Goal: Information Seeking & Learning: Find specific fact

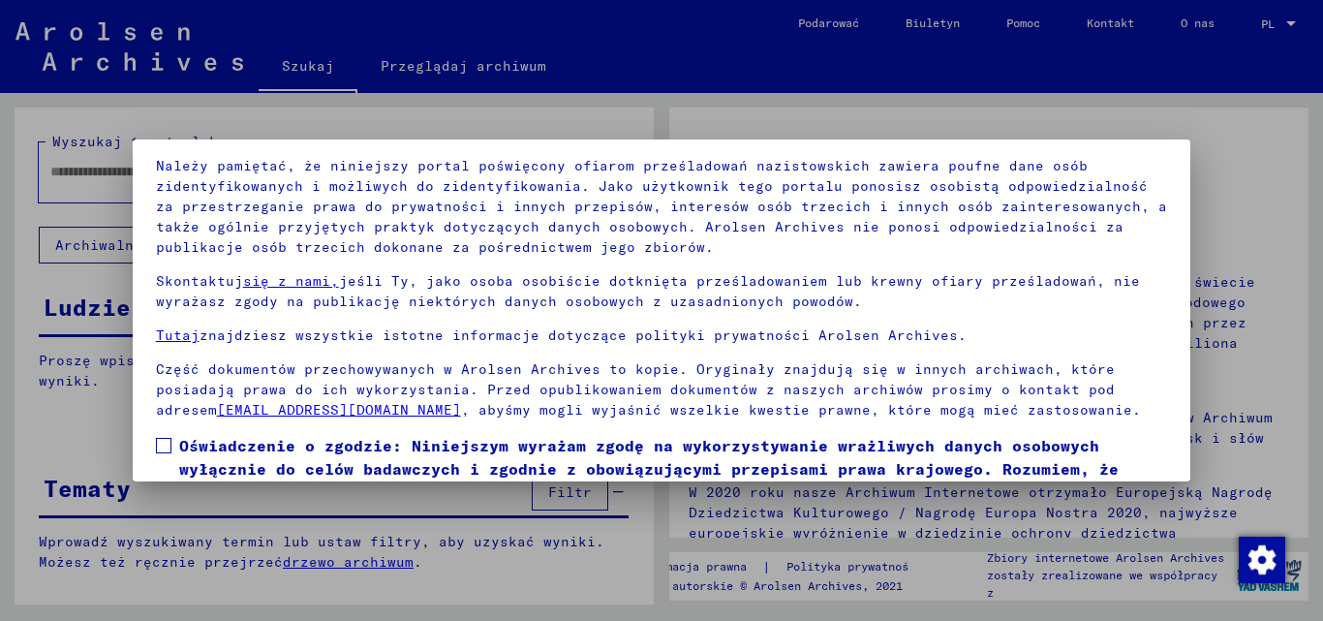
scroll to position [159, 0]
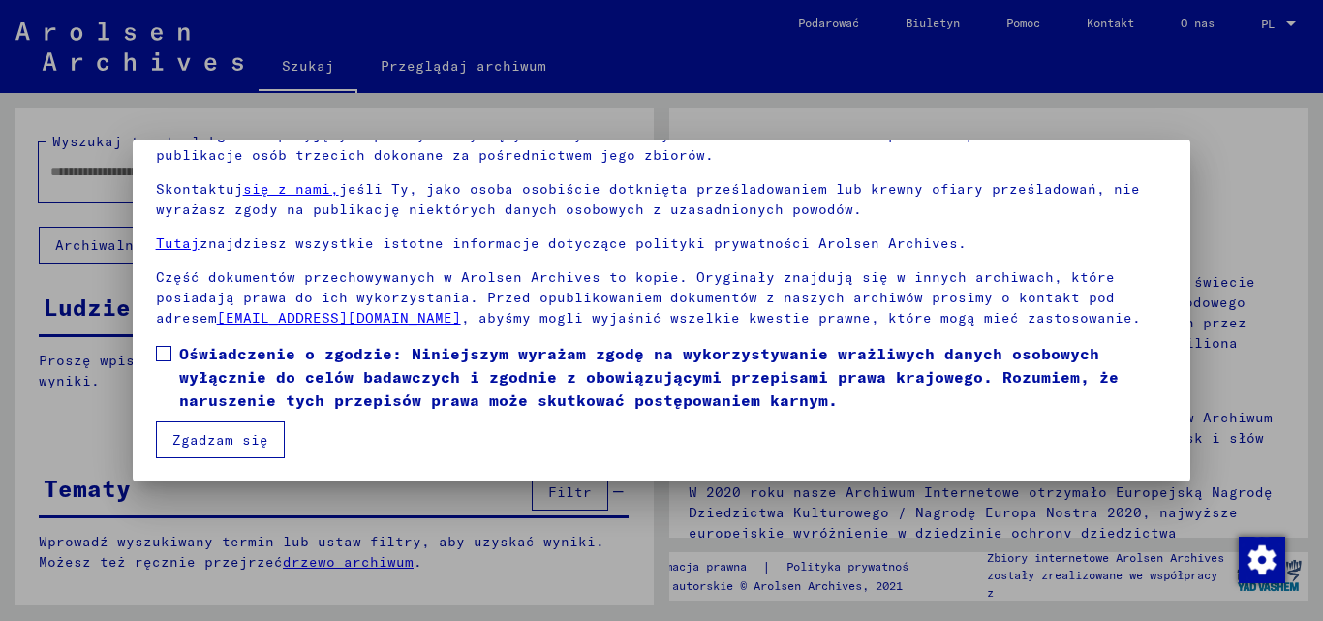
click at [262, 450] on button "Zgadzam się" at bounding box center [220, 439] width 129 height 37
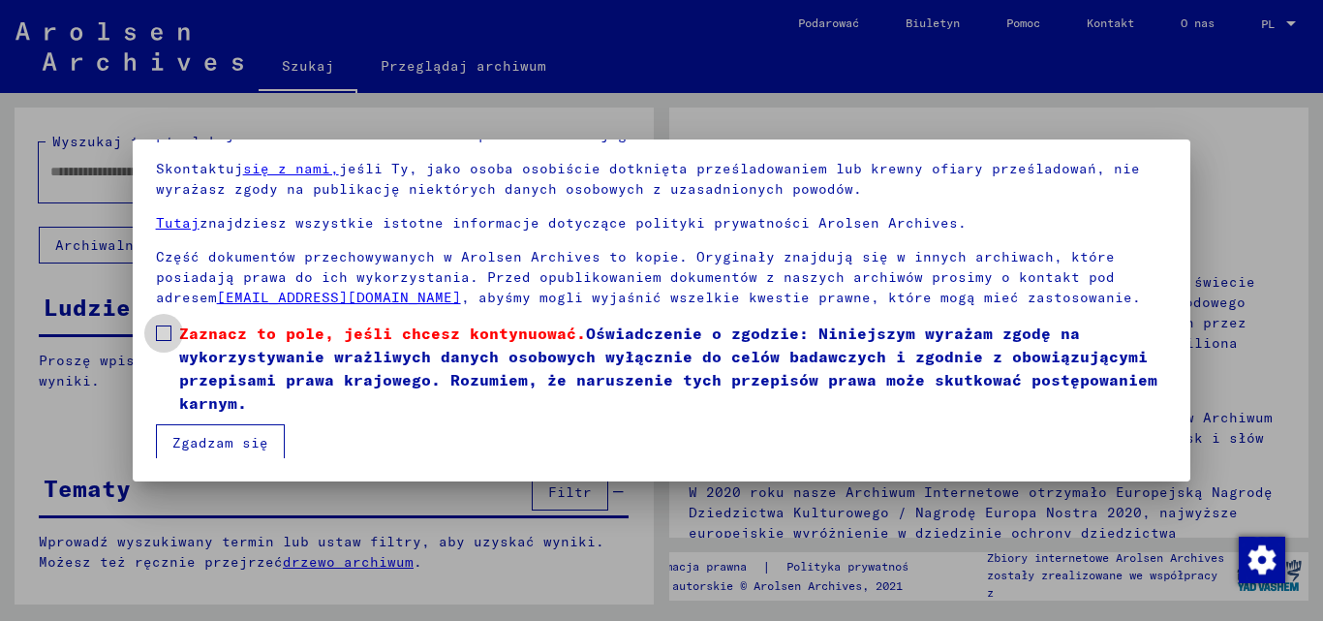
click at [164, 341] on span at bounding box center [163, 332] width 15 height 15
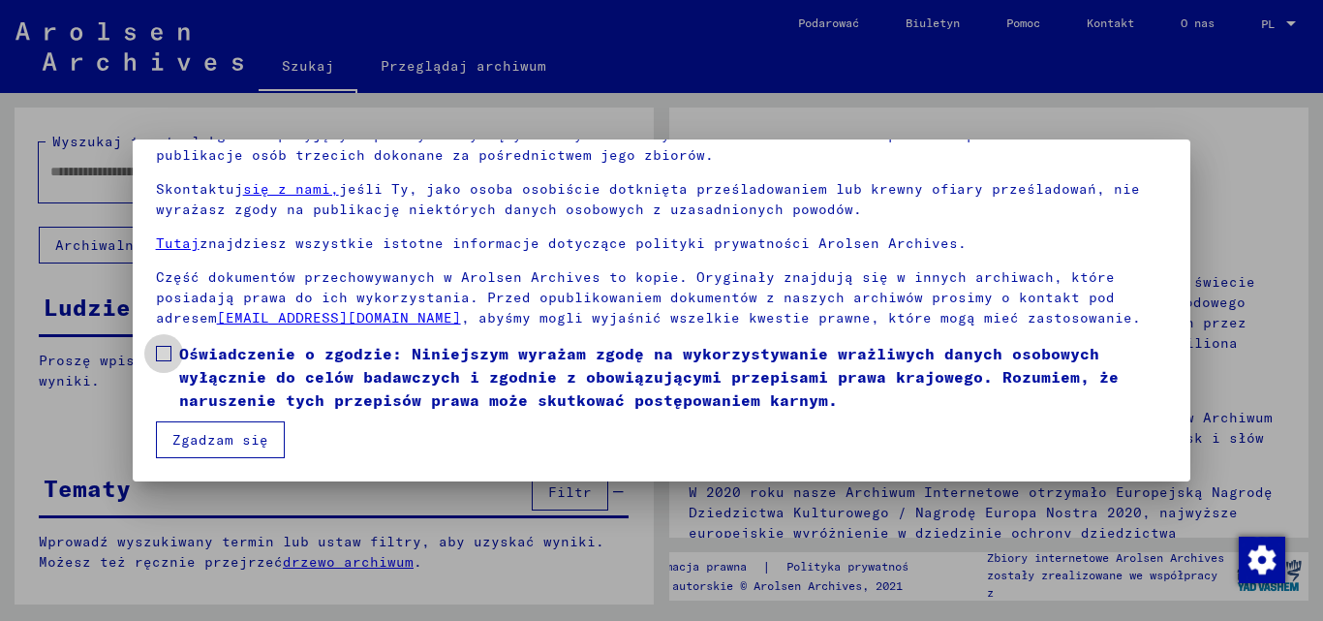
click at [172, 348] on label "Oświadczenie o zgodzie: Niniejszym wyrażam zgodę na wykorzystywanie wrażliwych …" at bounding box center [662, 377] width 1012 height 70
click at [192, 435] on font "Zgadzam się" at bounding box center [220, 439] width 96 height 17
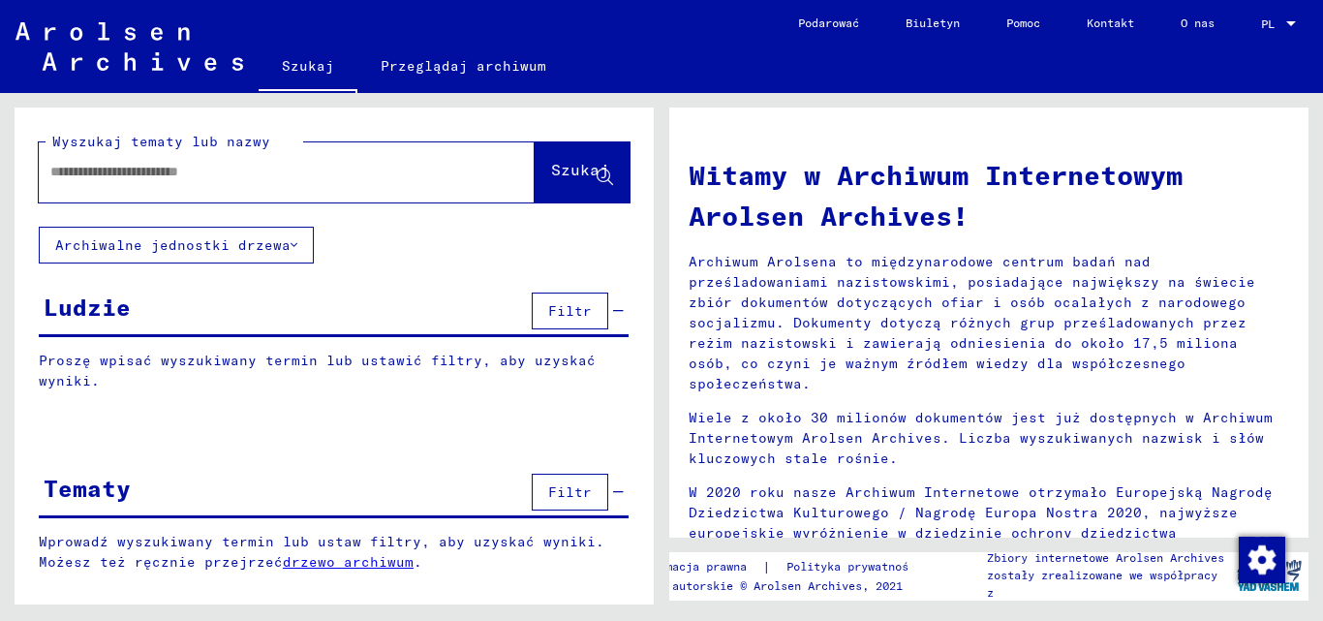
click at [163, 168] on input "text" at bounding box center [263, 172] width 426 height 20
click at [551, 164] on font "Szukaj" at bounding box center [580, 169] width 58 height 19
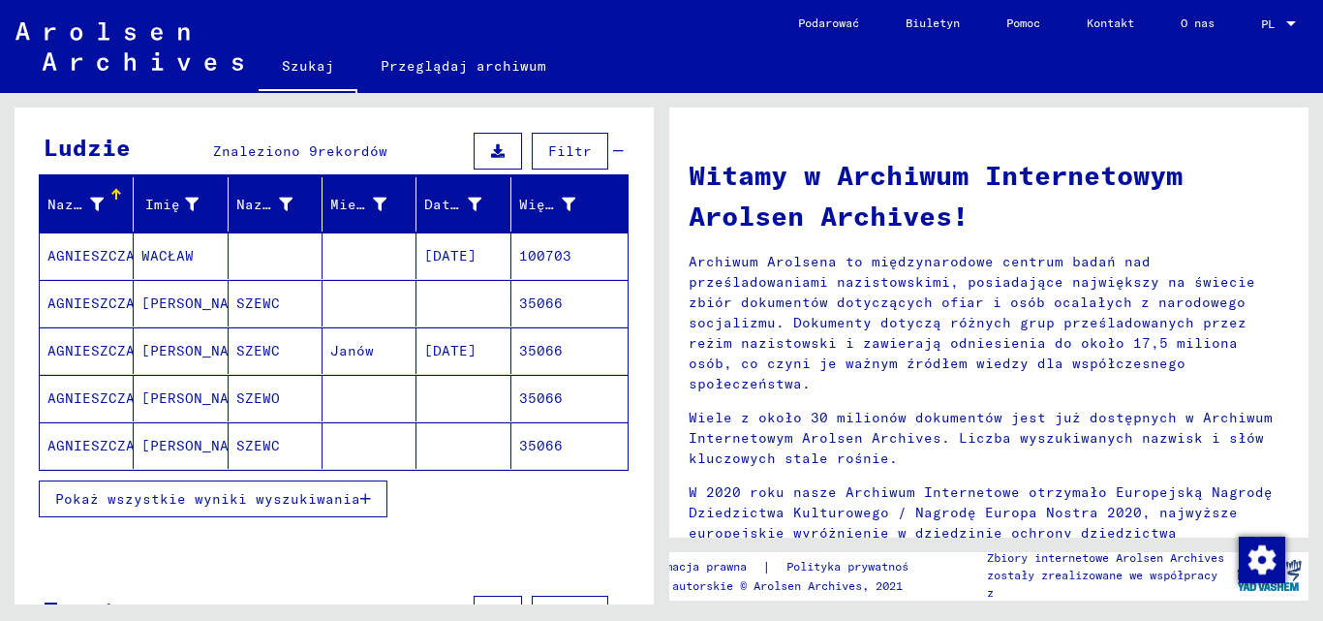
scroll to position [194, 0]
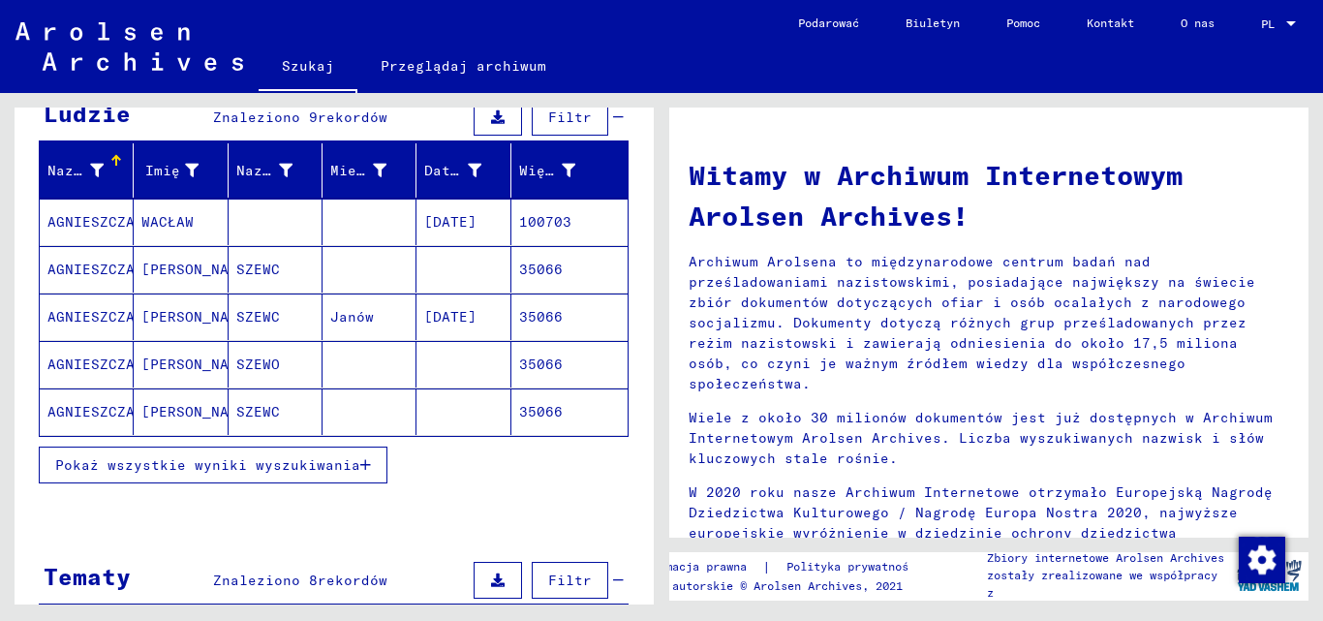
click at [125, 462] on font "Pokaż wszystkie wyniki wyszukiwania" at bounding box center [207, 464] width 305 height 17
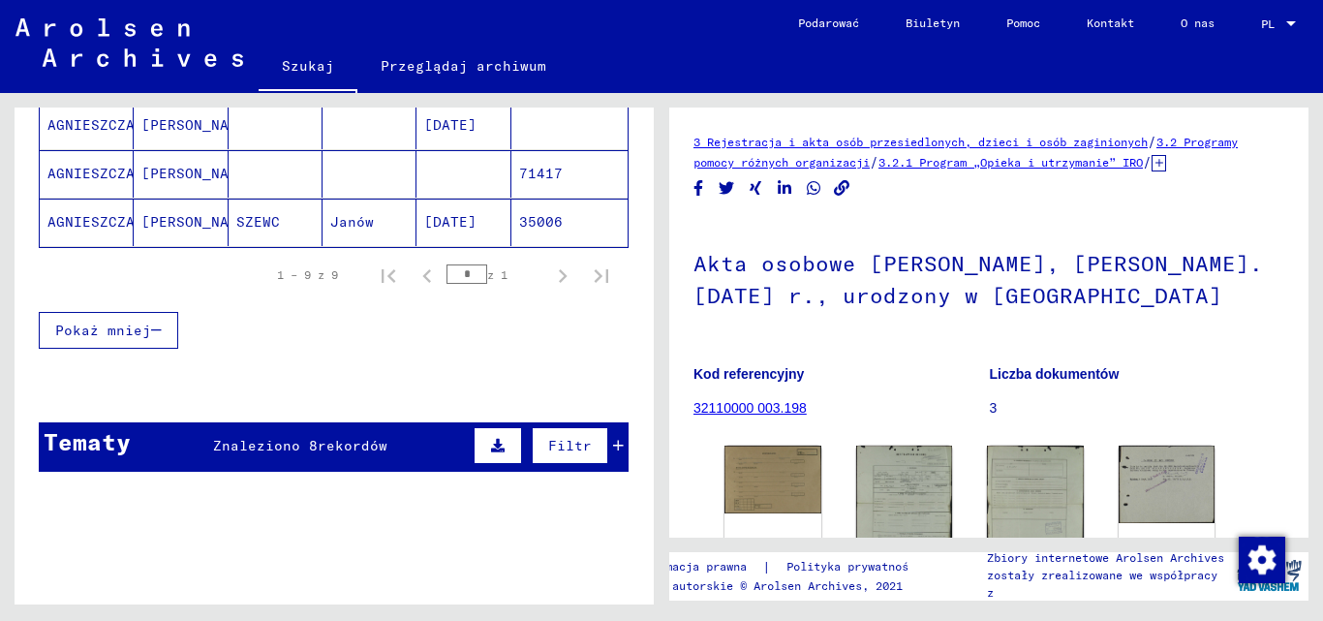
scroll to position [484, 0]
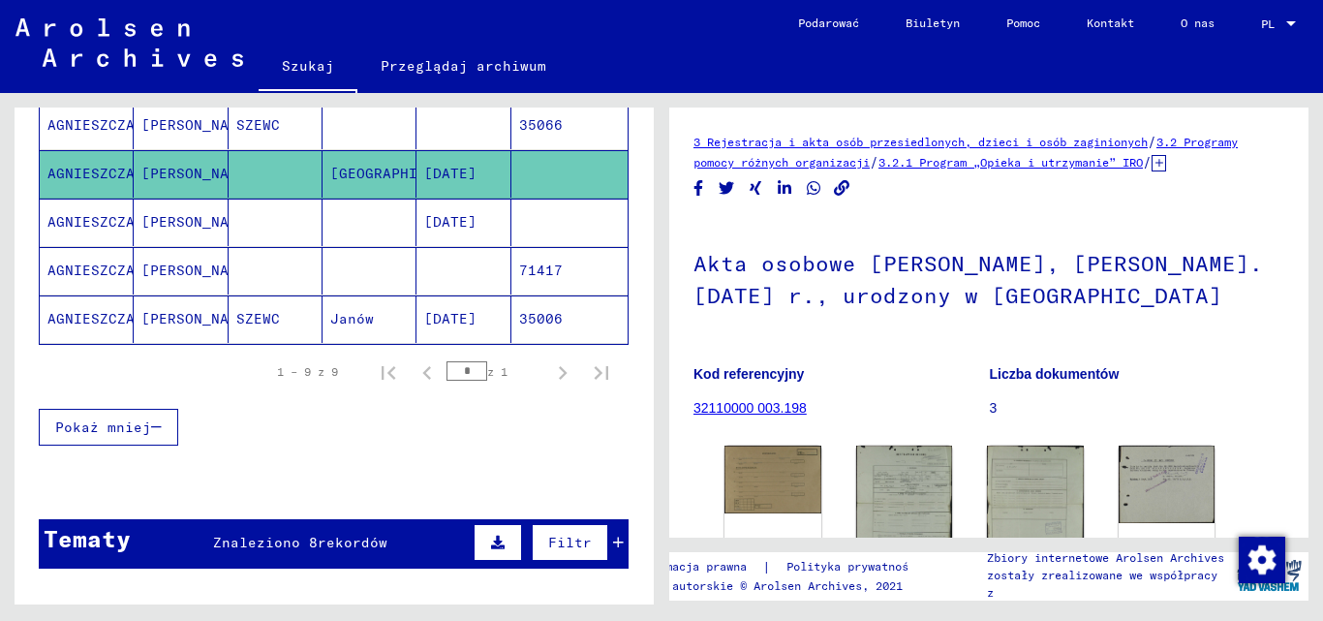
click at [191, 220] on font "[PERSON_NAME]" at bounding box center [197, 221] width 113 height 17
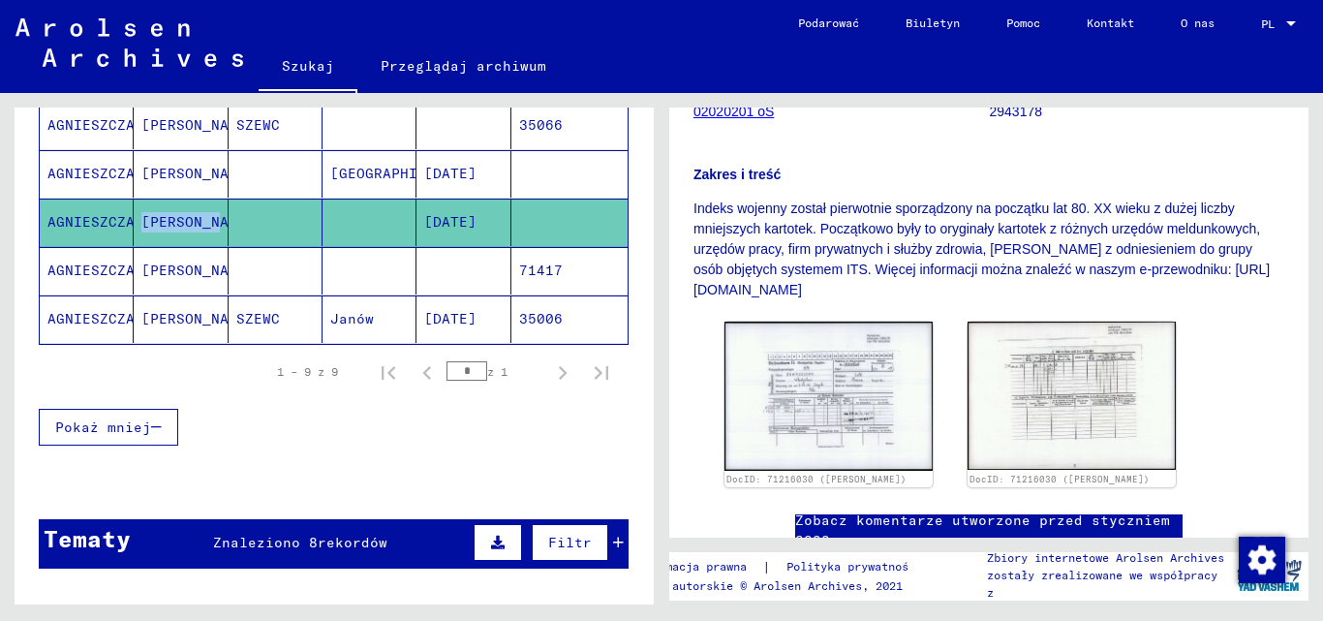
scroll to position [387, 0]
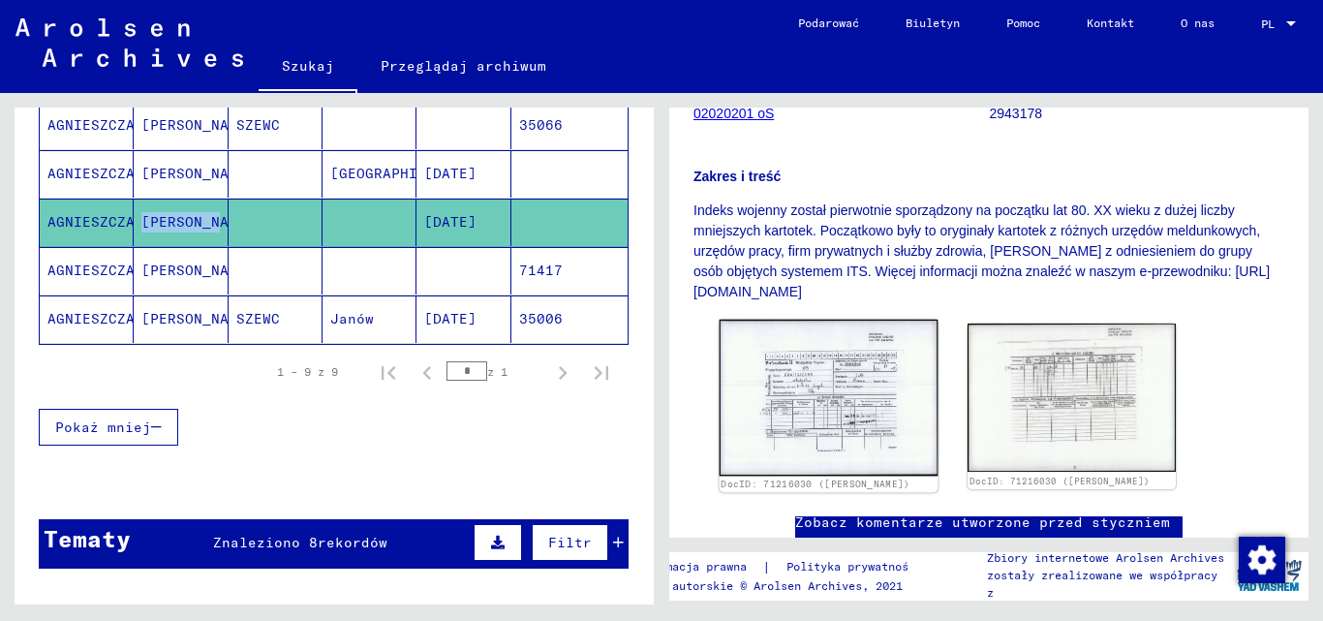
click at [841, 399] on img at bounding box center [829, 398] width 219 height 156
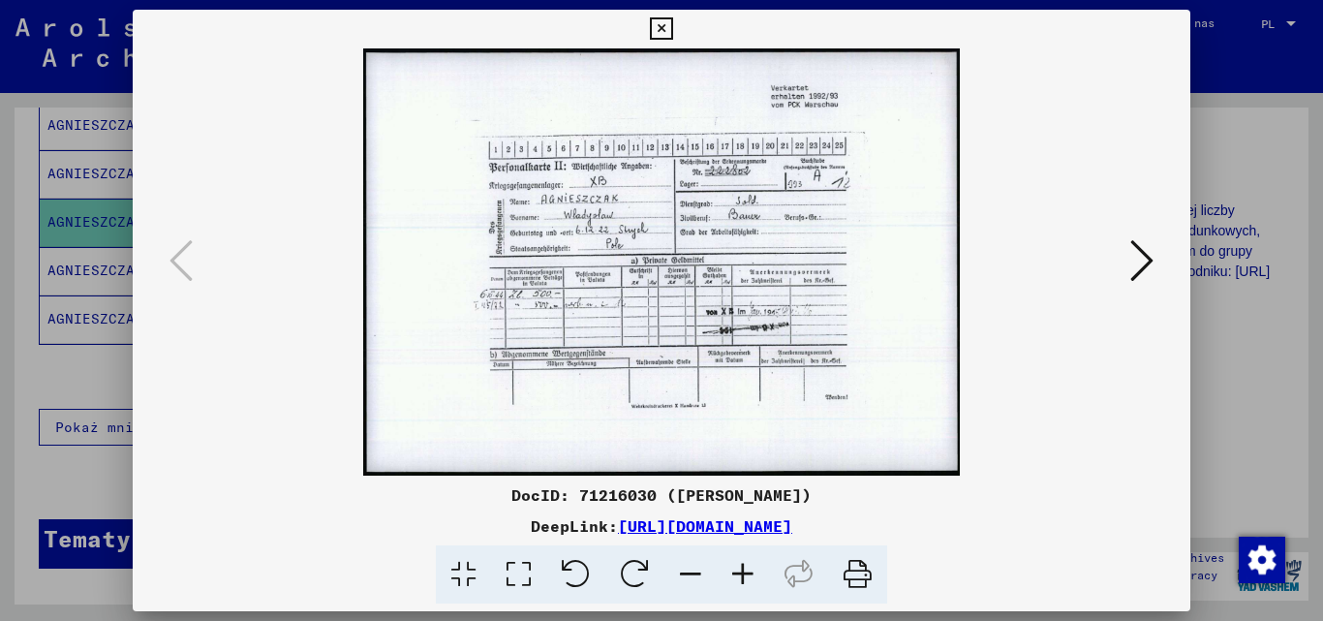
click at [739, 567] on icon at bounding box center [743, 574] width 52 height 59
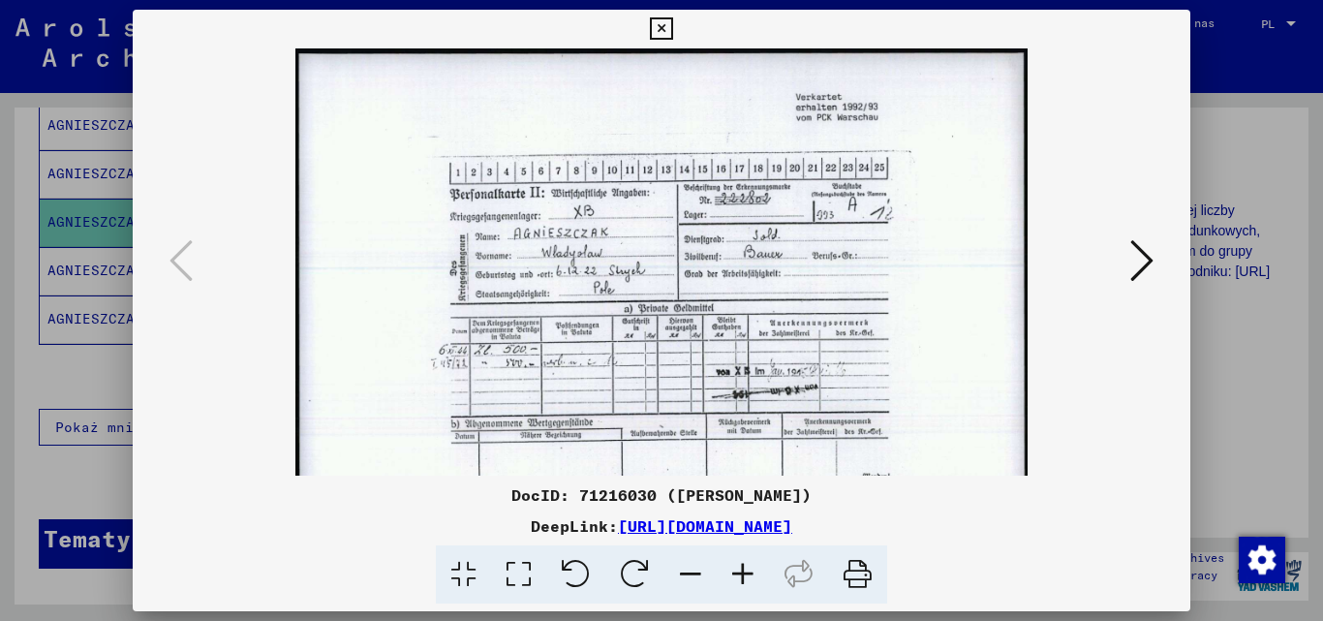
click at [739, 567] on icon at bounding box center [743, 574] width 52 height 59
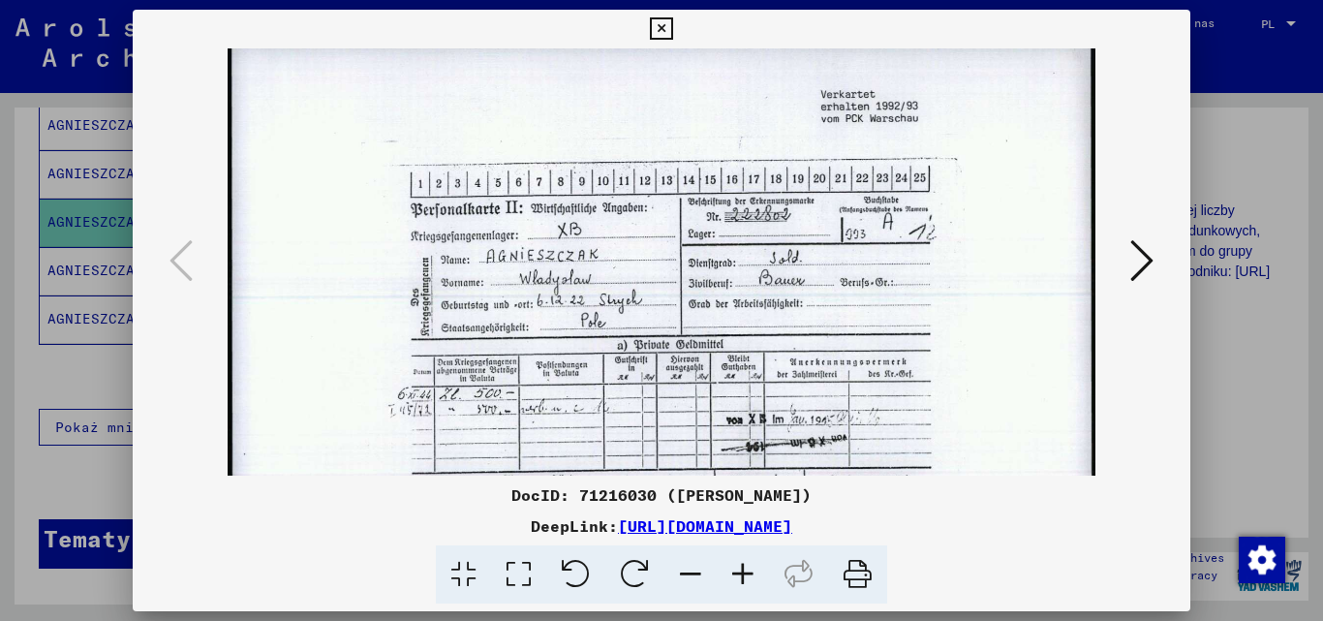
scroll to position [11, 0]
drag, startPoint x: 692, startPoint y: 423, endPoint x: 700, endPoint y: 413, distance: 13.2
click at [700, 413] on img at bounding box center [662, 348] width 869 height 621
click at [1142, 264] on icon at bounding box center [1141, 260] width 23 height 46
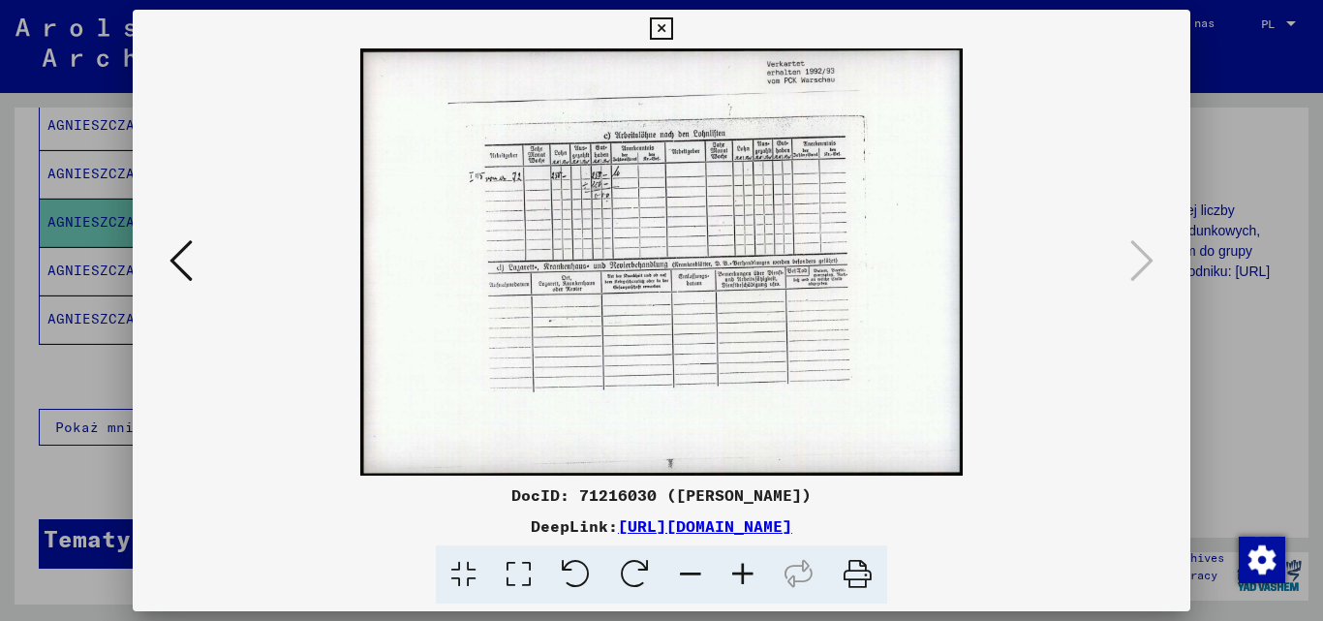
scroll to position [0, 0]
click at [190, 261] on icon at bounding box center [180, 260] width 23 height 46
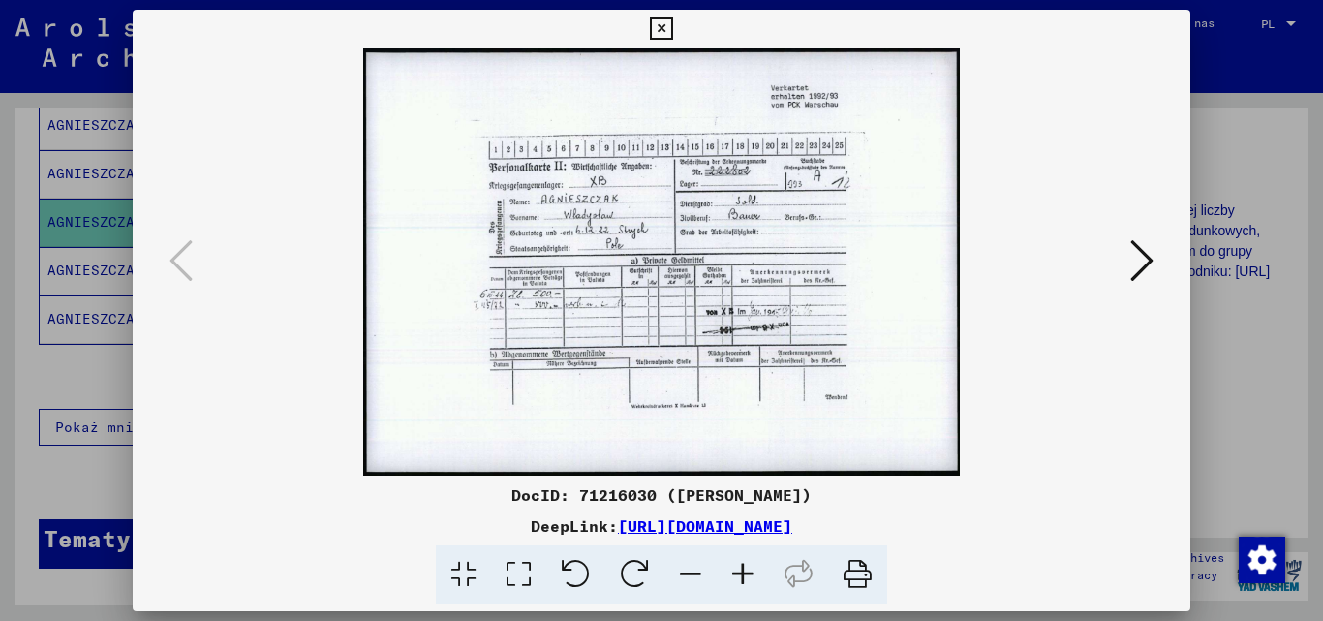
click at [744, 571] on icon at bounding box center [743, 574] width 52 height 59
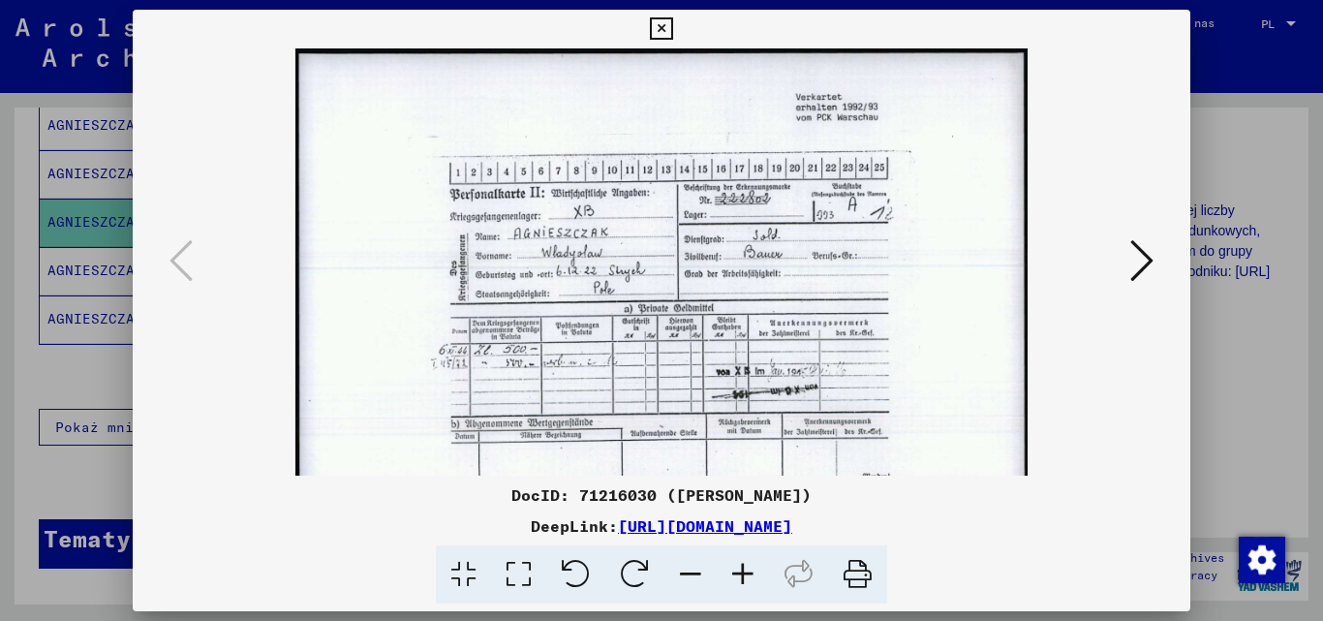
click at [744, 571] on icon at bounding box center [743, 574] width 52 height 59
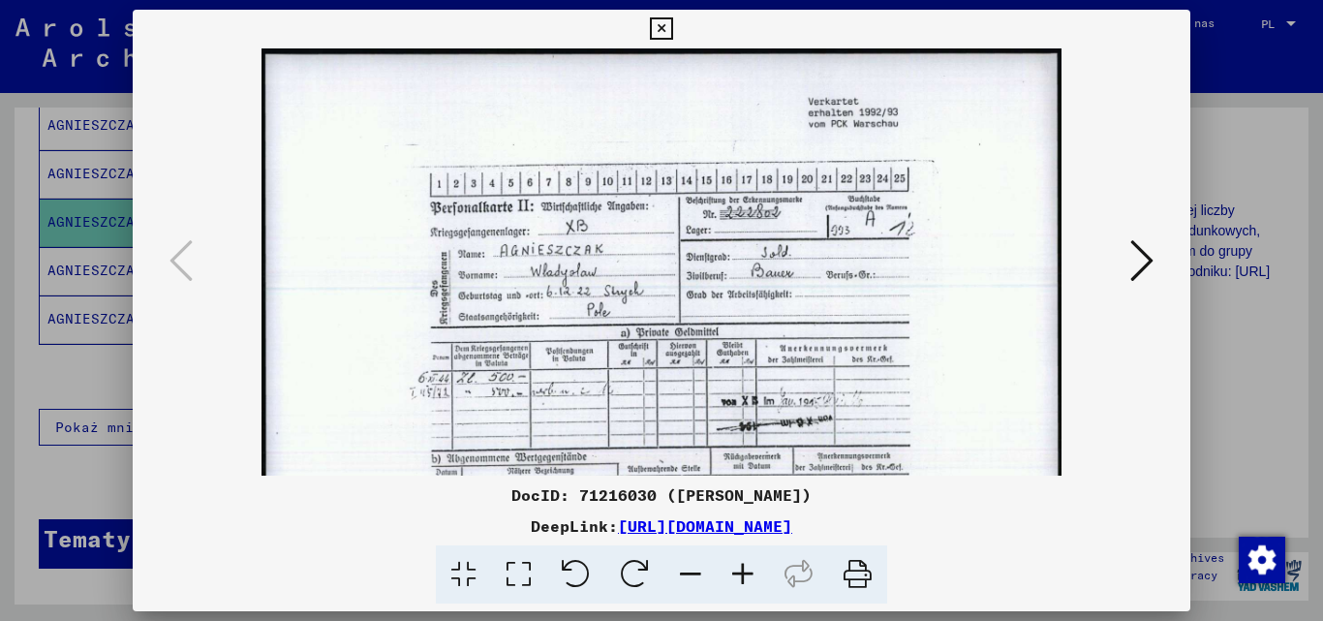
click at [744, 571] on icon at bounding box center [743, 574] width 52 height 59
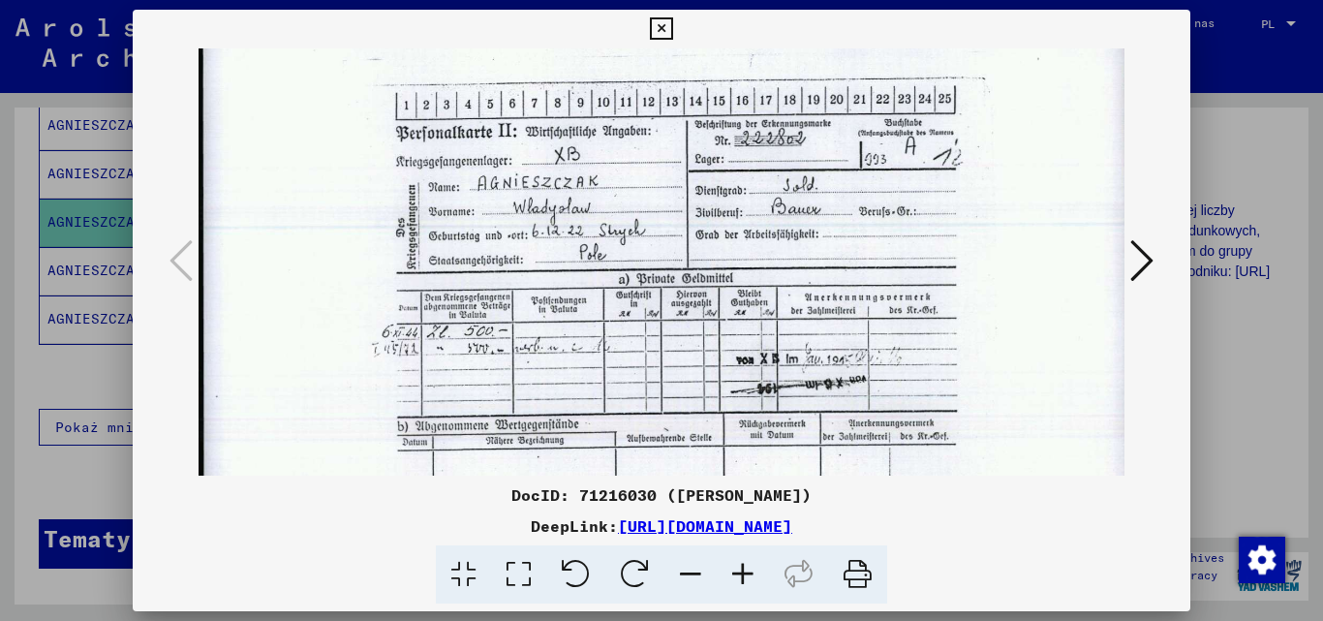
scroll to position [103, 0]
drag, startPoint x: 760, startPoint y: 372, endPoint x: 768, endPoint y: 269, distance: 102.9
click at [768, 269] on img at bounding box center [667, 280] width 936 height 669
click at [650, 370] on img at bounding box center [667, 280] width 936 height 669
click at [659, 27] on icon at bounding box center [661, 28] width 22 height 23
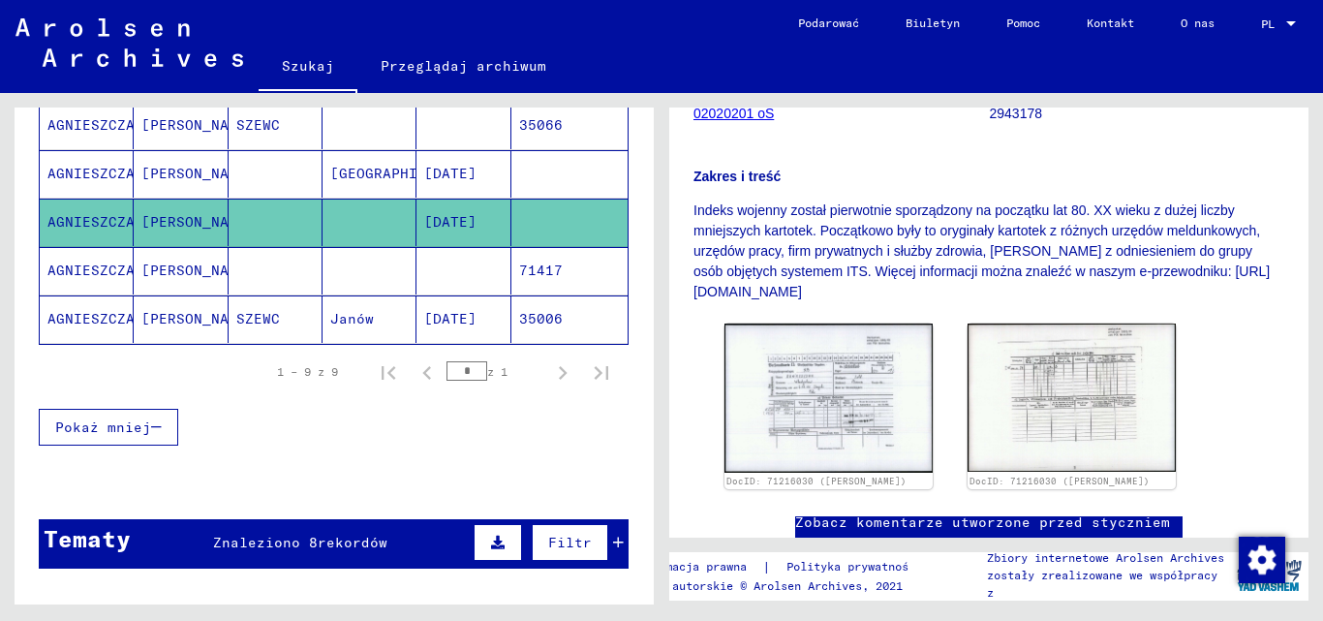
click at [172, 169] on font "[PERSON_NAME]" at bounding box center [197, 173] width 113 height 17
click at [173, 169] on font "[PERSON_NAME]" at bounding box center [197, 173] width 113 height 17
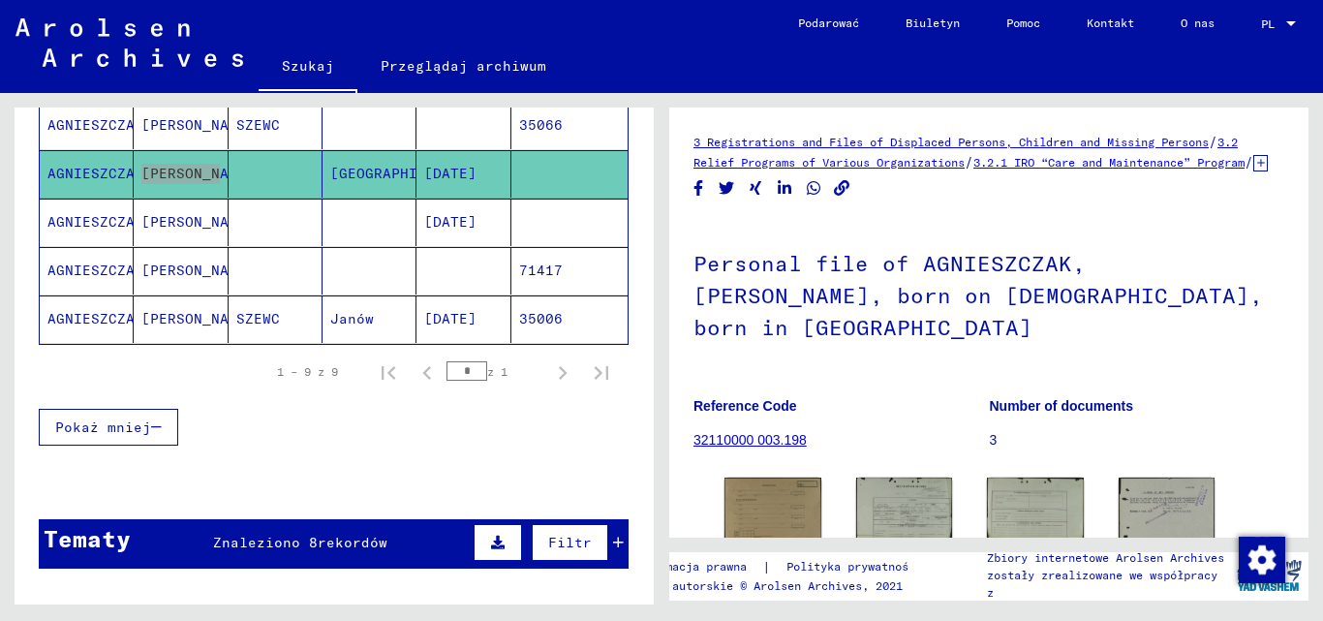
scroll to position [187, 0]
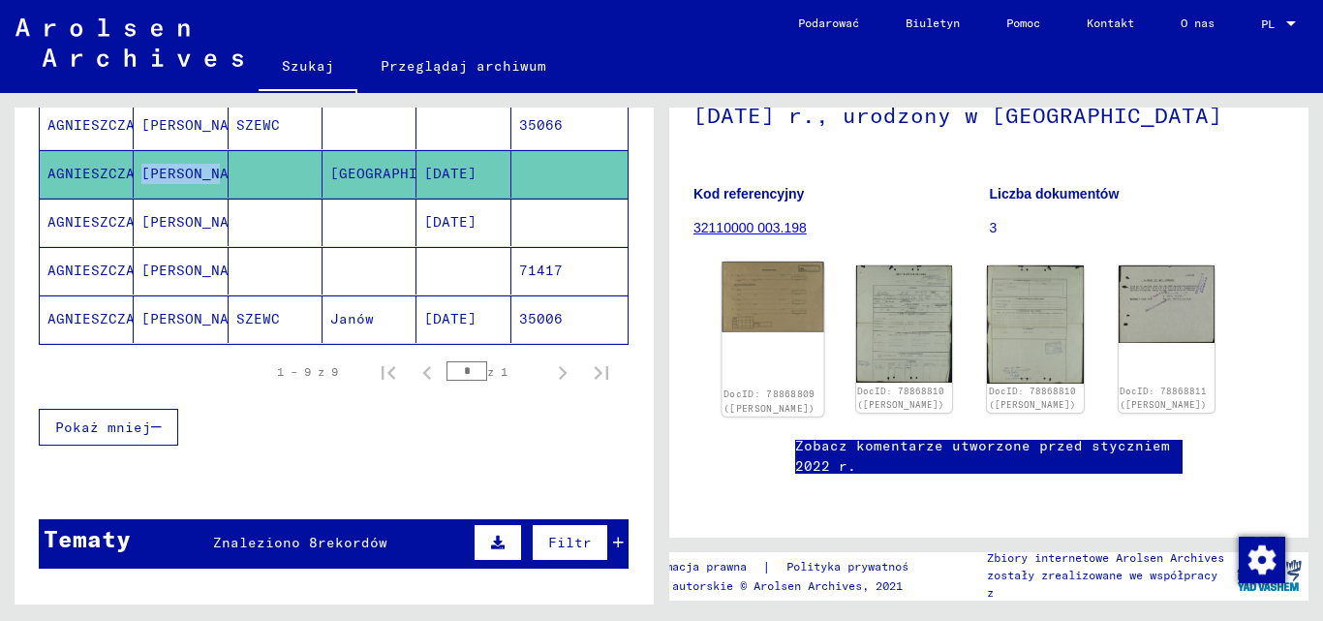
click at [783, 321] on img at bounding box center [772, 296] width 101 height 71
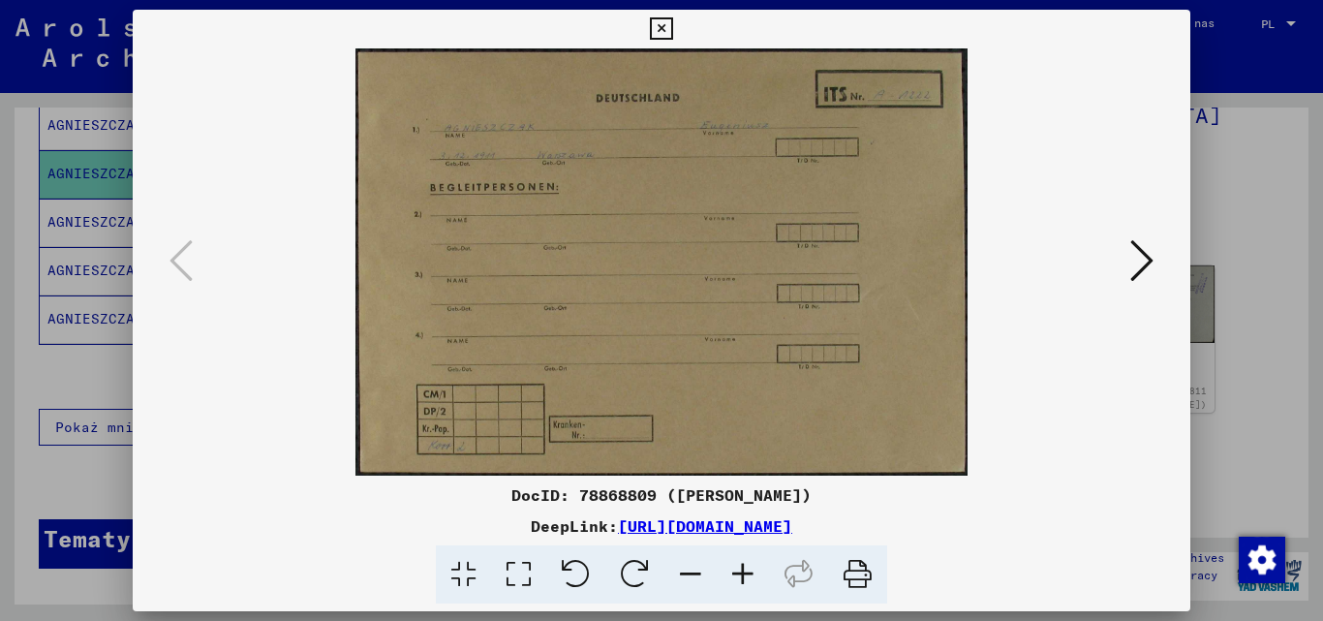
click at [1122, 254] on img at bounding box center [662, 261] width 927 height 427
click at [1150, 263] on icon at bounding box center [1141, 260] width 23 height 46
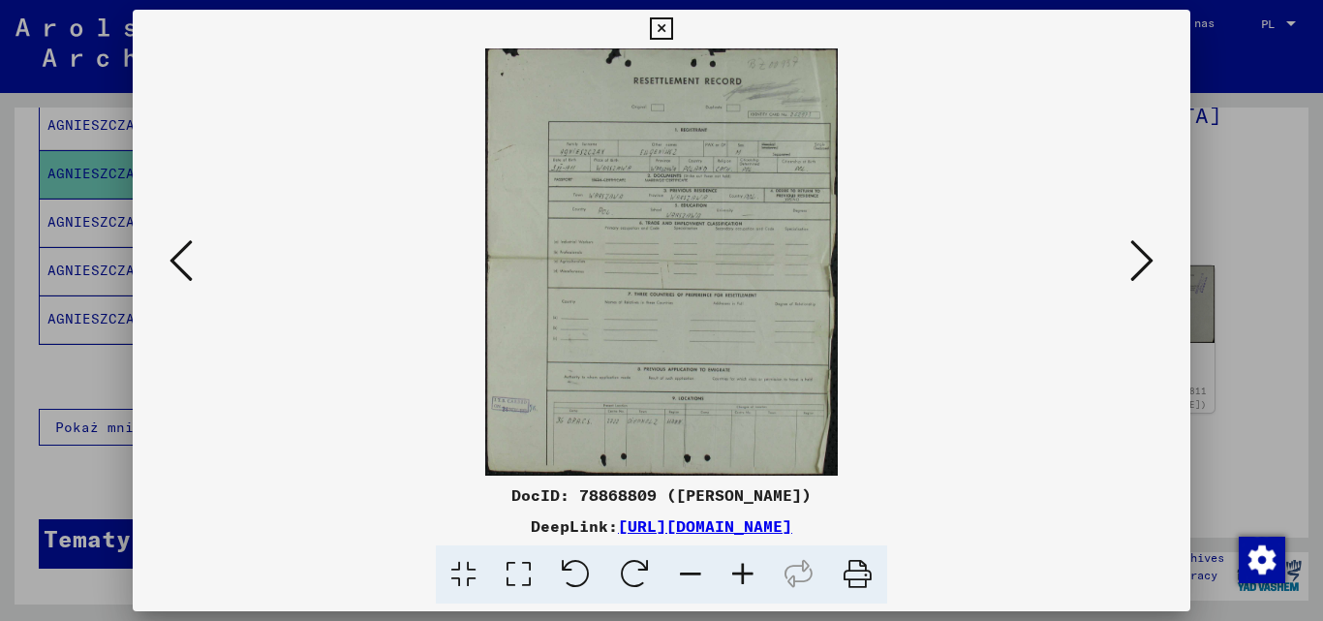
click at [735, 580] on icon at bounding box center [743, 574] width 52 height 59
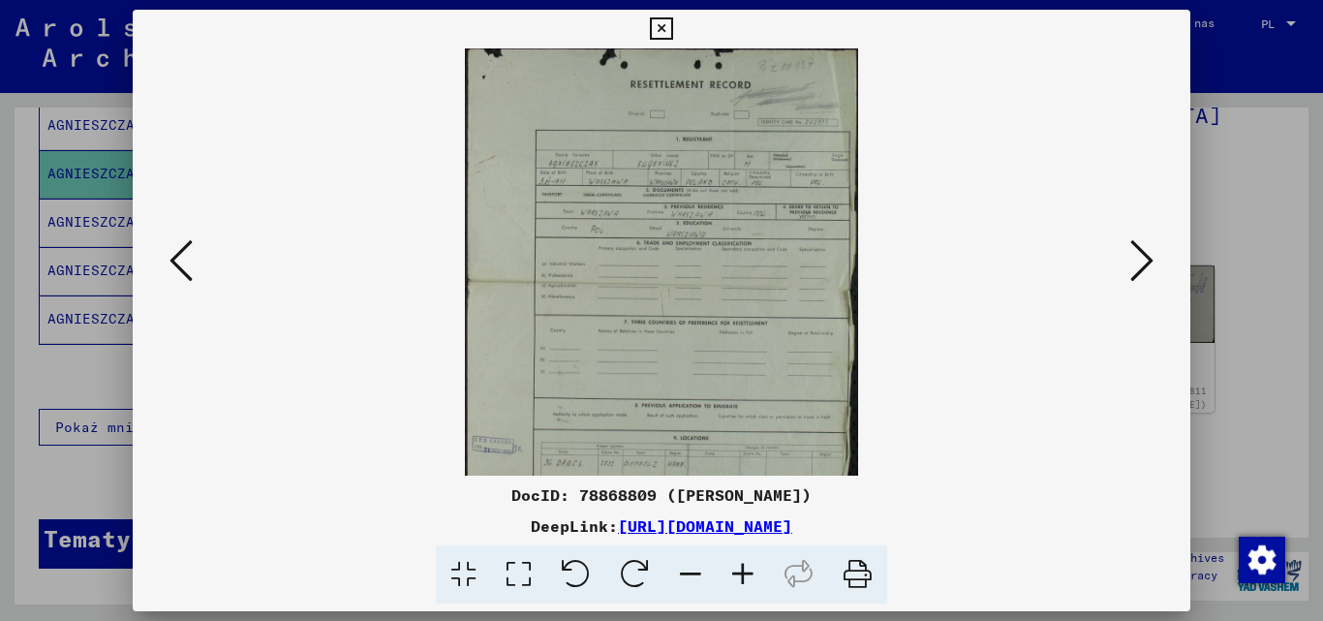
click at [735, 580] on icon at bounding box center [743, 574] width 52 height 59
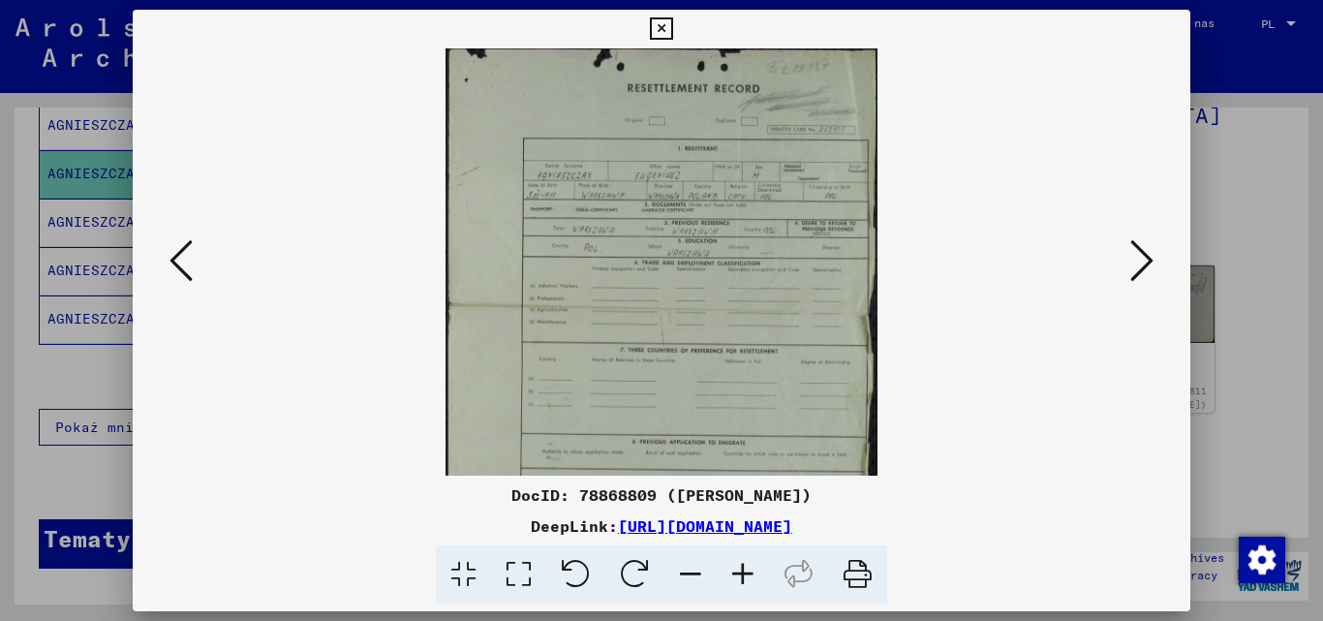
click at [736, 581] on icon at bounding box center [743, 574] width 52 height 59
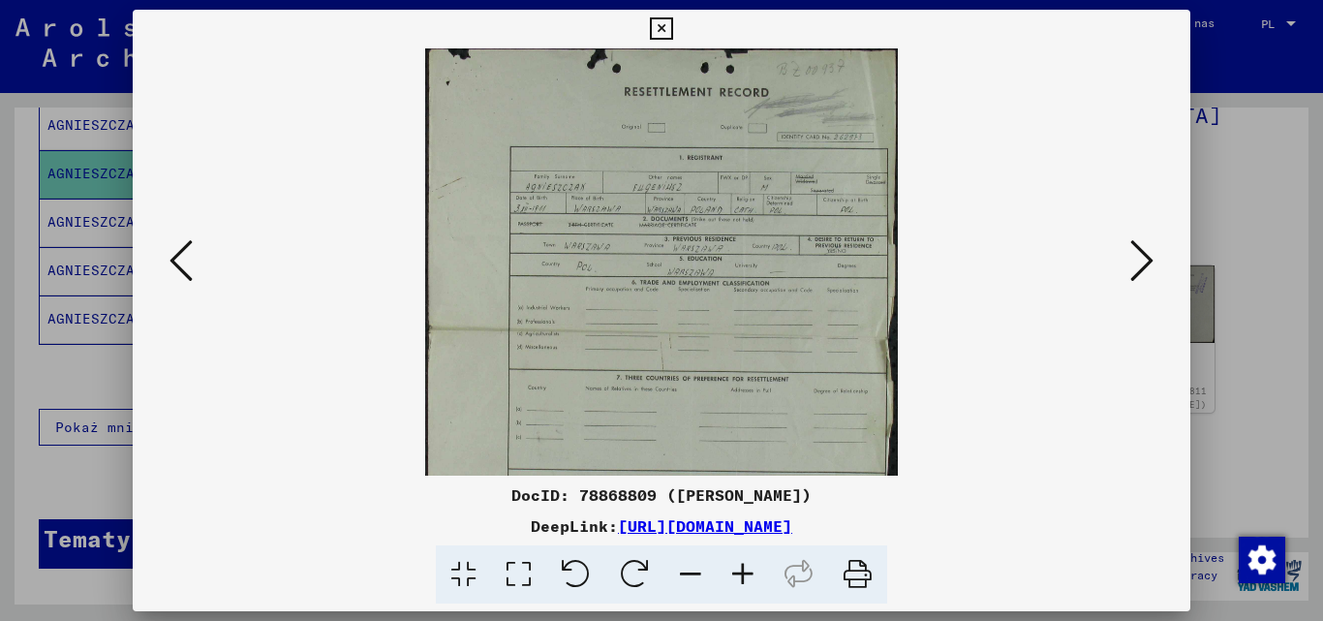
click at [736, 581] on icon at bounding box center [743, 574] width 52 height 59
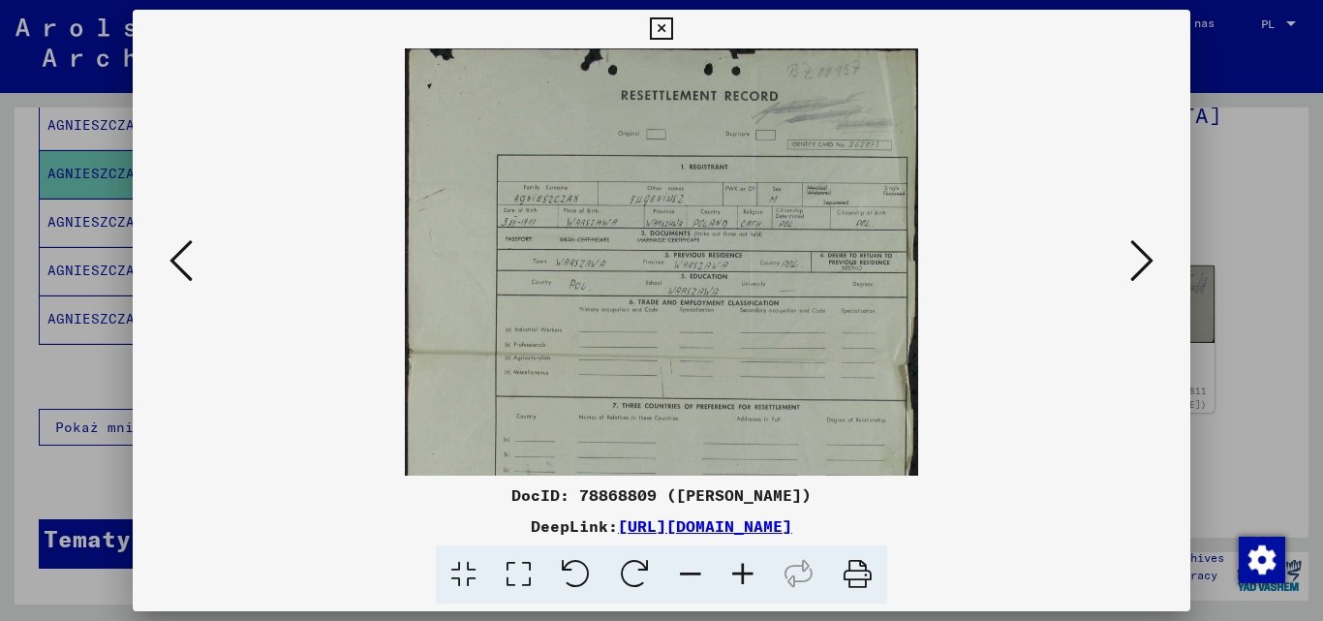
click at [736, 581] on icon at bounding box center [743, 574] width 52 height 59
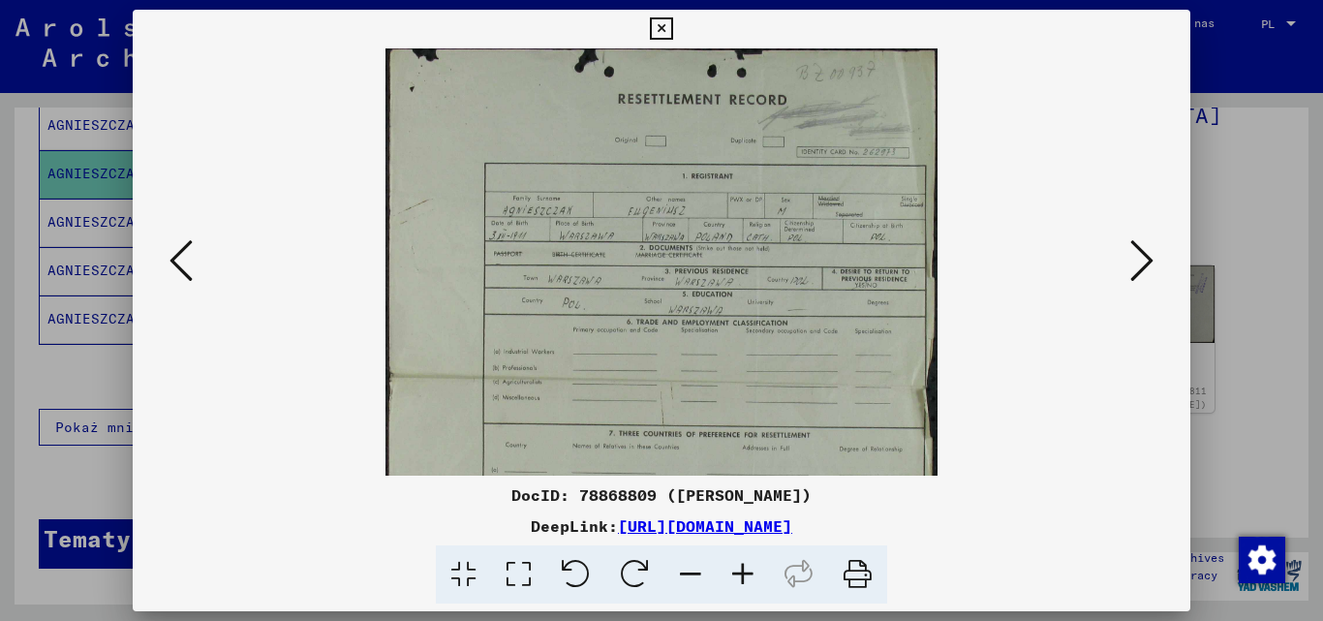
click at [736, 581] on icon at bounding box center [743, 574] width 52 height 59
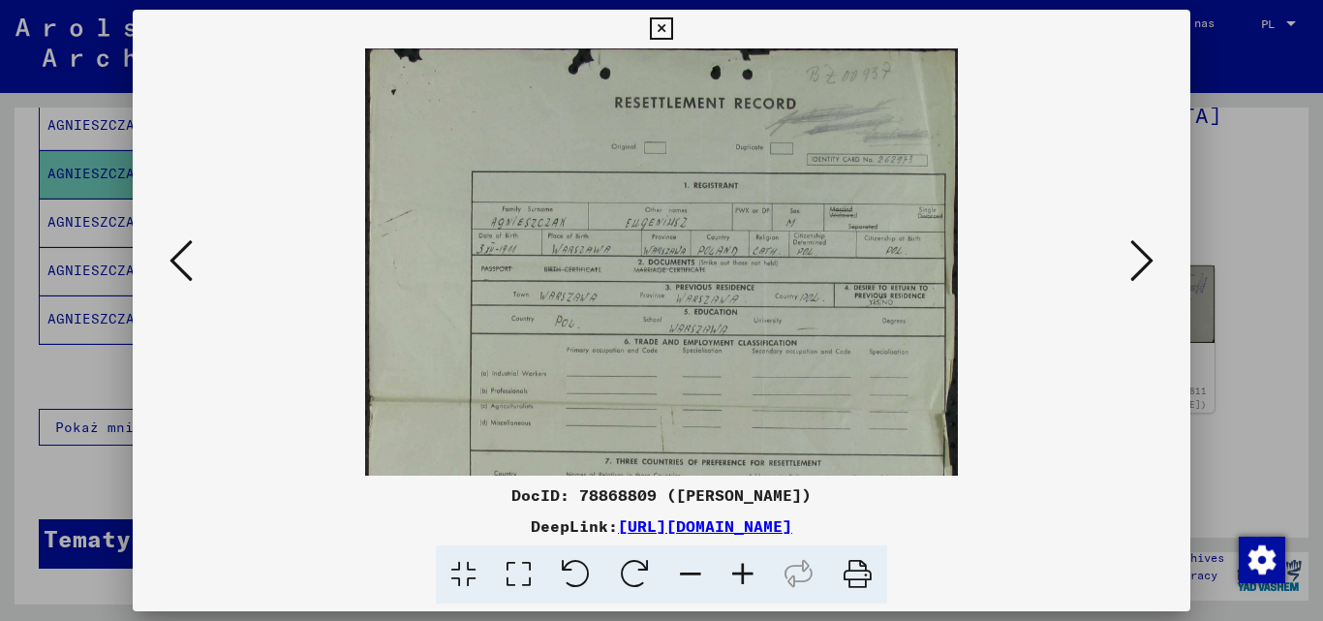
click at [736, 581] on icon at bounding box center [743, 574] width 52 height 59
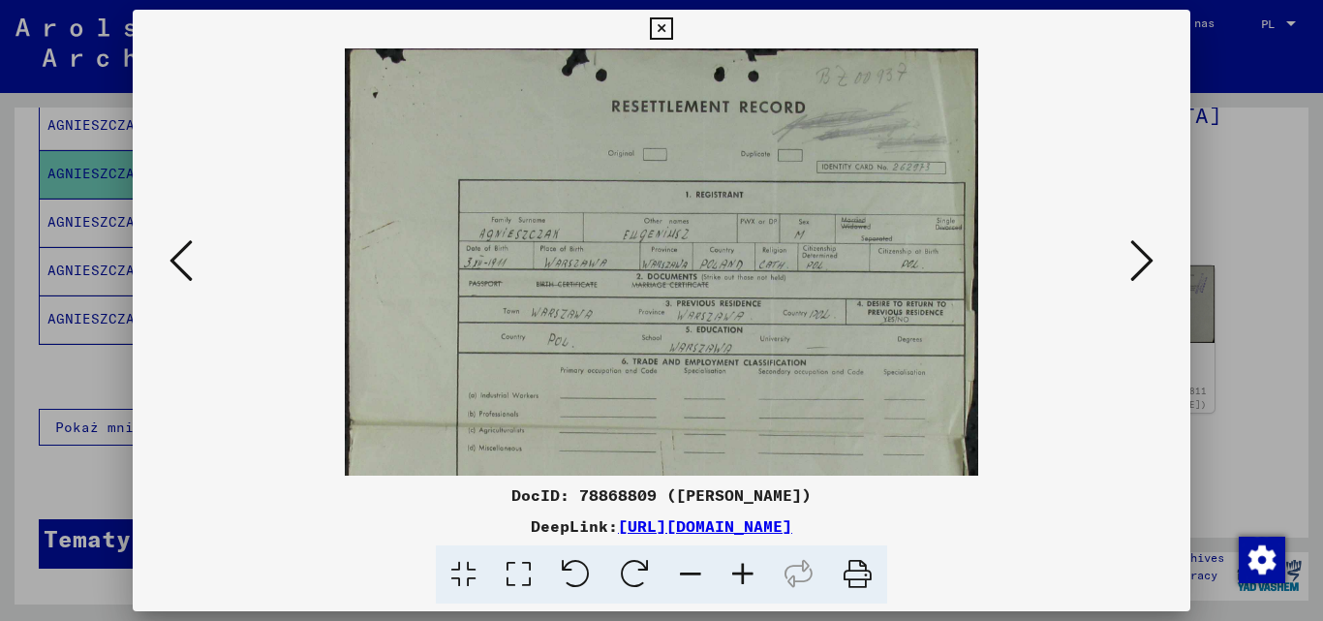
click at [736, 581] on icon at bounding box center [743, 574] width 52 height 59
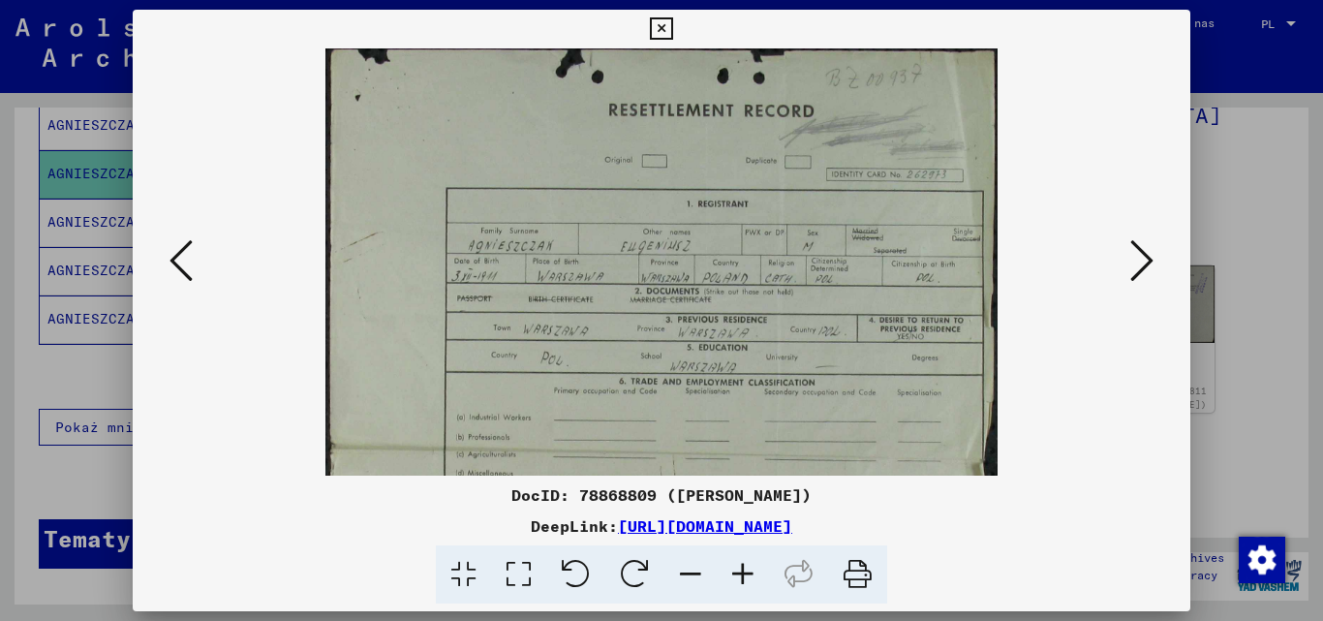
click at [736, 581] on icon at bounding box center [743, 574] width 52 height 59
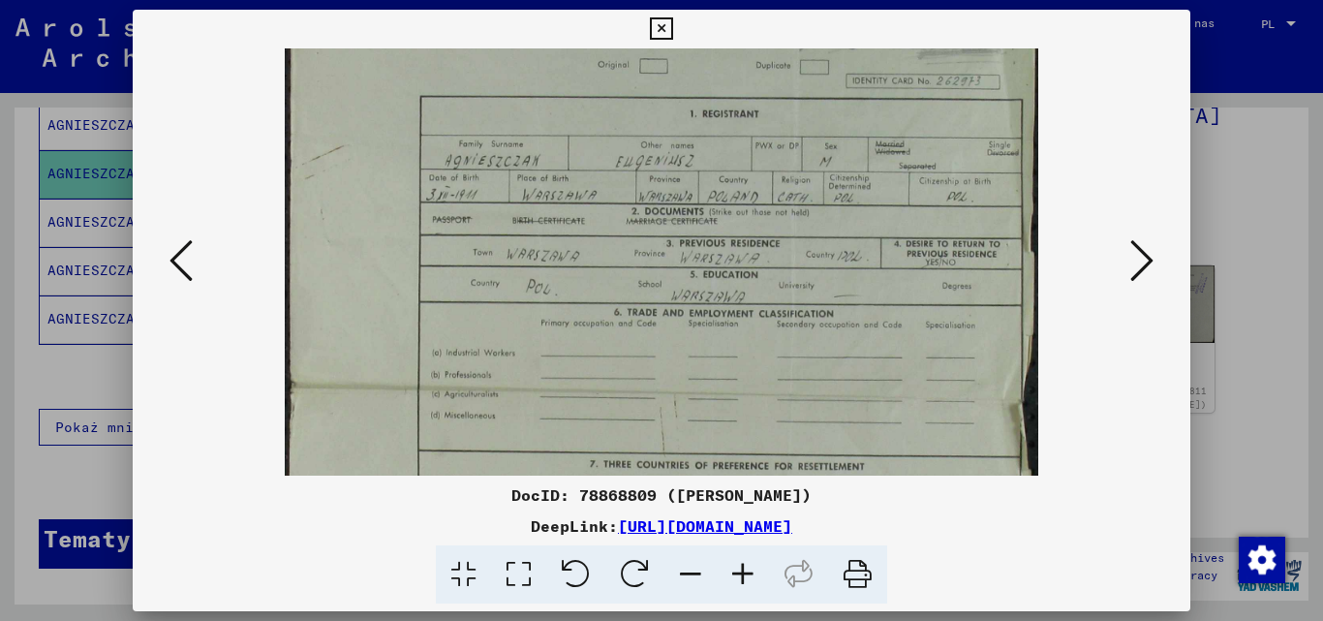
drag, startPoint x: 714, startPoint y: 394, endPoint x: 652, endPoint y: 285, distance: 125.8
click at [652, 285] on img at bounding box center [661, 395] width 752 height 911
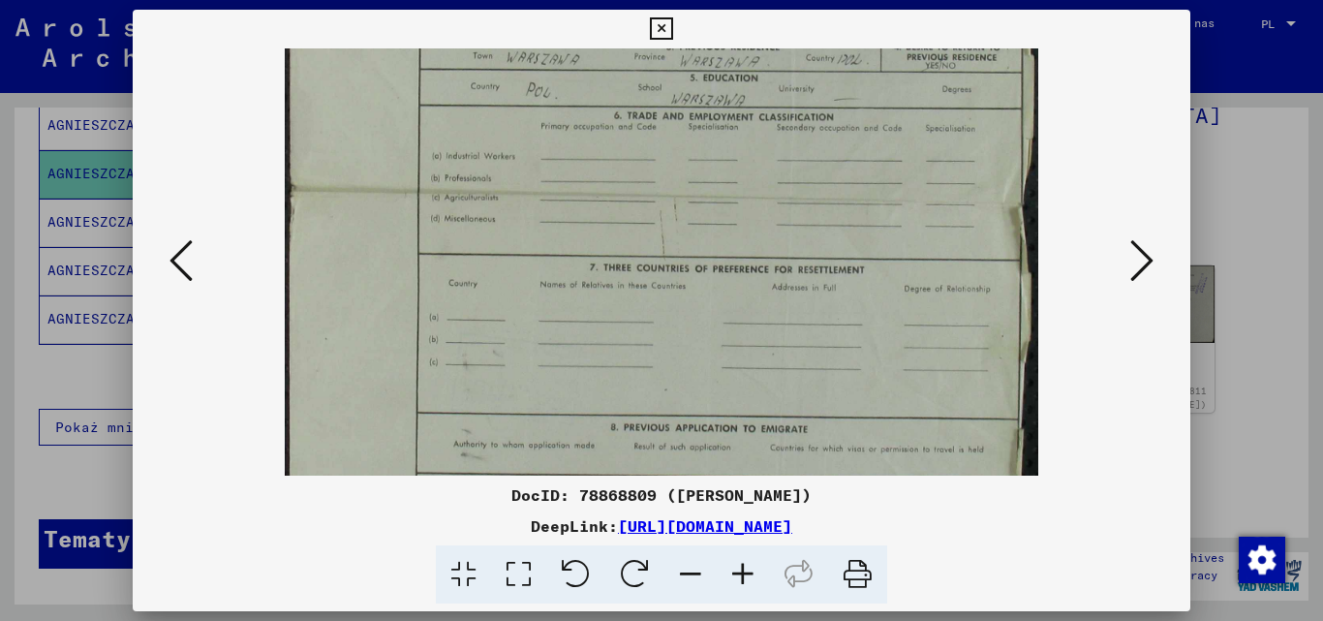
scroll to position [311, 0]
drag, startPoint x: 674, startPoint y: 400, endPoint x: 674, endPoint y: 199, distance: 201.4
click at [674, 199] on img at bounding box center [661, 193] width 752 height 911
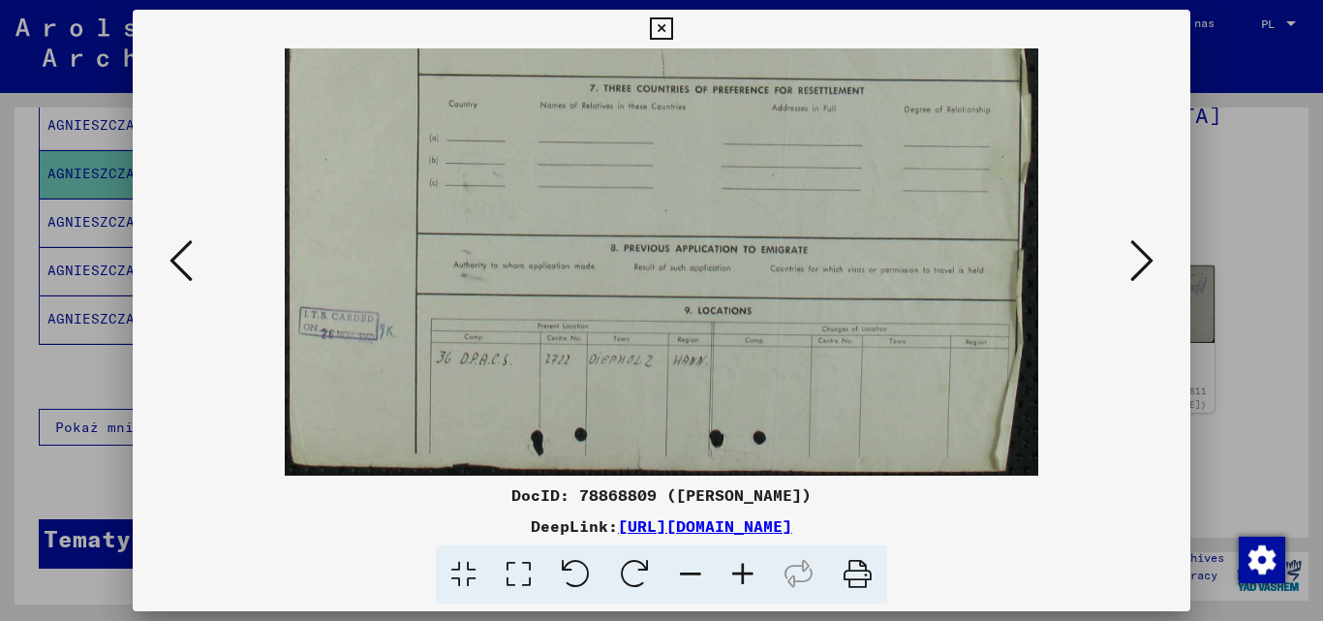
drag, startPoint x: 685, startPoint y: 419, endPoint x: 676, endPoint y: 146, distance: 273.2
click at [676, 146] on img at bounding box center [661, 19] width 752 height 911
click at [1136, 255] on icon at bounding box center [1141, 260] width 23 height 46
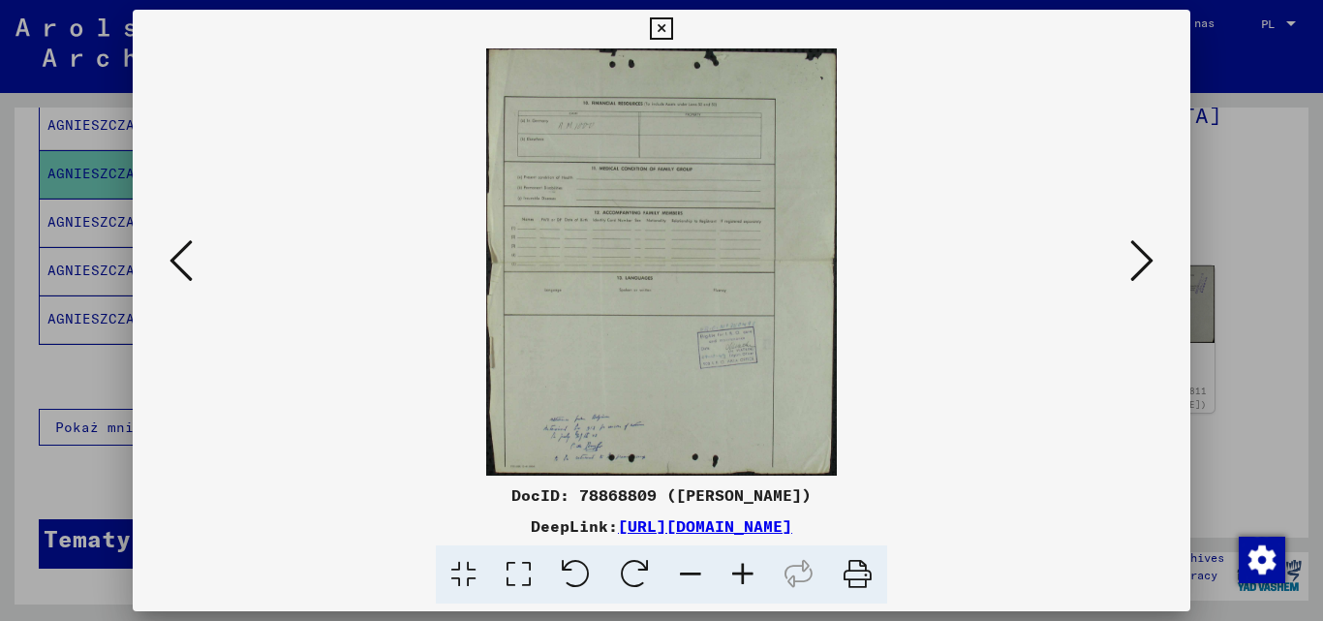
scroll to position [0, 0]
click at [1136, 256] on icon at bounding box center [1141, 260] width 23 height 46
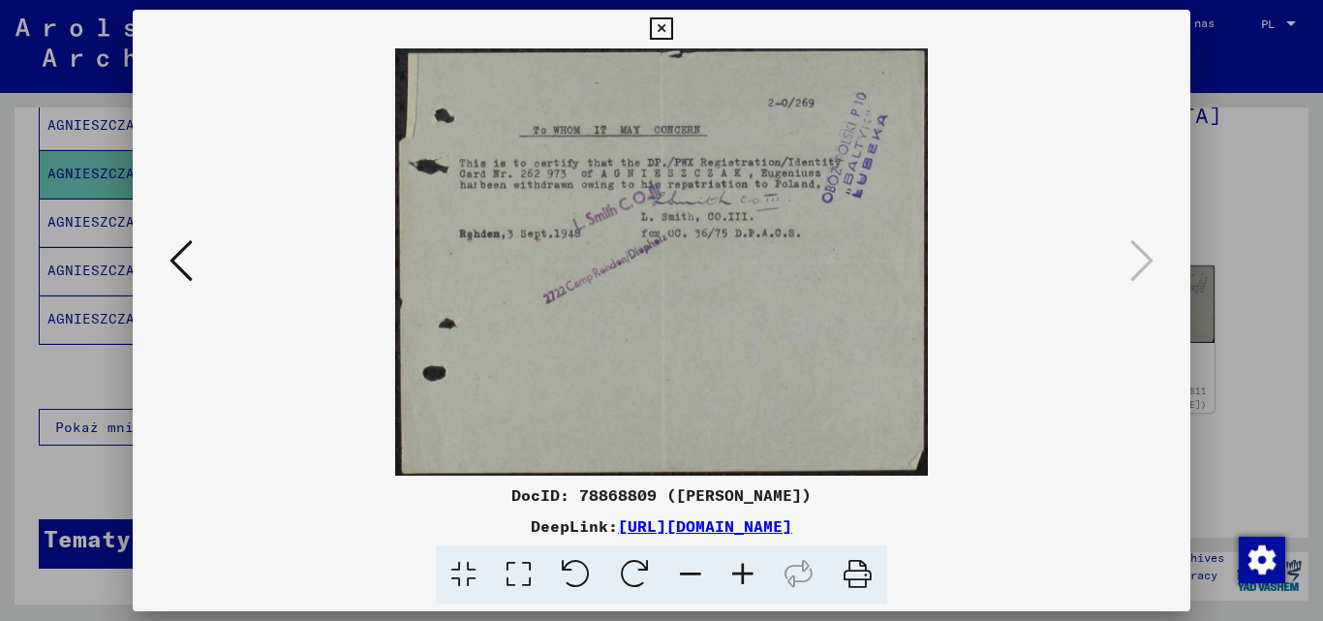
click at [662, 31] on icon at bounding box center [661, 28] width 22 height 23
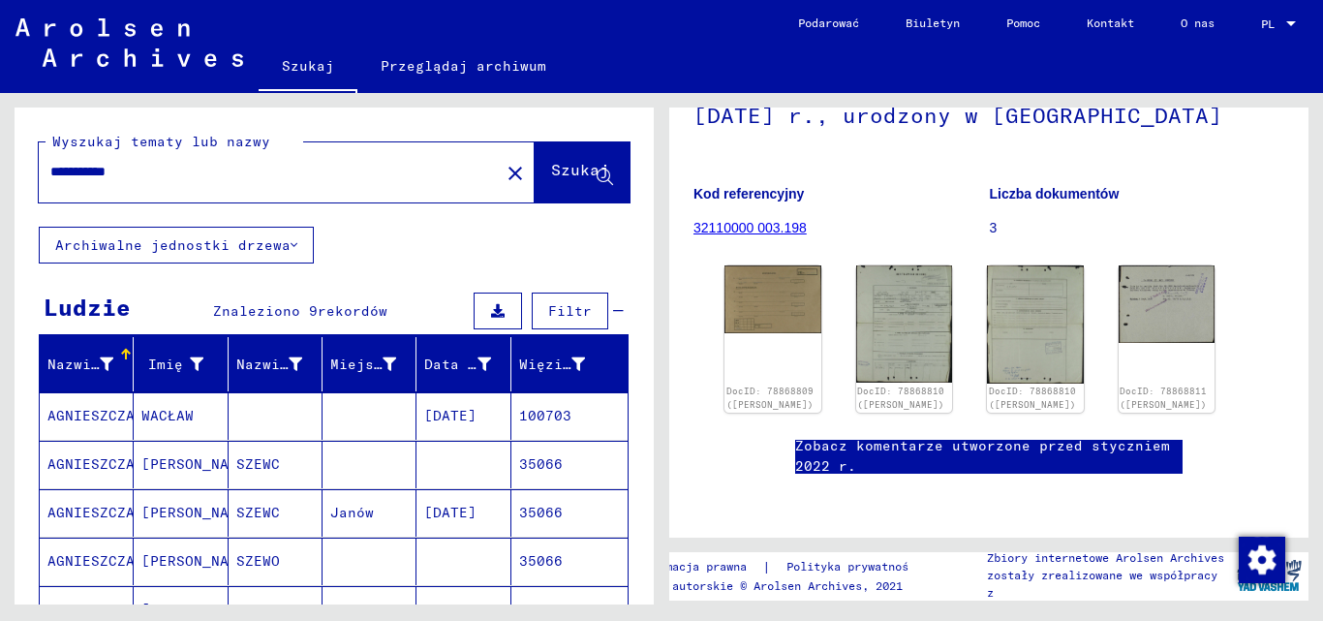
click at [49, 169] on div "**********" at bounding box center [263, 172] width 449 height 44
click at [551, 176] on font "Szukaj" at bounding box center [580, 169] width 58 height 19
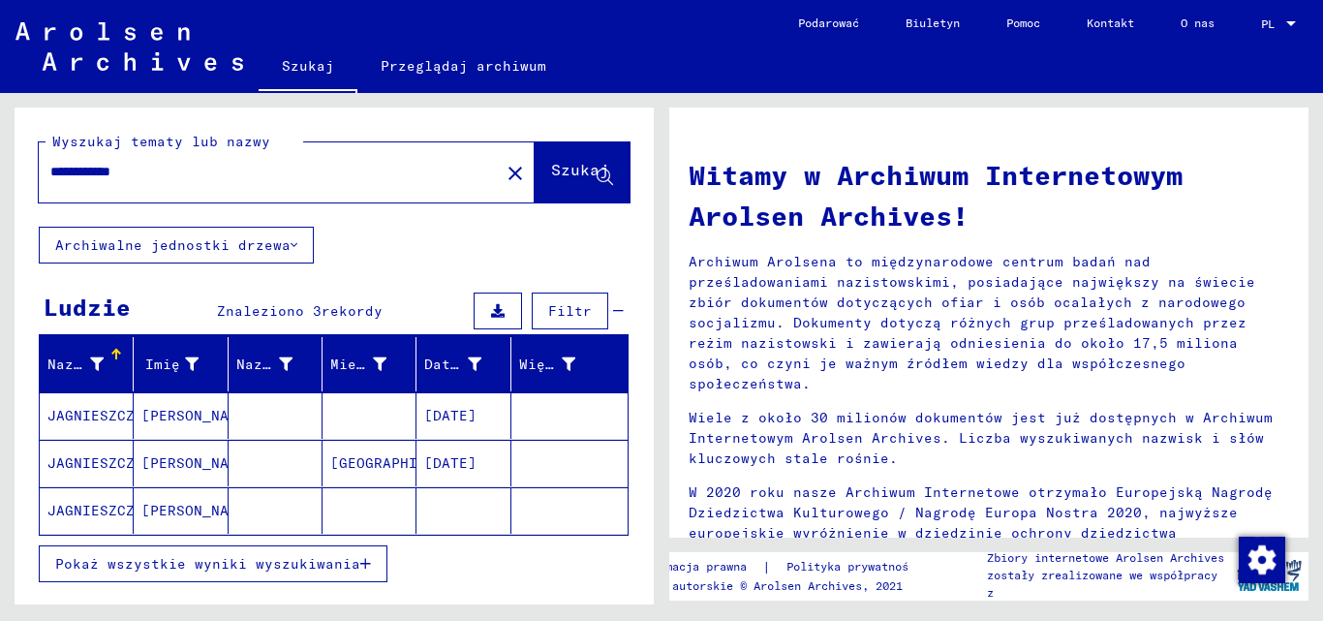
scroll to position [97, 0]
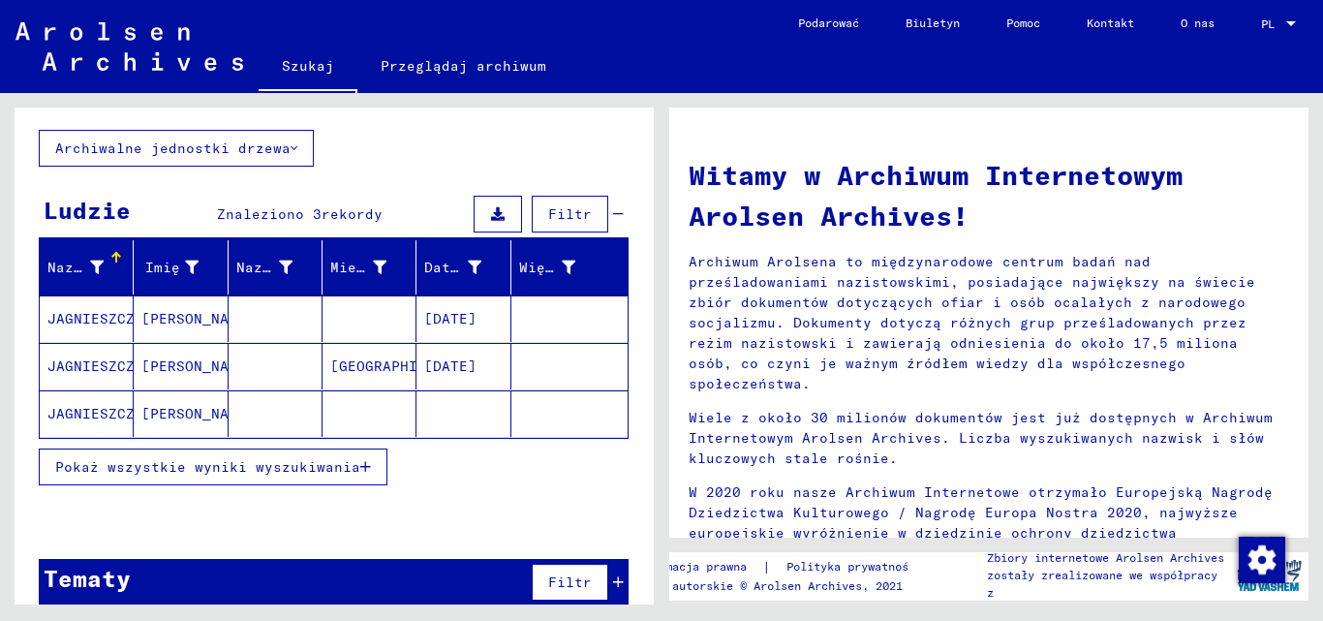
click at [184, 371] on font "[PERSON_NAME]" at bounding box center [197, 365] width 113 height 17
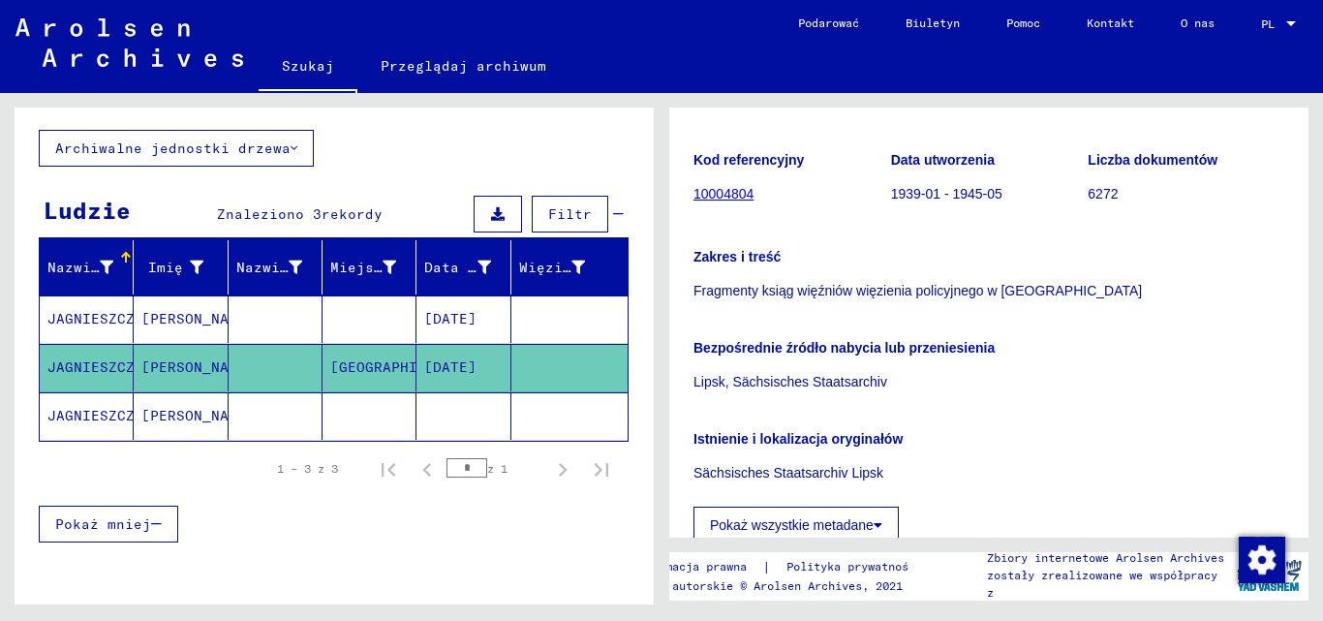
scroll to position [387, 0]
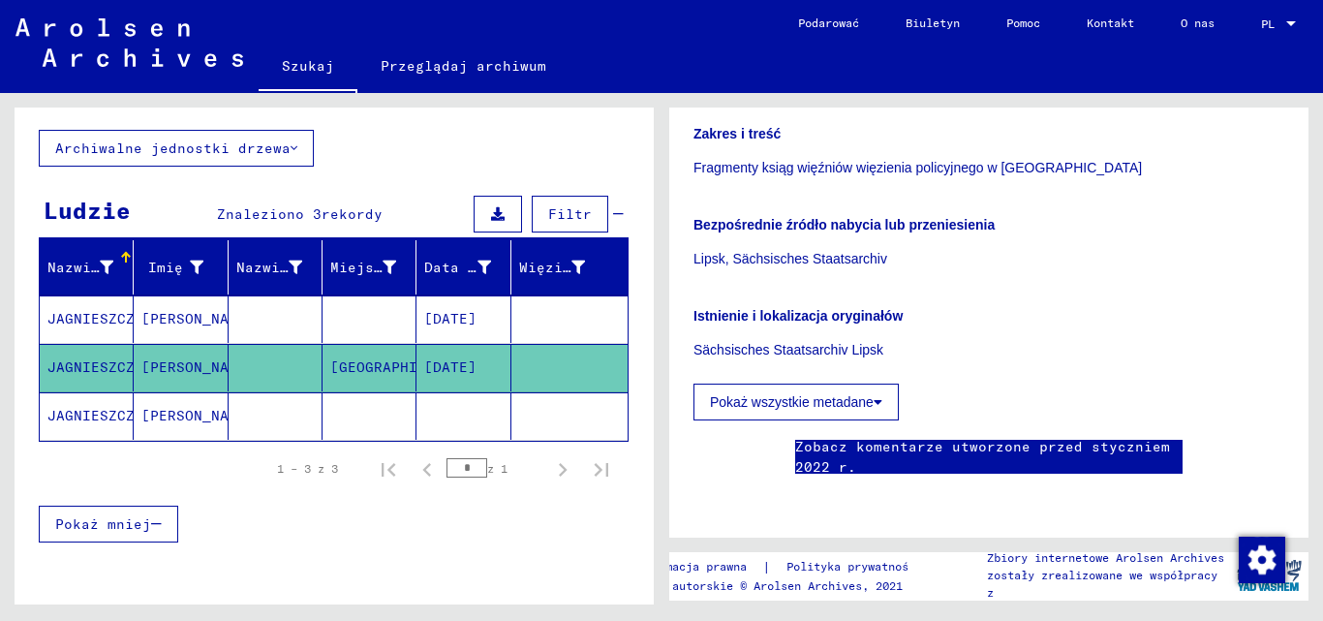
click at [770, 394] on font "Pokaż wszystkie metadane" at bounding box center [792, 401] width 164 height 15
click at [770, 440] on yv-its-disqus "Zobacz komentarze utworzone przed styczniem 2022 r." at bounding box center [988, 477] width 591 height 74
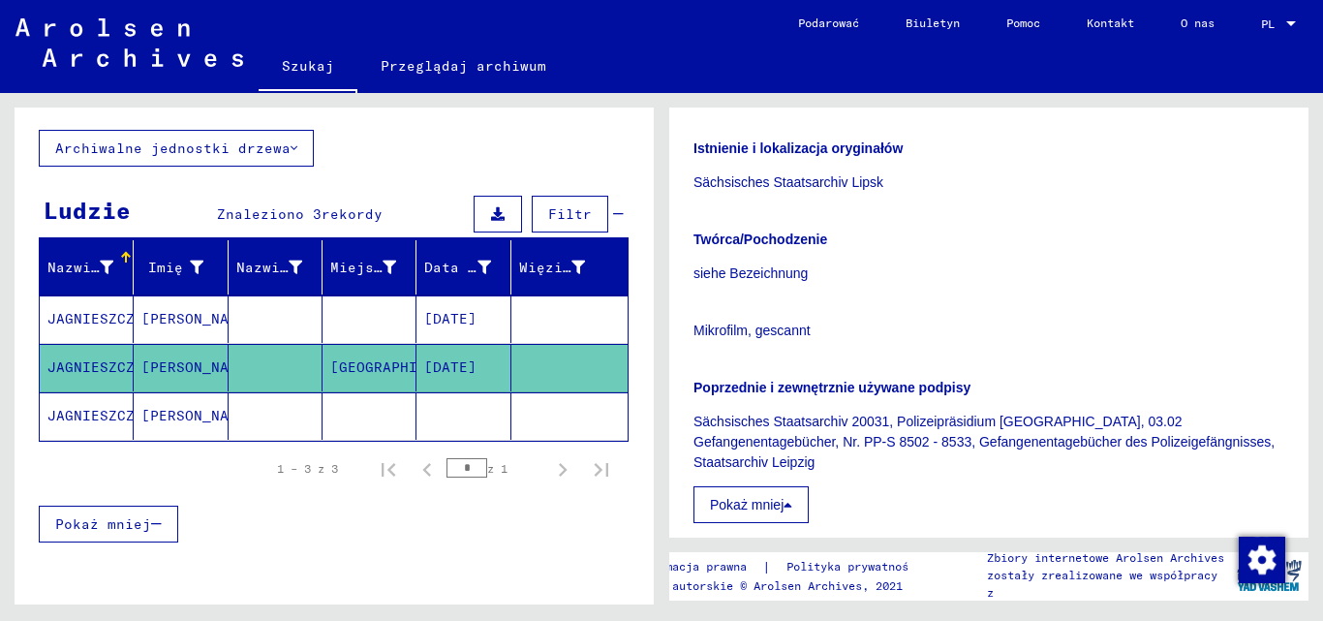
scroll to position [194, 0]
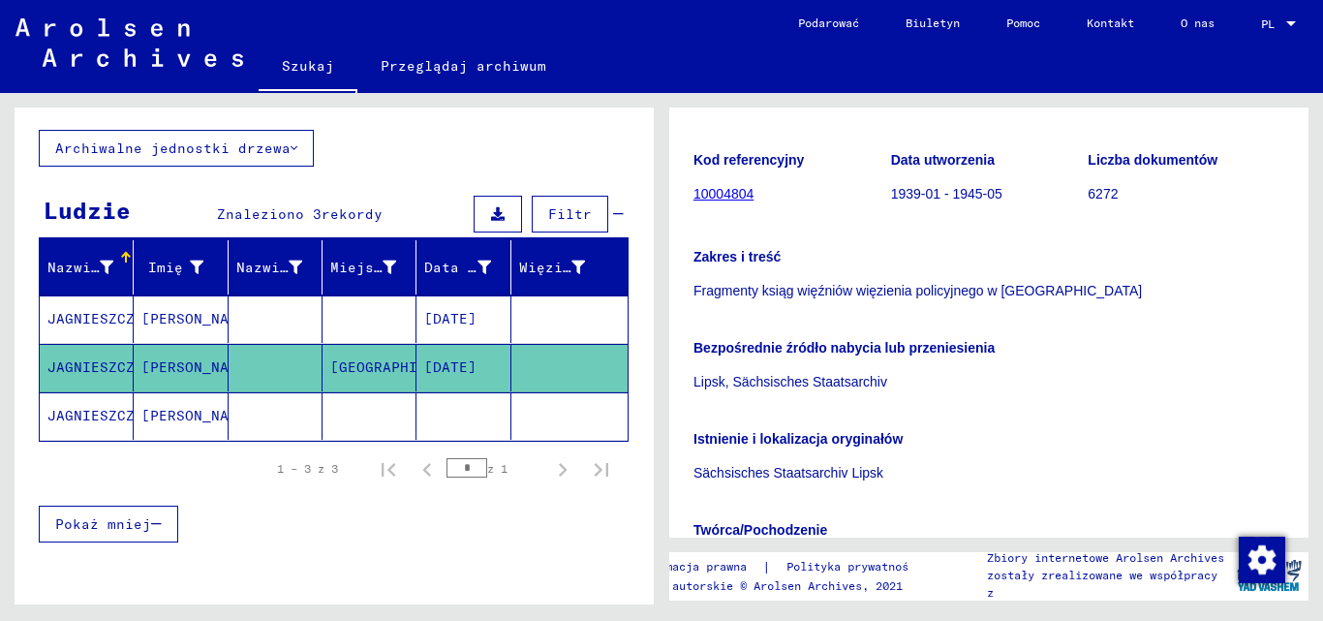
click at [152, 320] on font "[PERSON_NAME]" at bounding box center [197, 318] width 113 height 17
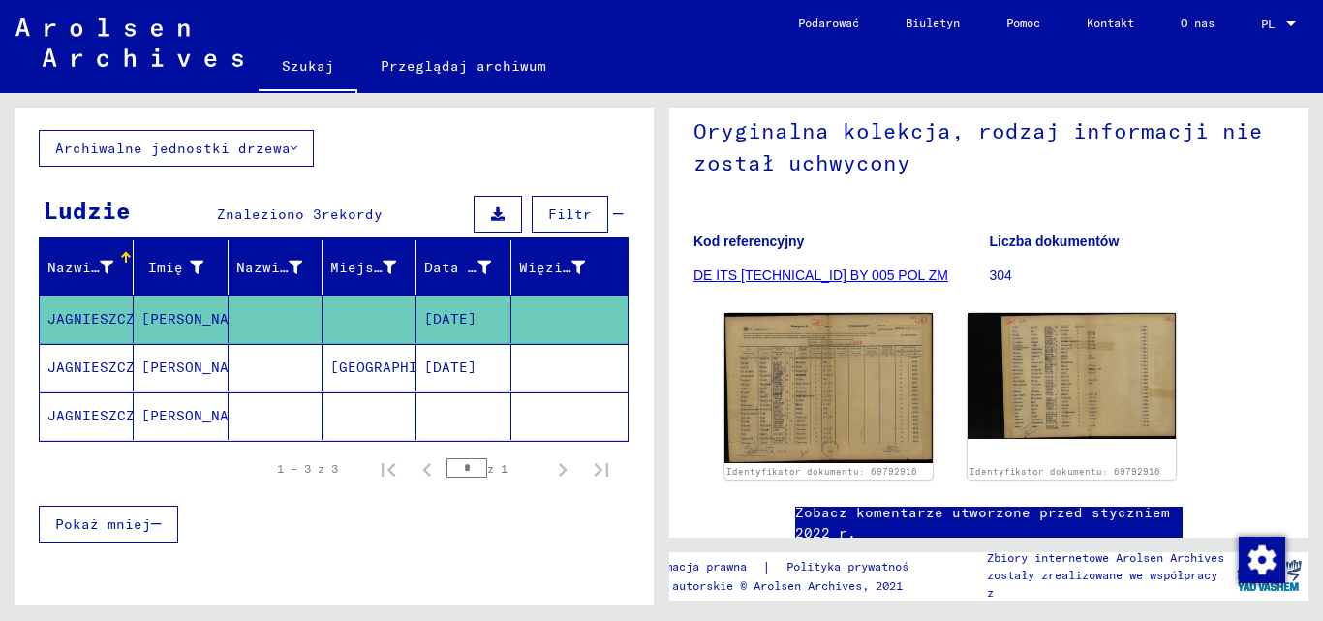
scroll to position [291, 0]
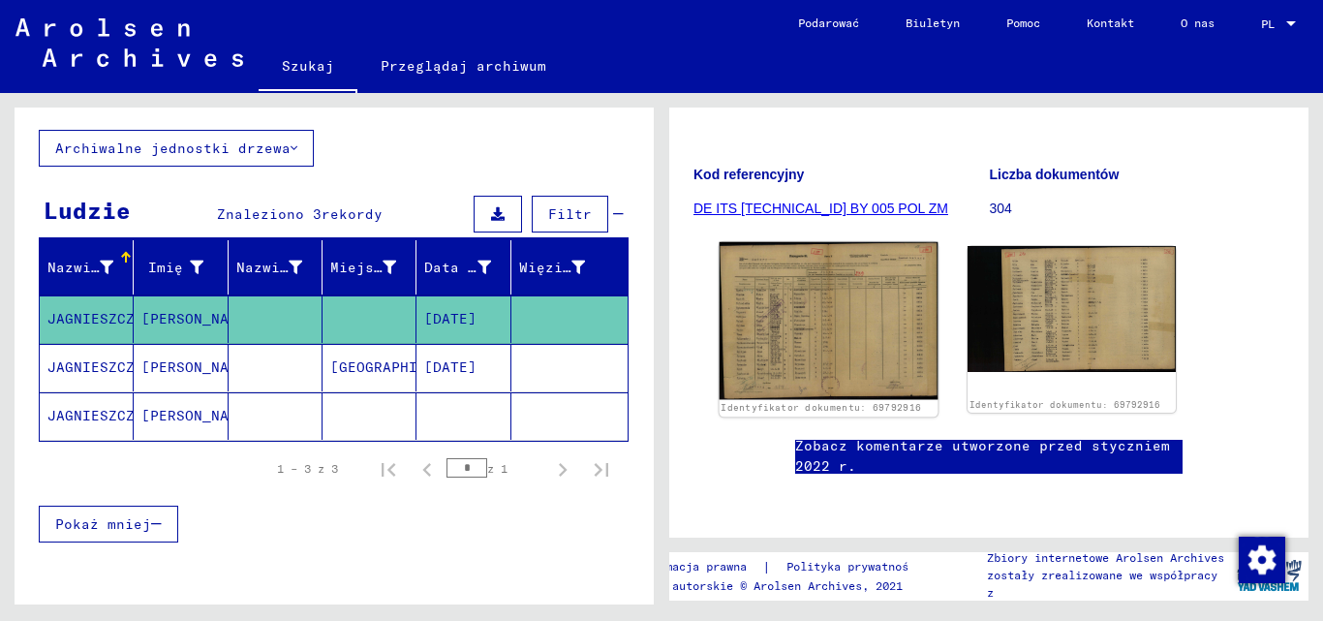
click at [782, 266] on img at bounding box center [829, 321] width 219 height 158
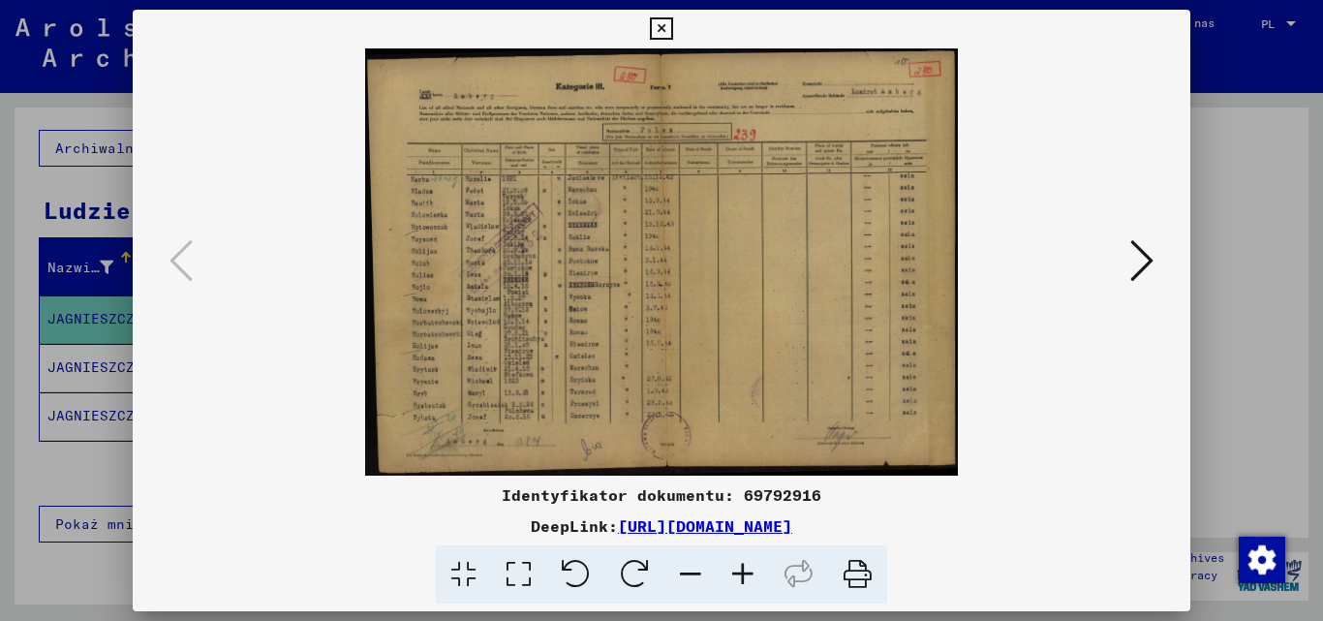
click at [739, 580] on icon at bounding box center [743, 574] width 52 height 59
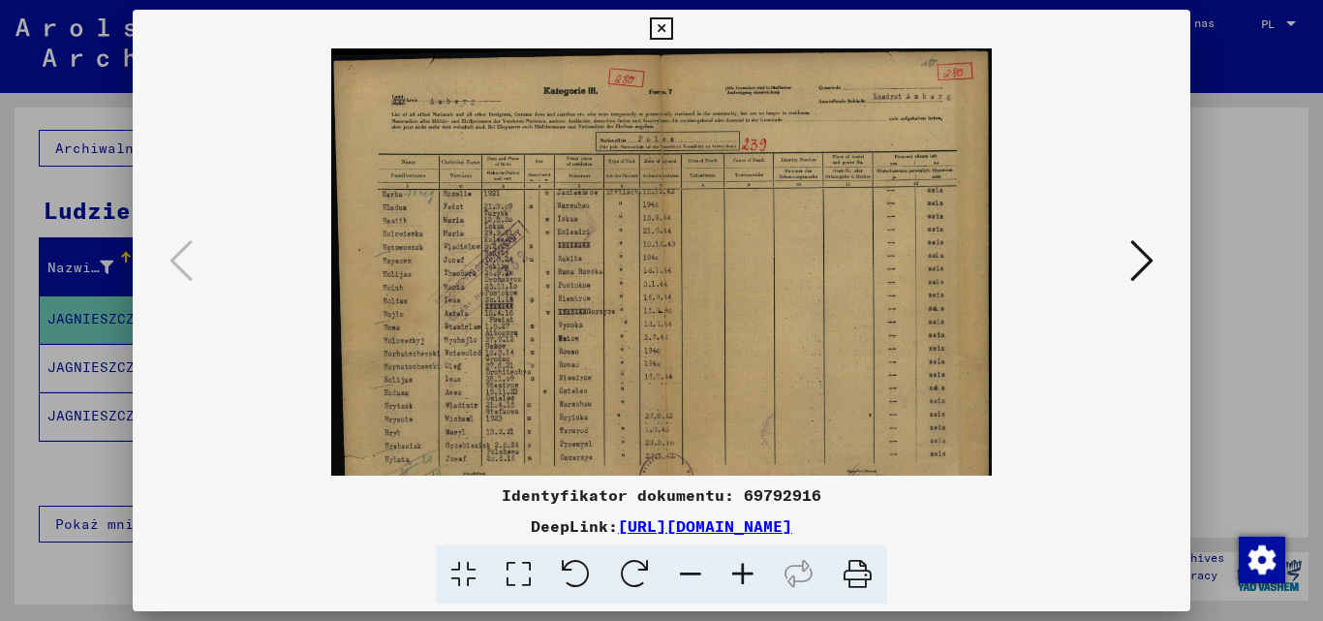
click at [740, 581] on icon at bounding box center [743, 574] width 52 height 59
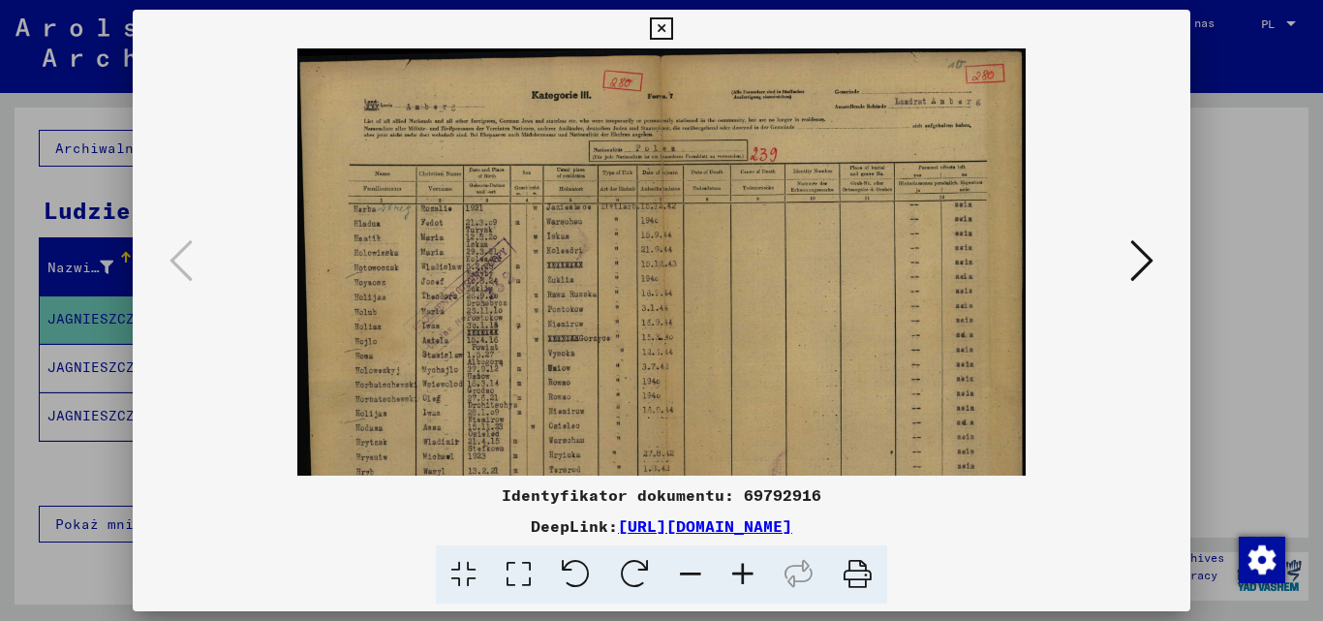
click at [740, 581] on icon at bounding box center [743, 574] width 52 height 59
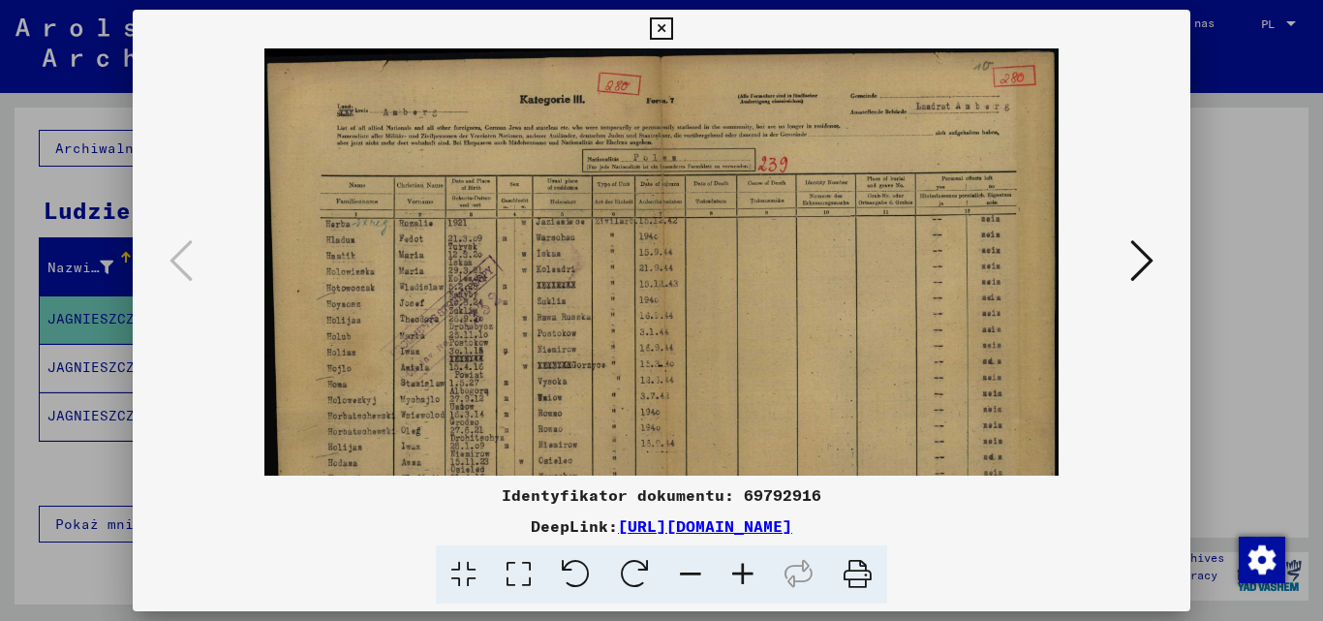
click at [740, 581] on icon at bounding box center [743, 574] width 52 height 59
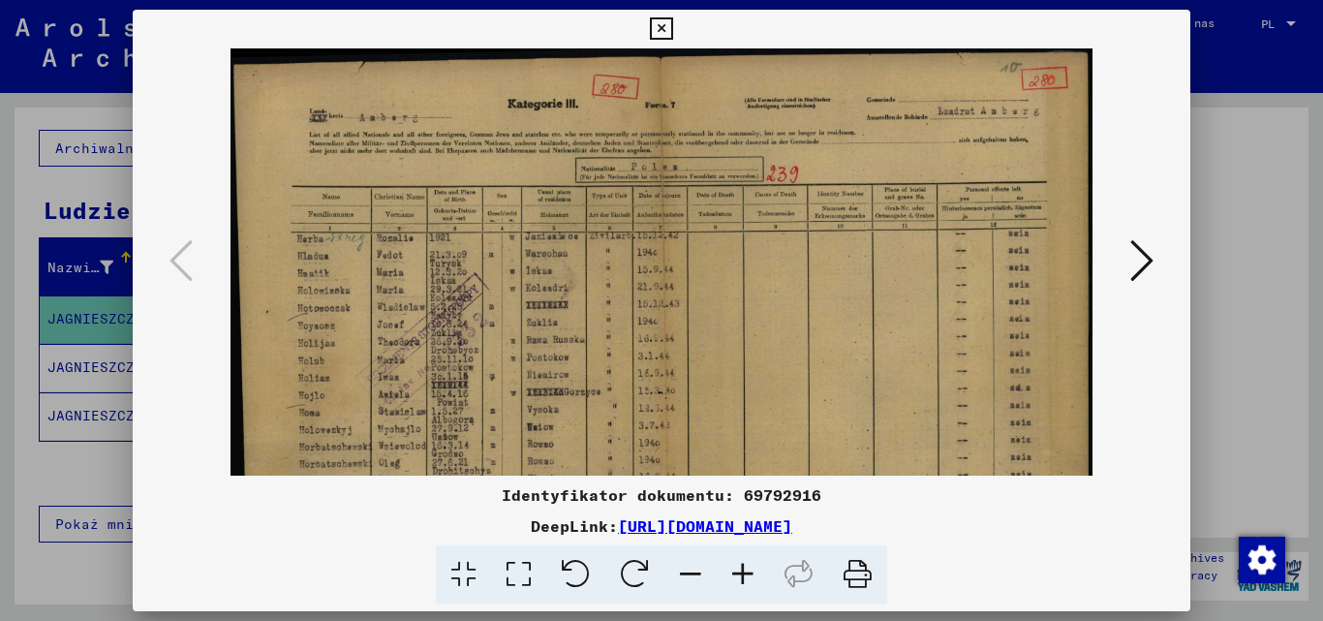
click at [740, 581] on icon at bounding box center [743, 574] width 52 height 59
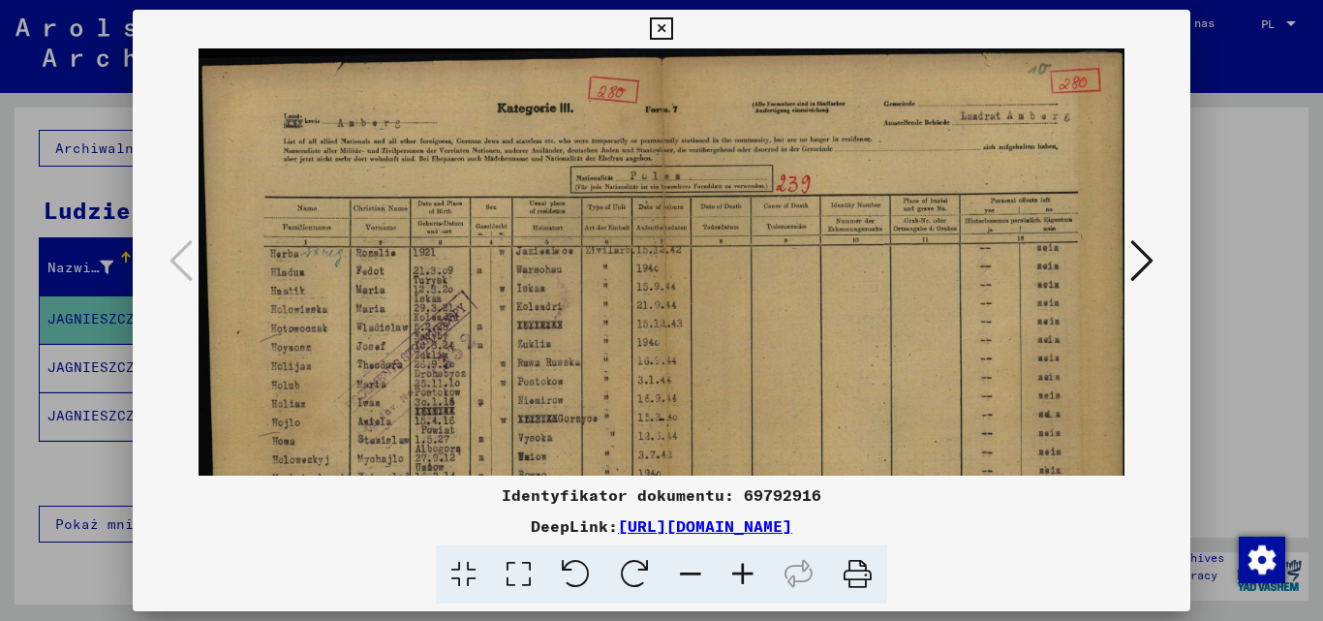
click at [740, 581] on icon at bounding box center [743, 574] width 52 height 59
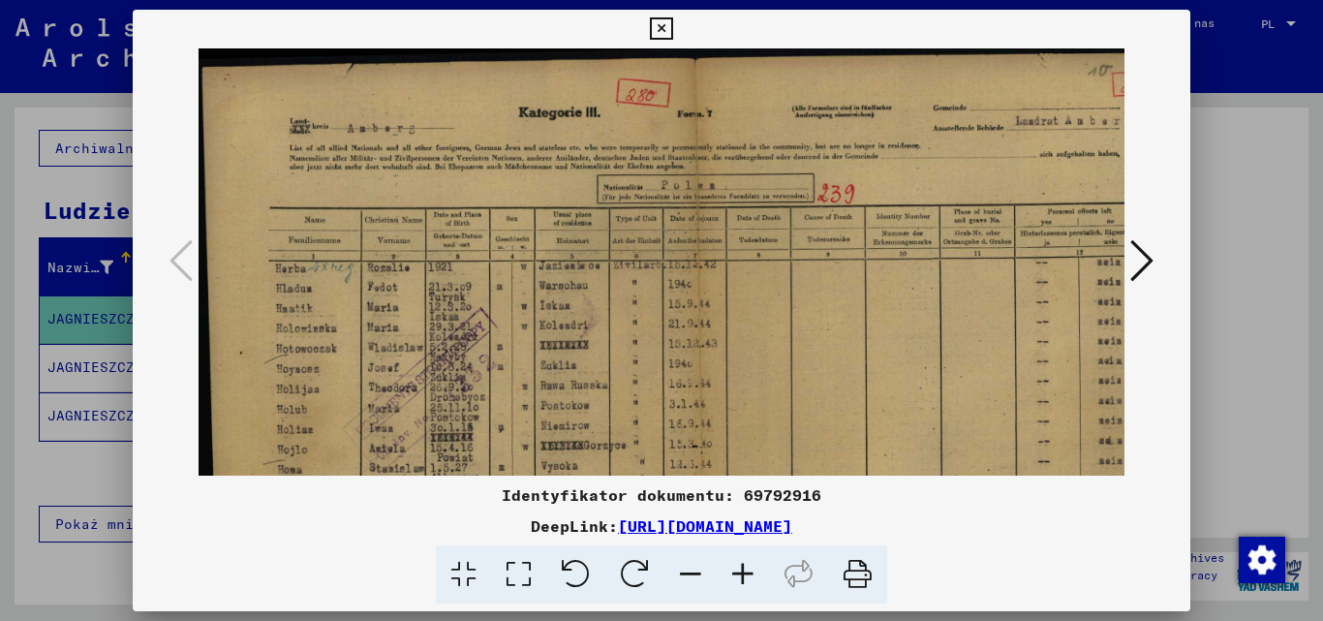
drag, startPoint x: 802, startPoint y: 301, endPoint x: 810, endPoint y: 258, distance: 44.3
click at [810, 258] on img at bounding box center [697, 407] width 997 height 718
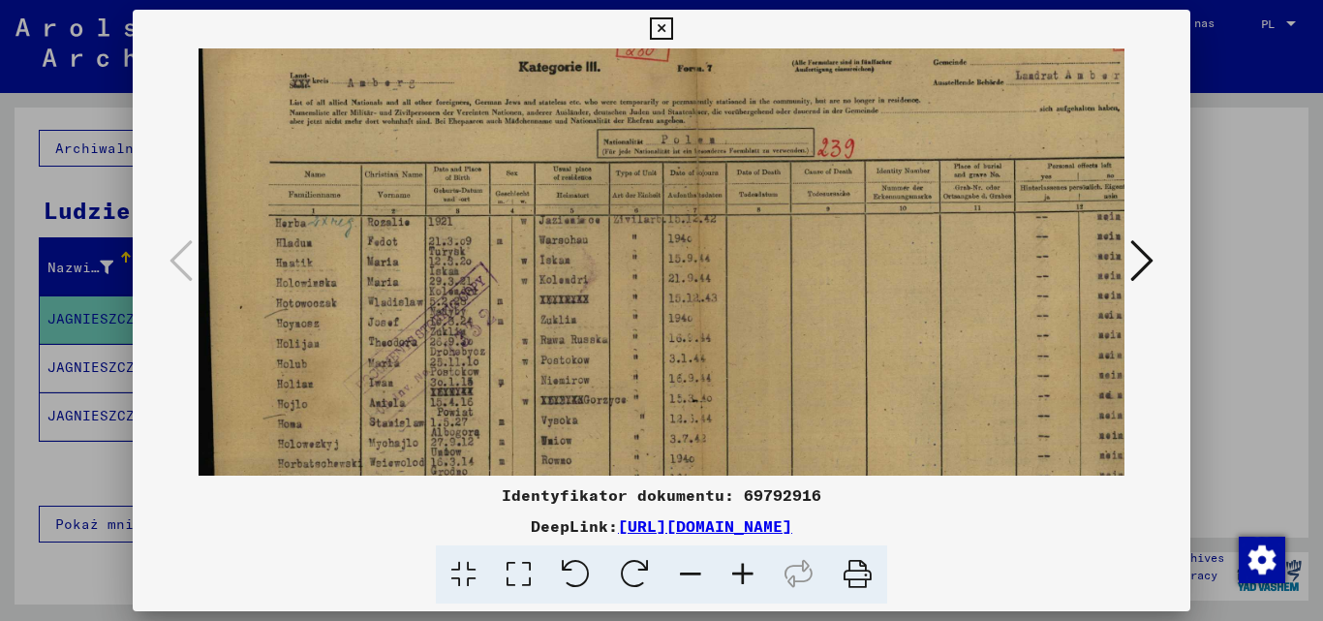
click at [1145, 268] on icon at bounding box center [1141, 260] width 23 height 46
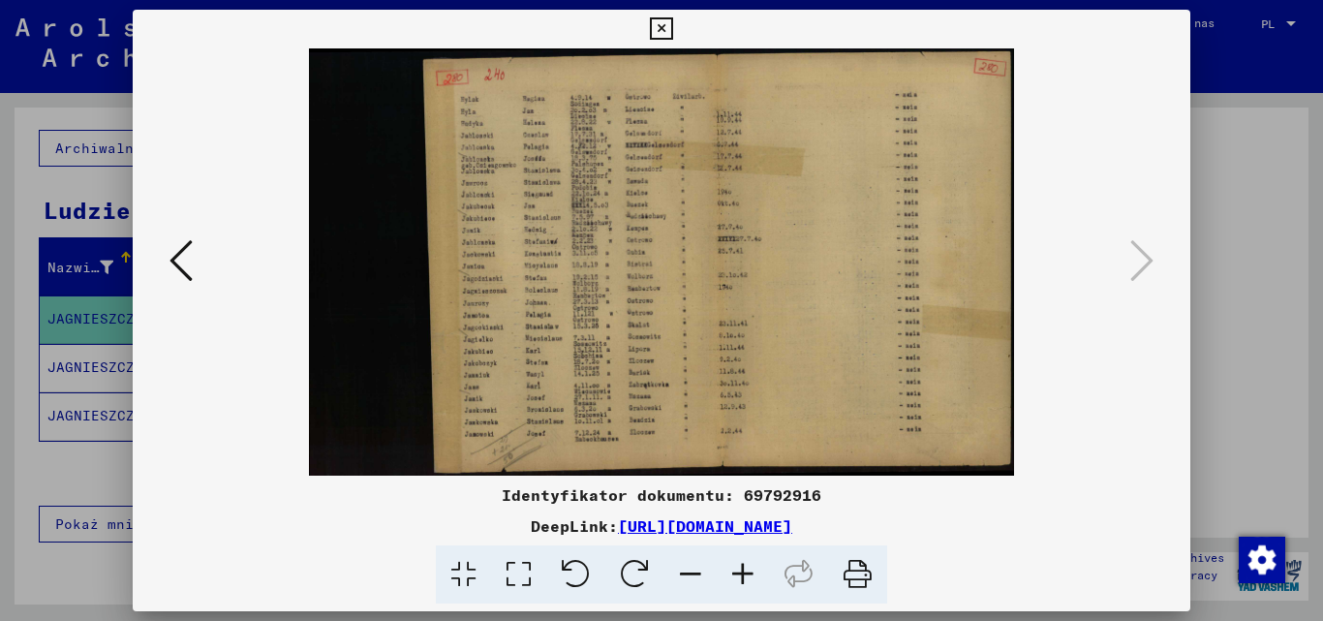
click at [735, 578] on icon at bounding box center [743, 574] width 52 height 59
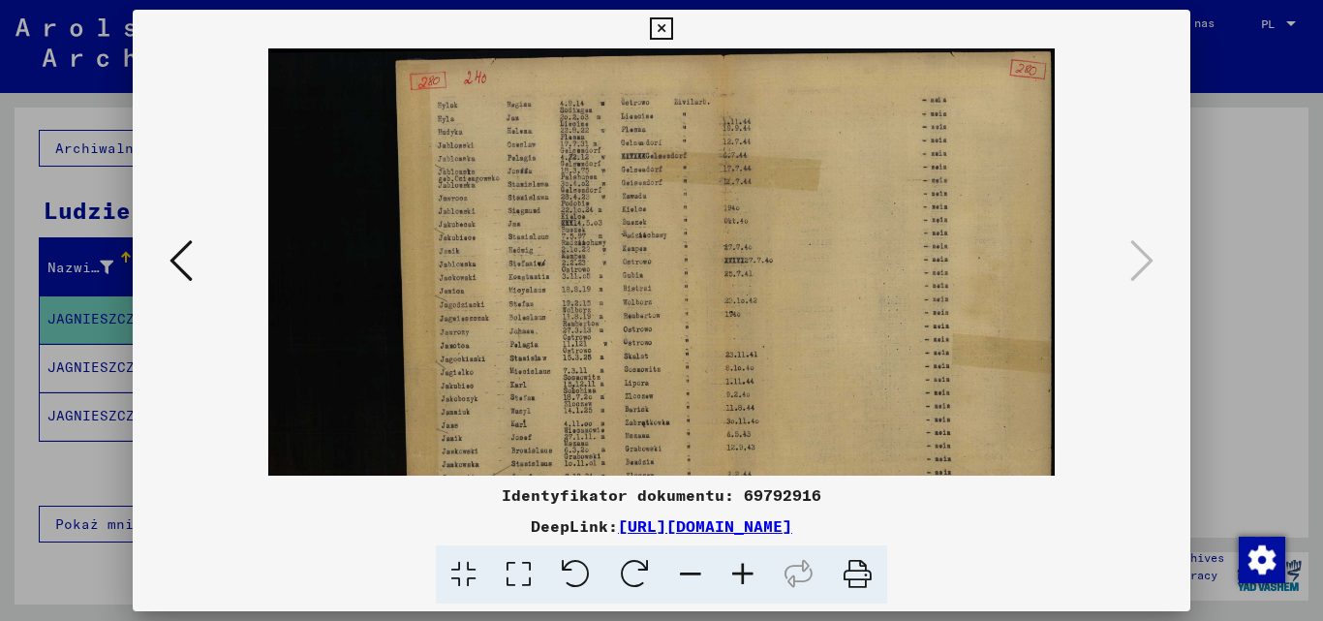
click at [735, 578] on icon at bounding box center [743, 574] width 52 height 59
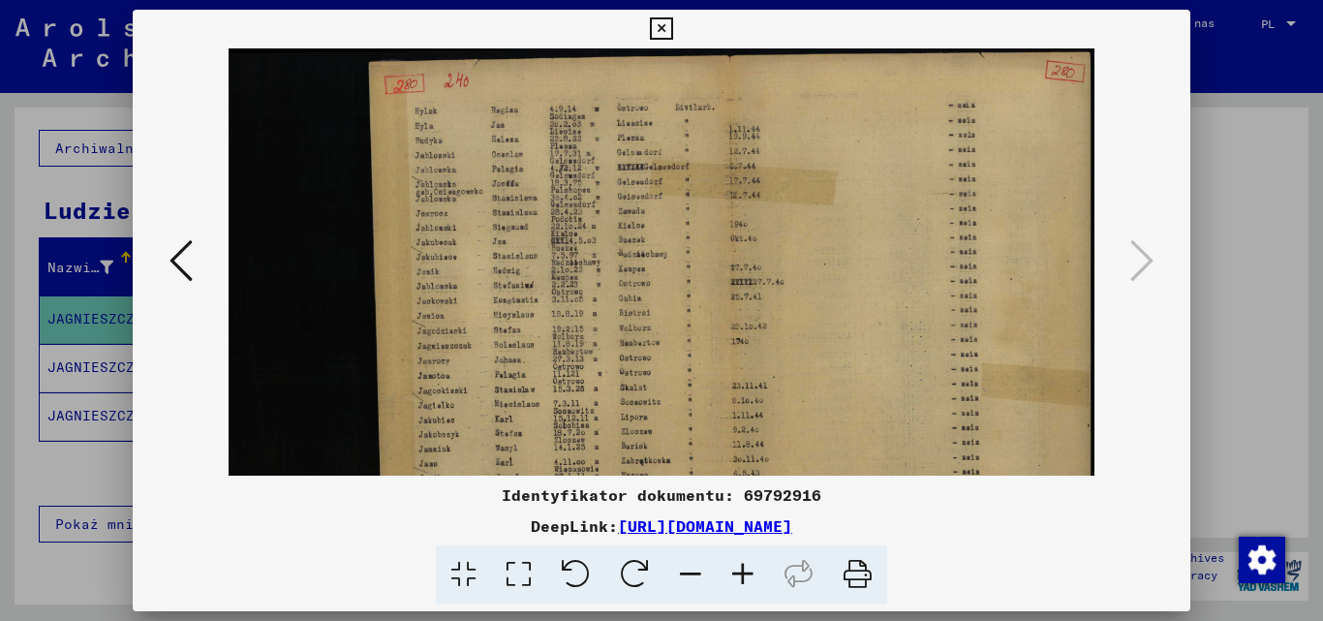
click at [735, 578] on icon at bounding box center [743, 574] width 52 height 59
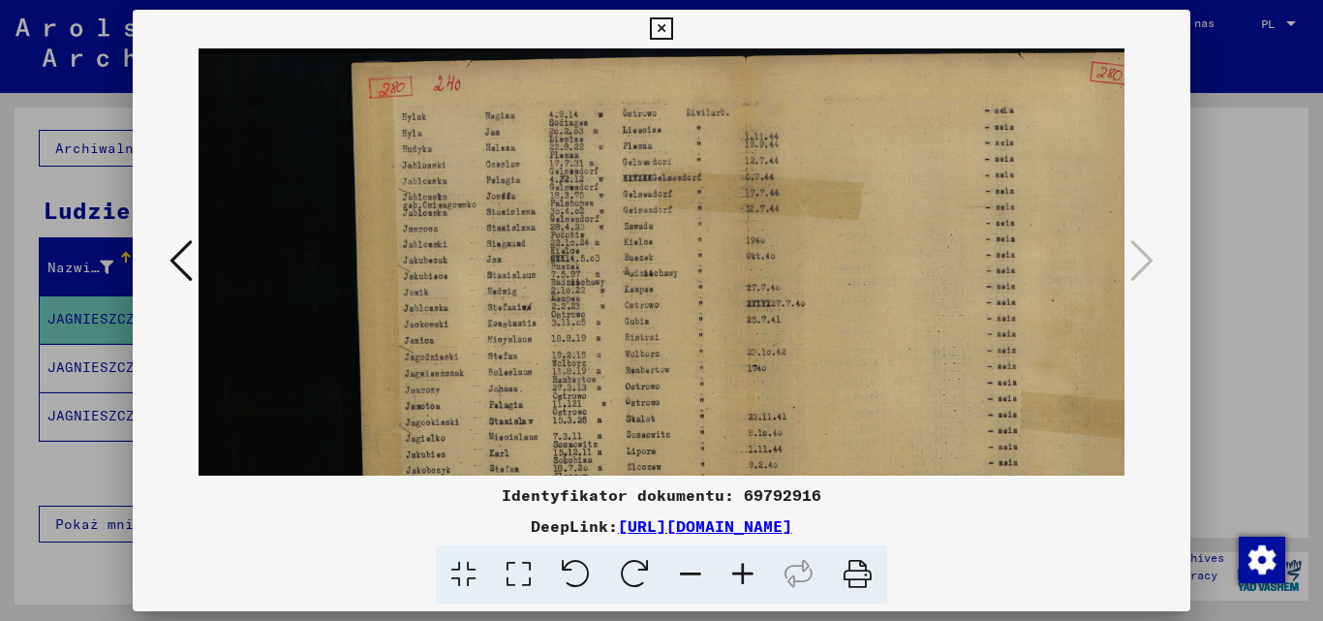
click at [735, 578] on icon at bounding box center [743, 574] width 52 height 59
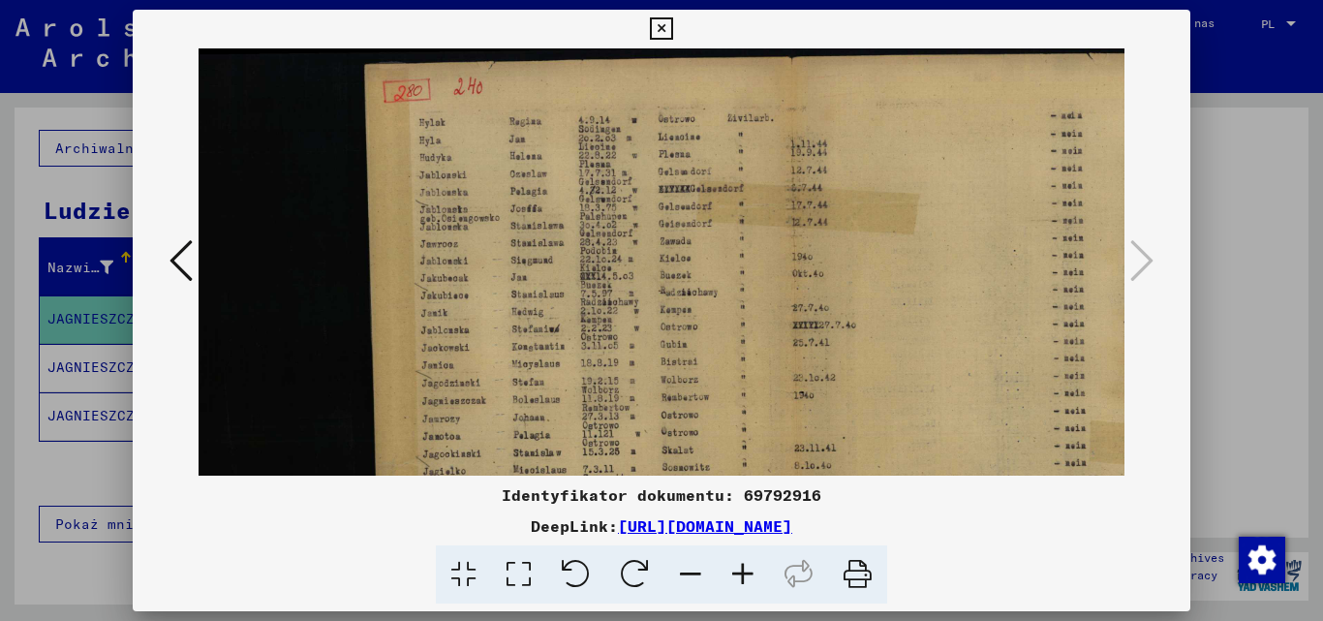
click at [735, 578] on icon at bounding box center [743, 574] width 52 height 59
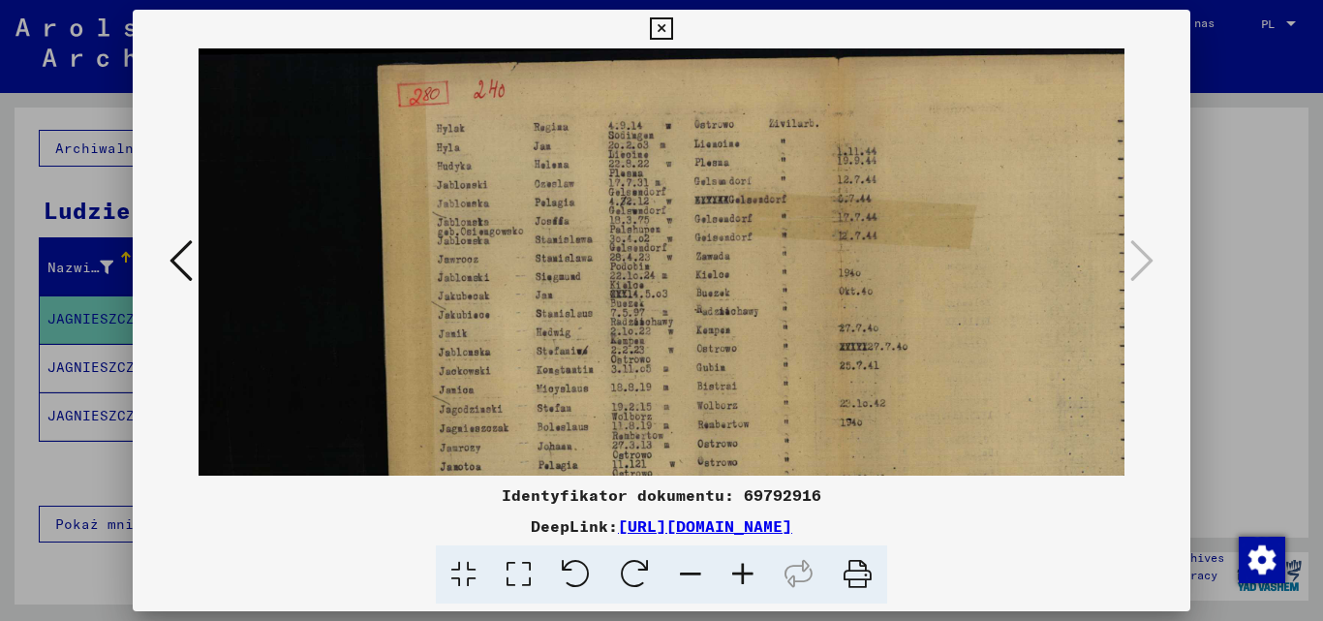
click at [735, 578] on icon at bounding box center [743, 574] width 52 height 59
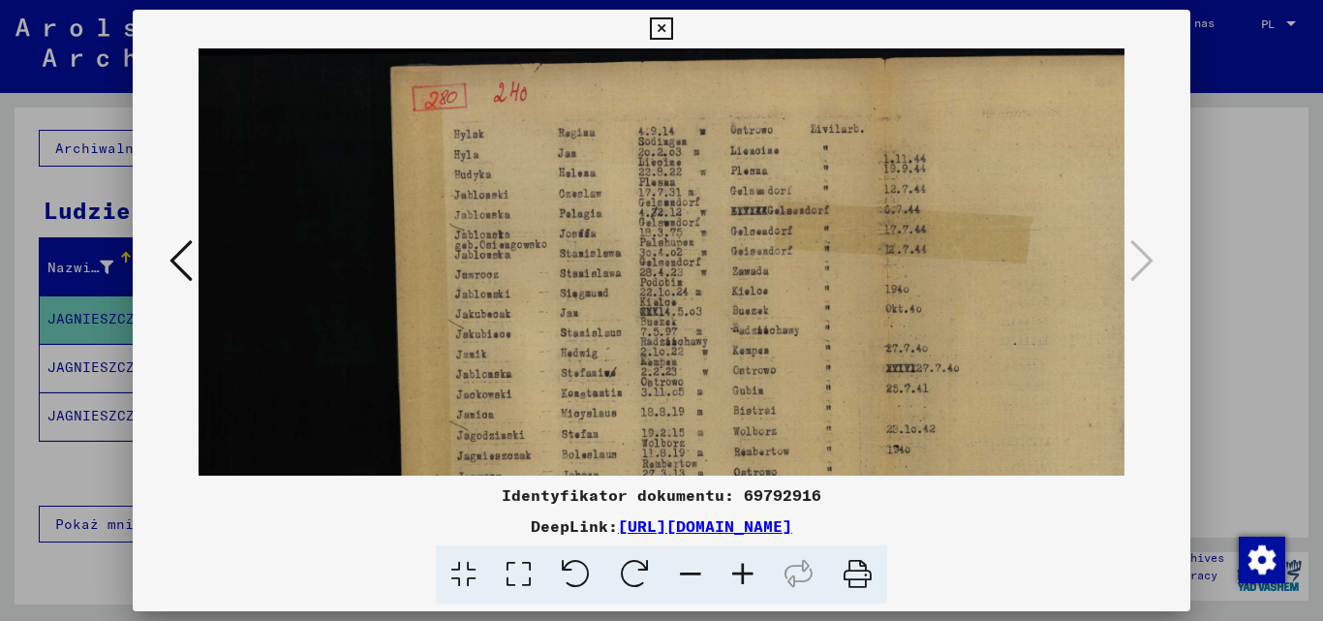
scroll to position [23, 1]
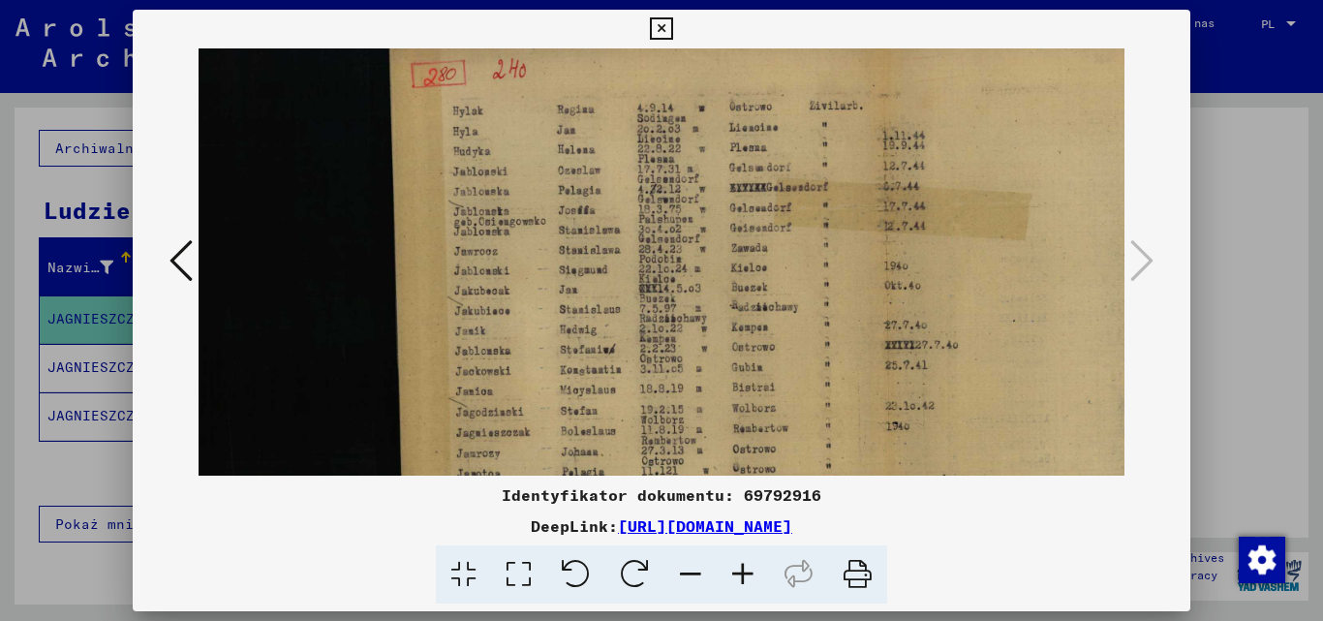
drag, startPoint x: 633, startPoint y: 428, endPoint x: 635, endPoint y: 402, distance: 26.2
click at [635, 402] on img at bounding box center [790, 384] width 1185 height 718
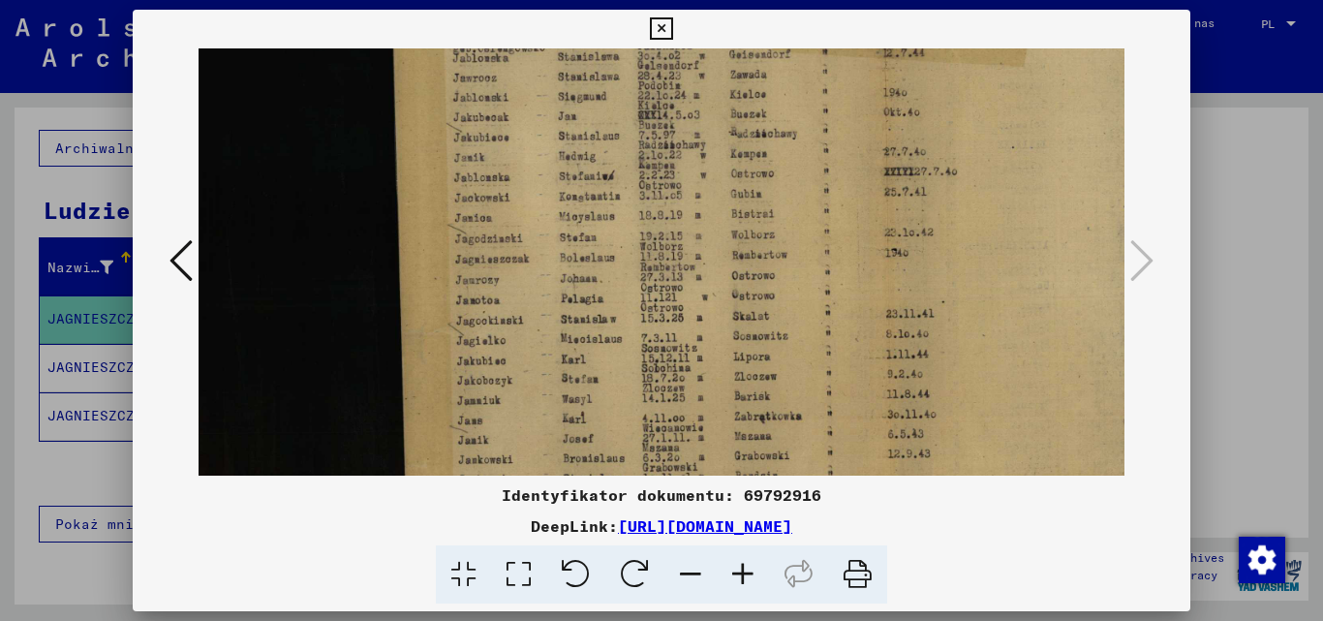
scroll to position [237, 0]
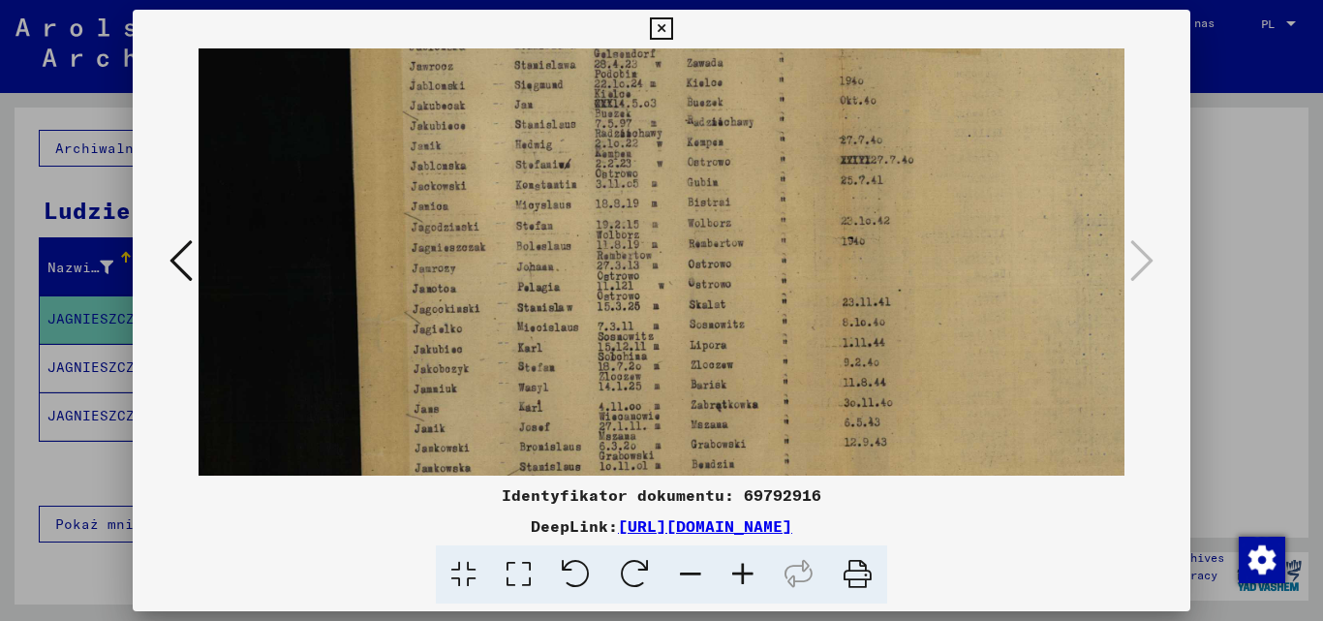
drag, startPoint x: 652, startPoint y: 418, endPoint x: 608, endPoint y: 242, distance: 181.6
click at [610, 236] on img at bounding box center [745, 199] width 1185 height 718
click at [661, 26] on icon at bounding box center [661, 28] width 22 height 23
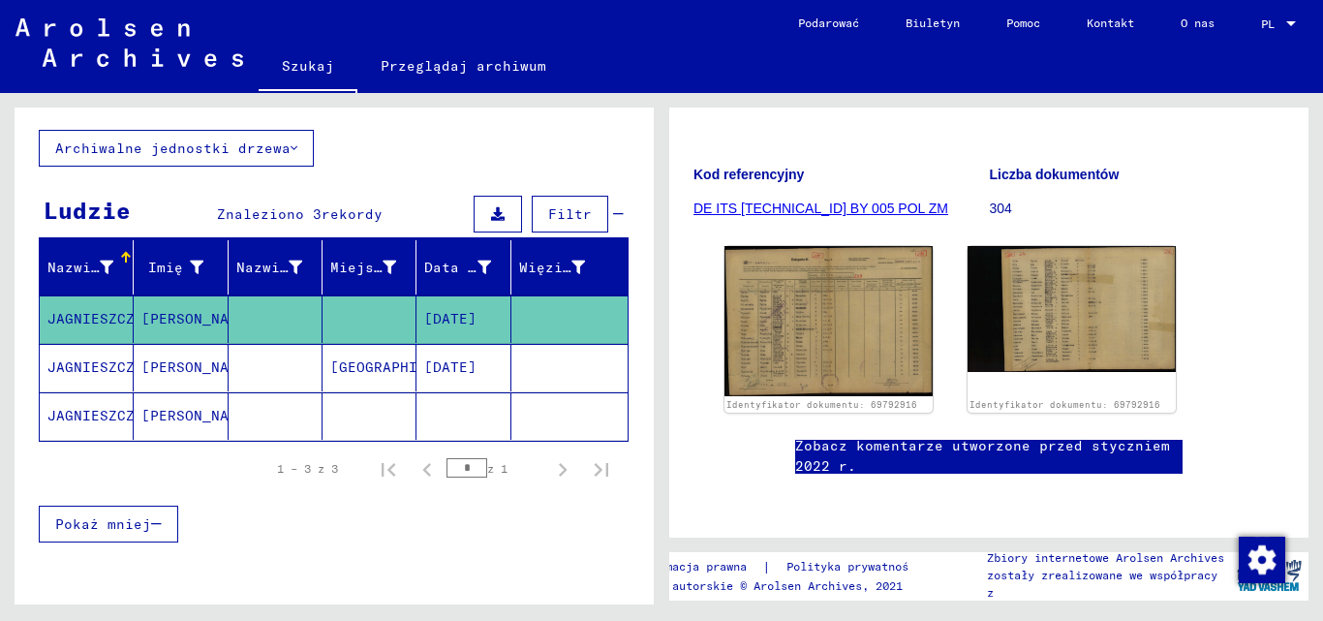
click at [171, 416] on font "[PERSON_NAME]" at bounding box center [197, 415] width 113 height 17
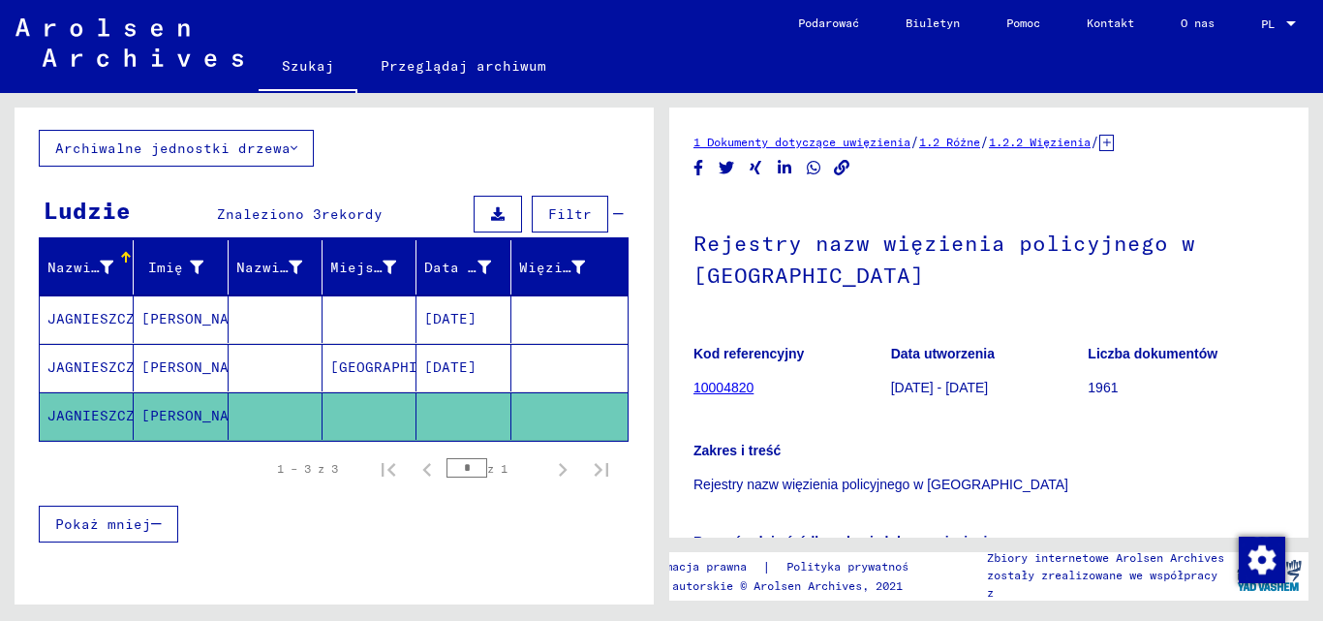
click at [211, 308] on mat-cell "[PERSON_NAME]" at bounding box center [181, 318] width 94 height 47
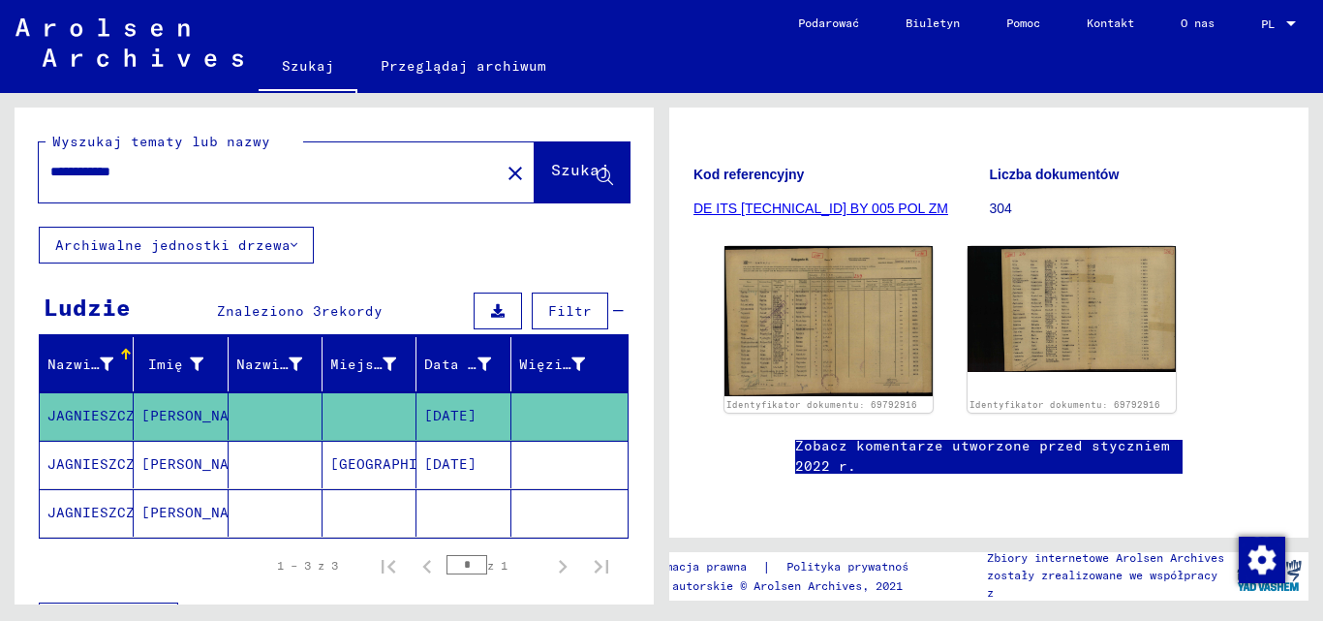
click at [158, 175] on input "**********" at bounding box center [269, 172] width 438 height 20
type input "*"
click at [573, 170] on font "Szukaj" at bounding box center [580, 169] width 58 height 19
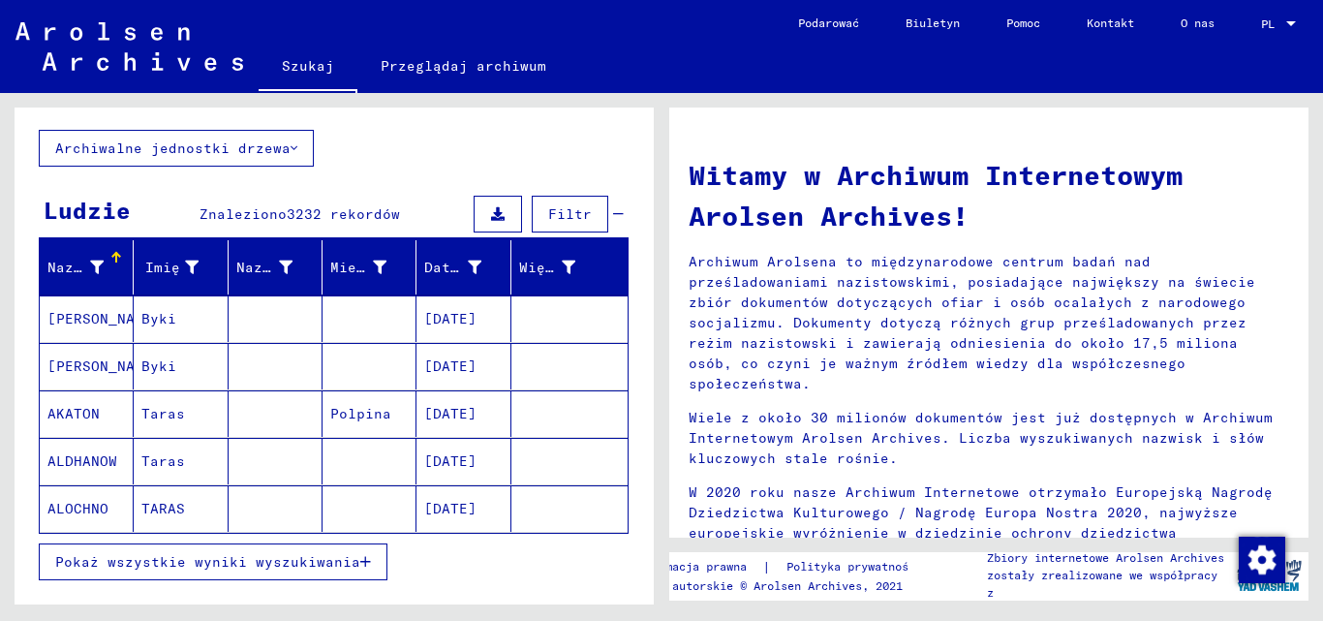
scroll to position [194, 0]
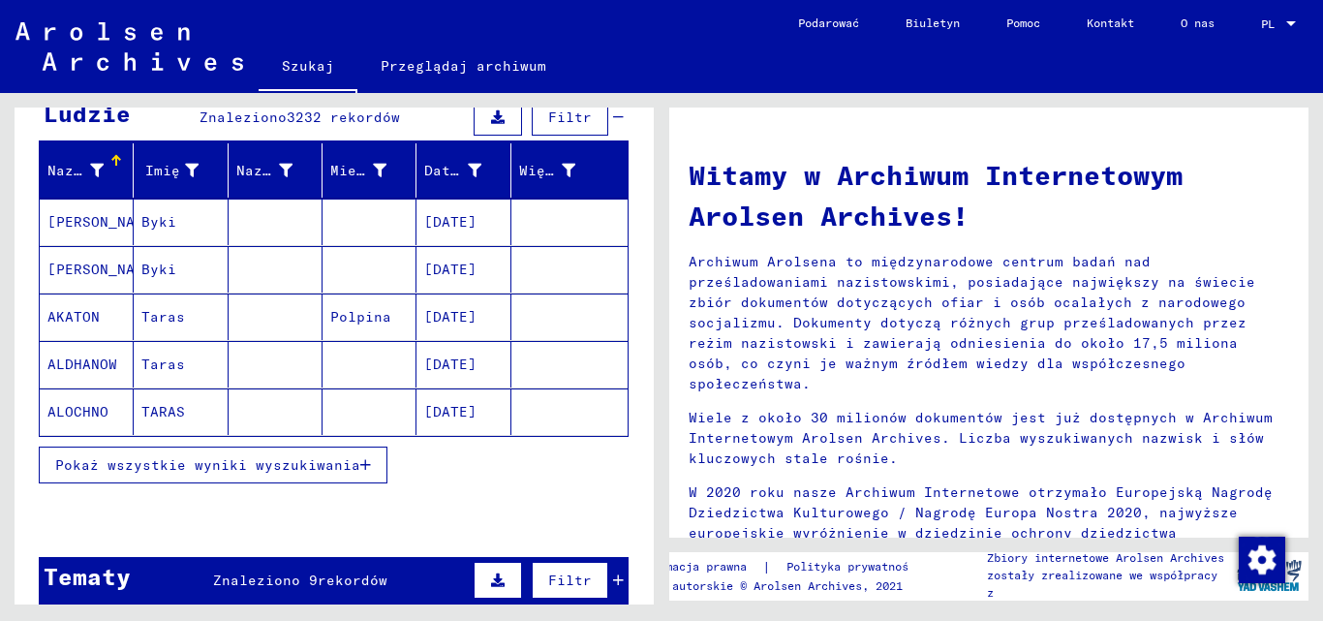
click at [175, 471] on font "Pokaż wszystkie wyniki wyszukiwania" at bounding box center [207, 464] width 305 height 17
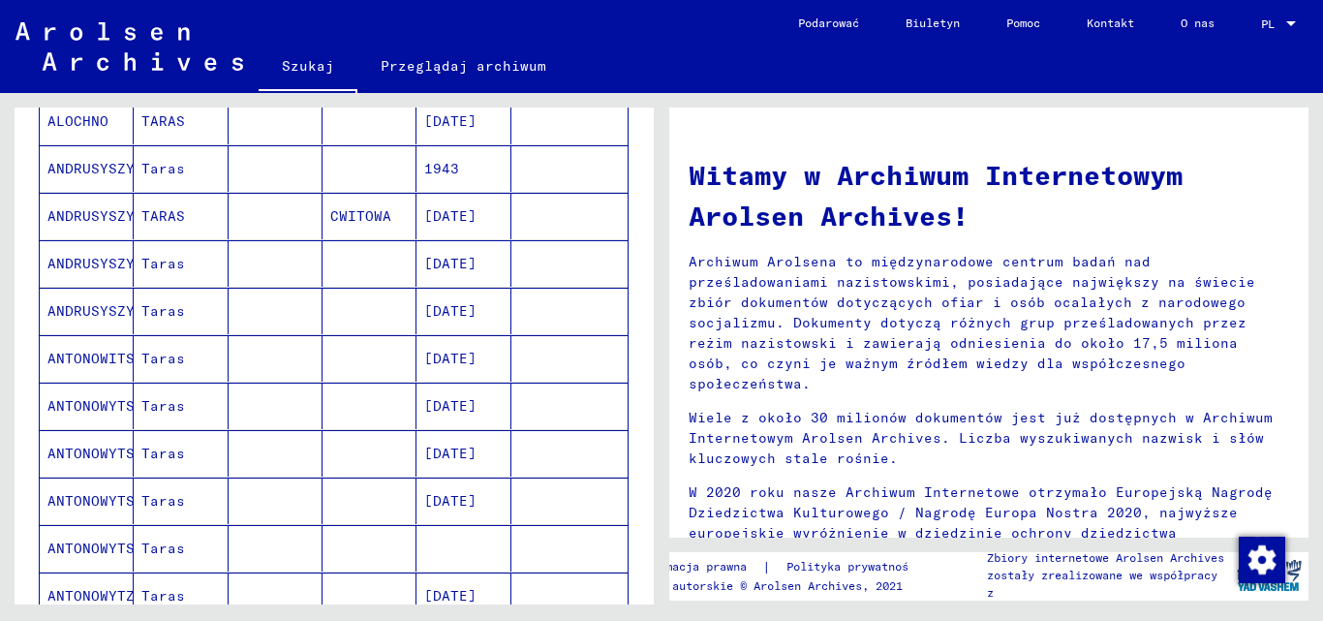
scroll to position [0, 0]
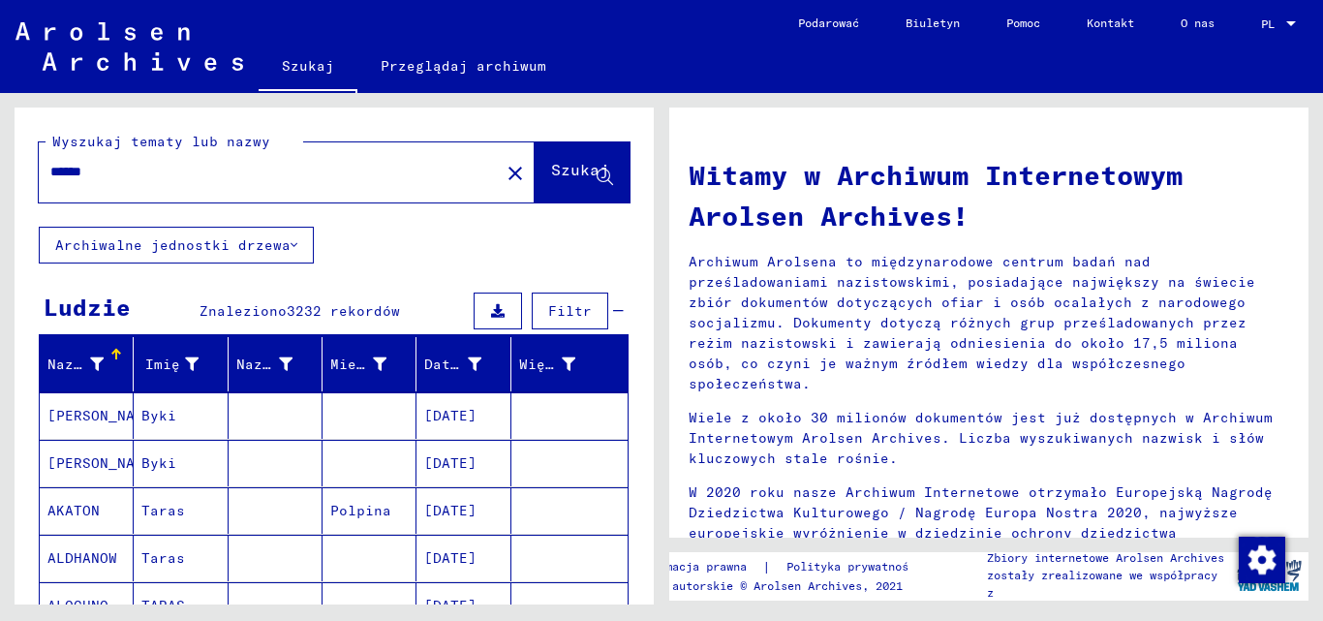
click at [58, 166] on input "******" at bounding box center [263, 172] width 426 height 20
type input "******"
click at [538, 159] on button "Szukaj" at bounding box center [582, 172] width 95 height 60
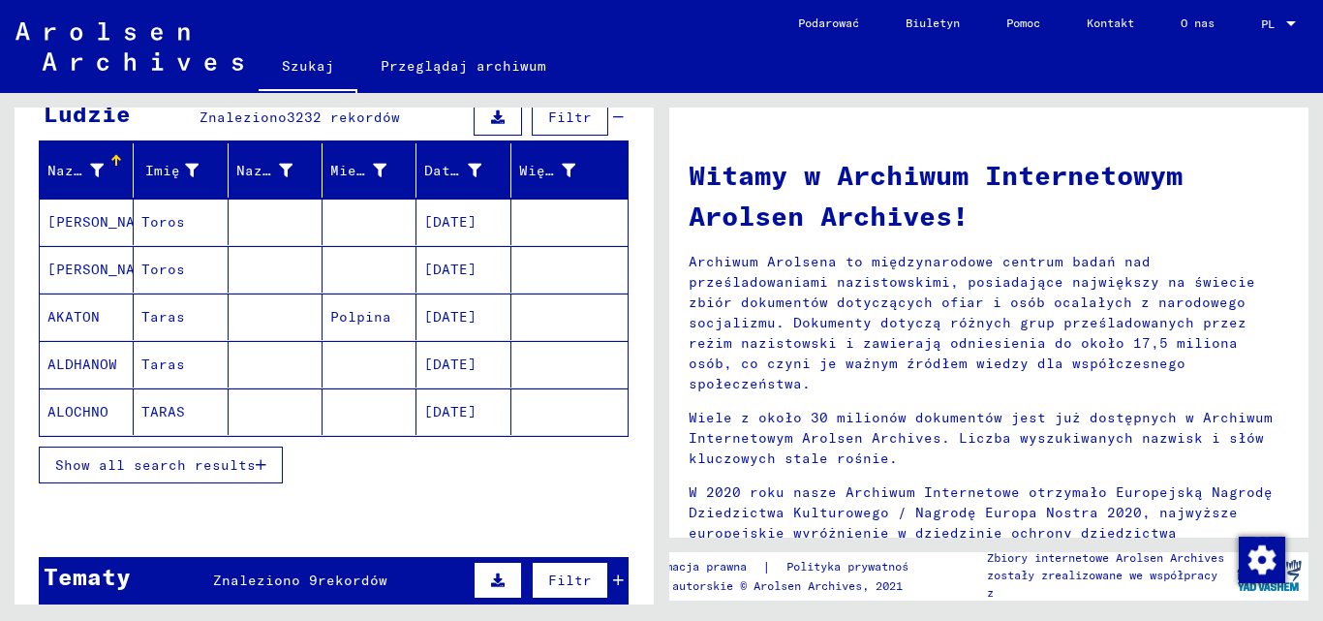
click at [171, 461] on span "Show all search results" at bounding box center [155, 464] width 200 height 17
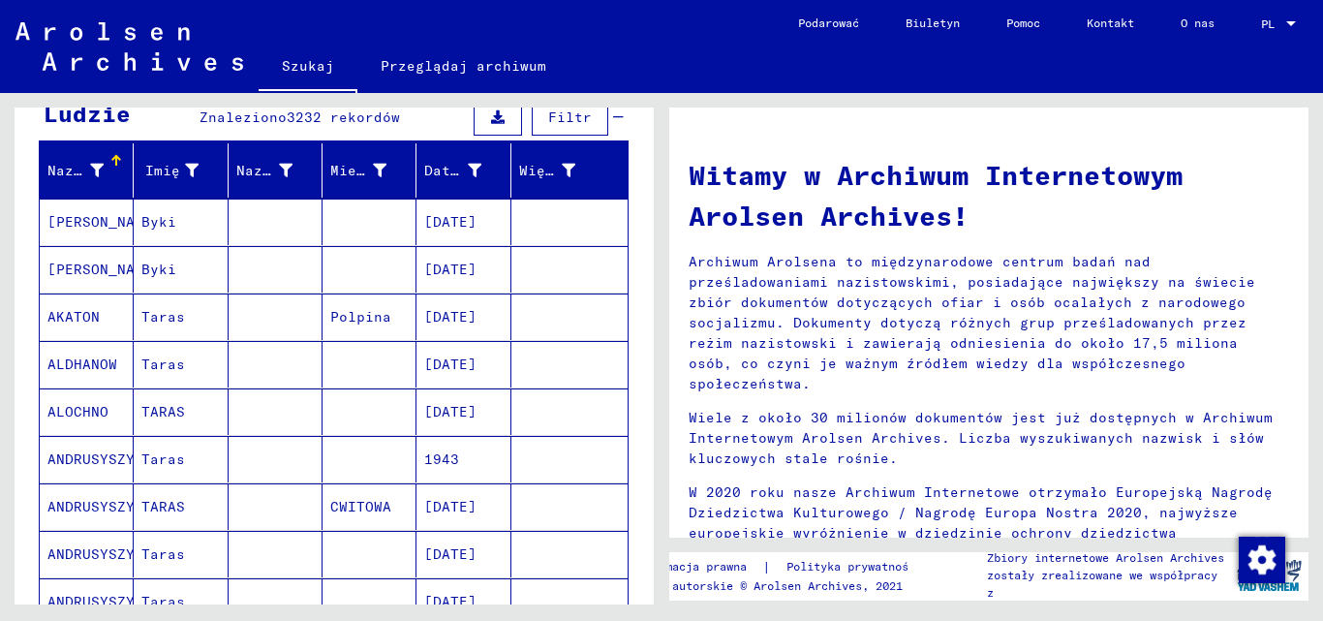
scroll to position [1356, 0]
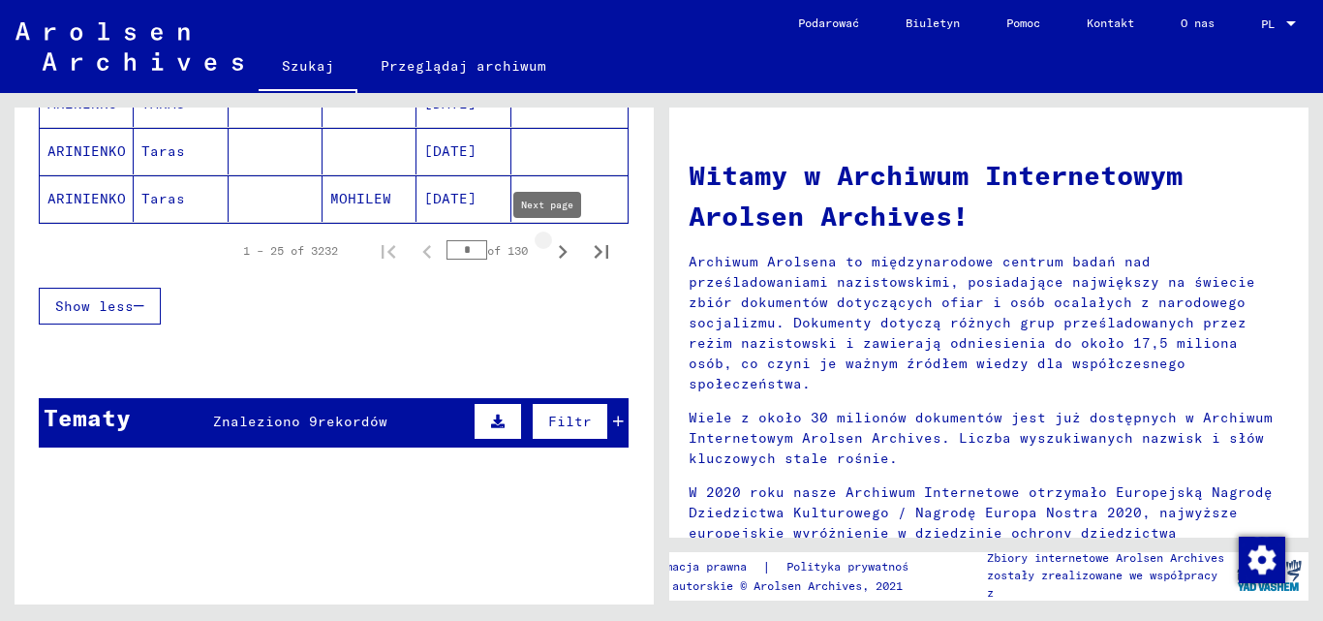
click at [549, 256] on icon "Next page" at bounding box center [562, 251] width 27 height 27
click at [559, 248] on icon "Next page" at bounding box center [563, 252] width 9 height 14
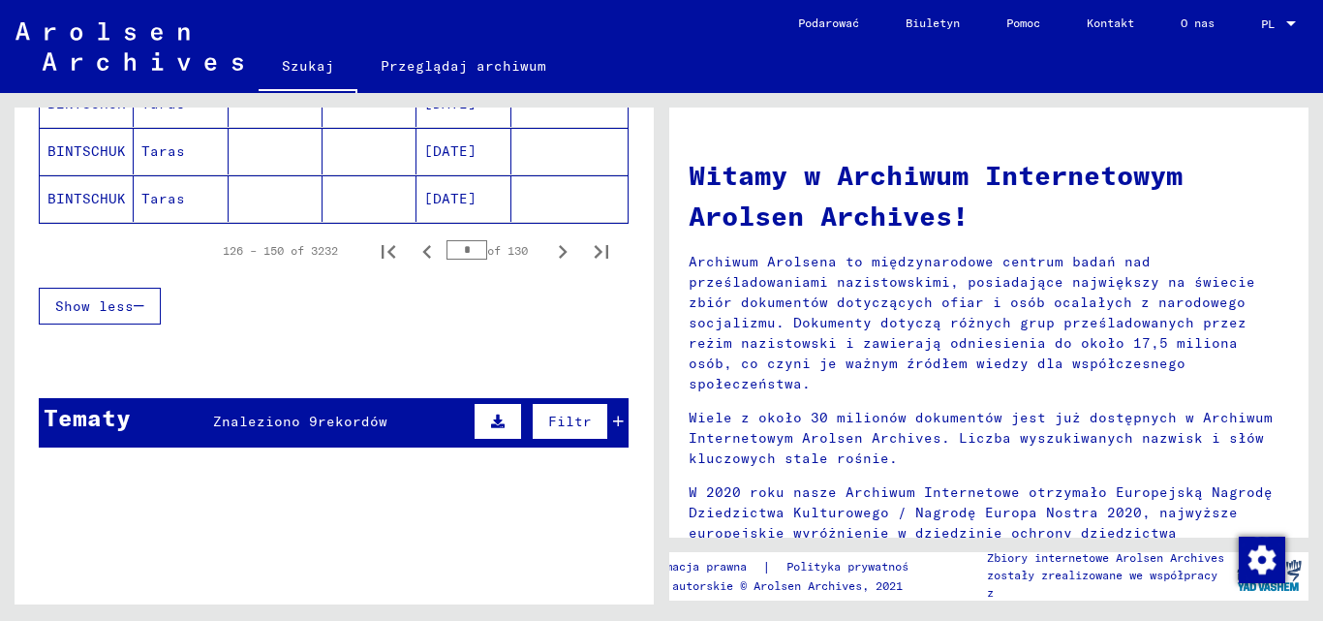
click at [559, 248] on icon "Next page" at bounding box center [563, 252] width 9 height 14
click at [588, 251] on icon "Last page" at bounding box center [601, 251] width 27 height 27
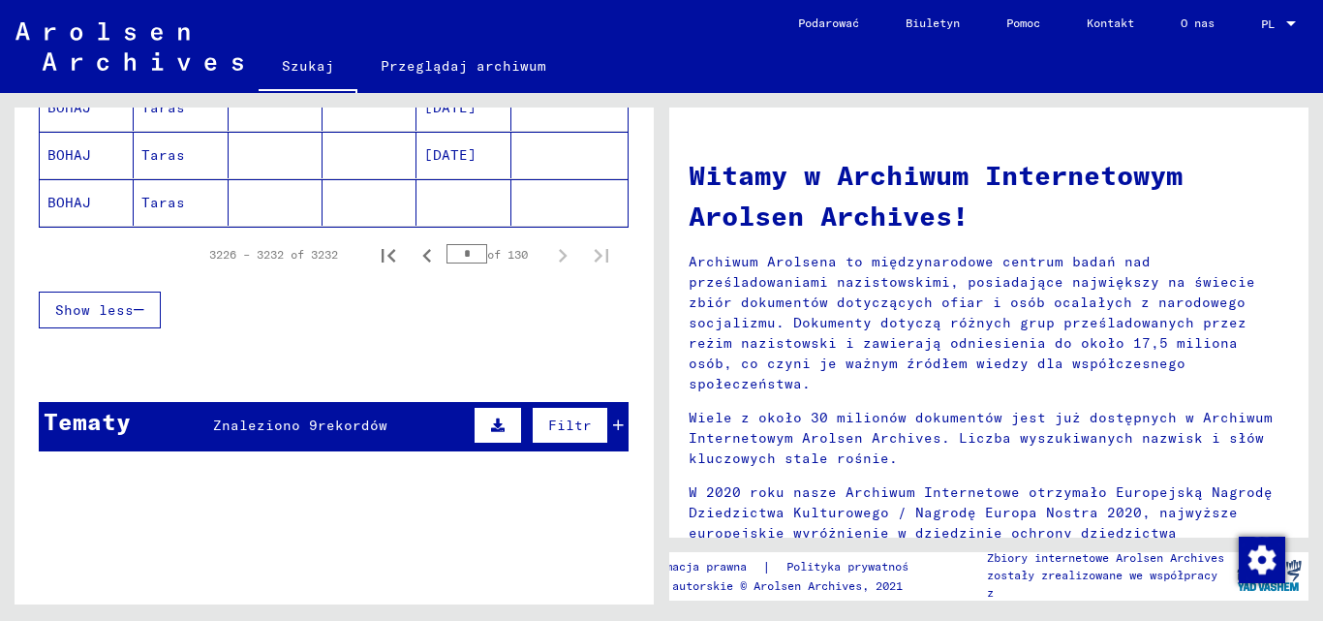
type input "***"
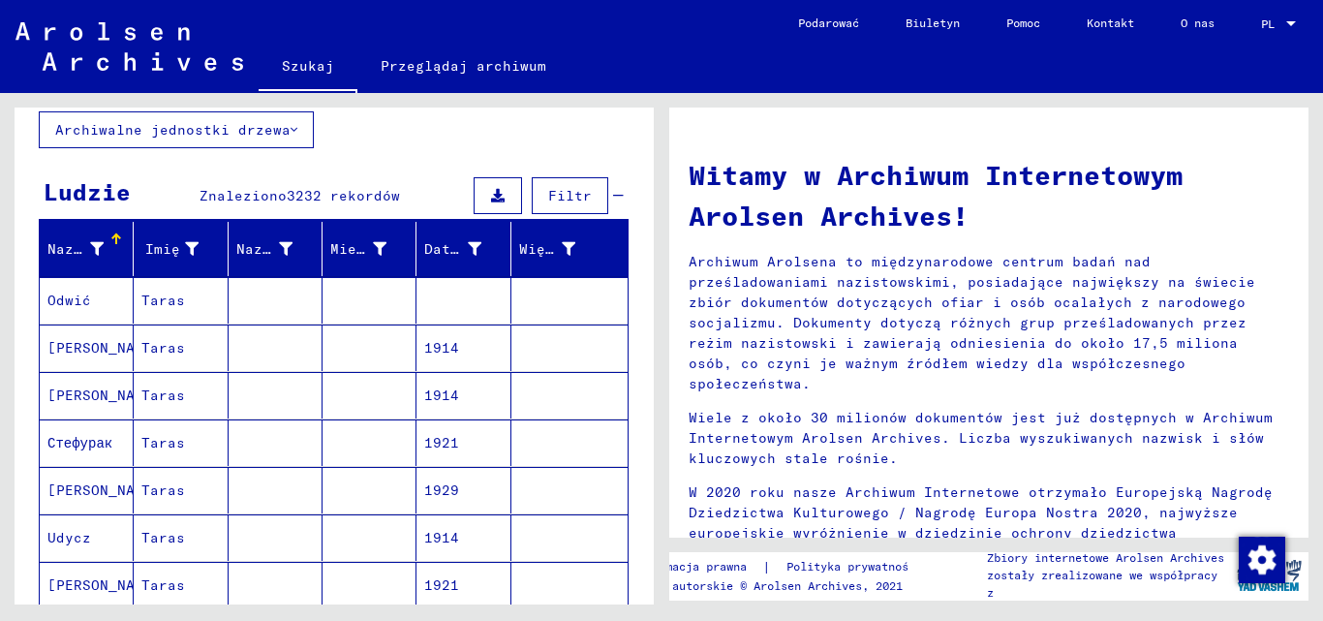
scroll to position [93, 0]
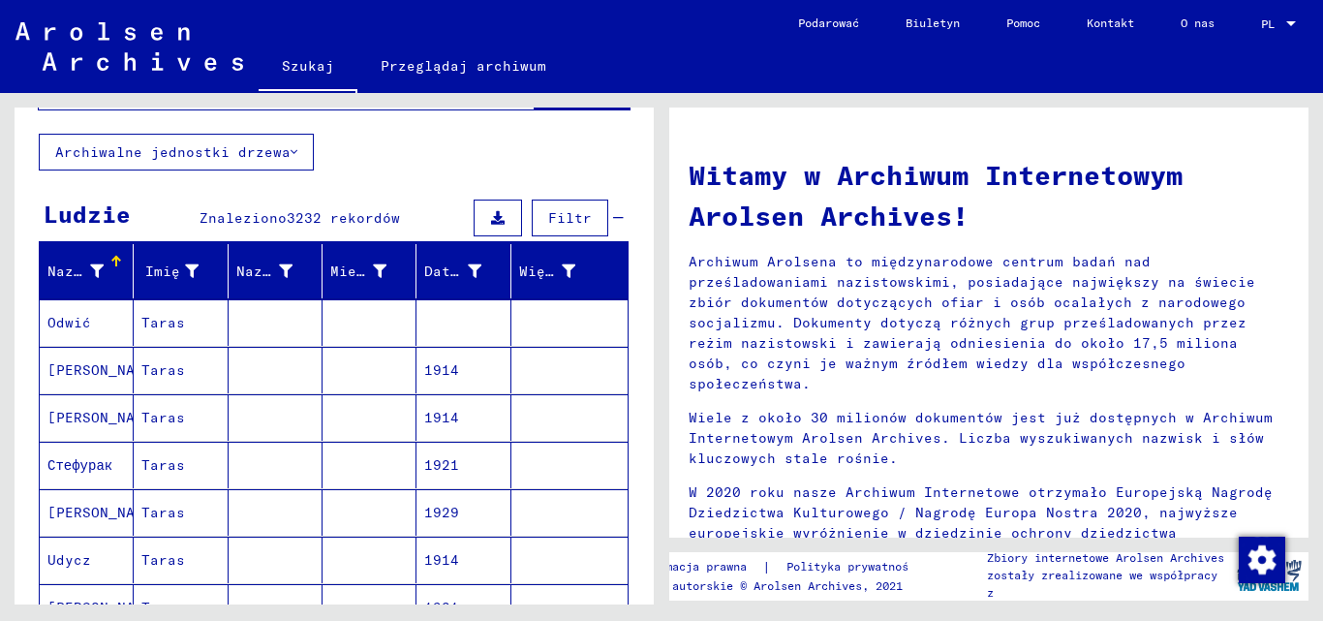
click at [558, 216] on font "Filtr" at bounding box center [570, 217] width 44 height 17
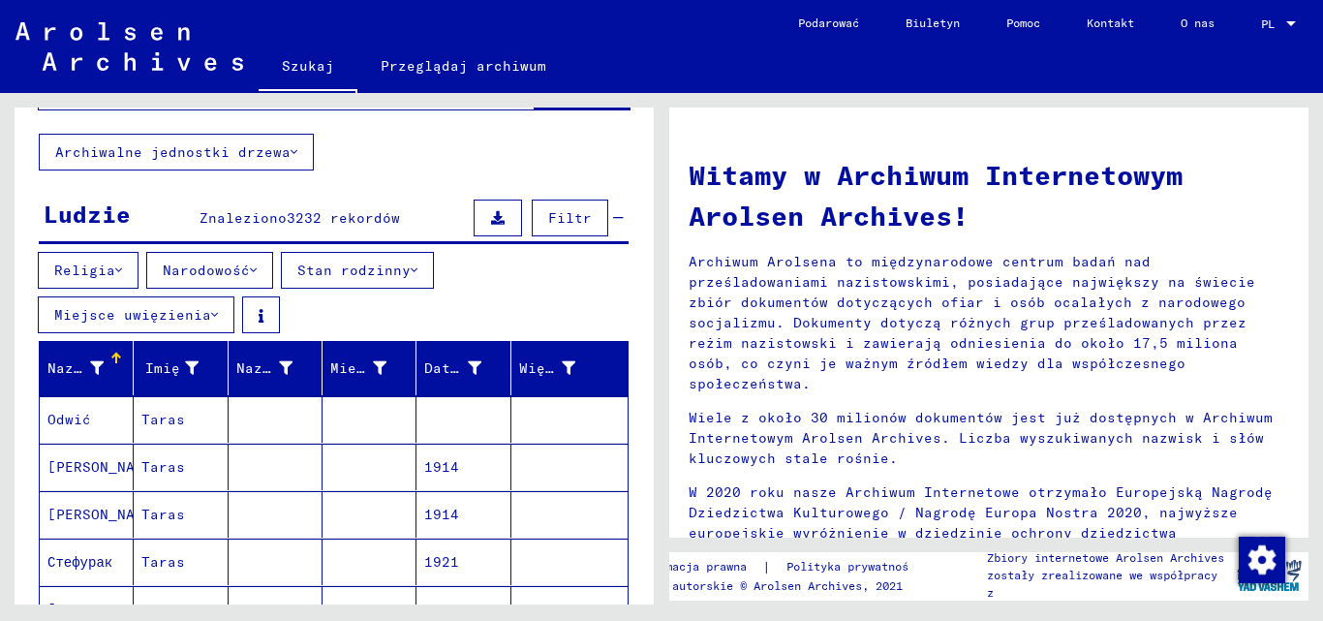
click at [178, 275] on font "Narodowość" at bounding box center [206, 269] width 87 height 17
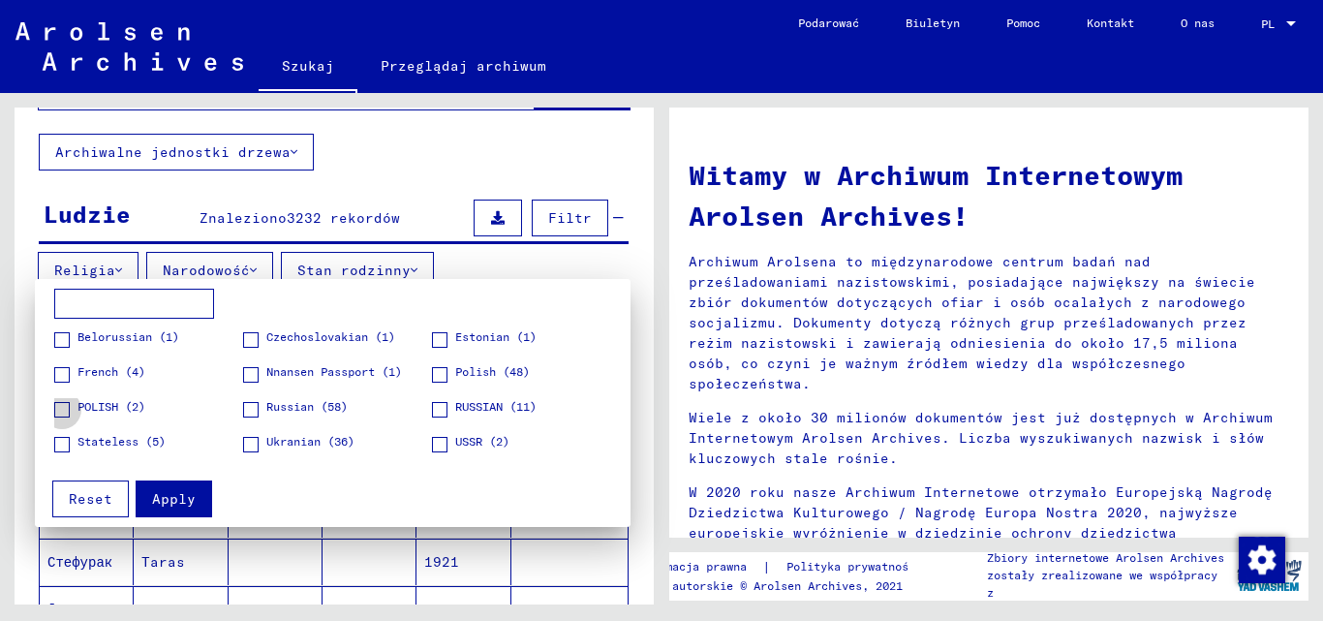
click at [63, 403] on span at bounding box center [61, 409] width 15 height 15
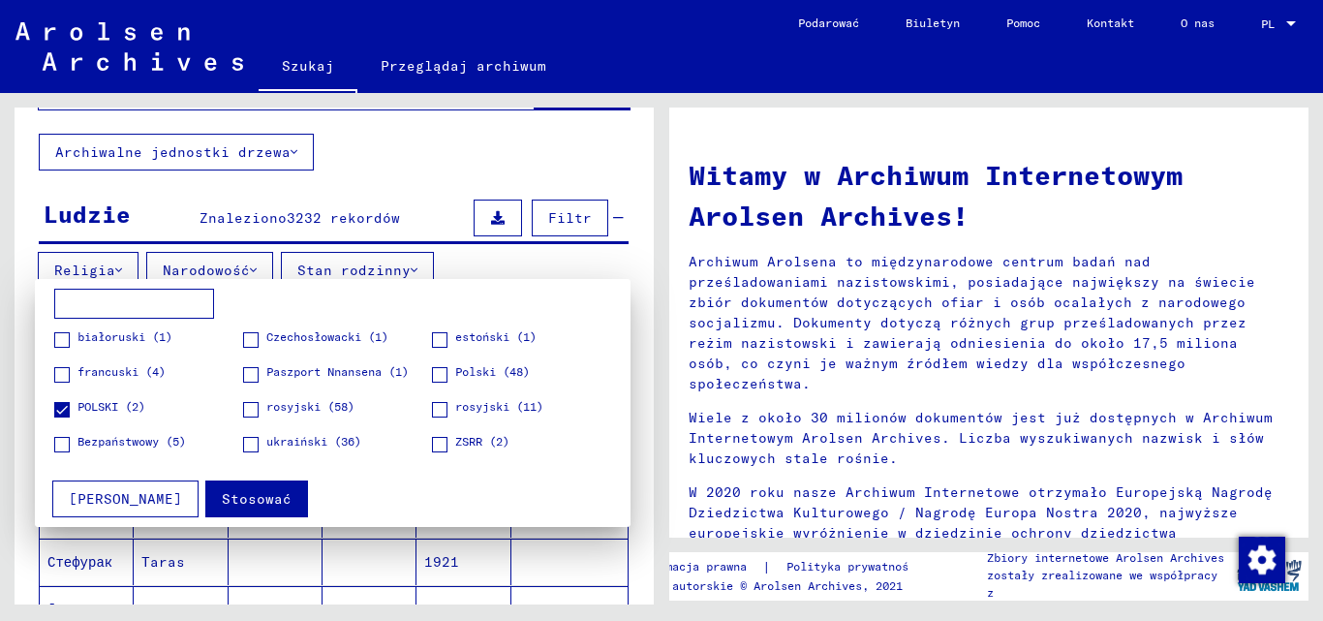
click at [221, 487] on button "Stosować" at bounding box center [256, 498] width 103 height 37
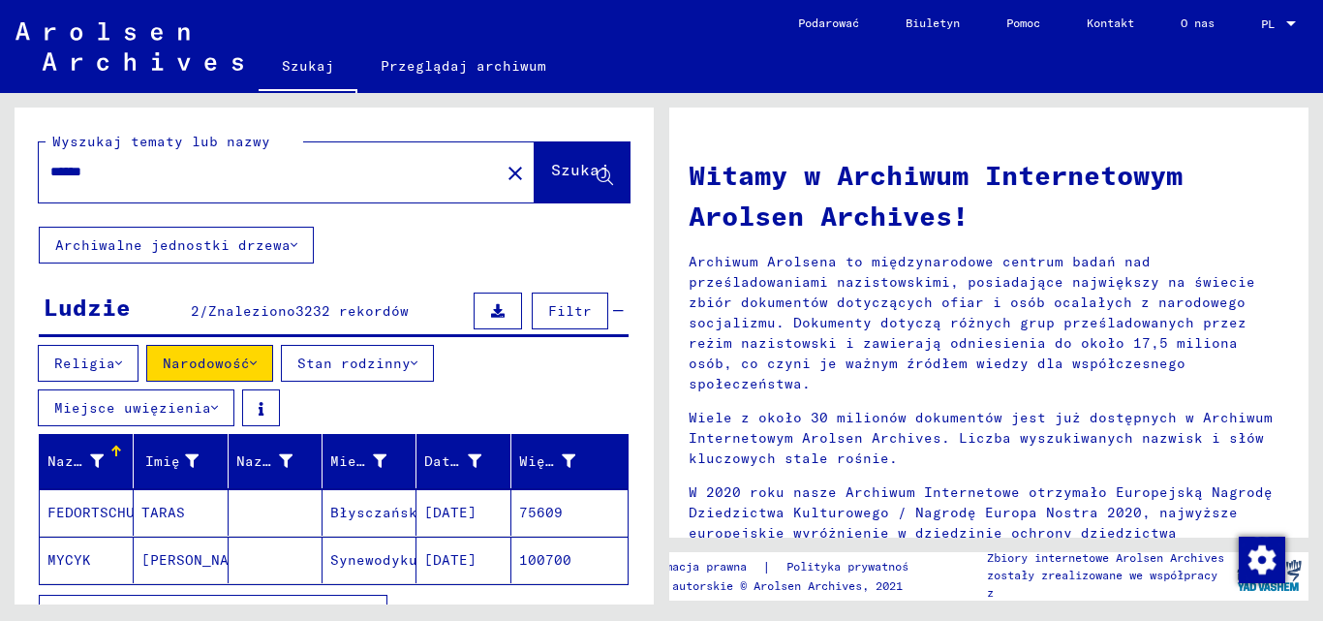
click at [107, 409] on font "Miejsce uwięzienia" at bounding box center [132, 407] width 157 height 17
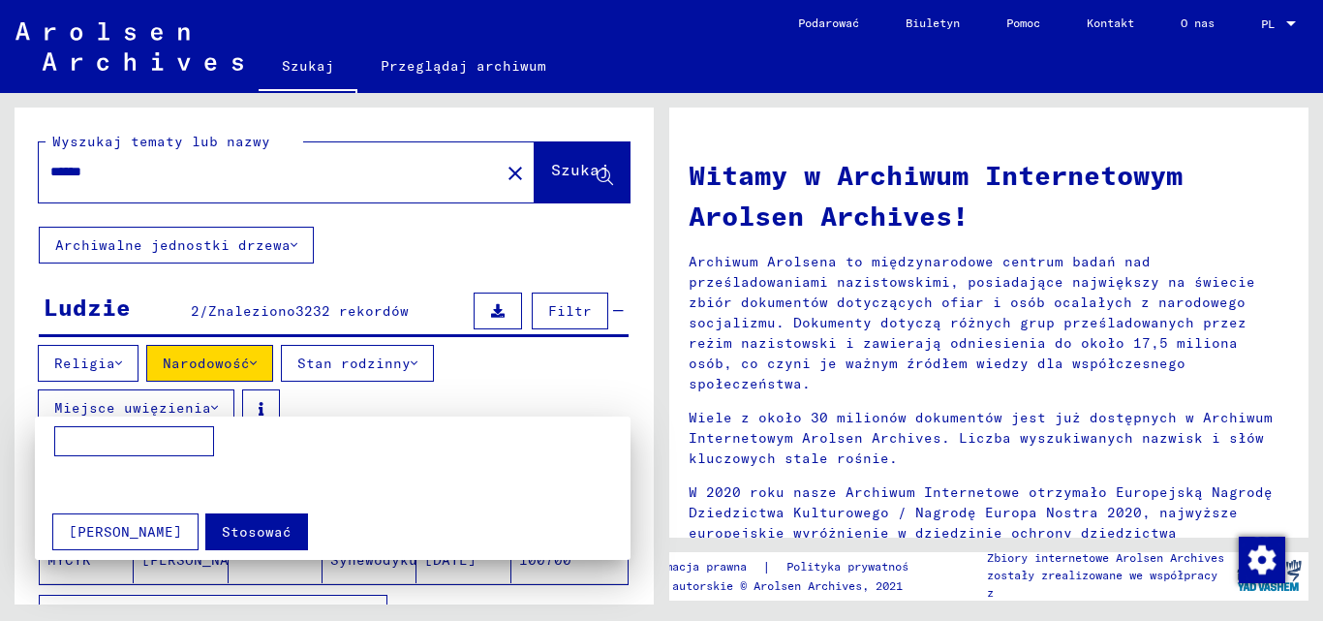
click at [99, 439] on input at bounding box center [134, 441] width 160 height 31
type input "*******"
click at [222, 525] on font "Stosować" at bounding box center [257, 531] width 70 height 17
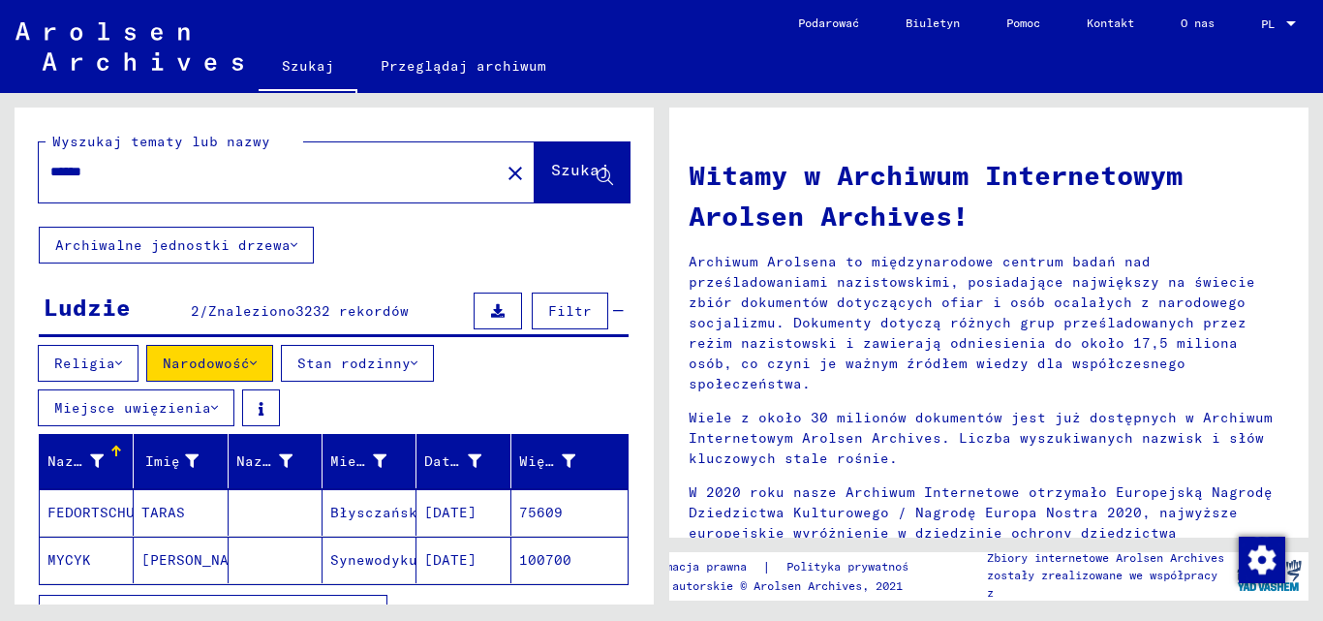
click at [181, 364] on font "Narodowość" at bounding box center [206, 362] width 87 height 17
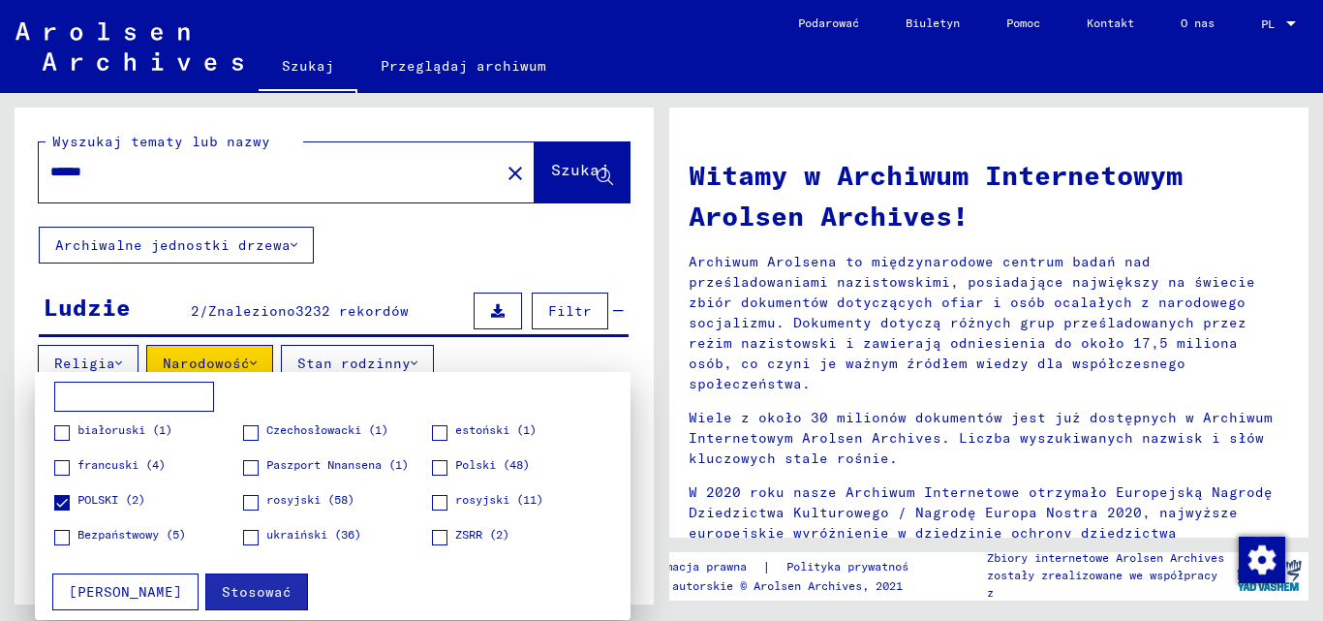
click at [256, 501] on span at bounding box center [250, 502] width 15 height 15
click at [446, 468] on span at bounding box center [439, 467] width 15 height 15
click at [441, 502] on span at bounding box center [439, 502] width 15 height 15
click at [222, 592] on font "Stosować" at bounding box center [257, 591] width 70 height 17
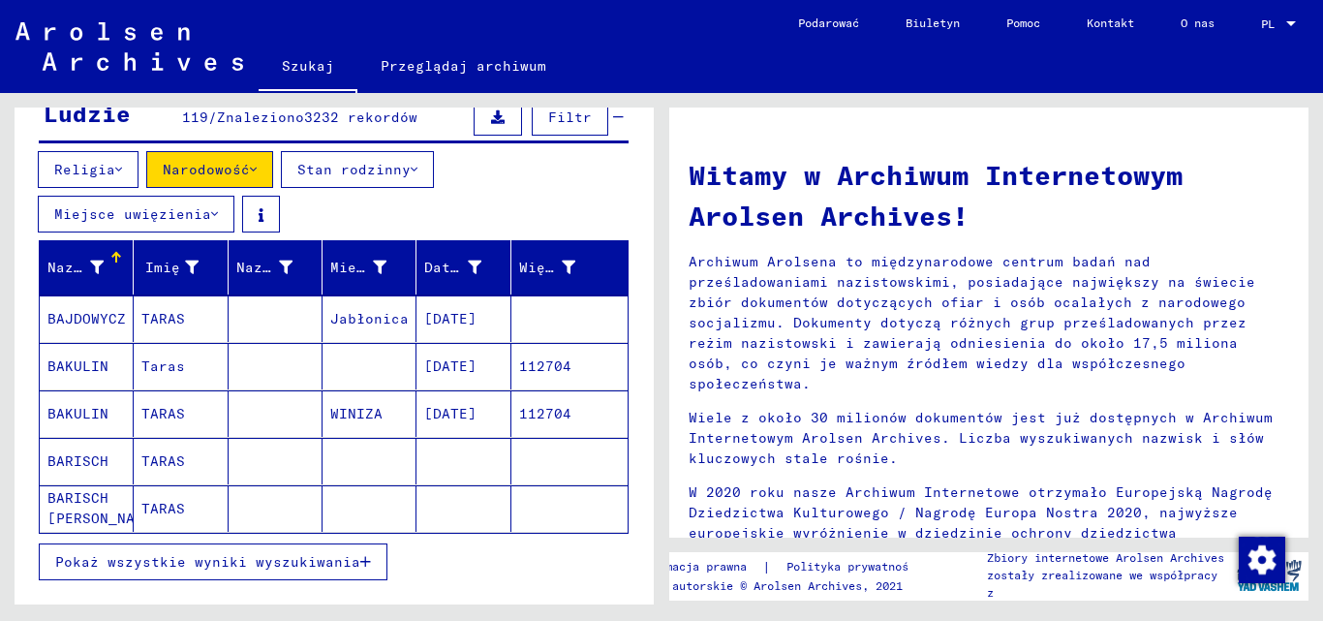
scroll to position [291, 0]
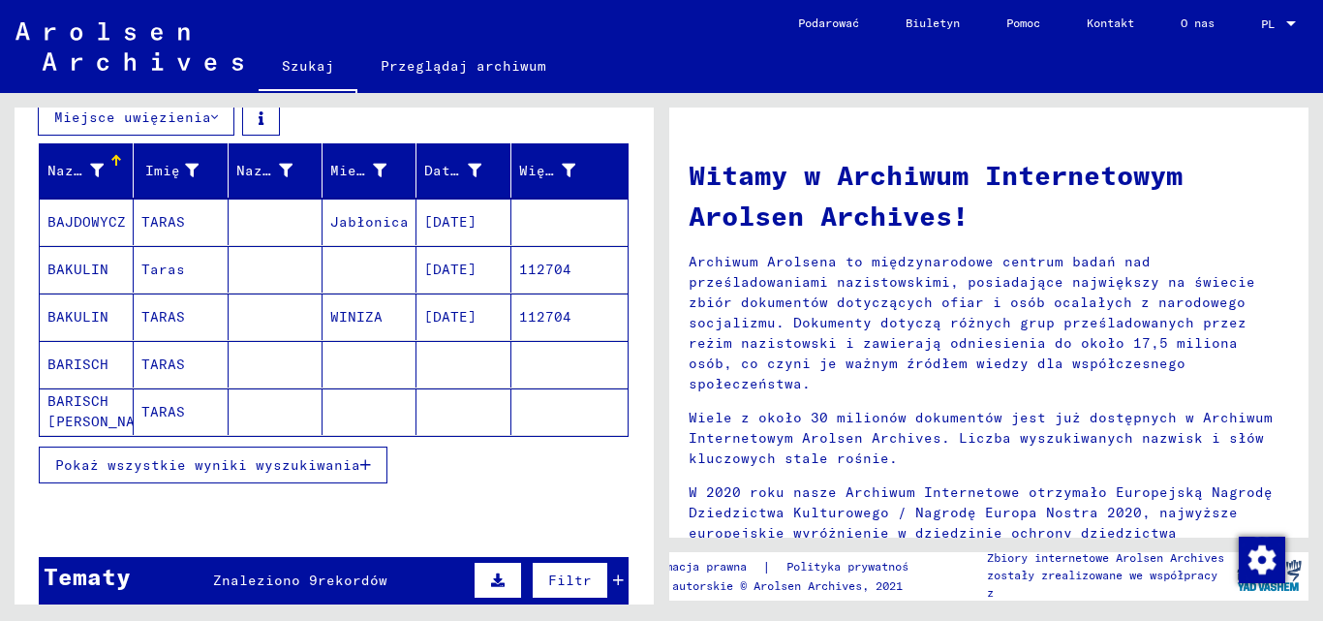
click at [109, 465] on font "Pokaż wszystkie wyniki wyszukiwania" at bounding box center [207, 464] width 305 height 17
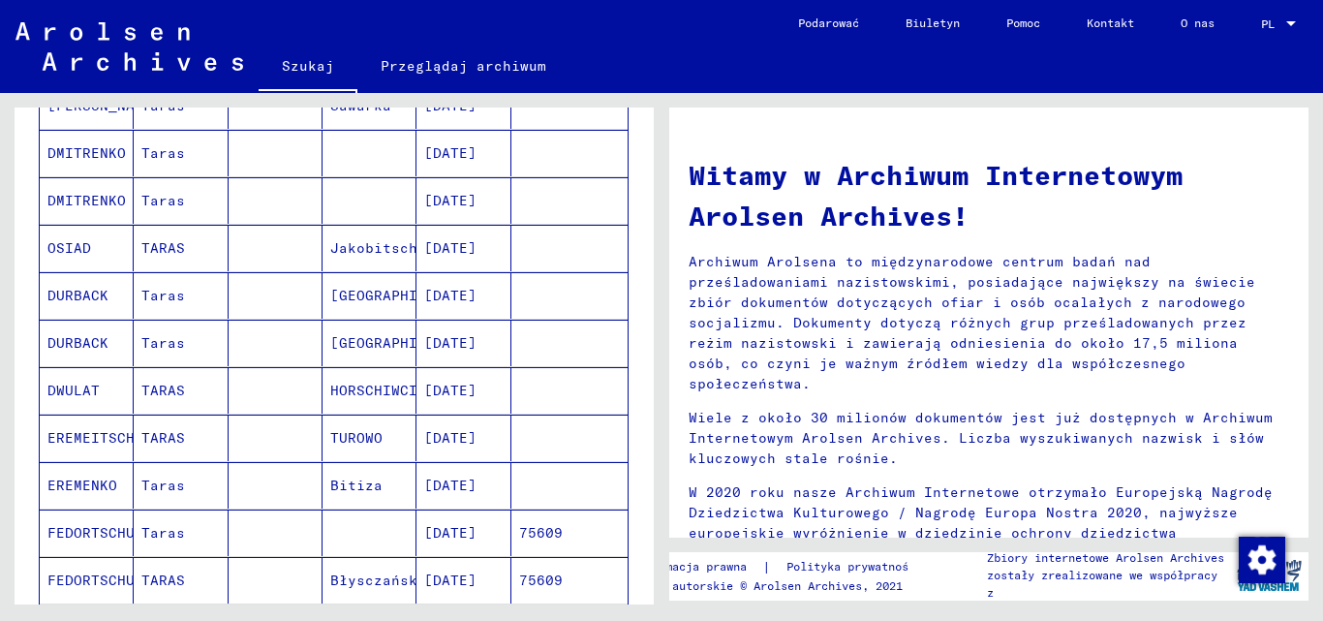
scroll to position [1162, 0]
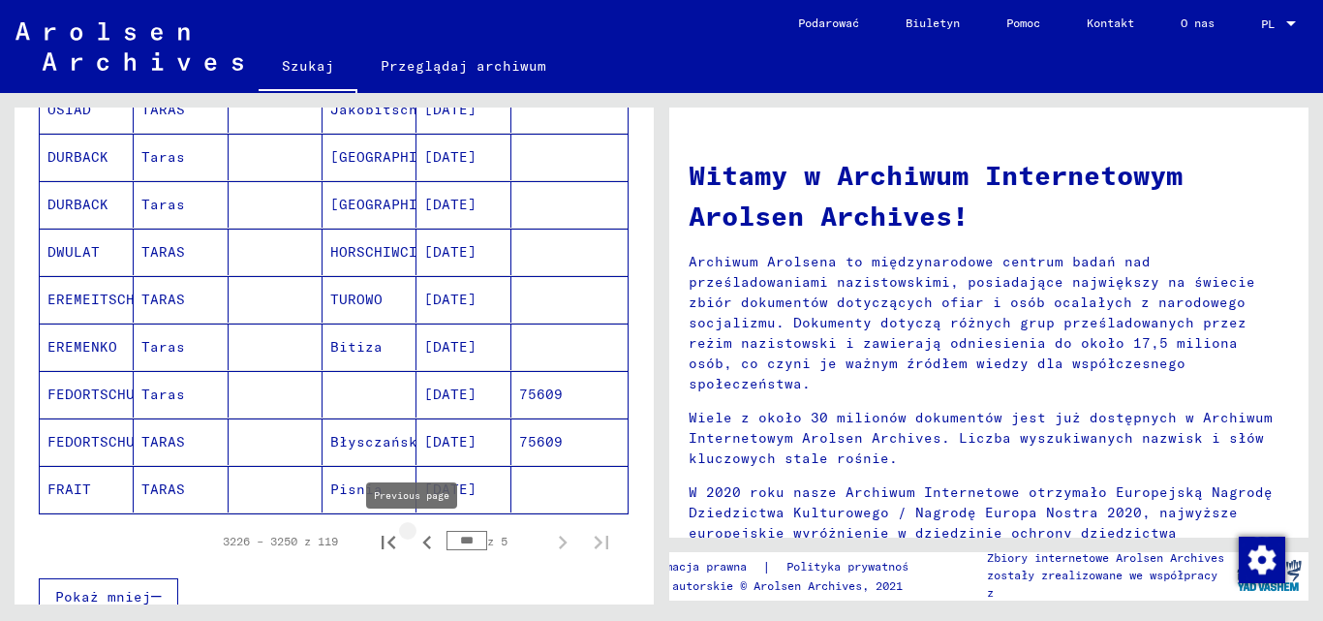
click at [414, 540] on icon "Poprzednia strona" at bounding box center [427, 542] width 27 height 27
type input "***"
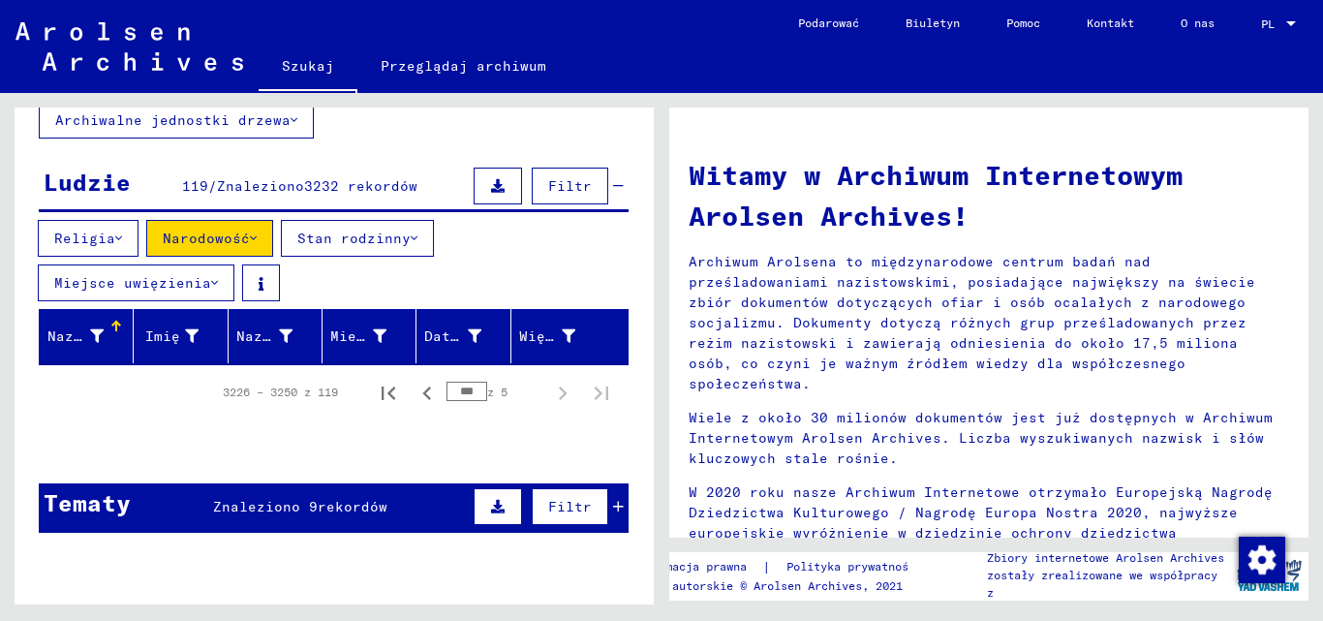
scroll to position [0, 0]
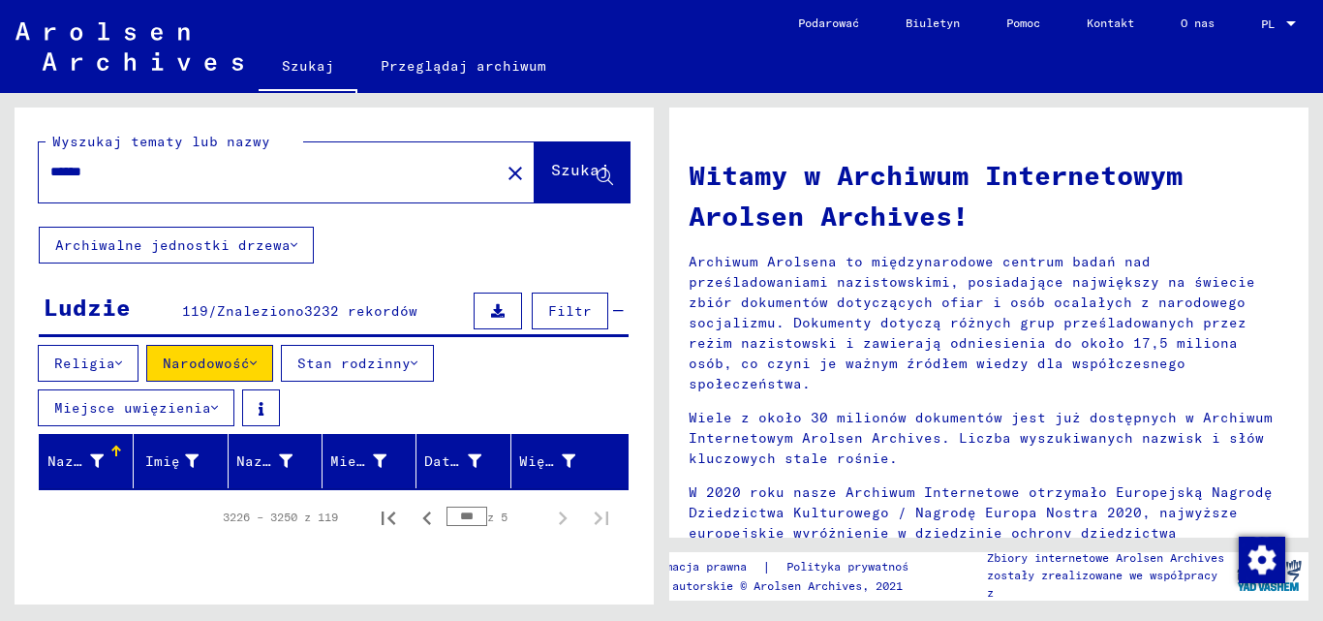
click at [177, 369] on font "Narodowość" at bounding box center [206, 362] width 87 height 17
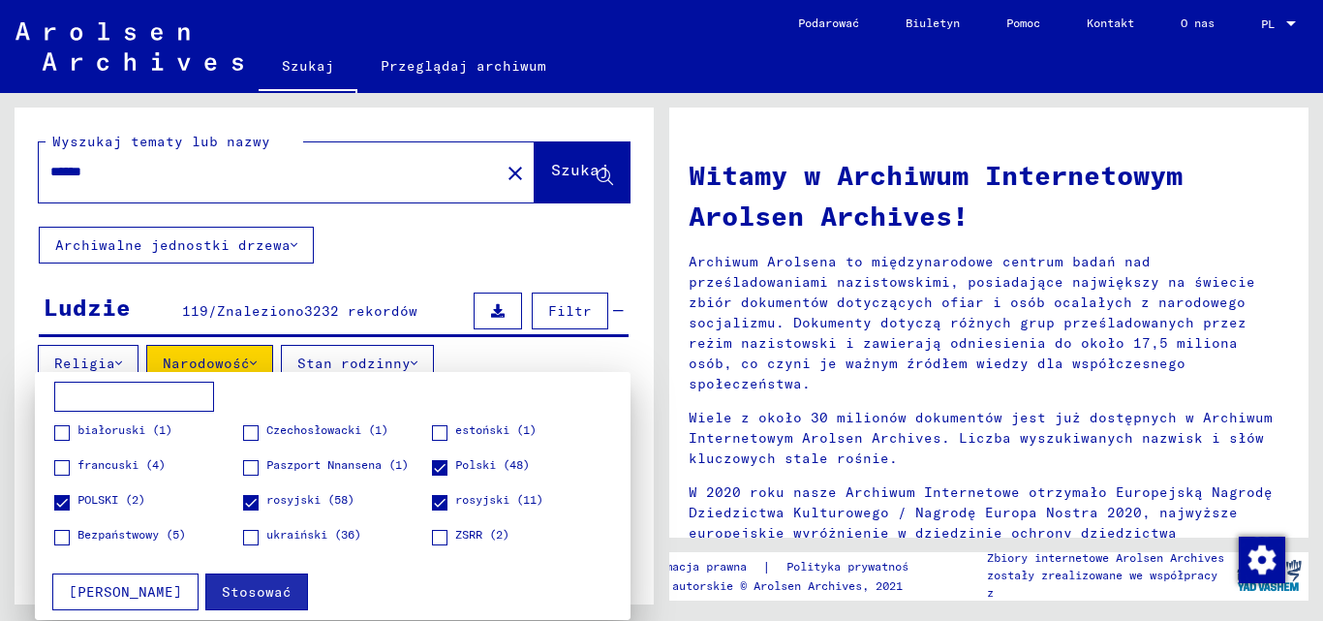
click at [248, 505] on span at bounding box center [250, 502] width 15 height 15
click at [63, 503] on span at bounding box center [61, 502] width 15 height 15
click at [441, 502] on span at bounding box center [439, 502] width 15 height 15
click at [222, 585] on font "Stosować" at bounding box center [257, 591] width 70 height 17
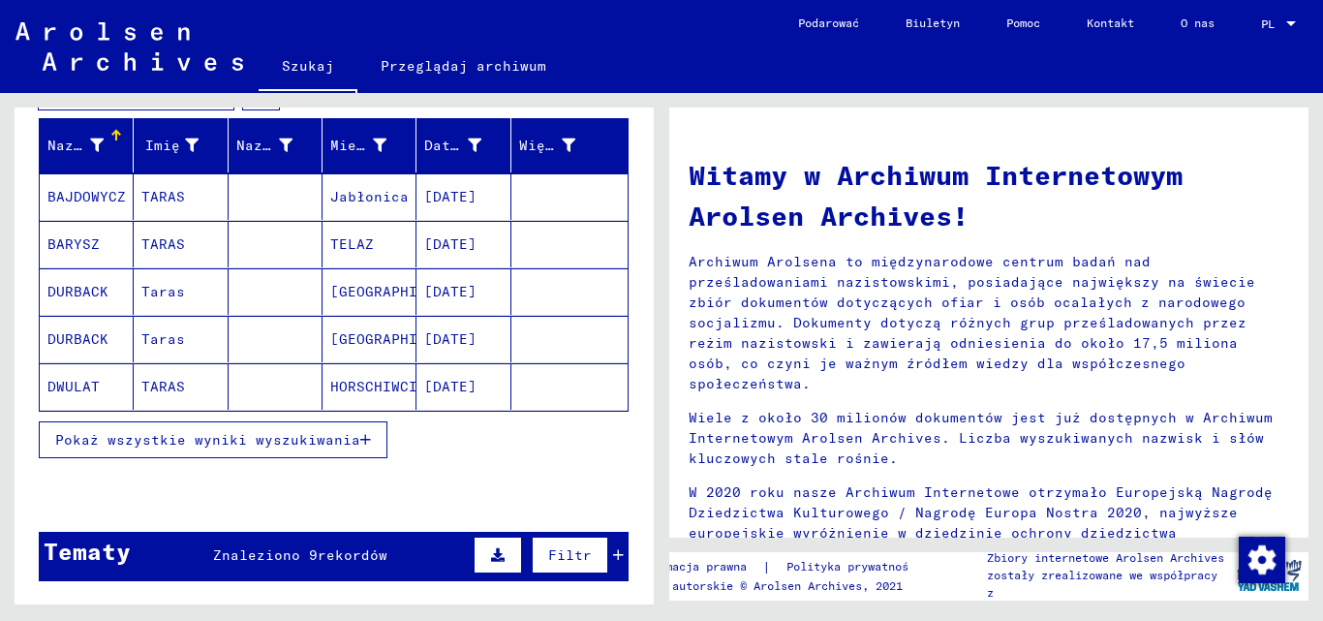
scroll to position [387, 0]
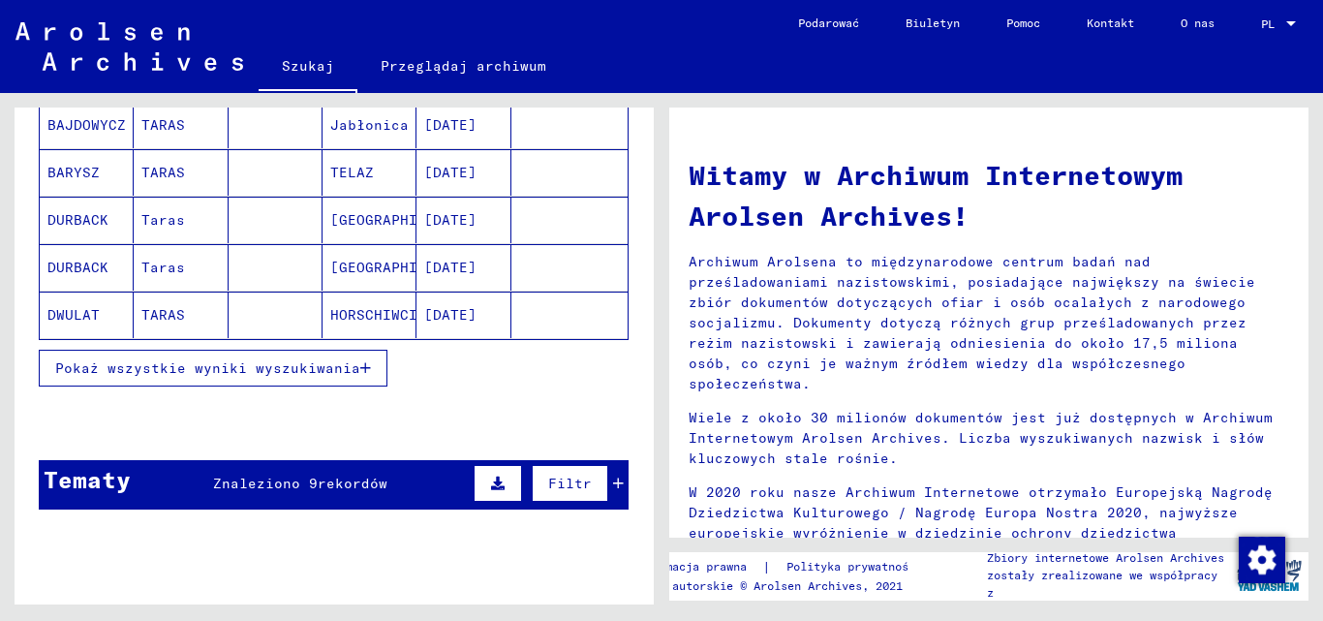
click at [107, 367] on font "Pokaż wszystkie wyniki wyszukiwania" at bounding box center [207, 367] width 305 height 17
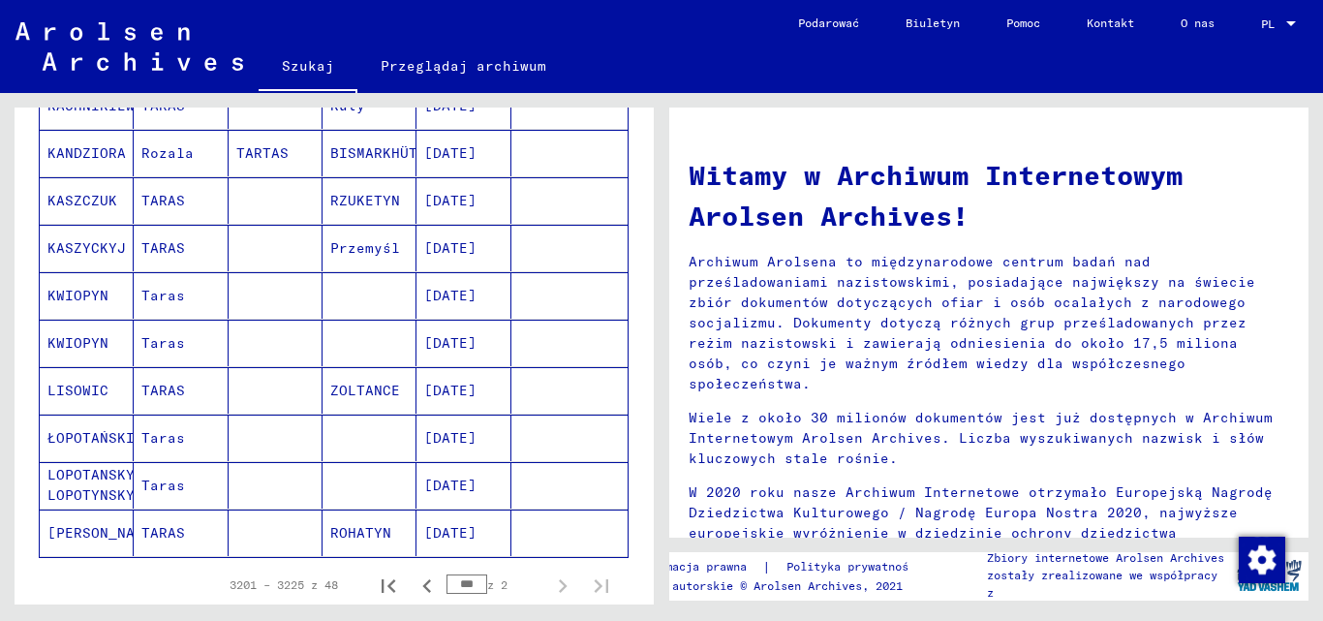
scroll to position [1162, 0]
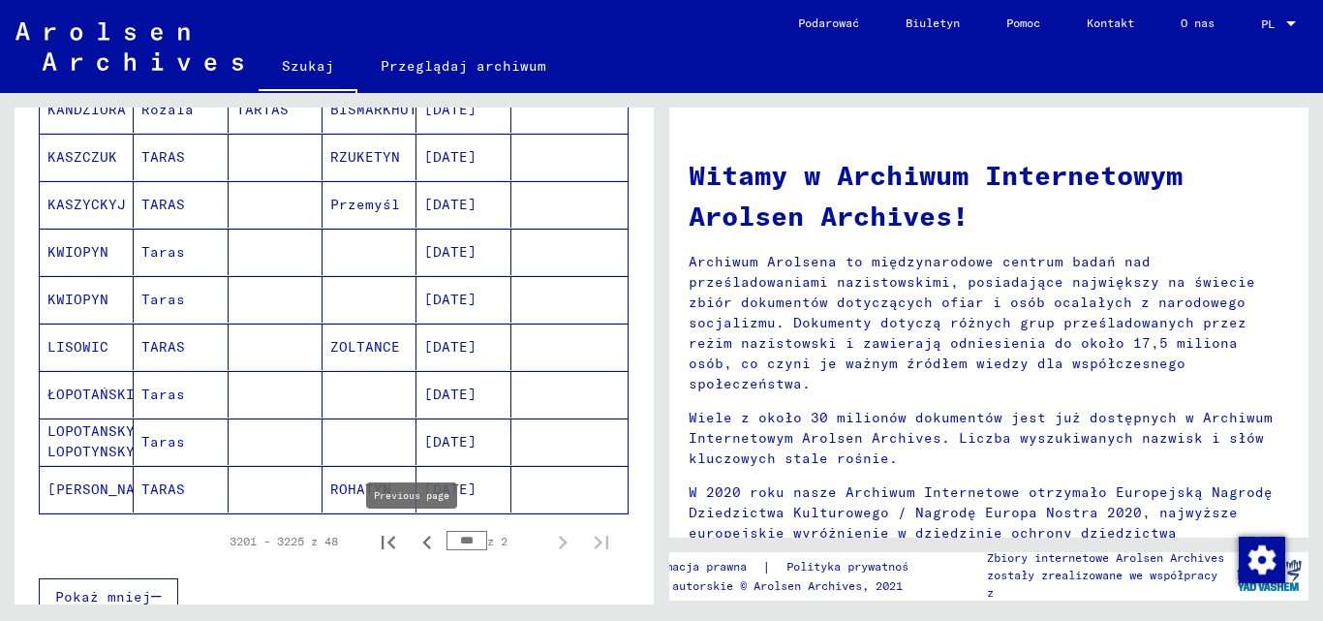
click at [414, 541] on icon "Poprzednia strona" at bounding box center [427, 542] width 27 height 27
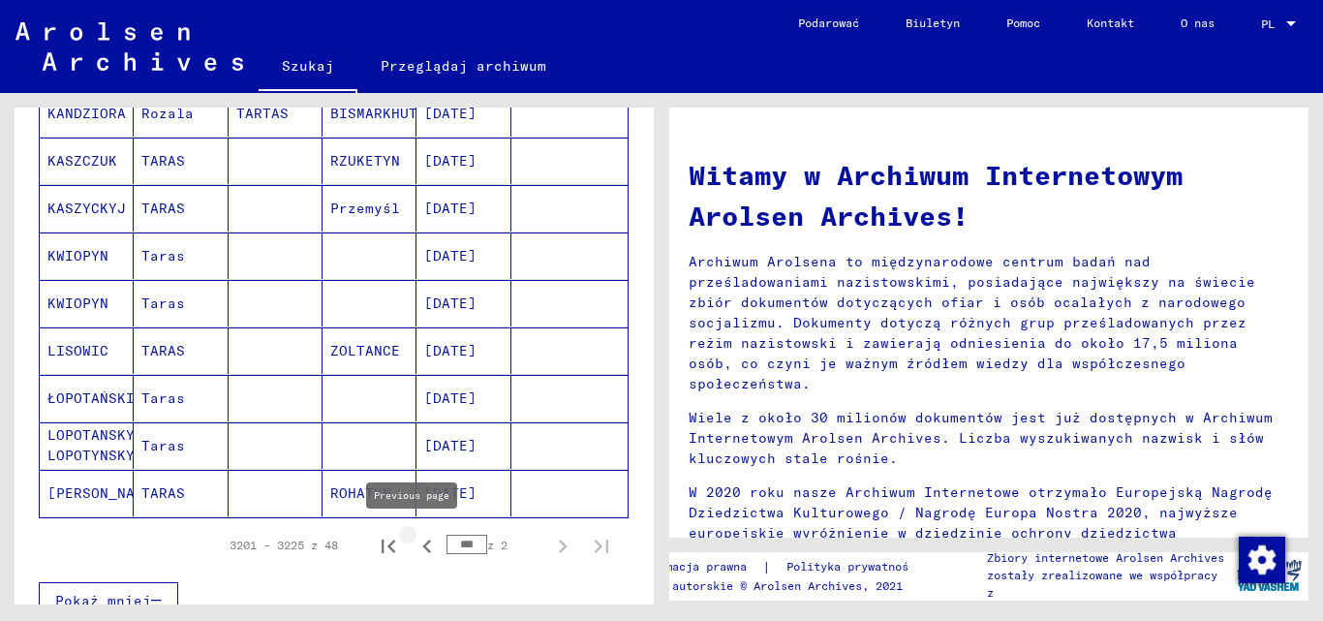
type input "***"
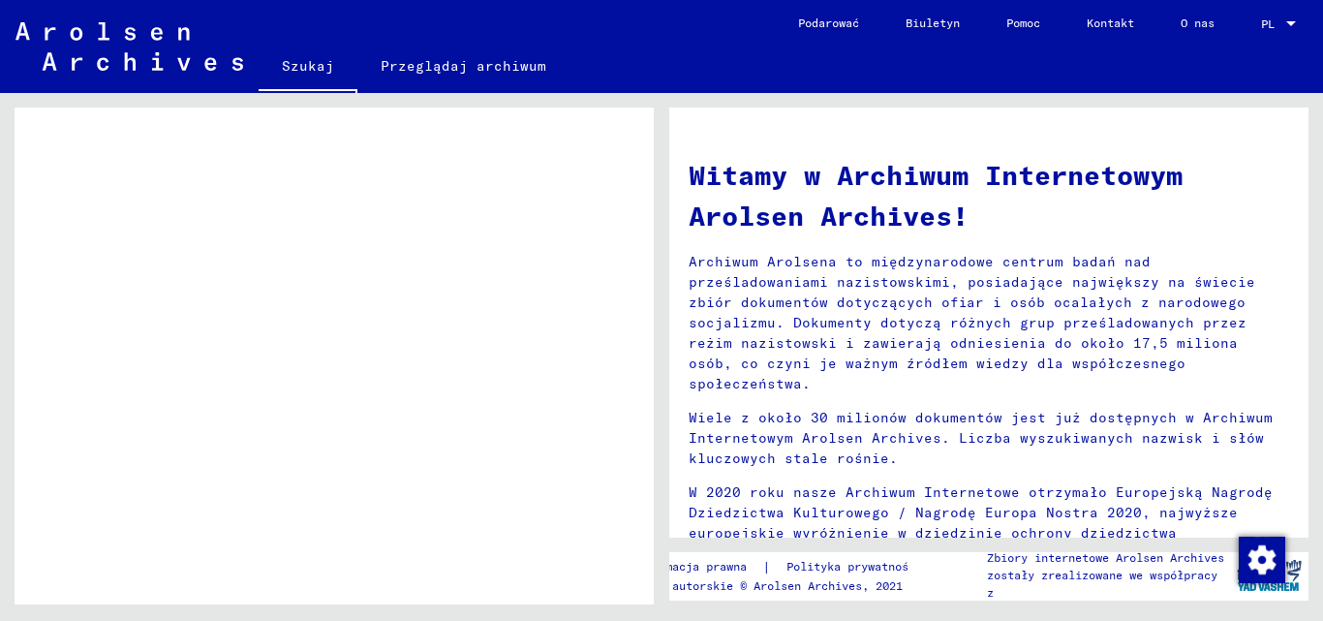
scroll to position [576, 0]
click at [420, 62] on font "Przeglądaj archiwum" at bounding box center [464, 65] width 166 height 17
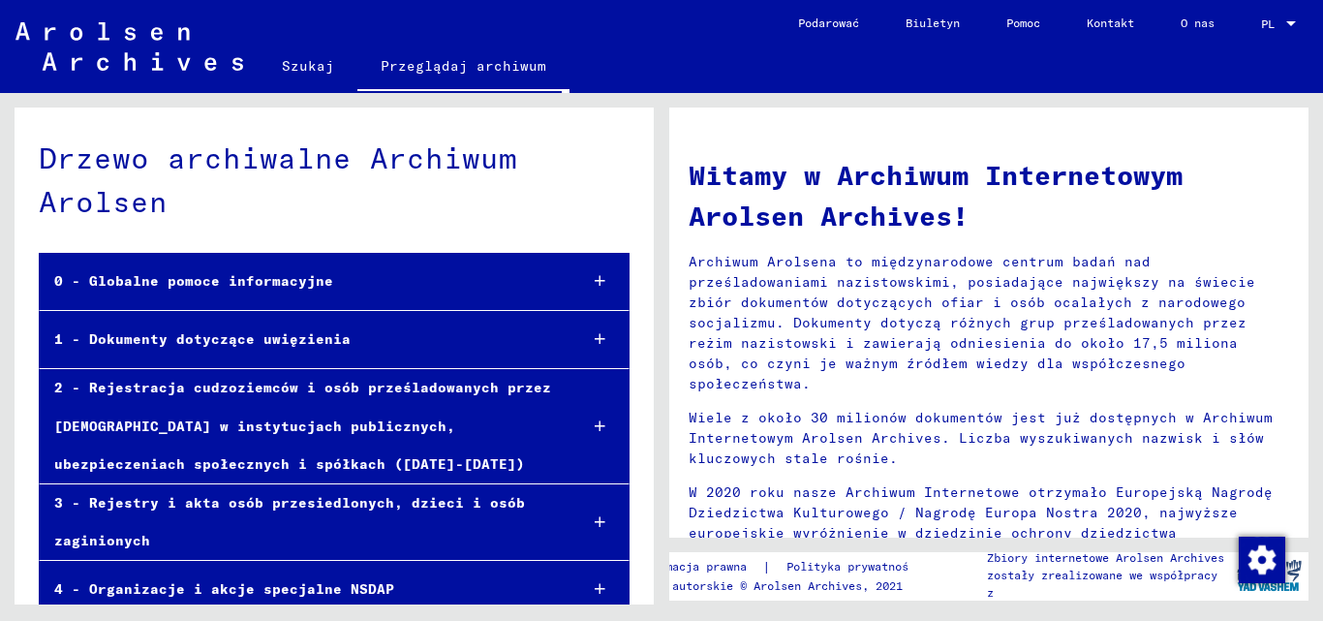
click at [238, 422] on font "2 - Rejestracja cudzoziemców i osób prześladowanych przez [DEMOGRAPHIC_DATA] w …" at bounding box center [302, 425] width 497 height 93
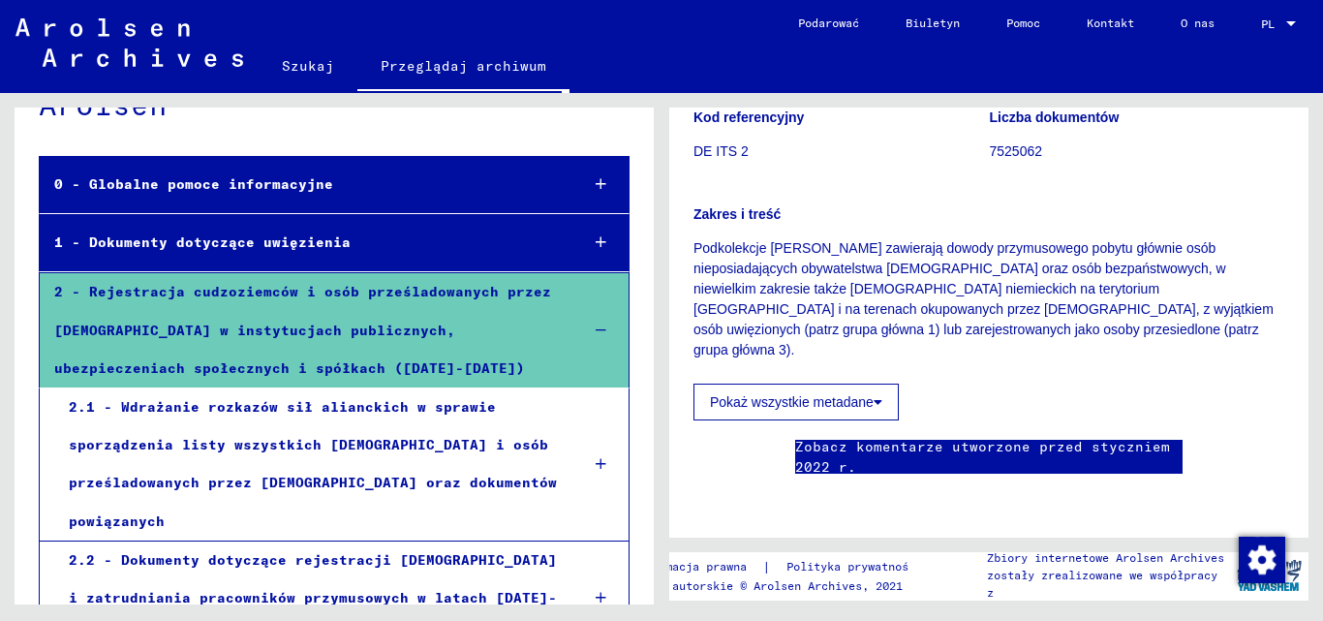
scroll to position [291, 0]
click at [860, 383] on button "Pokaż wszystkie metadane" at bounding box center [795, 401] width 205 height 37
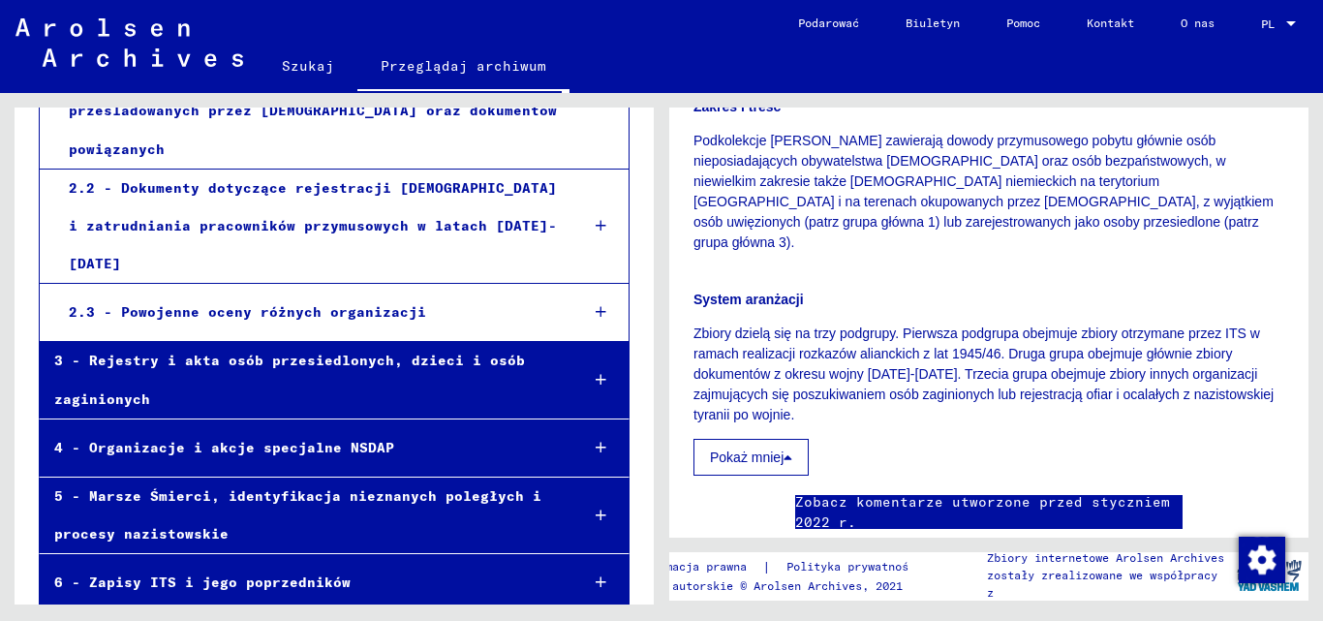
scroll to position [449, 0]
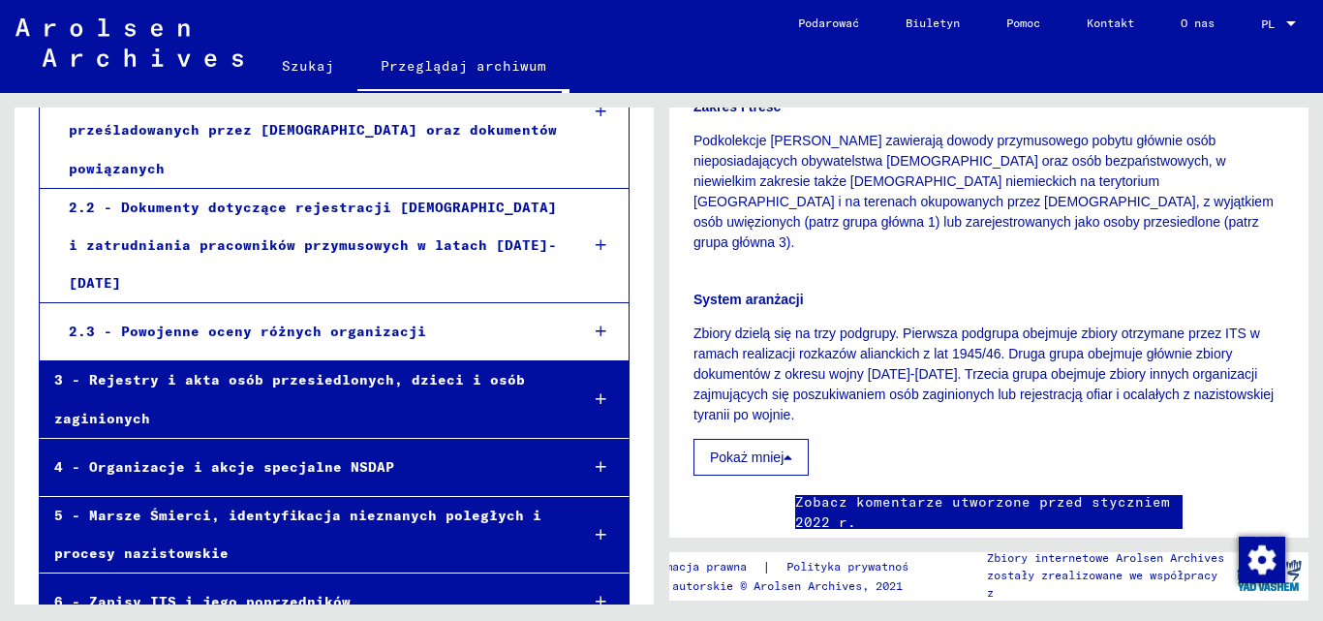
click at [450, 371] on font "3 - Rejestry i akta osób przesiedlonych, dzieci i osób zaginionych" at bounding box center [289, 398] width 471 height 55
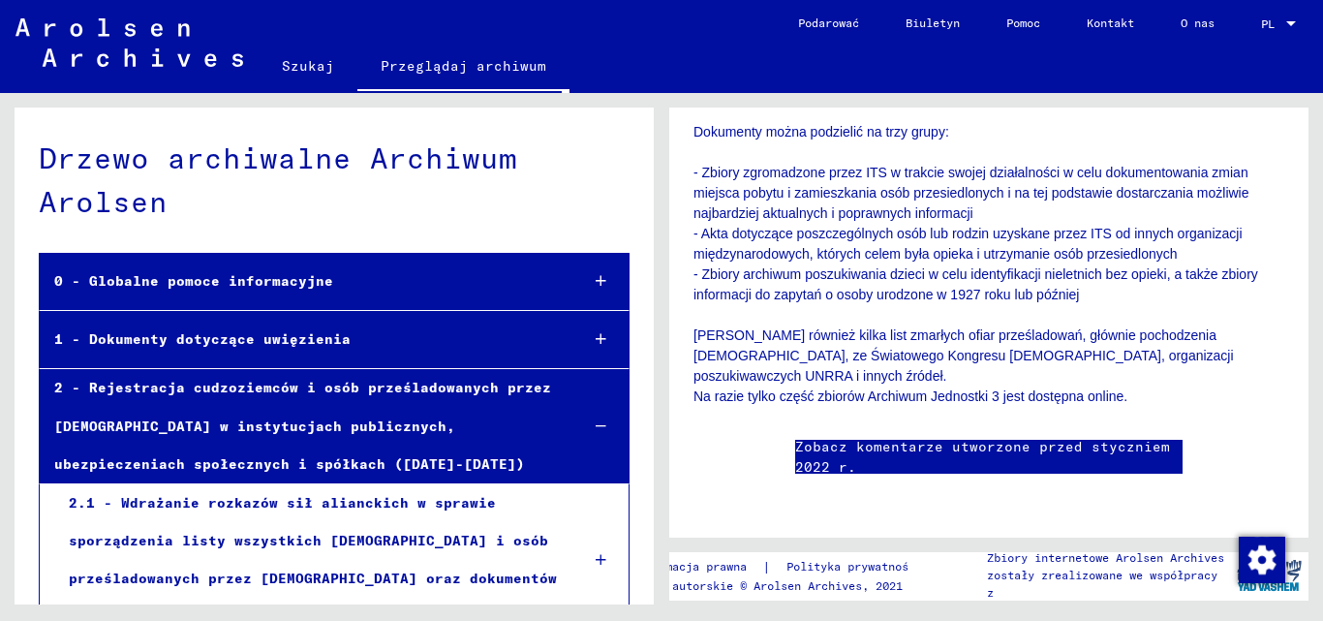
click at [572, 284] on div at bounding box center [600, 281] width 56 height 57
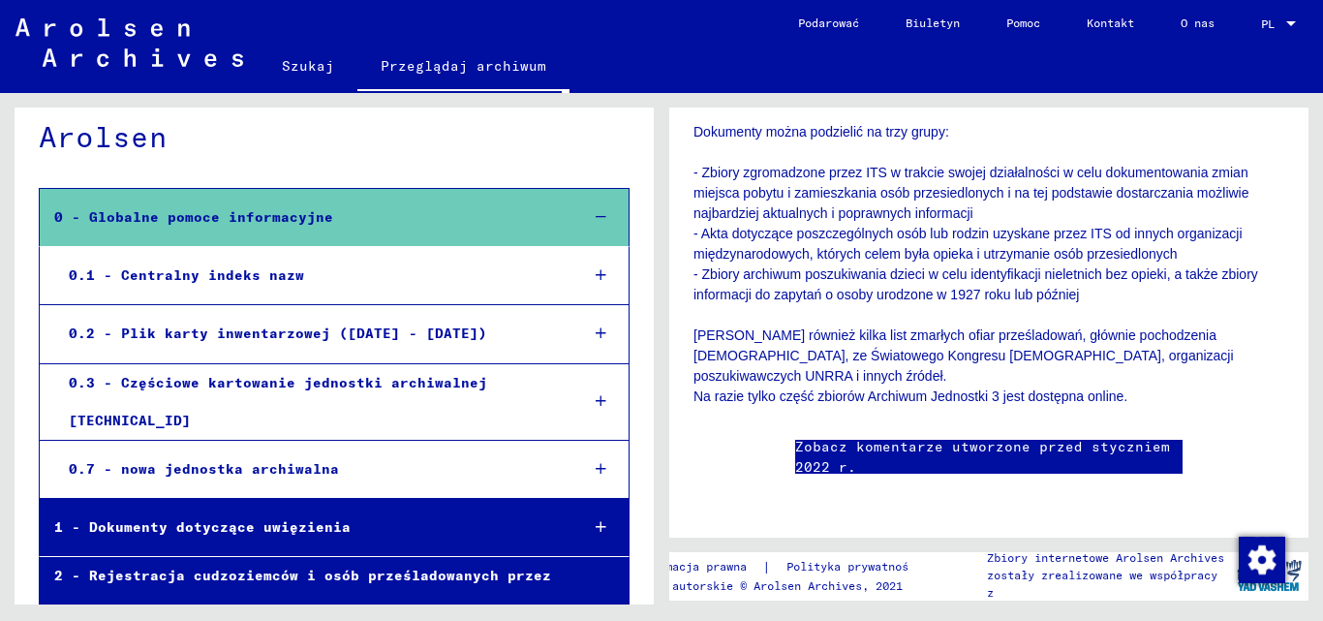
scroll to position [97, 0]
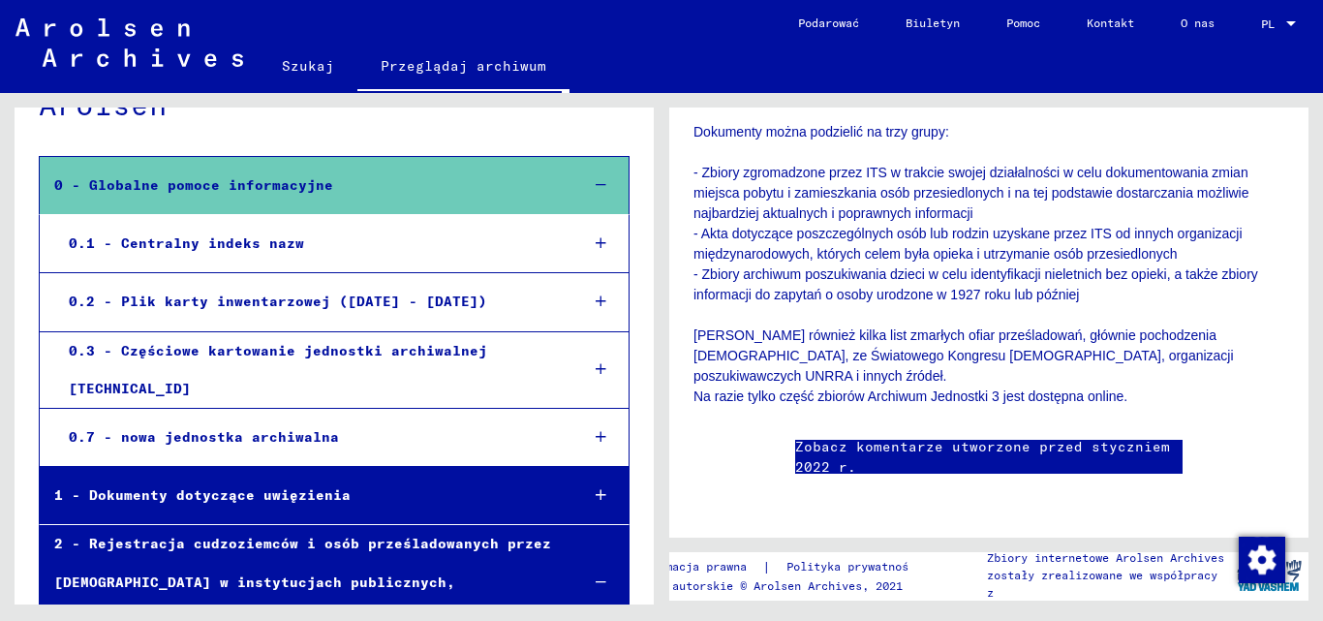
click at [483, 476] on div "1 - Dokumenty dotyczące uwięzienia" at bounding box center [301, 495] width 523 height 38
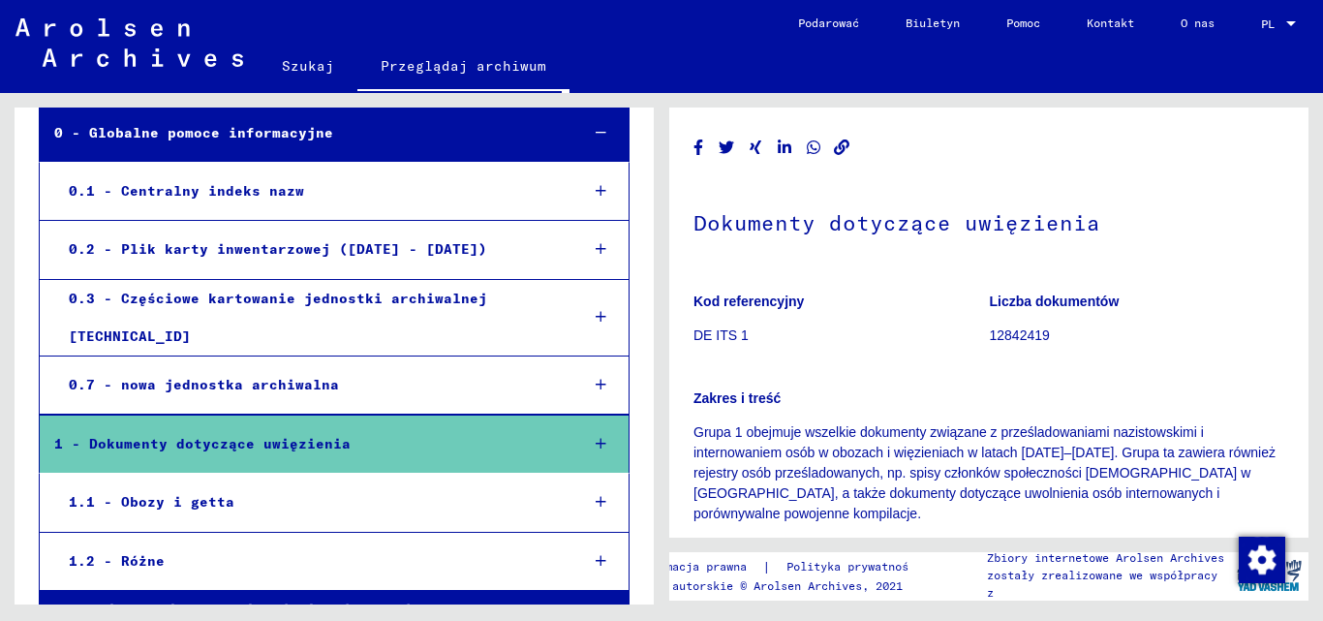
scroll to position [194, 0]
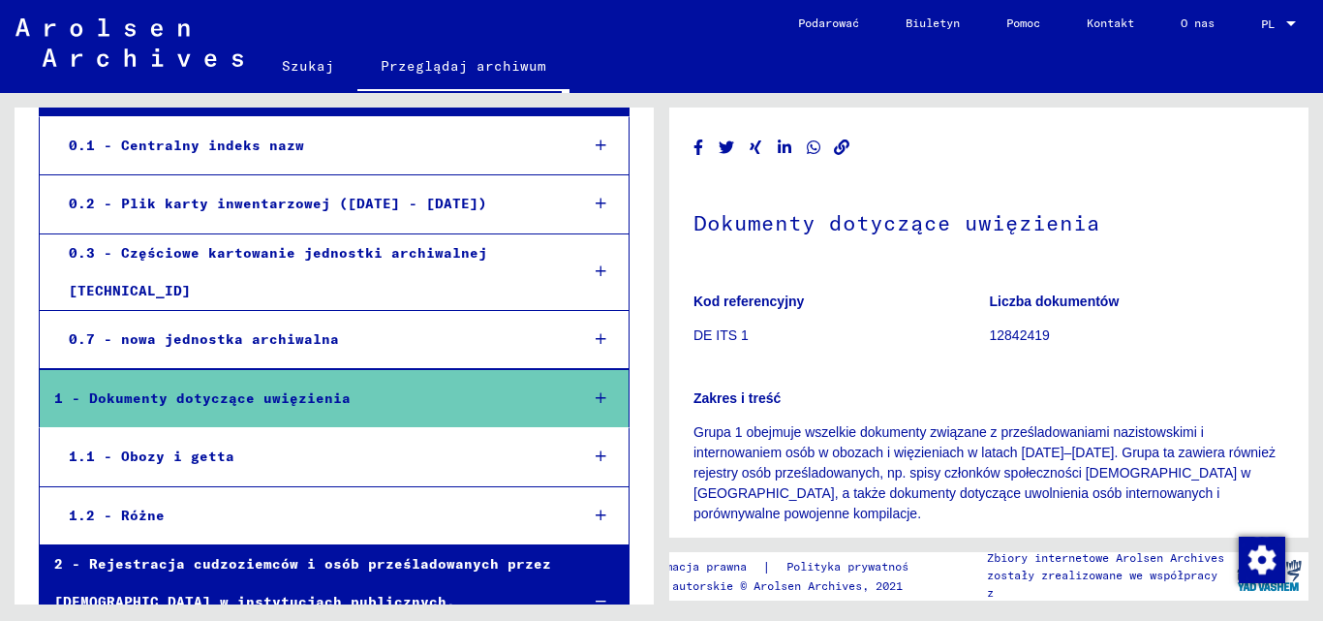
click at [495, 438] on div "1.1 - Obozy i getta" at bounding box center [308, 457] width 509 height 38
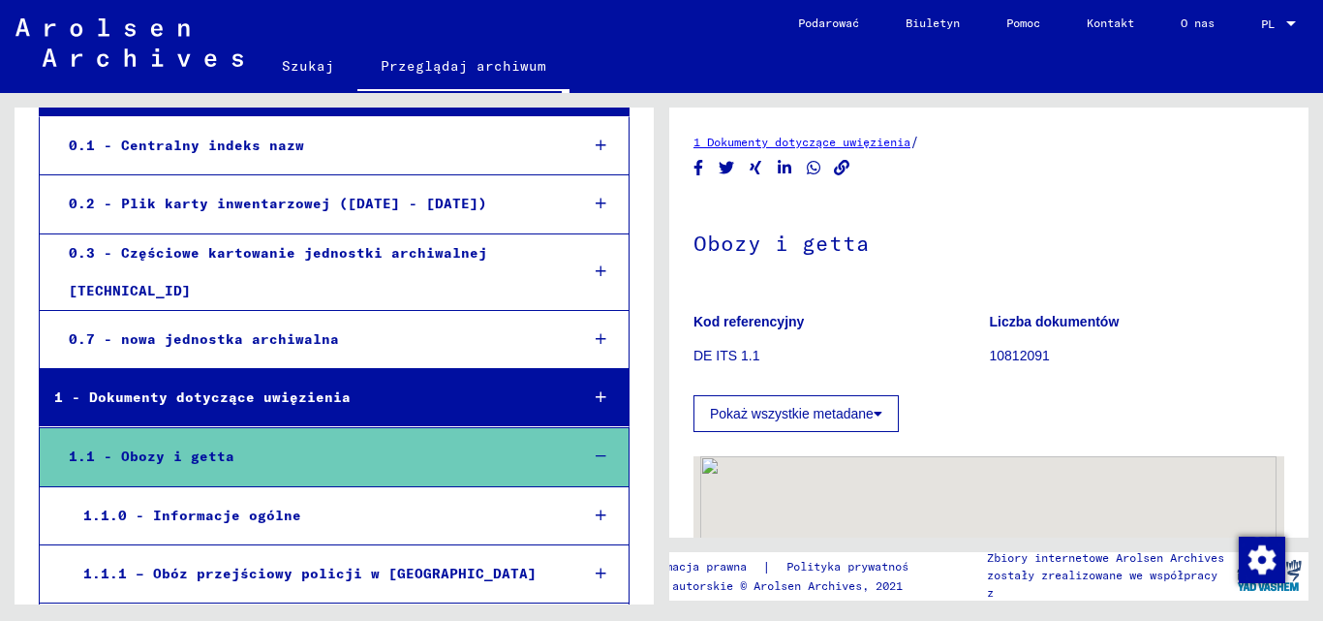
scroll to position [387, 0]
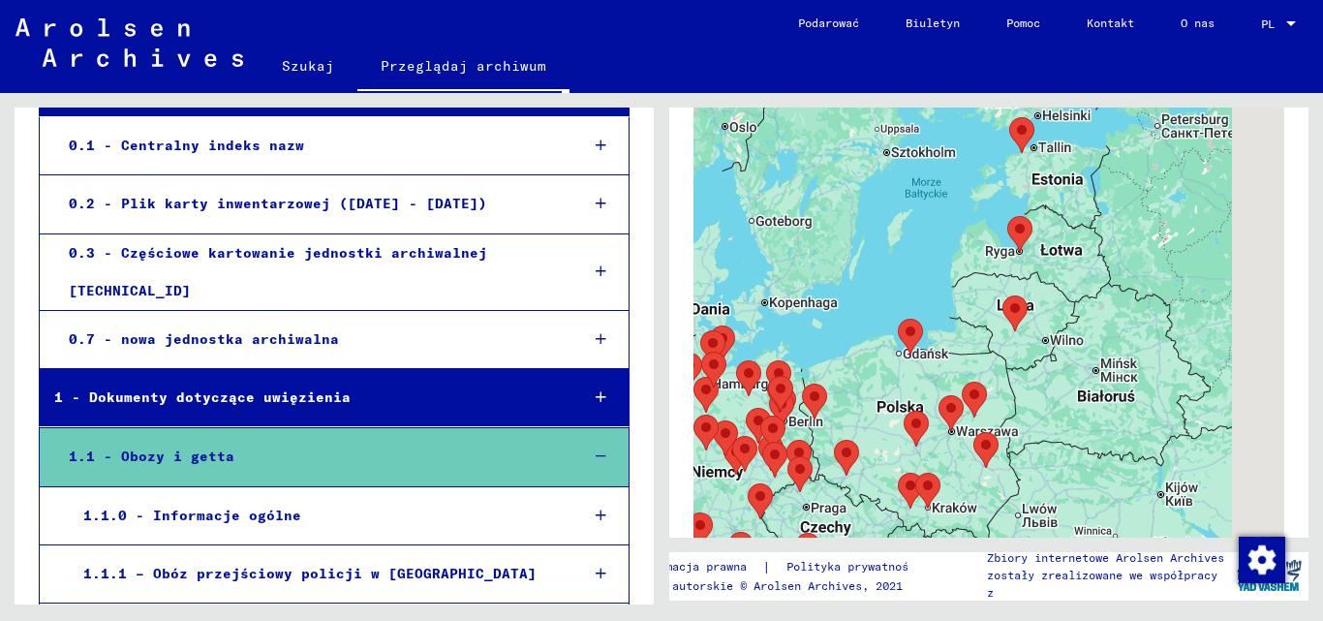
drag, startPoint x: 1150, startPoint y: 349, endPoint x: 868, endPoint y: 406, distance: 288.5
click at [868, 406] on div at bounding box center [988, 311] width 591 height 484
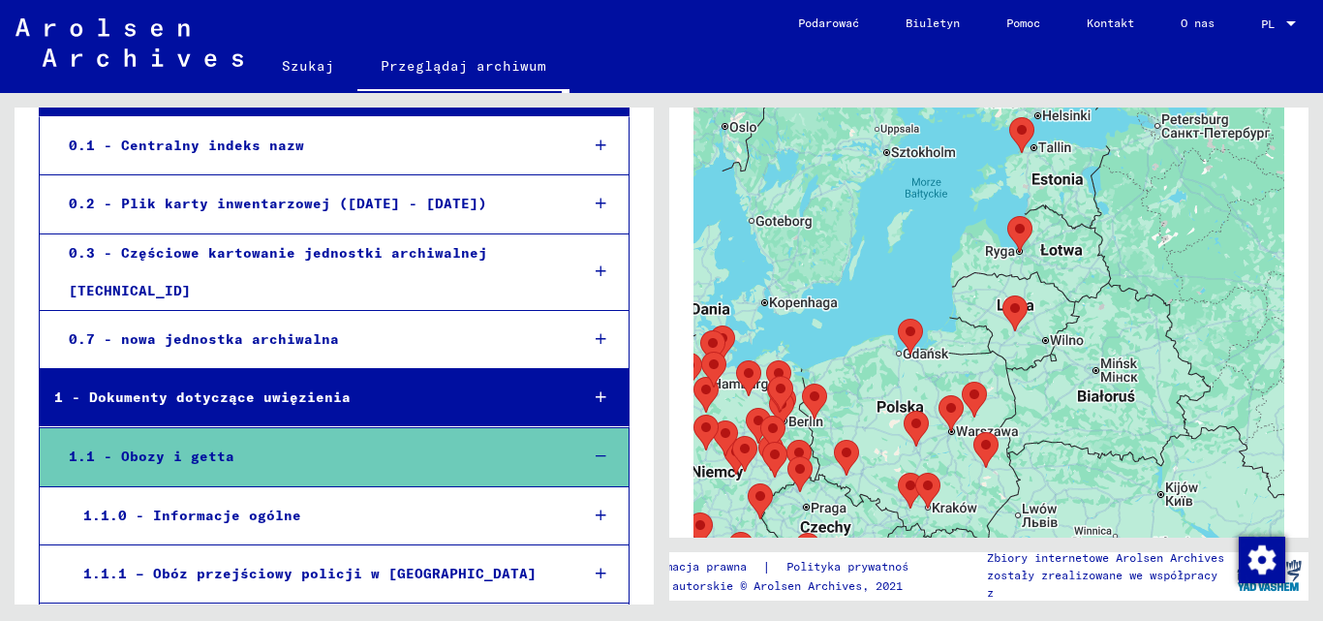
click at [1007, 216] on area "Riga (Kaiserwald) Concentration Camp and Riga Ghetto" at bounding box center [1007, 216] width 0 height 0
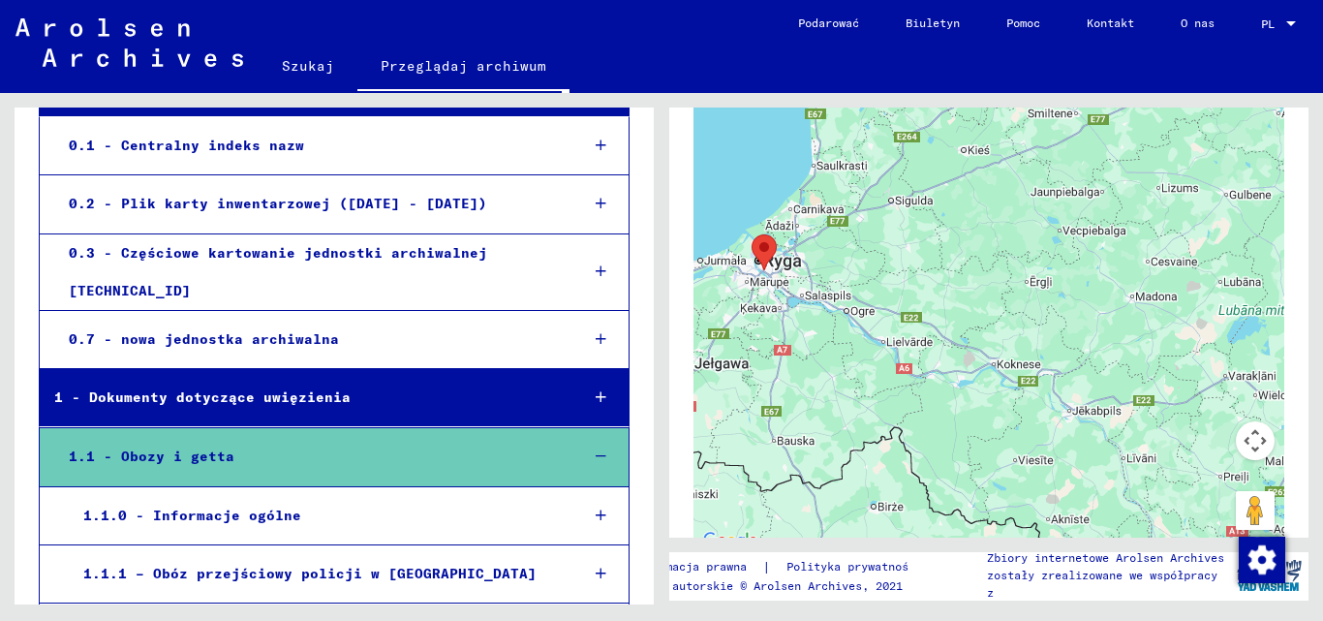
drag, startPoint x: 1042, startPoint y: 162, endPoint x: 1006, endPoint y: 414, distance: 255.3
click at [1006, 414] on div "Aby korzystać z interfejsu, używaj klawiszy strzałek." at bounding box center [988, 311] width 591 height 484
click at [751, 234] on area "Riga (Kaiserwald) Concentration Camp and Riga Ghetto" at bounding box center [751, 234] width 0 height 0
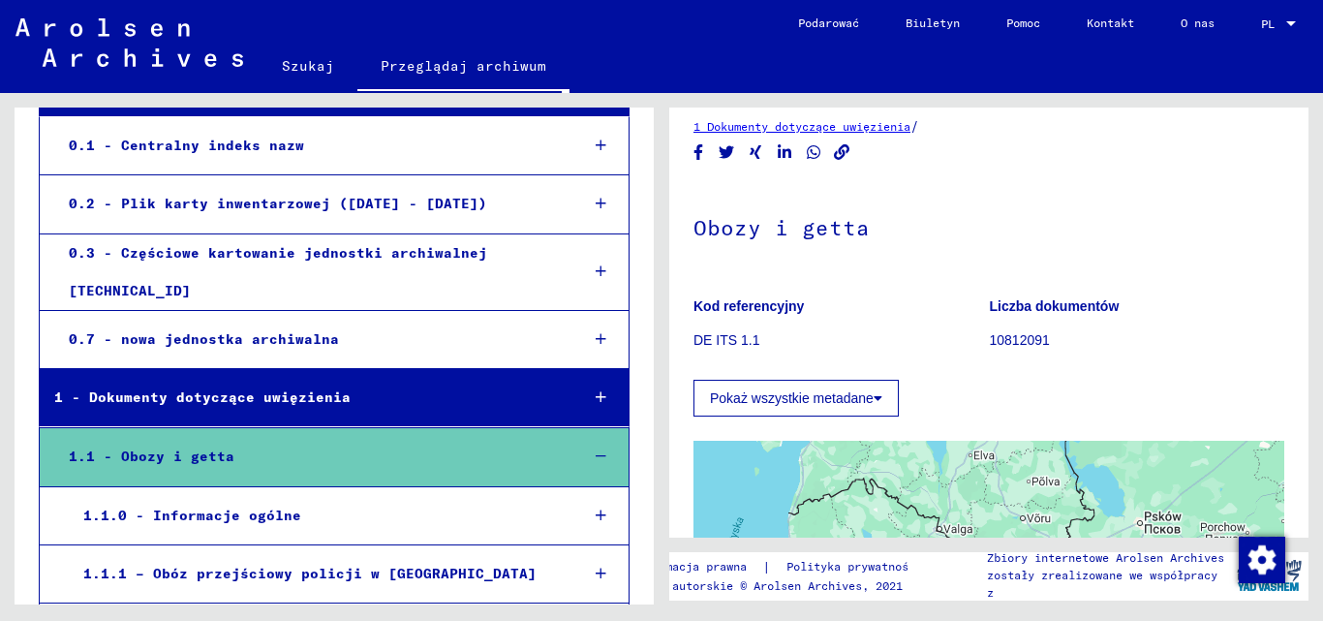
scroll to position [0, 0]
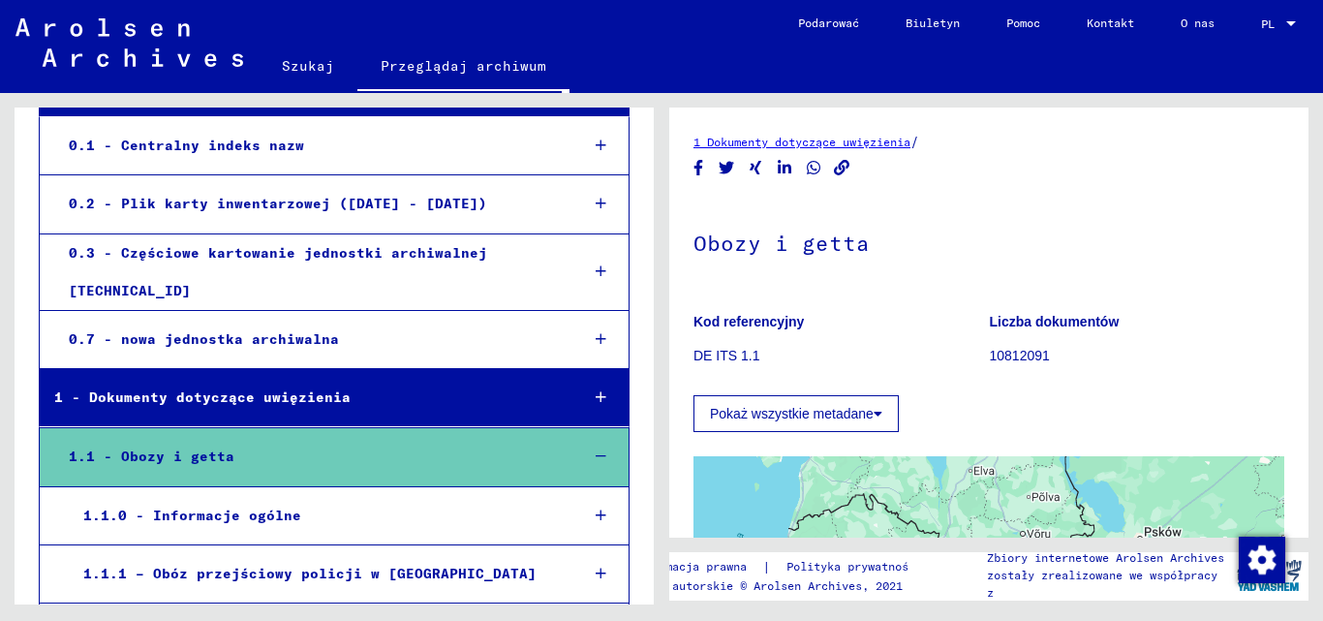
click at [857, 405] on button "Pokaż wszystkie metadane" at bounding box center [795, 413] width 205 height 37
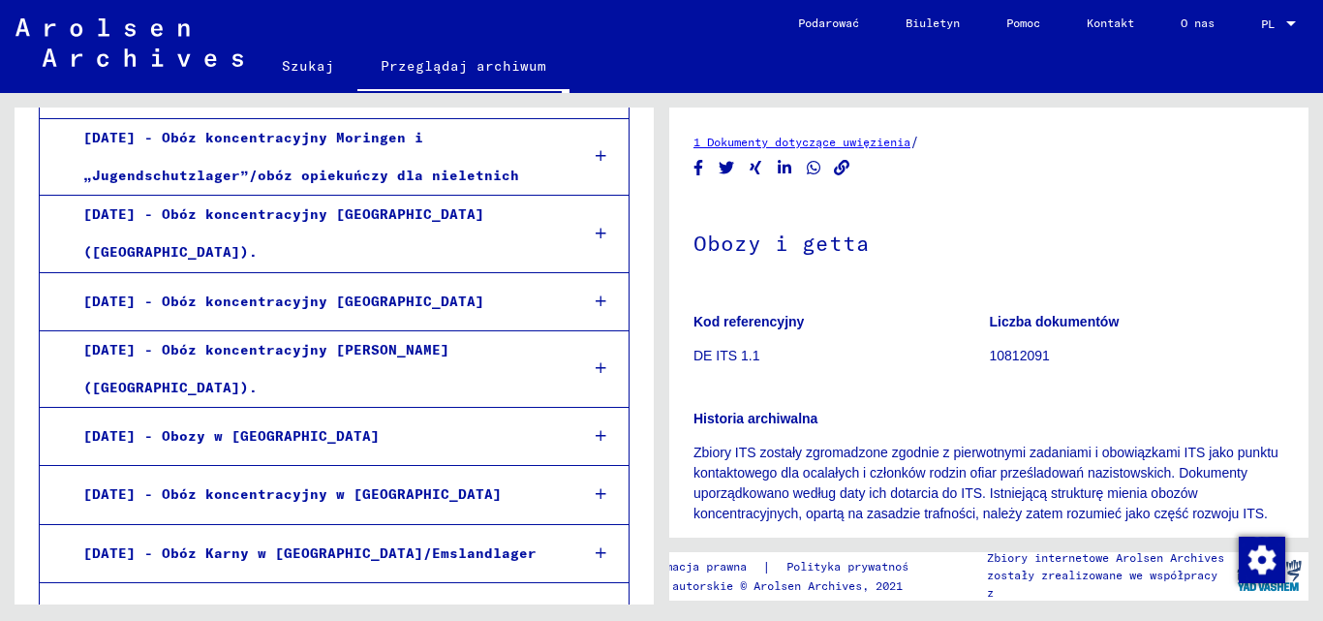
scroll to position [2421, 0]
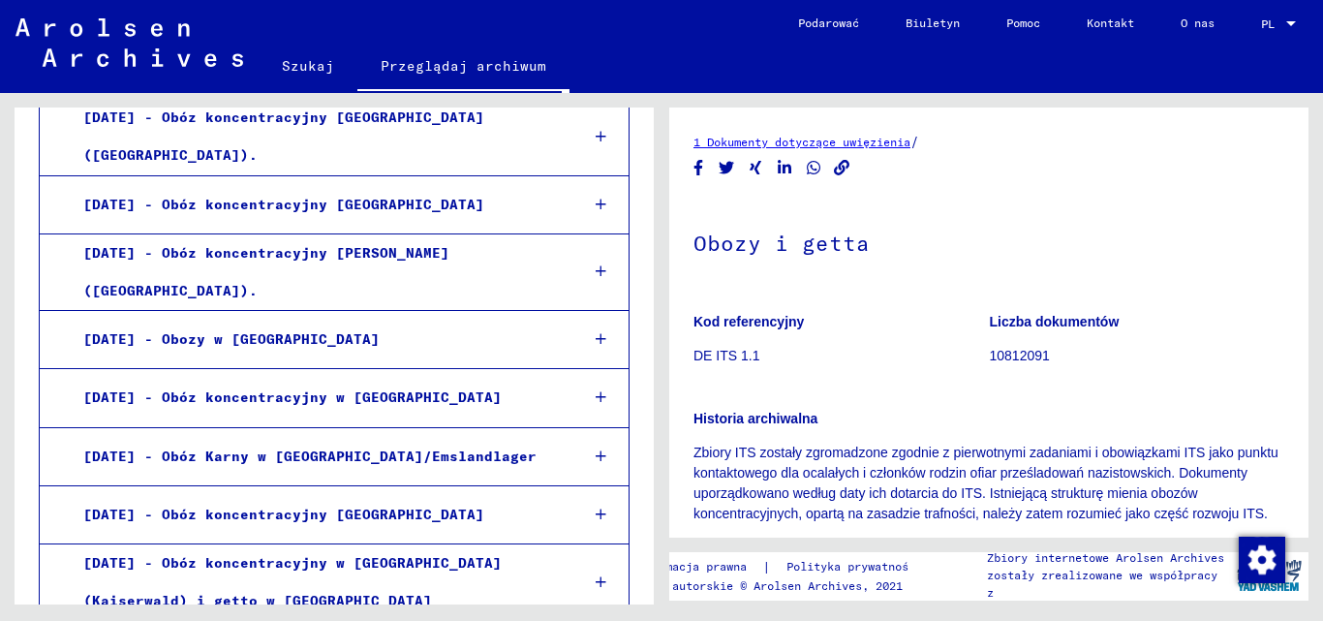
click at [202, 554] on font "[DATE] - Obóz koncentracyjny w [GEOGRAPHIC_DATA] (Kaiserwald) i getto w [GEOGRA…" at bounding box center [292, 581] width 418 height 55
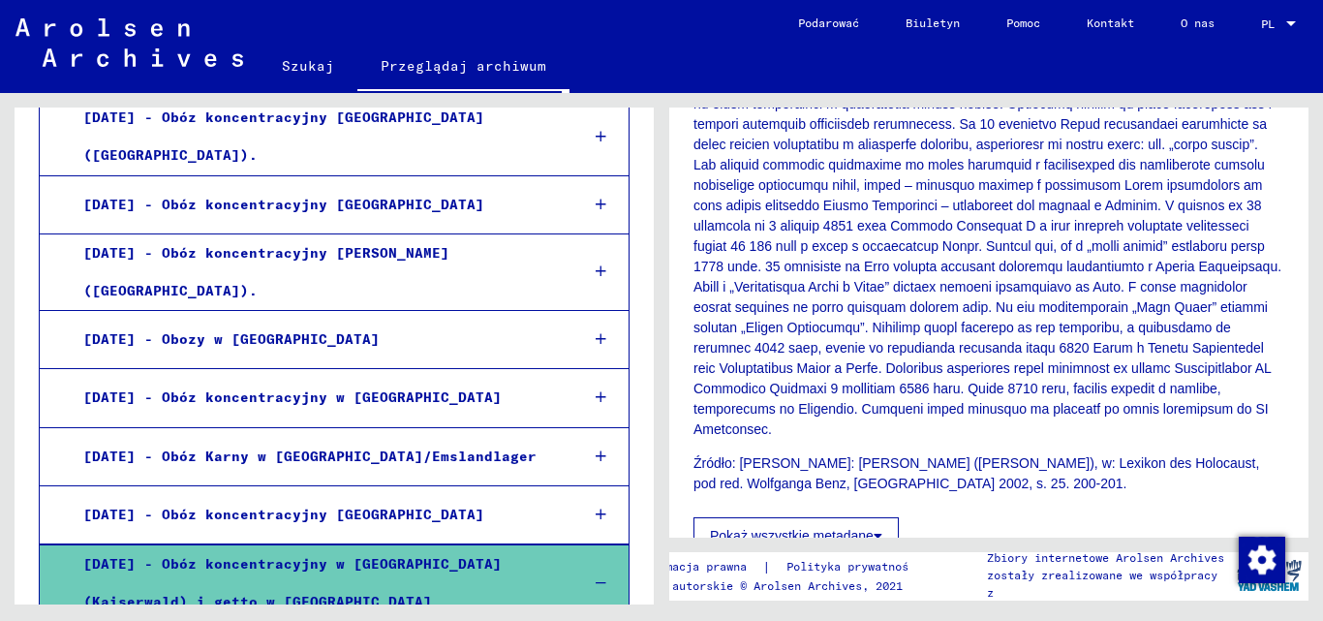
scroll to position [775, 0]
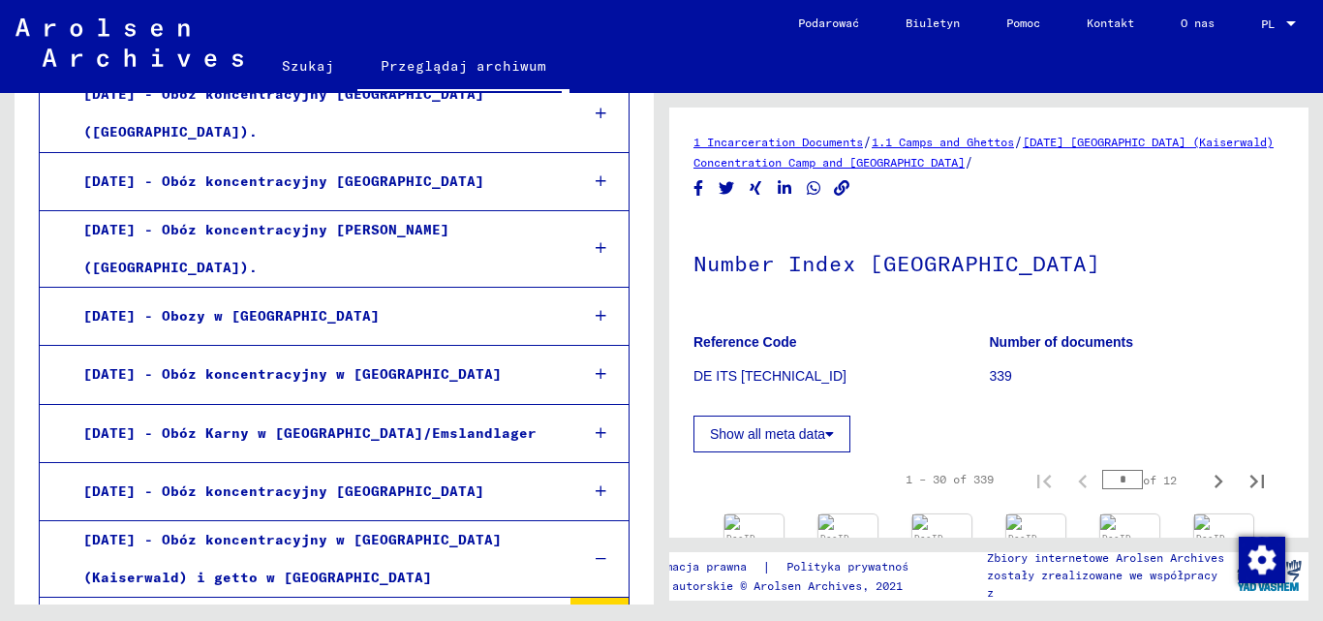
scroll to position [2622, 0]
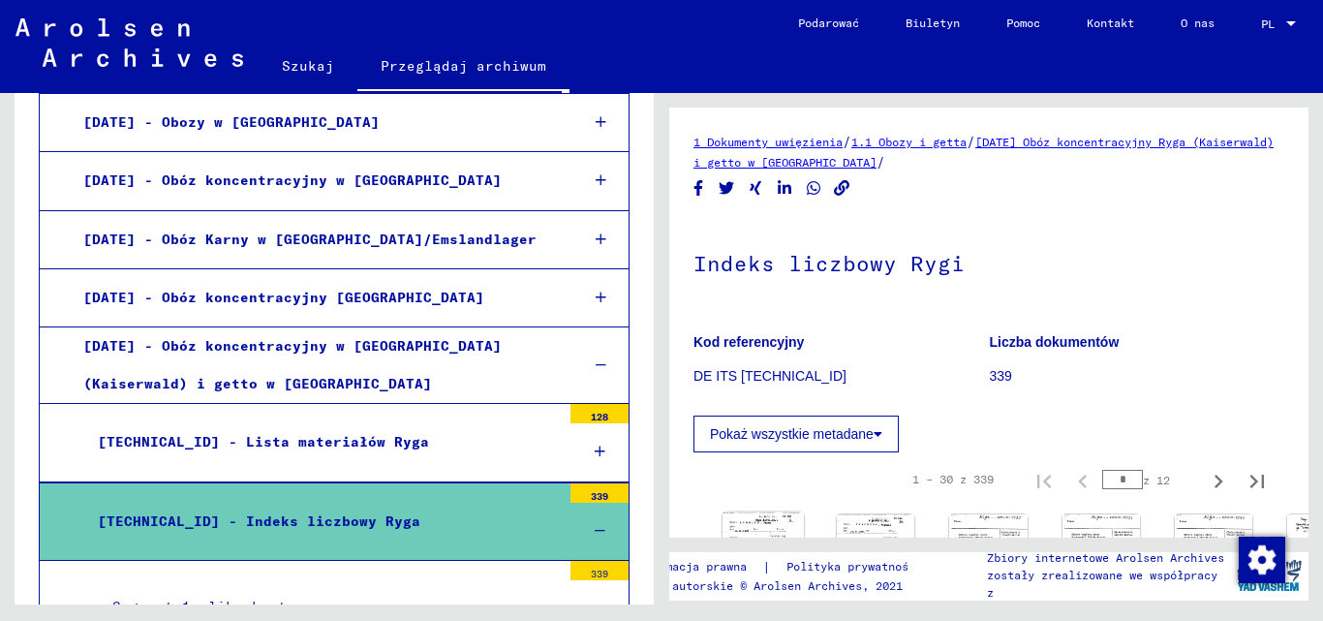
click at [750, 512] on img at bounding box center [762, 538] width 81 height 52
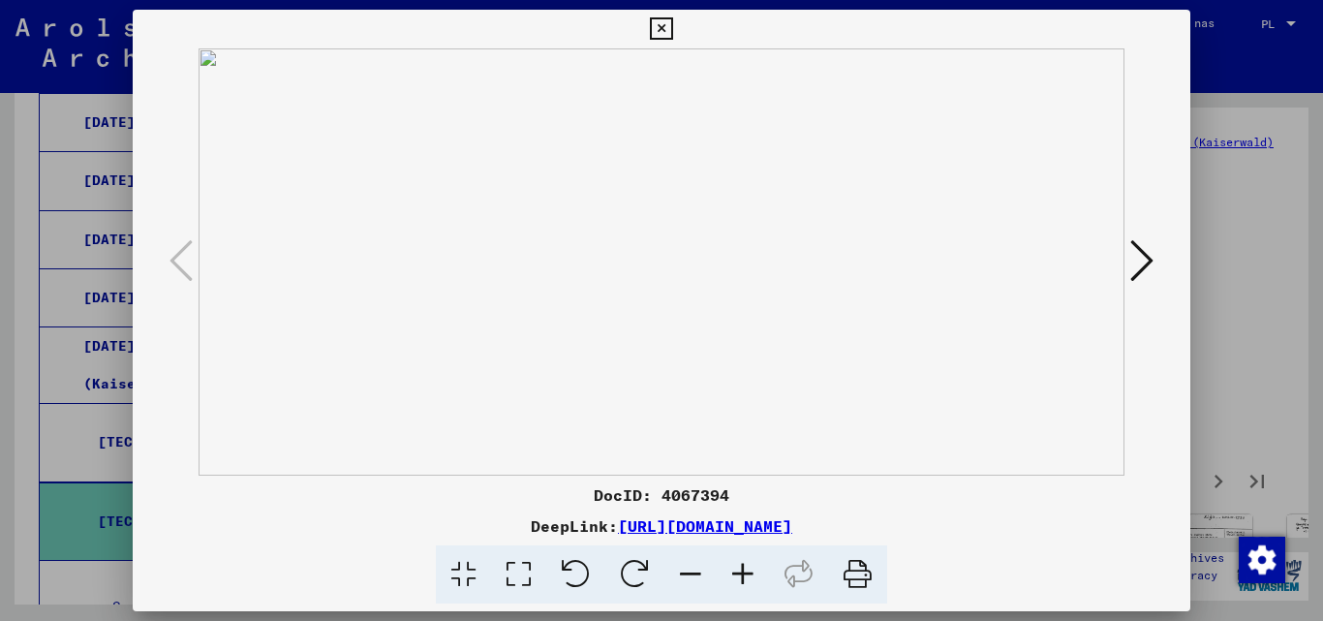
scroll to position [194, 0]
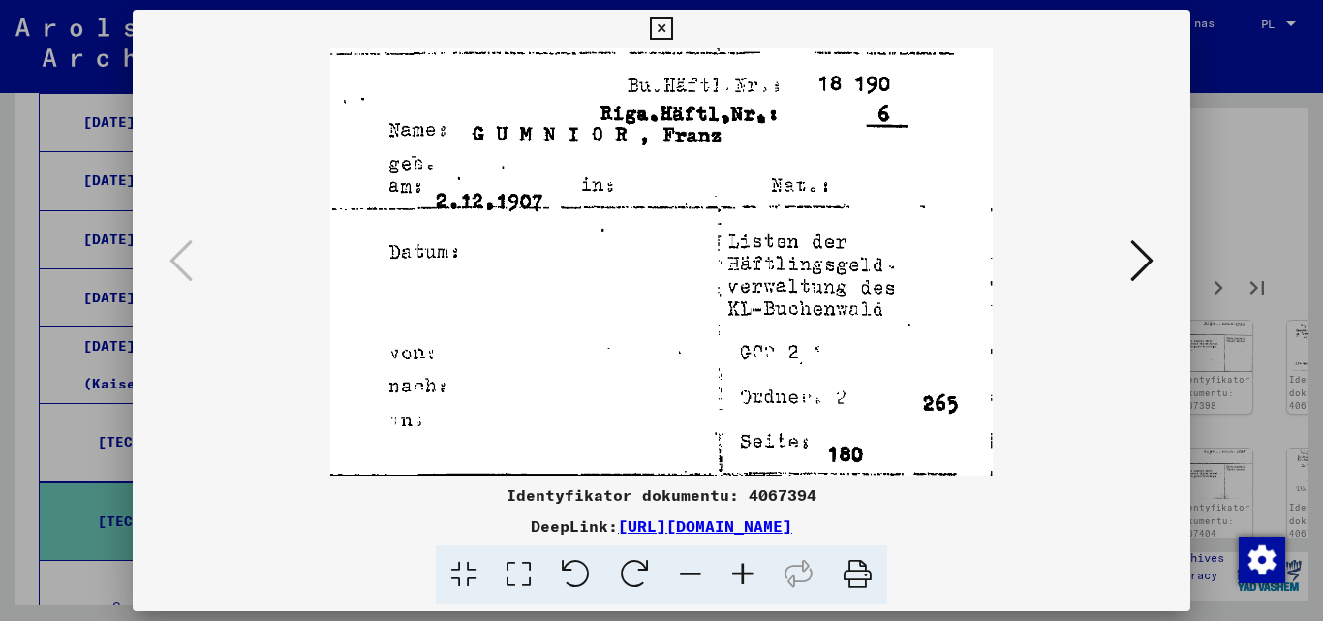
click at [1151, 253] on icon at bounding box center [1141, 260] width 23 height 46
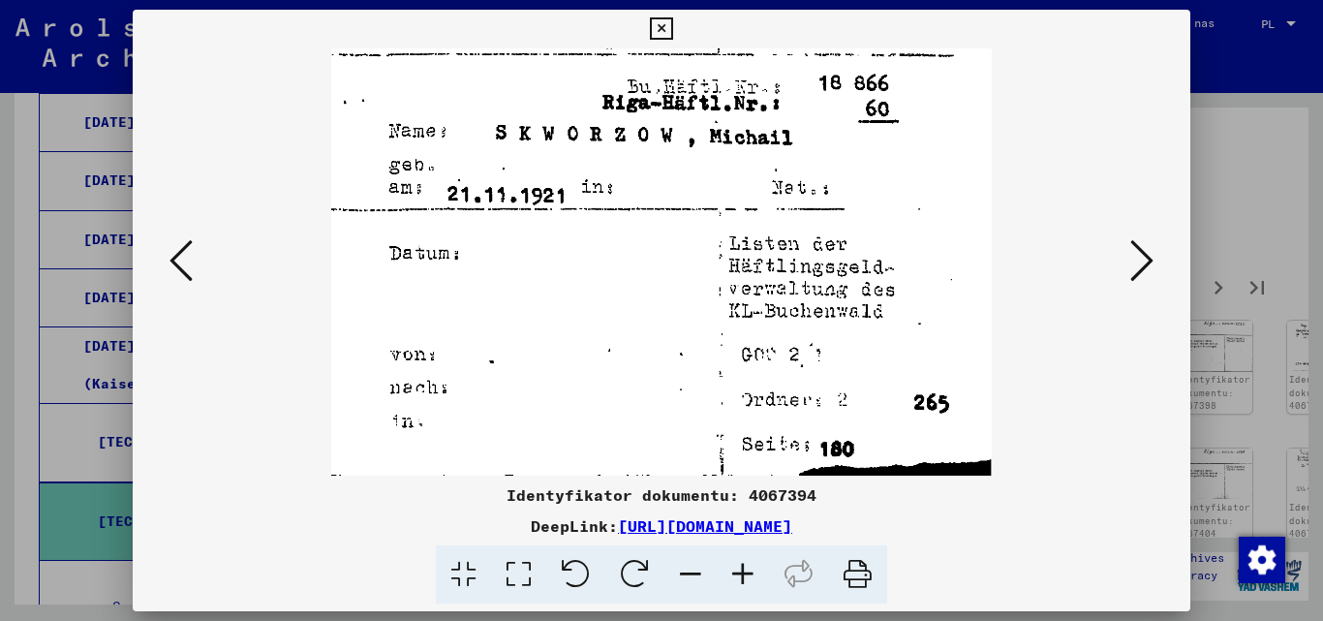
click at [1136, 257] on icon at bounding box center [1141, 260] width 23 height 46
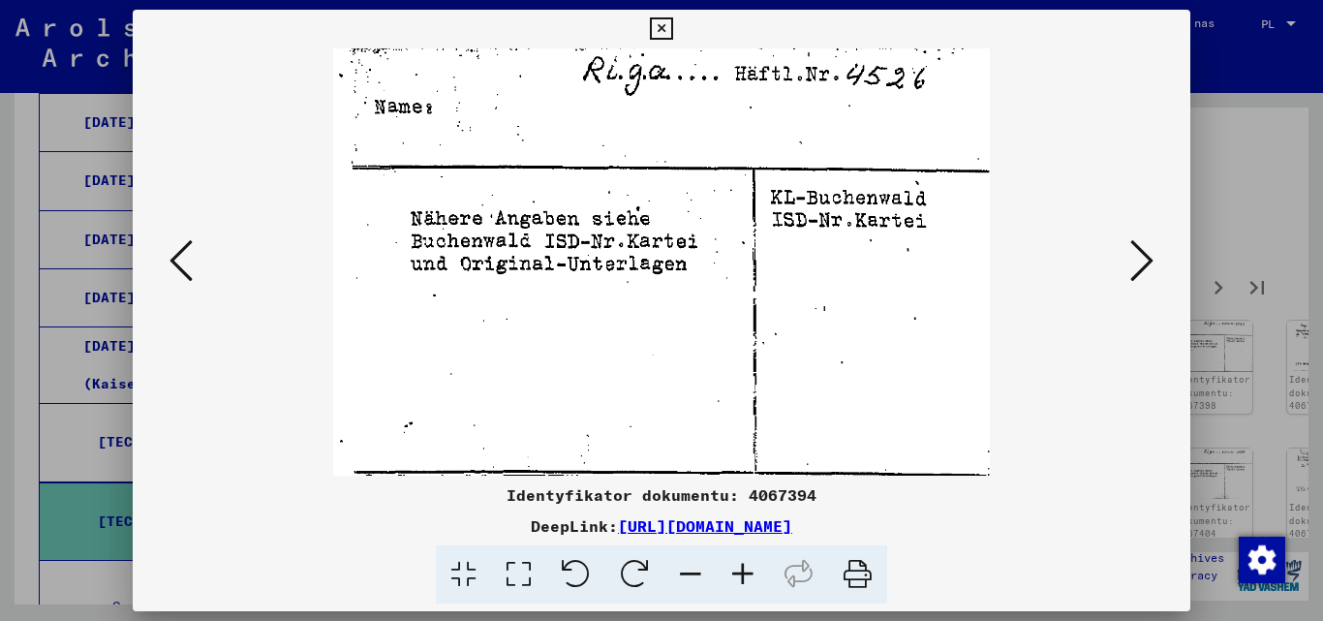
click at [1136, 257] on icon at bounding box center [1141, 260] width 23 height 46
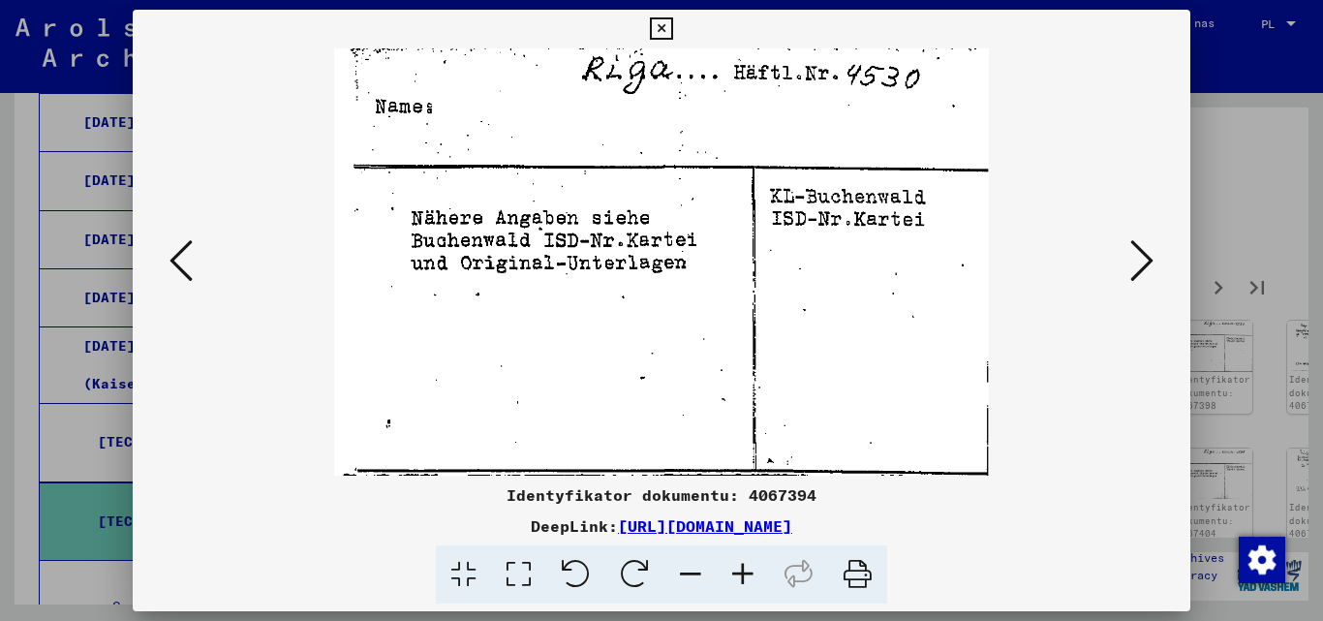
click at [1136, 257] on icon at bounding box center [1141, 260] width 23 height 46
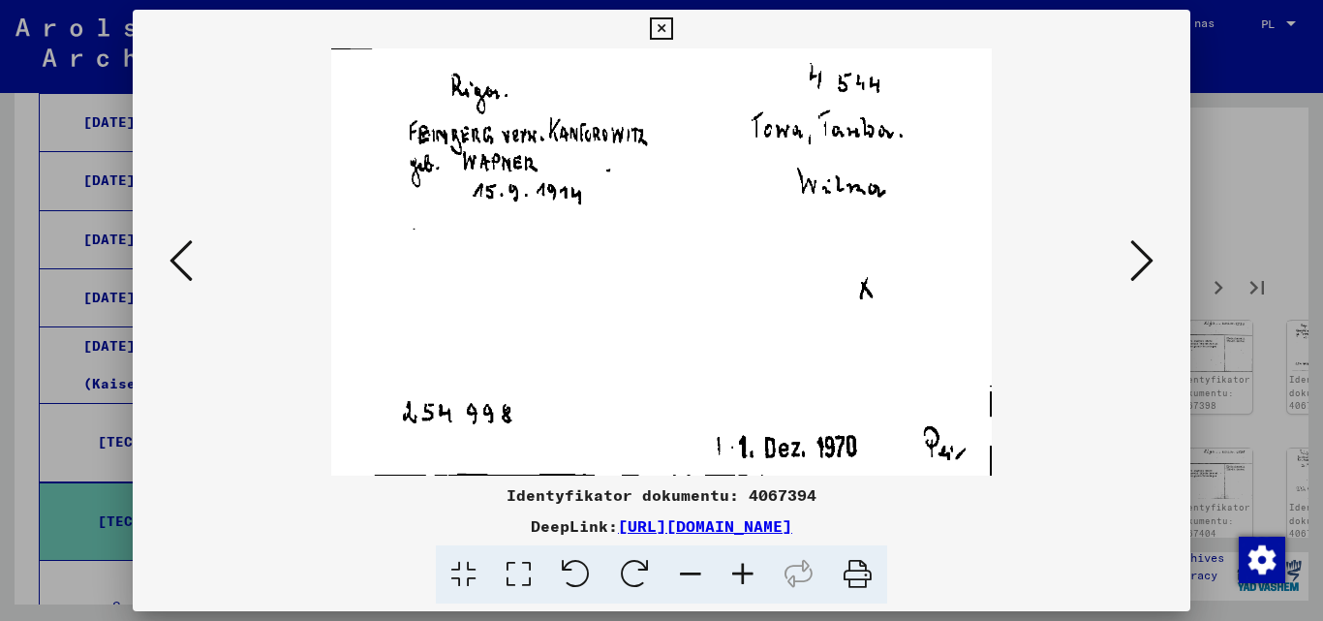
click at [1136, 257] on icon at bounding box center [1141, 260] width 23 height 46
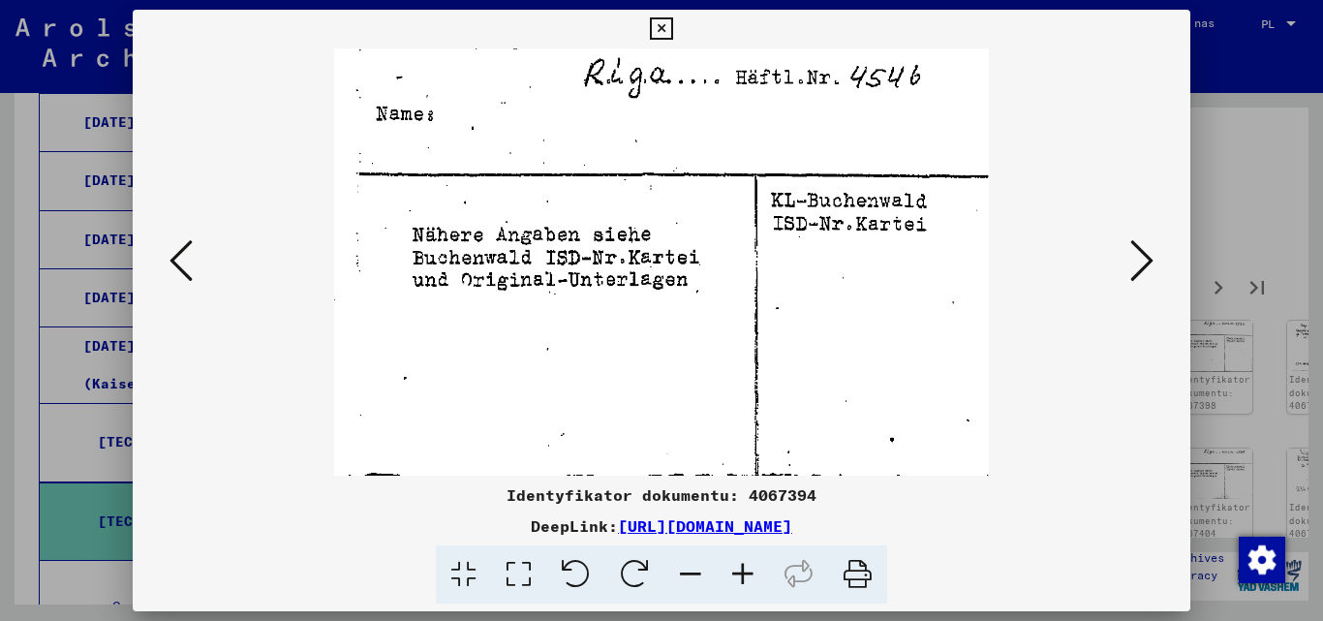
click at [1136, 257] on icon at bounding box center [1141, 260] width 23 height 46
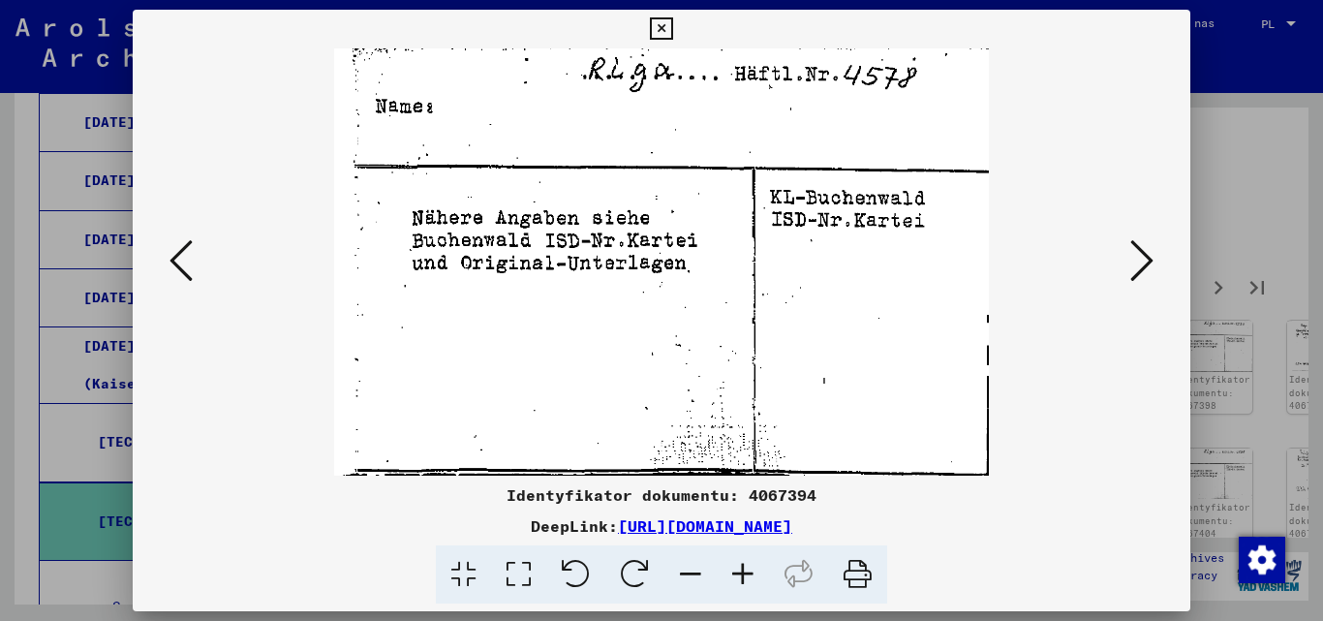
click at [1136, 257] on icon at bounding box center [1141, 260] width 23 height 46
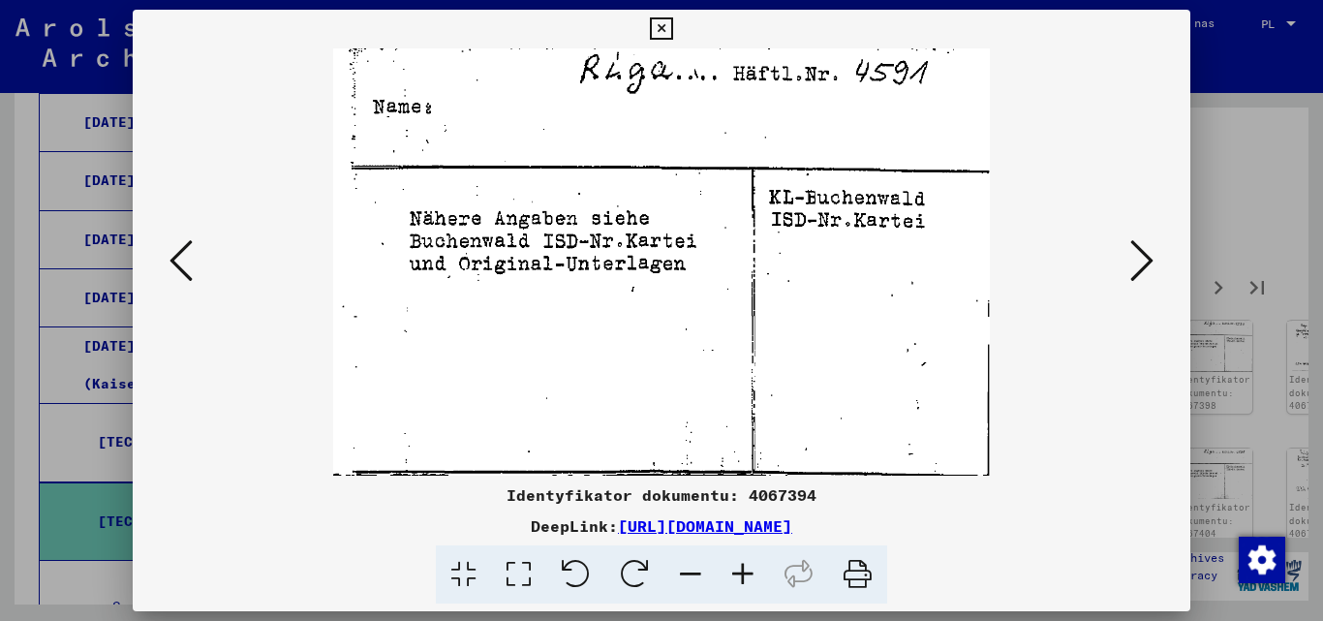
click at [1136, 257] on icon at bounding box center [1141, 260] width 23 height 46
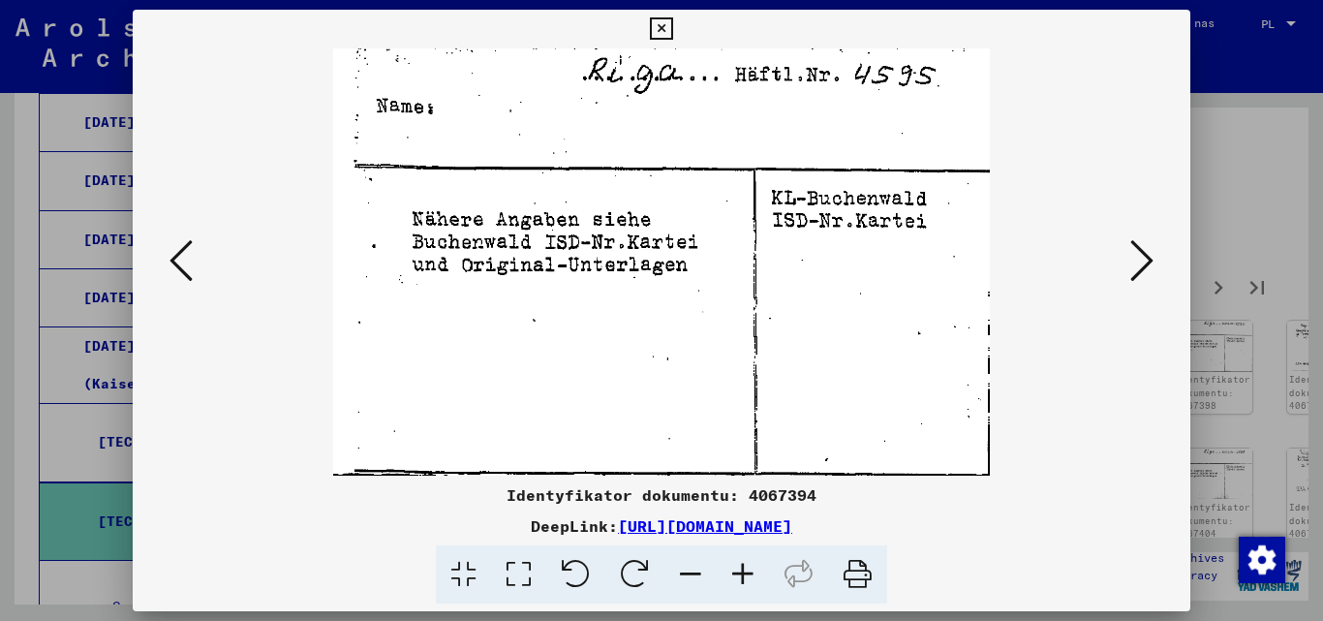
click at [1136, 257] on icon at bounding box center [1141, 260] width 23 height 46
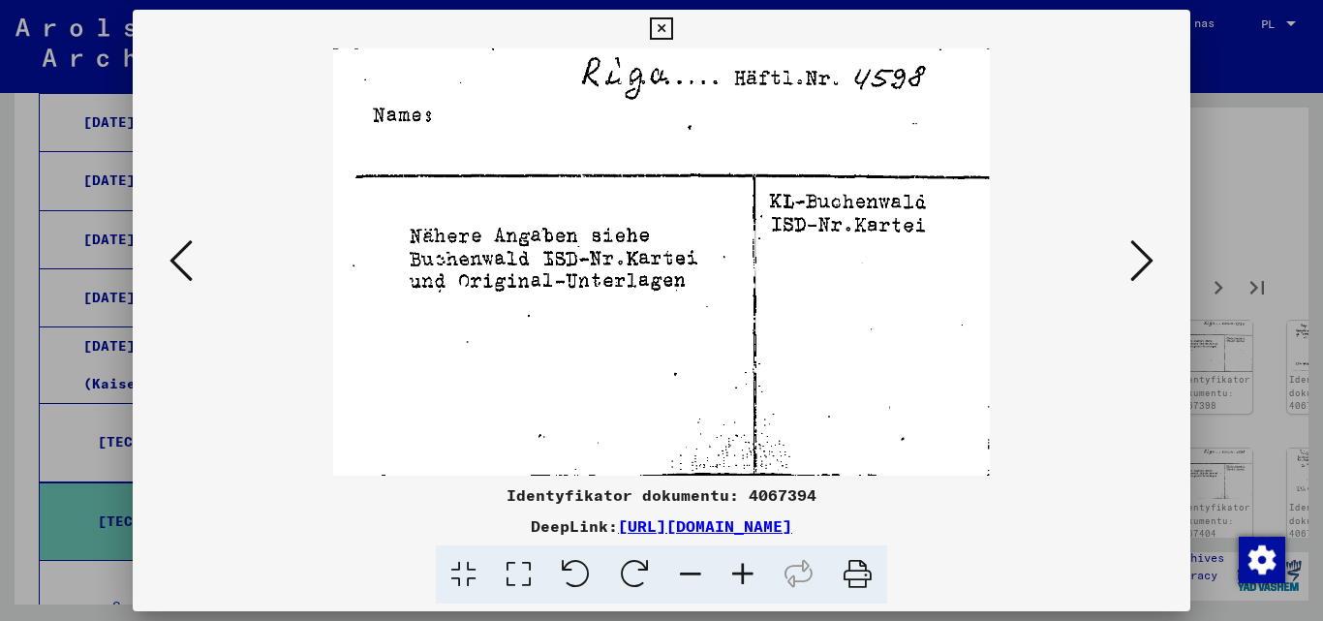
click at [1136, 257] on icon at bounding box center [1141, 260] width 23 height 46
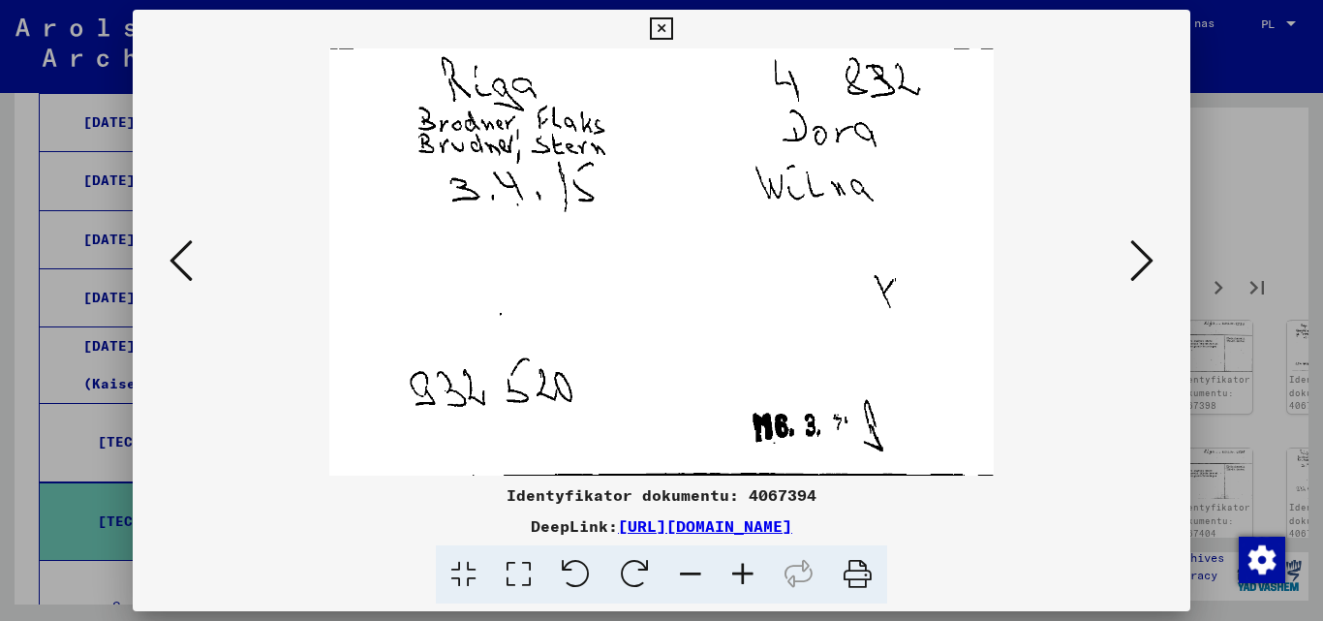
click at [1136, 257] on icon at bounding box center [1141, 260] width 23 height 46
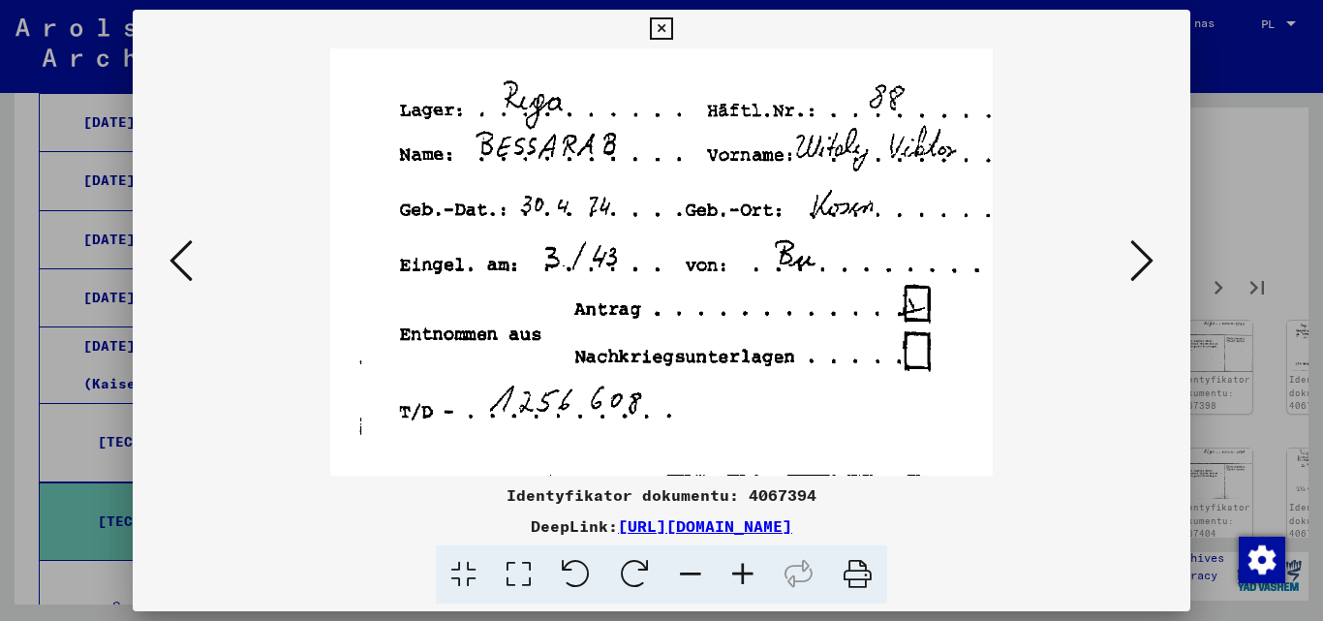
click at [1136, 257] on icon at bounding box center [1141, 260] width 23 height 46
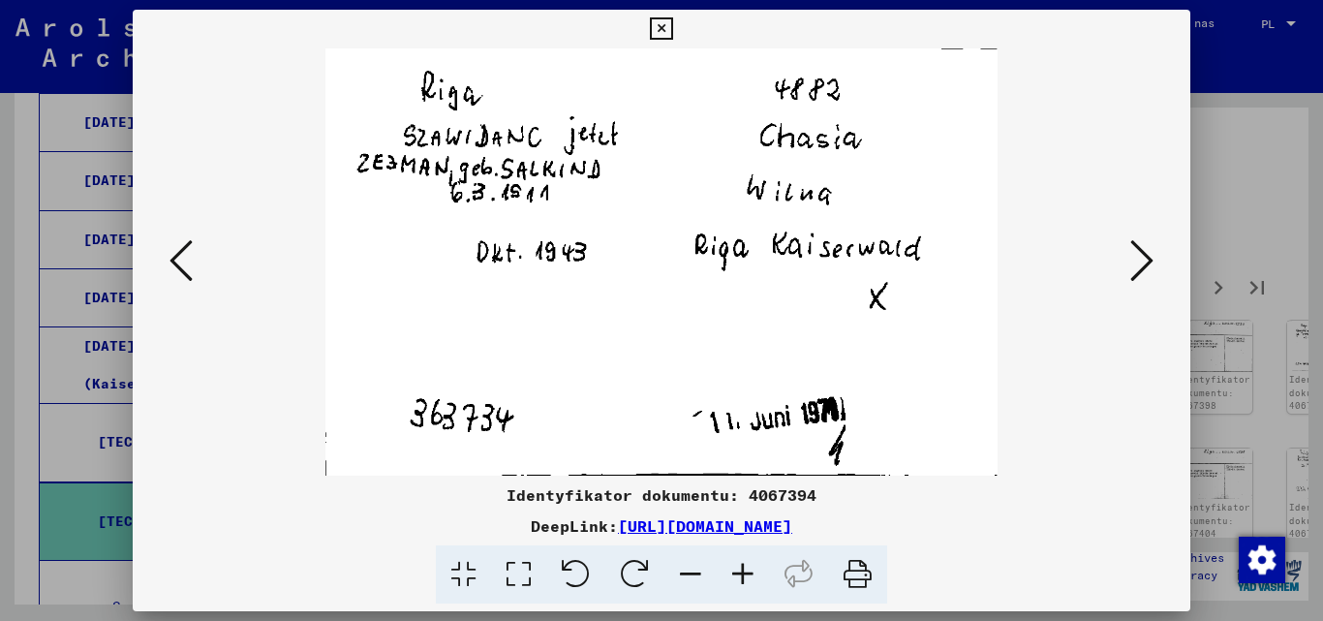
click at [1136, 257] on icon at bounding box center [1141, 260] width 23 height 46
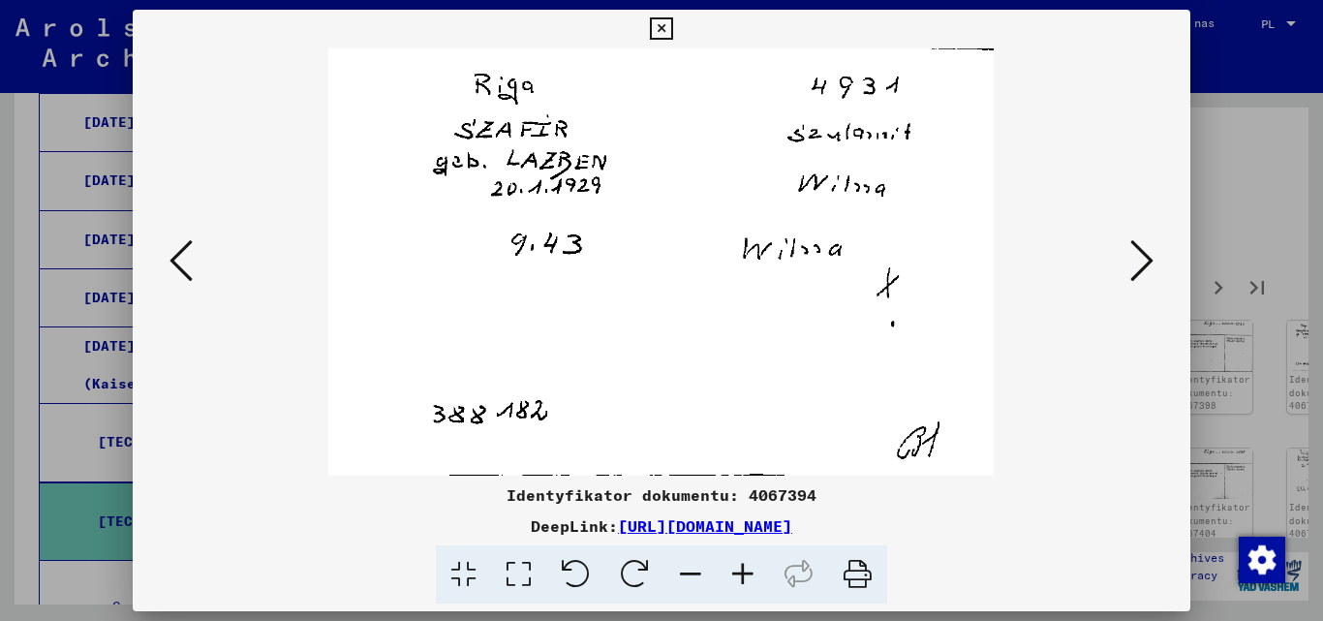
click at [1136, 257] on icon at bounding box center [1141, 260] width 23 height 46
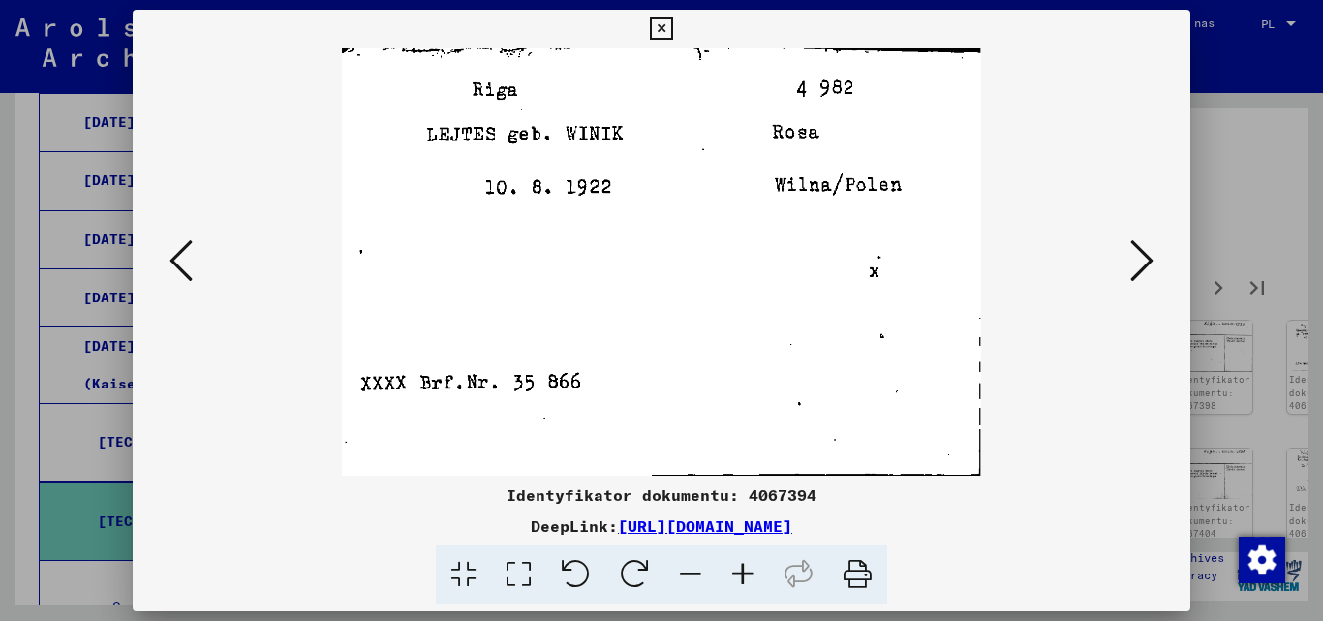
click at [1136, 257] on icon at bounding box center [1141, 260] width 23 height 46
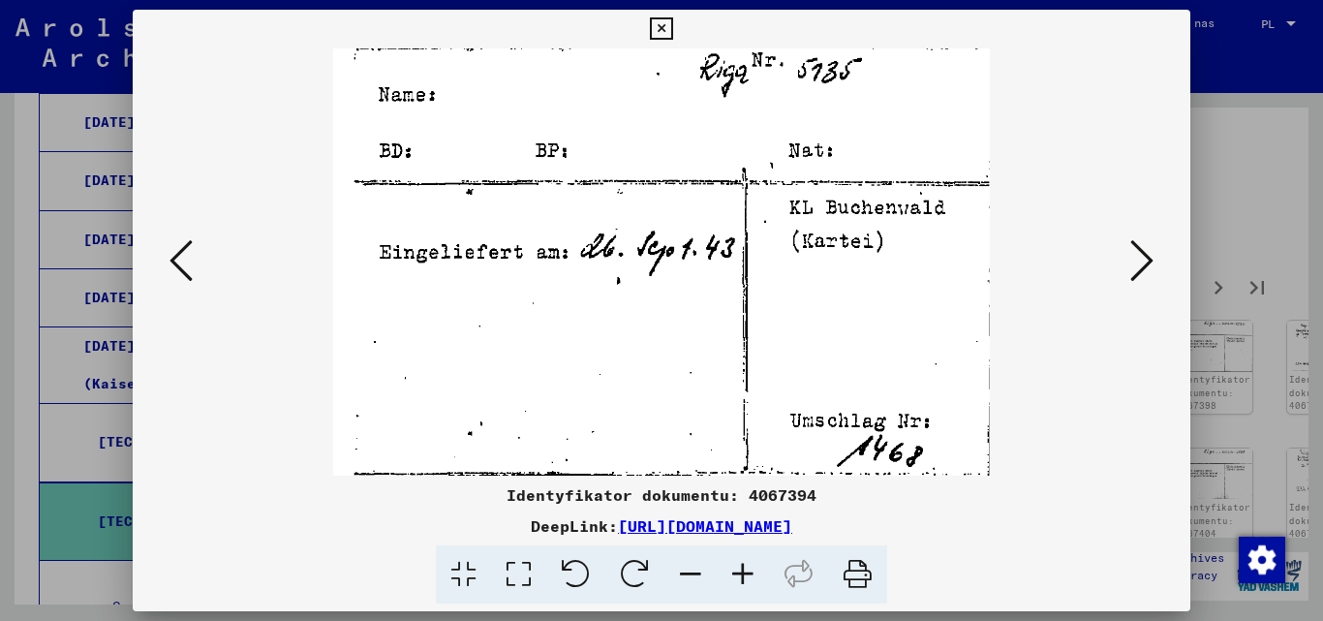
click at [1136, 257] on icon at bounding box center [1141, 260] width 23 height 46
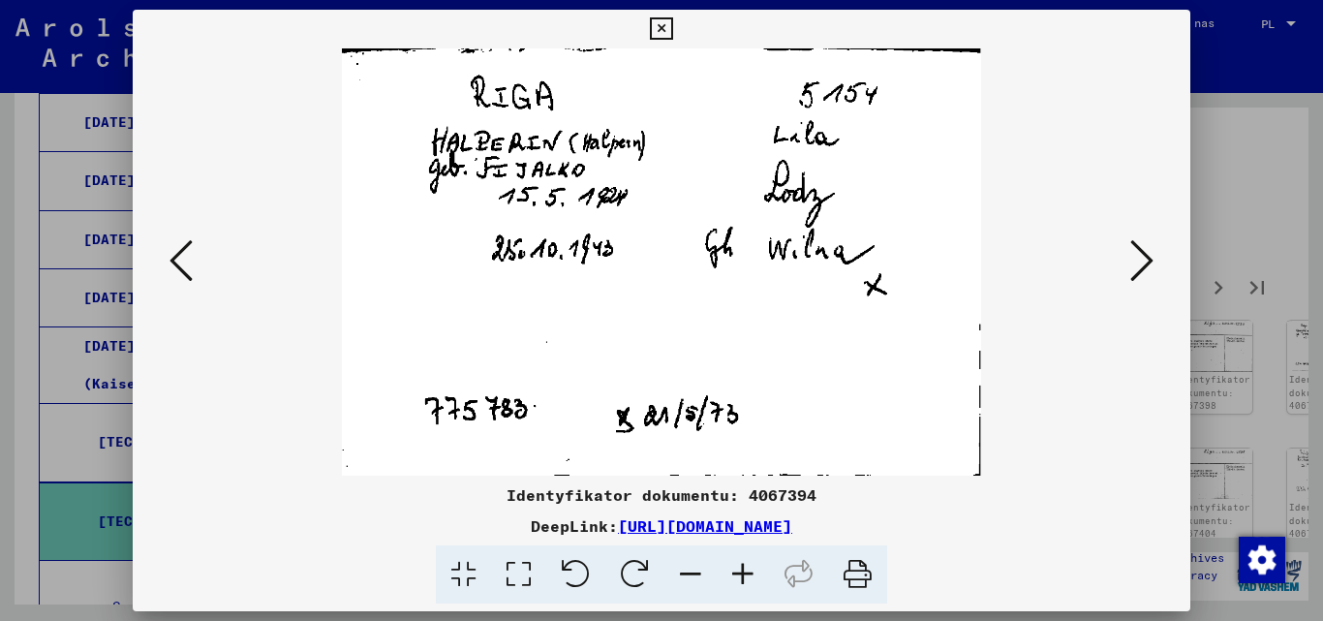
click at [1136, 257] on icon at bounding box center [1141, 260] width 23 height 46
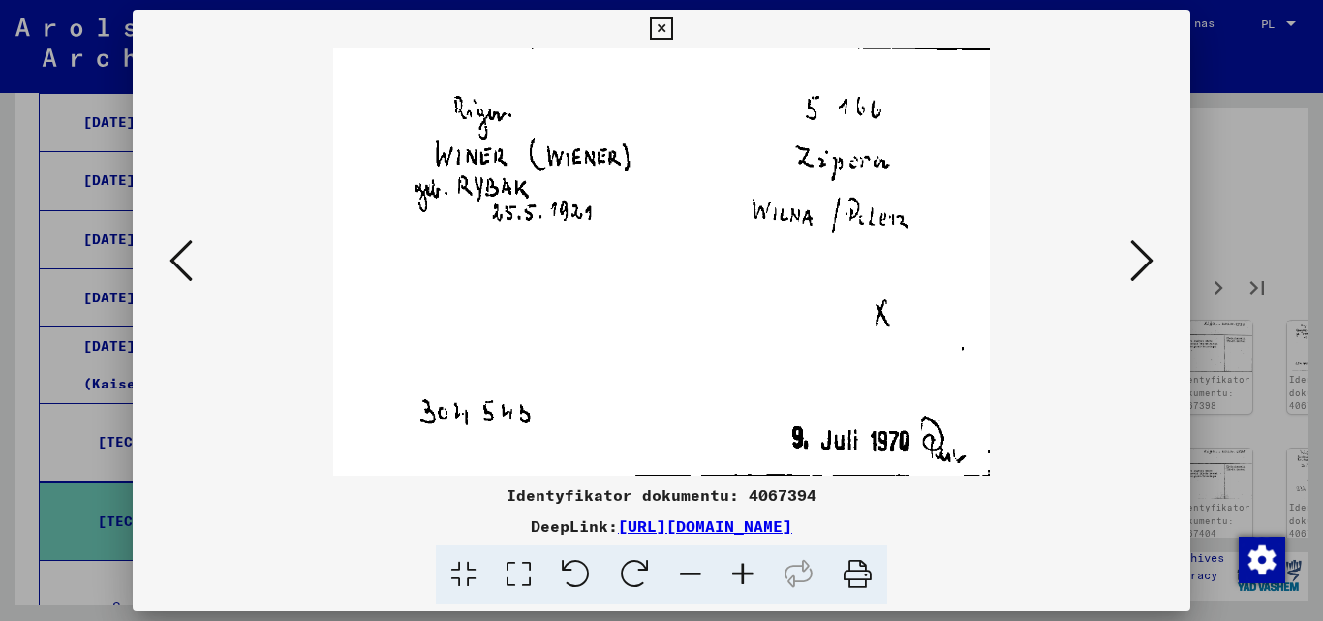
click at [1136, 257] on icon at bounding box center [1141, 260] width 23 height 46
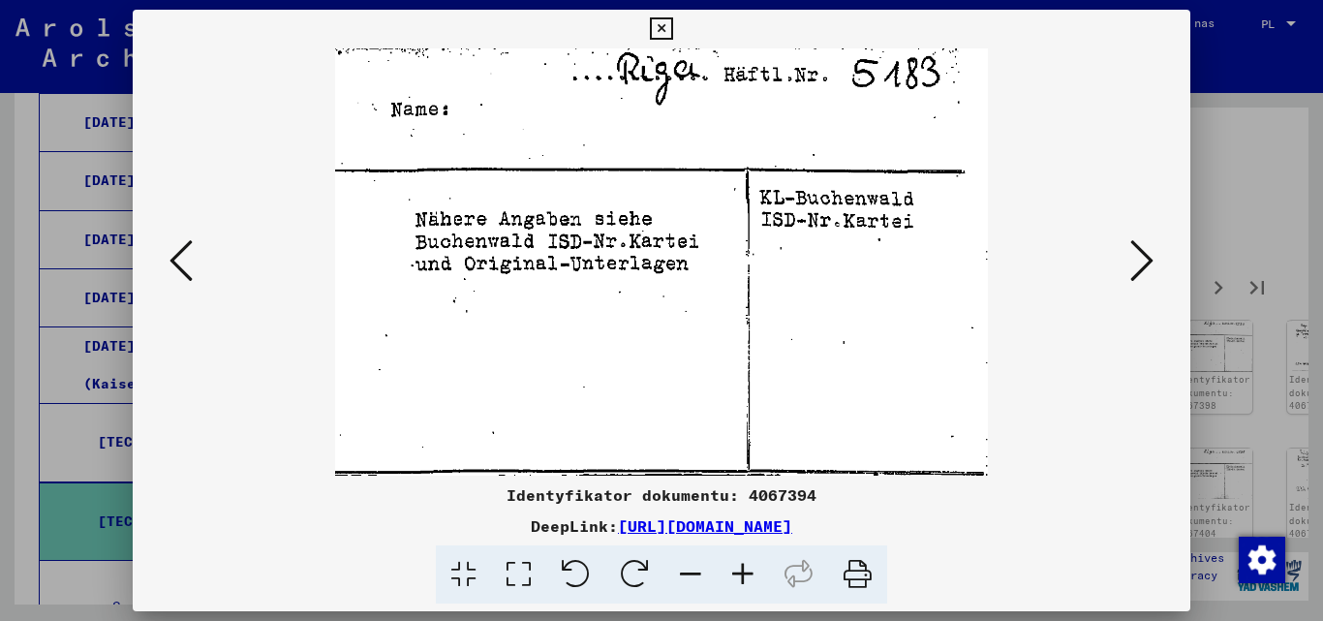
click at [1136, 257] on icon at bounding box center [1141, 260] width 23 height 46
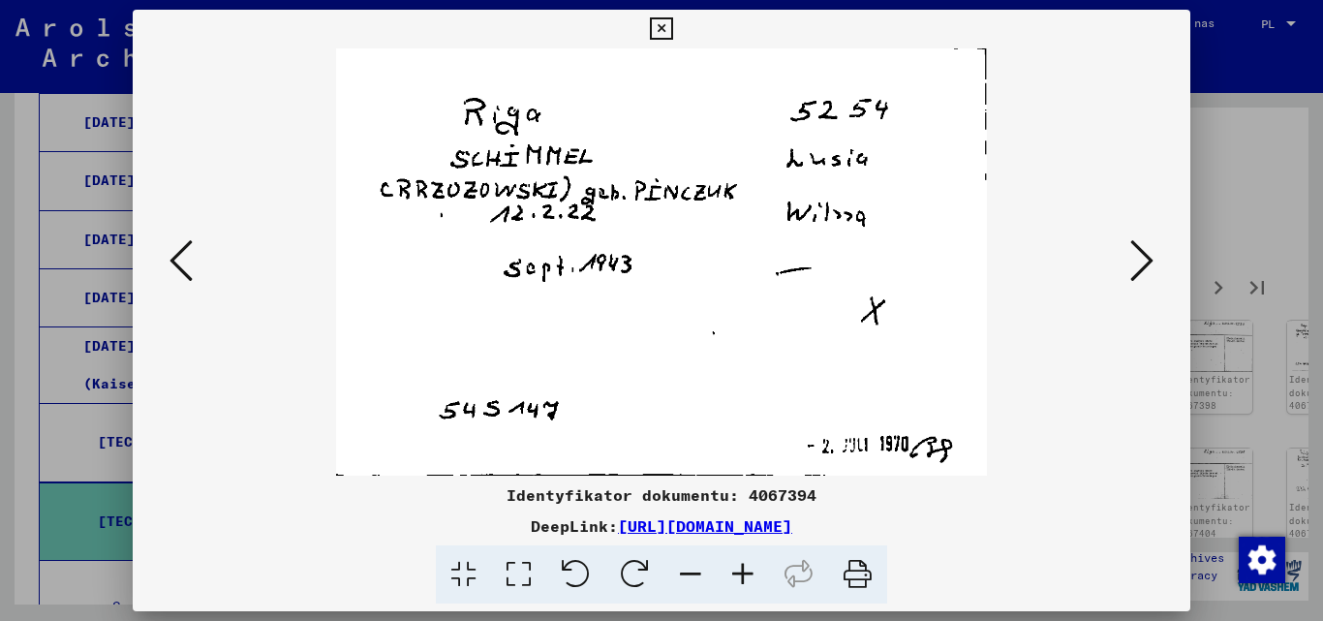
click at [1136, 257] on icon at bounding box center [1141, 260] width 23 height 46
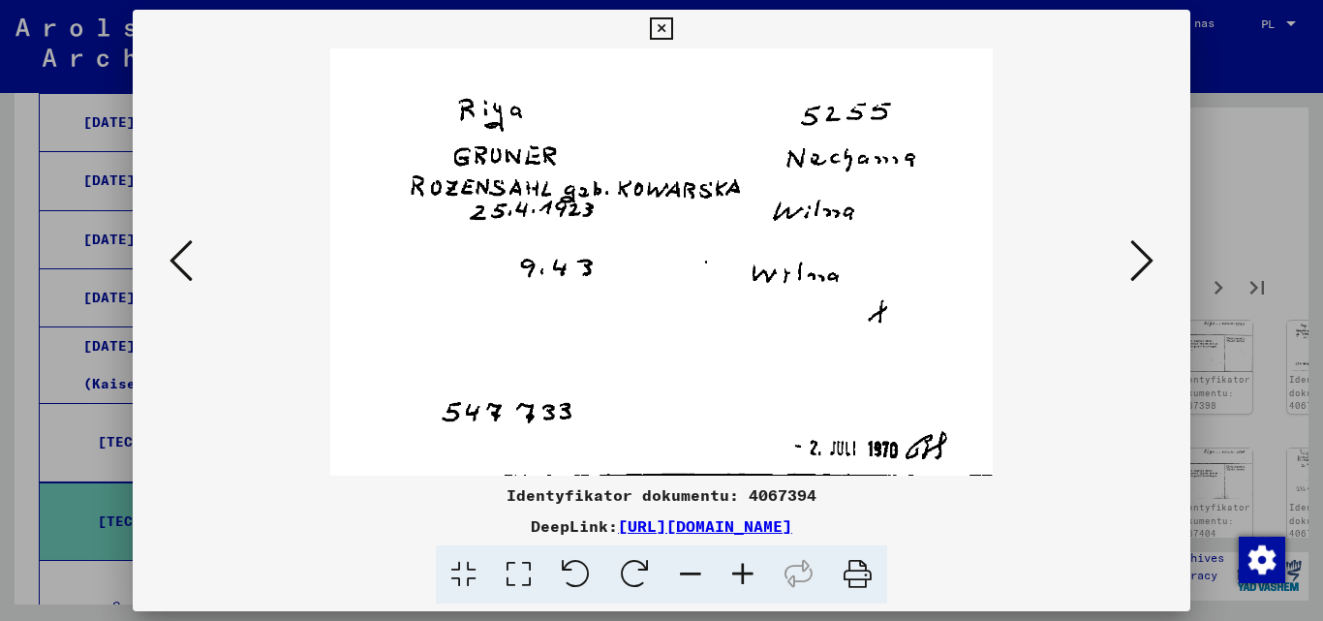
click at [1136, 257] on icon at bounding box center [1141, 260] width 23 height 46
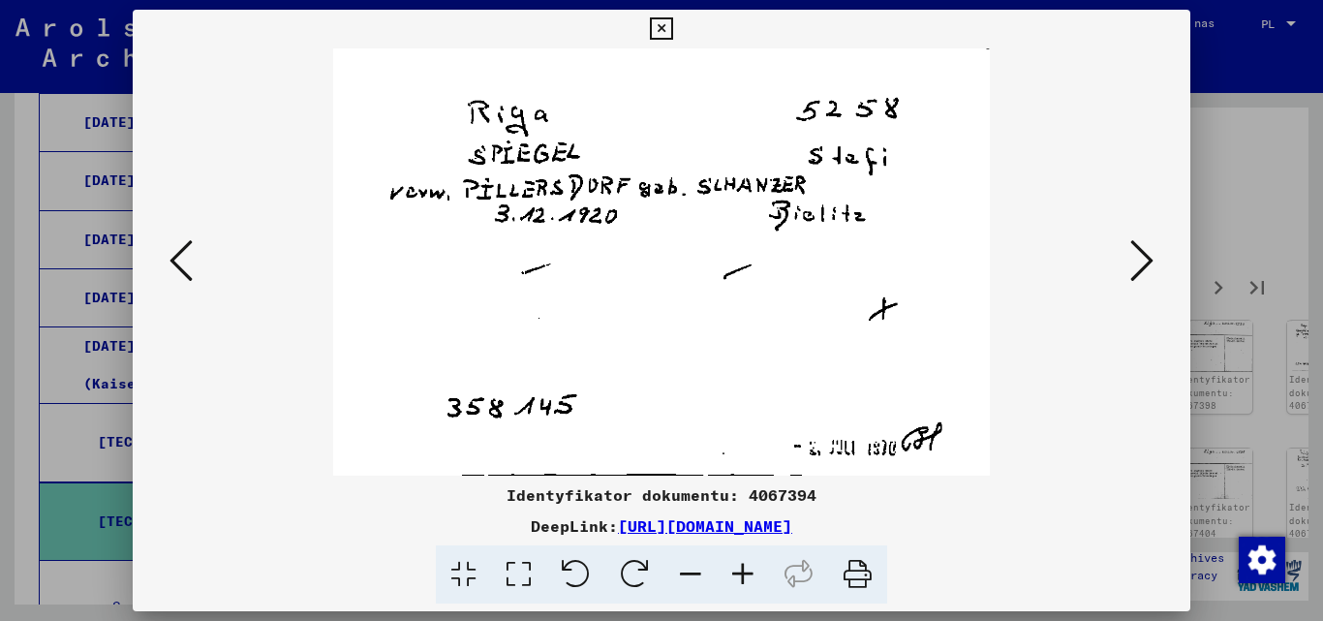
click at [1136, 257] on icon at bounding box center [1141, 260] width 23 height 46
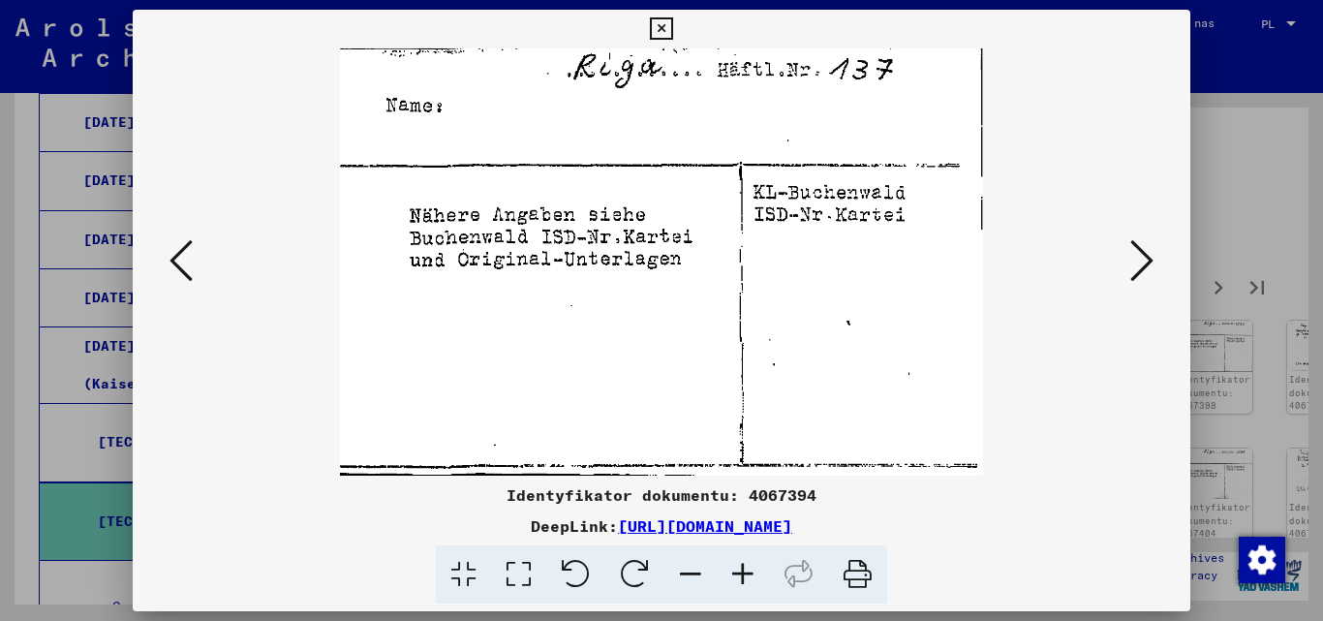
click at [659, 34] on icon at bounding box center [661, 28] width 22 height 23
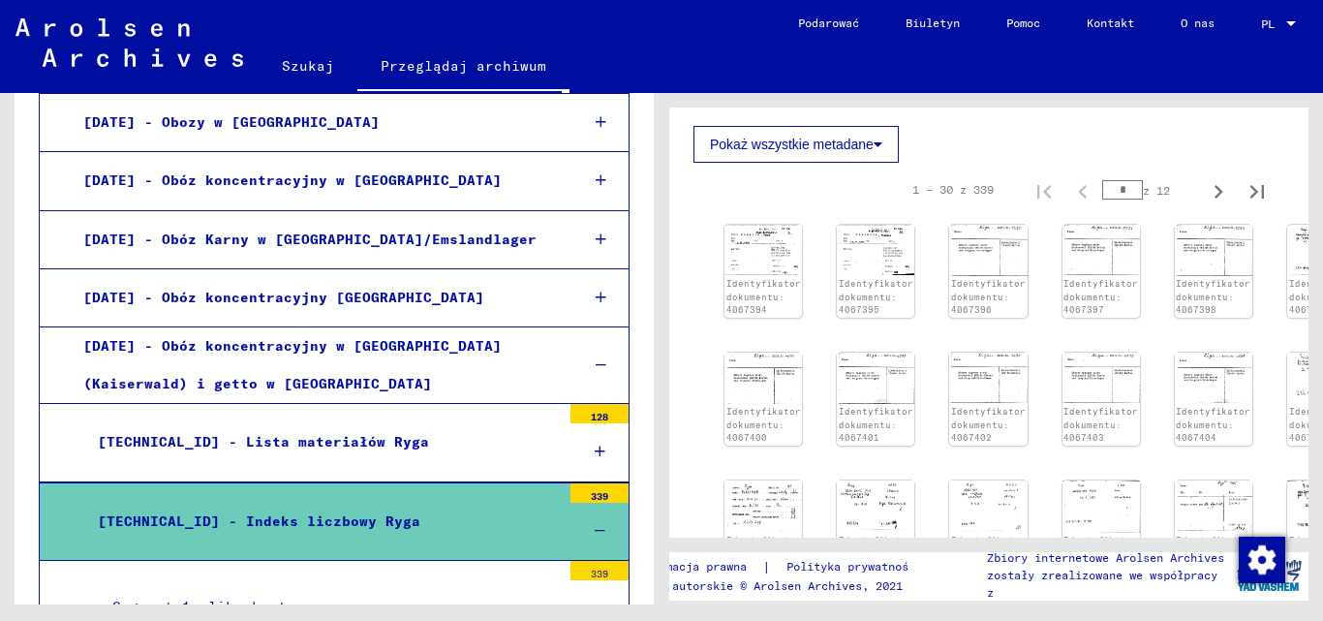
scroll to position [291, 0]
click at [308, 433] on font "[TECHNICAL_ID] - Lista materiałów Ryga" at bounding box center [263, 441] width 331 height 17
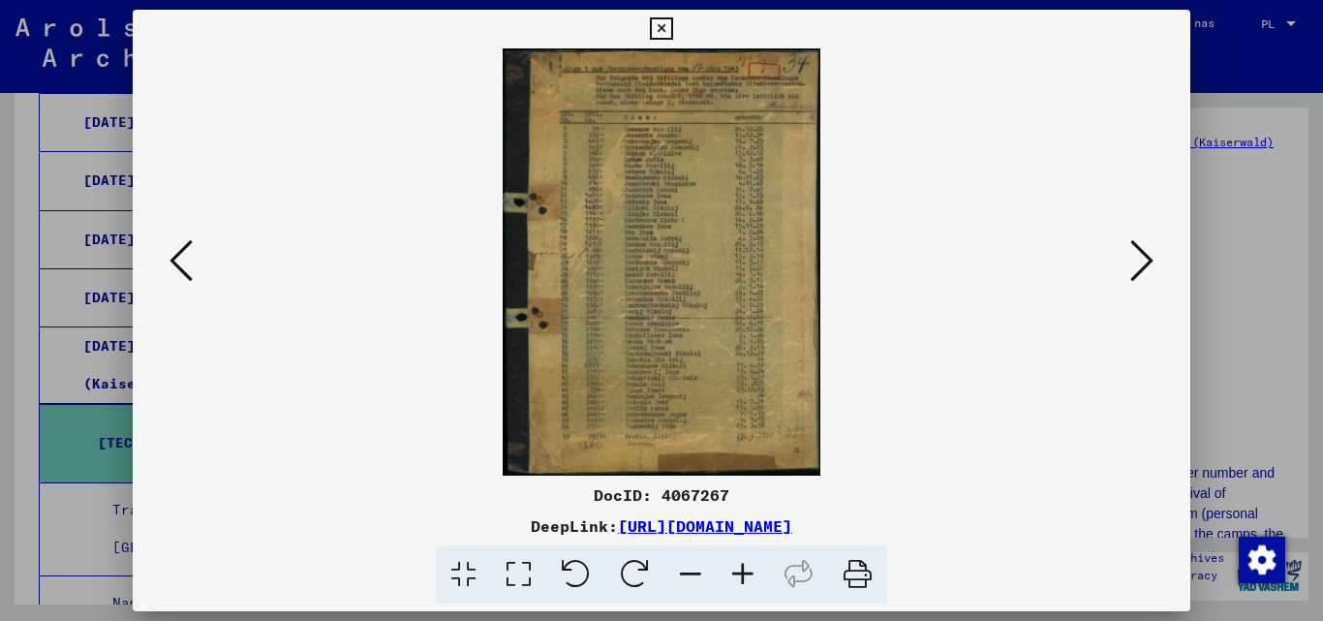
scroll to position [484, 0]
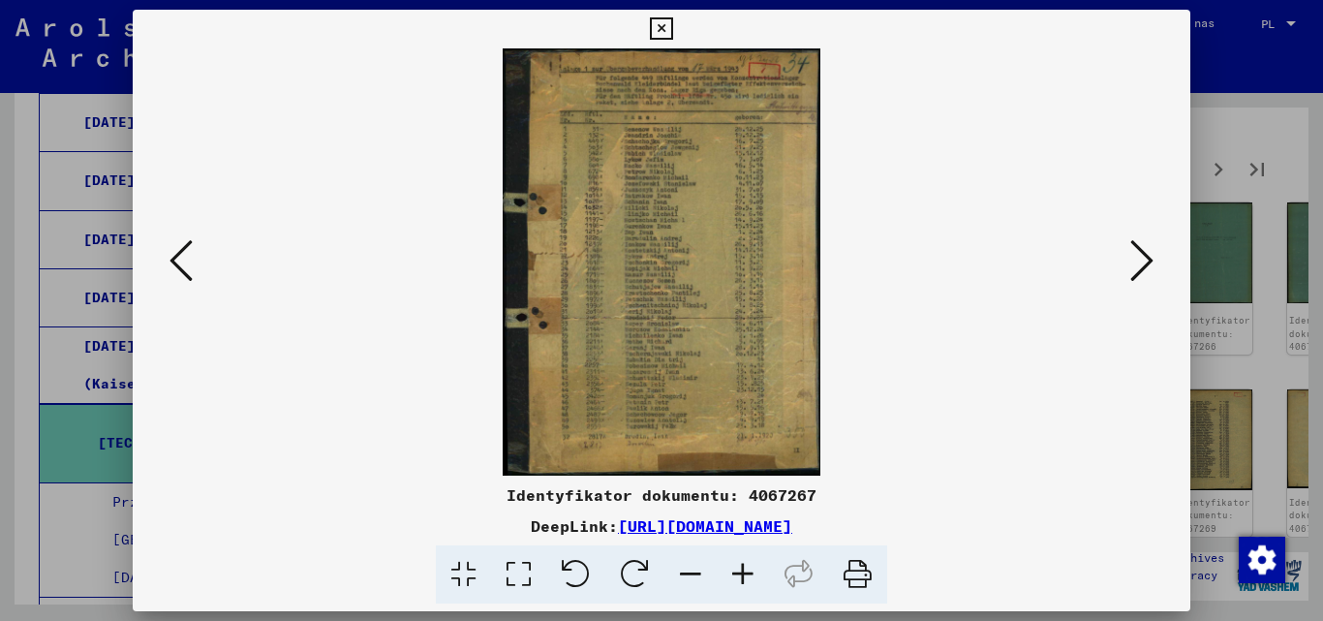
click at [742, 570] on icon at bounding box center [743, 574] width 52 height 59
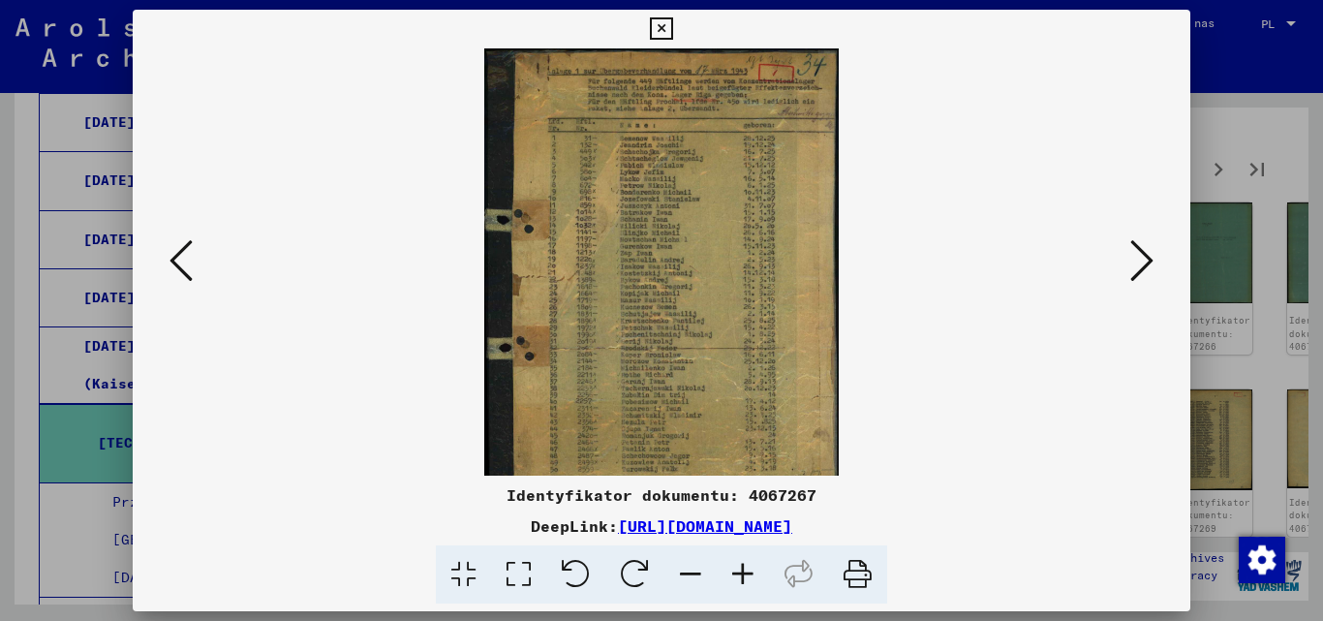
scroll to position [464, 0]
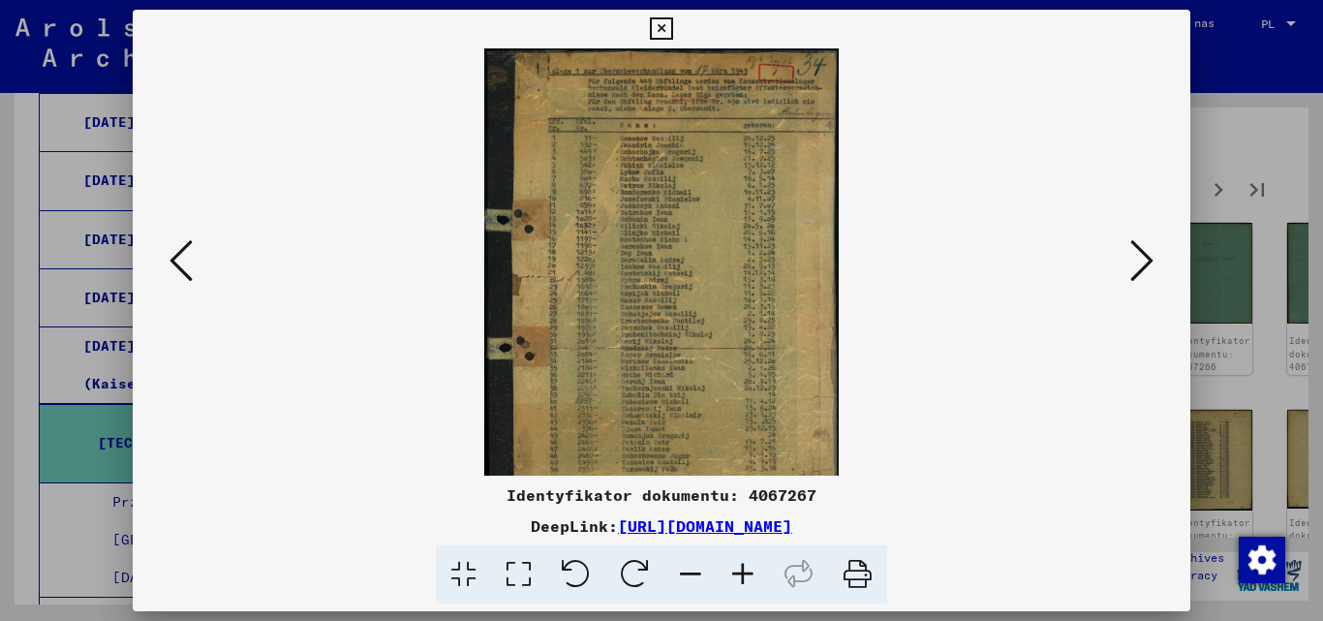
click at [742, 570] on icon at bounding box center [743, 574] width 52 height 59
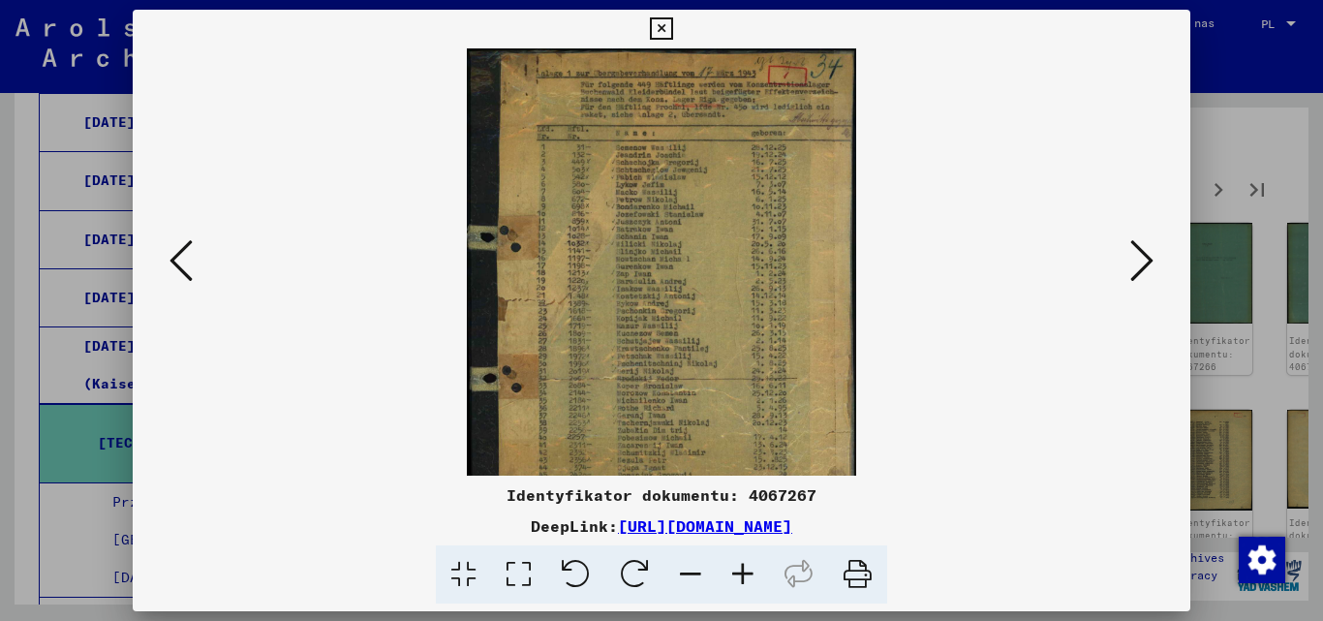
click at [742, 570] on icon at bounding box center [743, 574] width 52 height 59
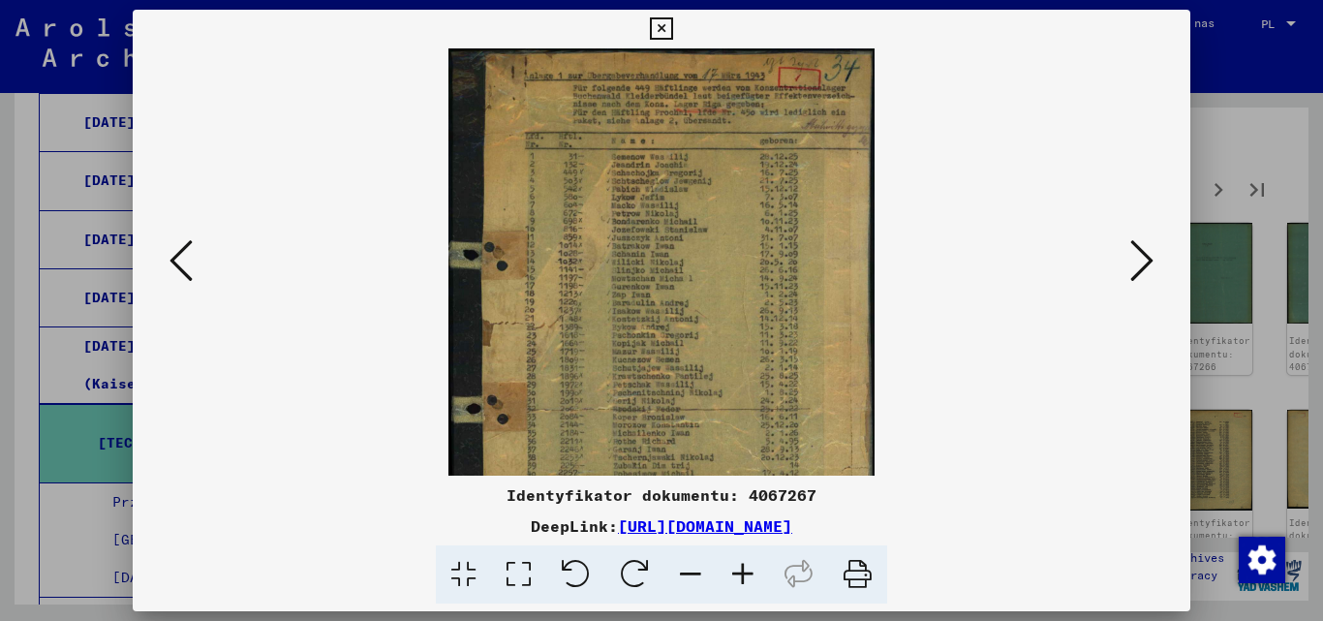
click at [742, 570] on icon at bounding box center [743, 574] width 52 height 59
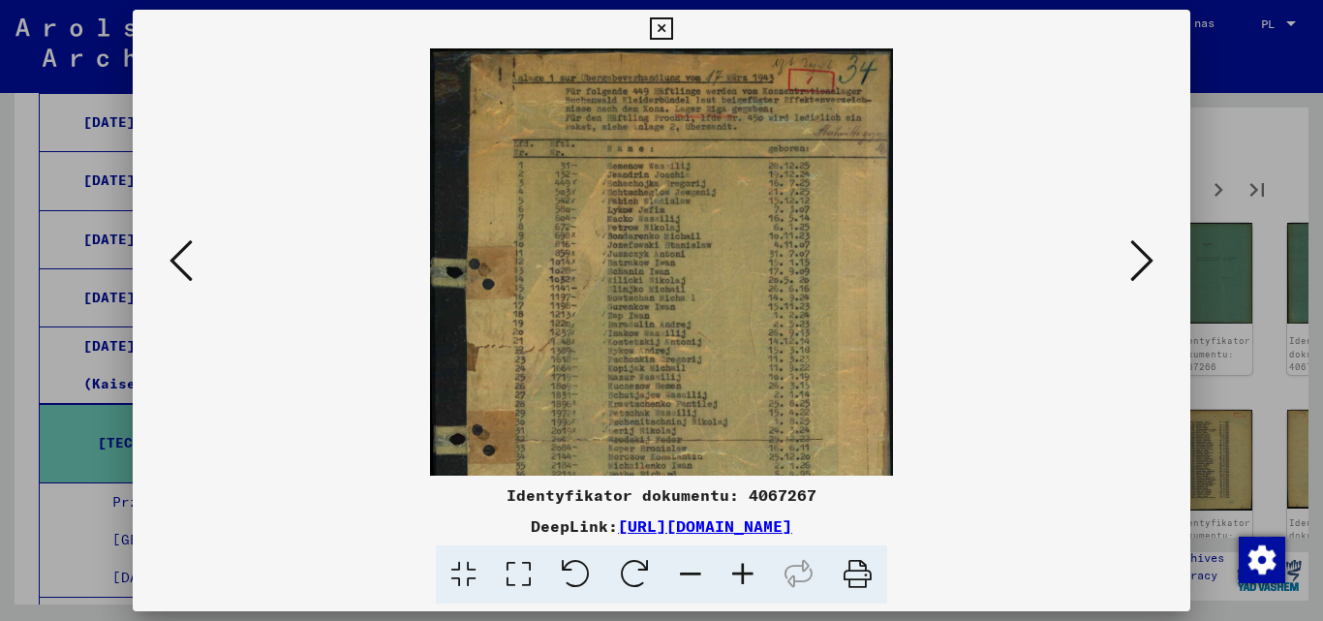
click at [742, 570] on icon at bounding box center [743, 574] width 52 height 59
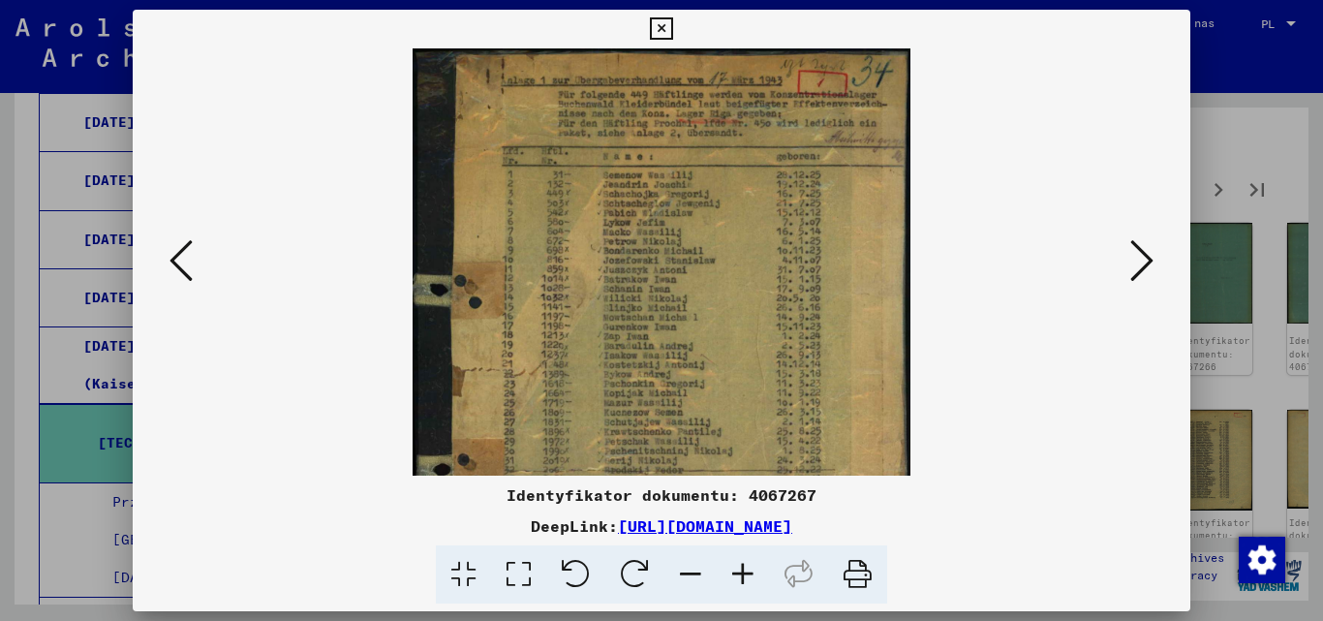
click at [742, 570] on icon at bounding box center [743, 574] width 52 height 59
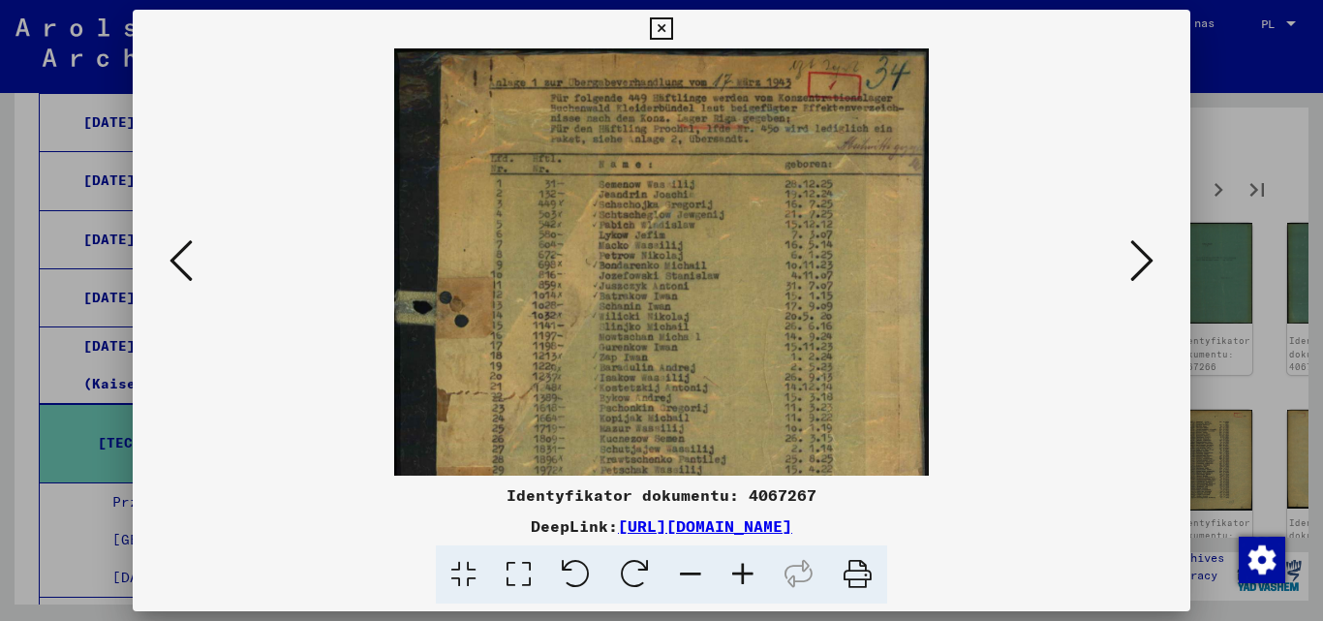
click at [742, 570] on icon at bounding box center [743, 574] width 52 height 59
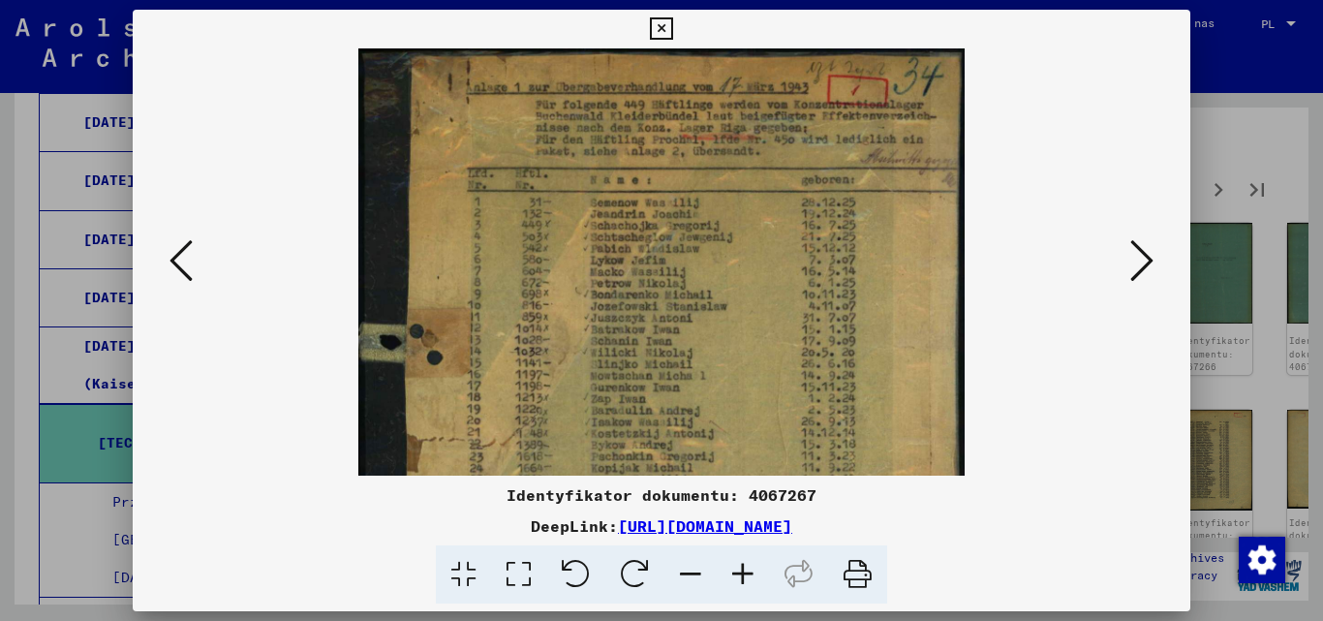
click at [742, 570] on icon at bounding box center [743, 574] width 52 height 59
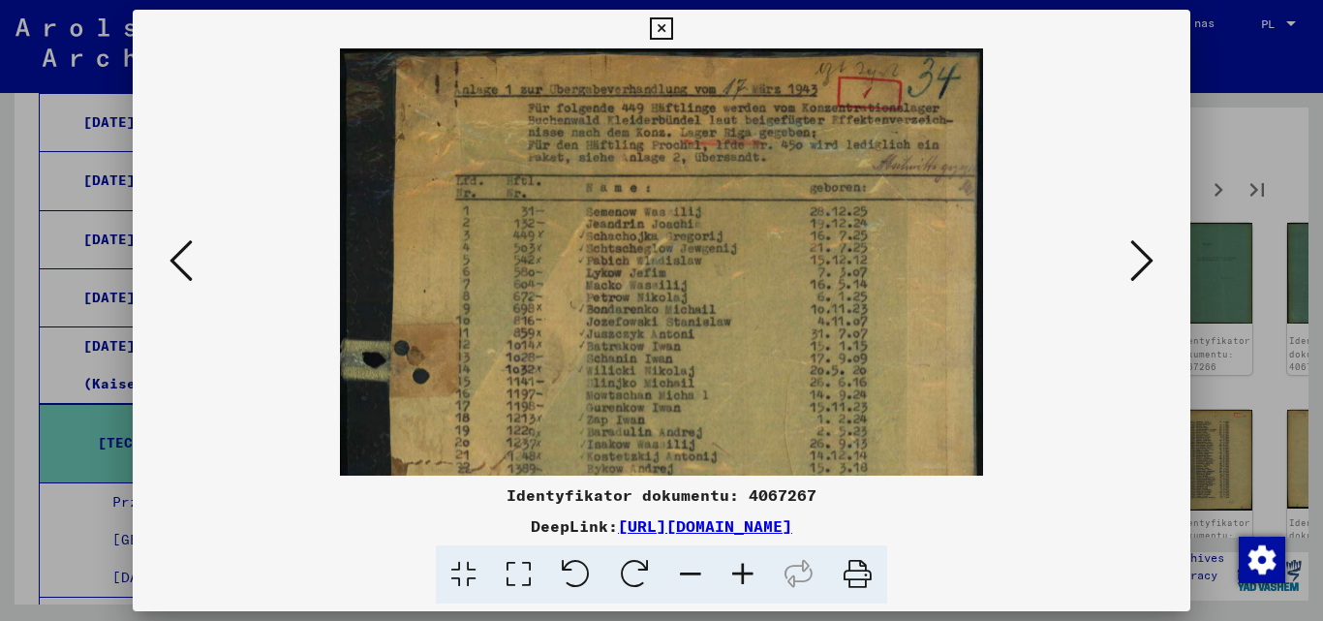
click at [742, 570] on icon at bounding box center [743, 574] width 52 height 59
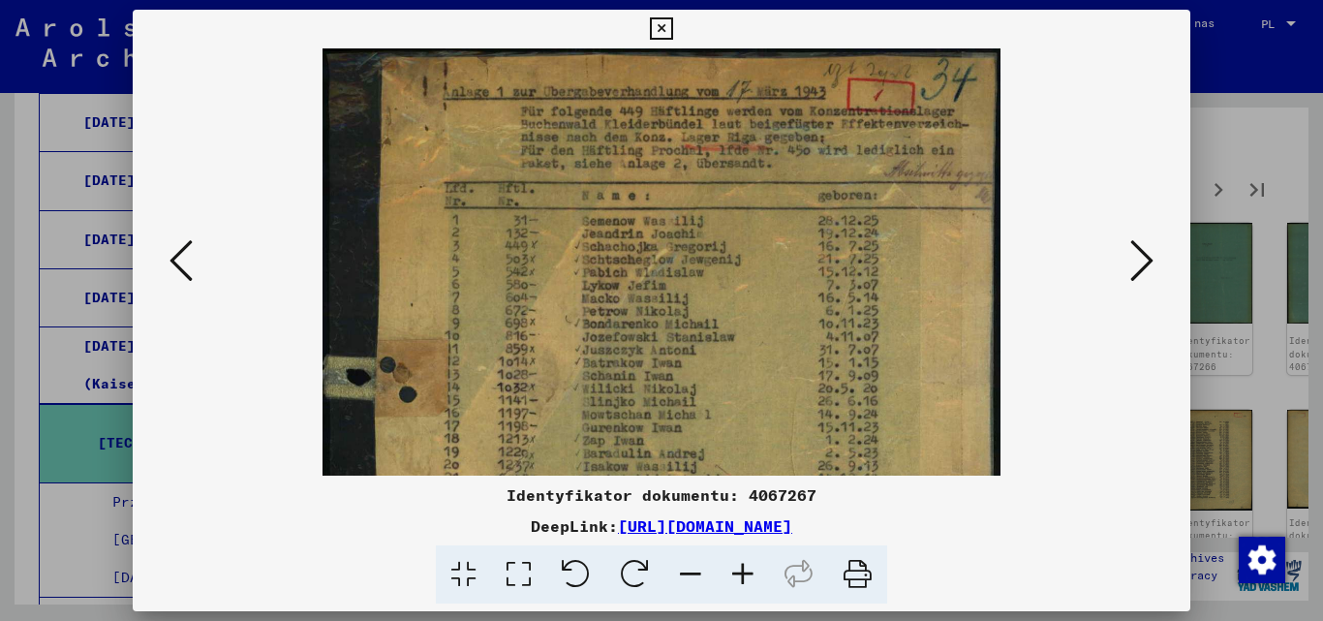
click at [742, 570] on icon at bounding box center [743, 574] width 52 height 59
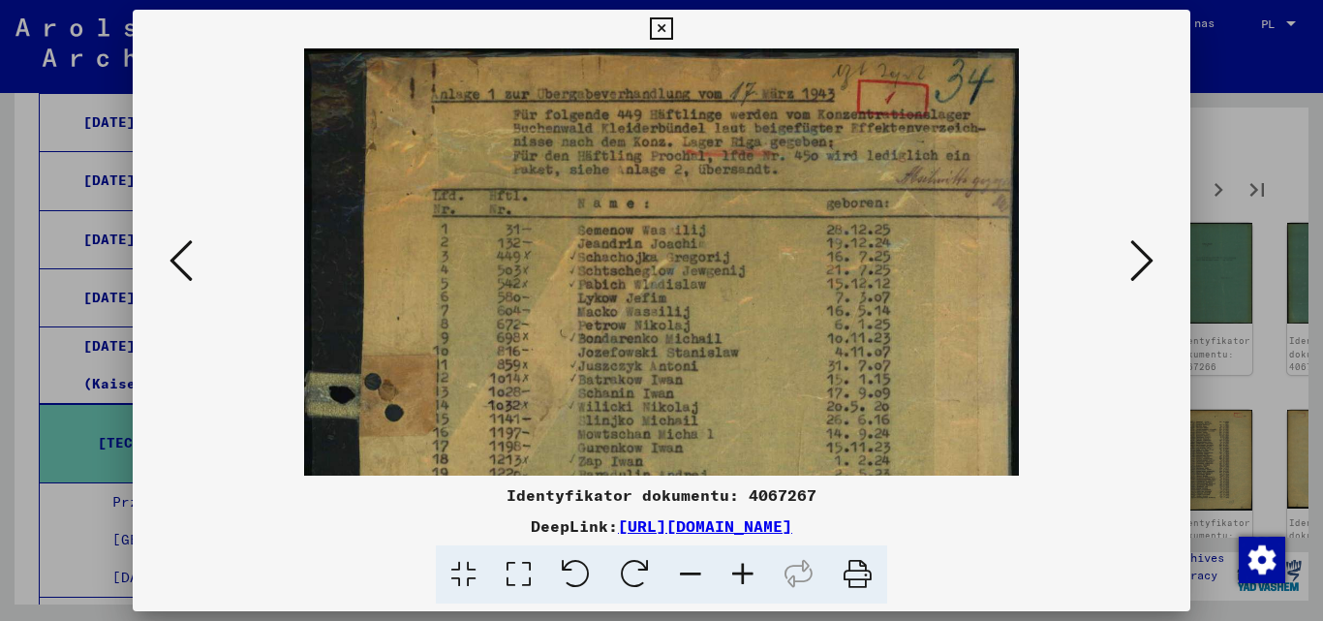
click at [742, 570] on icon at bounding box center [743, 574] width 52 height 59
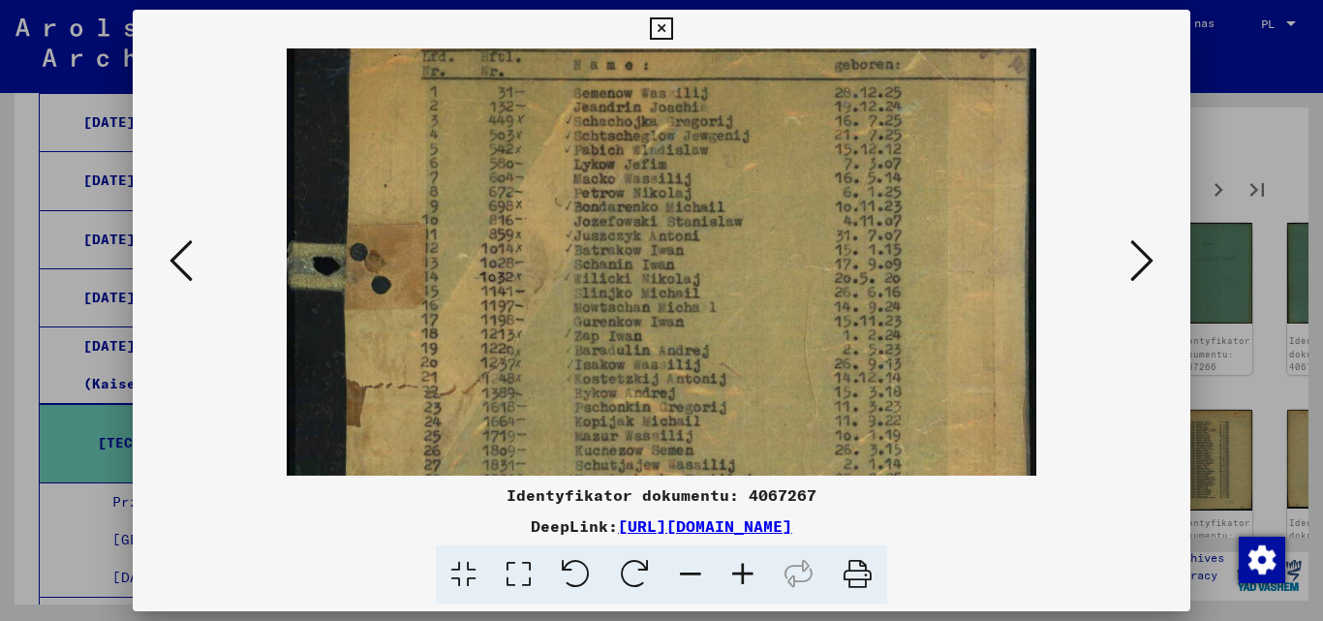
drag, startPoint x: 770, startPoint y: 374, endPoint x: 772, endPoint y: 229, distance: 145.3
click at [772, 229] on img at bounding box center [662, 406] width 751 height 1008
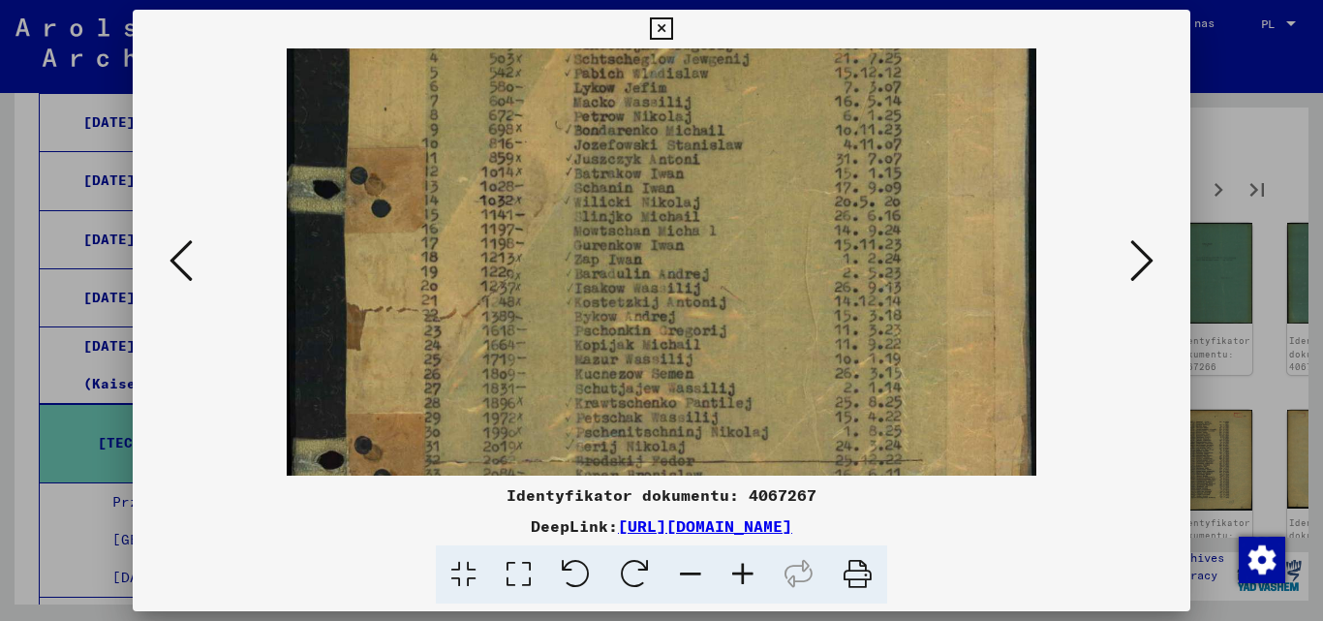
scroll to position [263, 0]
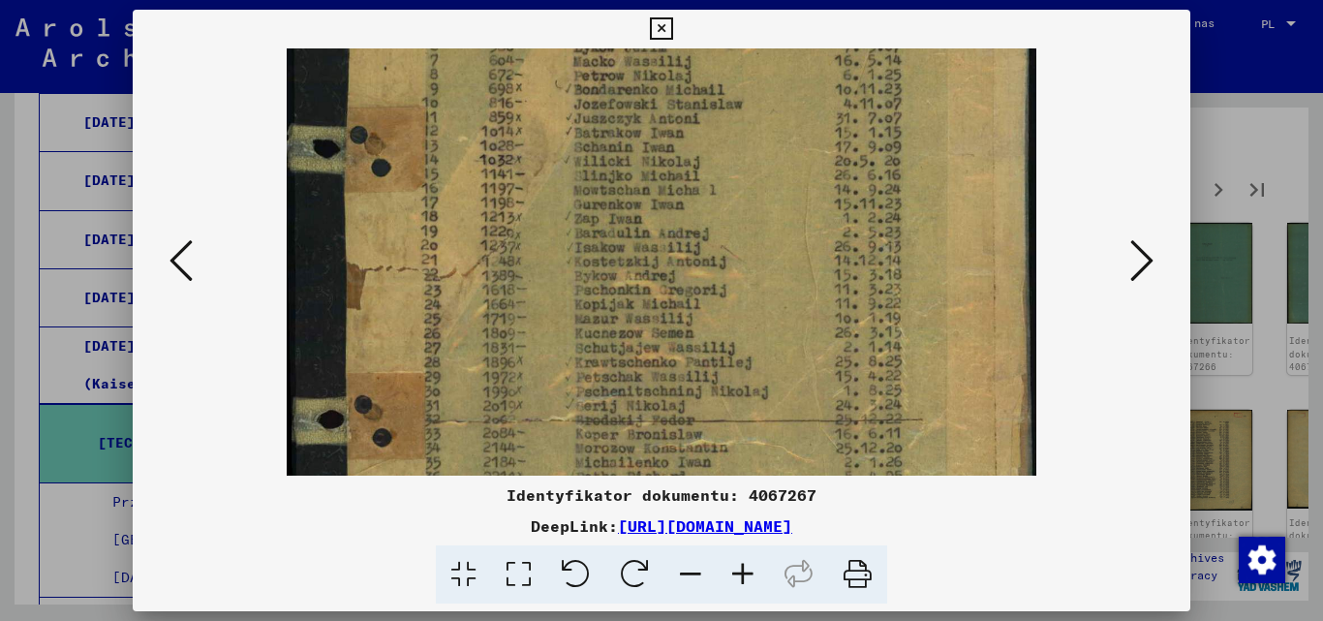
drag, startPoint x: 773, startPoint y: 417, endPoint x: 774, endPoint y: 299, distance: 118.2
click at [774, 299] on img at bounding box center [662, 289] width 751 height 1008
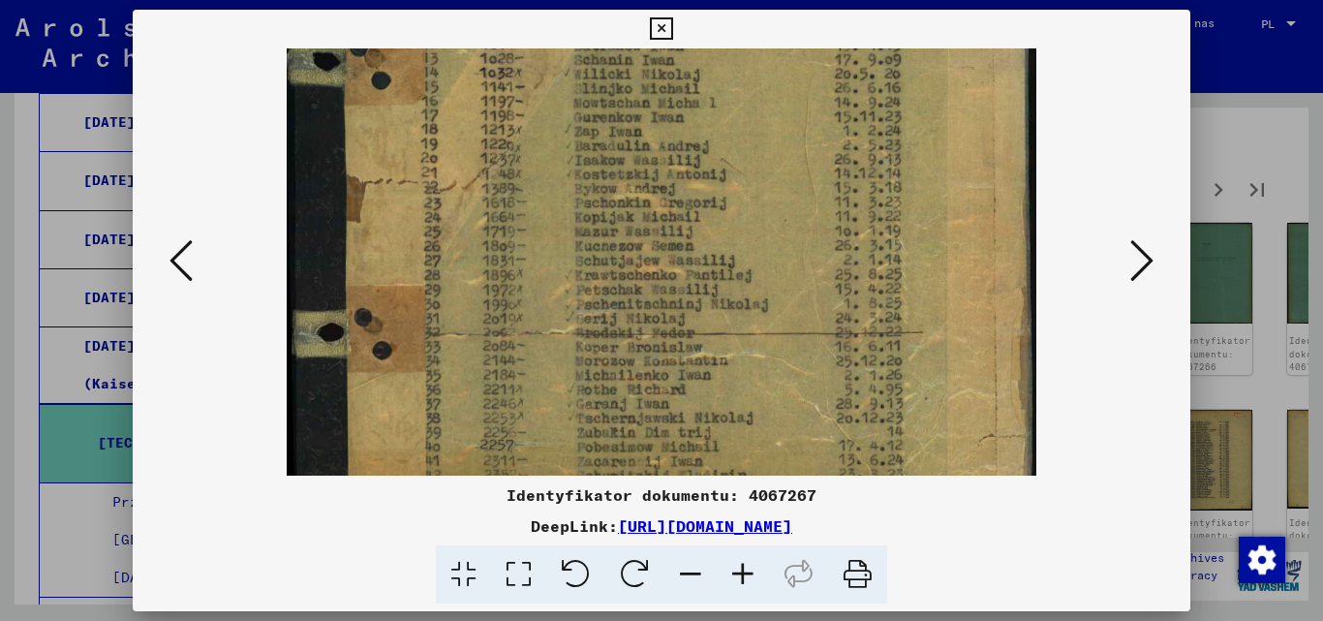
drag, startPoint x: 777, startPoint y: 385, endPoint x: 782, endPoint y: 333, distance: 52.5
click at [782, 333] on img at bounding box center [662, 202] width 751 height 1008
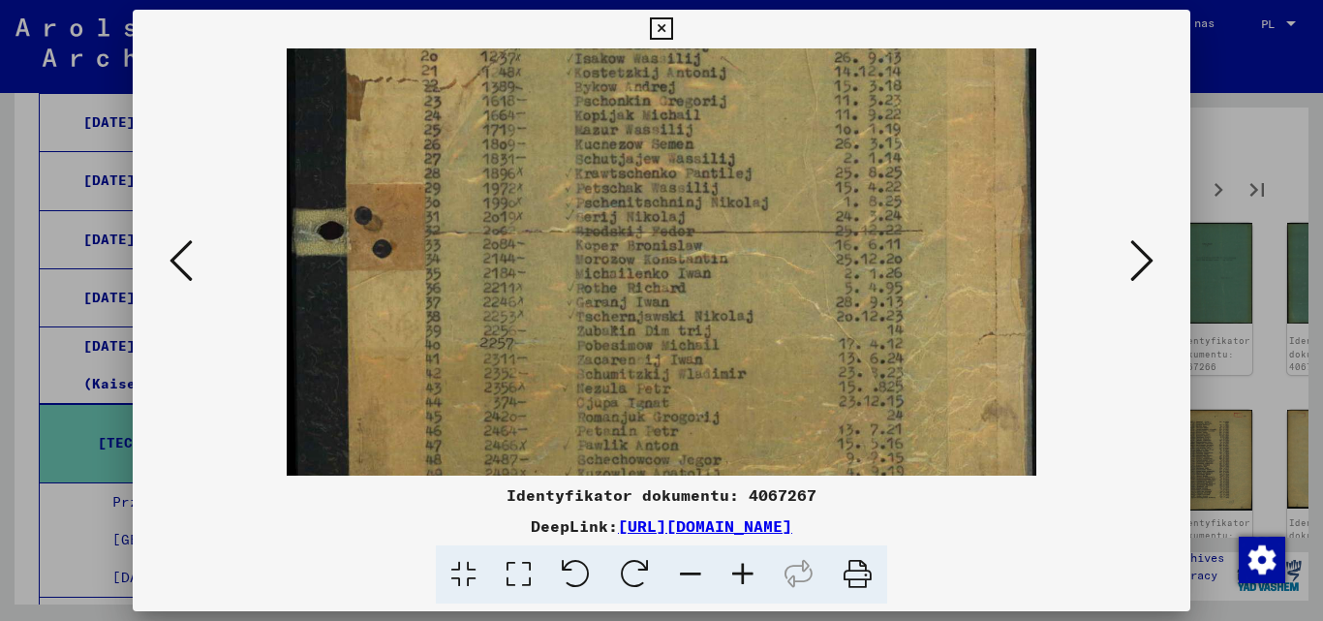
scroll to position [478, 0]
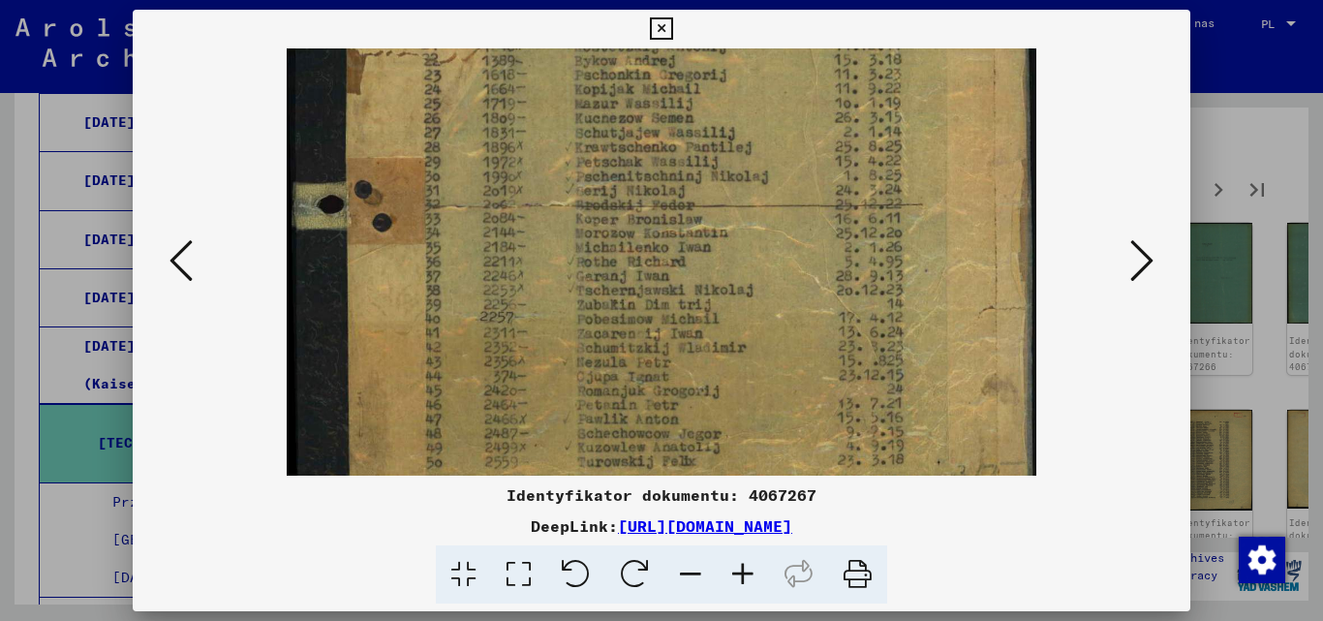
drag, startPoint x: 781, startPoint y: 397, endPoint x: 778, endPoint y: 289, distance: 108.5
click at [778, 289] on img at bounding box center [662, 74] width 751 height 1008
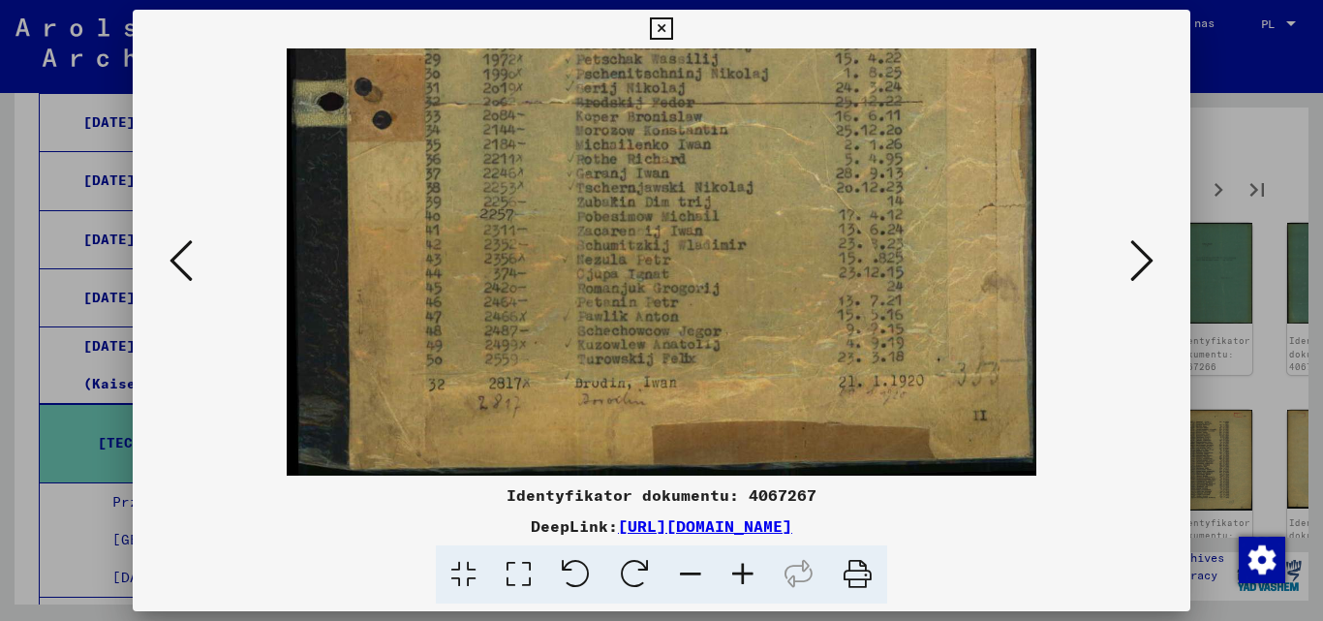
drag, startPoint x: 790, startPoint y: 413, endPoint x: 797, endPoint y: 255, distance: 158.0
click at [664, 26] on icon at bounding box center [661, 28] width 22 height 23
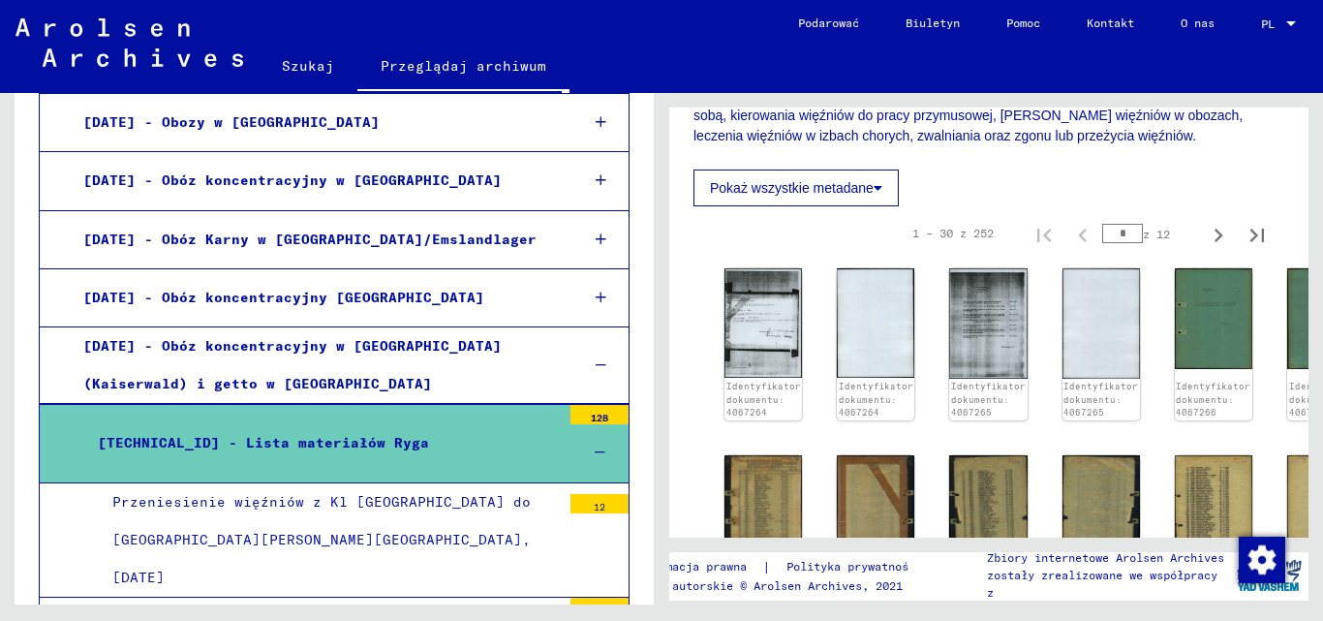
scroll to position [464, 0]
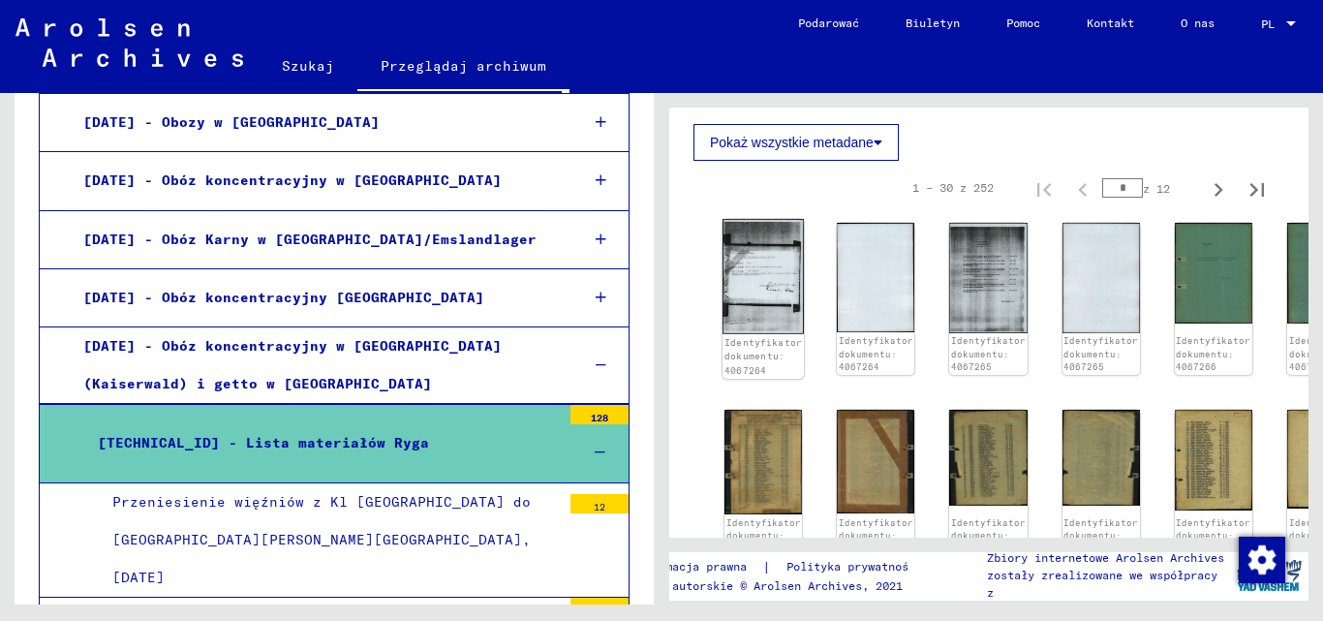
click at [751, 275] on img at bounding box center [762, 276] width 81 height 114
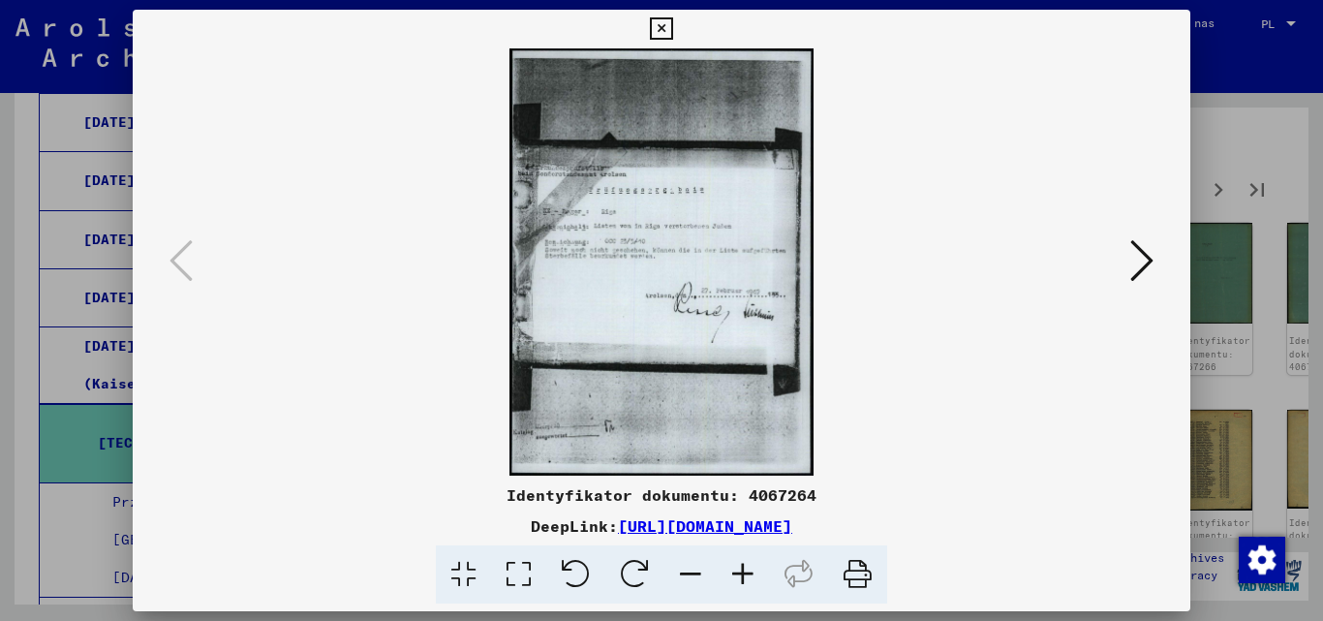
click at [744, 568] on icon at bounding box center [743, 574] width 52 height 59
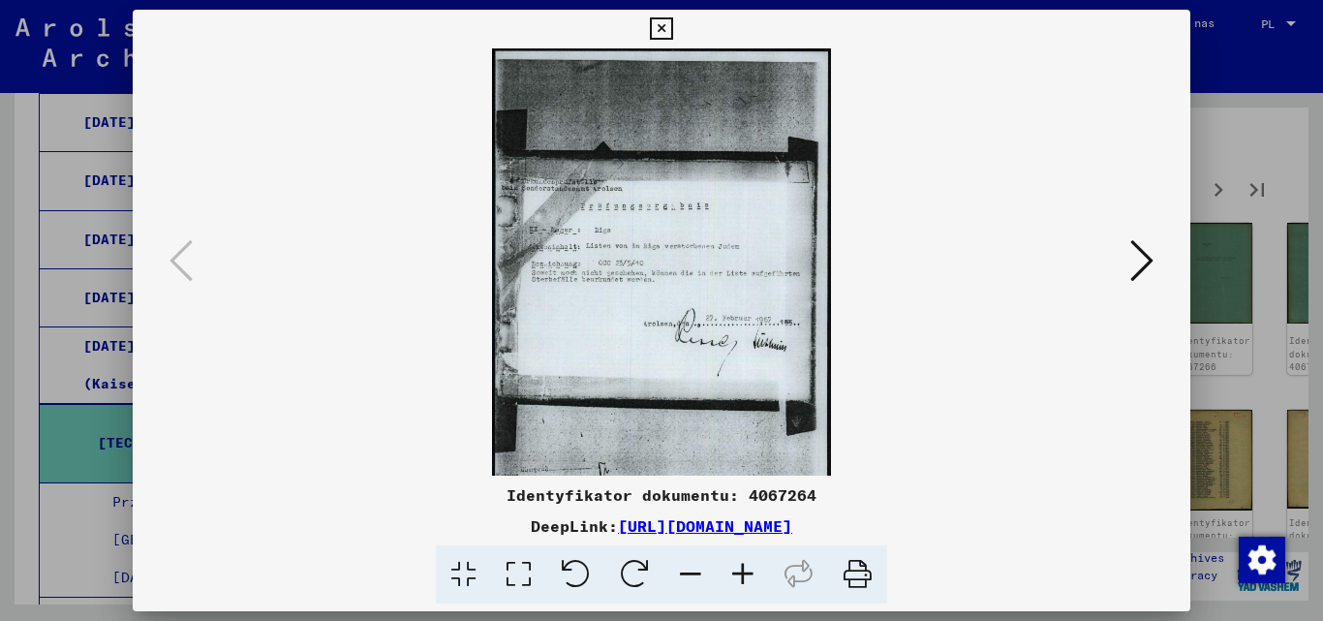
click at [743, 568] on icon at bounding box center [743, 574] width 52 height 59
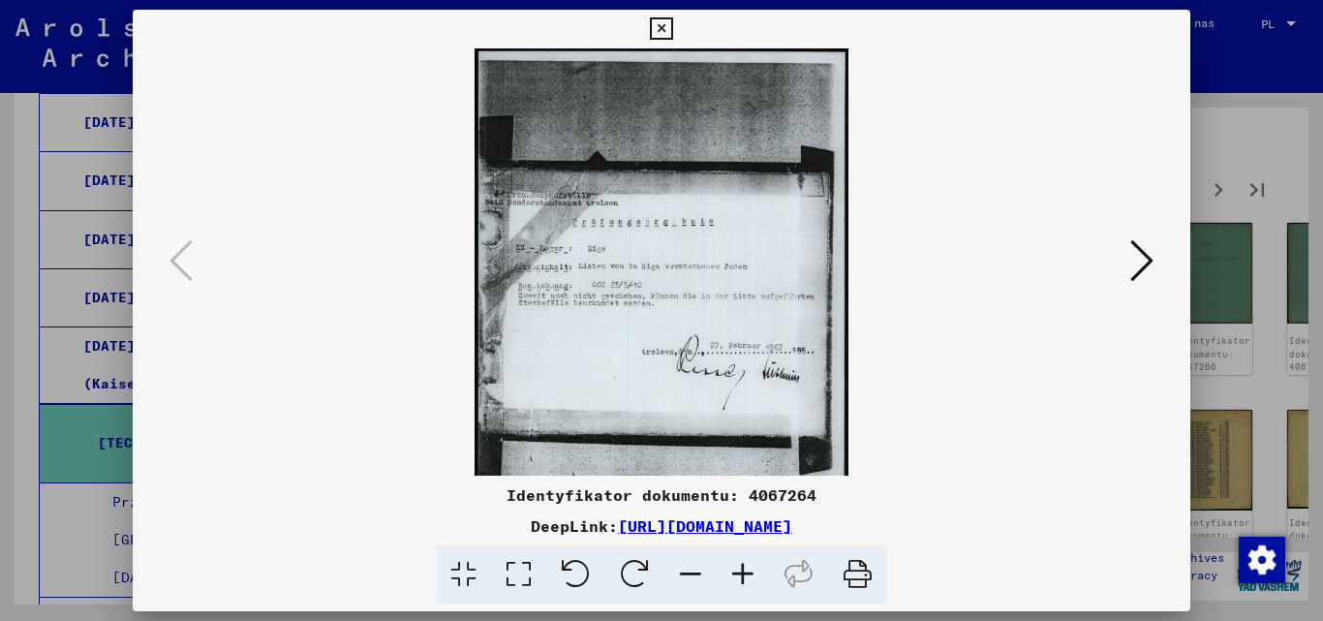
click at [743, 568] on icon at bounding box center [743, 574] width 52 height 59
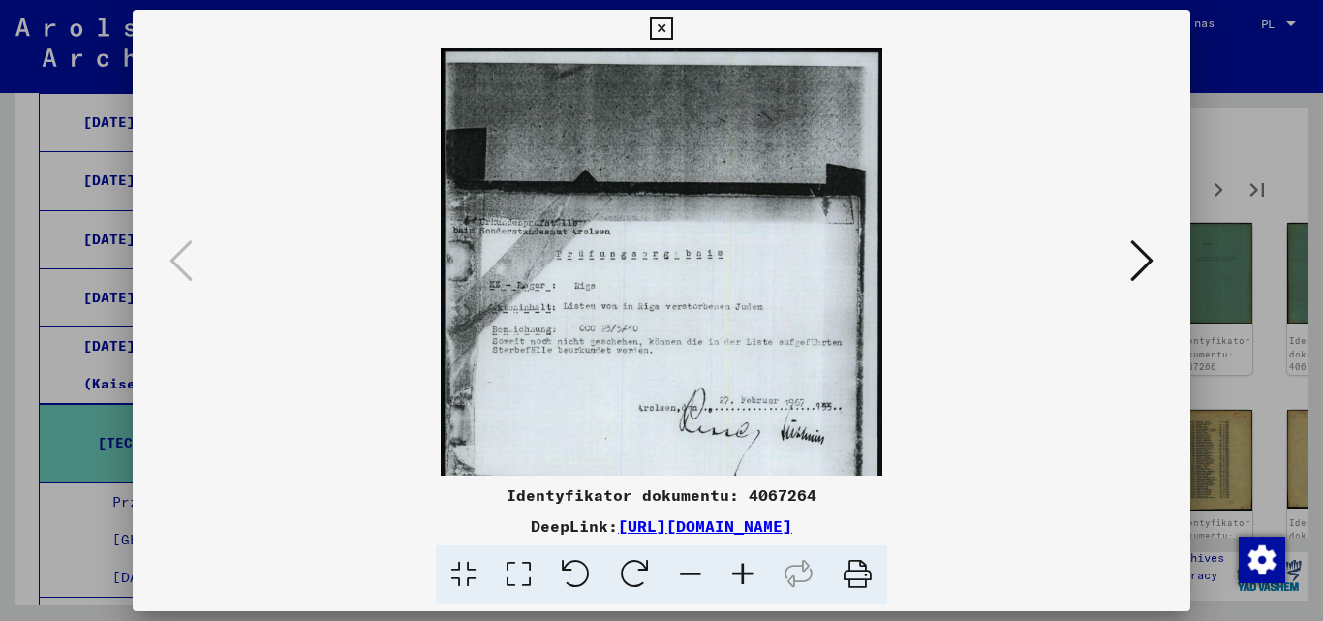
click at [743, 568] on icon at bounding box center [743, 574] width 52 height 59
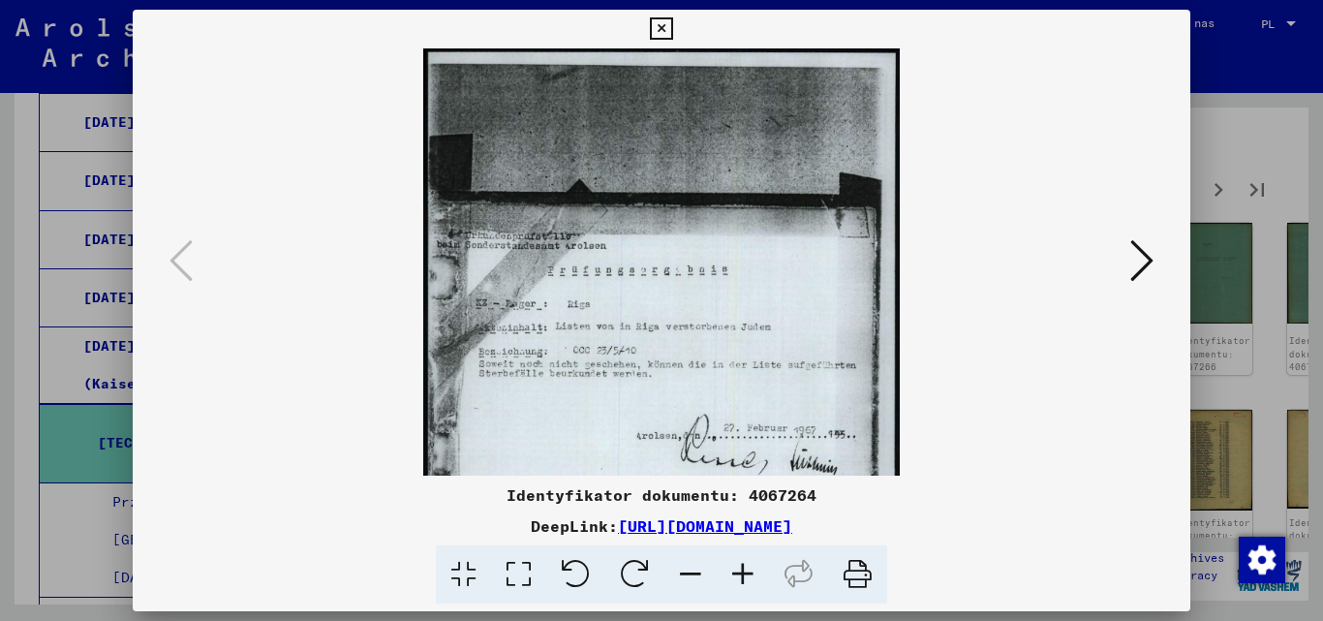
click at [743, 568] on icon at bounding box center [743, 574] width 52 height 59
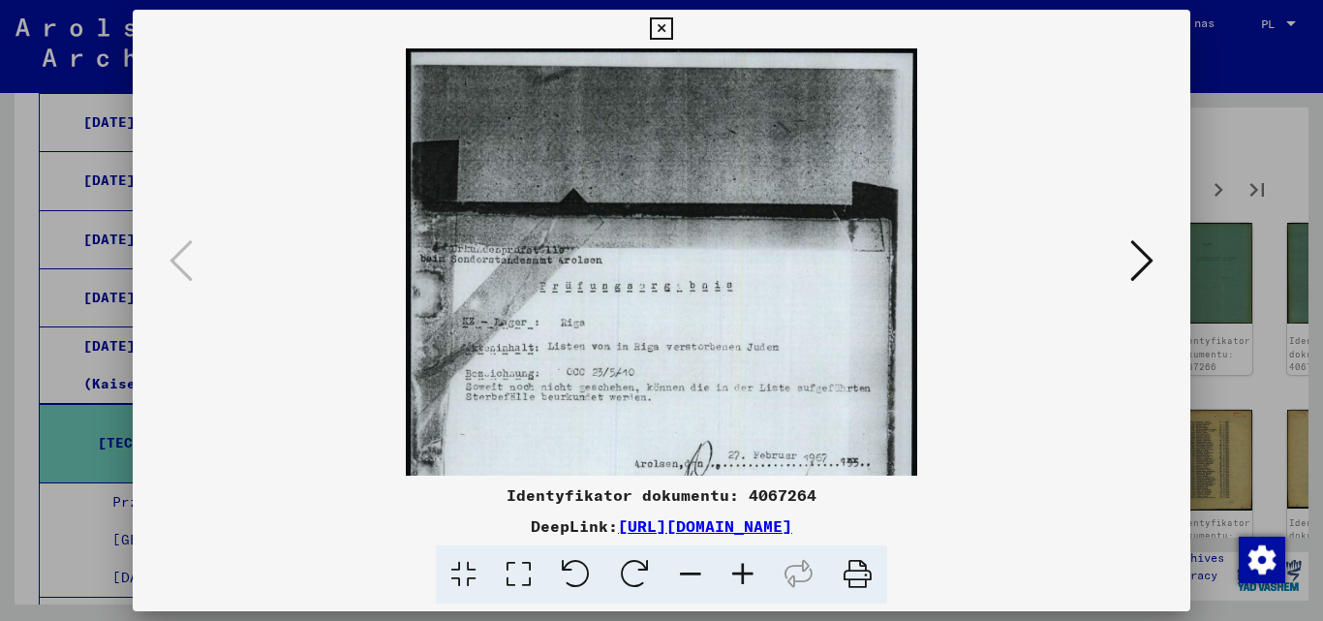
click at [743, 568] on icon at bounding box center [743, 574] width 52 height 59
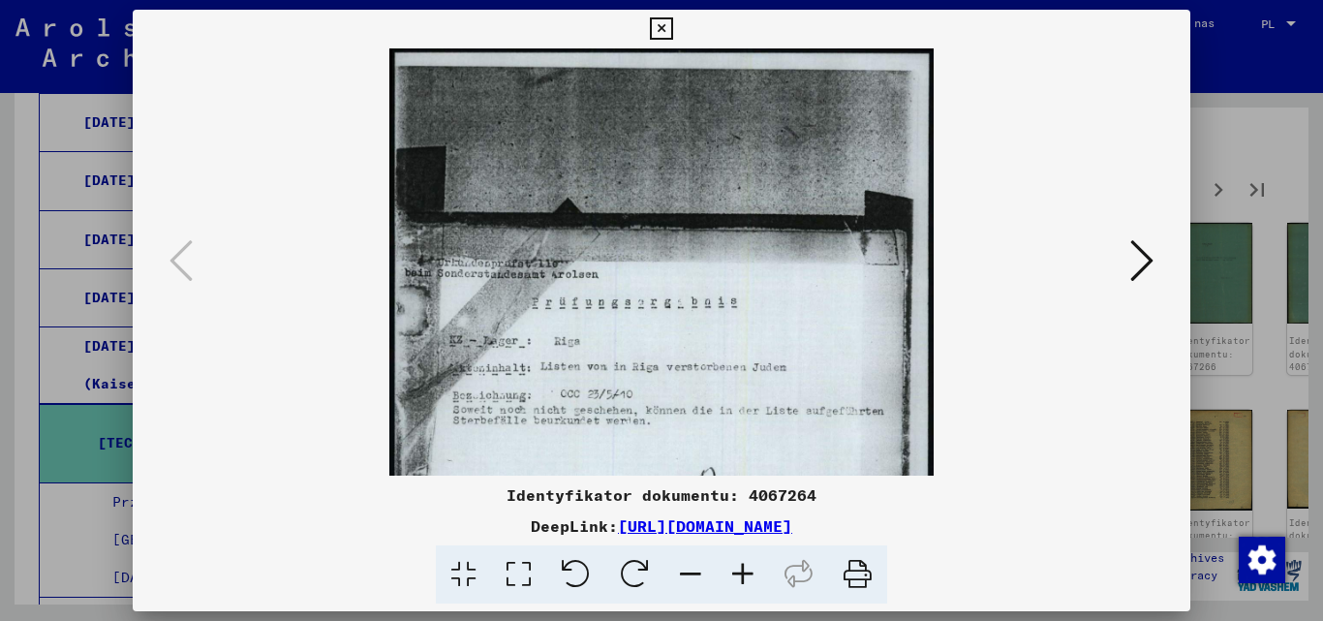
click at [743, 568] on icon at bounding box center [743, 574] width 52 height 59
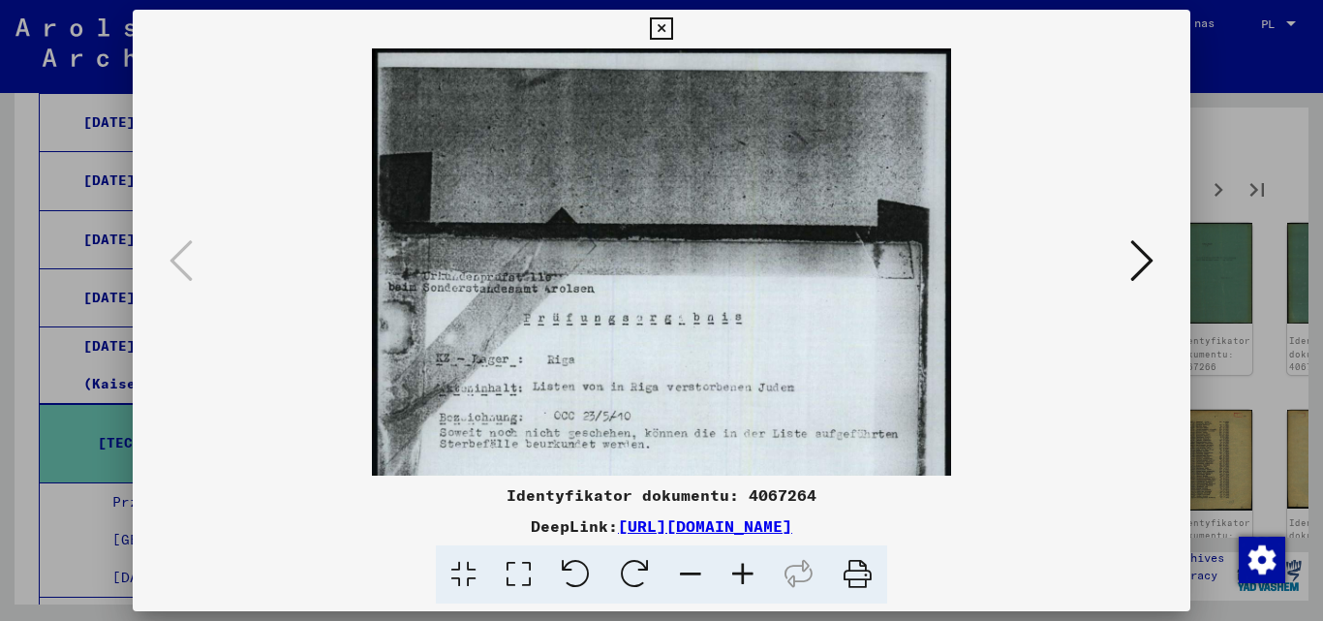
scroll to position [81, 0]
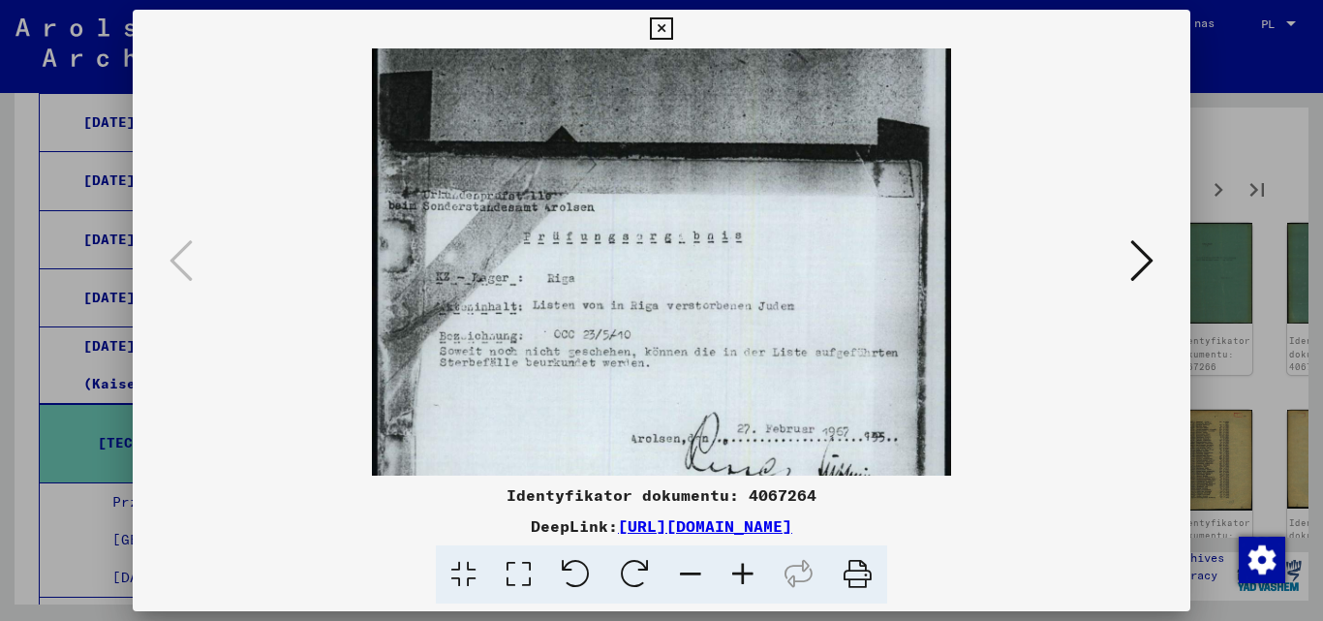
drag, startPoint x: 757, startPoint y: 376, endPoint x: 755, endPoint y: 294, distance: 81.4
click at [755, 294] on img at bounding box center [662, 374] width 580 height 814
click at [1148, 260] on icon at bounding box center [1141, 260] width 23 height 46
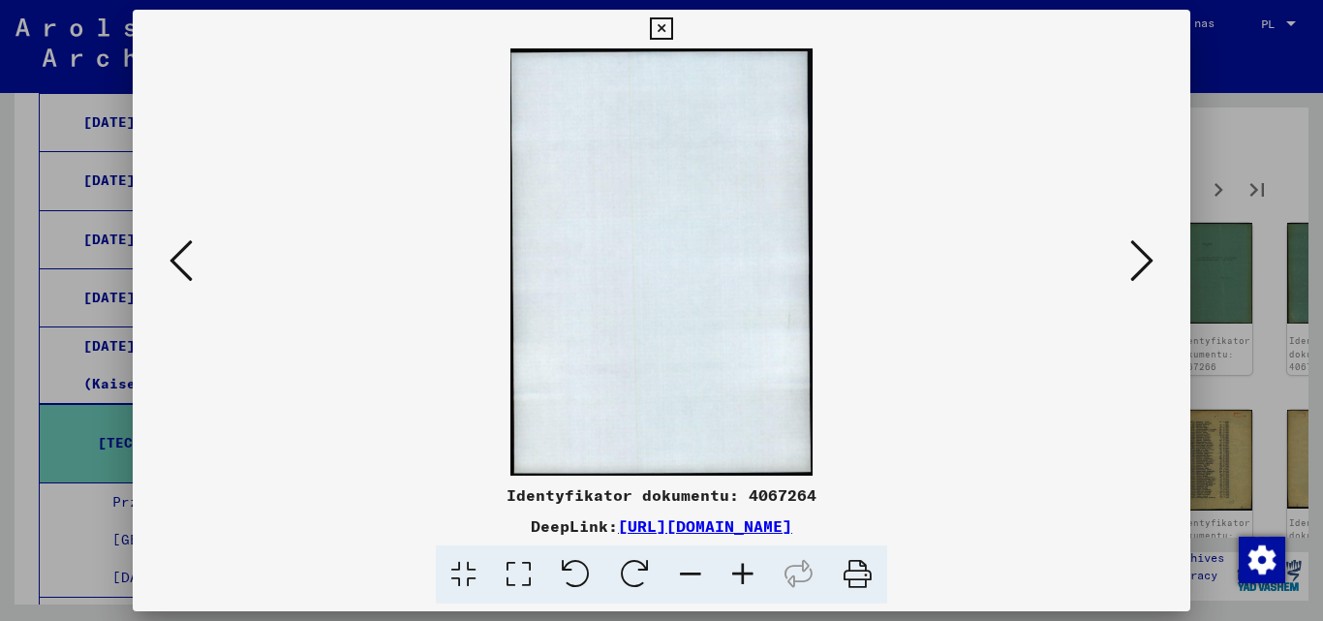
scroll to position [0, 0]
click at [1147, 260] on icon at bounding box center [1141, 260] width 23 height 46
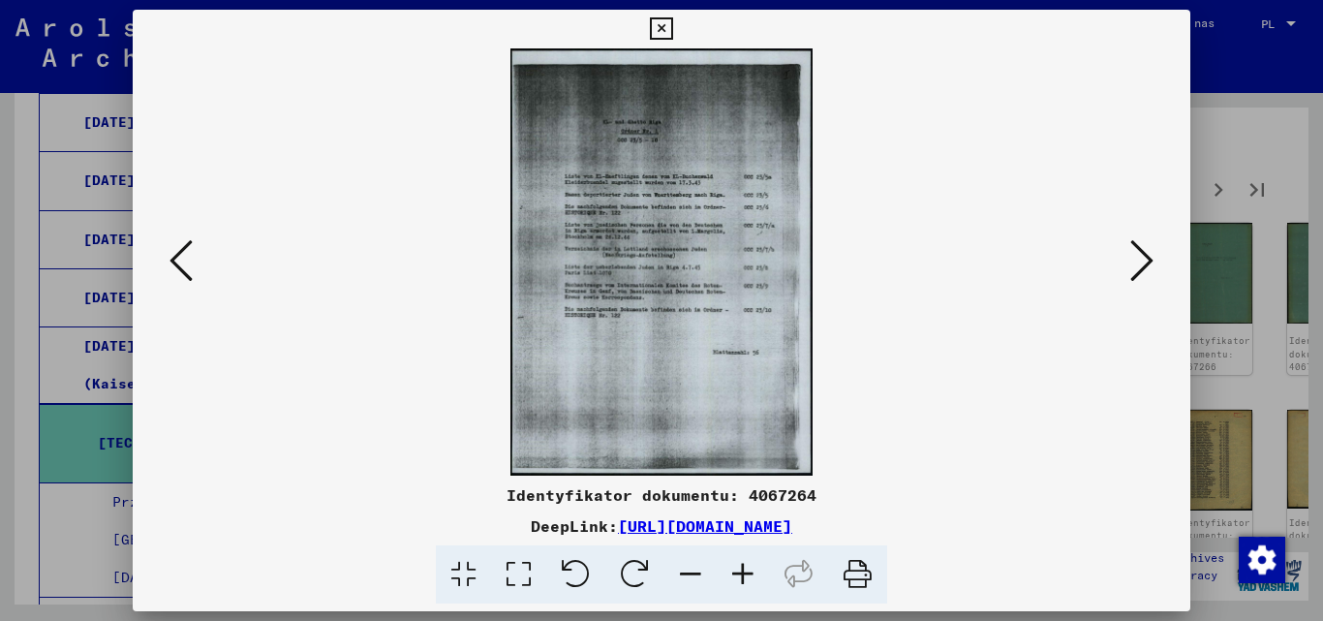
click at [742, 579] on icon at bounding box center [743, 574] width 52 height 59
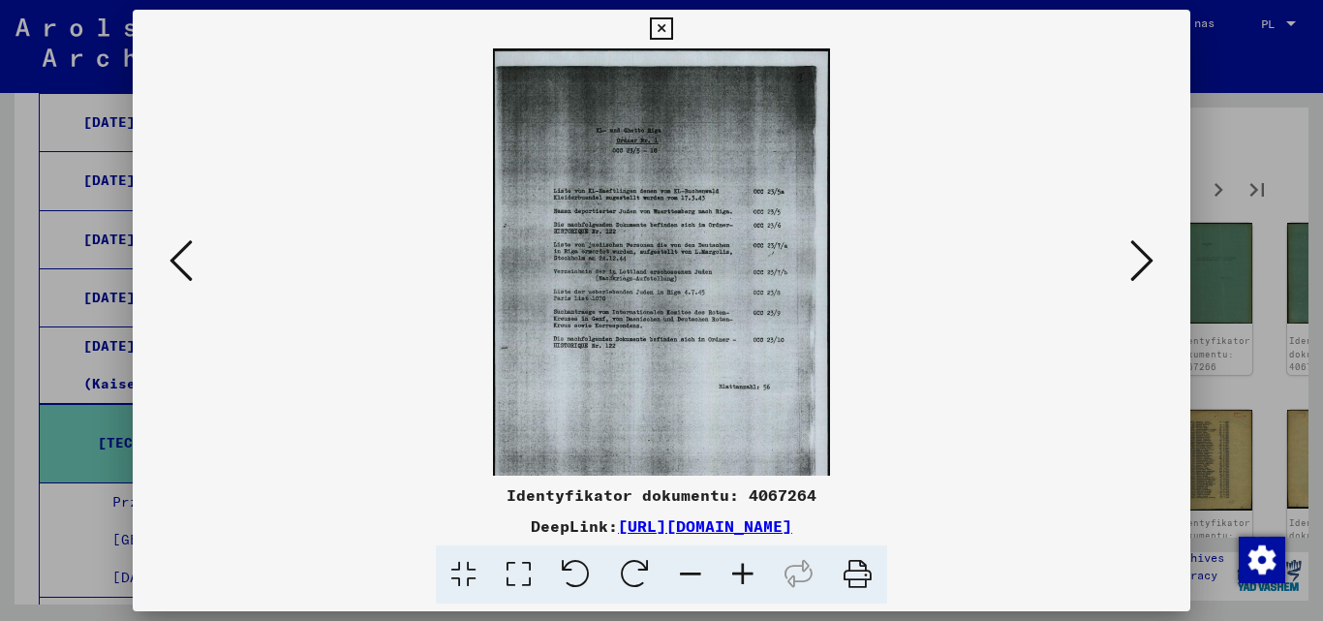
click at [742, 579] on icon at bounding box center [743, 574] width 52 height 59
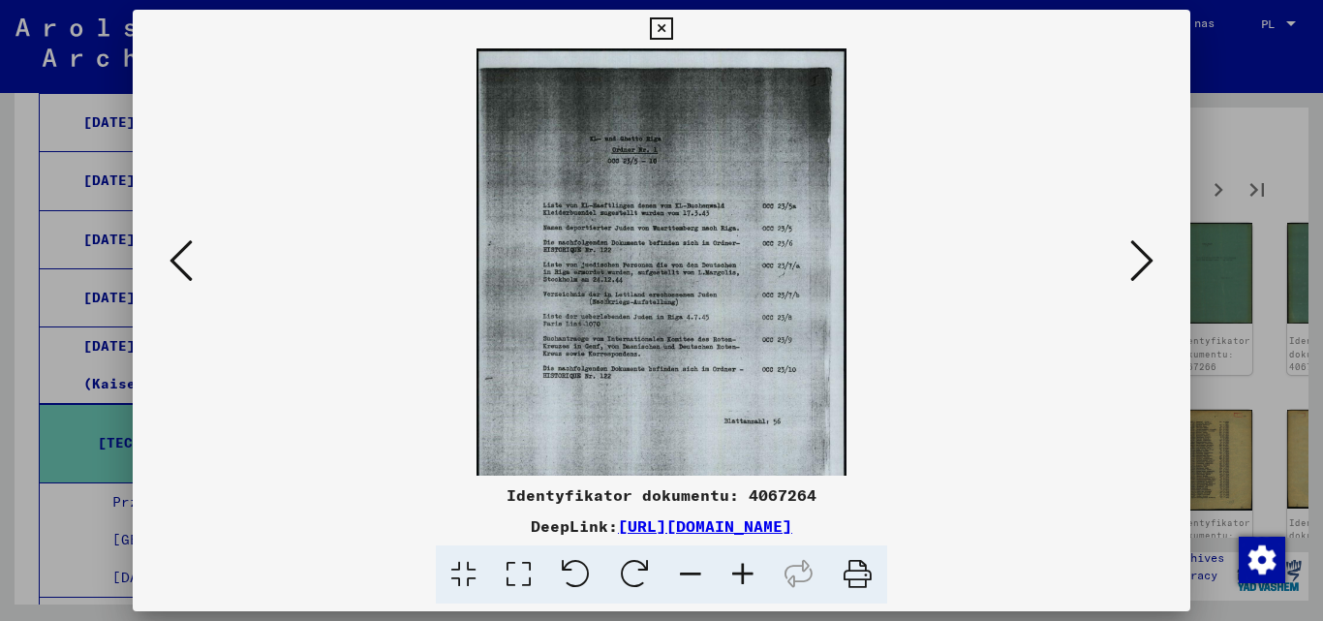
click at [742, 579] on icon at bounding box center [743, 574] width 52 height 59
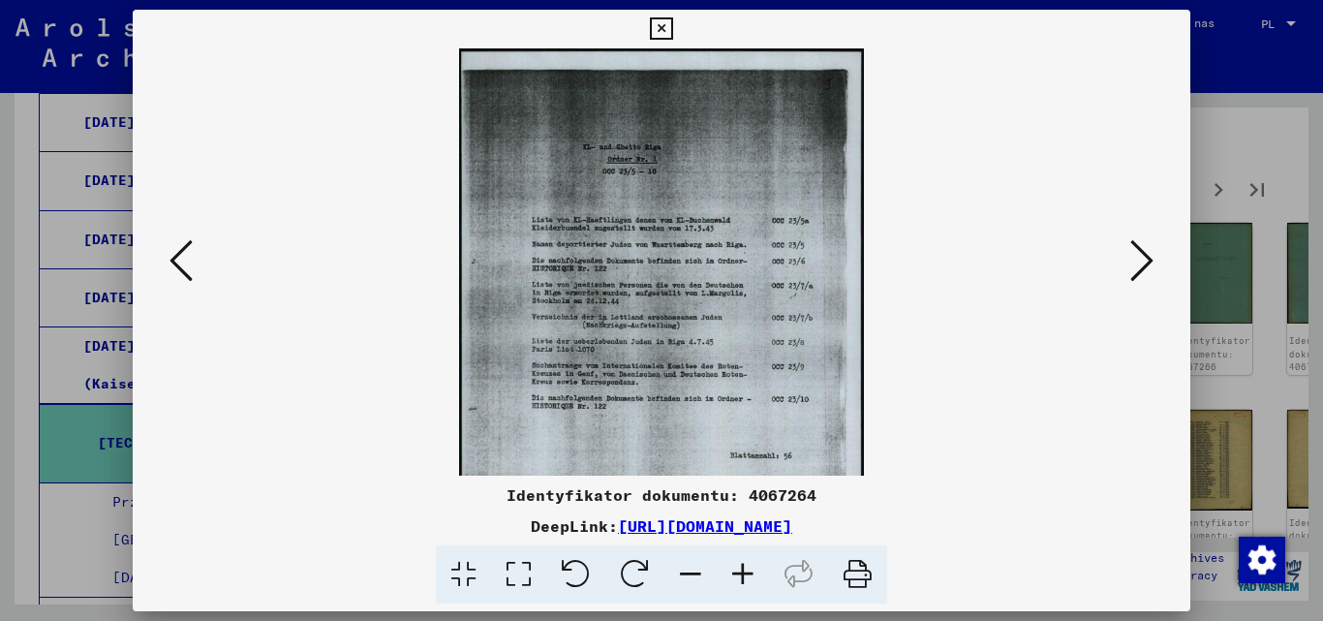
click at [742, 579] on icon at bounding box center [743, 574] width 52 height 59
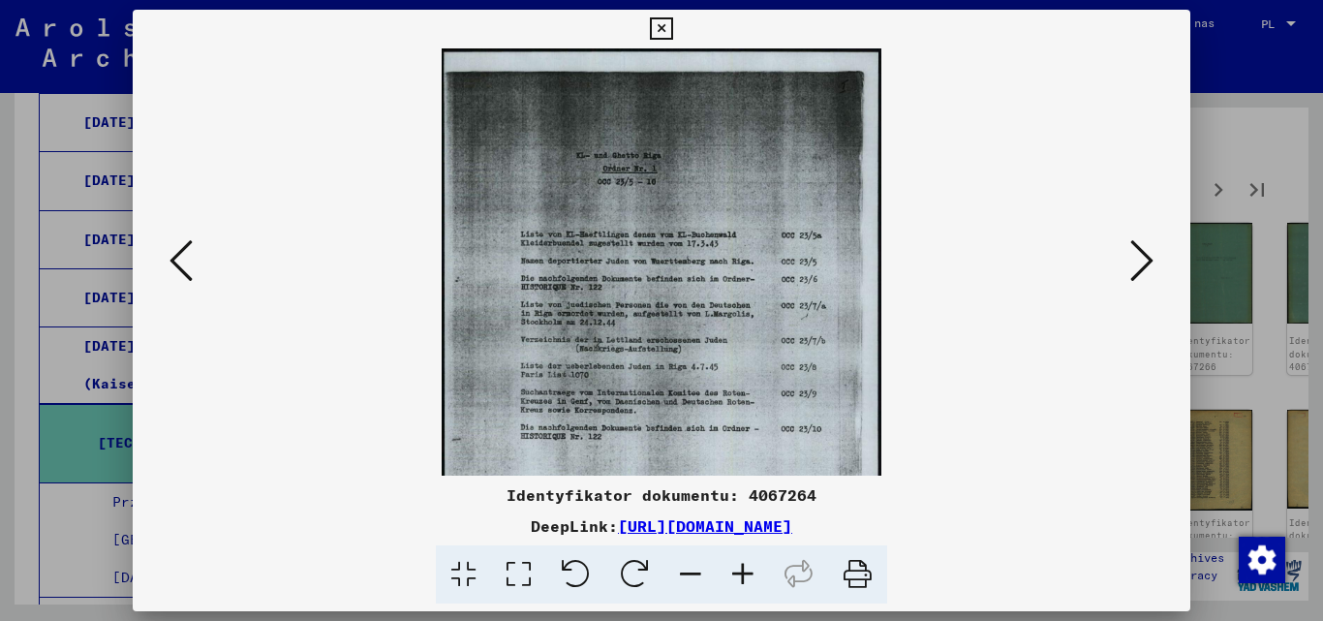
click at [742, 579] on icon at bounding box center [743, 574] width 52 height 59
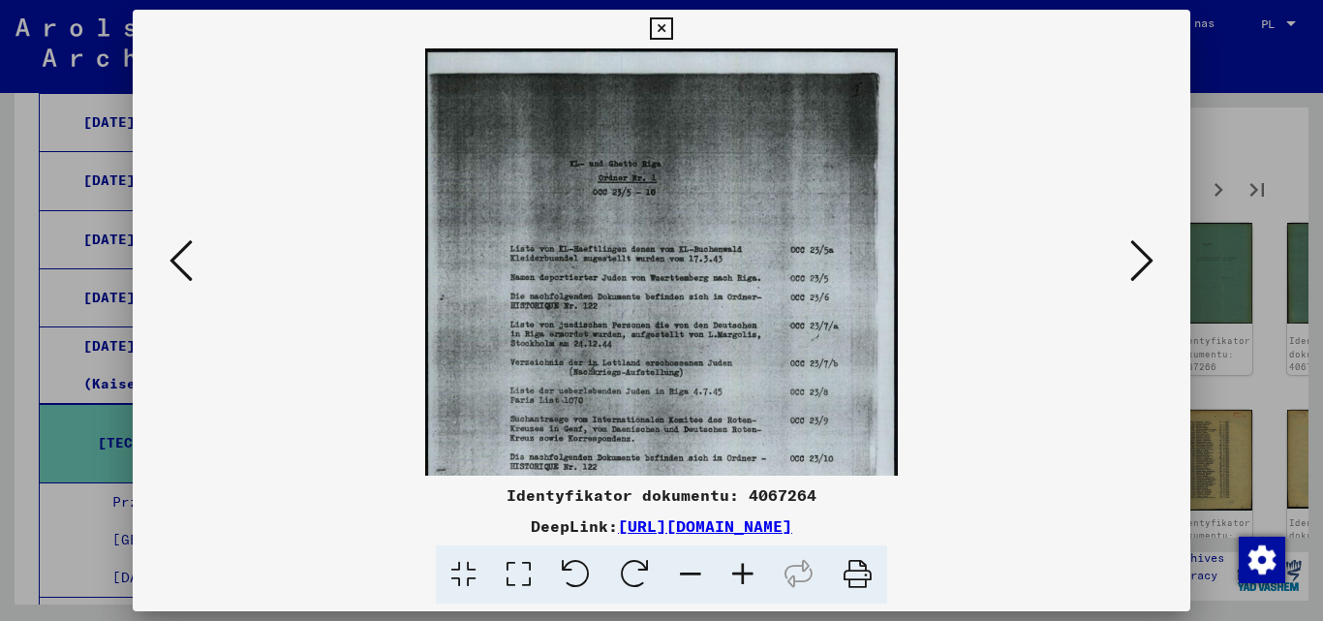
click at [1143, 260] on icon at bounding box center [1141, 260] width 23 height 46
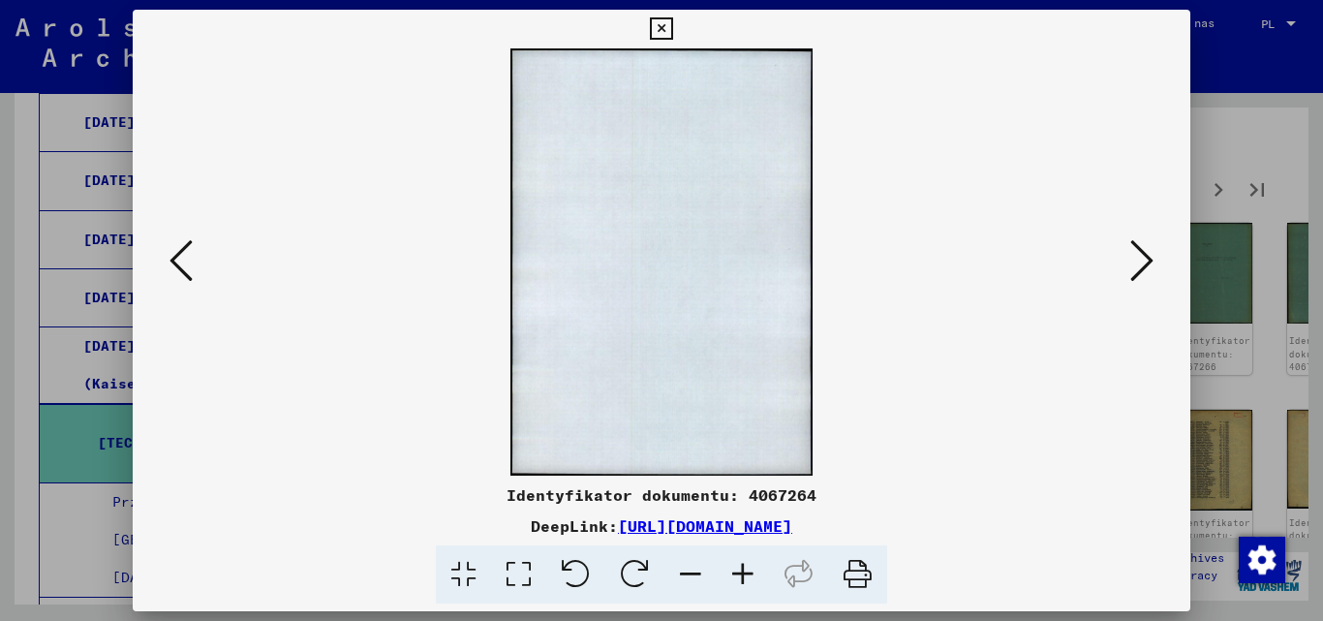
click at [1143, 260] on icon at bounding box center [1141, 260] width 23 height 46
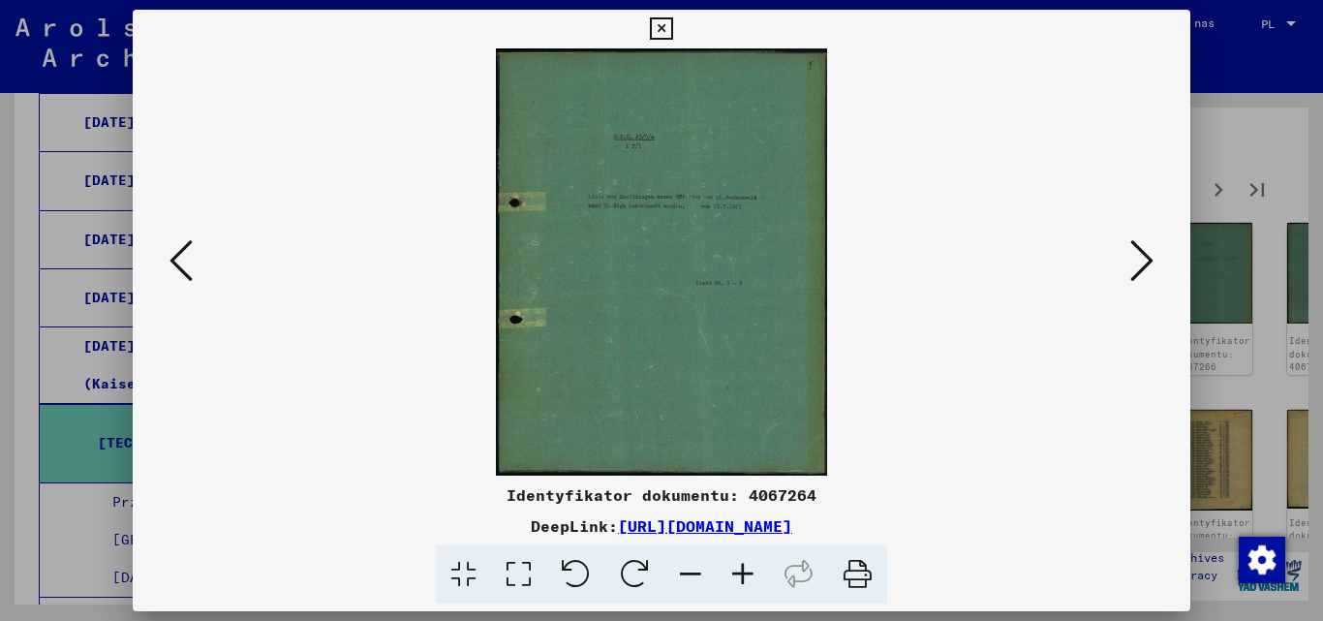
click at [748, 567] on icon at bounding box center [743, 574] width 52 height 59
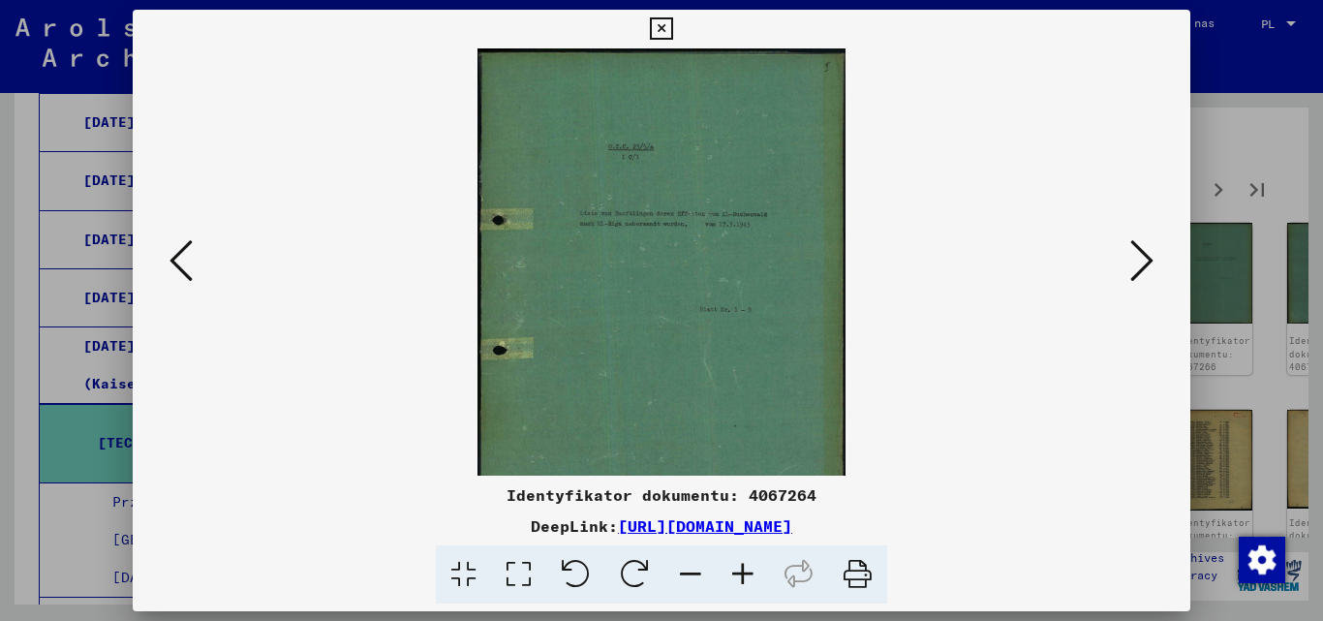
click at [748, 567] on icon at bounding box center [743, 574] width 52 height 59
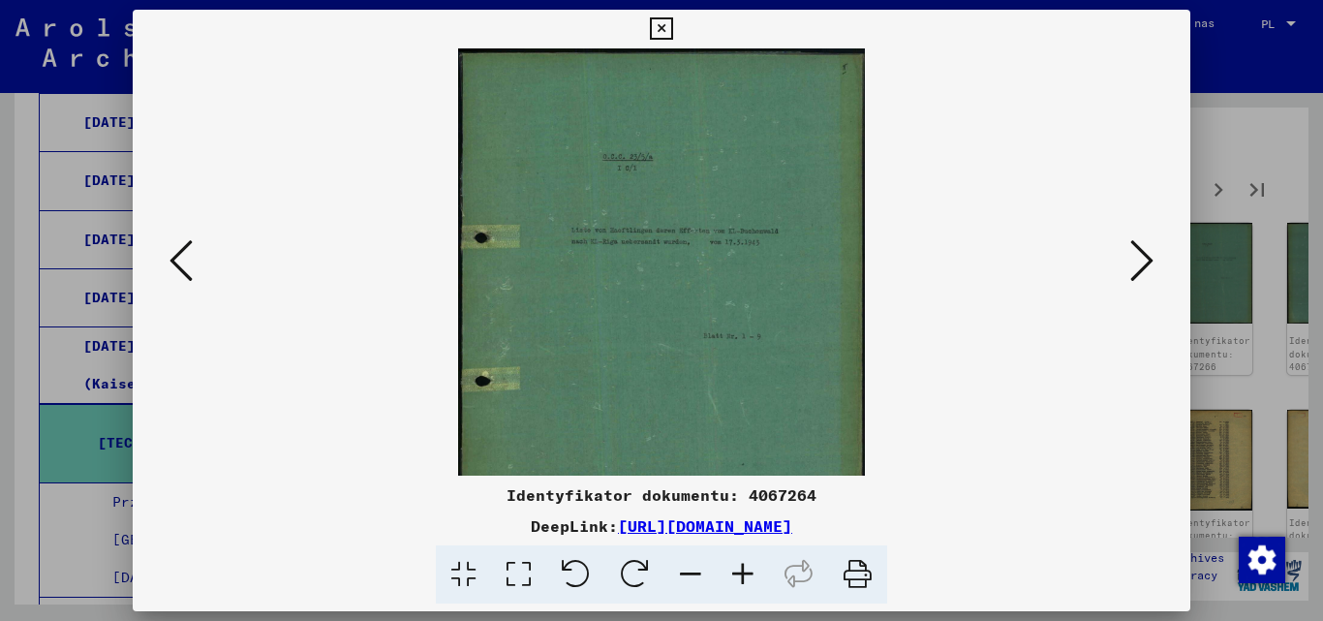
click at [748, 567] on icon at bounding box center [743, 574] width 52 height 59
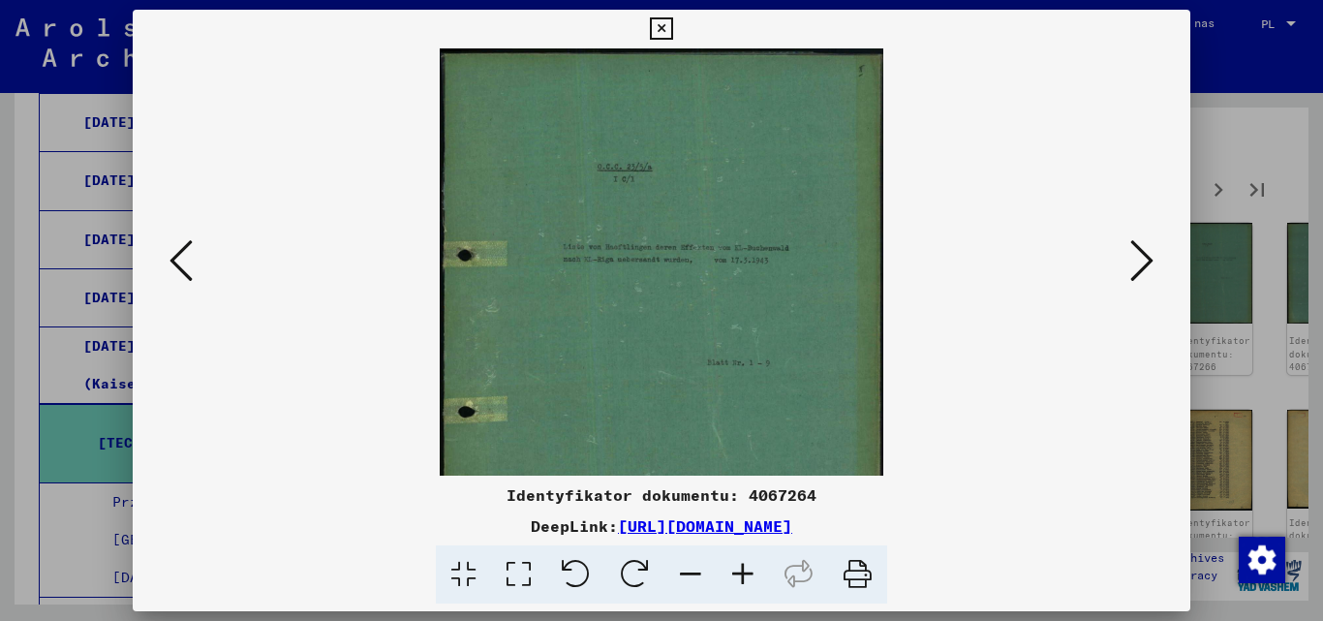
click at [748, 567] on icon at bounding box center [743, 574] width 52 height 59
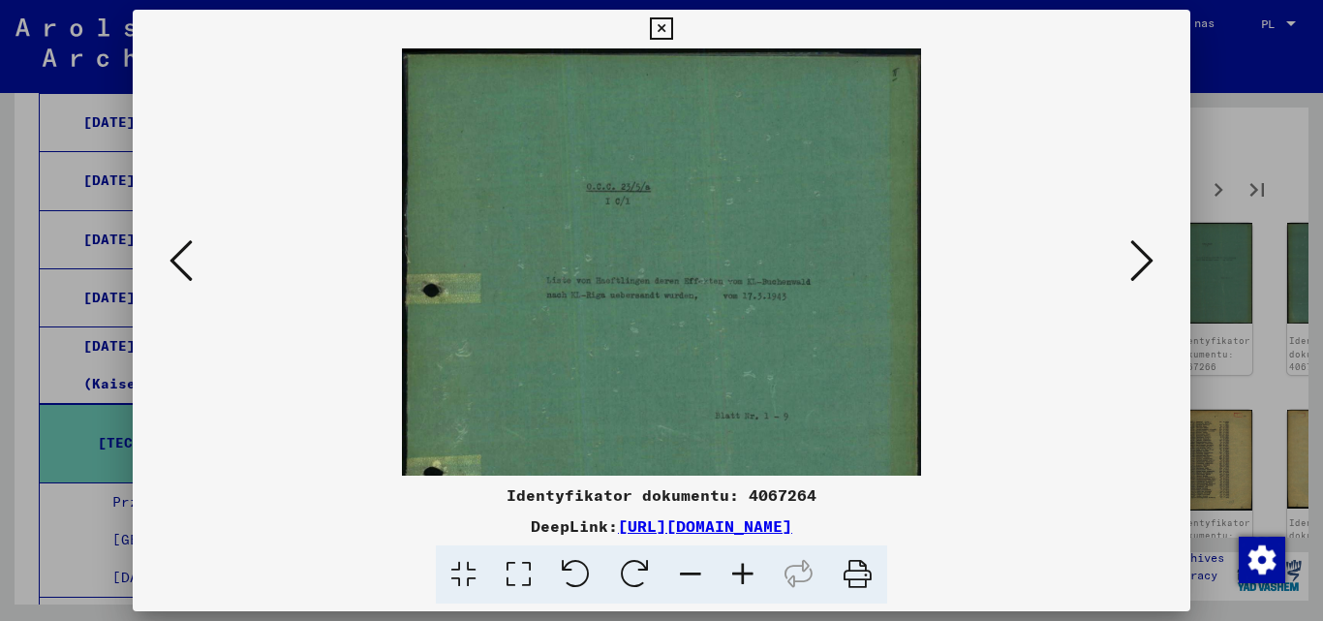
click at [748, 567] on icon at bounding box center [743, 574] width 52 height 59
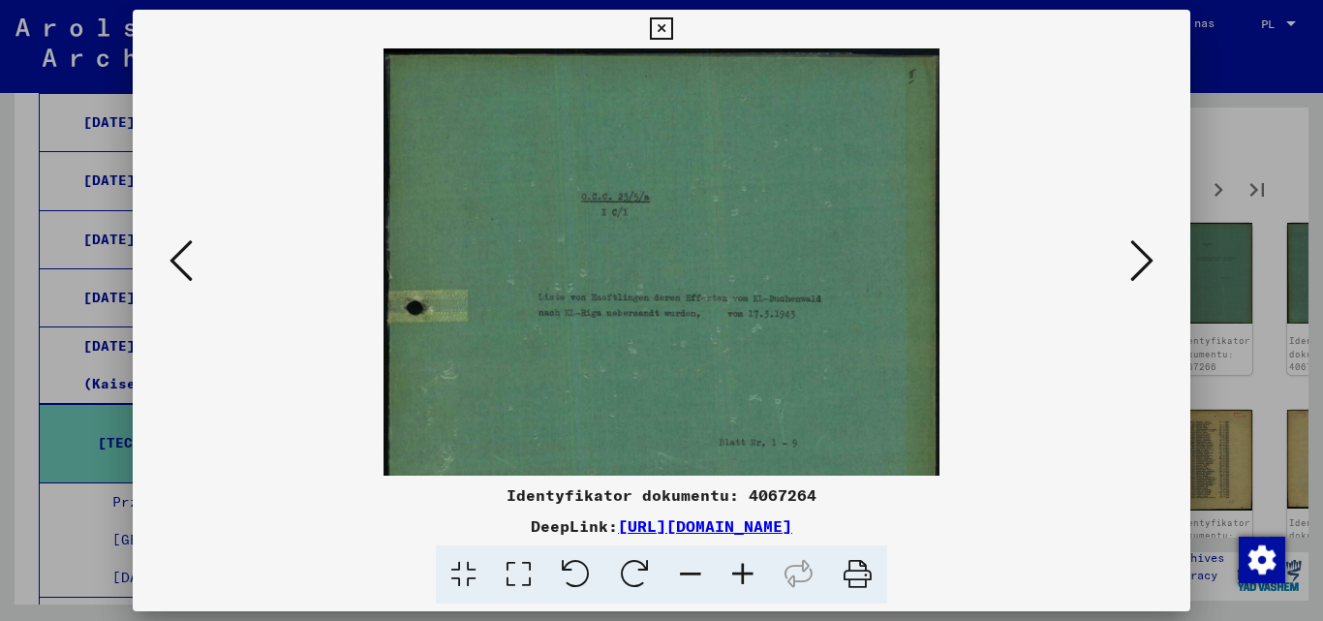
click at [748, 567] on icon at bounding box center [743, 574] width 52 height 59
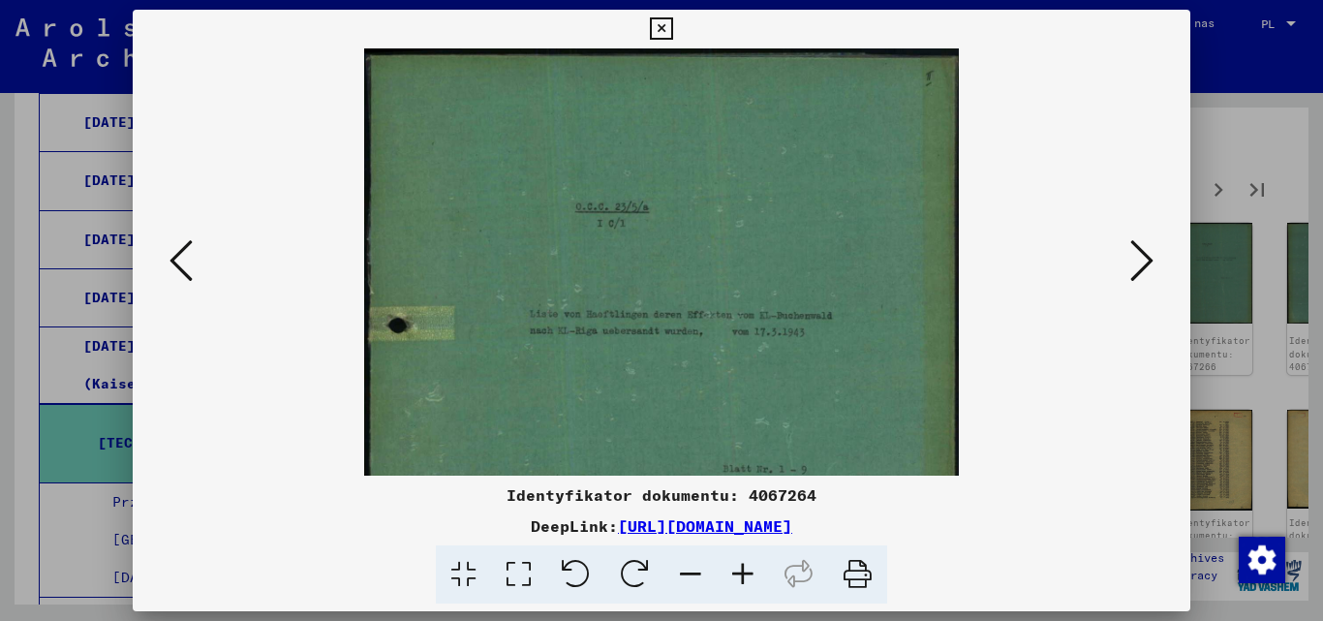
click at [749, 567] on icon at bounding box center [743, 574] width 52 height 59
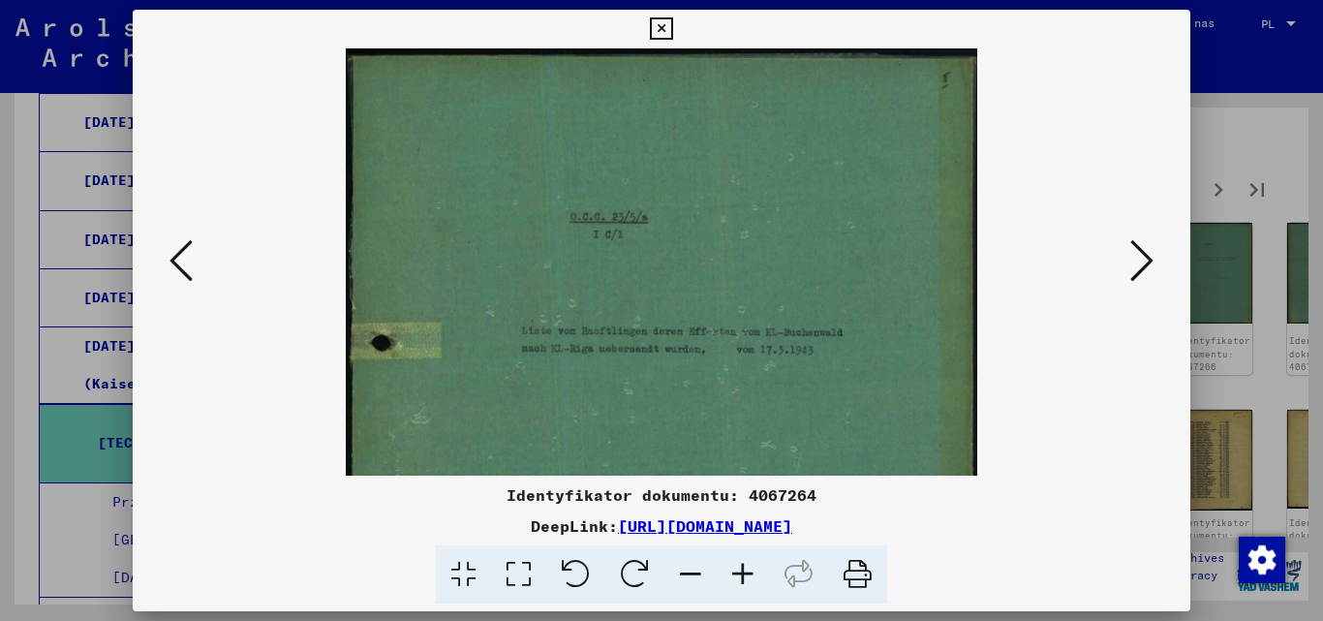
click at [749, 567] on icon at bounding box center [743, 574] width 52 height 59
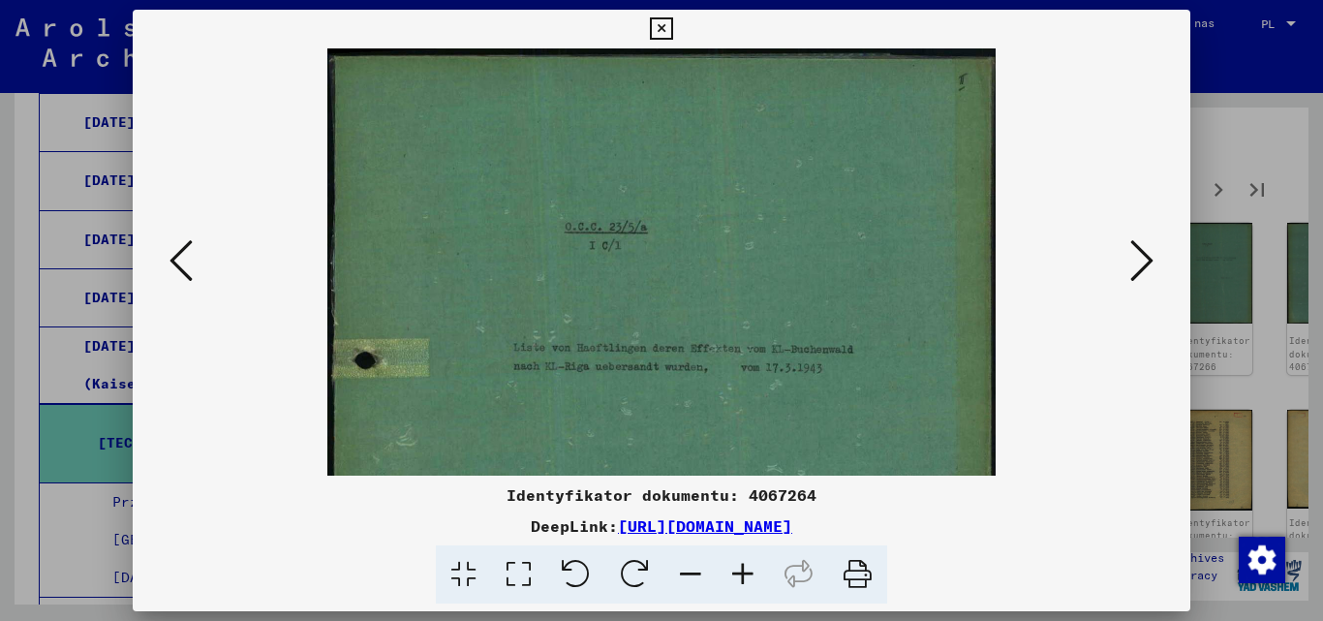
click at [749, 567] on icon at bounding box center [743, 574] width 52 height 59
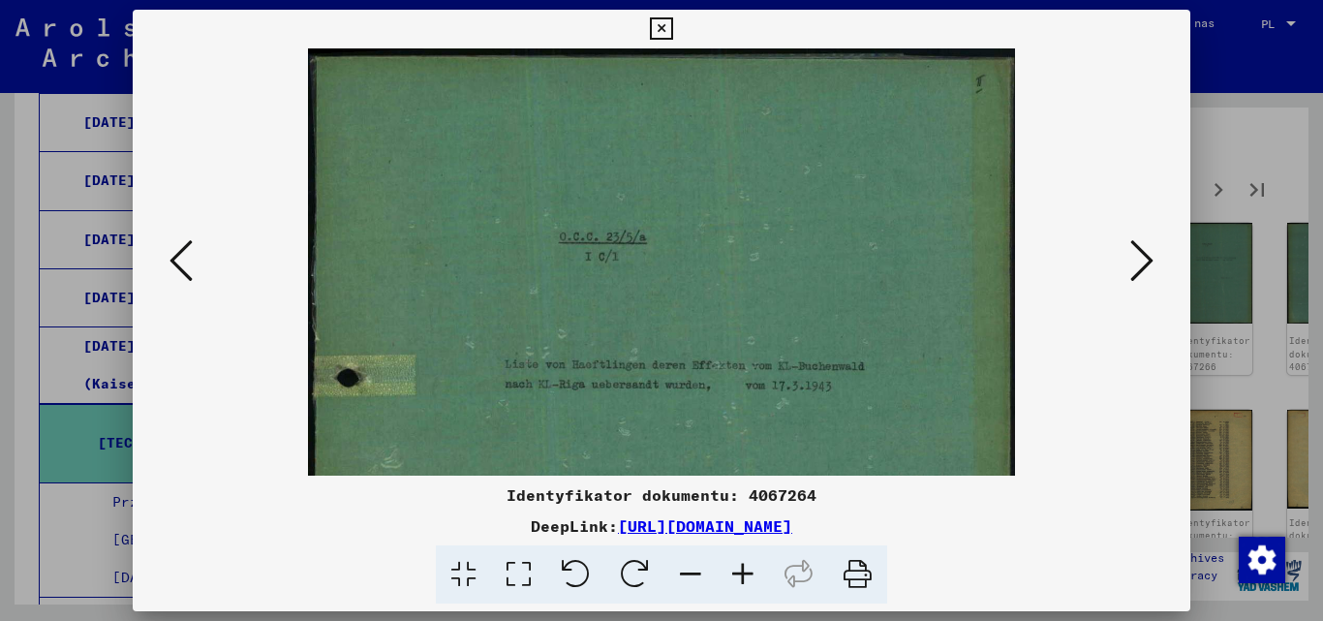
click at [746, 567] on icon at bounding box center [743, 574] width 52 height 59
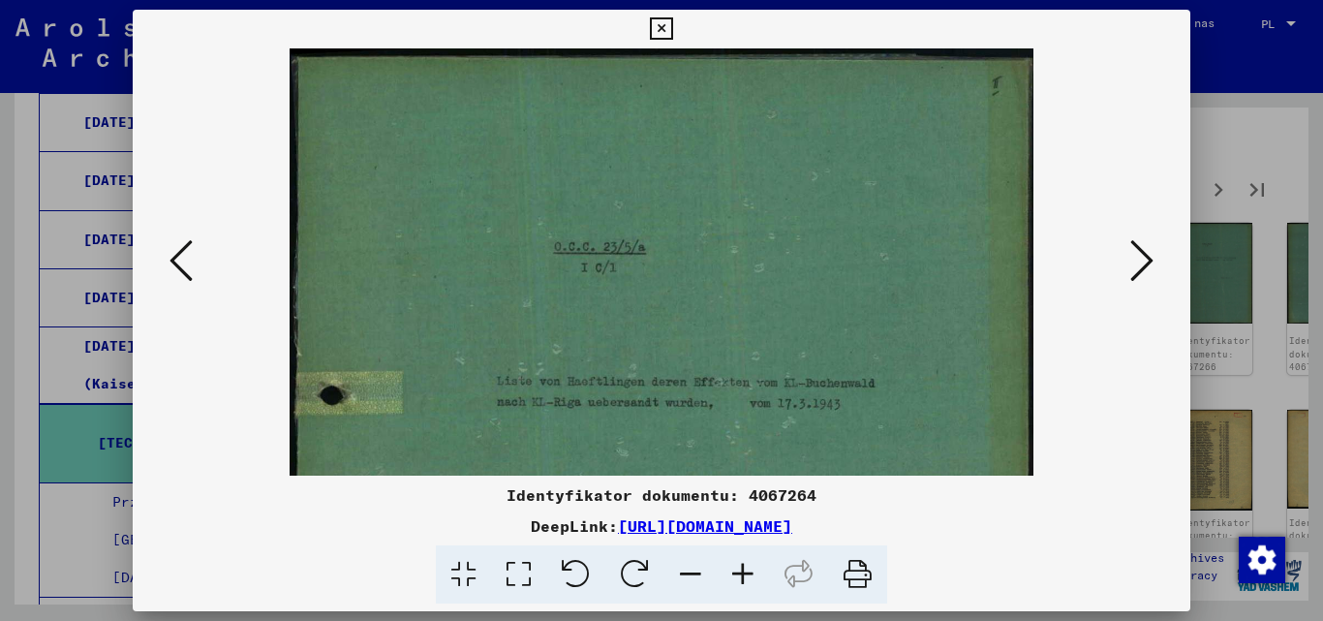
click at [1139, 260] on icon at bounding box center [1141, 260] width 23 height 46
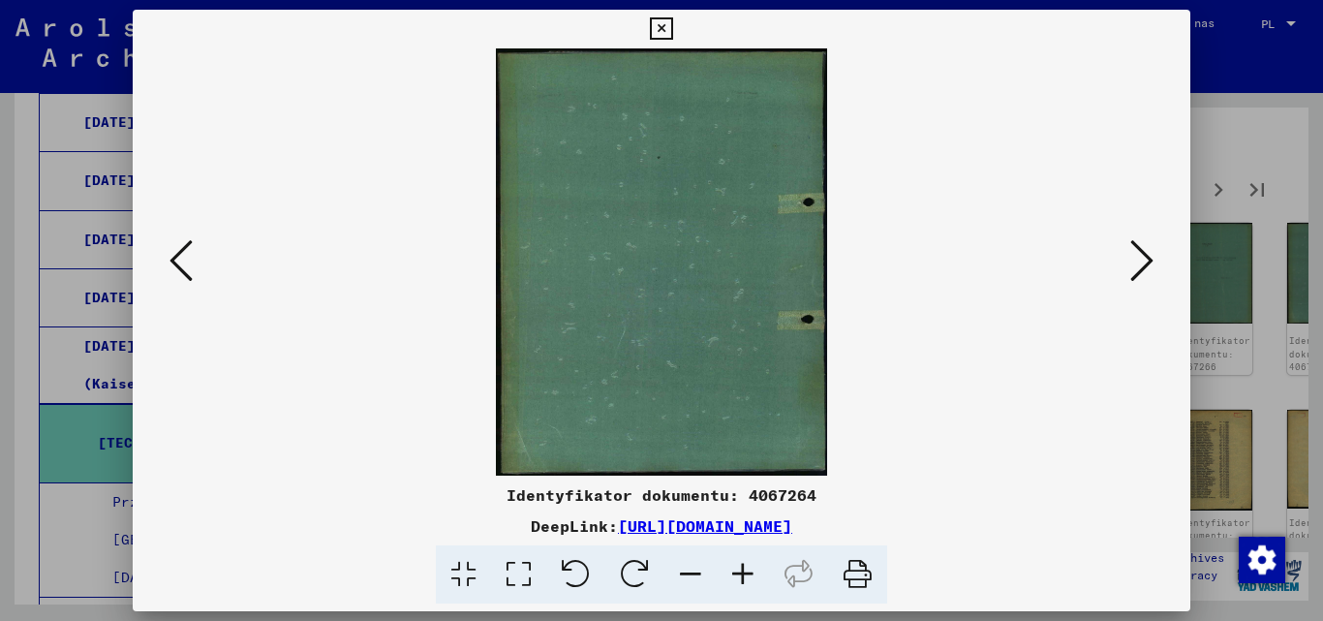
click at [1144, 257] on icon at bounding box center [1141, 260] width 23 height 46
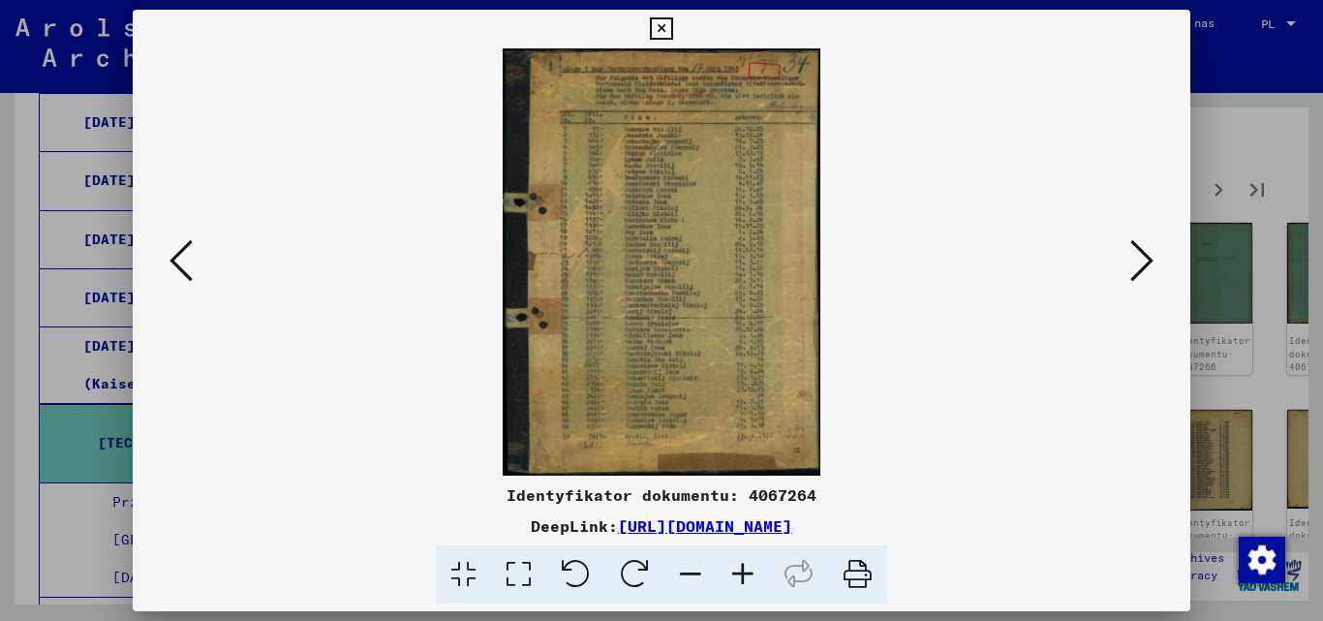
click at [1145, 257] on icon at bounding box center [1141, 260] width 23 height 46
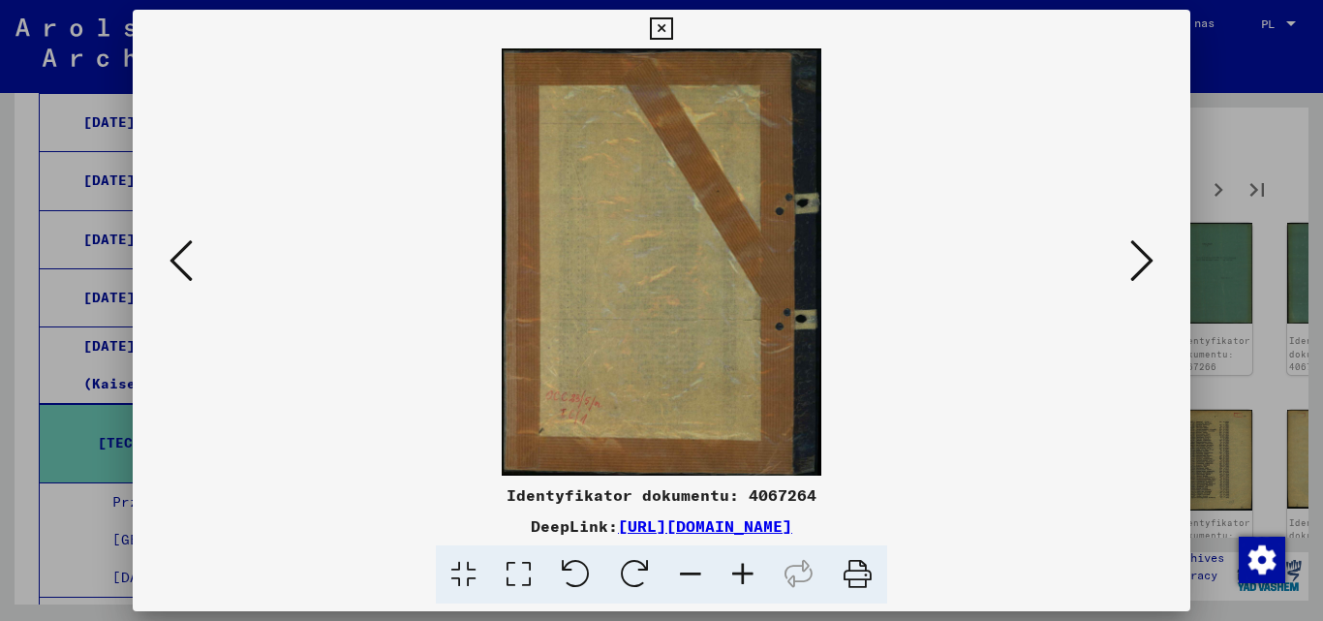
click at [1145, 258] on icon at bounding box center [1141, 260] width 23 height 46
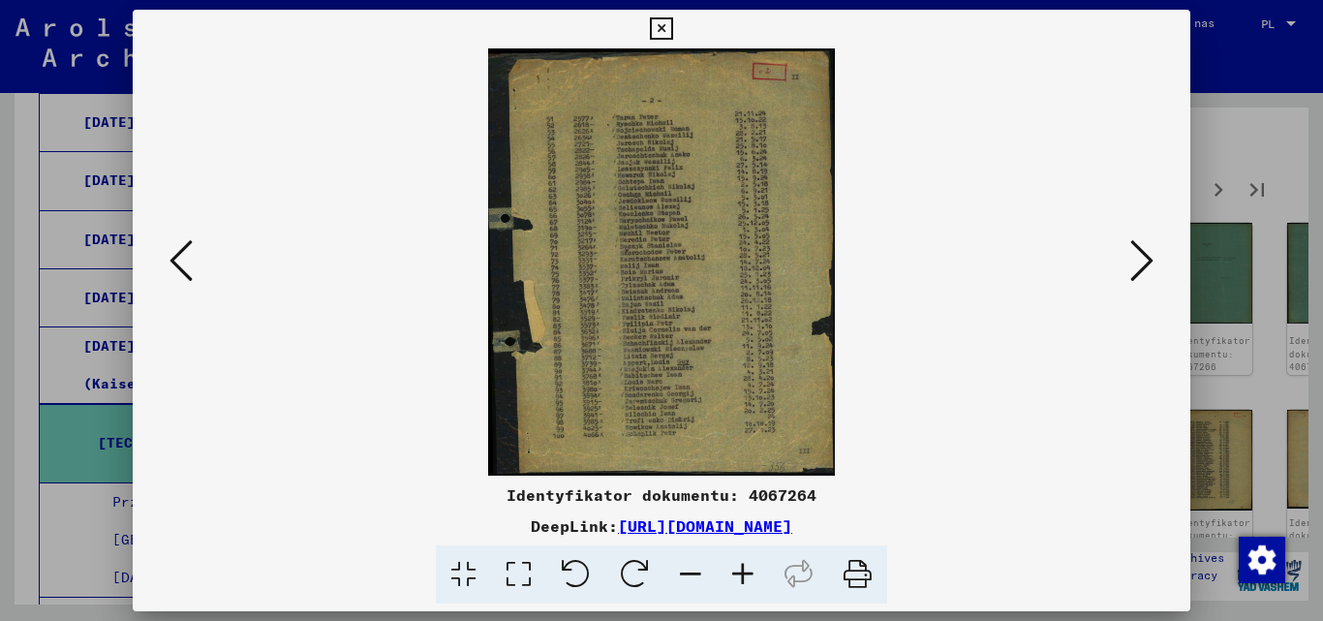
click at [1145, 258] on icon at bounding box center [1141, 260] width 23 height 46
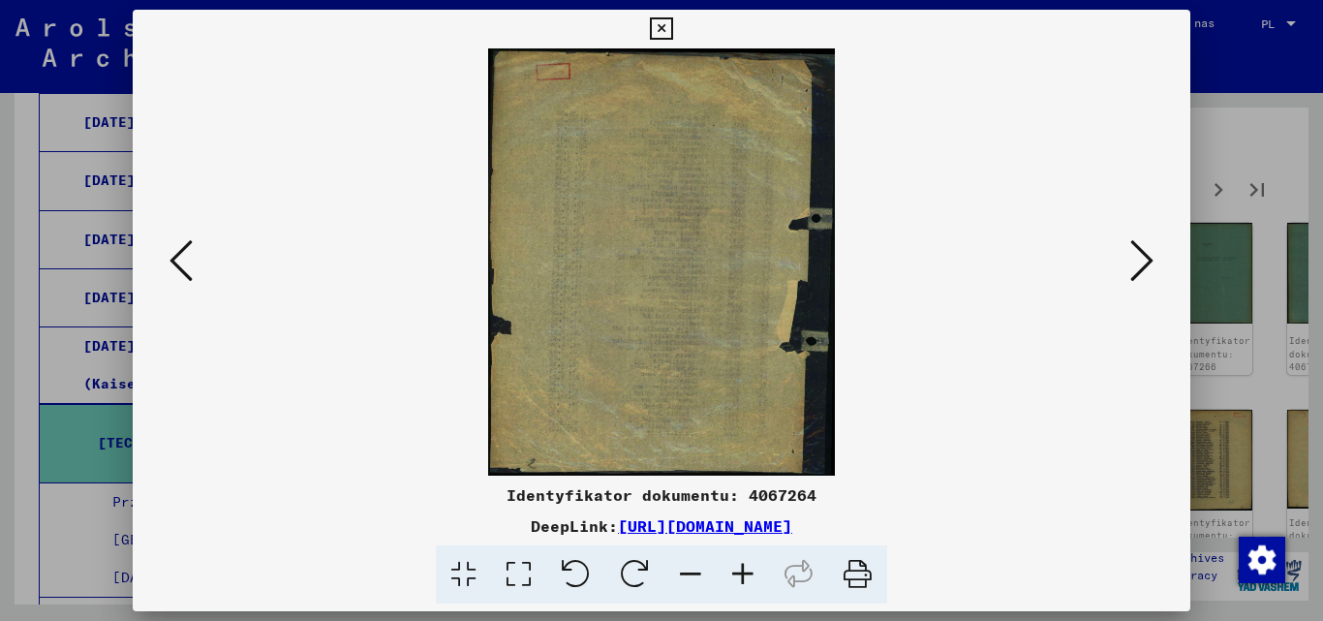
click at [1145, 258] on icon at bounding box center [1141, 260] width 23 height 46
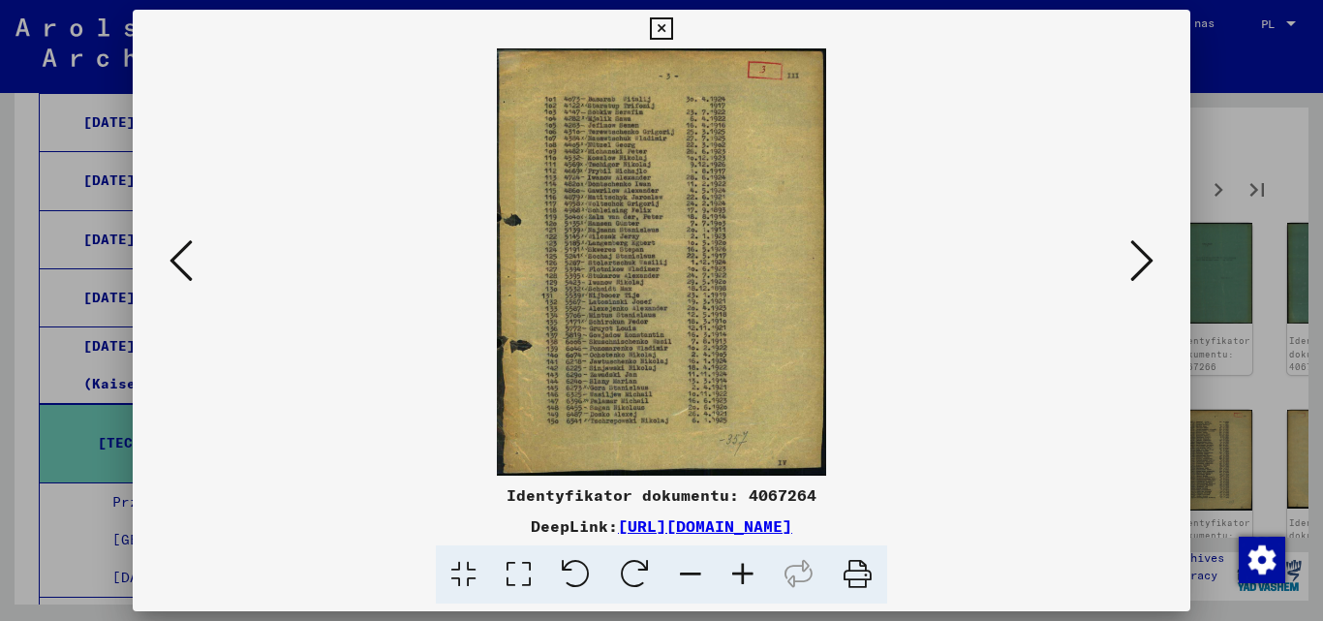
click at [1145, 259] on icon at bounding box center [1141, 260] width 23 height 46
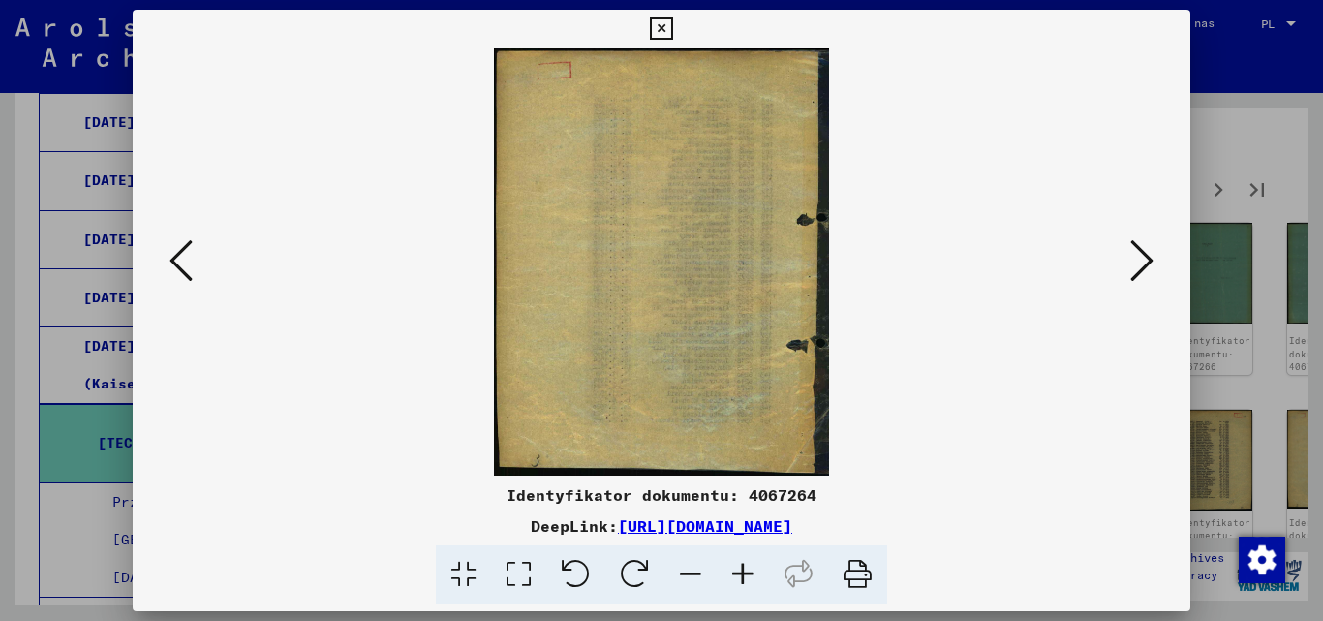
click at [1145, 259] on icon at bounding box center [1141, 260] width 23 height 46
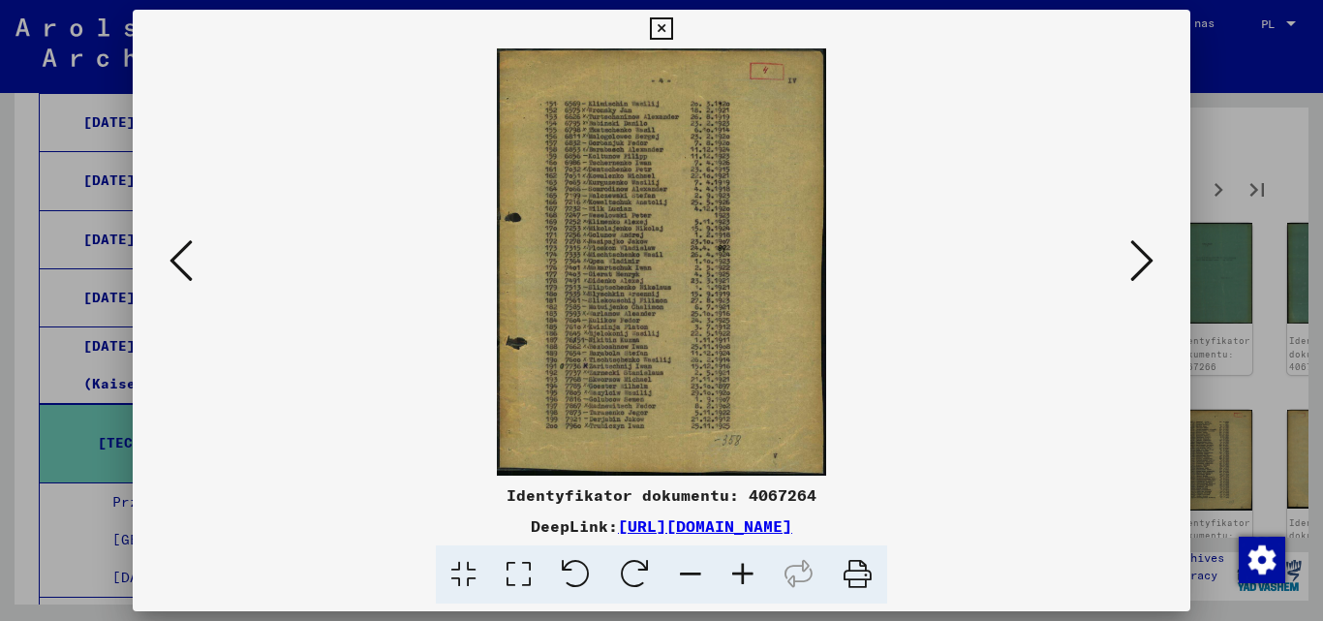
click at [1145, 259] on icon at bounding box center [1141, 260] width 23 height 46
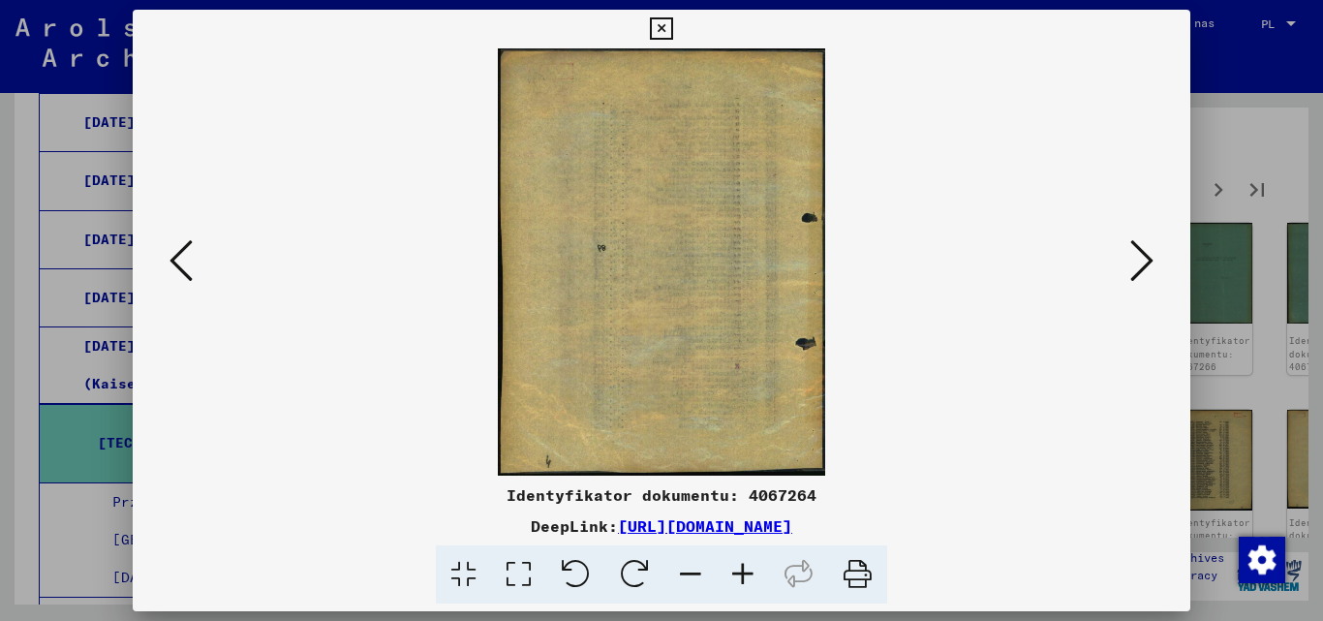
click at [1145, 258] on icon at bounding box center [1141, 260] width 23 height 46
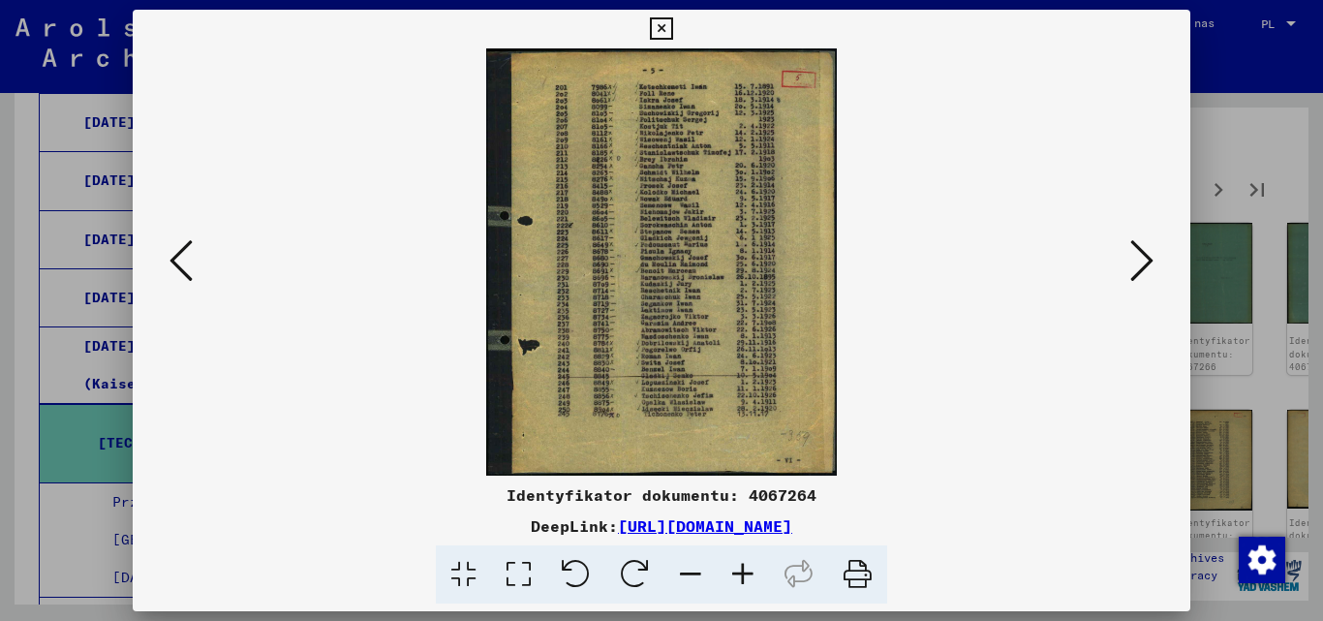
click at [1145, 258] on icon at bounding box center [1141, 260] width 23 height 46
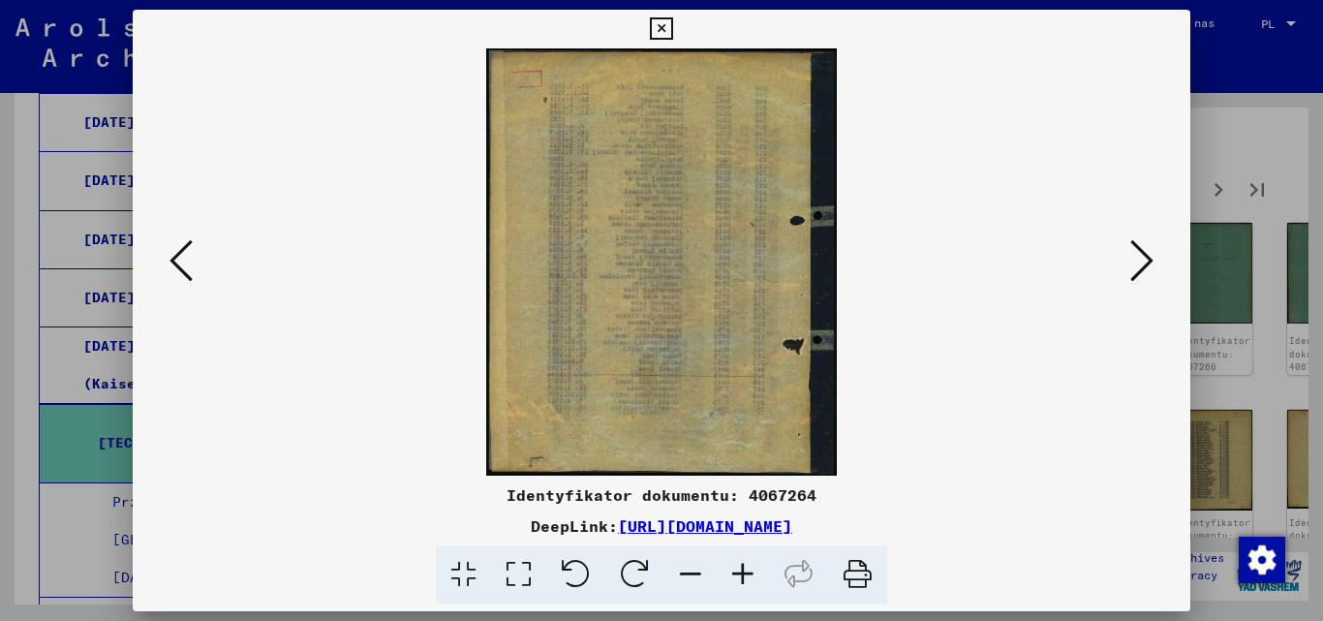
click at [1145, 258] on icon at bounding box center [1141, 260] width 23 height 46
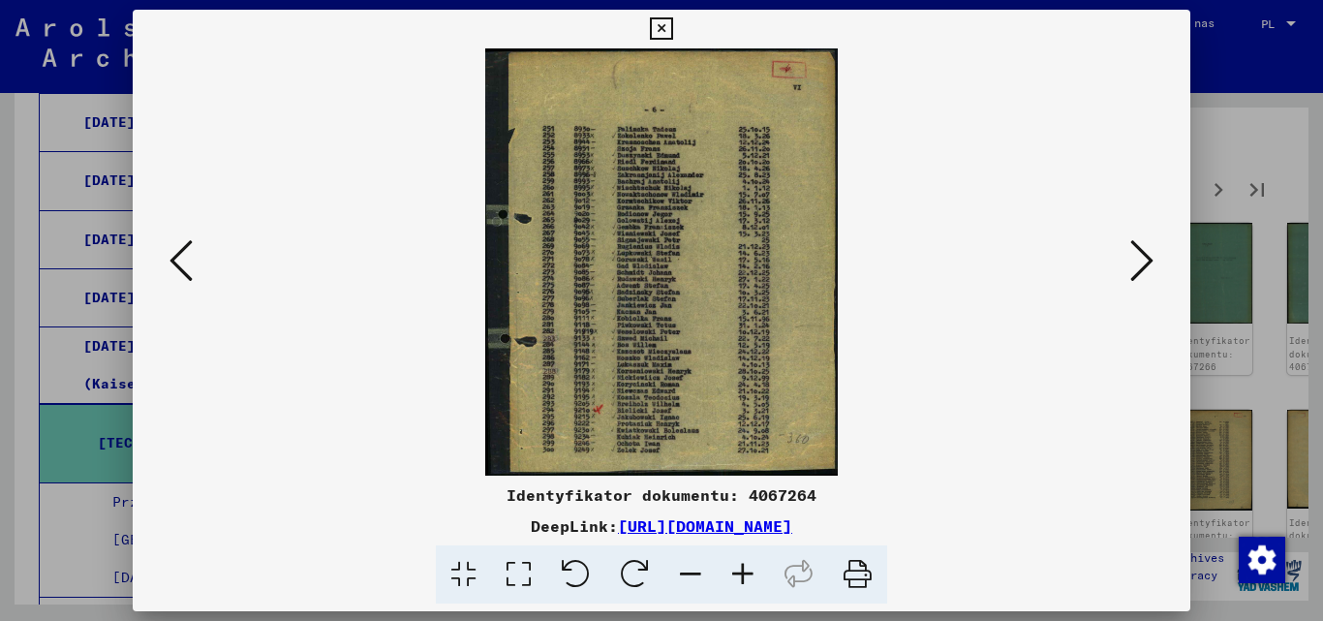
click at [1145, 258] on icon at bounding box center [1141, 260] width 23 height 46
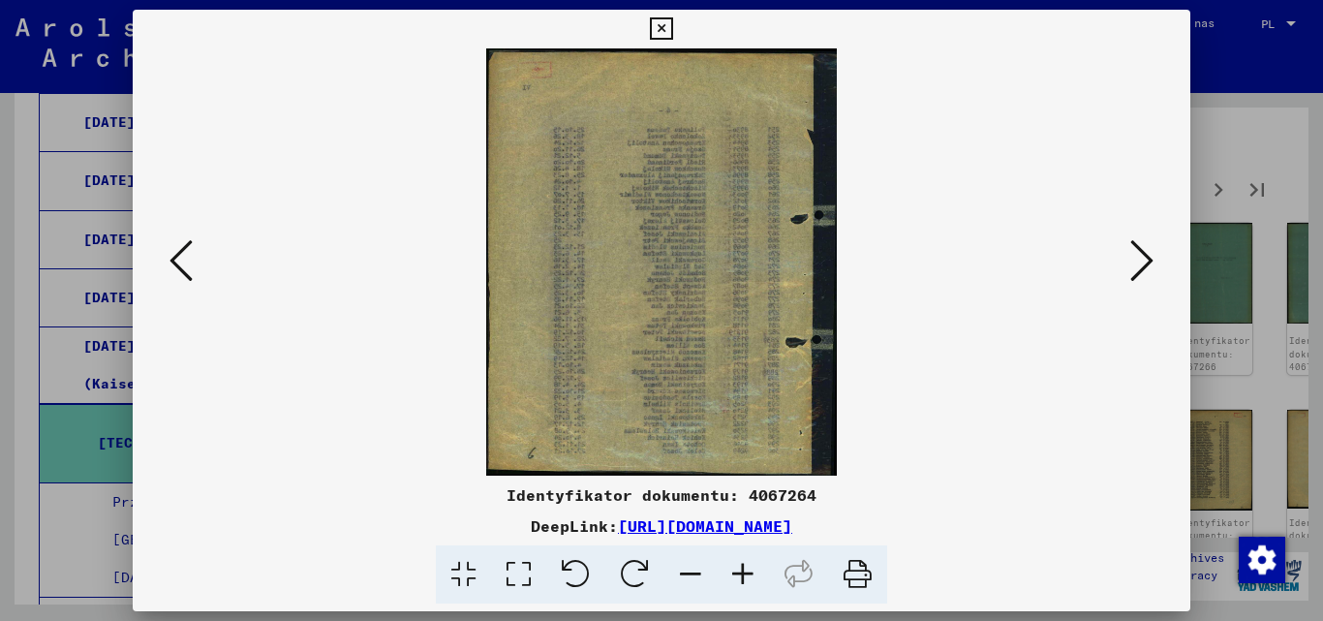
click at [1145, 258] on icon at bounding box center [1141, 260] width 23 height 46
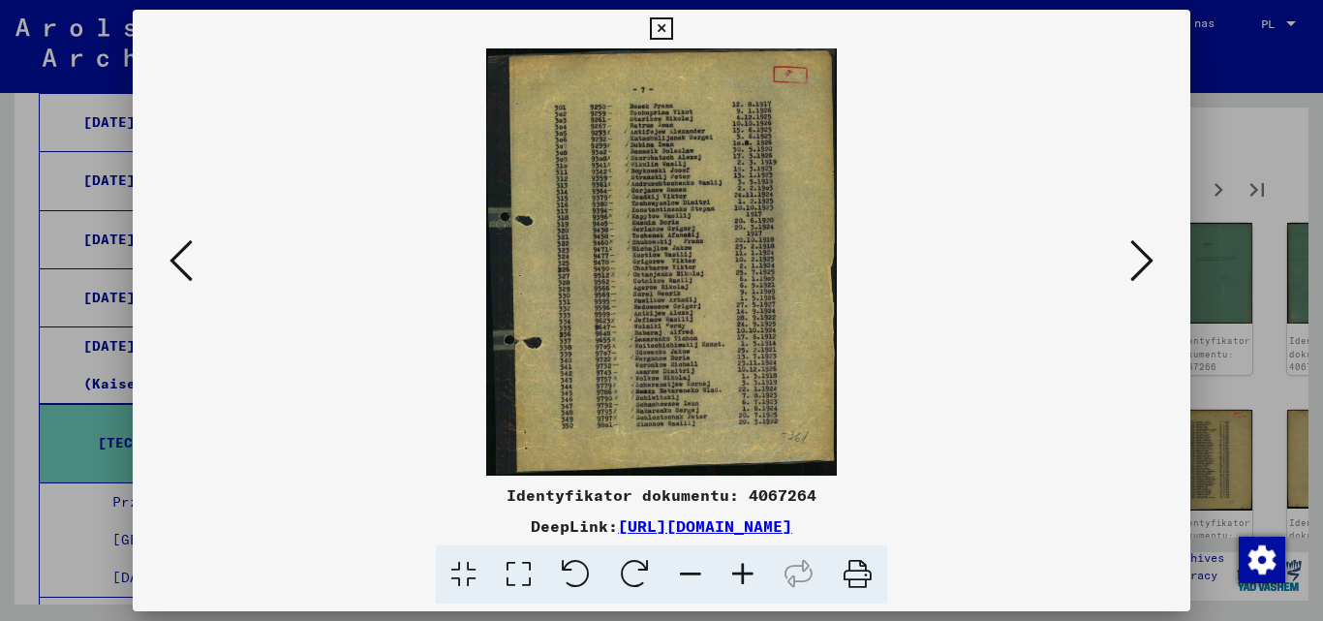
click at [1147, 258] on icon at bounding box center [1141, 260] width 23 height 46
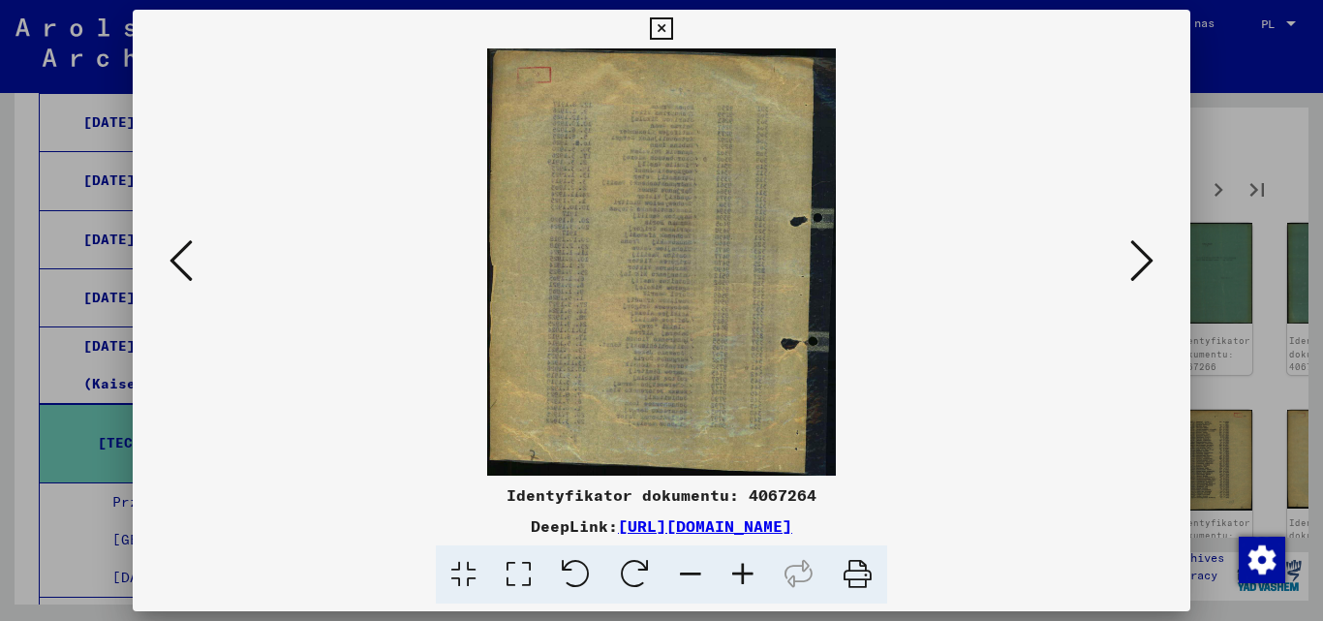
click at [739, 564] on icon at bounding box center [743, 574] width 52 height 59
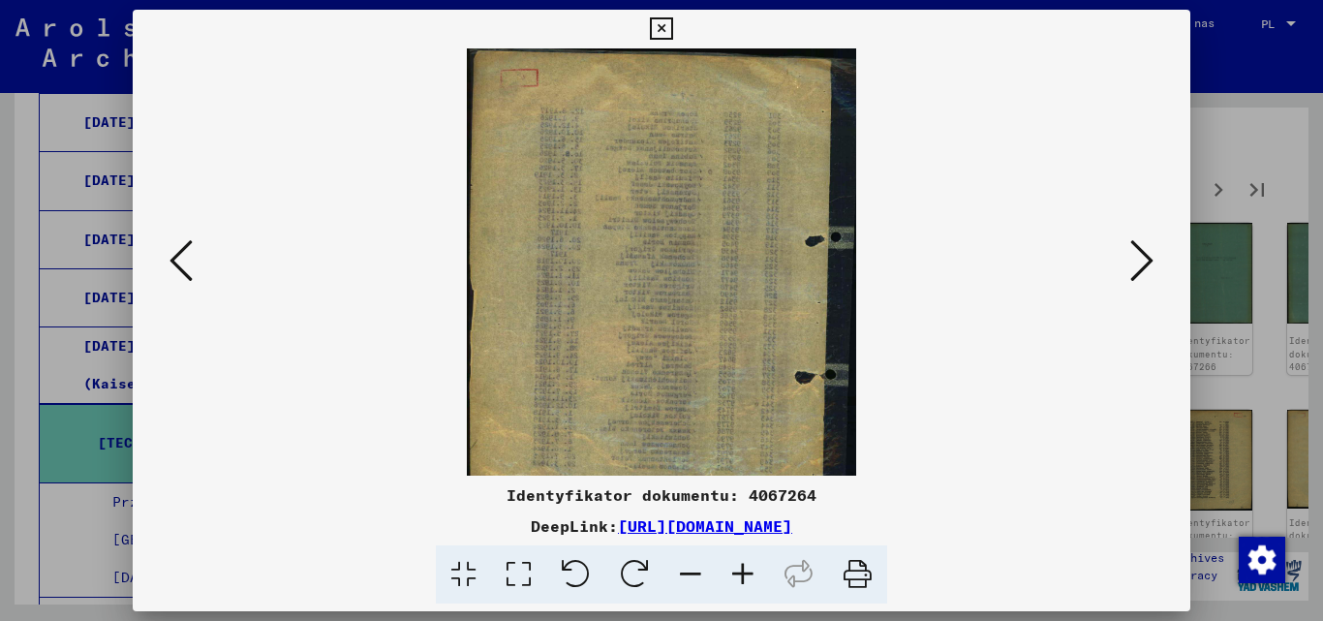
click at [739, 564] on icon at bounding box center [743, 574] width 52 height 59
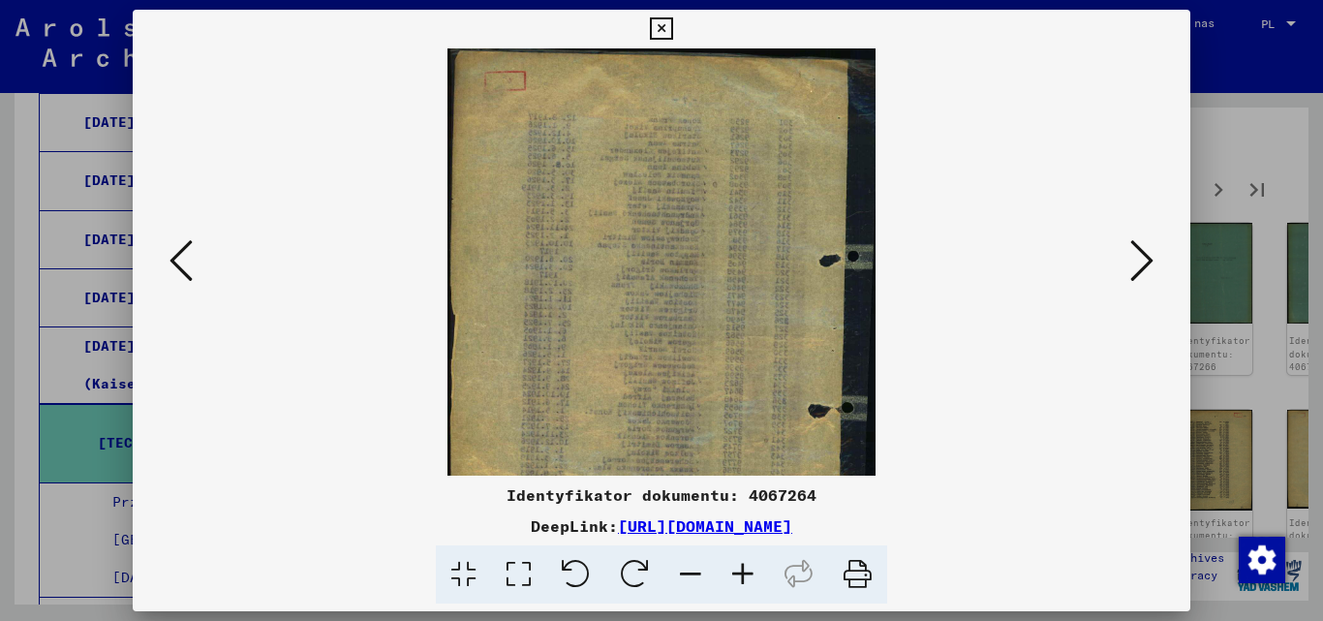
click at [739, 564] on icon at bounding box center [743, 574] width 52 height 59
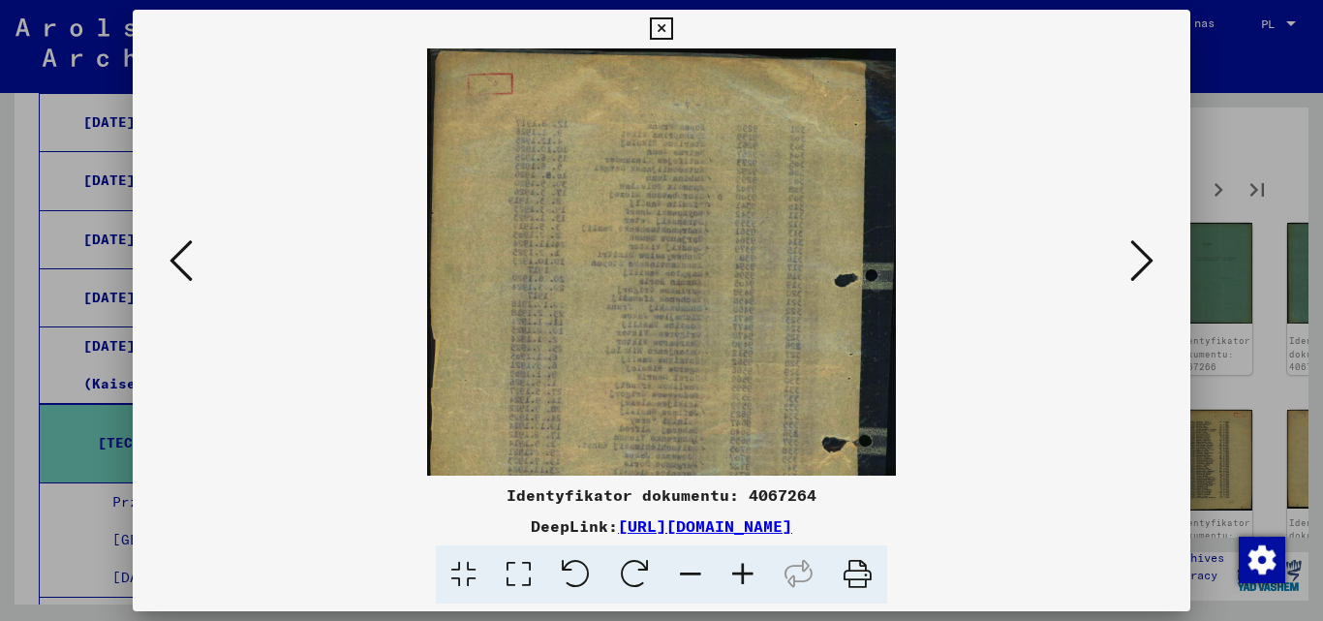
click at [739, 564] on icon at bounding box center [743, 574] width 52 height 59
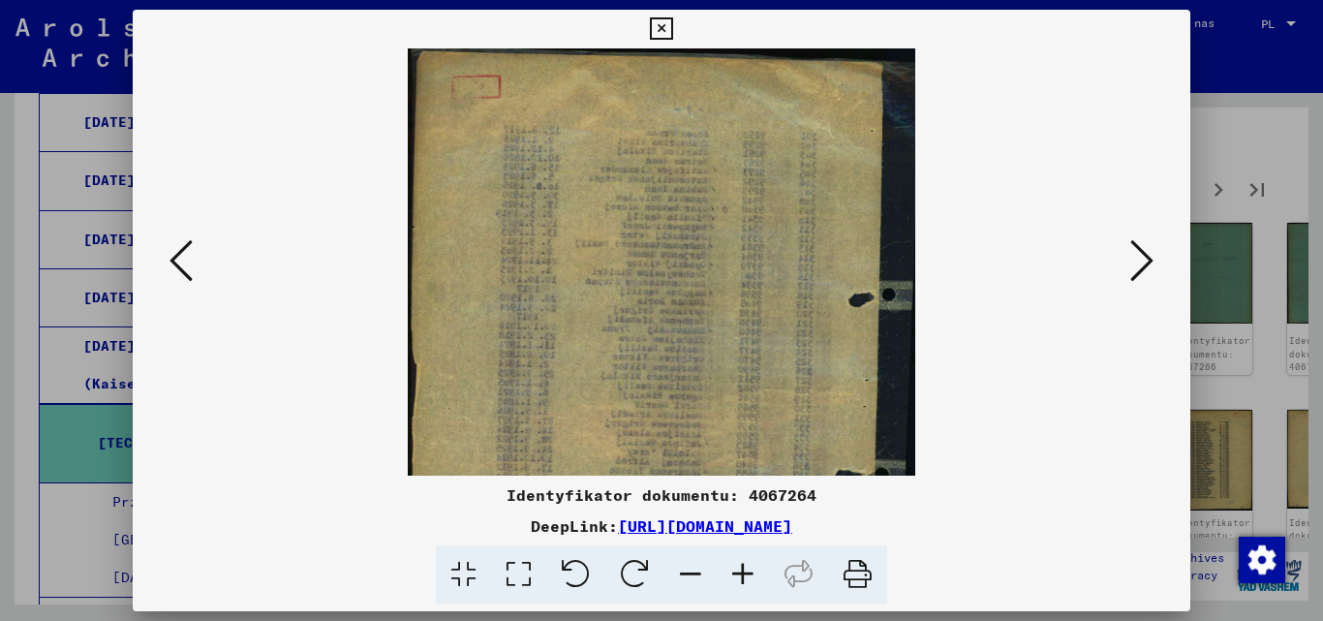
click at [739, 564] on icon at bounding box center [743, 574] width 52 height 59
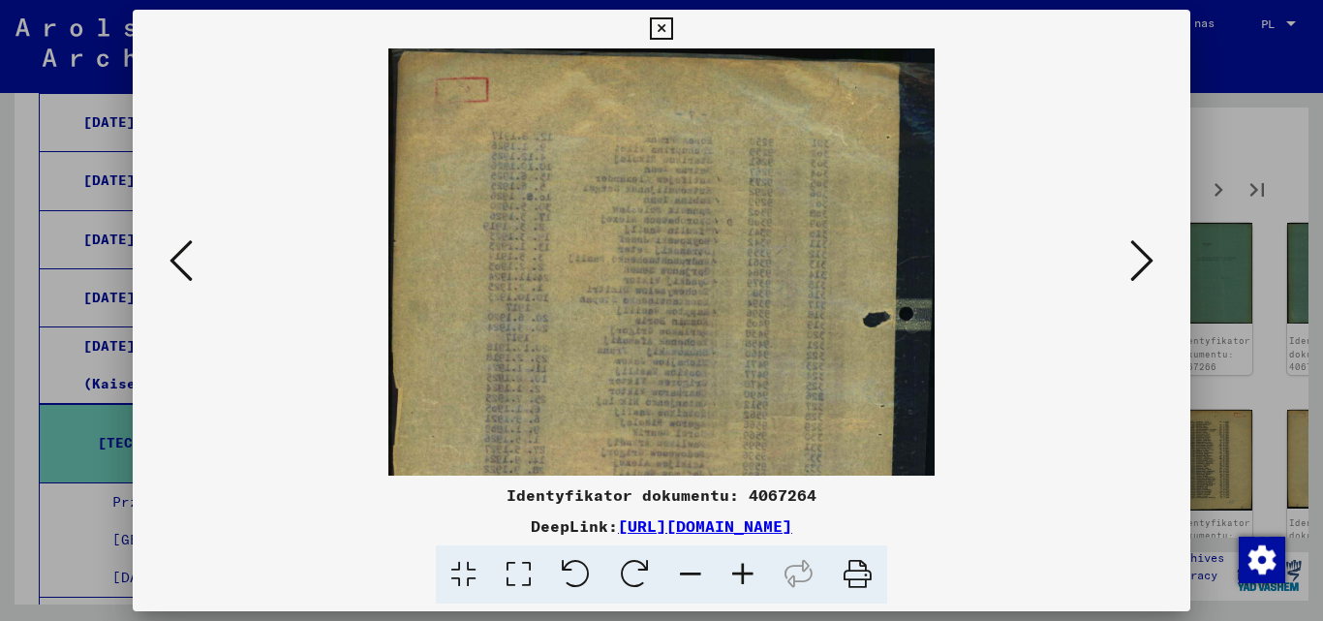
click at [739, 564] on icon at bounding box center [743, 574] width 52 height 59
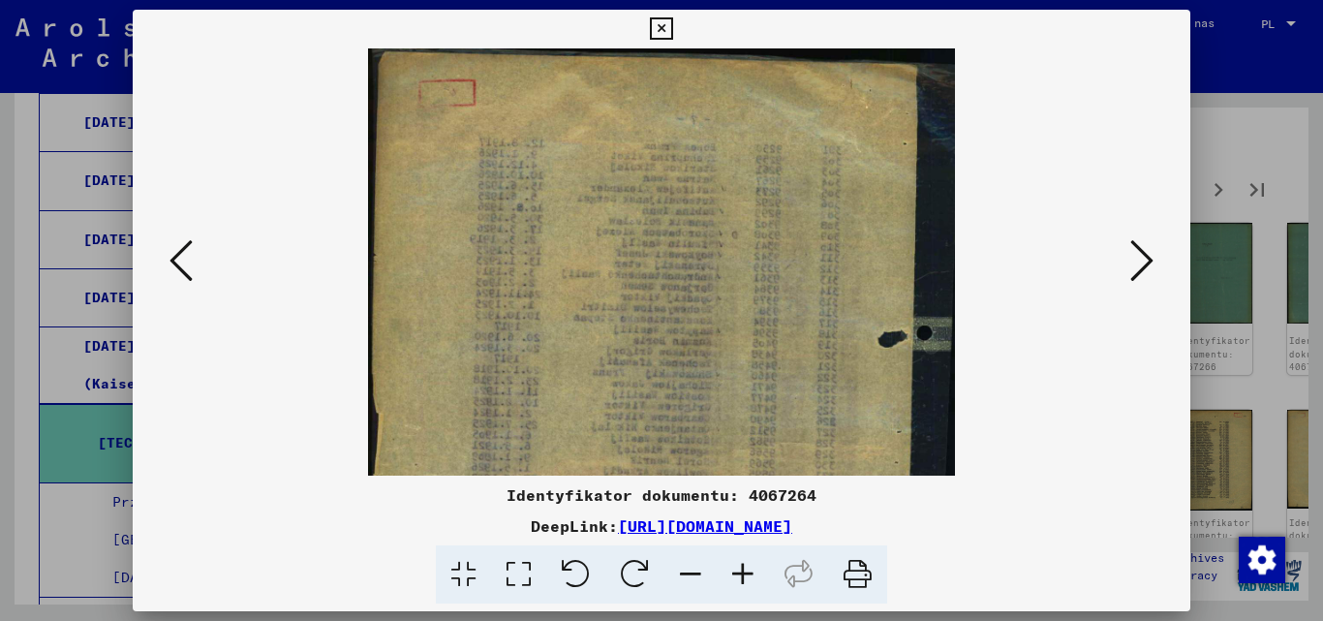
click at [739, 564] on icon at bounding box center [743, 574] width 52 height 59
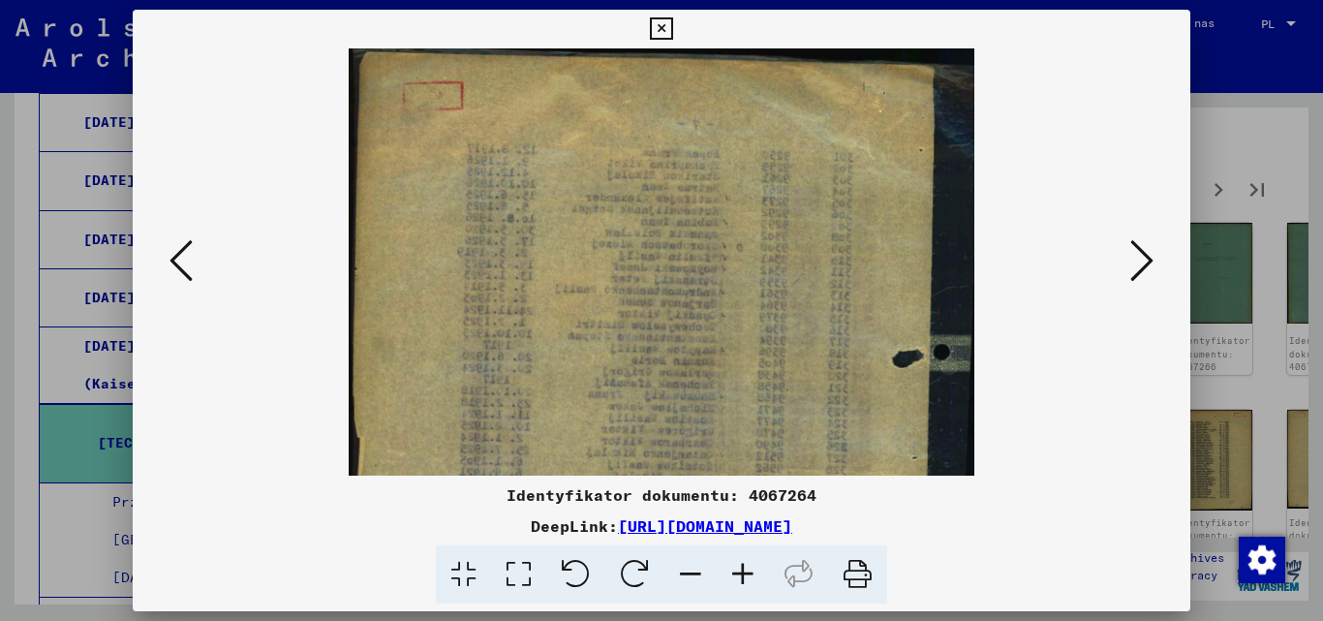
click at [739, 564] on icon at bounding box center [743, 574] width 52 height 59
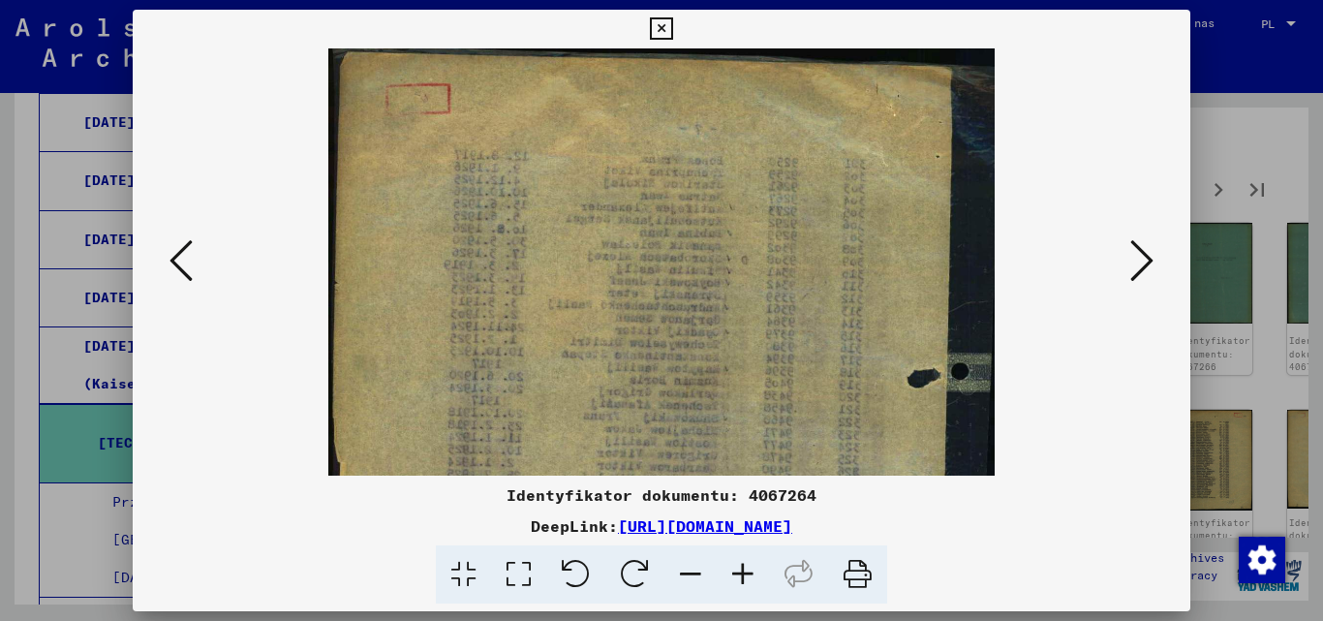
click at [739, 564] on icon at bounding box center [743, 574] width 52 height 59
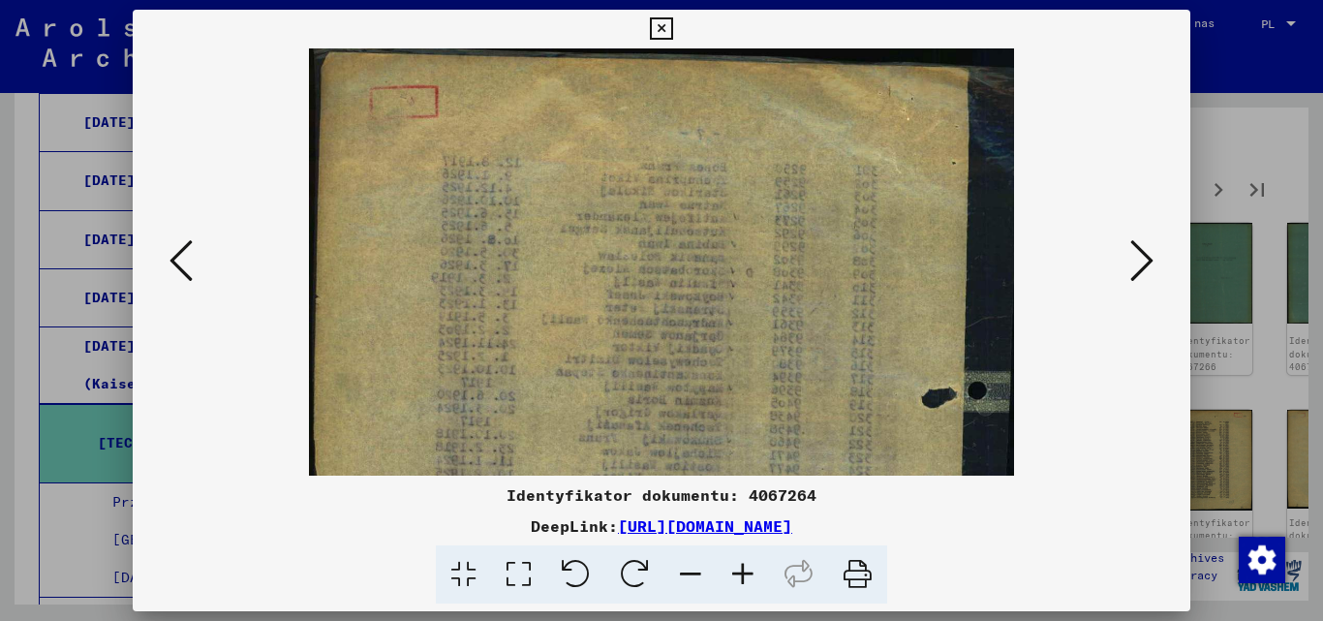
click at [739, 564] on icon at bounding box center [743, 574] width 52 height 59
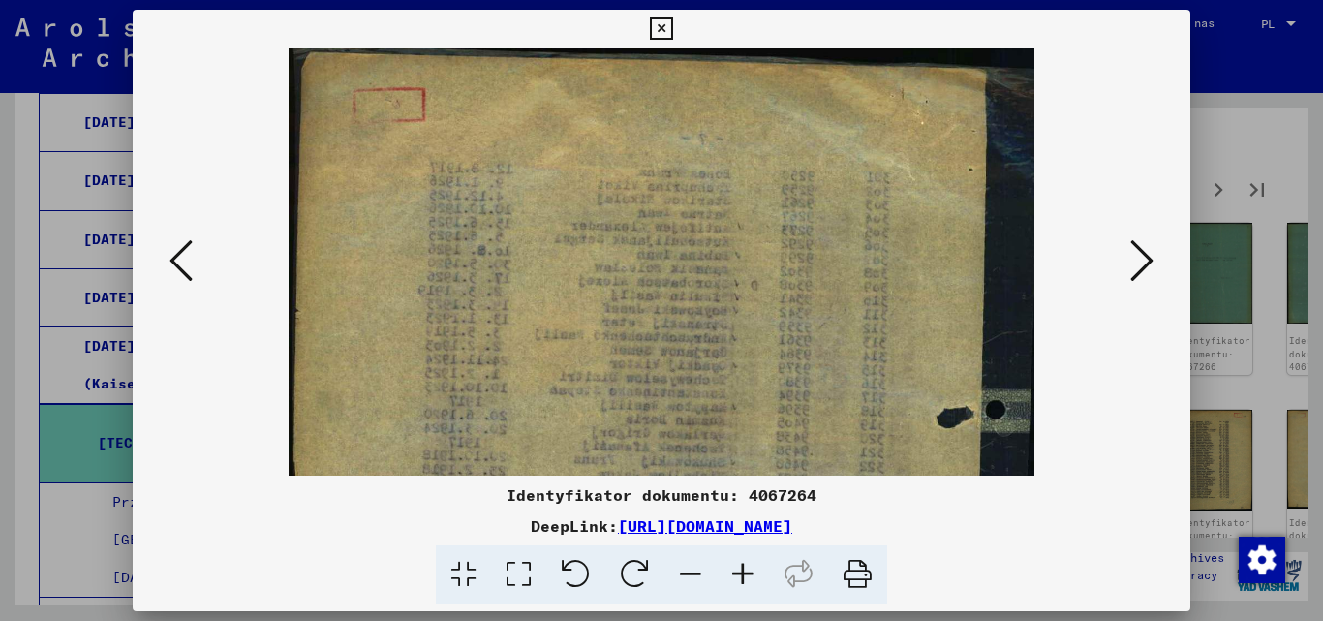
click at [1137, 269] on icon at bounding box center [1141, 260] width 23 height 46
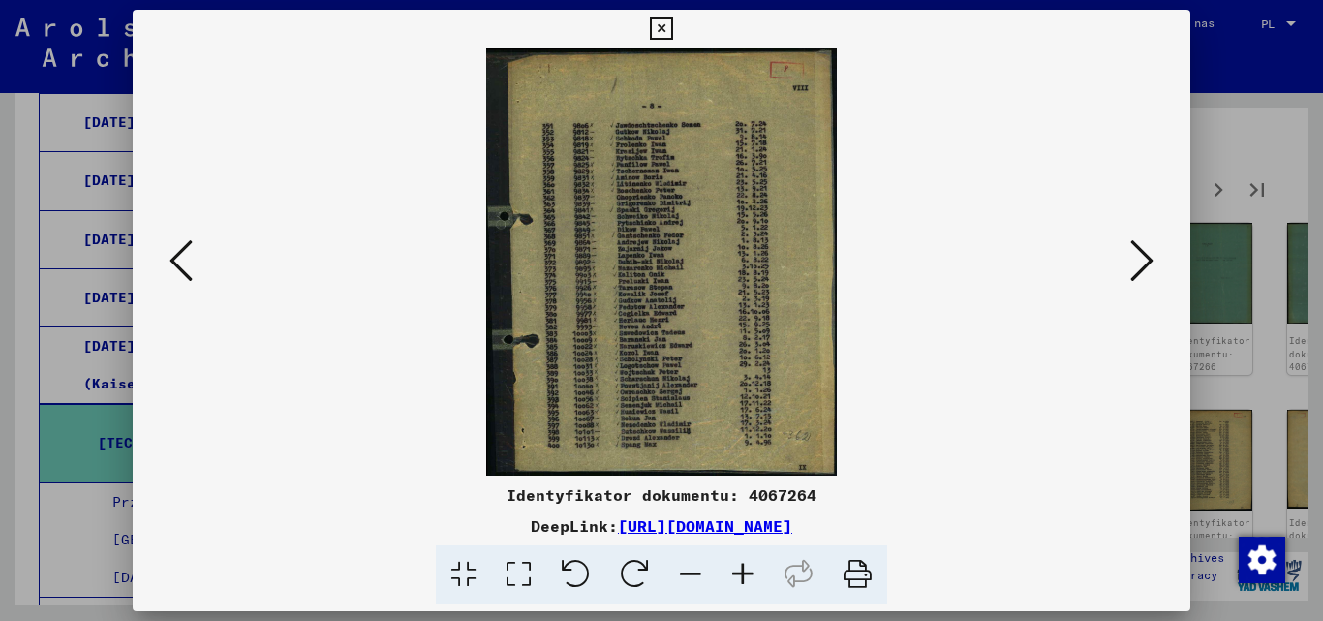
click at [751, 581] on icon at bounding box center [743, 574] width 52 height 59
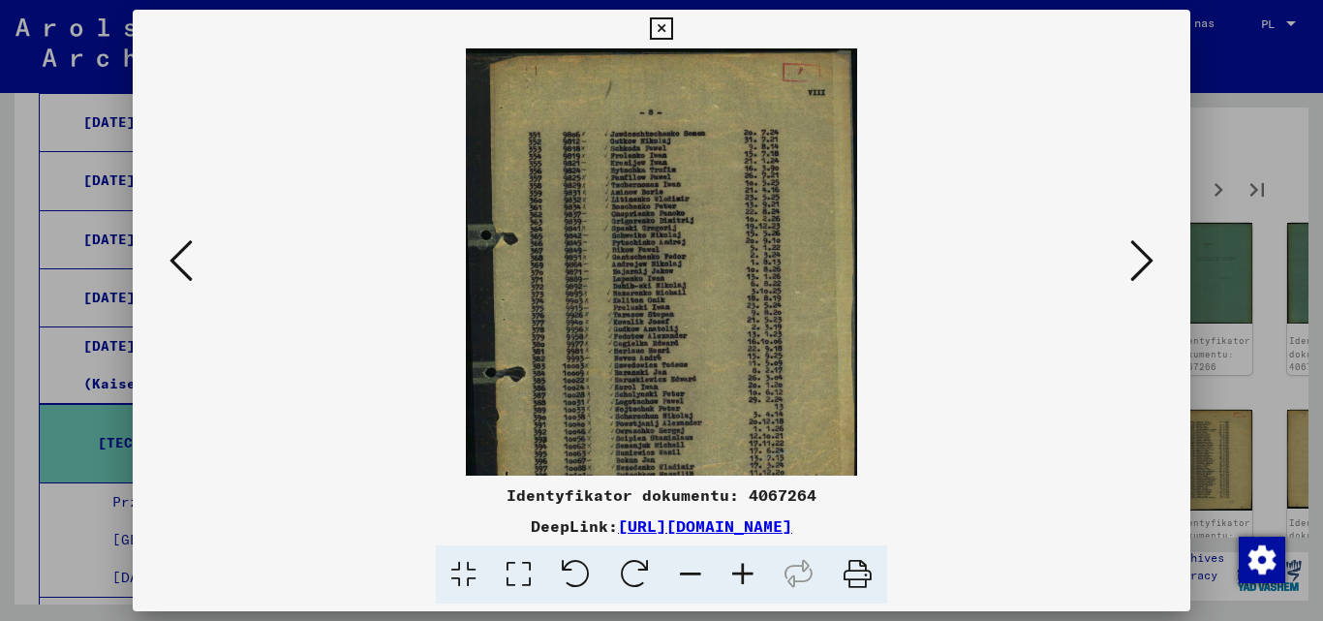
click at [749, 582] on icon at bounding box center [743, 574] width 52 height 59
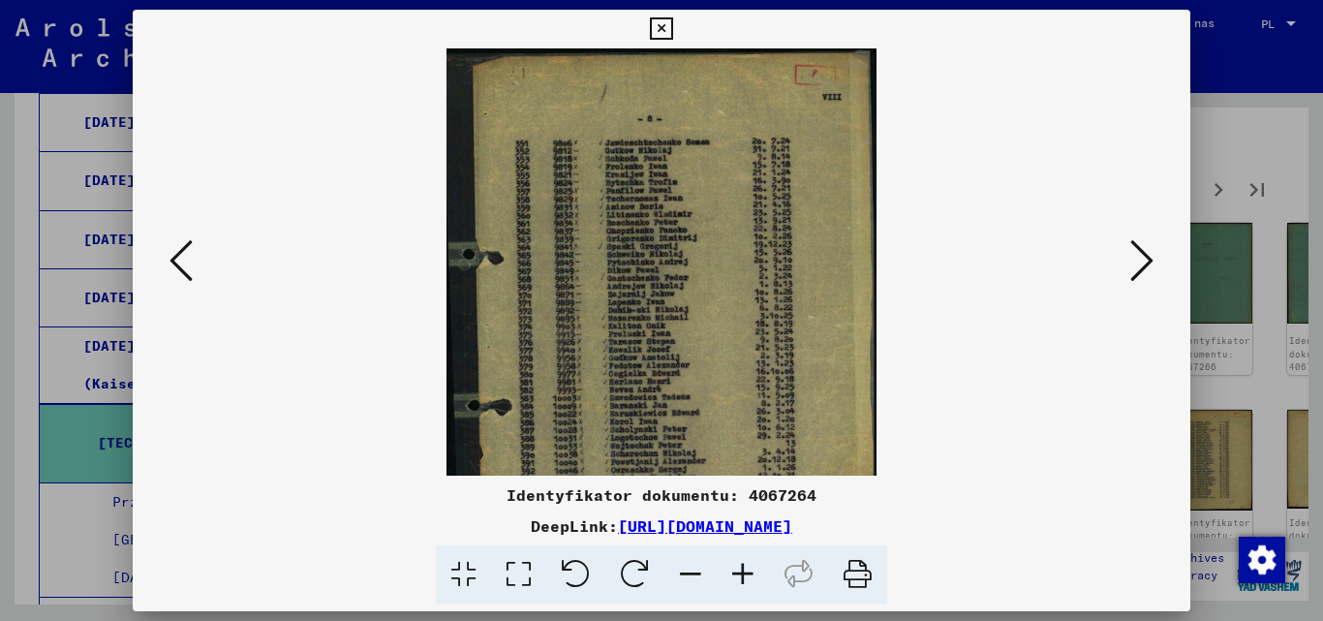
click at [748, 583] on icon at bounding box center [743, 574] width 52 height 59
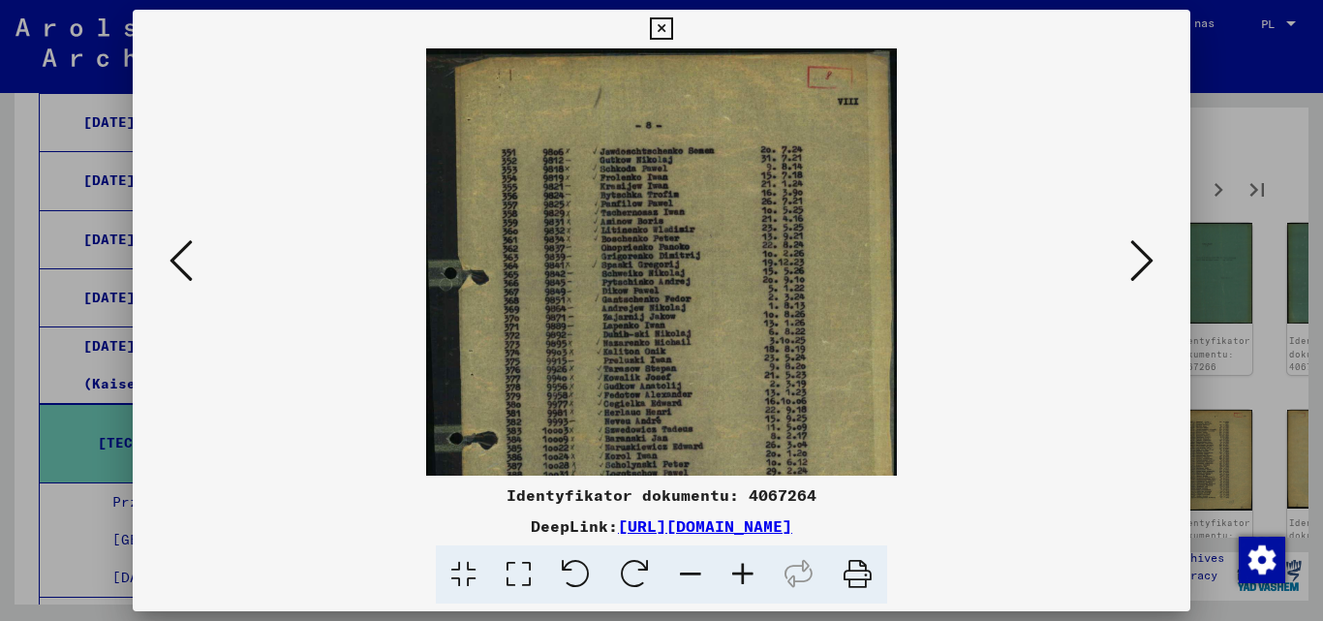
click at [748, 583] on icon at bounding box center [743, 574] width 52 height 59
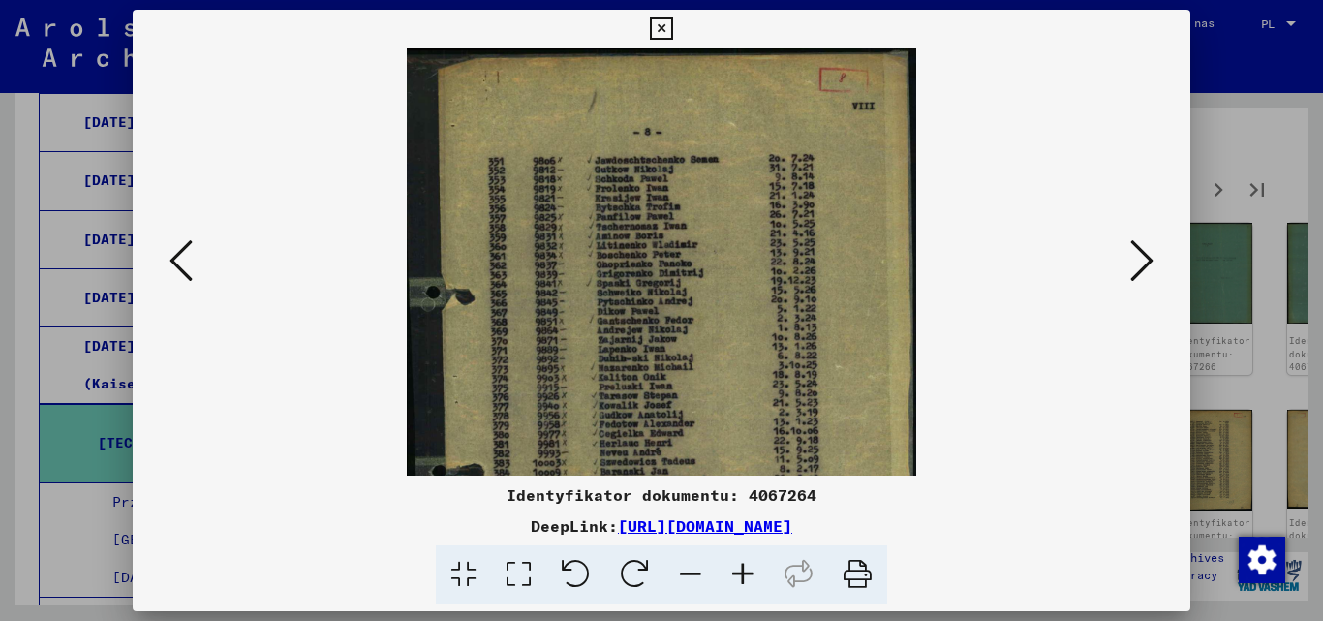
click at [748, 583] on icon at bounding box center [743, 574] width 52 height 59
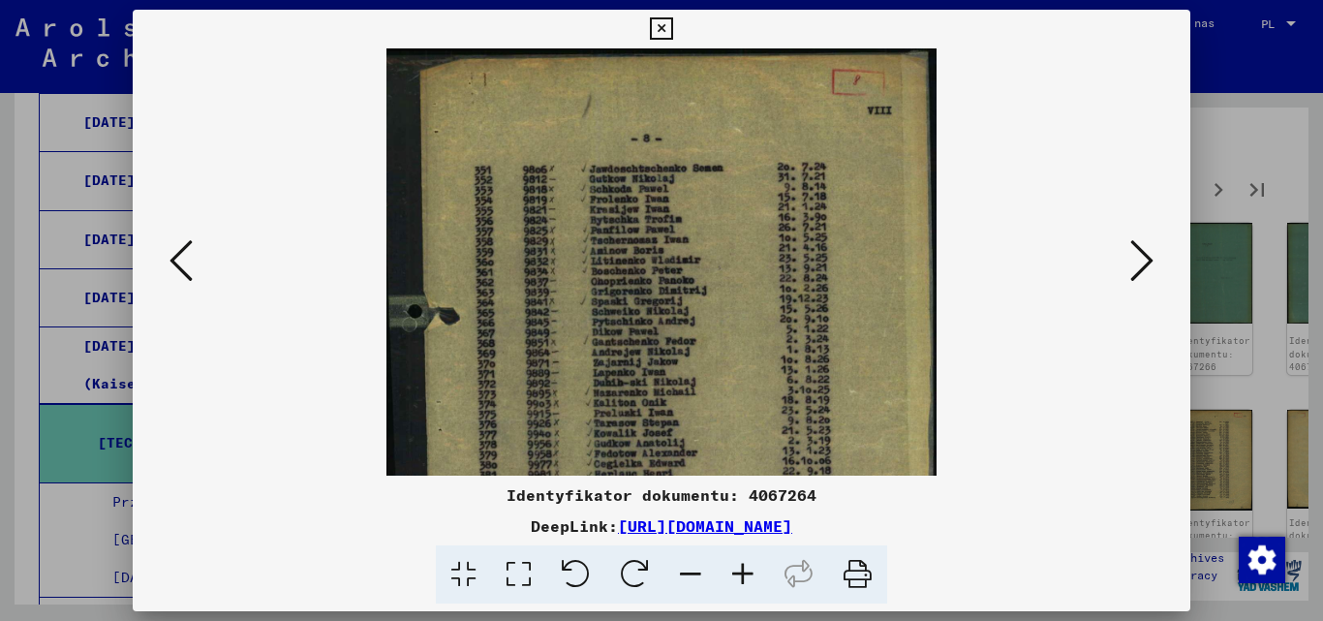
click at [748, 583] on icon at bounding box center [743, 574] width 52 height 59
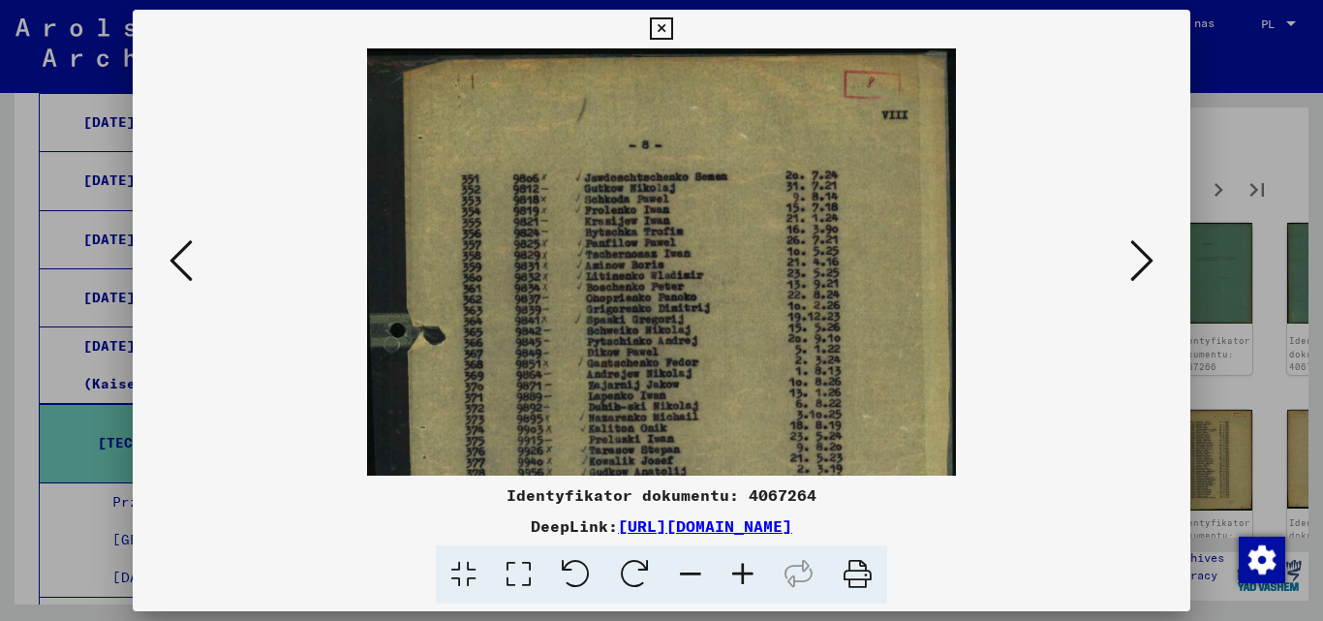
click at [748, 583] on icon at bounding box center [743, 574] width 52 height 59
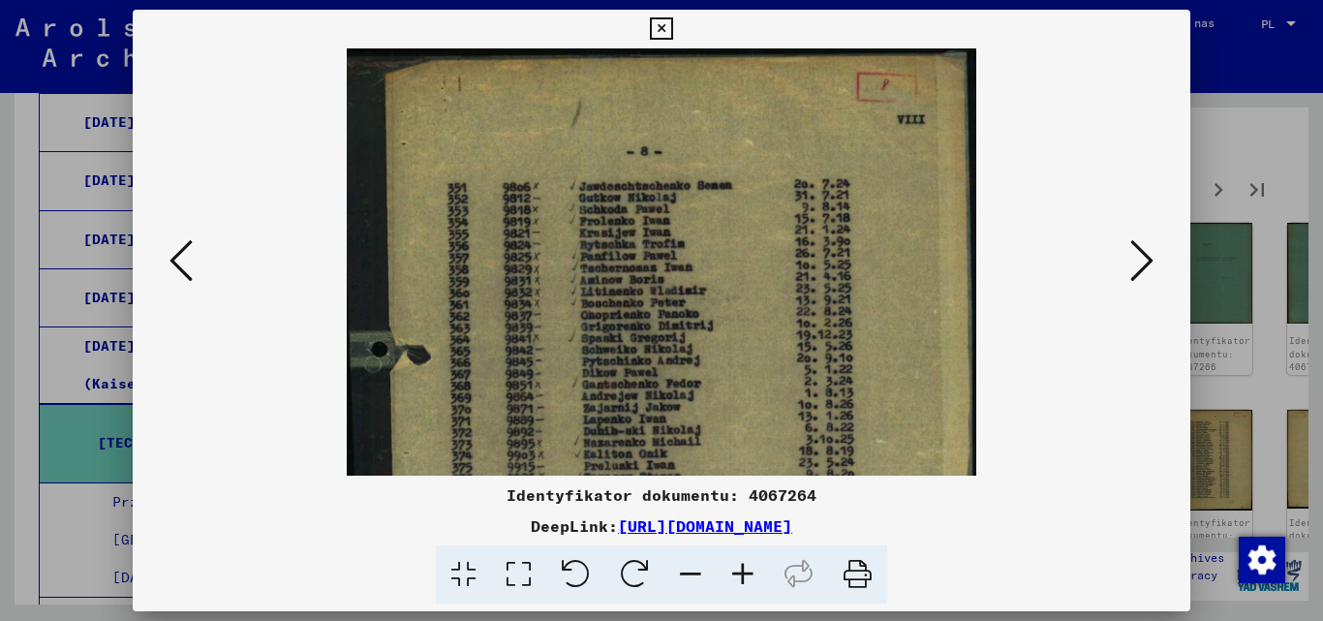
click at [748, 583] on icon at bounding box center [743, 574] width 52 height 59
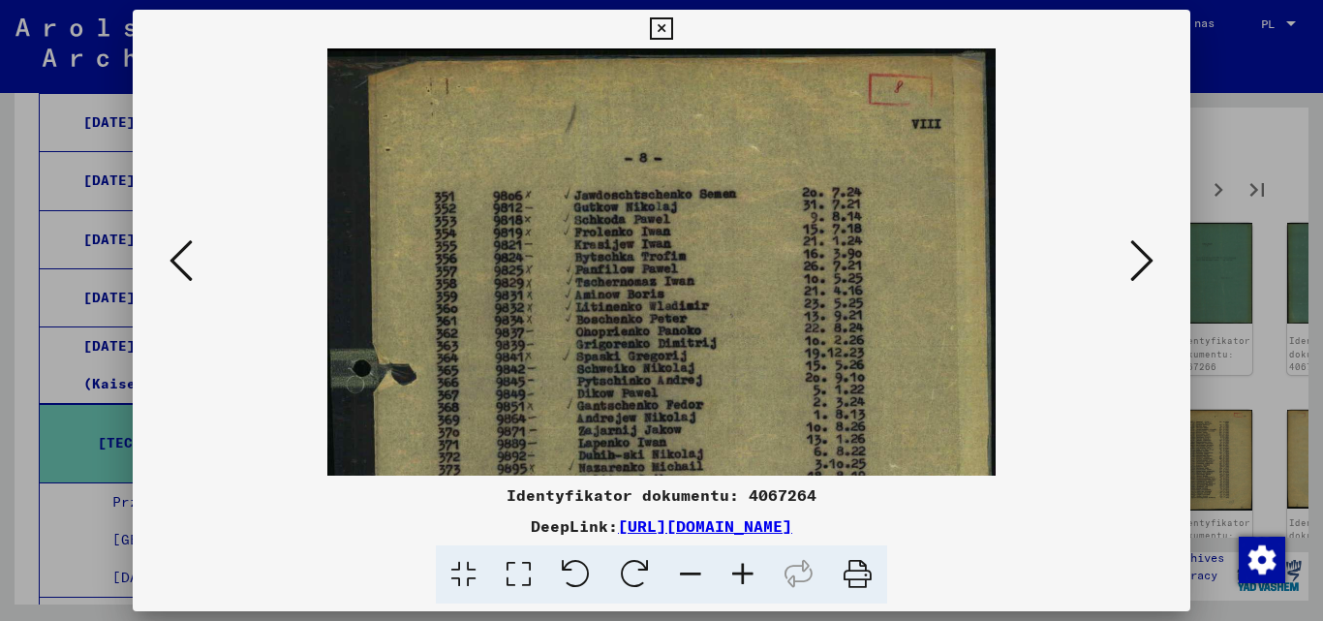
click at [748, 583] on icon at bounding box center [743, 574] width 52 height 59
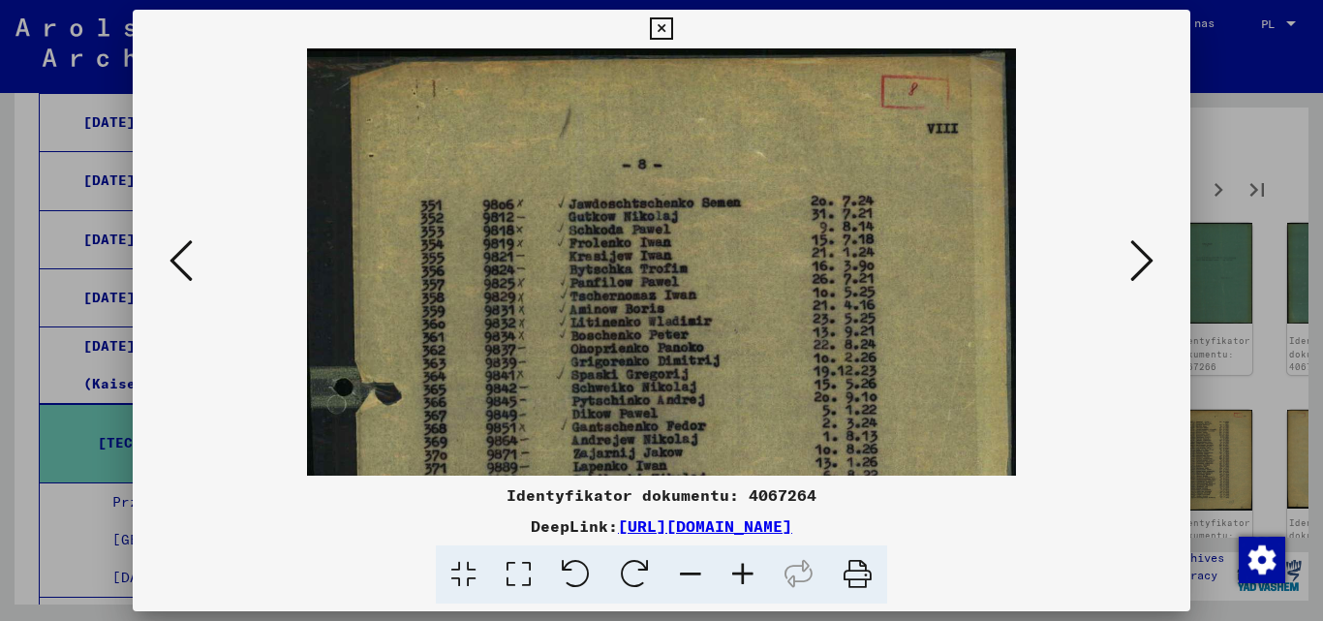
click at [748, 583] on icon at bounding box center [743, 574] width 52 height 59
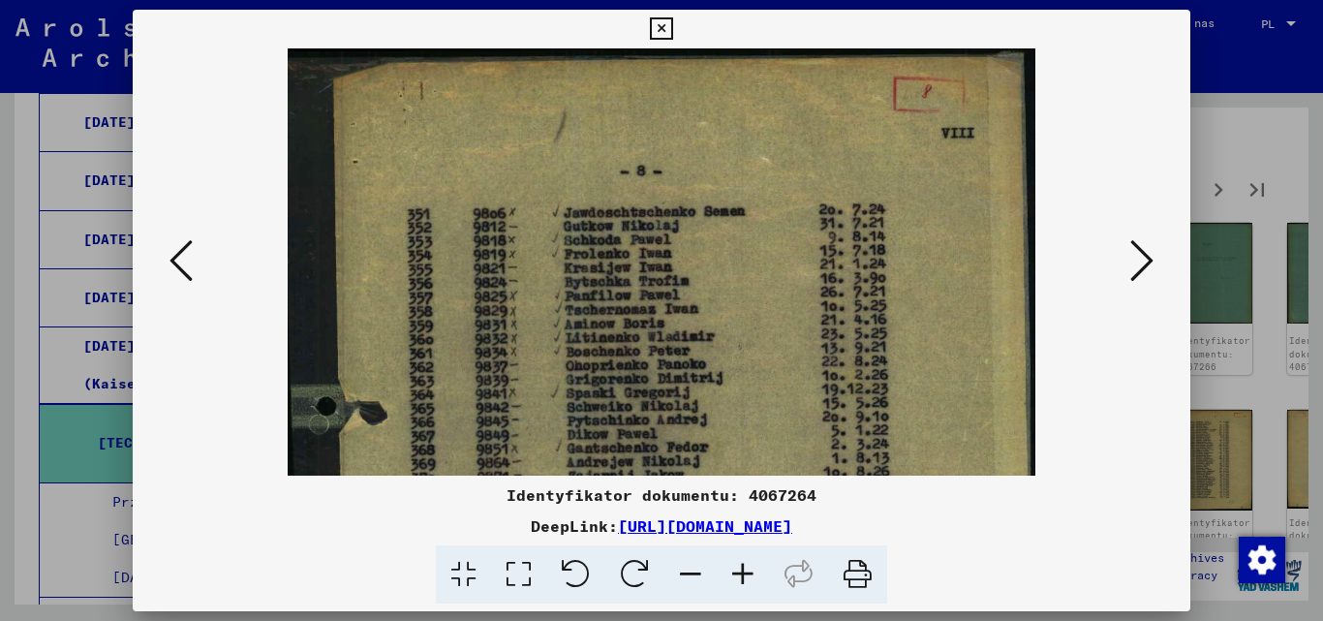
click at [748, 583] on icon at bounding box center [743, 574] width 52 height 59
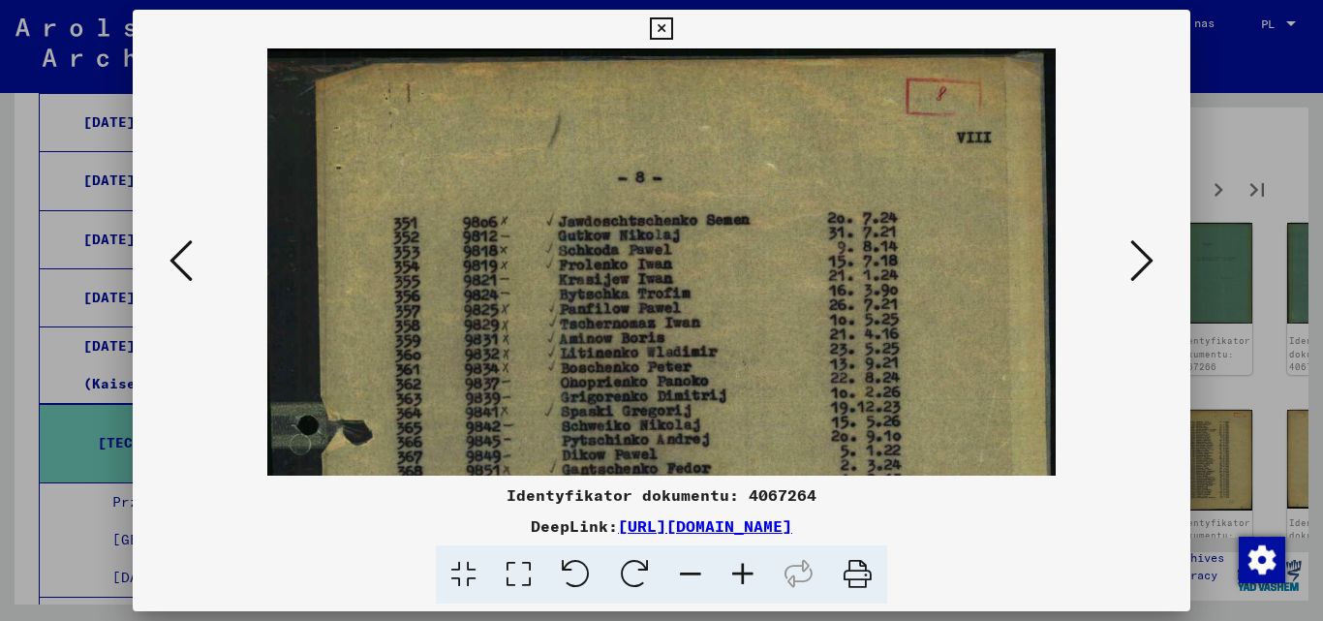
click at [662, 26] on icon at bounding box center [661, 28] width 22 height 23
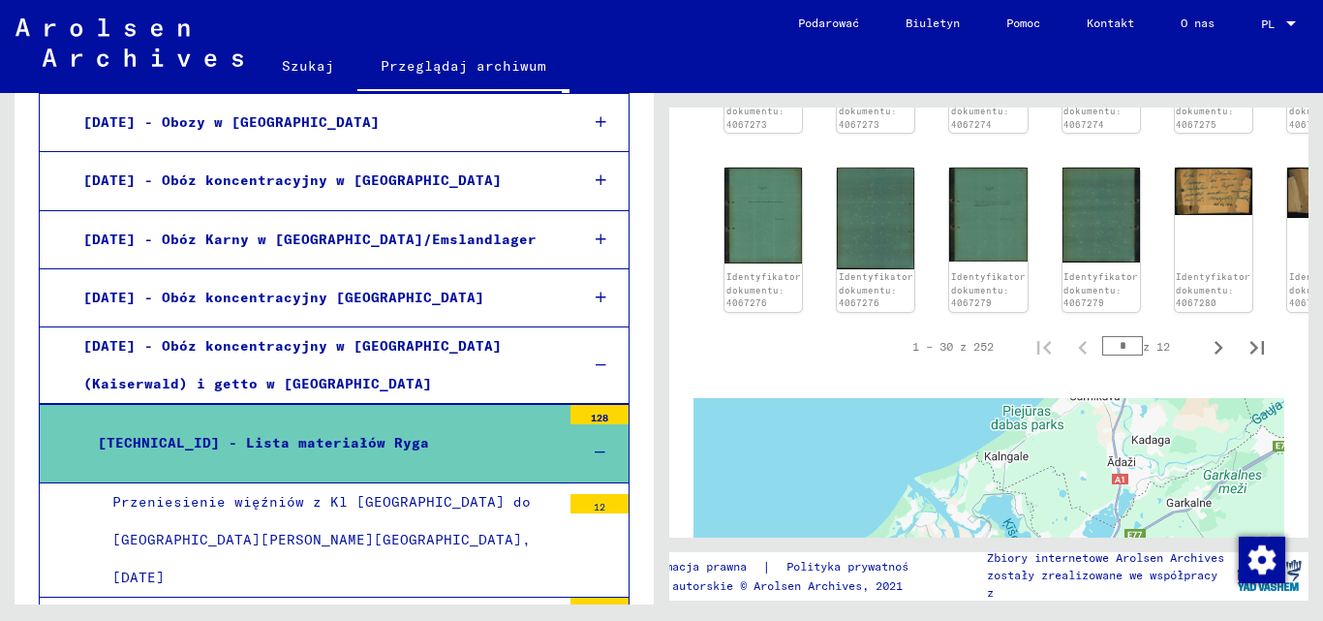
scroll to position [1142, 0]
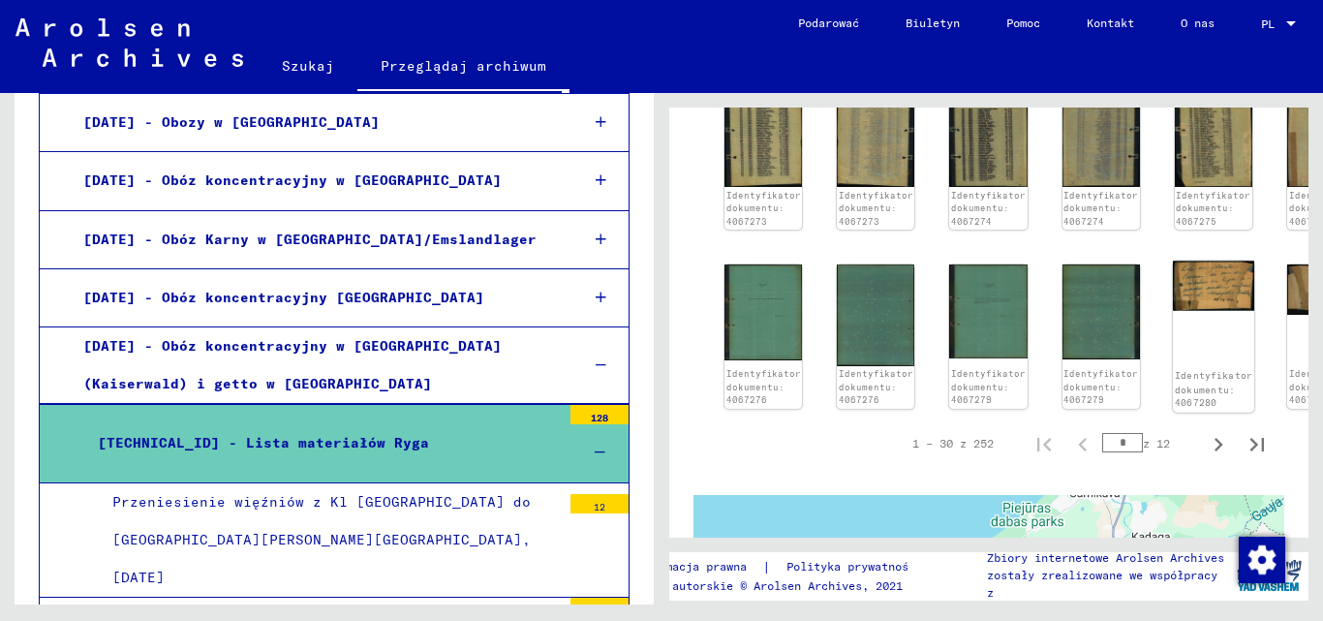
click at [1182, 261] on img at bounding box center [1213, 285] width 81 height 49
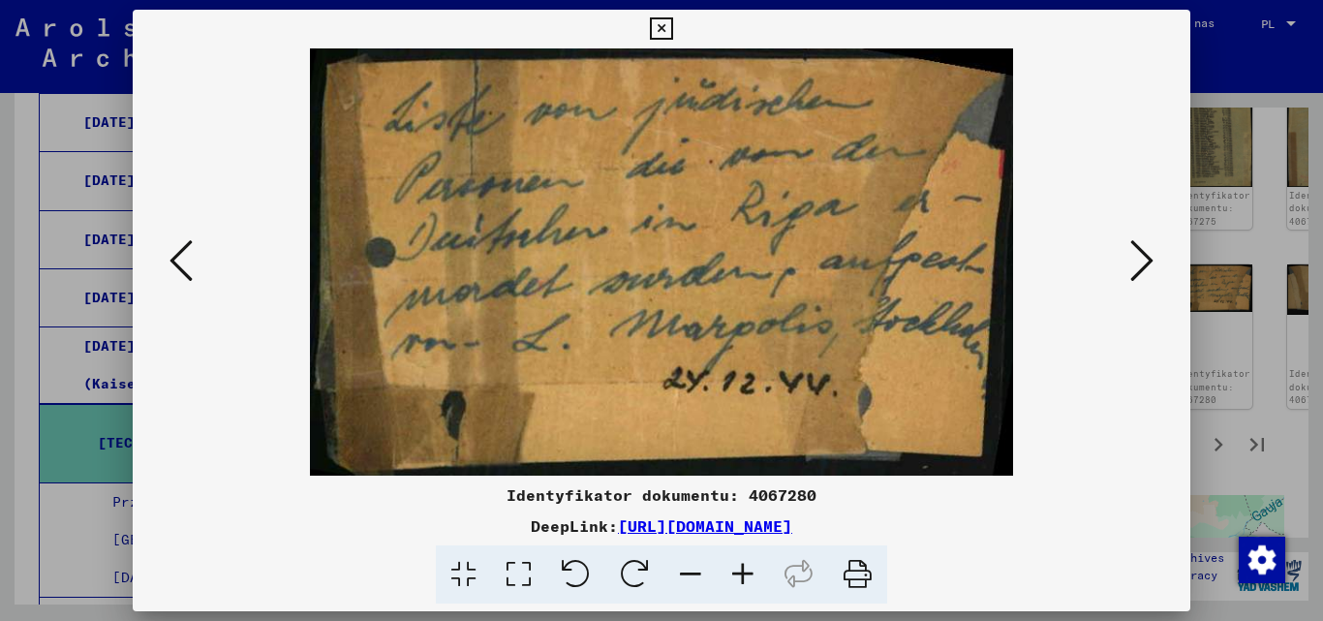
click at [1143, 256] on icon at bounding box center [1141, 260] width 23 height 46
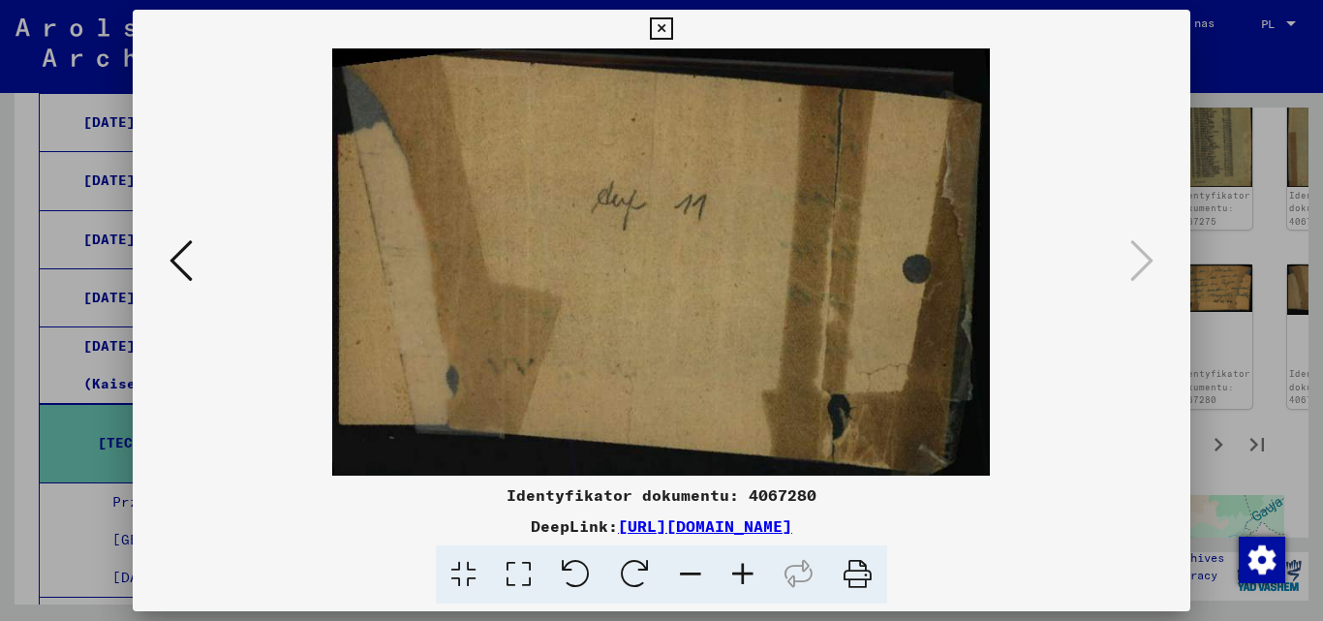
click at [655, 17] on icon at bounding box center [661, 28] width 22 height 23
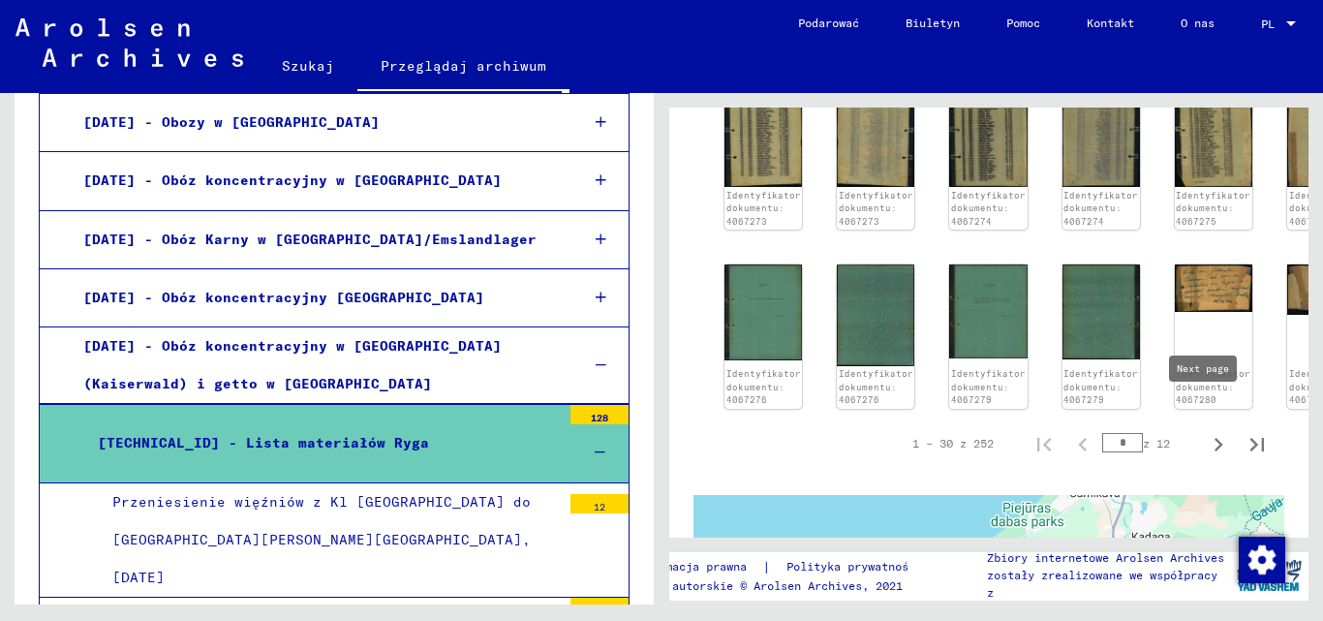
click at [1214, 438] on icon "Następna strona" at bounding box center [1218, 445] width 9 height 14
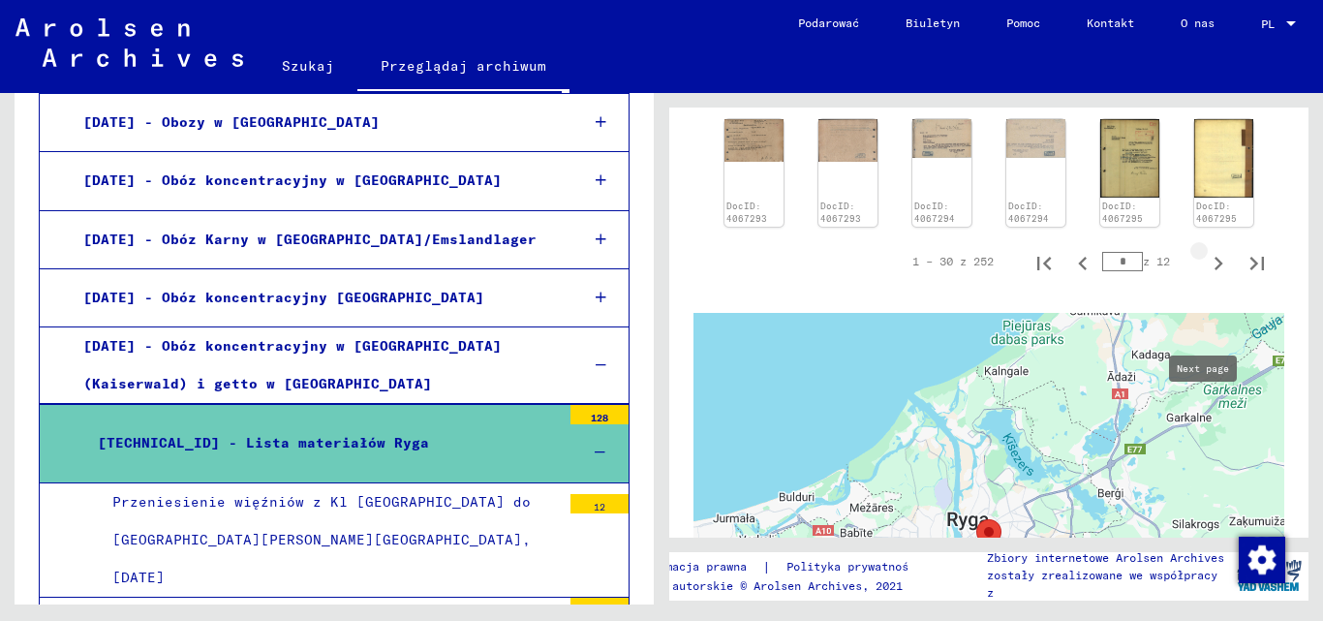
type input "*"
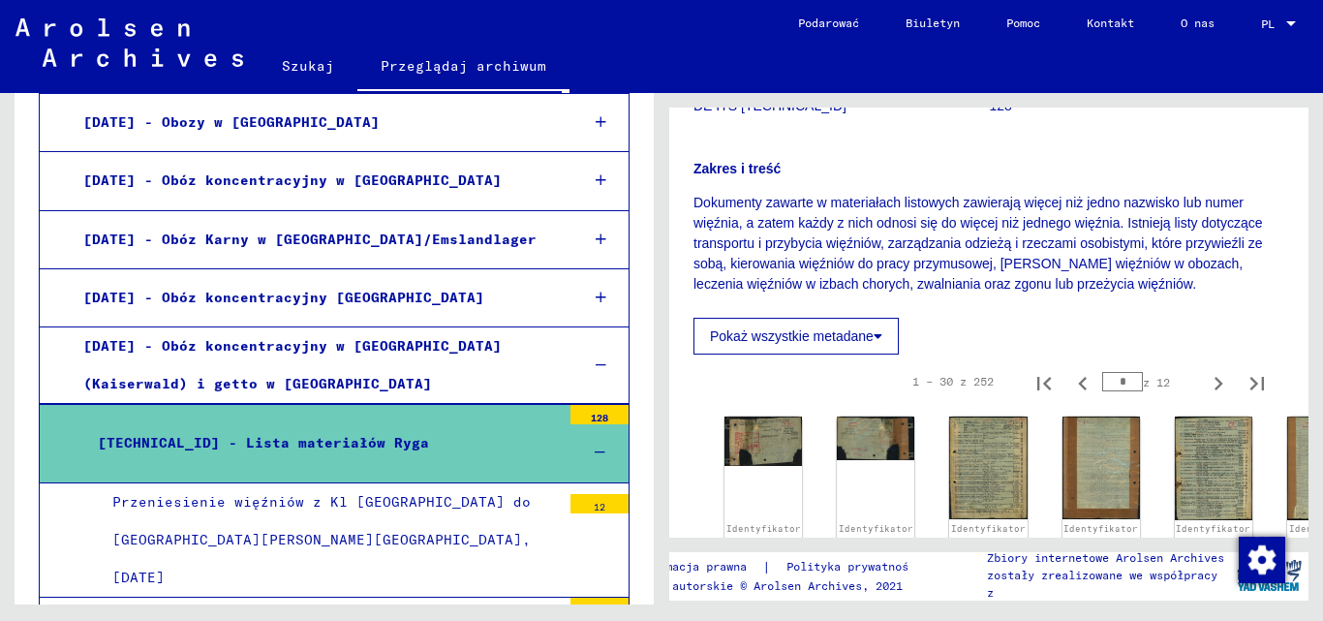
scroll to position [367, 0]
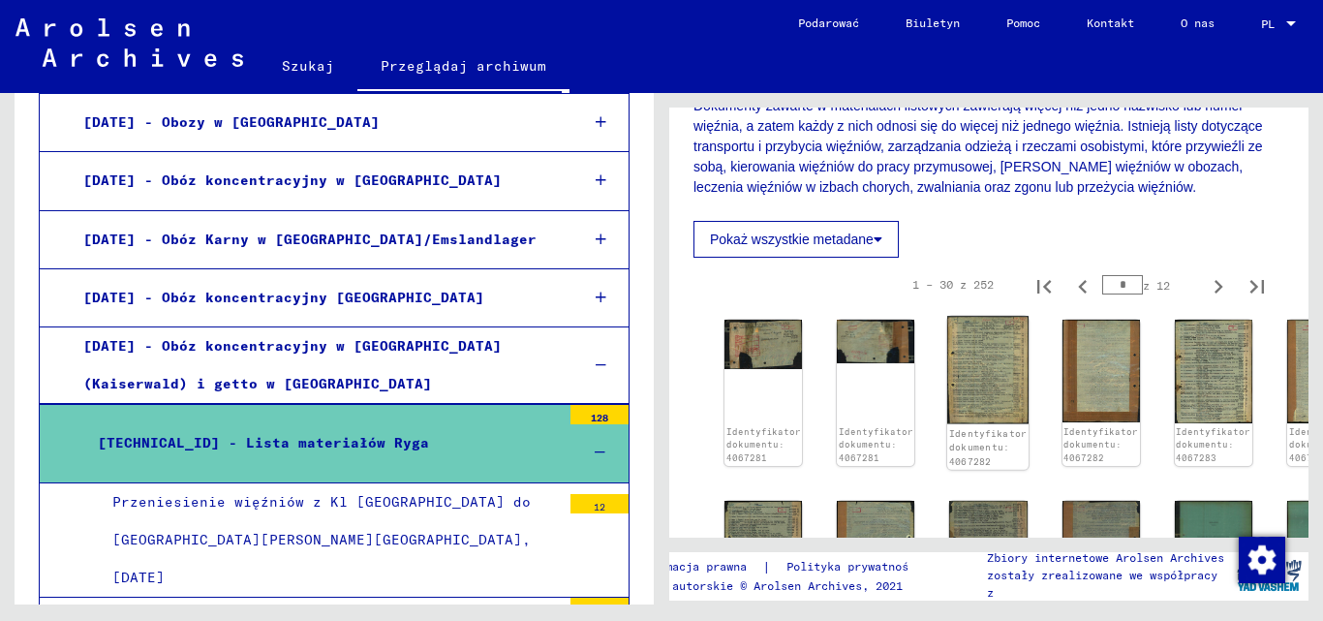
click at [969, 365] on img at bounding box center [987, 369] width 81 height 107
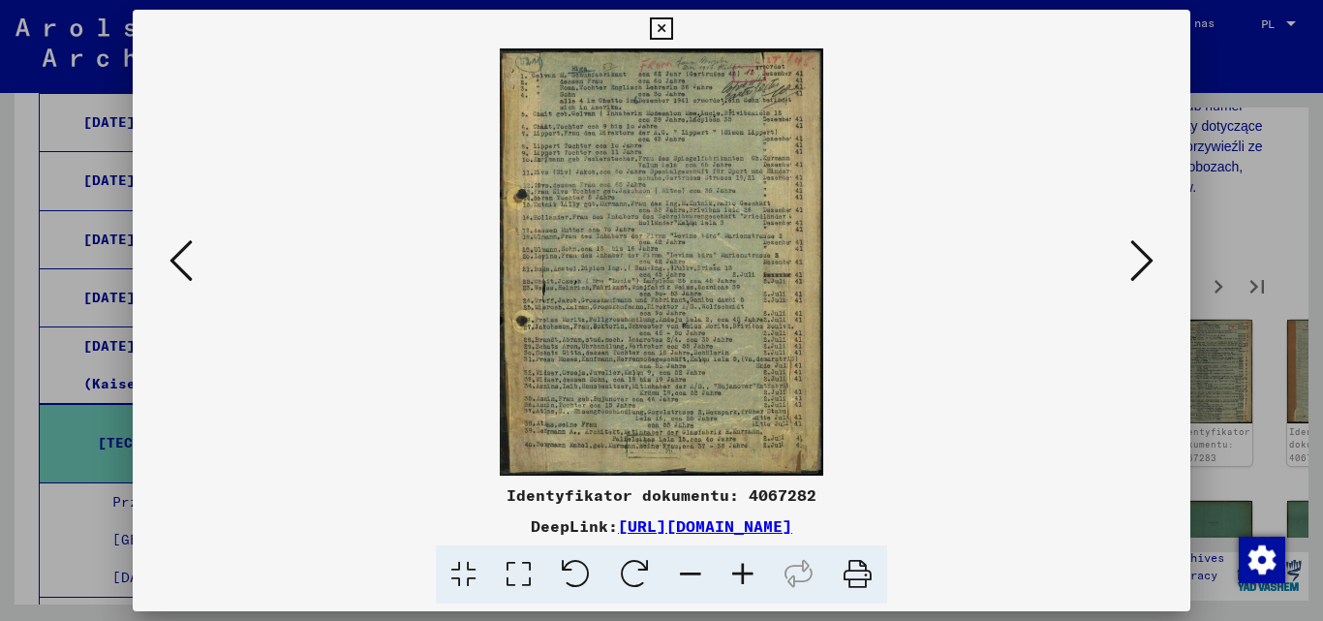
click at [746, 561] on icon at bounding box center [743, 574] width 52 height 59
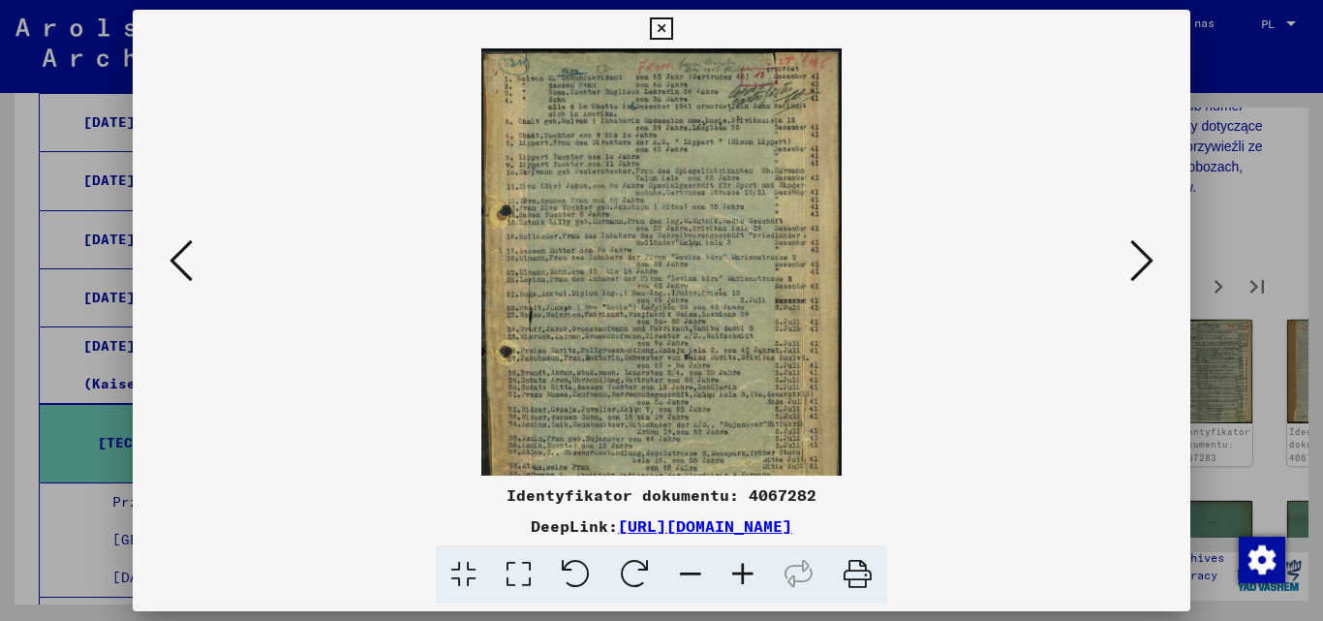
click at [746, 561] on icon at bounding box center [743, 574] width 52 height 59
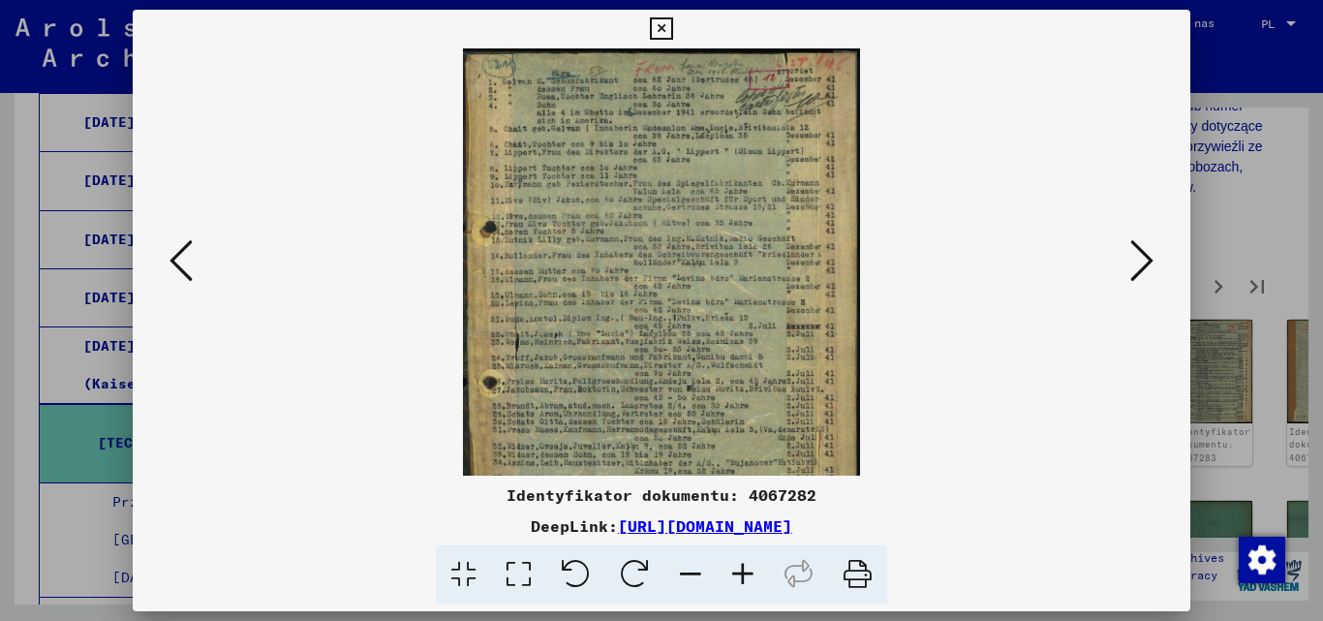
click at [746, 561] on icon at bounding box center [743, 574] width 52 height 59
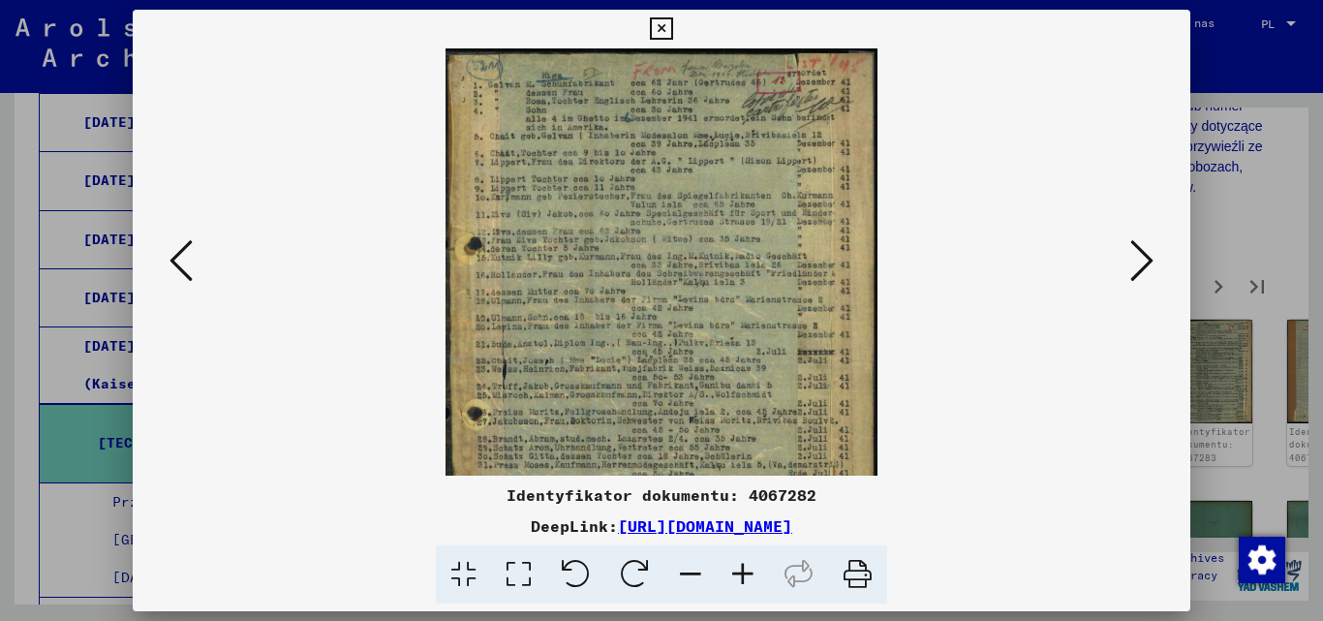
click at [746, 561] on icon at bounding box center [743, 574] width 52 height 59
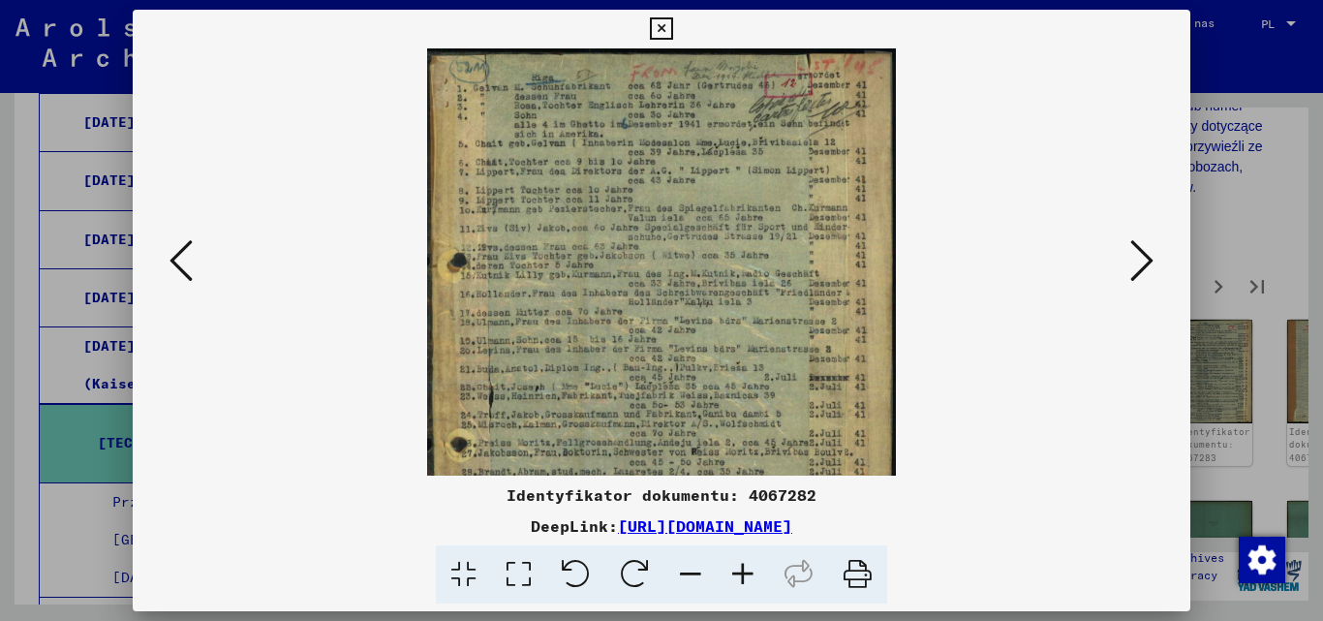
click at [746, 561] on icon at bounding box center [743, 574] width 52 height 59
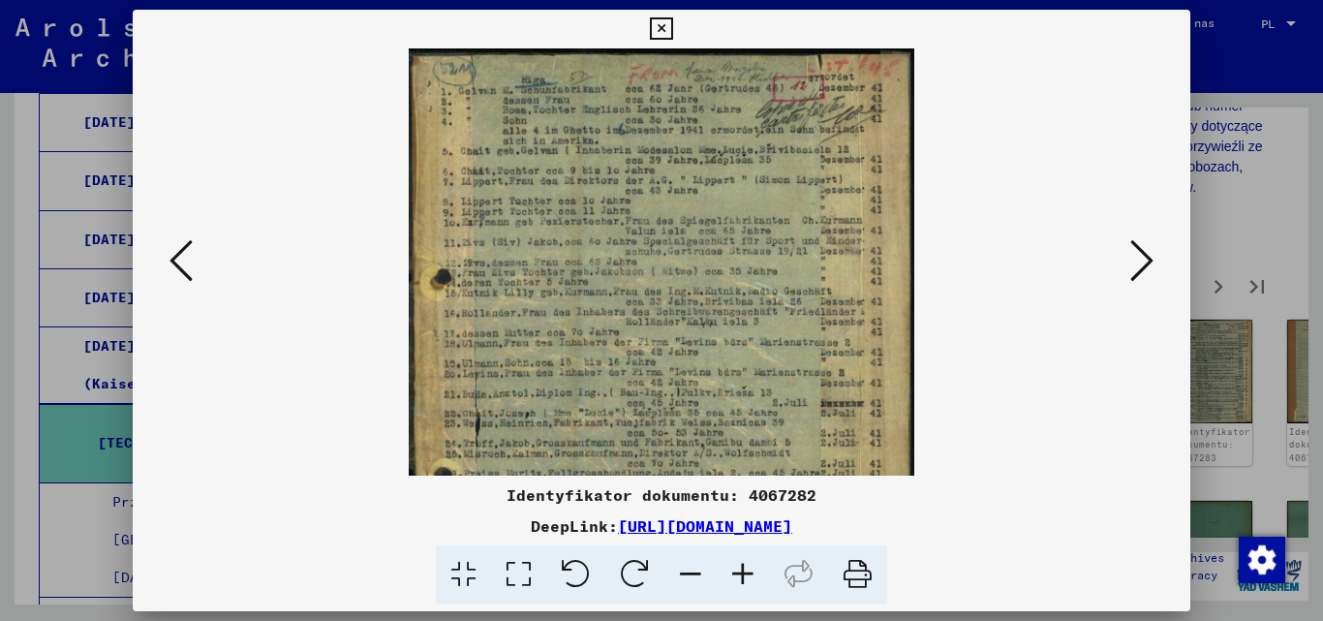
click at [746, 561] on icon at bounding box center [743, 574] width 52 height 59
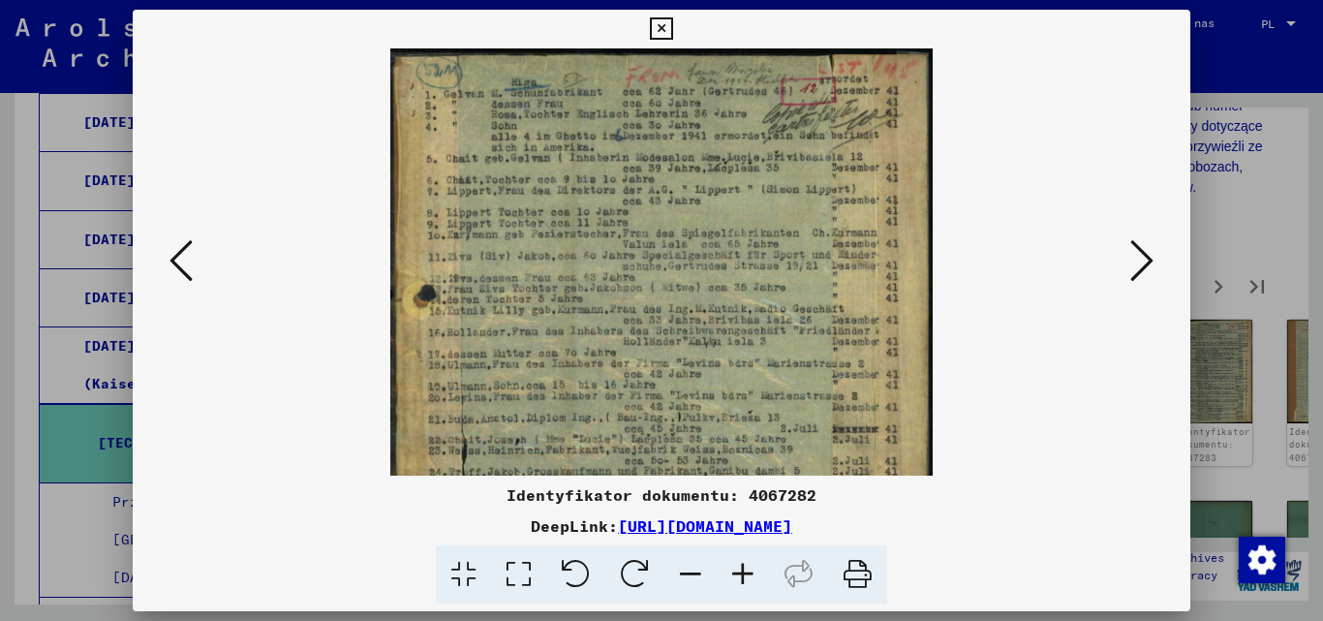
click at [746, 561] on icon at bounding box center [743, 574] width 52 height 59
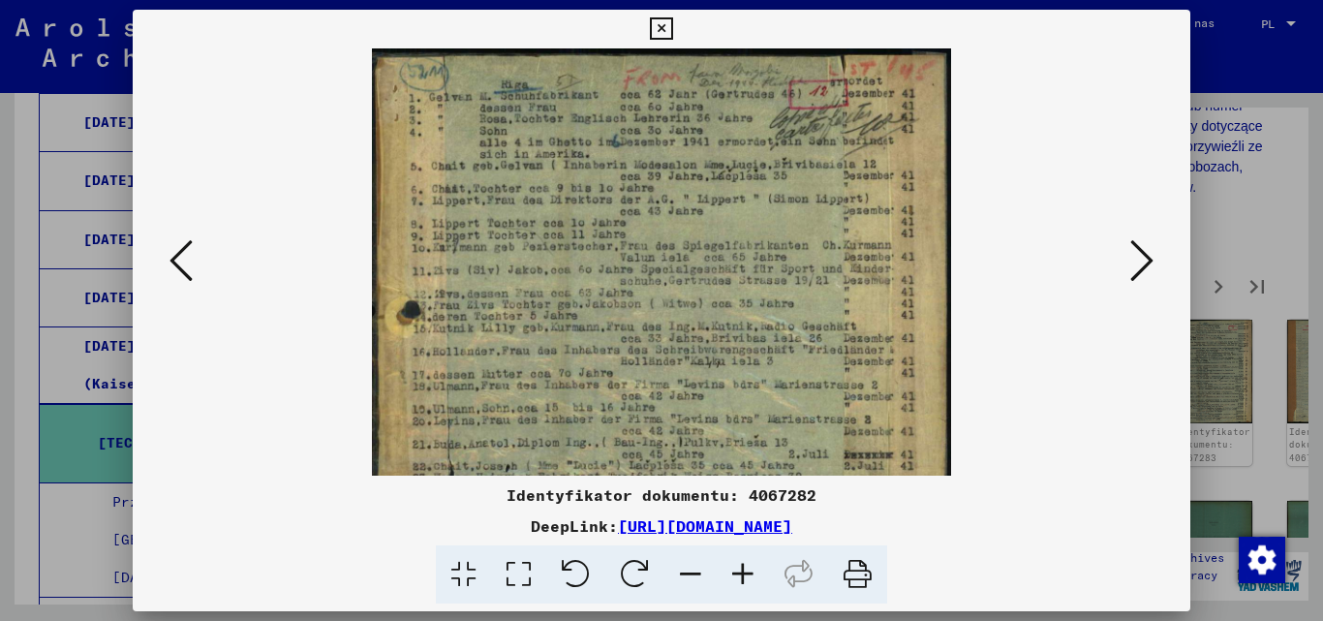
click at [746, 561] on icon at bounding box center [743, 574] width 52 height 59
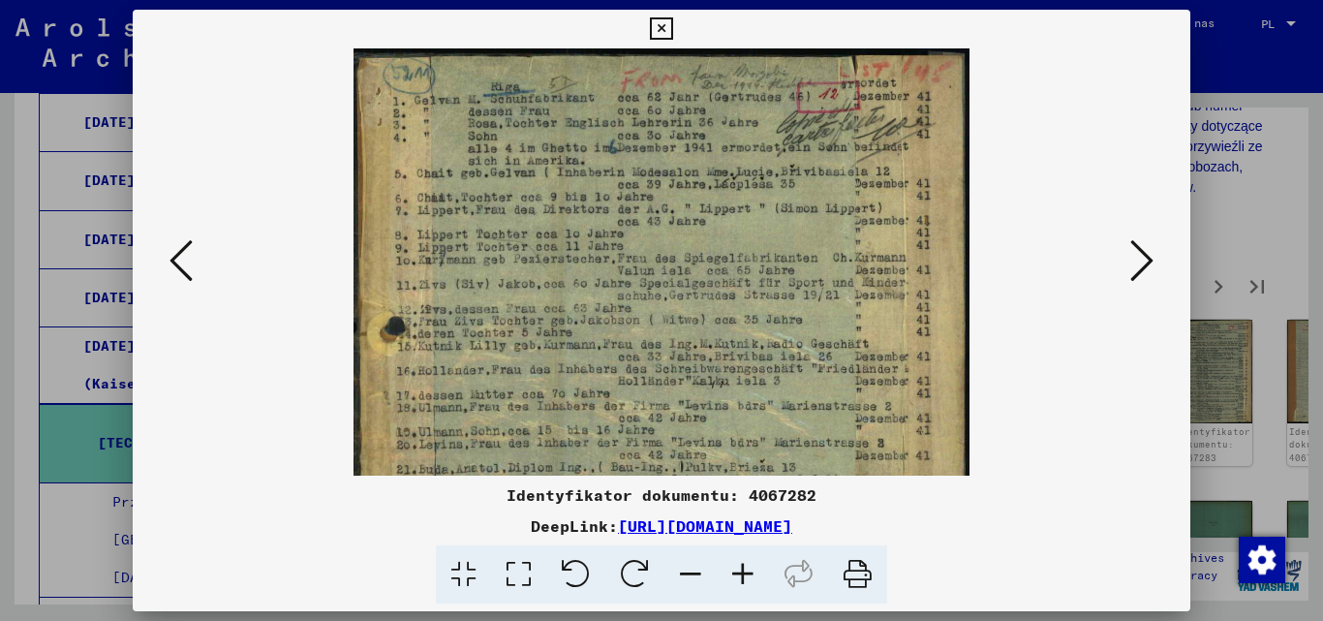
click at [746, 562] on icon at bounding box center [743, 574] width 52 height 59
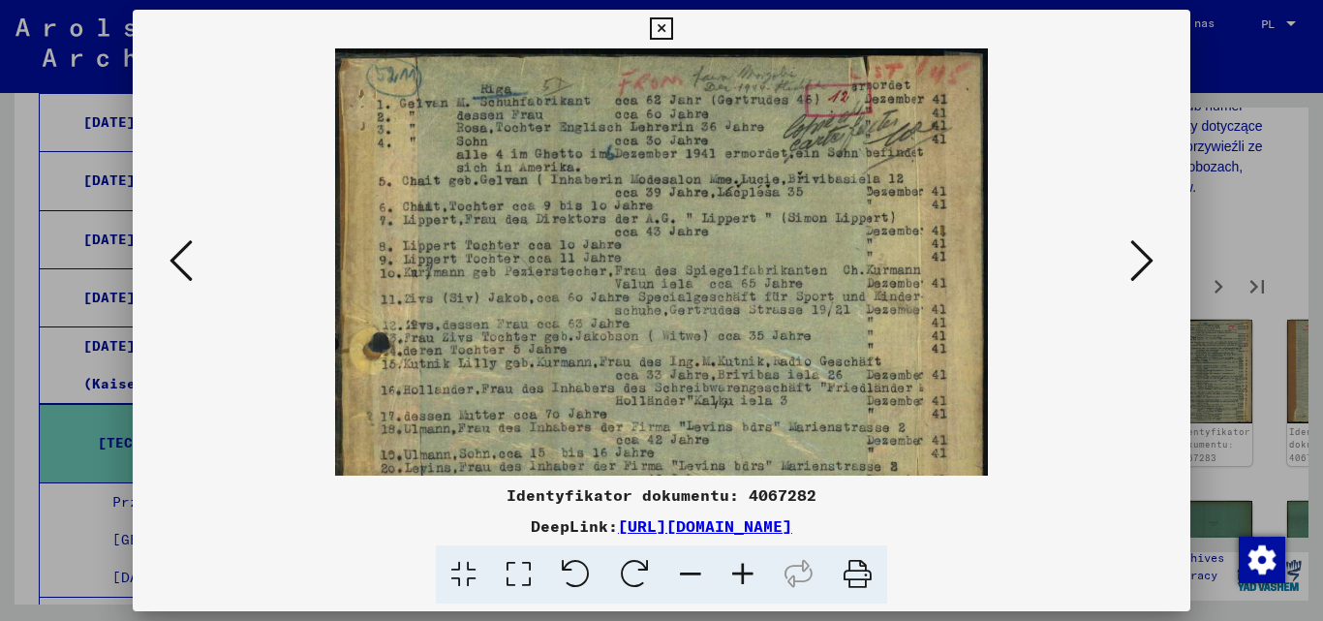
click at [746, 562] on icon at bounding box center [743, 574] width 52 height 59
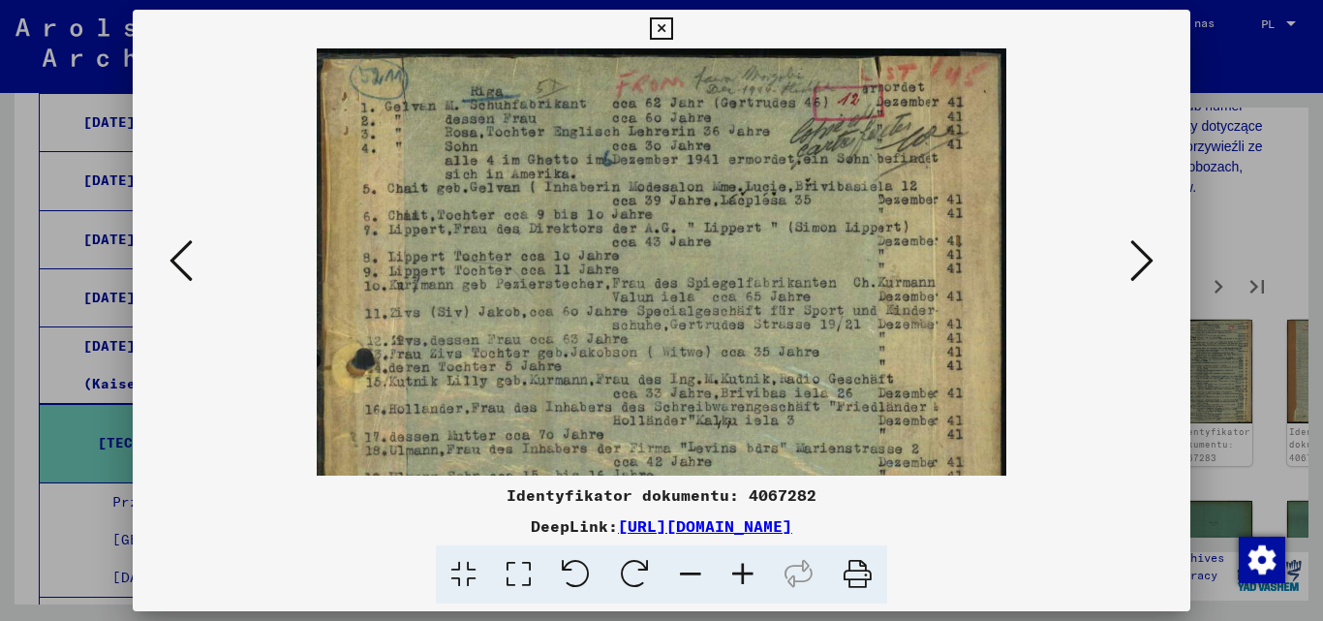
scroll to position [154, 0]
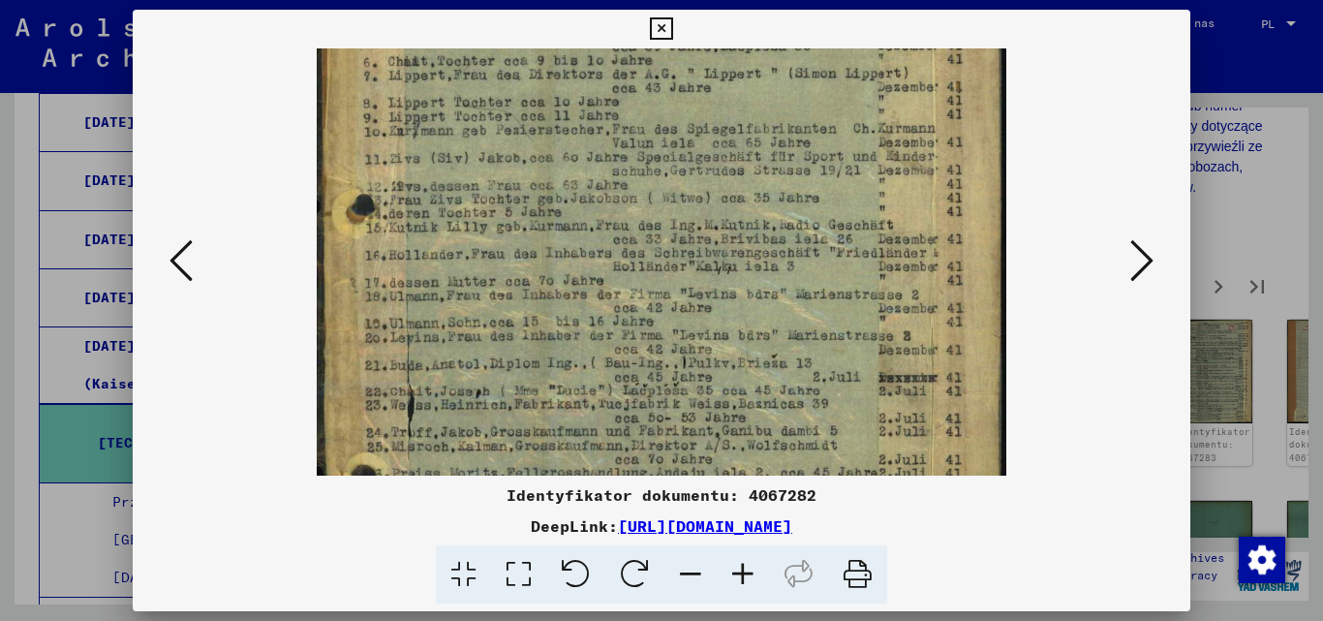
drag, startPoint x: 885, startPoint y: 419, endPoint x: 862, endPoint y: 265, distance: 155.7
click at [862, 265] on img at bounding box center [661, 349] width 689 height 911
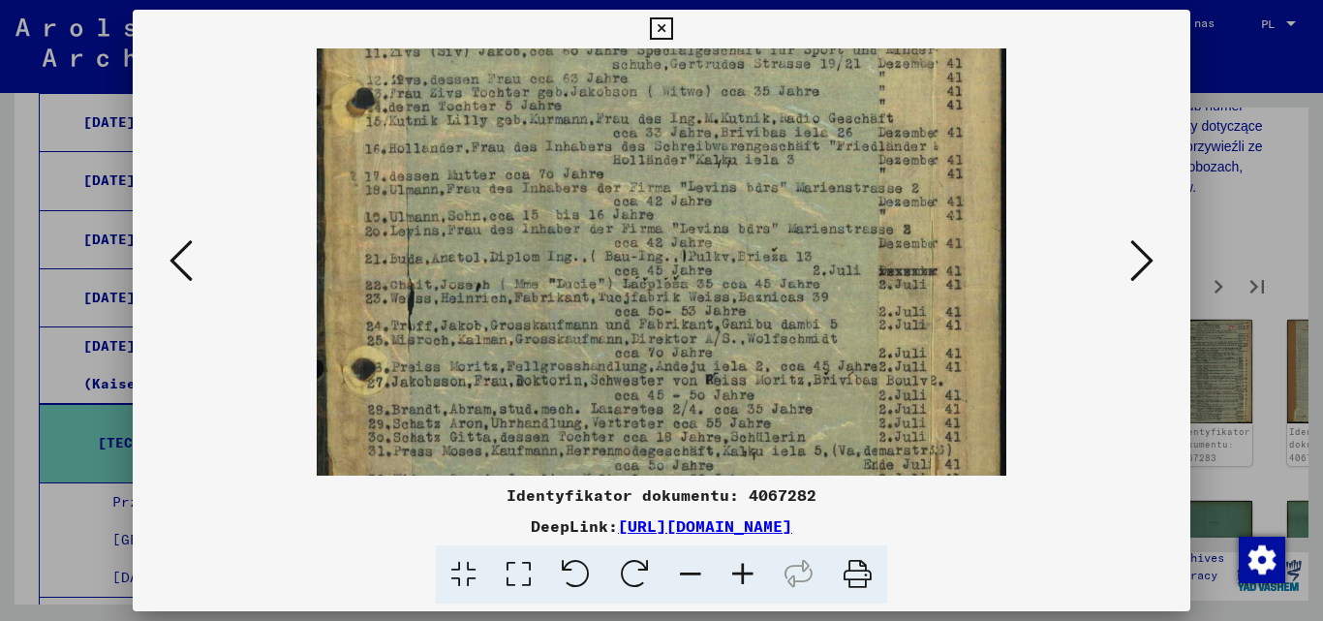
scroll to position [267, 0]
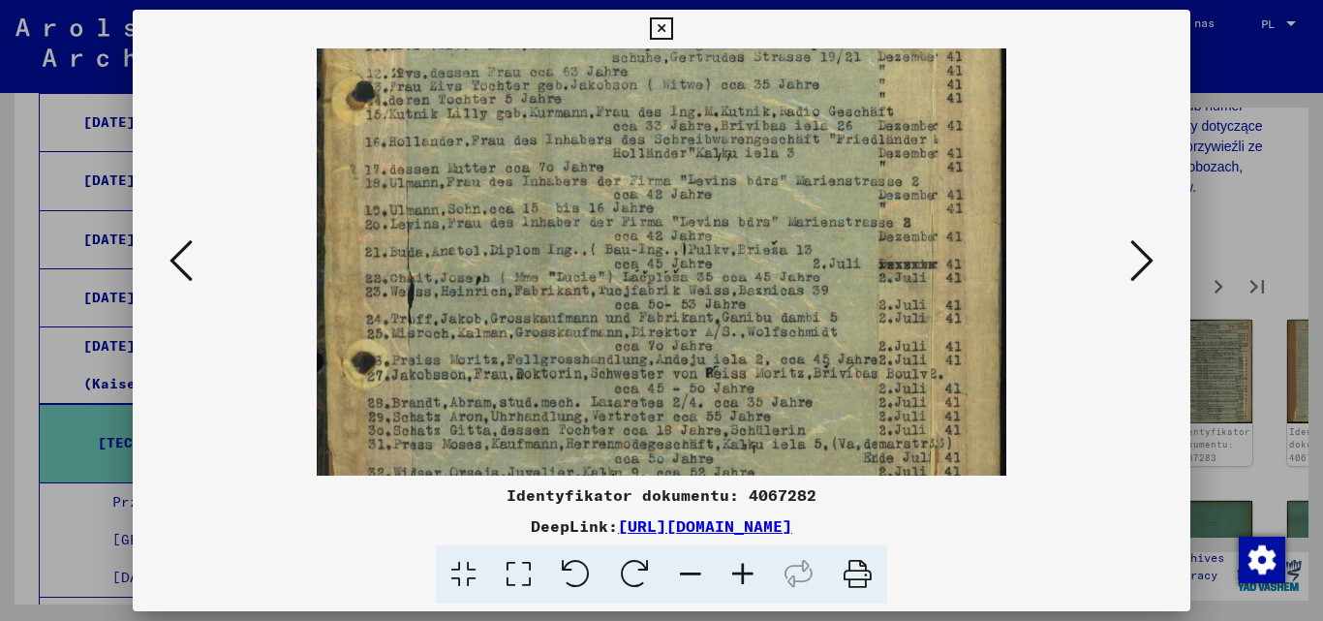
drag, startPoint x: 838, startPoint y: 419, endPoint x: 836, endPoint y: 306, distance: 113.3
click at [836, 306] on img at bounding box center [661, 236] width 689 height 911
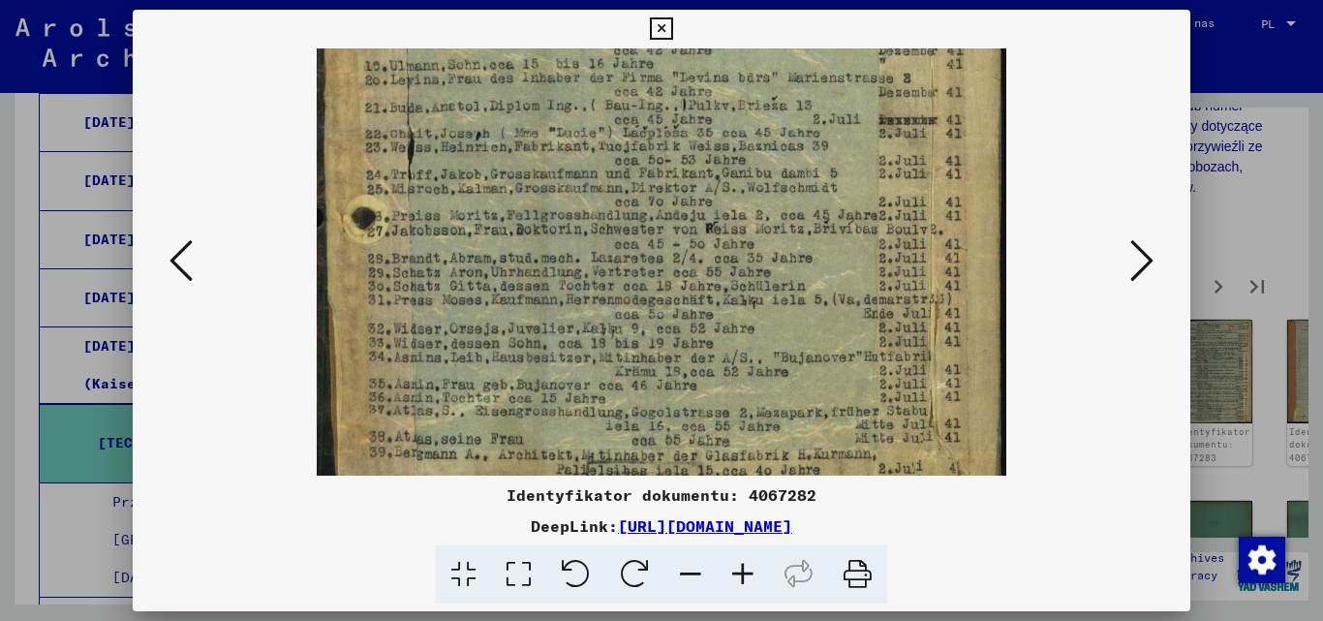
scroll to position [420, 0]
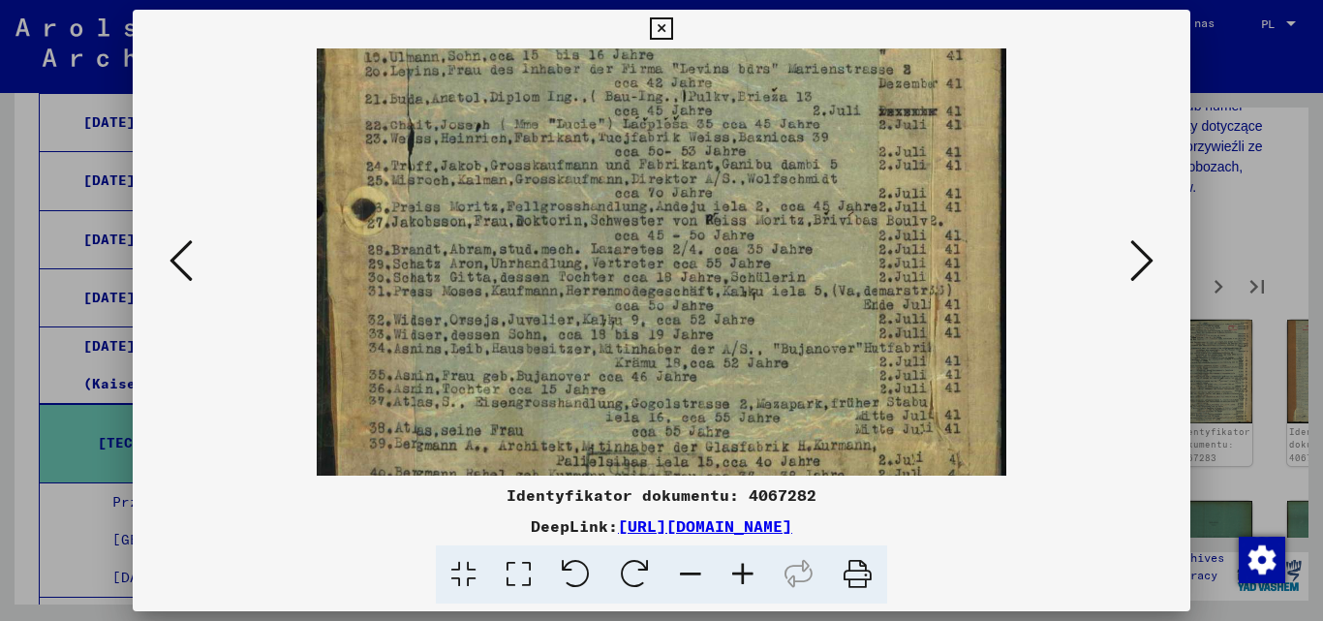
drag, startPoint x: 818, startPoint y: 376, endPoint x: 834, endPoint y: 297, distance: 80.0
click at [834, 297] on img at bounding box center [661, 83] width 689 height 911
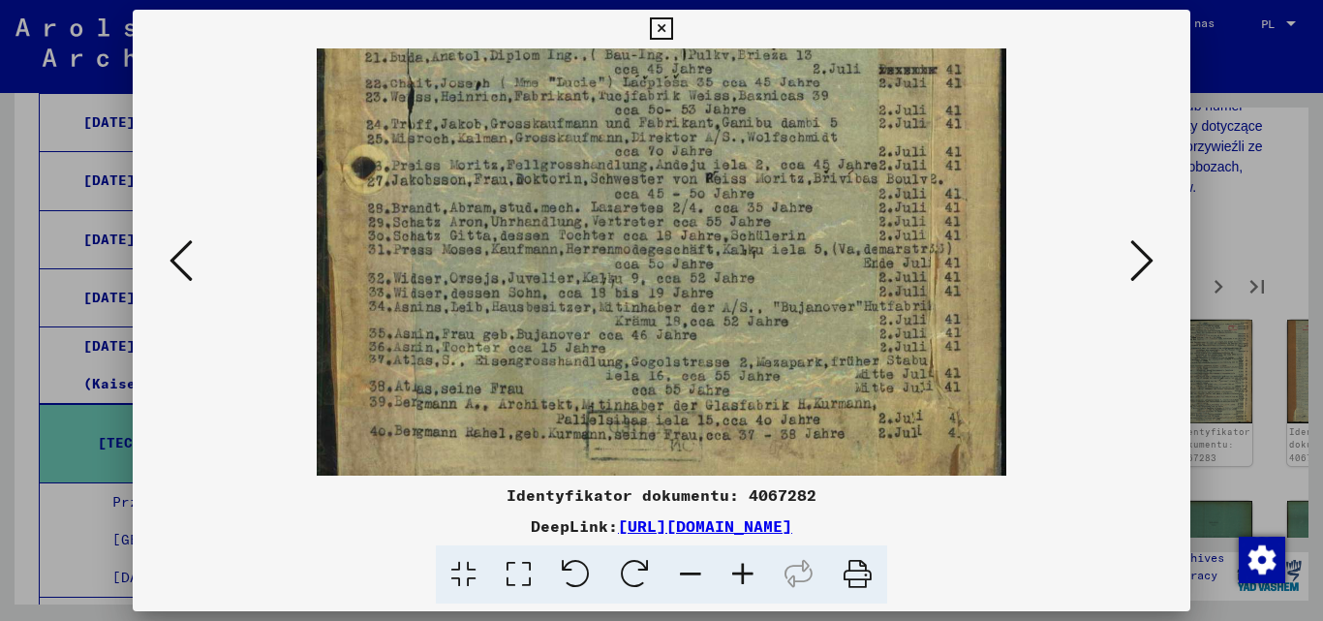
scroll to position [470, 0]
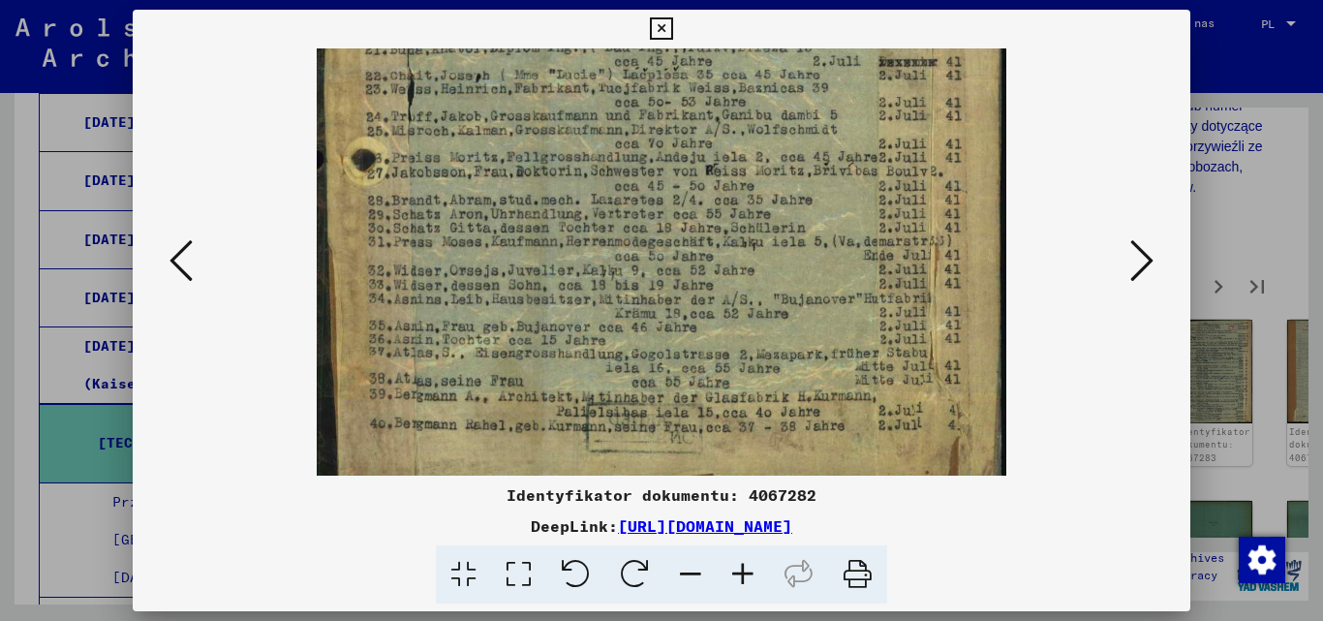
drag, startPoint x: 812, startPoint y: 441, endPoint x: 812, endPoint y: 392, distance: 48.4
click at [812, 392] on img at bounding box center [661, 34] width 689 height 911
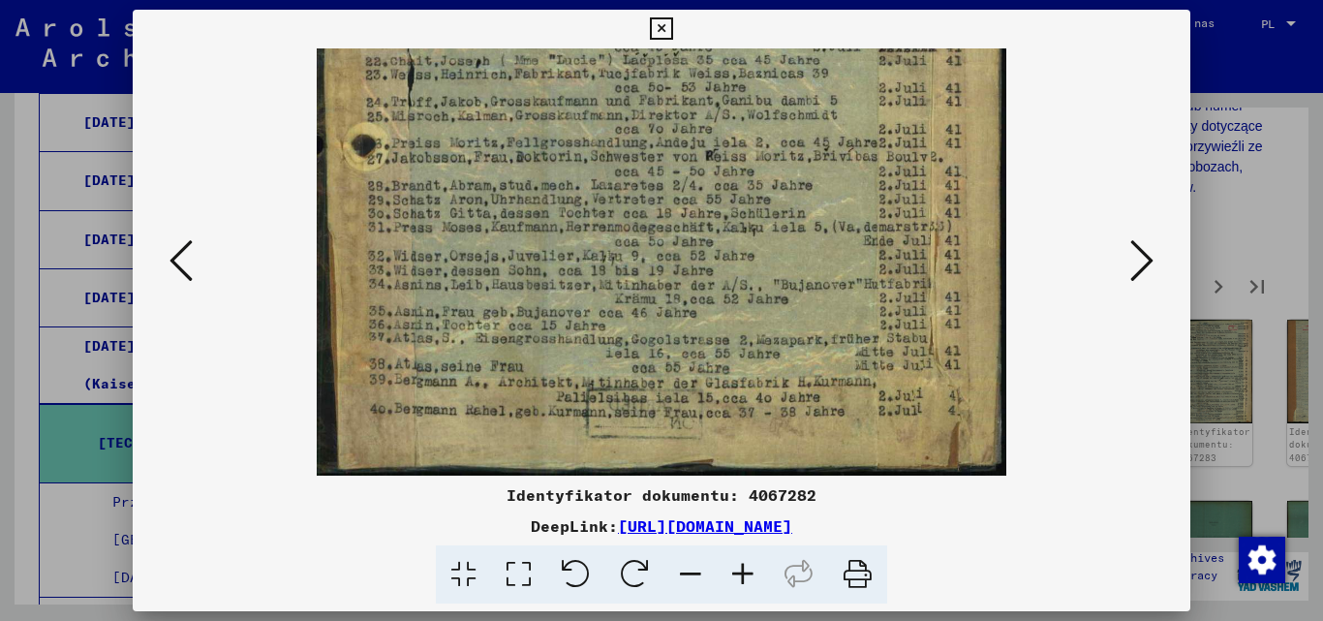
drag, startPoint x: 811, startPoint y: 420, endPoint x: 829, endPoint y: 341, distance: 81.5
click at [829, 341] on img at bounding box center [661, 19] width 689 height 911
click at [664, 23] on icon at bounding box center [661, 28] width 22 height 23
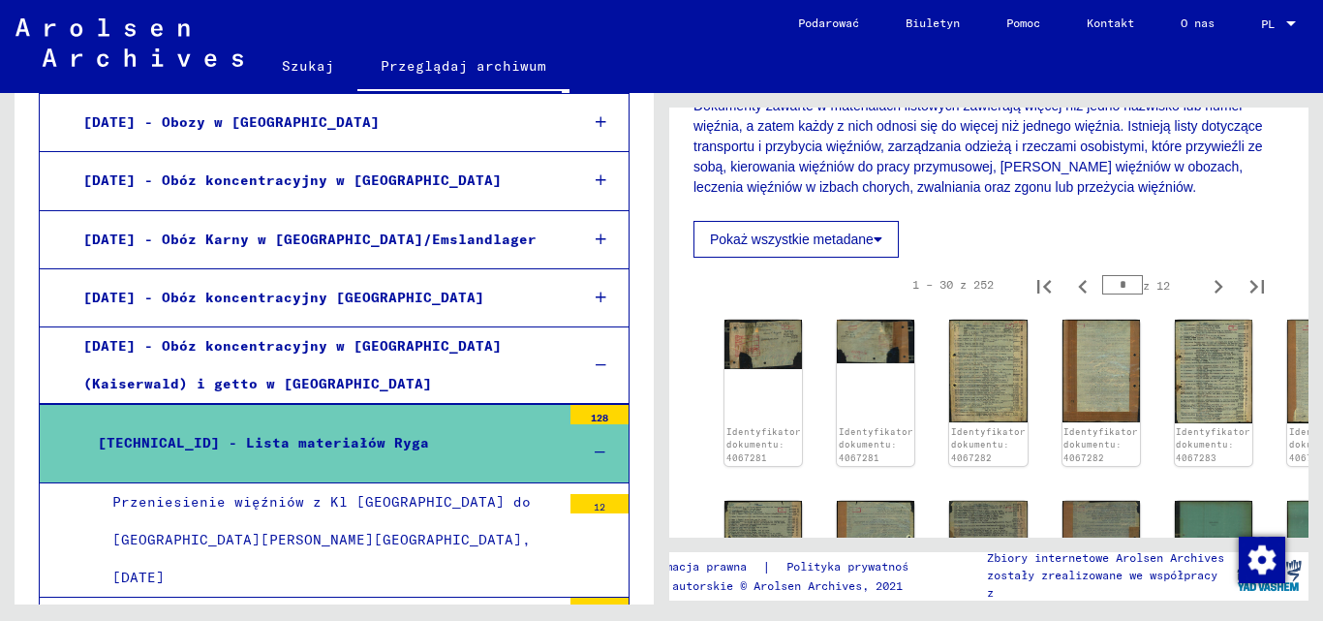
scroll to position [464, 0]
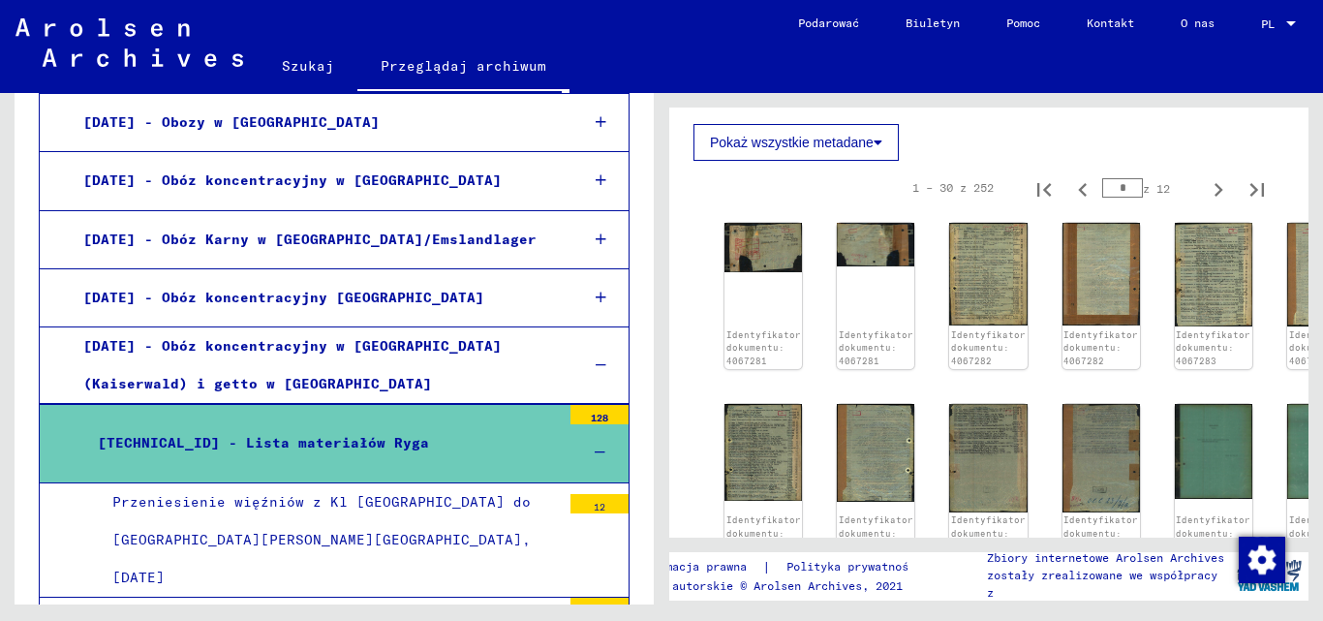
click at [836, 143] on font "Pokaż wszystkie metadane" at bounding box center [792, 142] width 164 height 15
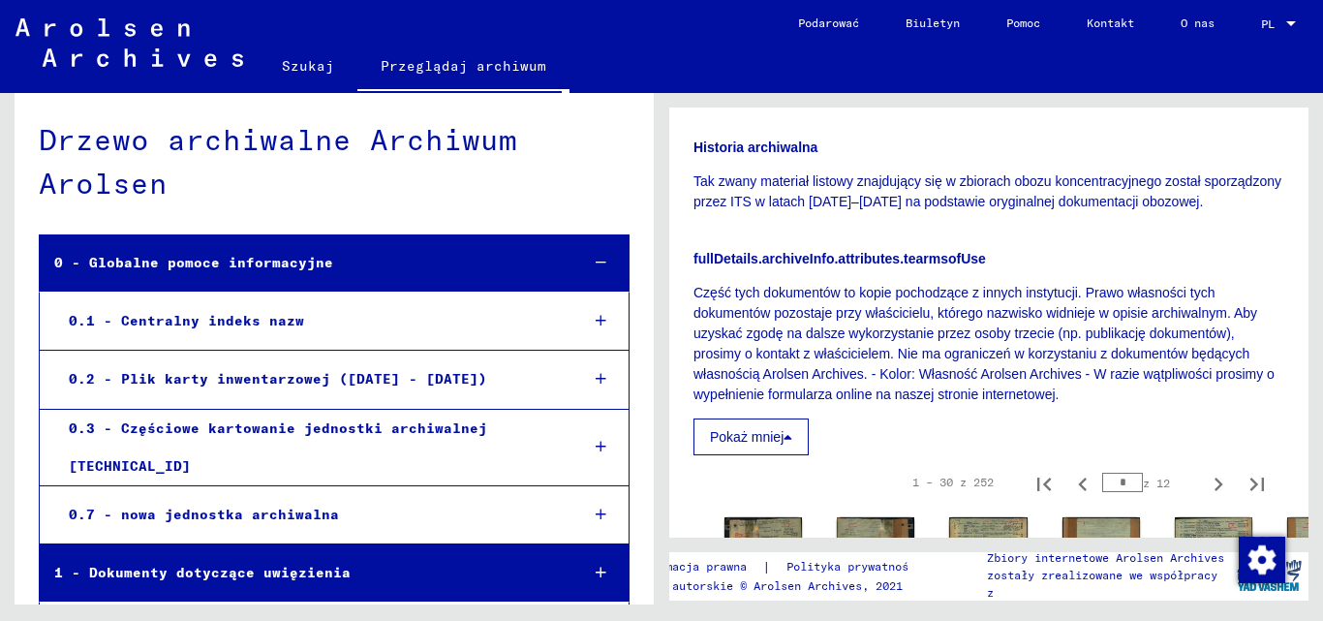
scroll to position [0, 0]
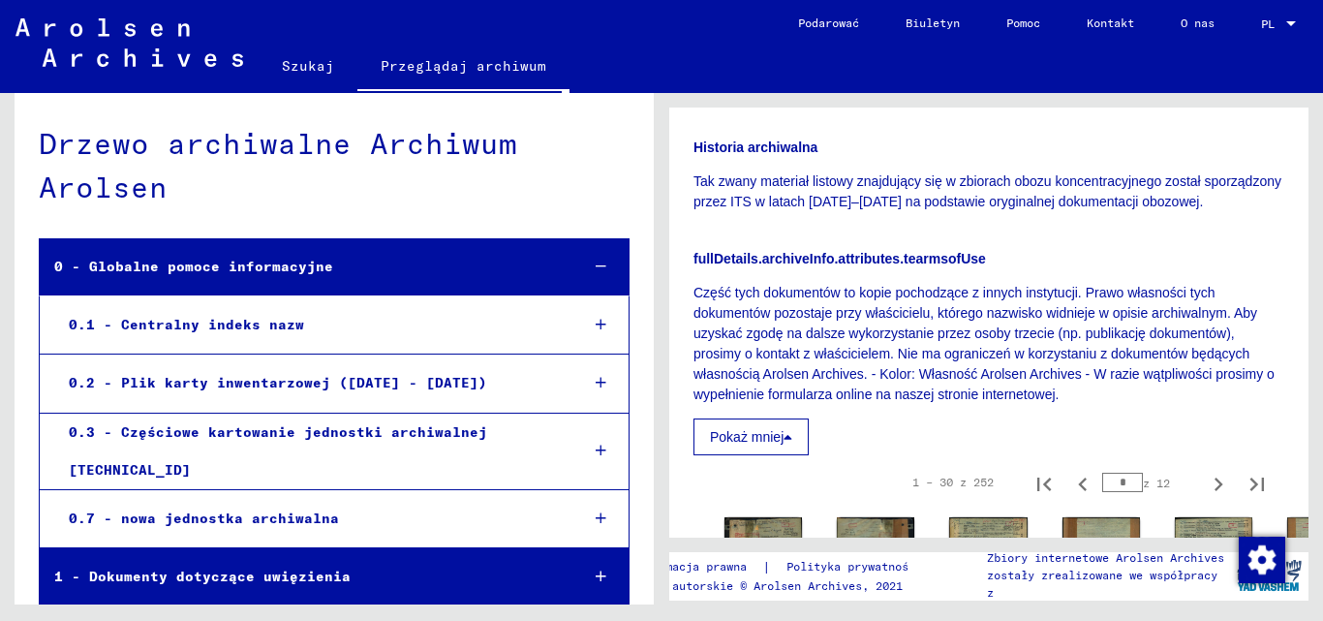
click at [394, 269] on div "0 - Globalne pomoce informacyjne" at bounding box center [301, 267] width 523 height 38
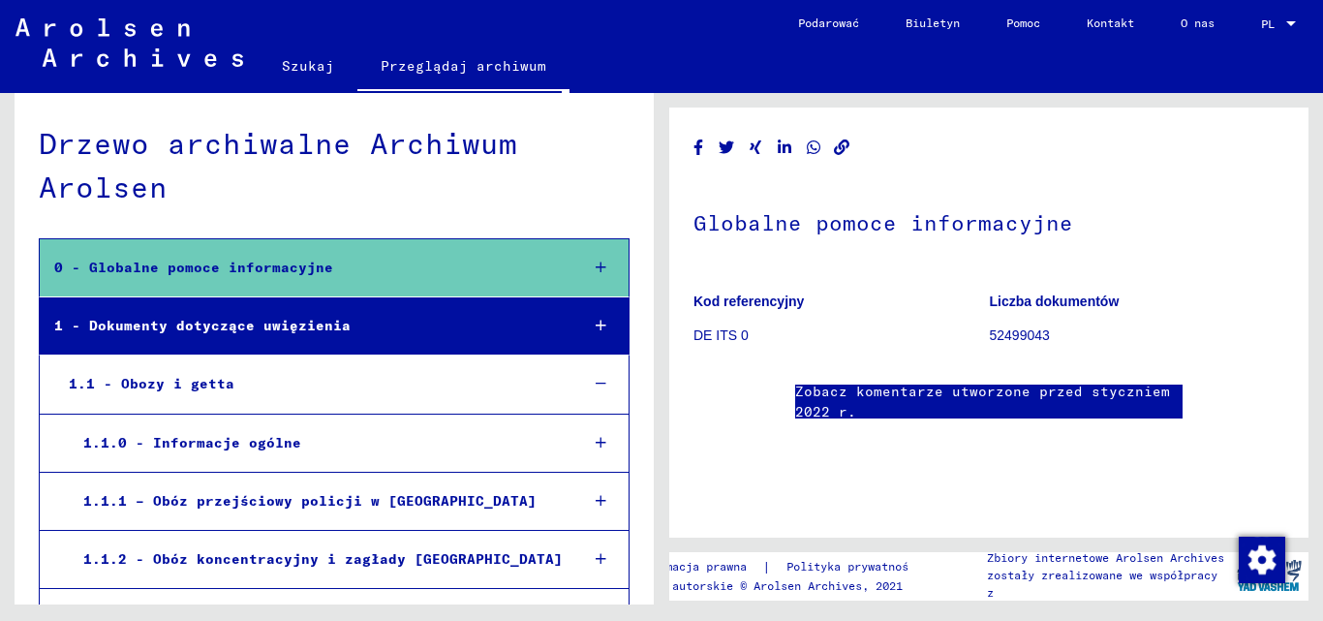
click at [302, 59] on font "Szukaj" at bounding box center [308, 65] width 52 height 17
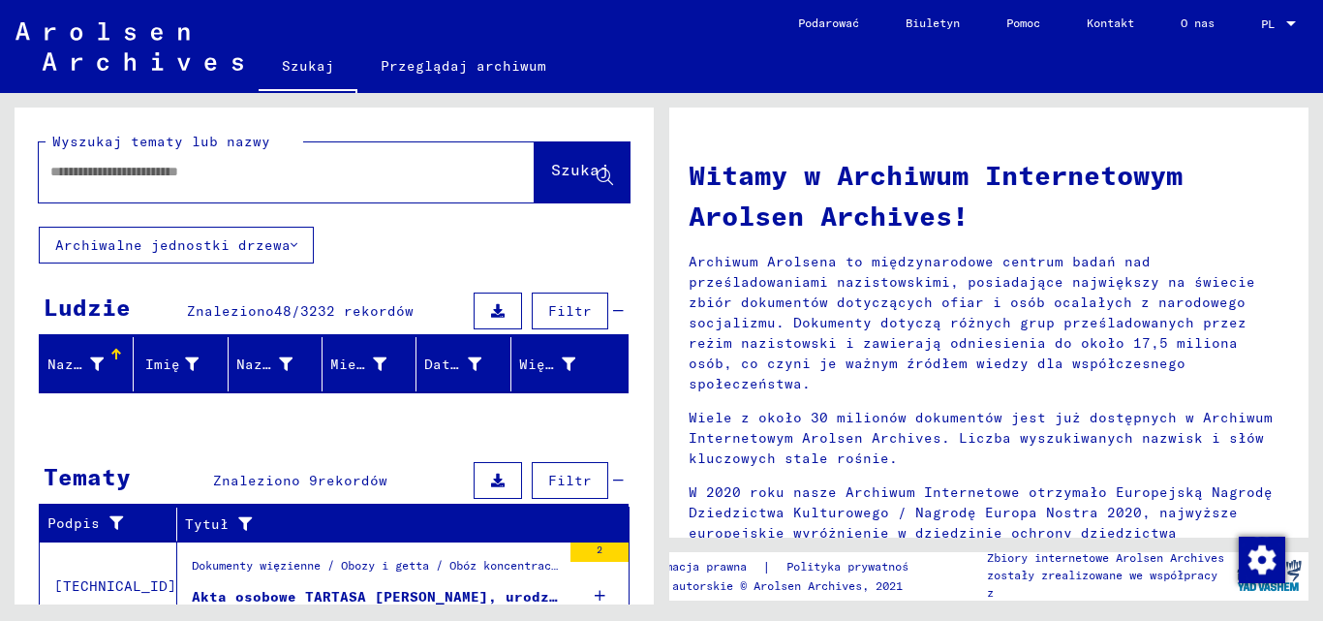
click at [164, 169] on input "text" at bounding box center [263, 172] width 426 height 20
click at [551, 163] on font "Szukaj" at bounding box center [580, 169] width 58 height 19
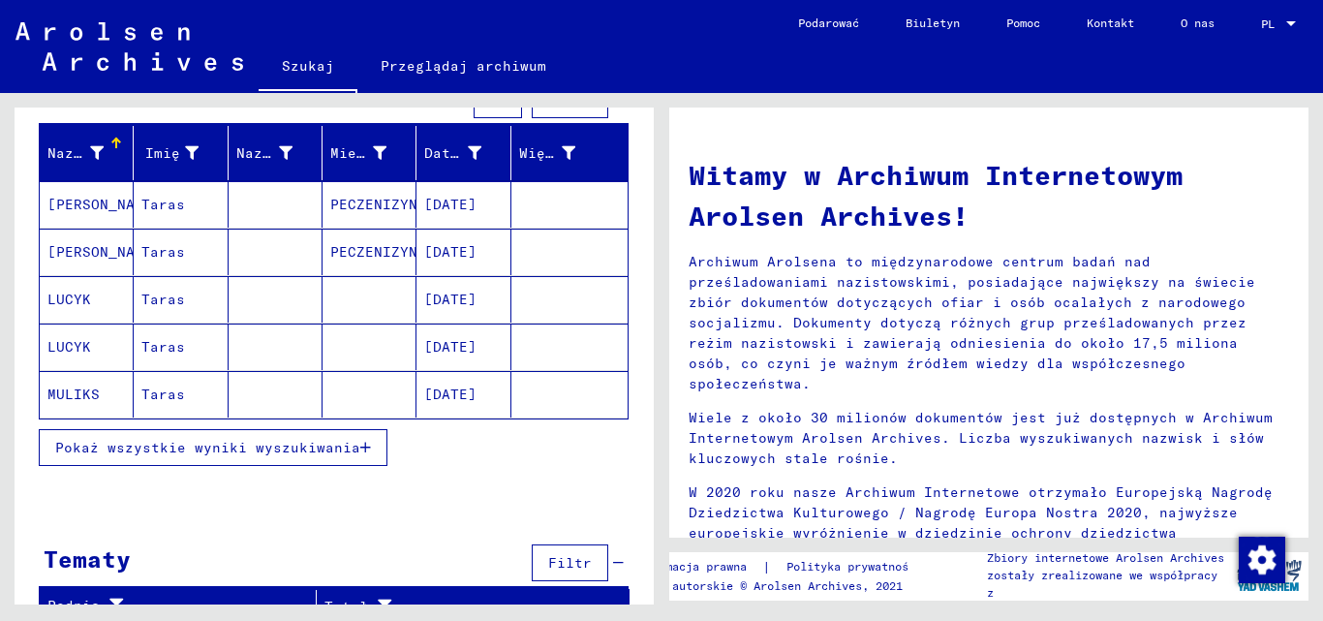
scroll to position [232, 0]
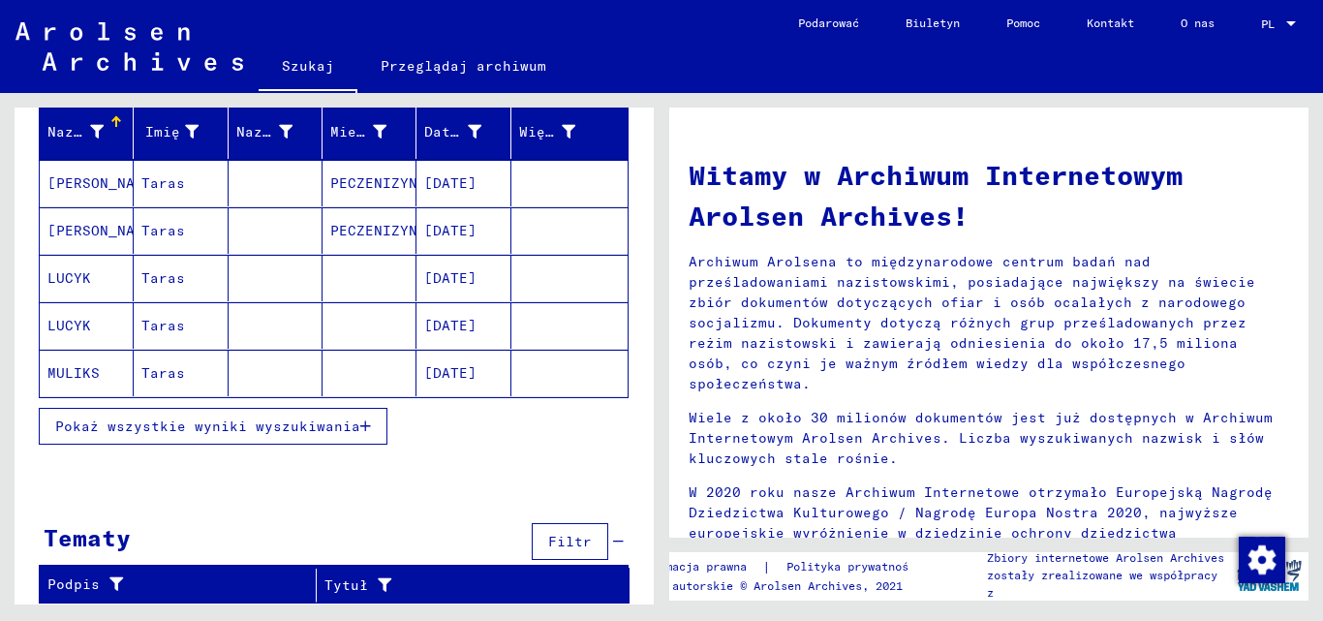
click at [154, 423] on font "Pokaż wszystkie wyniki wyszukiwania" at bounding box center [207, 425] width 305 height 17
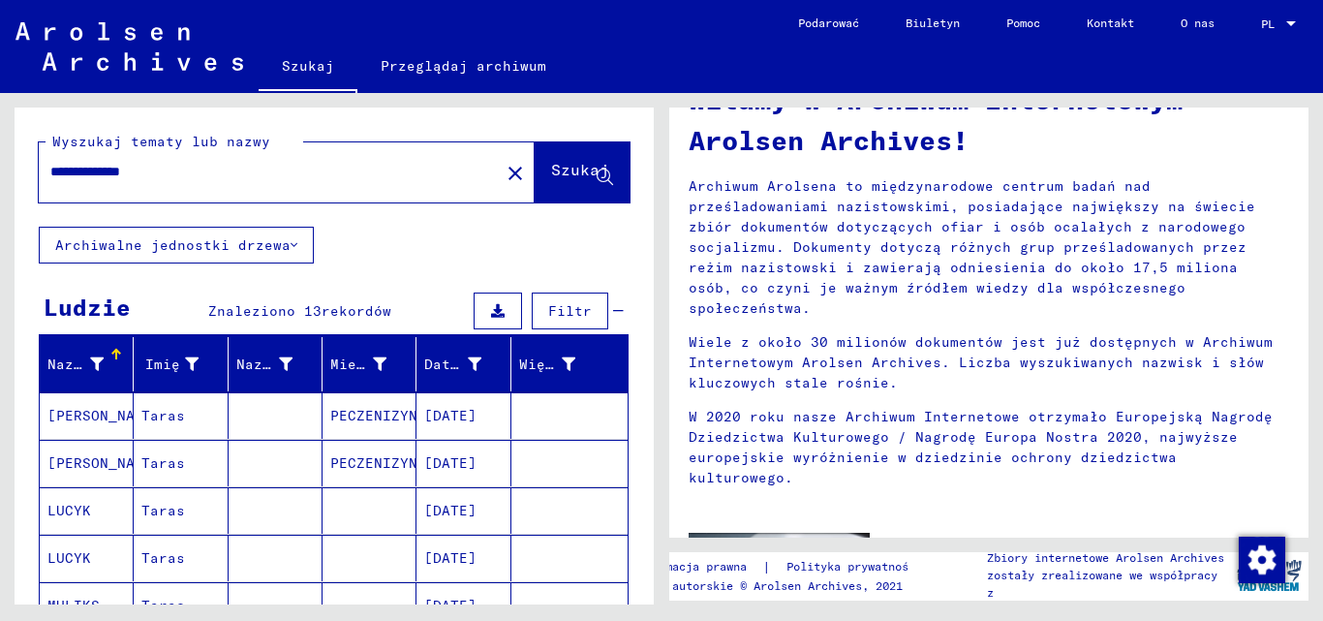
scroll to position [0, 0]
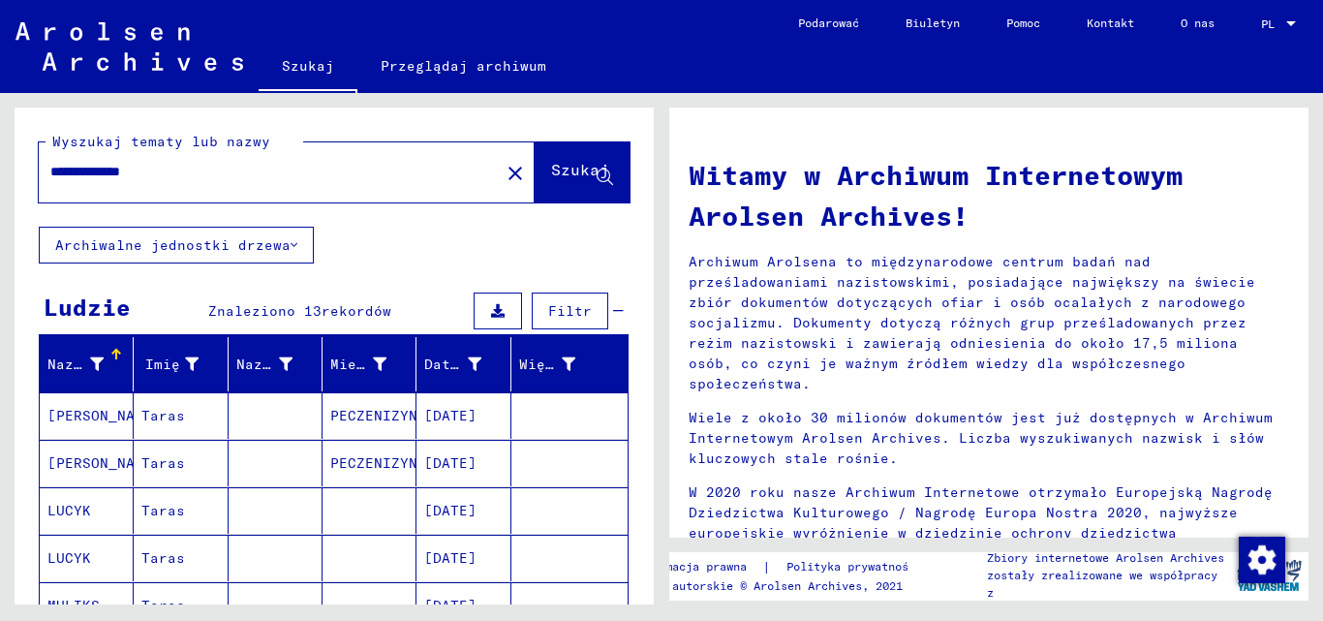
click at [1184, 23] on font "O nas" at bounding box center [1198, 22] width 34 height 15
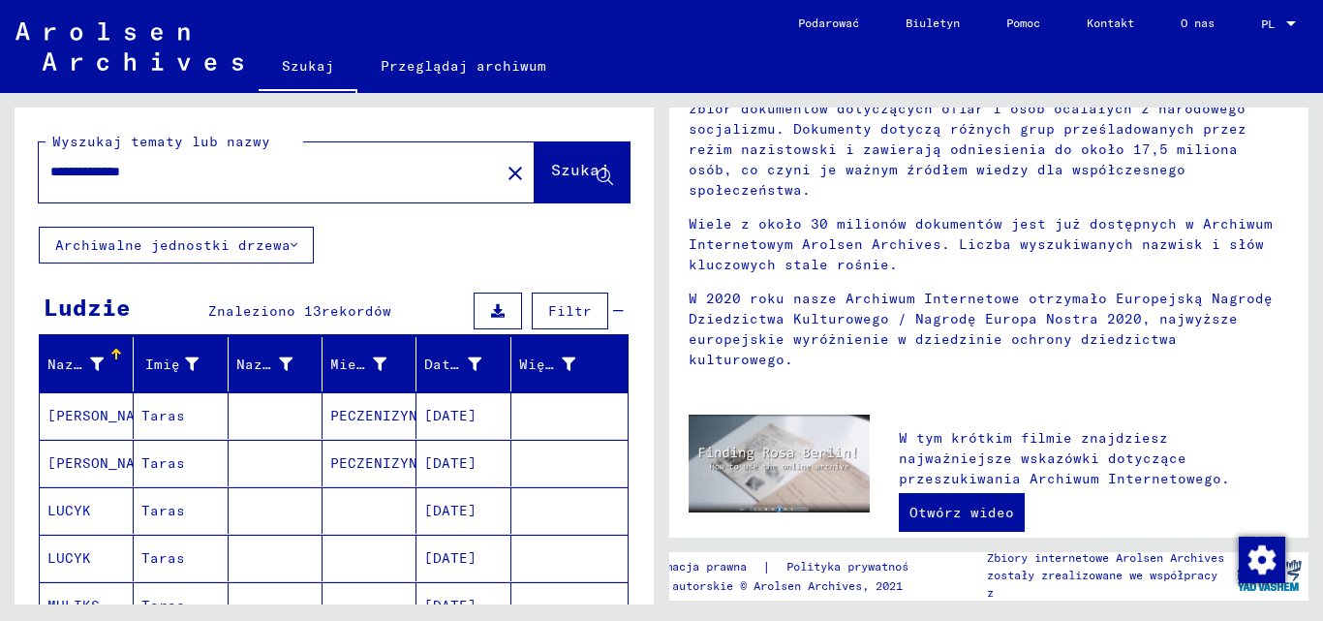
click at [60, 169] on input "**********" at bounding box center [263, 172] width 426 height 20
click at [558, 160] on font "Szukaj" at bounding box center [580, 169] width 58 height 19
click at [182, 245] on font "Archiwalne jednostki drzewa" at bounding box center [172, 244] width 235 height 17
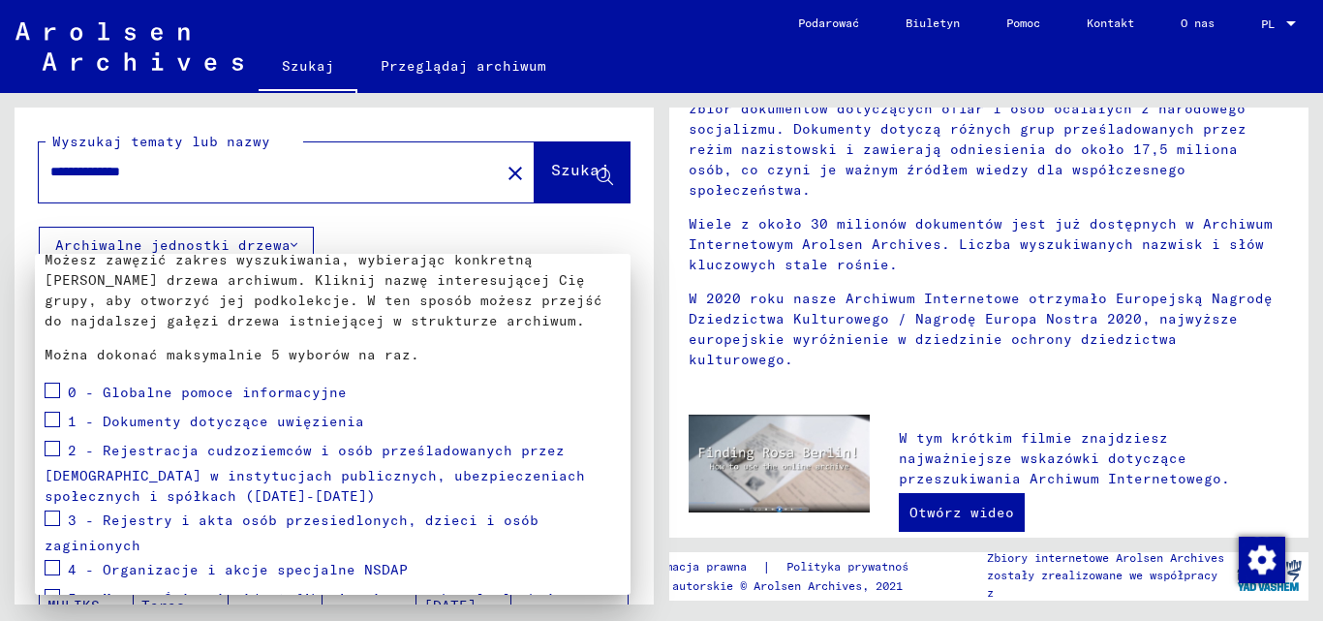
scroll to position [194, 0]
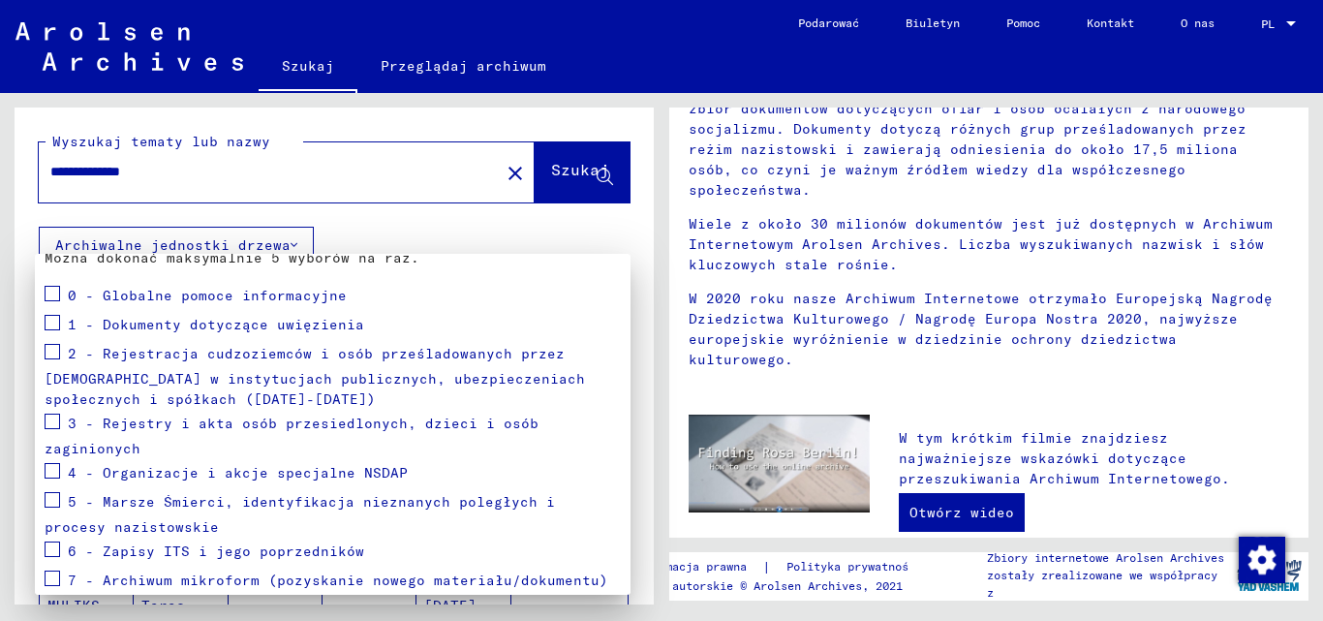
click at [53, 350] on span at bounding box center [52, 351] width 15 height 15
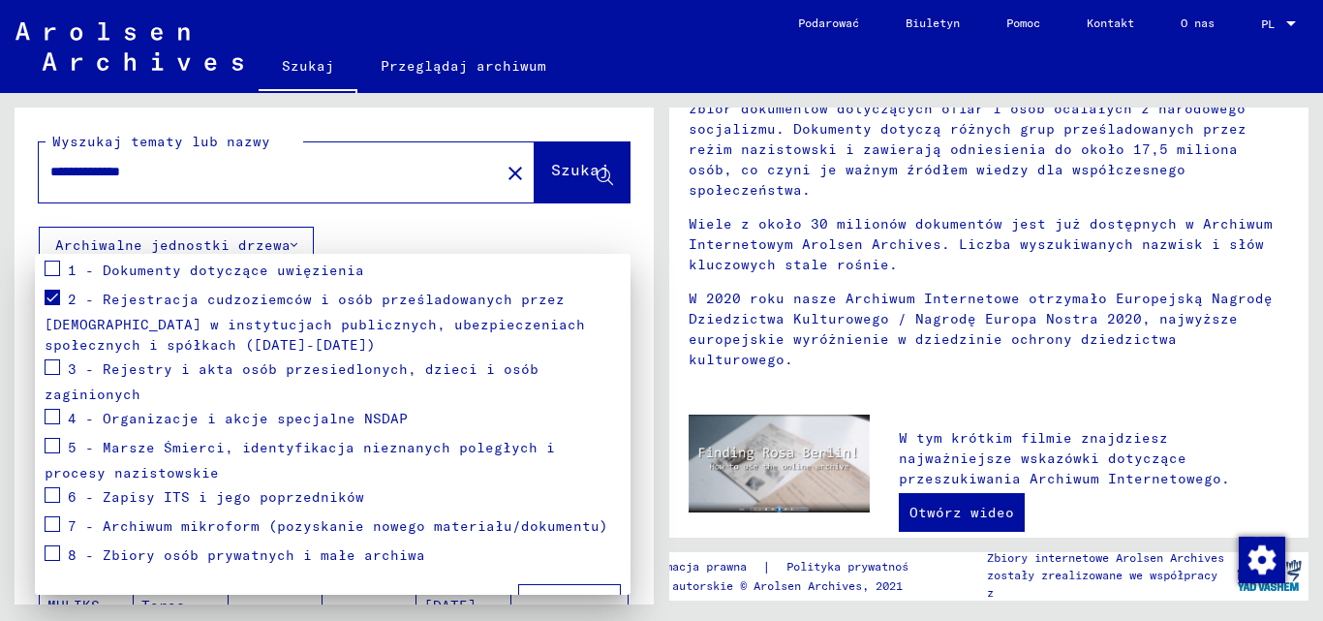
scroll to position [284, 0]
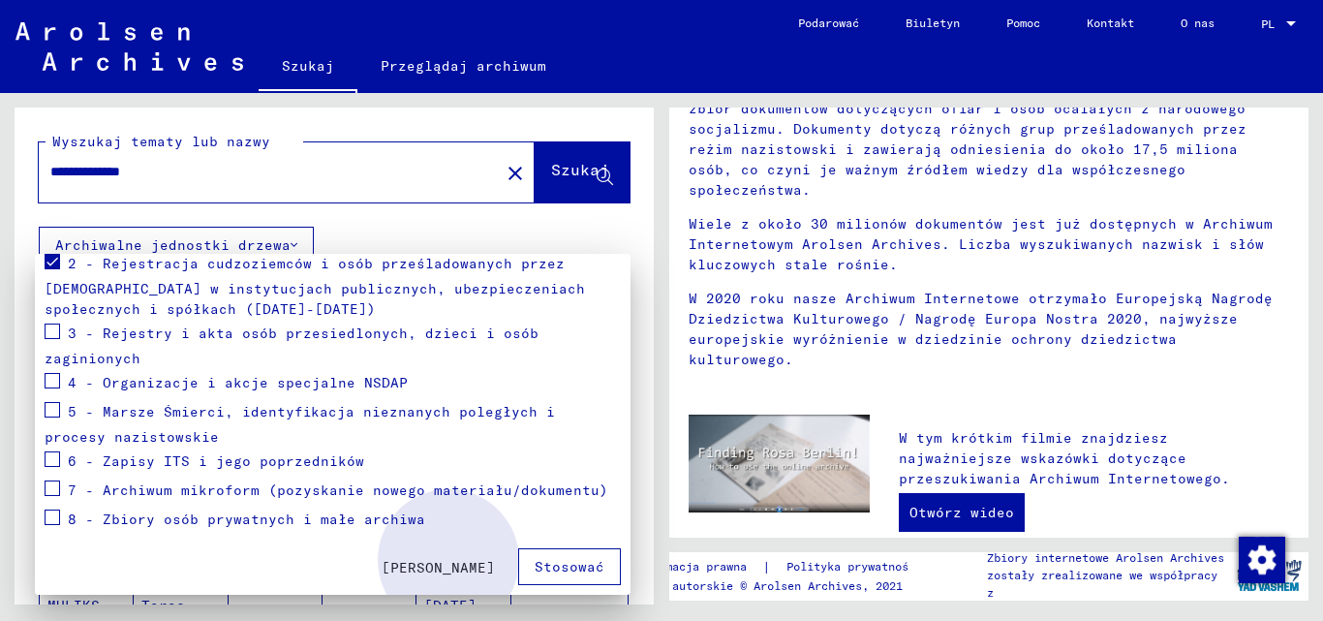
click at [519, 568] on button "Stosować" at bounding box center [569, 566] width 103 height 37
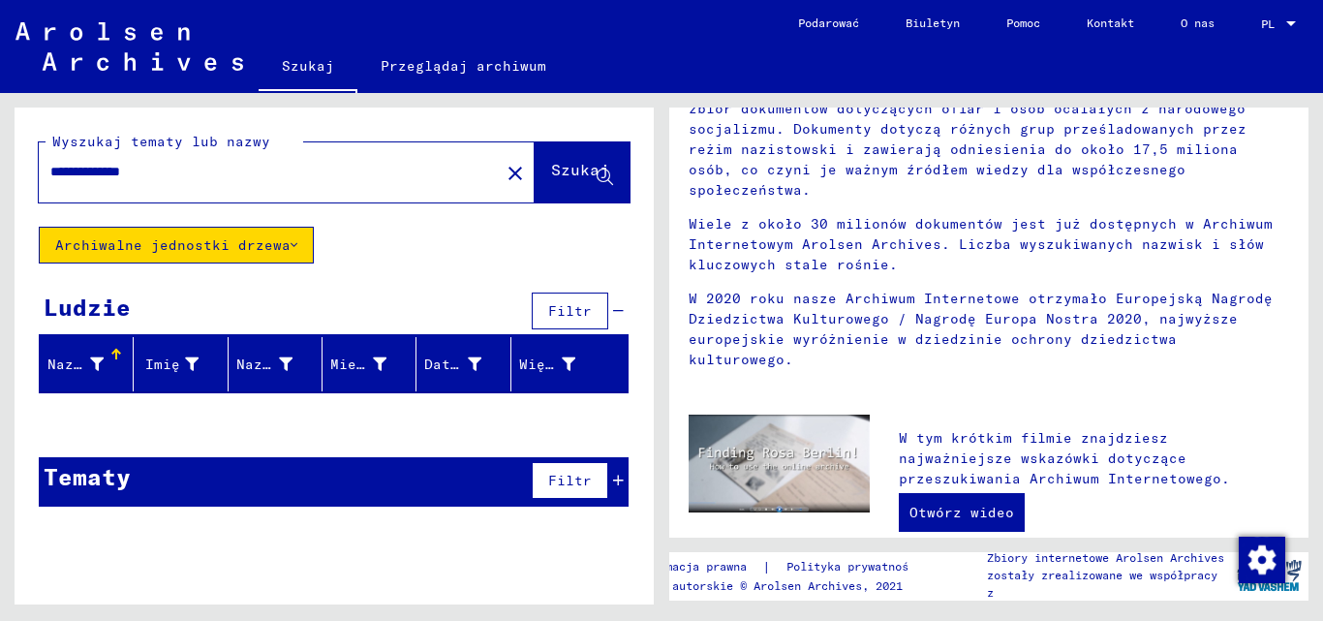
click at [170, 177] on input "**********" at bounding box center [263, 172] width 426 height 20
type input "******"
click at [535, 159] on button "Szukaj" at bounding box center [582, 172] width 95 height 60
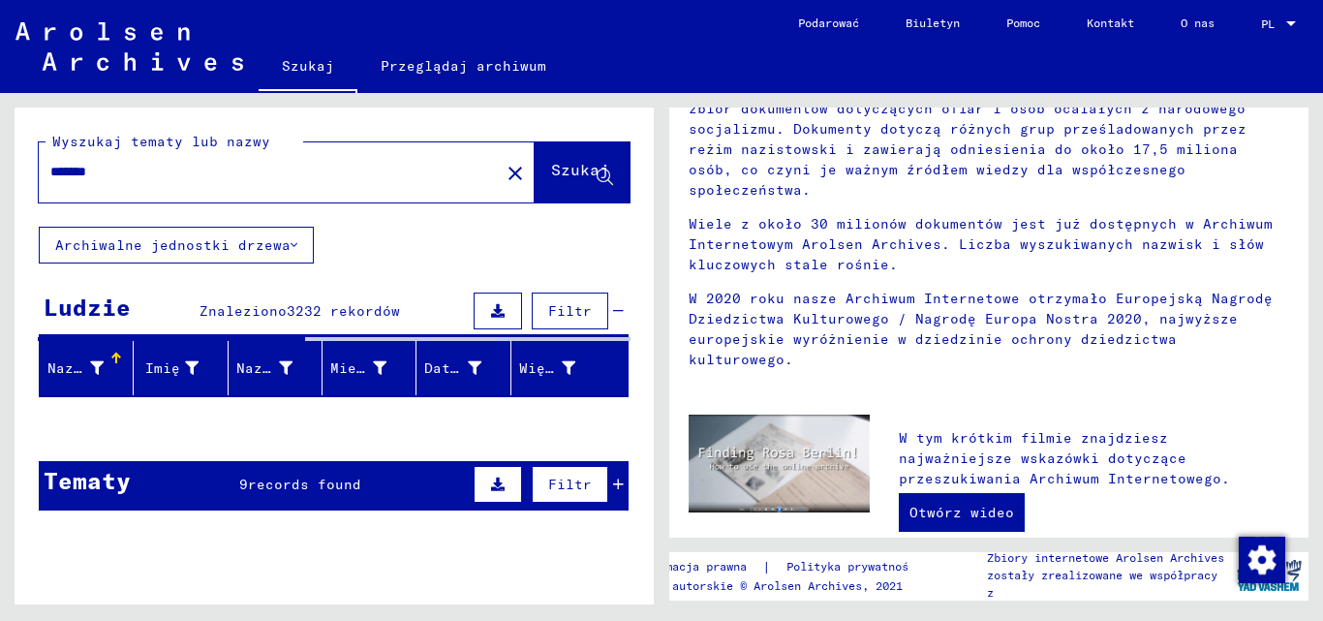
click at [224, 240] on font "Archiwalne jednostki drzewa" at bounding box center [172, 244] width 235 height 17
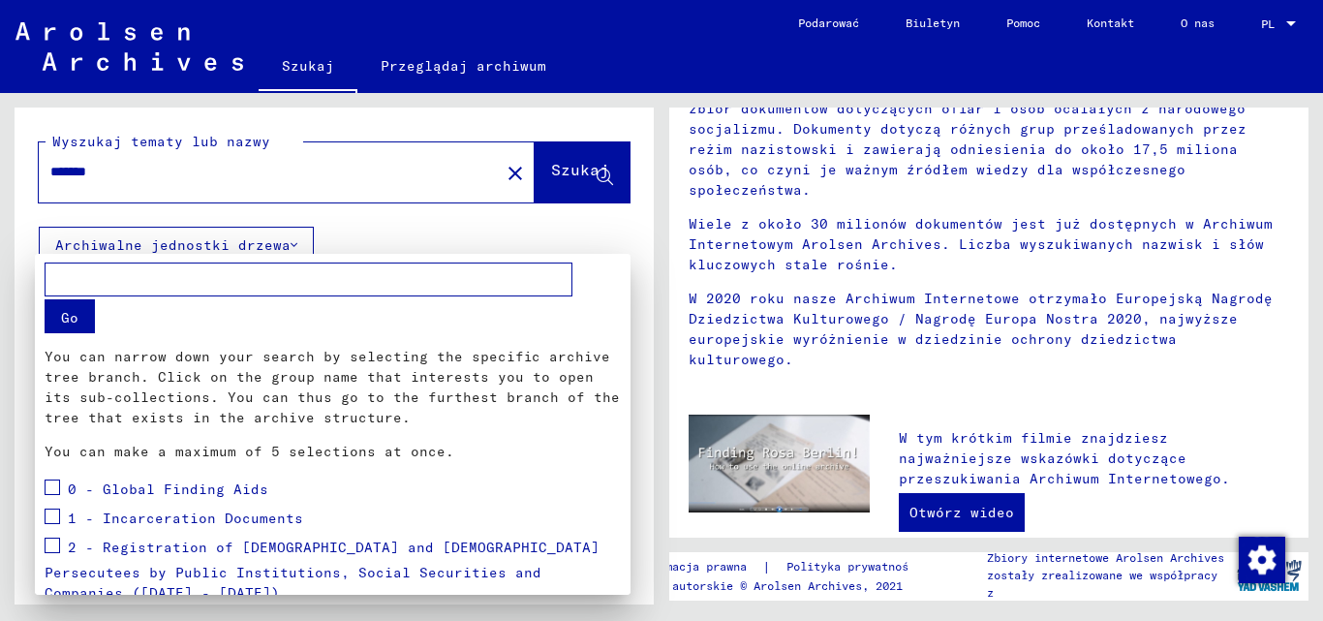
scroll to position [263, 0]
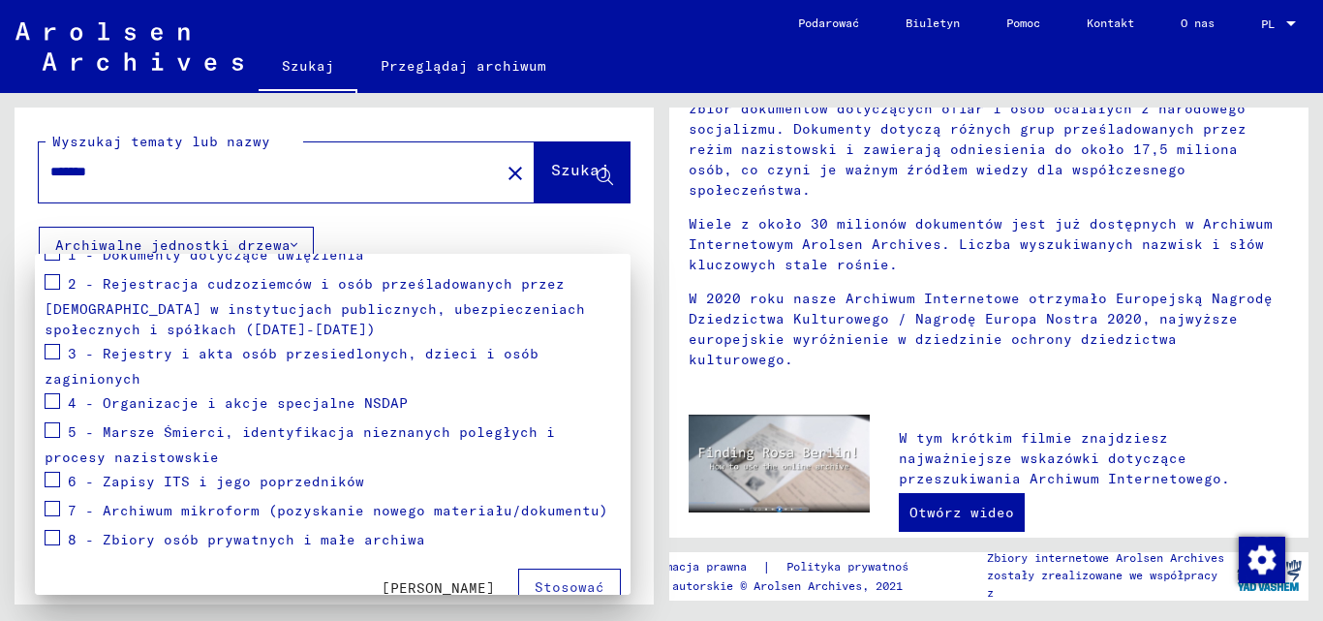
click at [45, 347] on span at bounding box center [52, 351] width 15 height 15
click at [55, 278] on span at bounding box center [52, 281] width 15 height 15
click at [56, 261] on span at bounding box center [52, 252] width 15 height 15
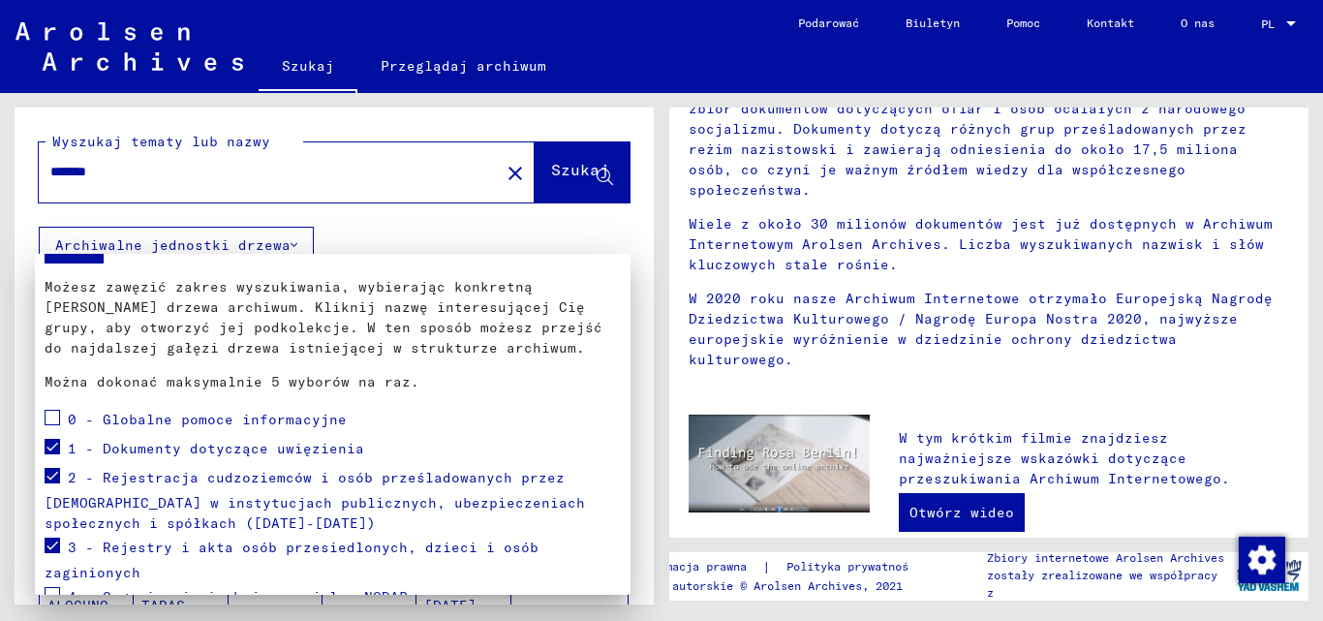
scroll to position [284, 0]
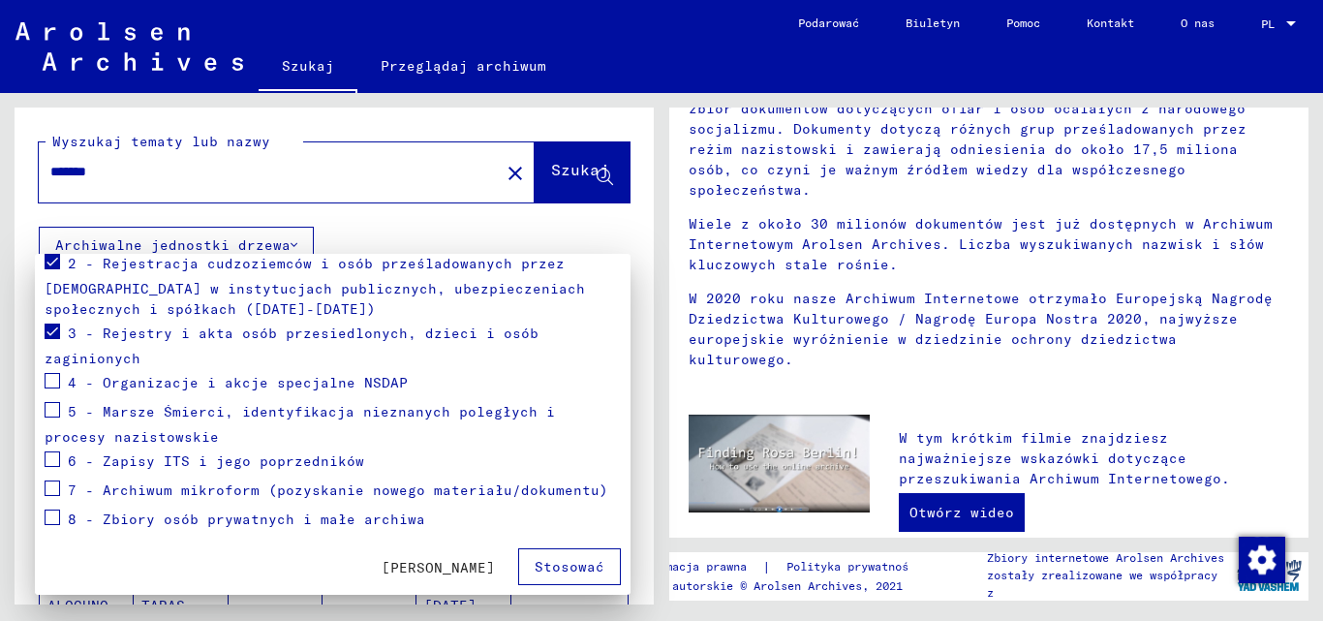
click at [565, 566] on font "Stosować" at bounding box center [570, 566] width 70 height 17
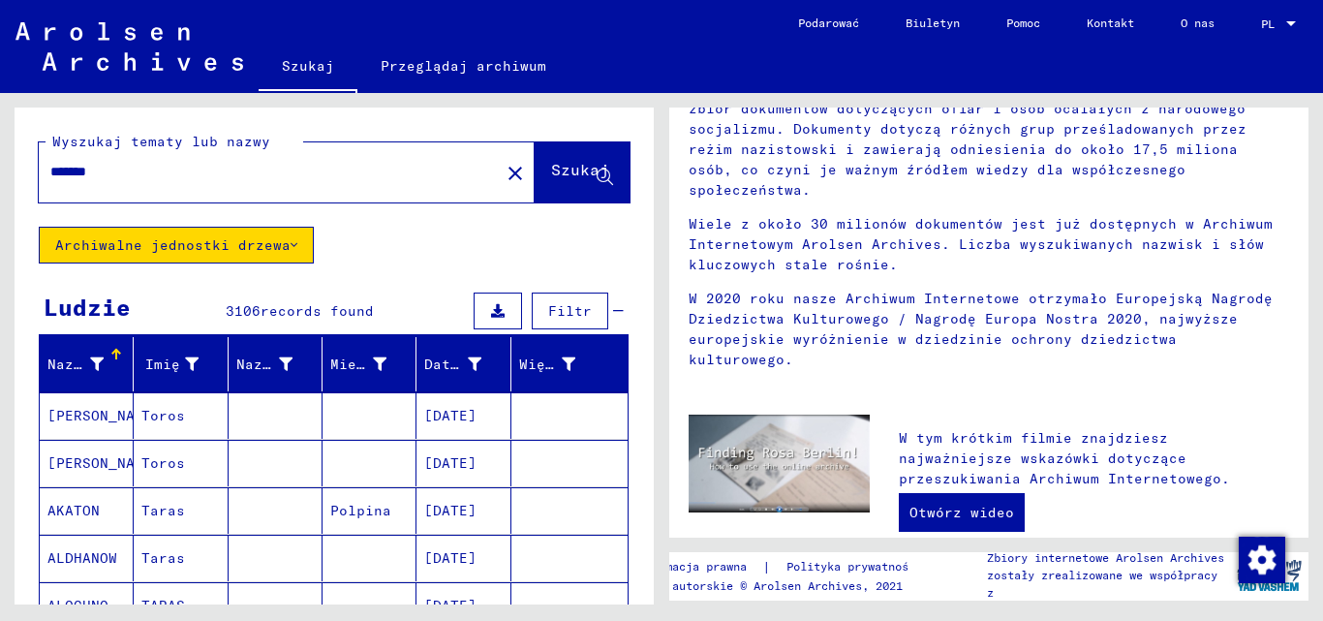
scroll to position [194, 0]
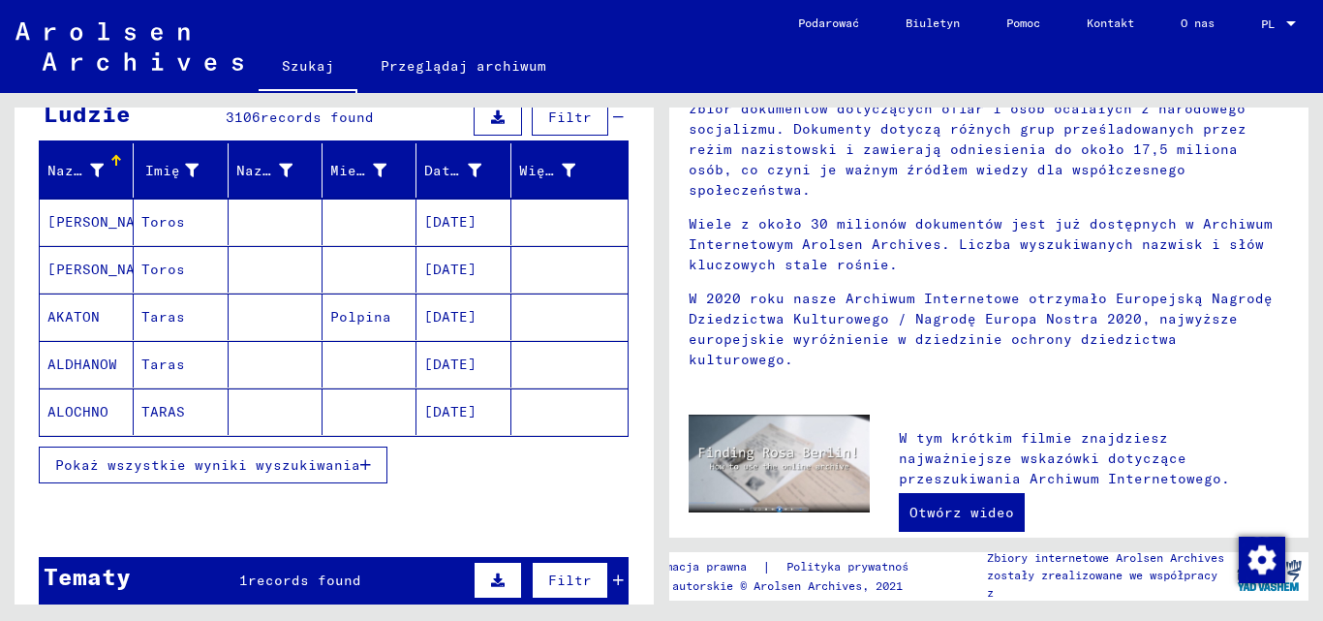
click at [167, 464] on font "Pokaż wszystkie wyniki wyszukiwania" at bounding box center [207, 464] width 305 height 17
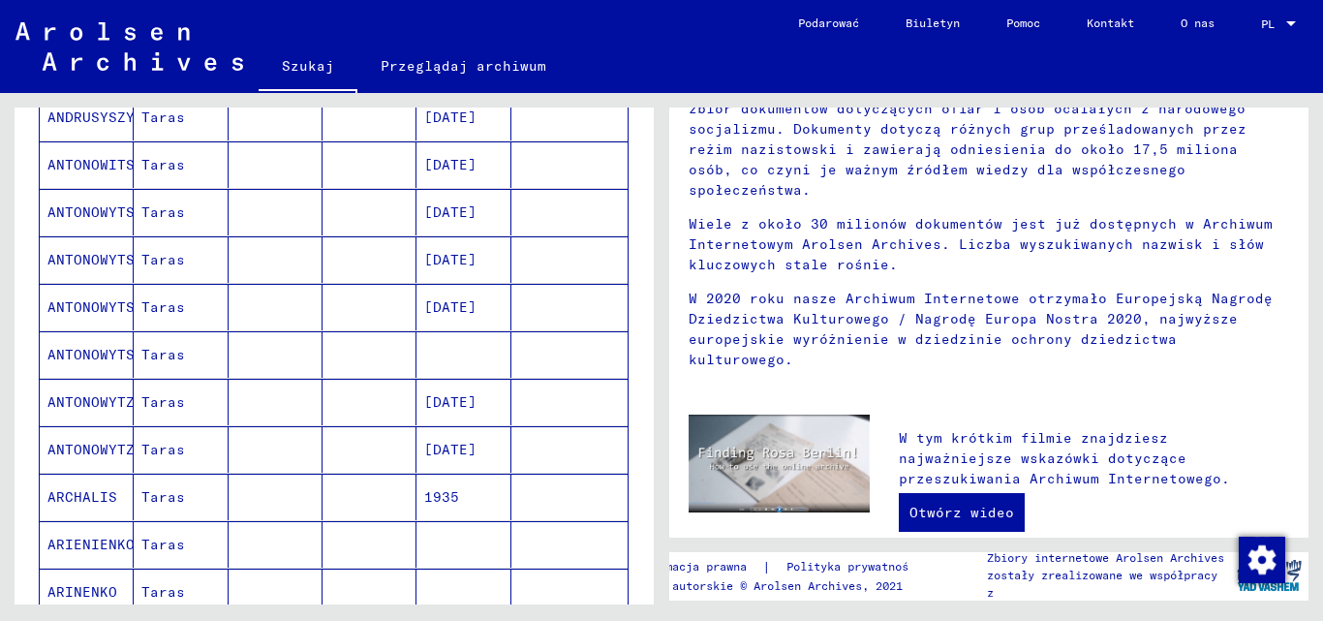
scroll to position [1065, 0]
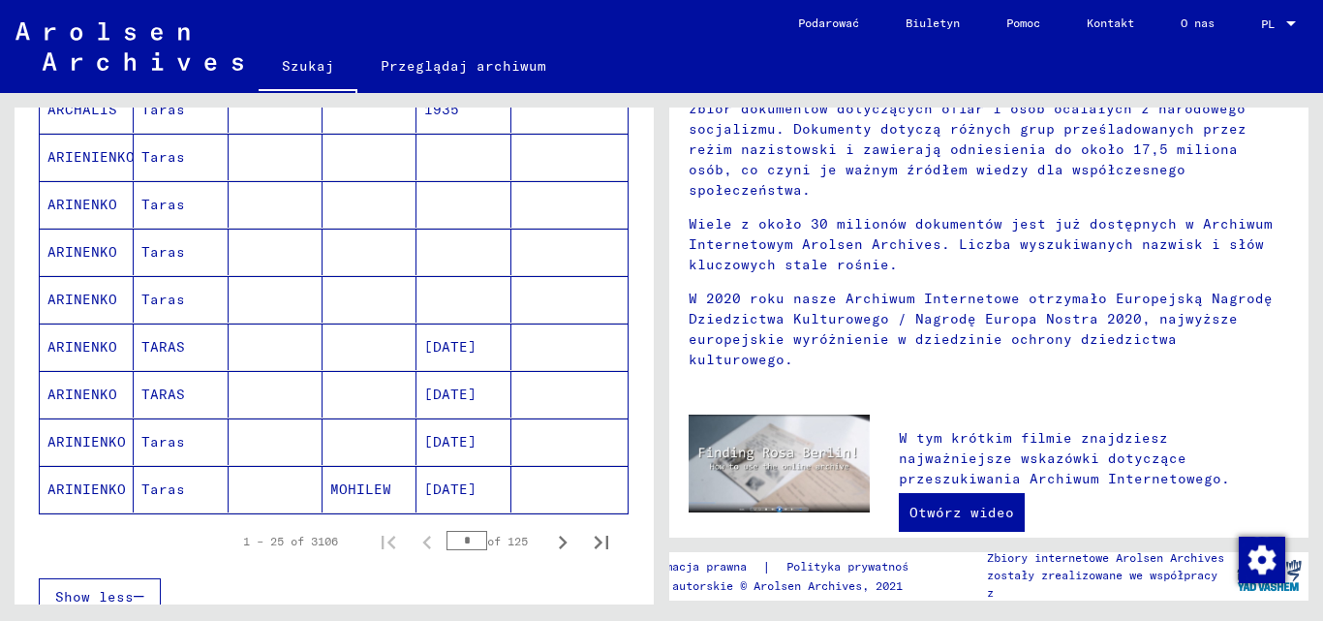
click at [457, 540] on input "*" at bounding box center [466, 540] width 41 height 19
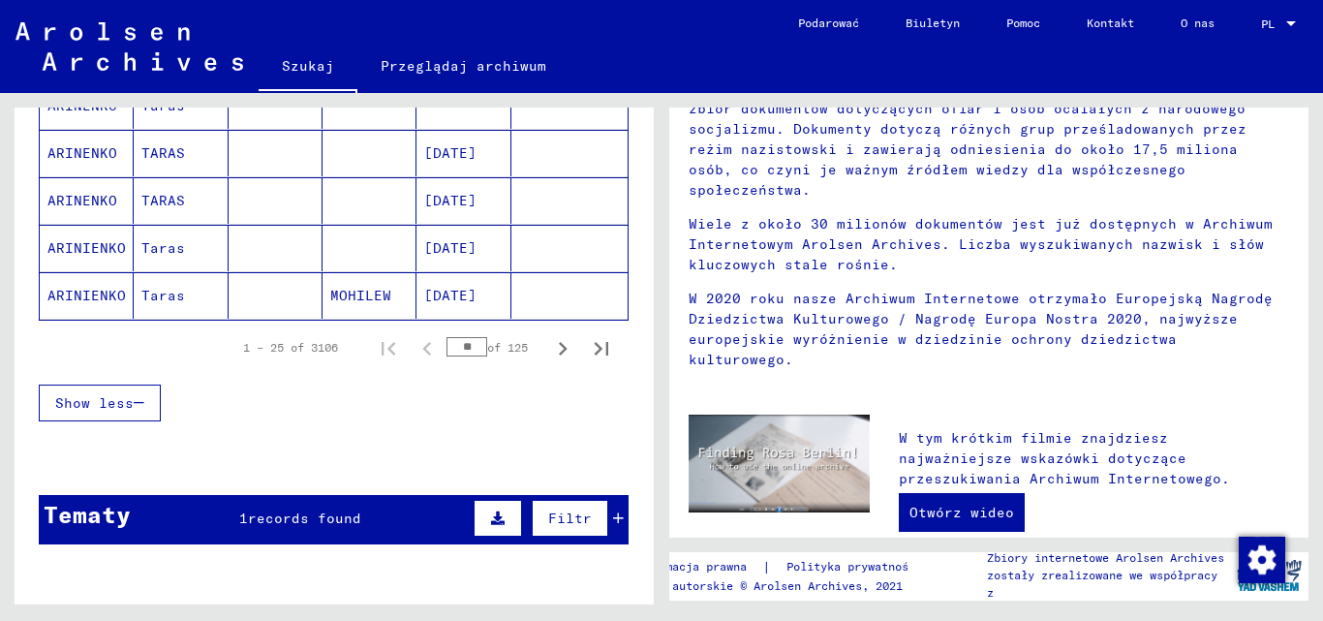
click at [103, 392] on button "Show less" at bounding box center [100, 402] width 122 height 37
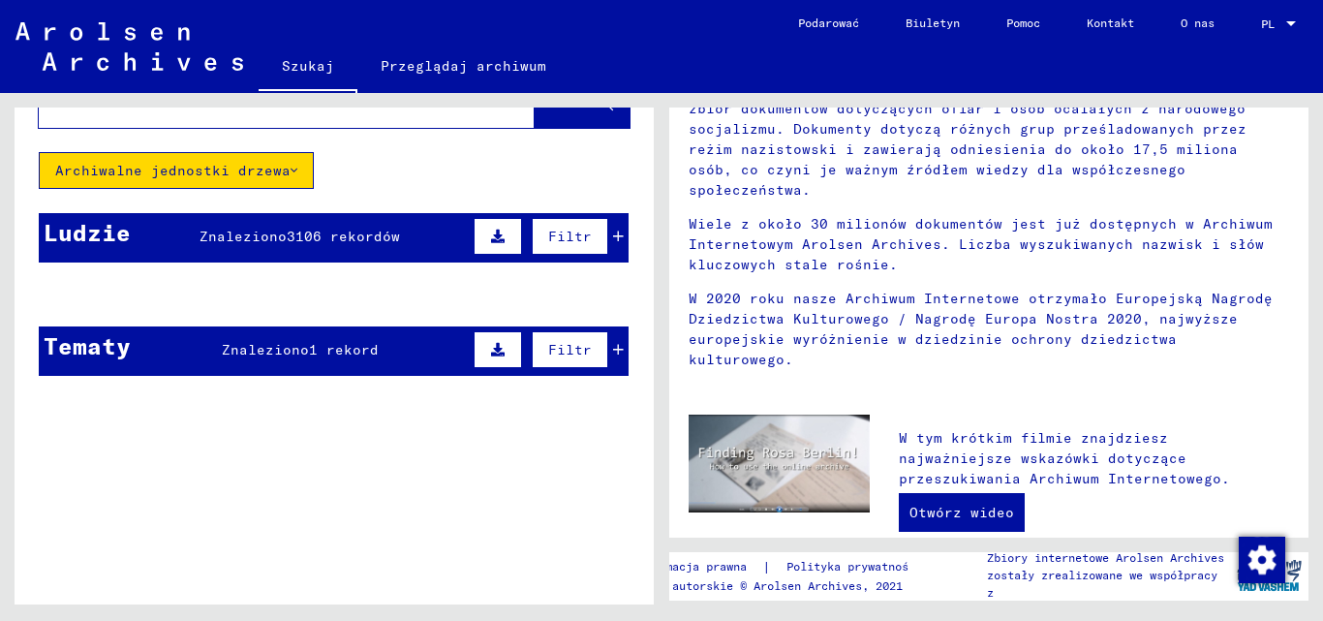
scroll to position [0, 0]
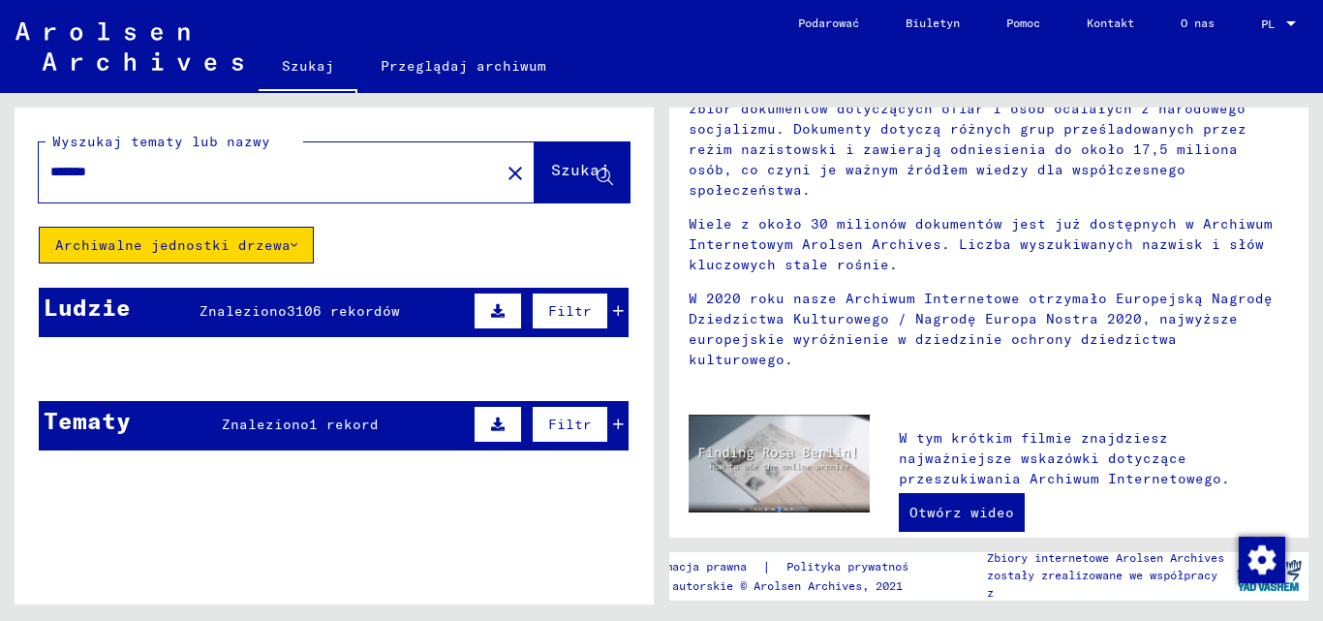
click at [369, 312] on font "3106 rekordów" at bounding box center [343, 310] width 113 height 17
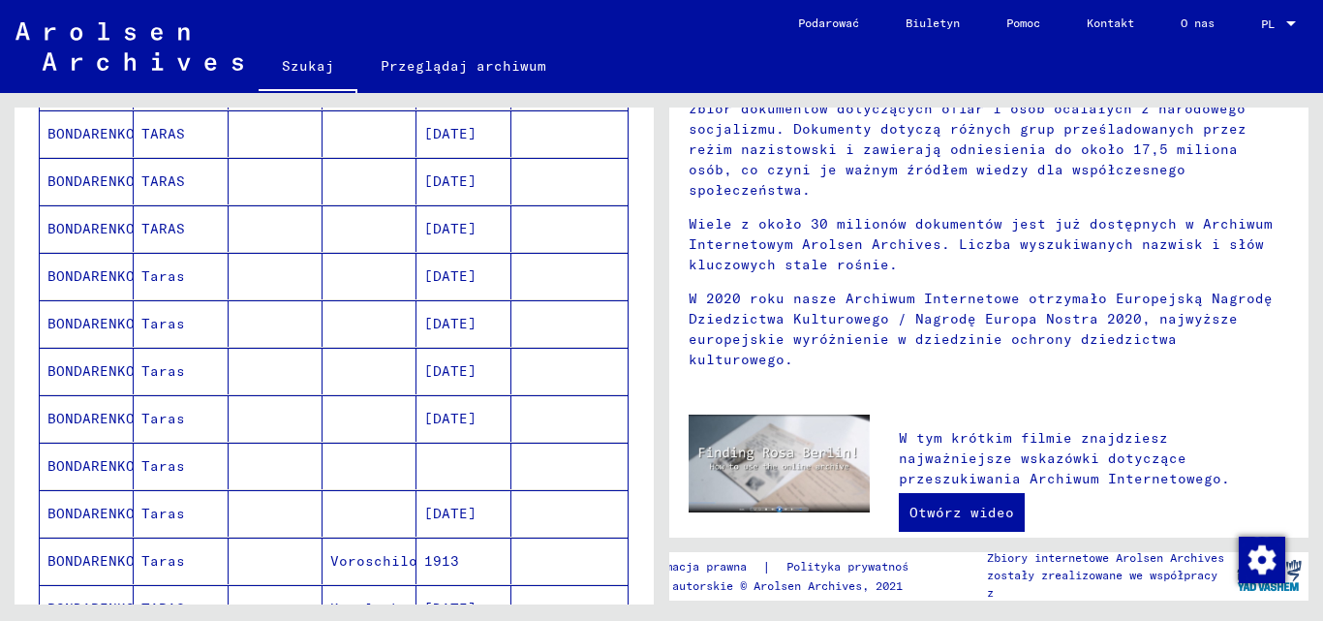
scroll to position [1259, 0]
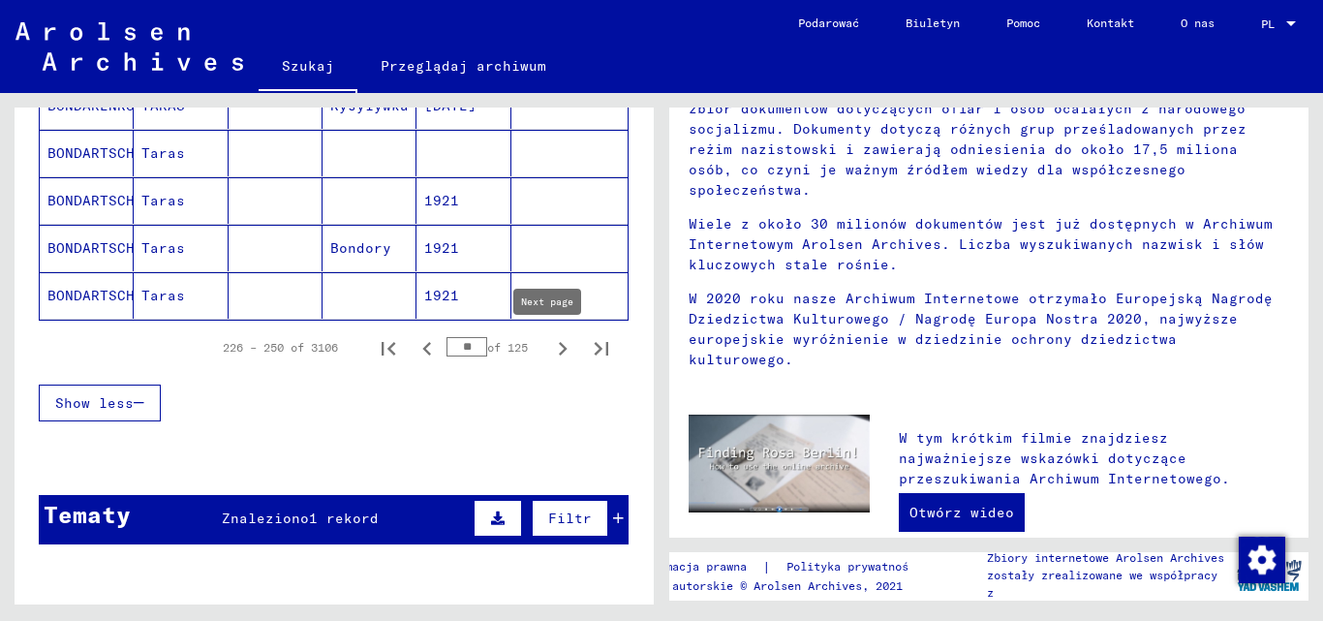
click at [549, 350] on icon "Next page" at bounding box center [562, 348] width 27 height 27
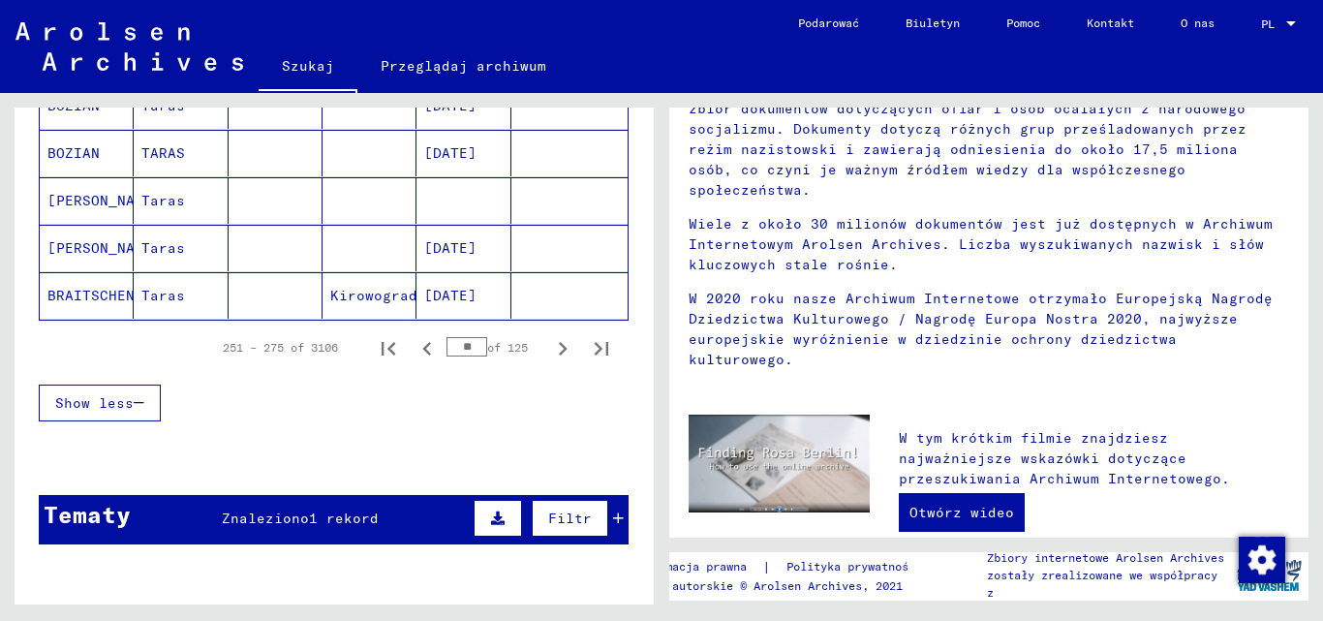
click at [549, 350] on icon "Next page" at bounding box center [562, 348] width 27 height 27
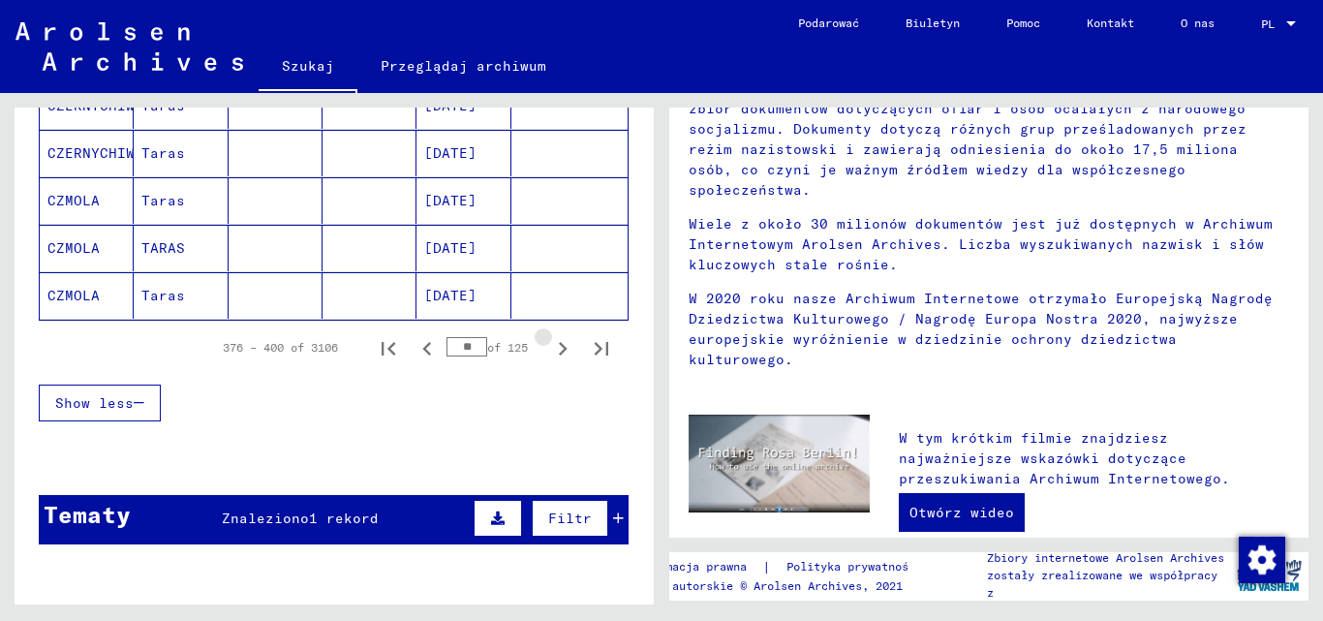
click at [549, 350] on icon "Next page" at bounding box center [562, 348] width 27 height 27
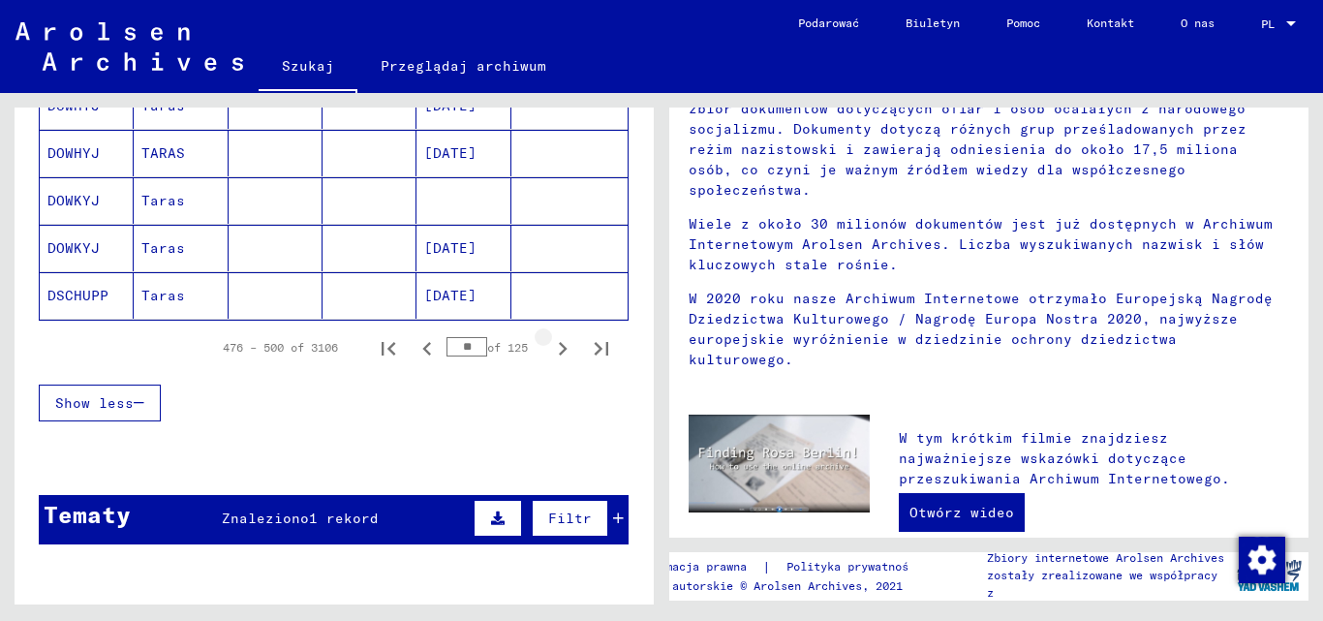
click at [549, 350] on icon "Next page" at bounding box center [562, 348] width 27 height 27
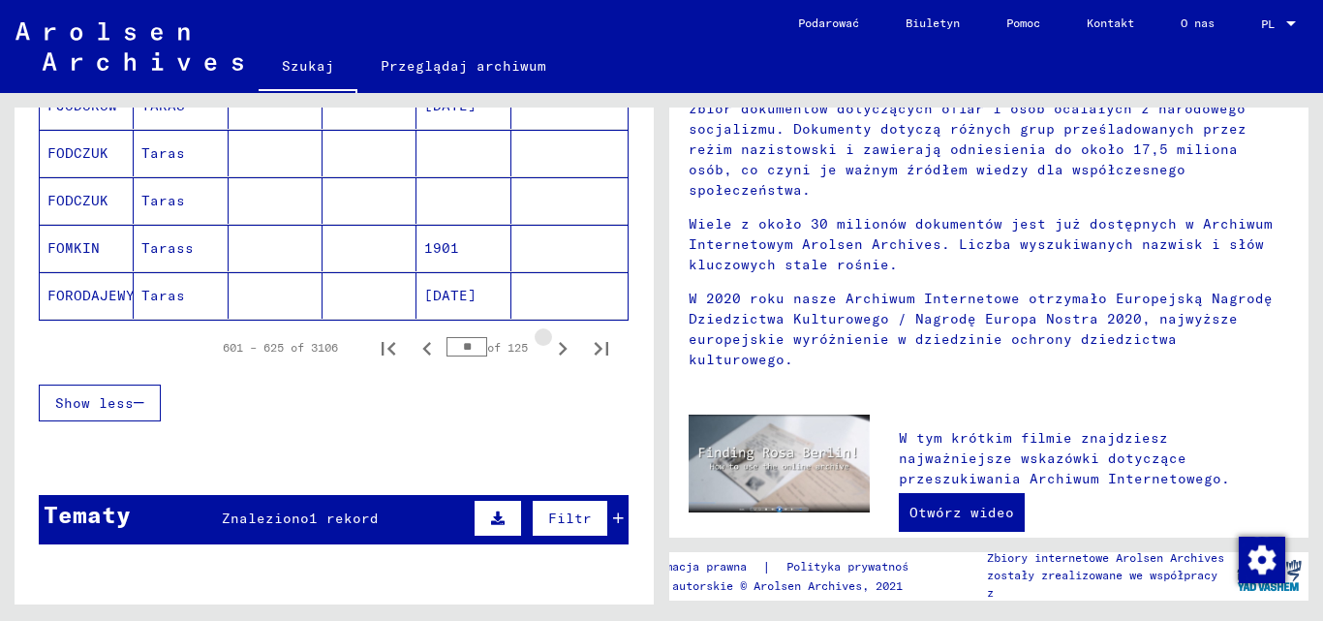
click at [549, 350] on icon "Next page" at bounding box center [562, 348] width 27 height 27
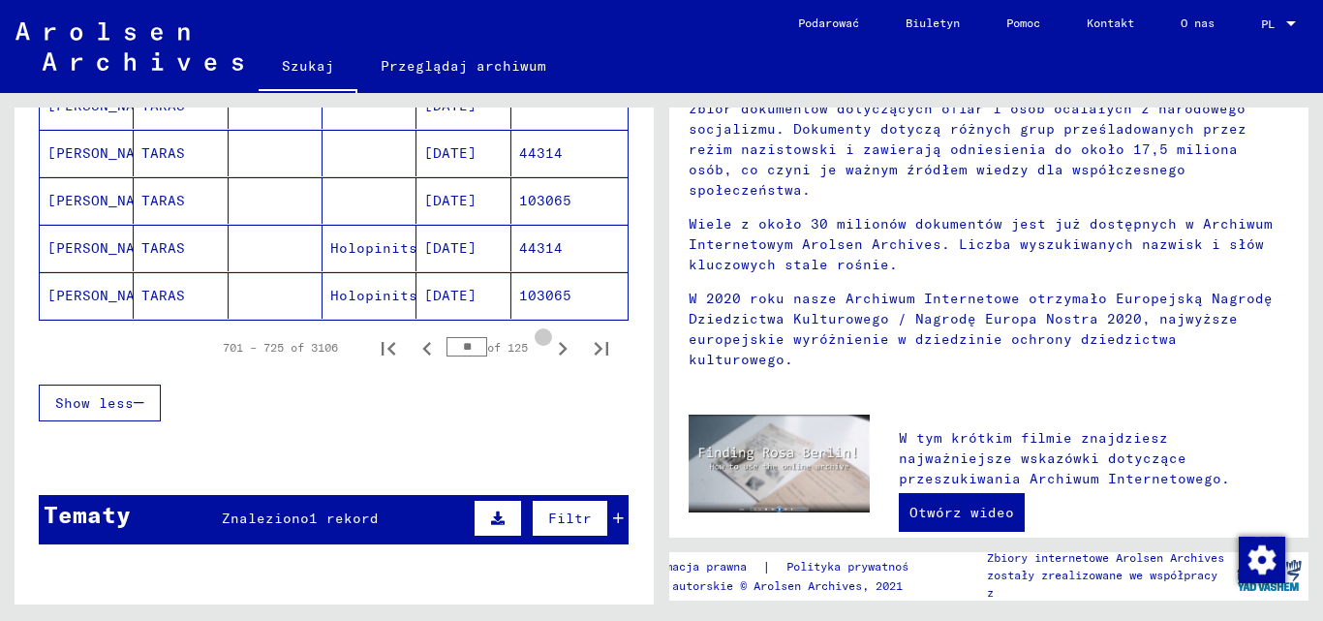
click at [549, 350] on icon "Next page" at bounding box center [562, 348] width 27 height 27
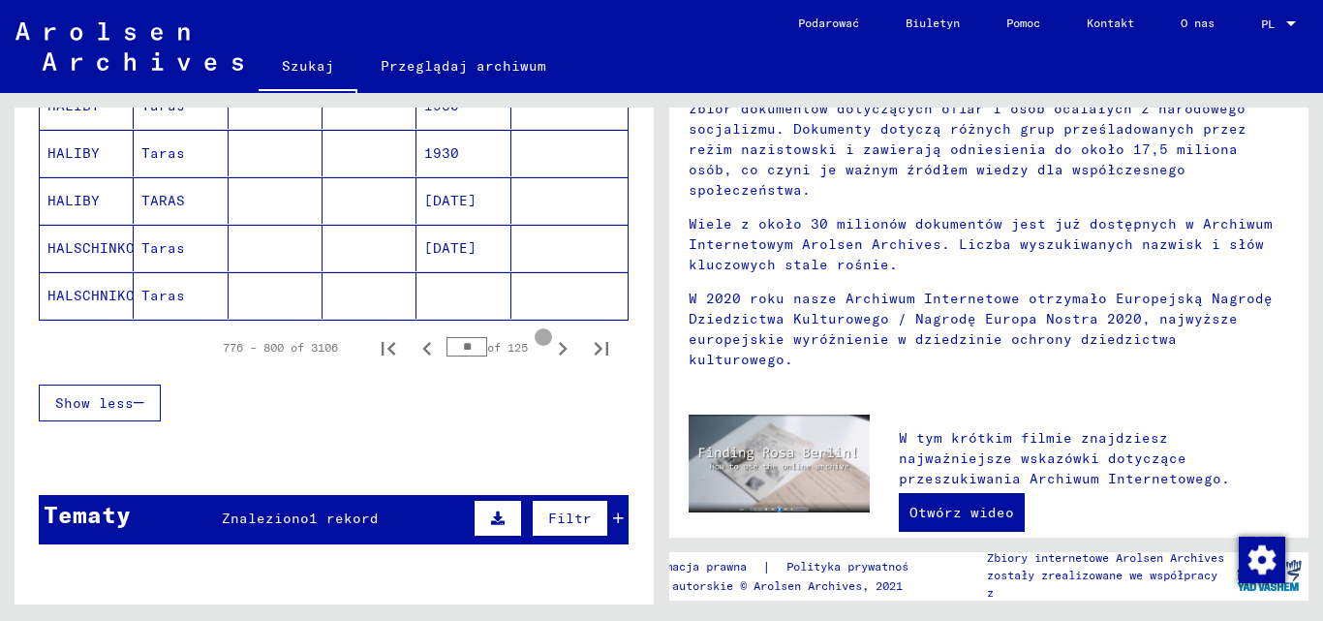
click at [549, 350] on icon "Next page" at bounding box center [562, 348] width 27 height 27
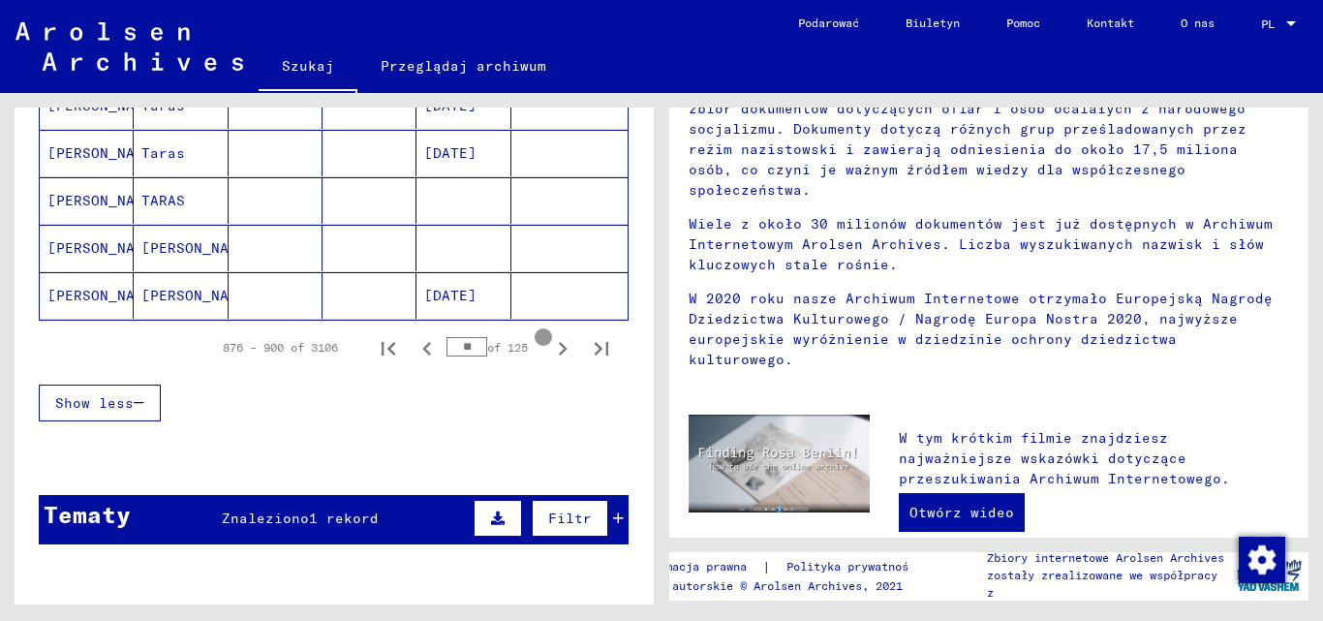
click at [549, 350] on icon "Next page" at bounding box center [562, 348] width 27 height 27
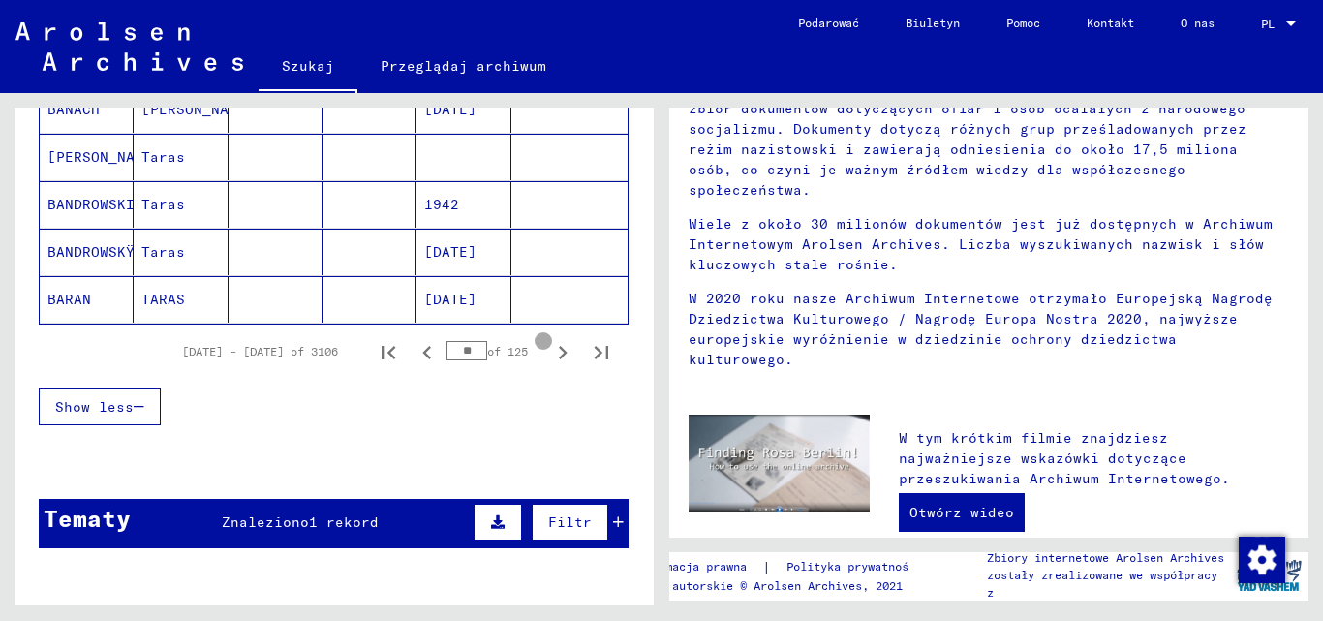
click at [549, 350] on icon "Next page" at bounding box center [562, 352] width 27 height 27
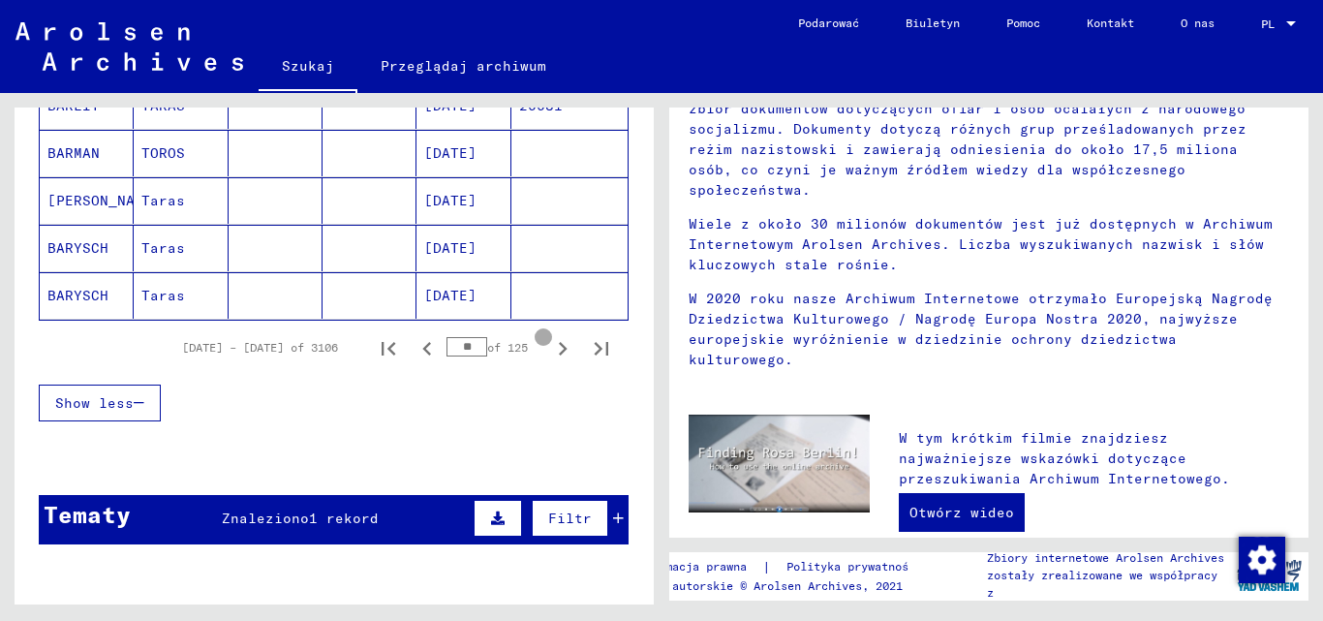
click at [549, 350] on icon "Next page" at bounding box center [562, 348] width 27 height 27
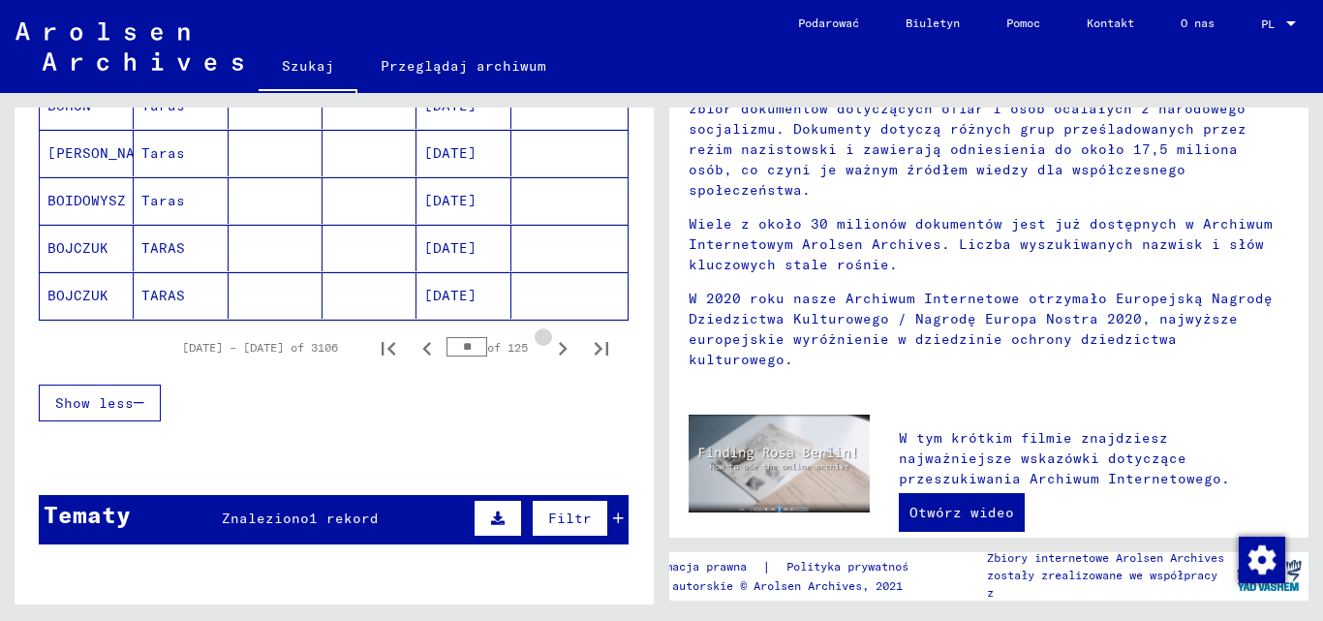
click at [549, 350] on icon "Next page" at bounding box center [562, 348] width 27 height 27
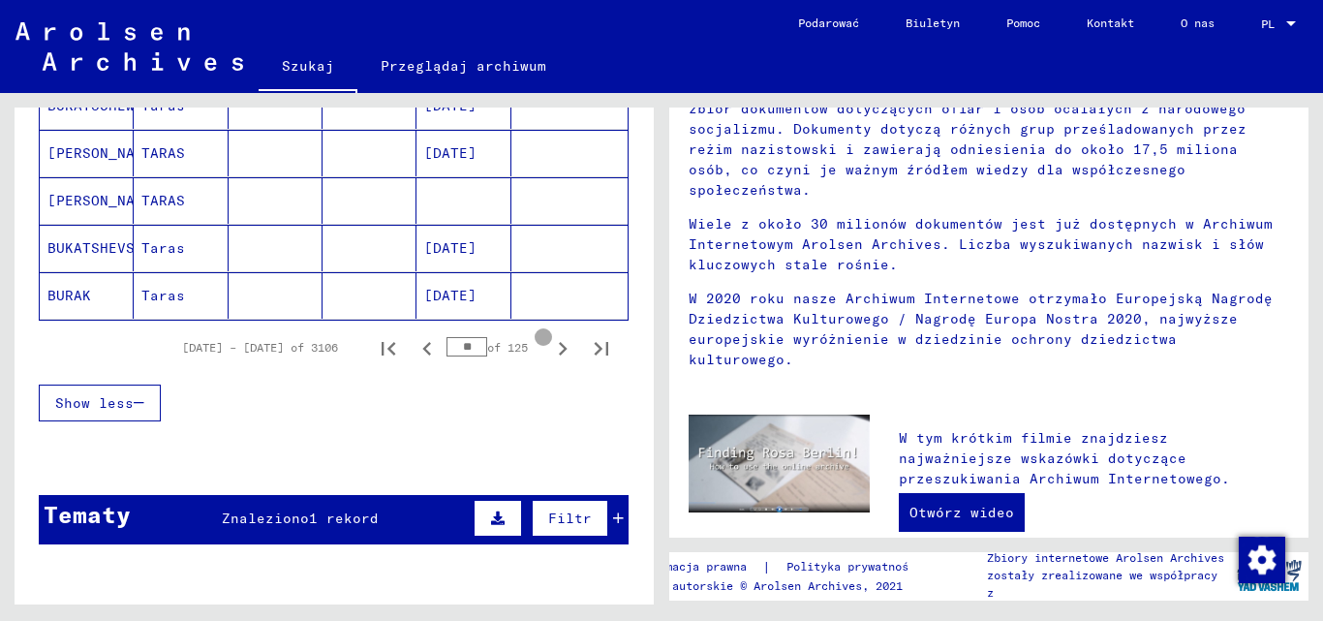
click at [549, 350] on icon "Next page" at bounding box center [562, 348] width 27 height 27
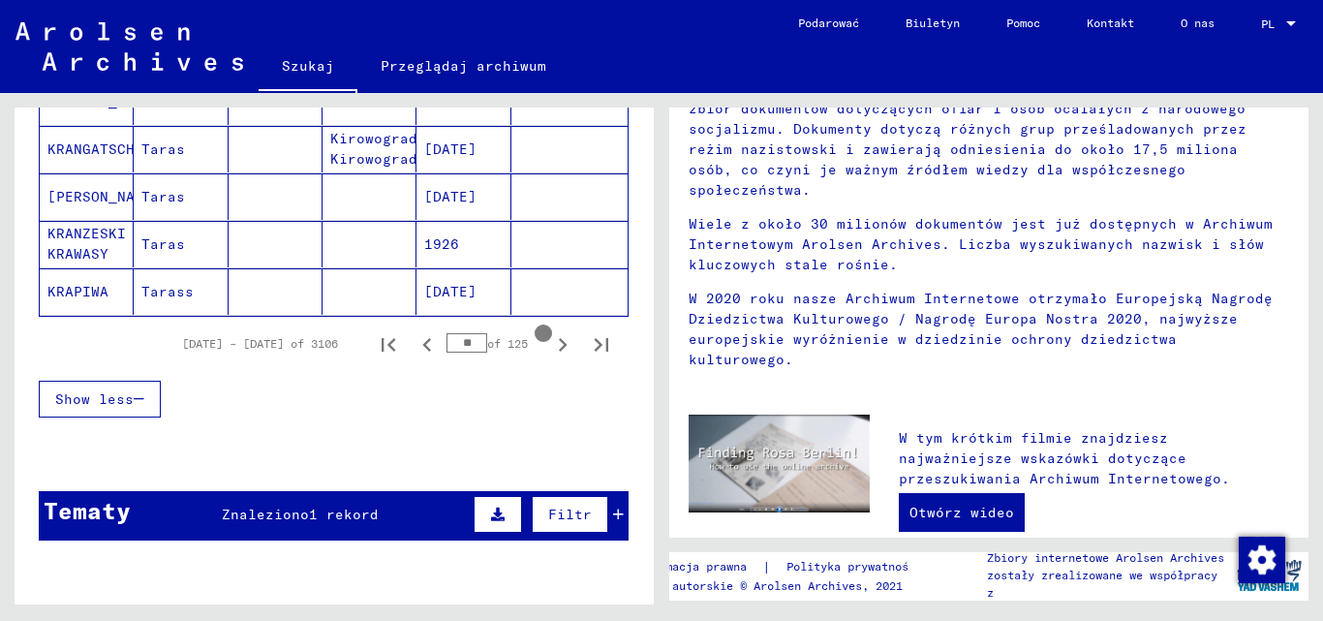
click at [559, 346] on icon "Next page" at bounding box center [563, 345] width 9 height 14
click at [559, 347] on icon "Next page" at bounding box center [563, 345] width 9 height 14
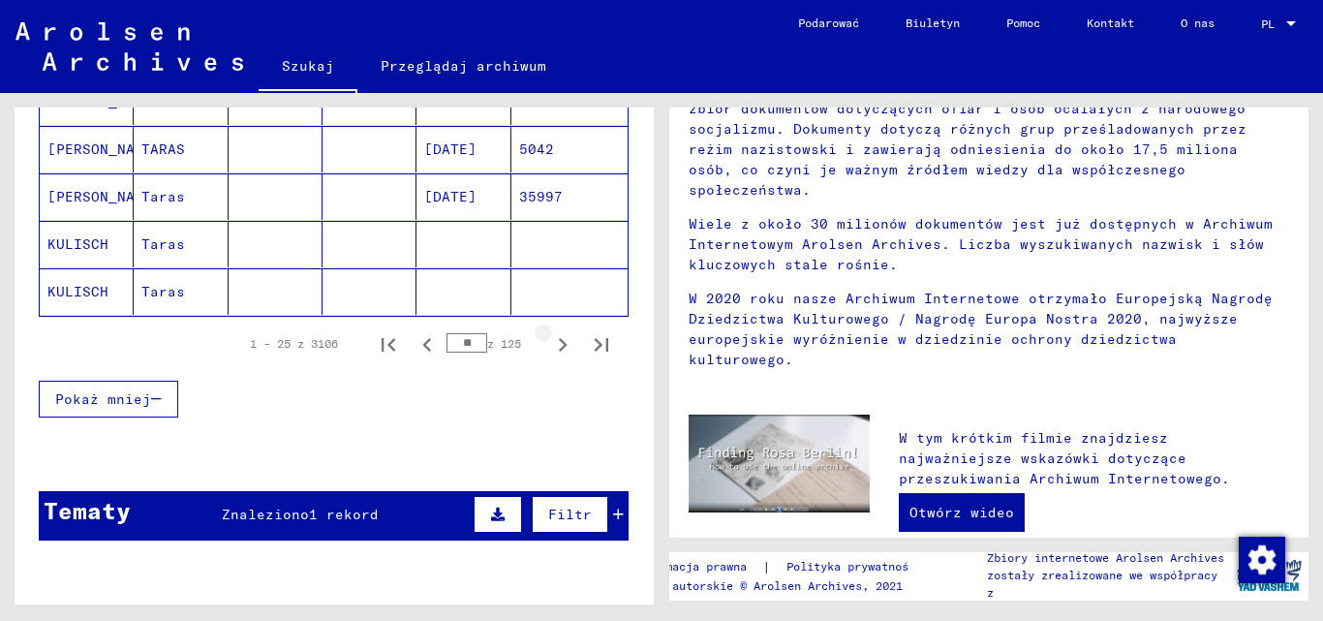
scroll to position [1259, 0]
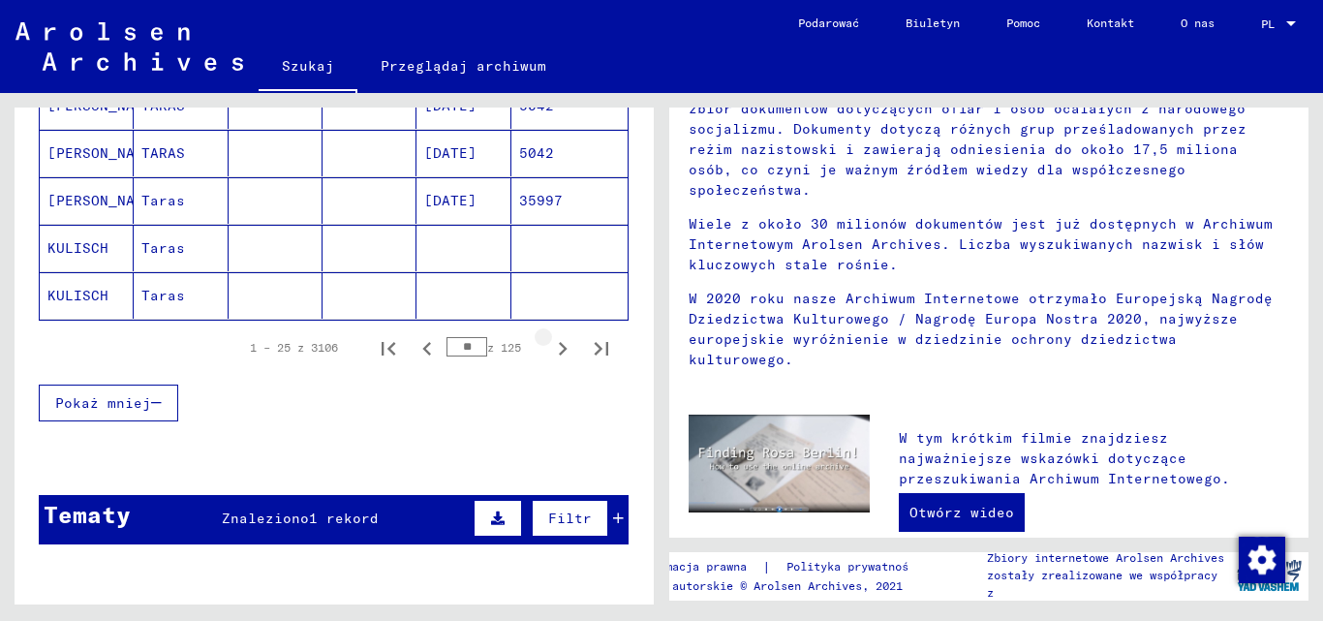
click at [559, 347] on icon "Następna strona" at bounding box center [563, 349] width 9 height 14
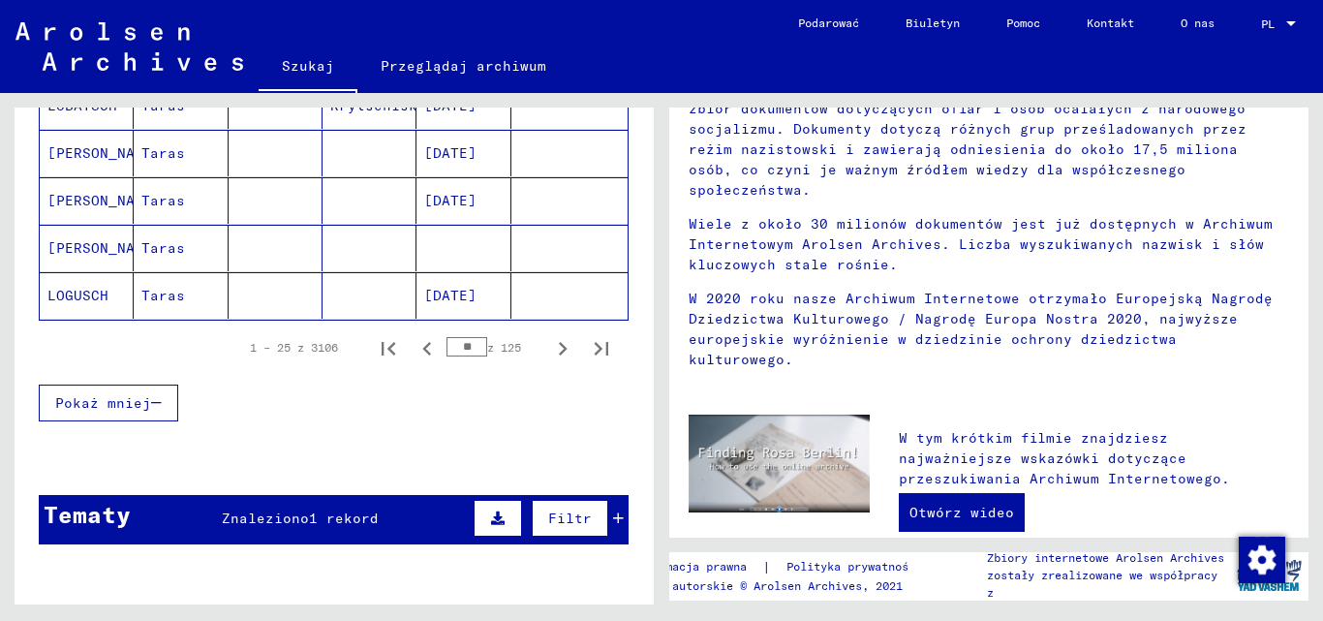
click at [559, 346] on icon "Następna strona" at bounding box center [563, 349] width 9 height 14
click at [588, 340] on icon "Ostatnia strona" at bounding box center [601, 348] width 27 height 27
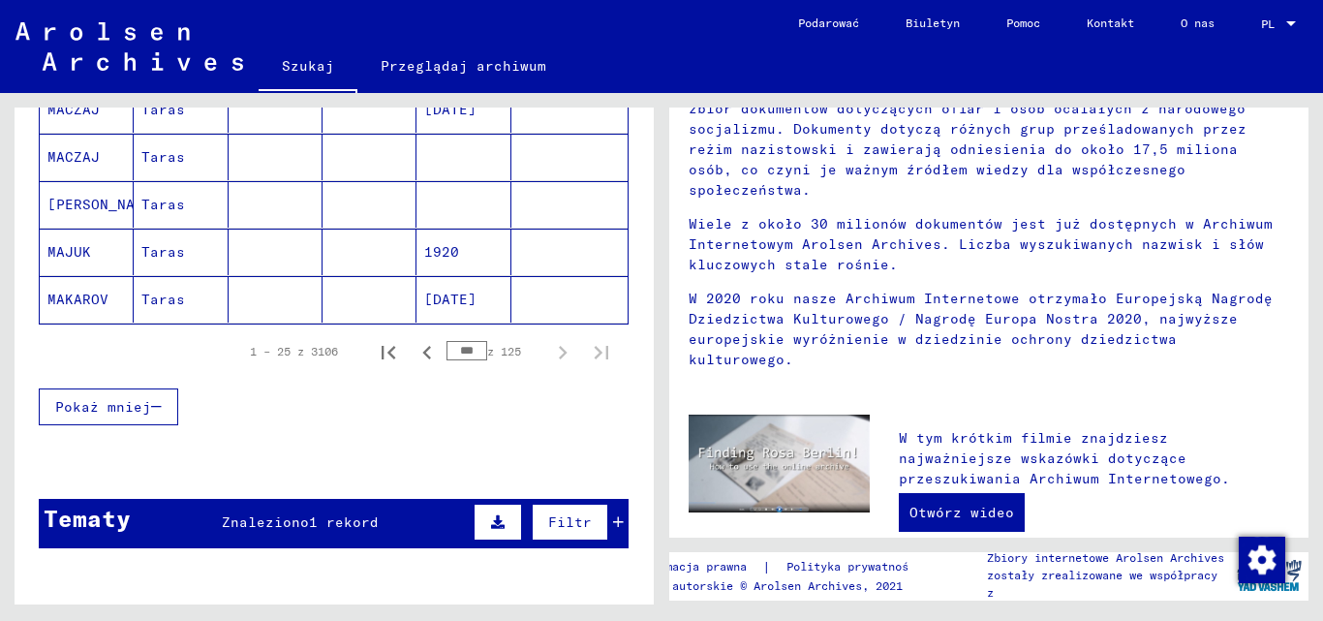
scroll to position [1263, 0]
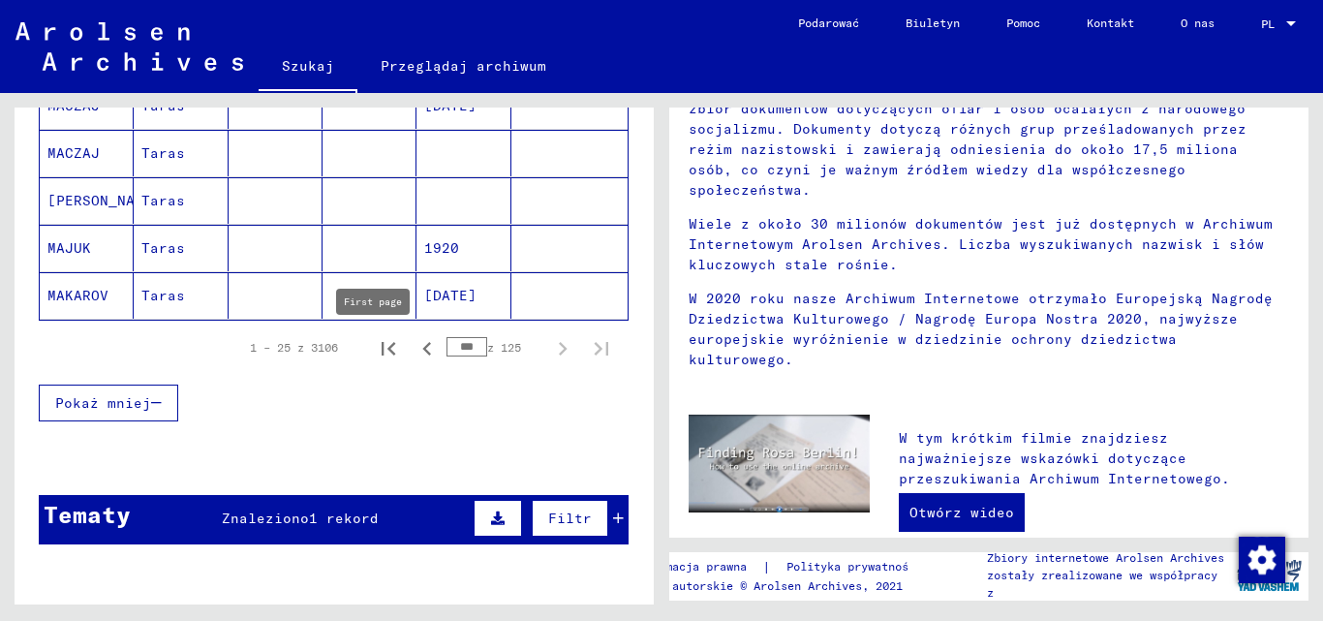
click at [413, 446] on div at bounding box center [334, 458] width 639 height 24
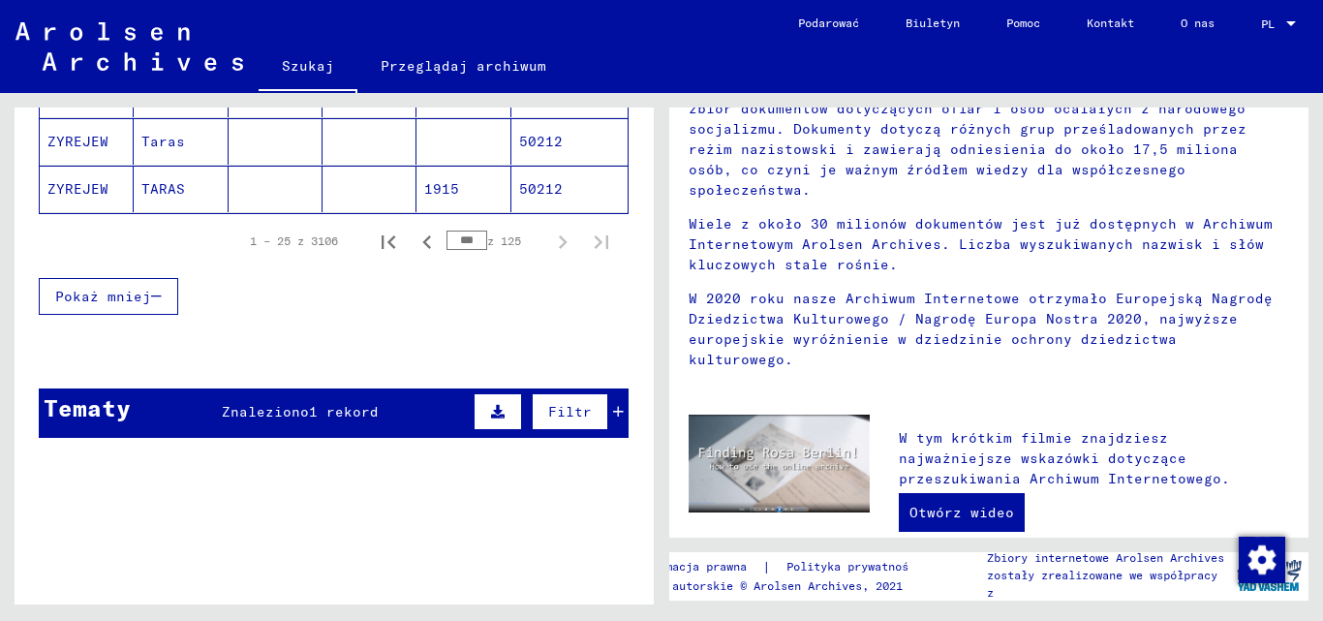
scroll to position [464, 0]
click at [422, 239] on icon "Poprzednia strona" at bounding box center [426, 242] width 9 height 14
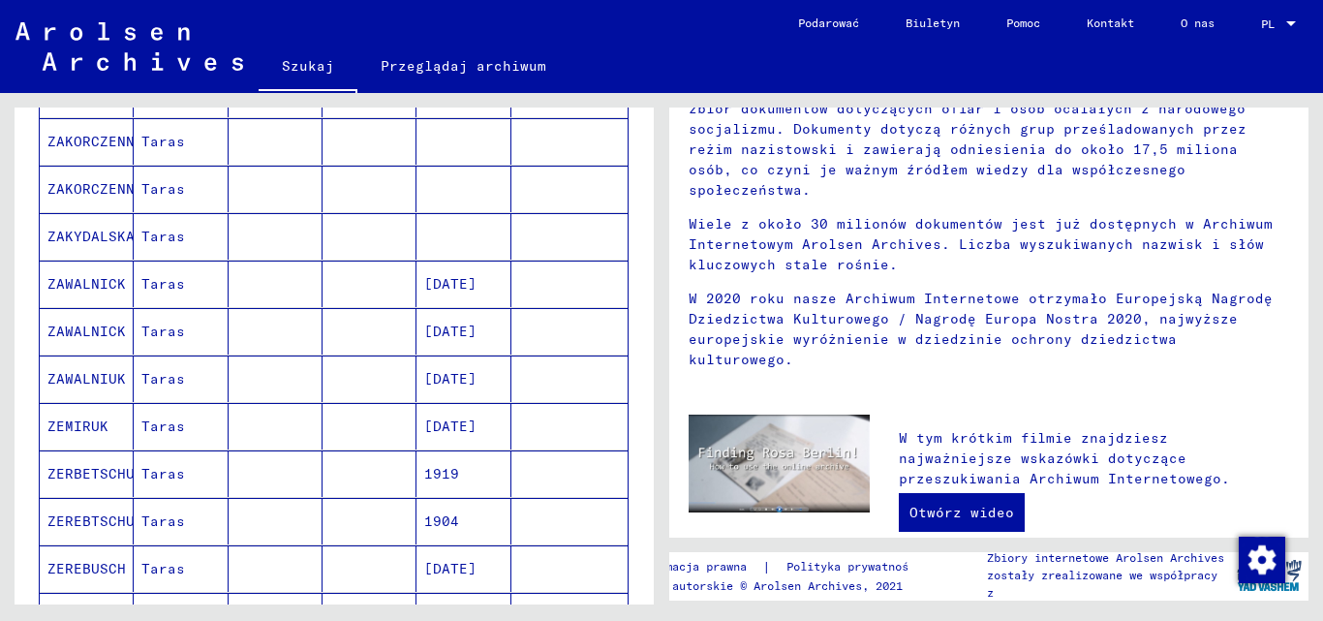
click at [416, 239] on mat-cell at bounding box center [463, 236] width 94 height 46
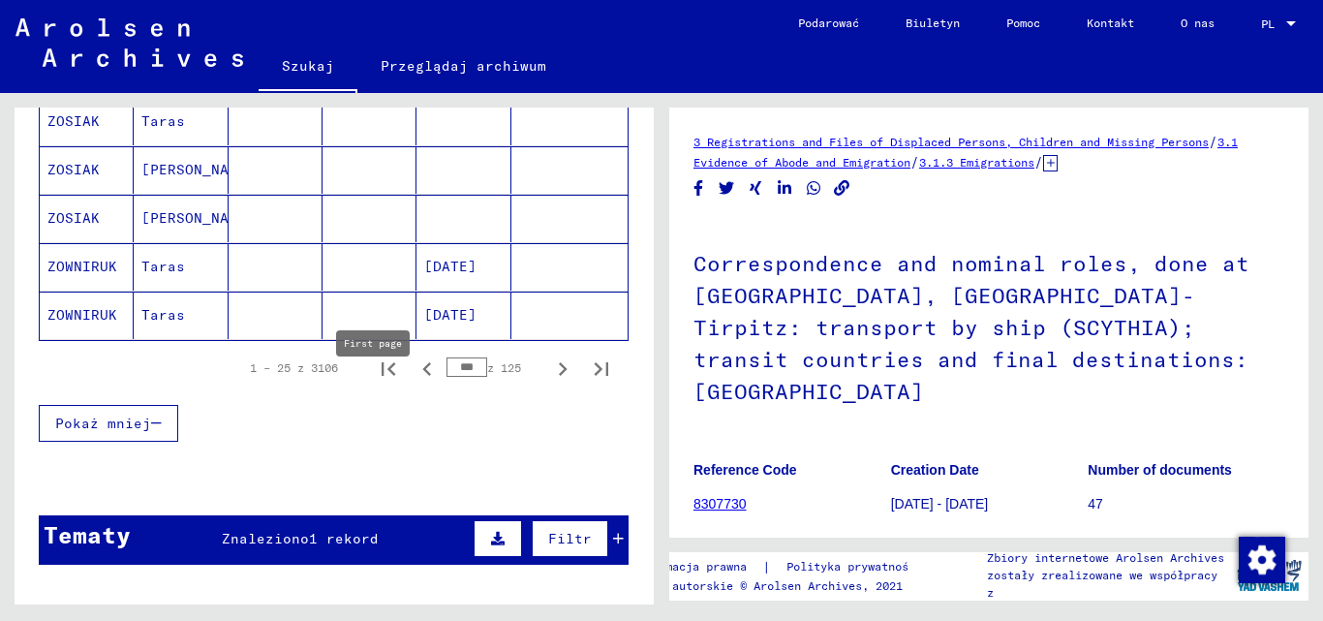
scroll to position [1242, 0]
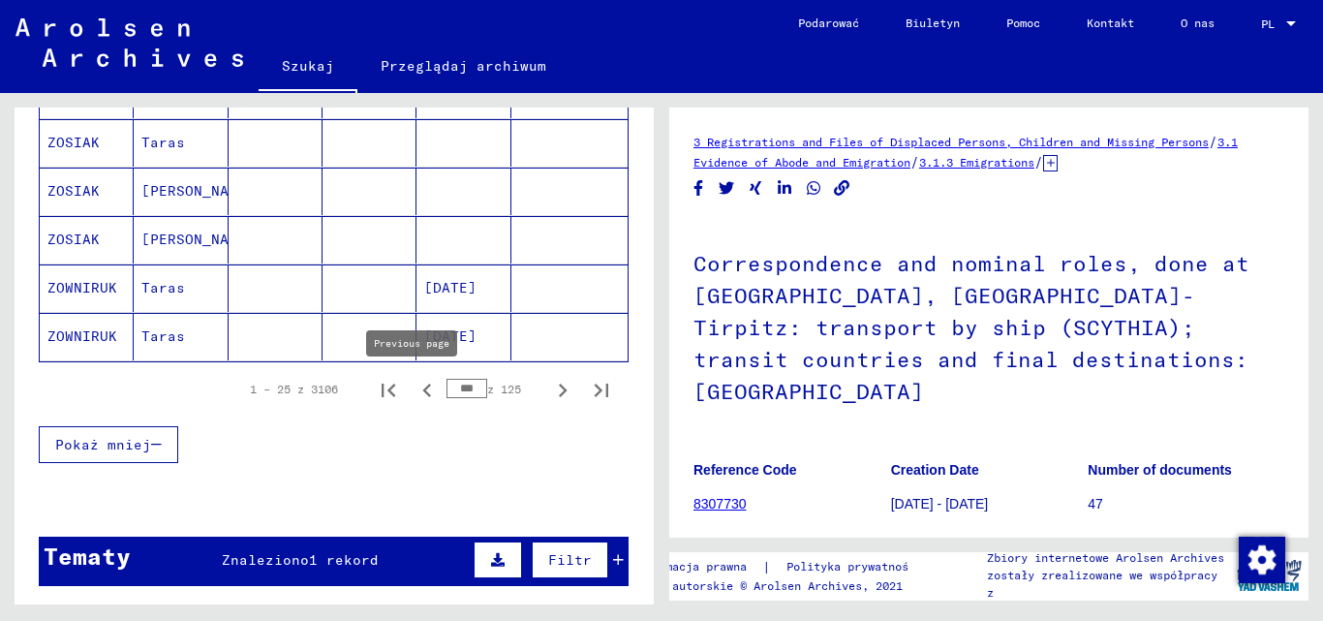
click at [415, 384] on icon "Poprzednia strona" at bounding box center [427, 390] width 27 height 27
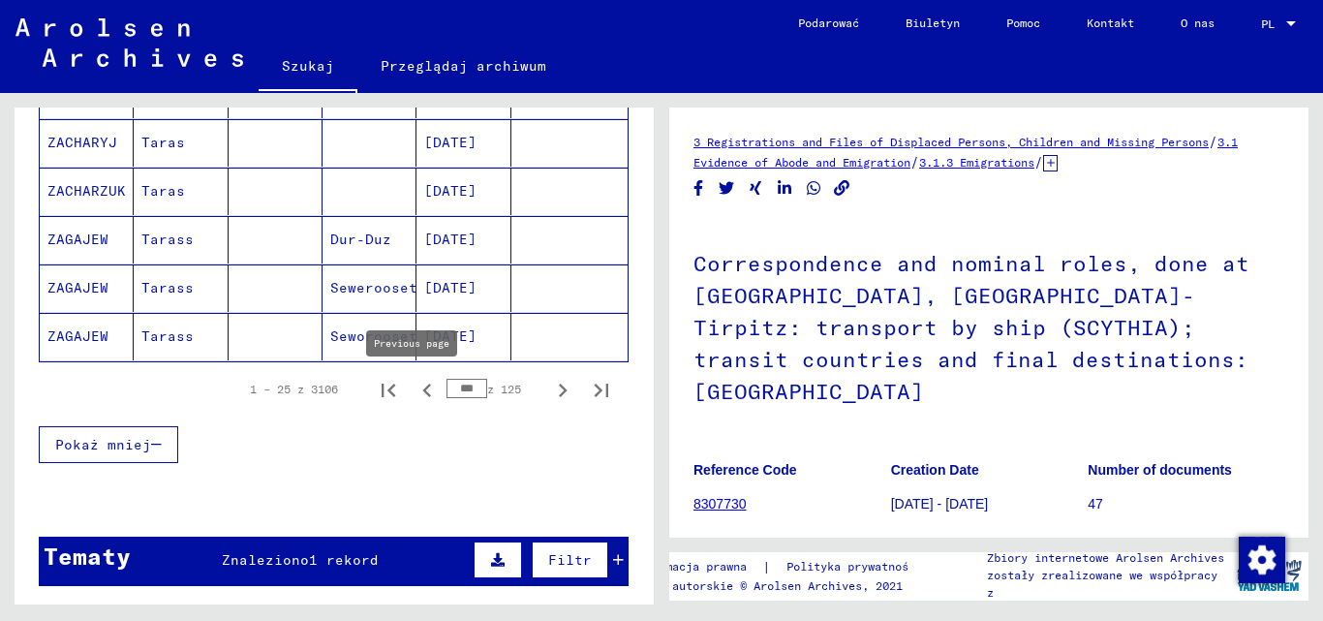
click at [414, 384] on icon "Poprzednia strona" at bounding box center [427, 390] width 27 height 27
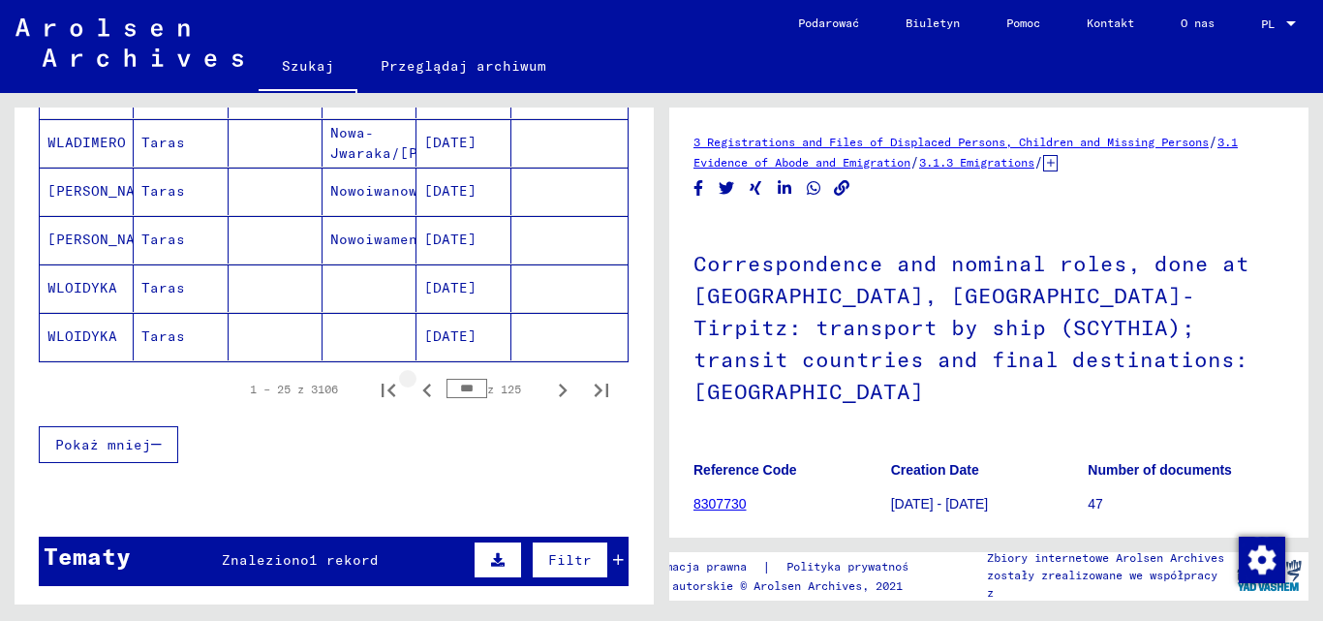
click at [414, 384] on icon "Poprzednia strona" at bounding box center [427, 390] width 27 height 27
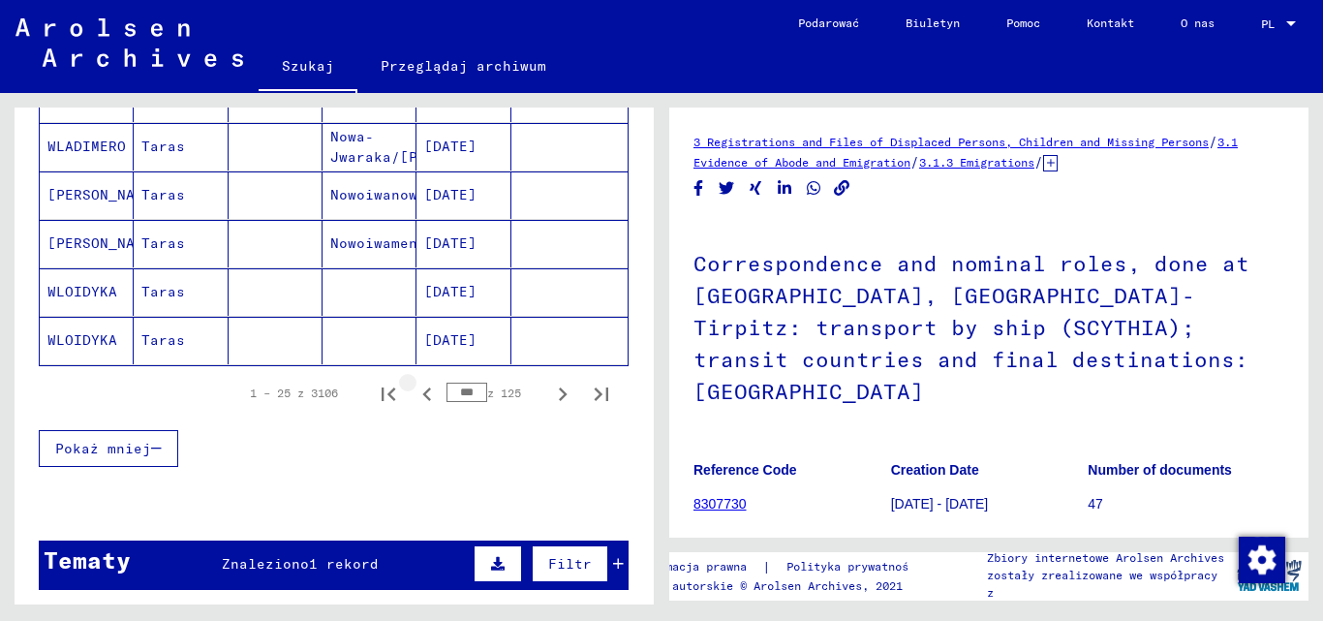
scroll to position [1245, 0]
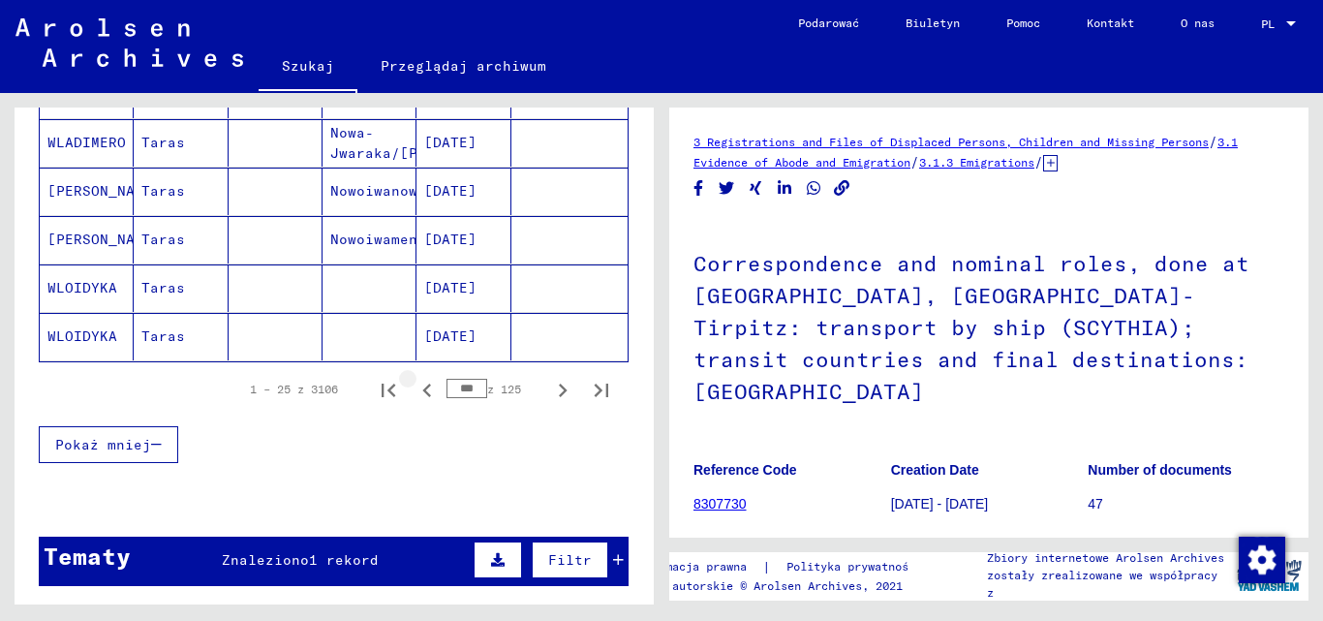
click at [422, 387] on icon "Poprzednia strona" at bounding box center [426, 390] width 9 height 14
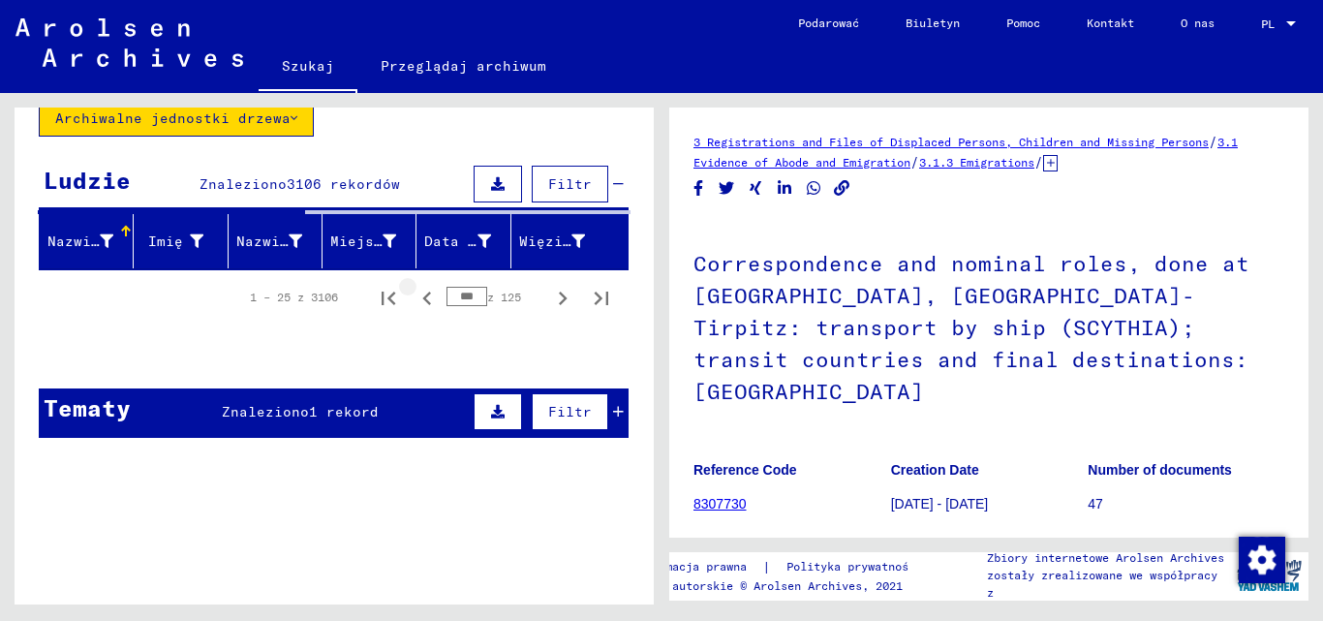
scroll to position [127, 0]
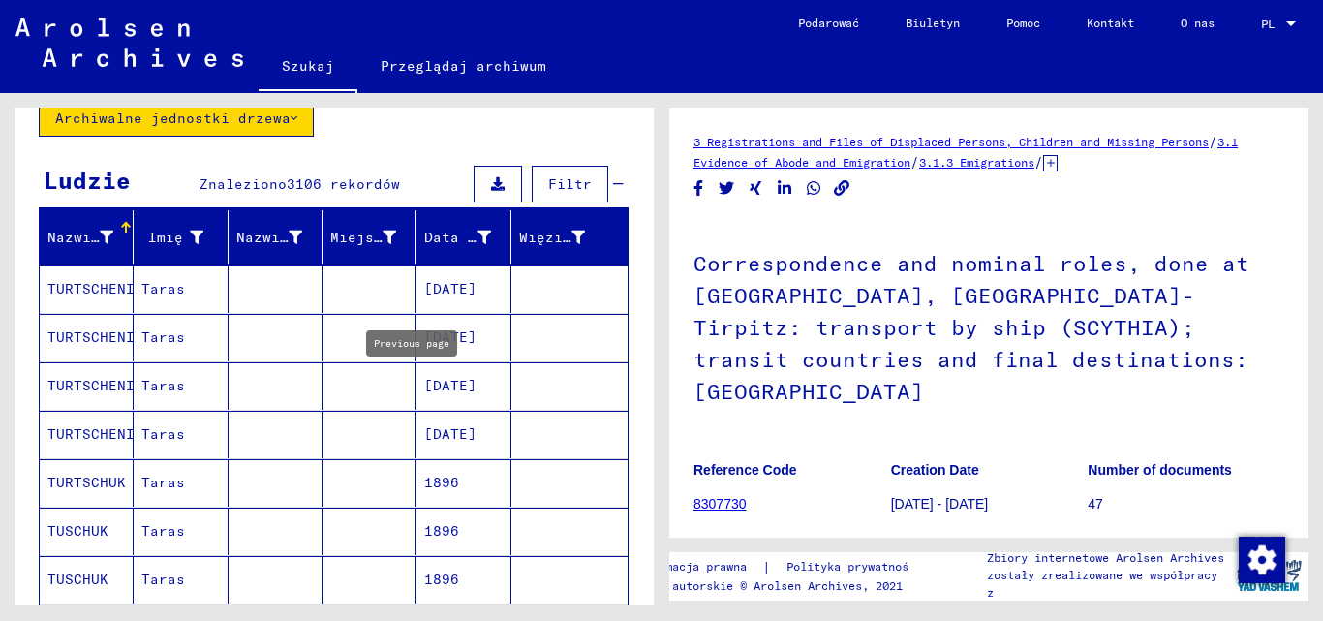
scroll to position [1242, 0]
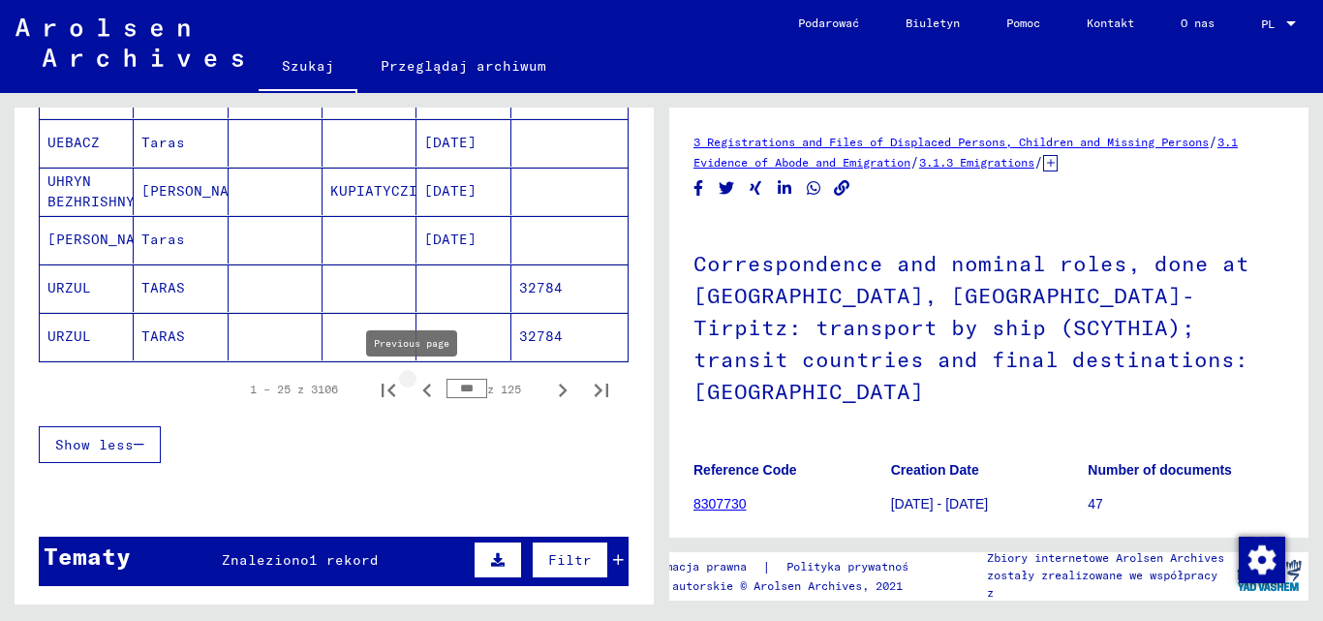
click at [414, 385] on icon "Poprzednia strona" at bounding box center [427, 390] width 27 height 27
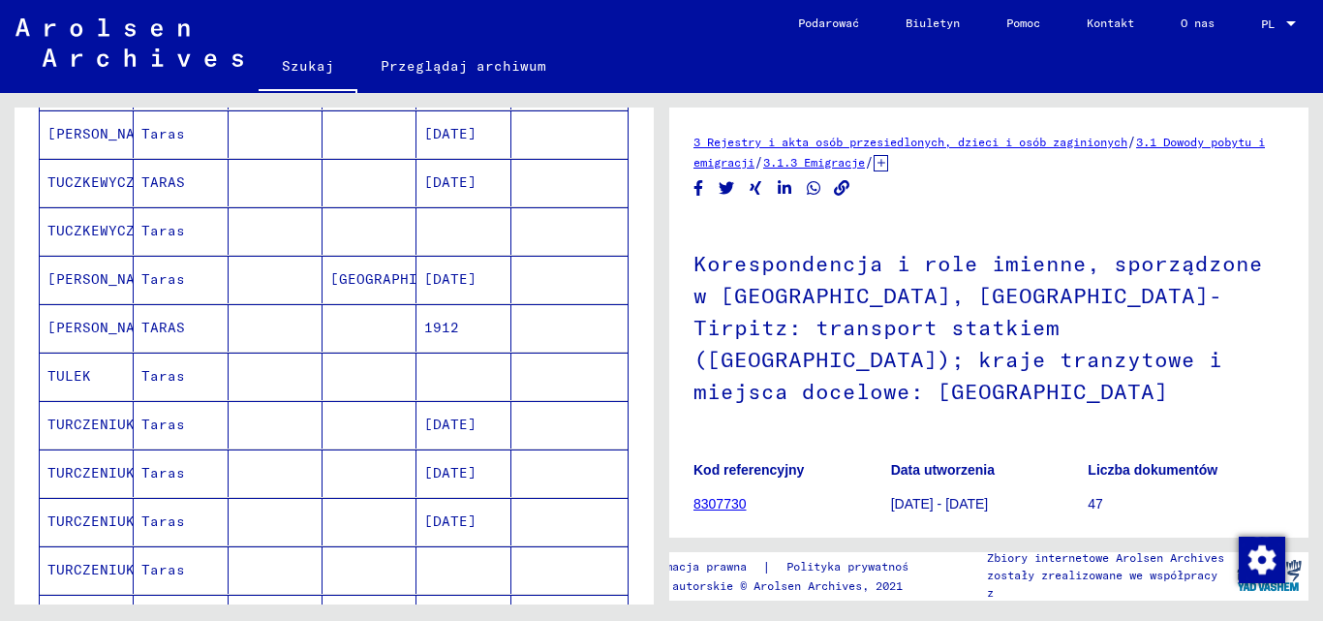
scroll to position [1145, 0]
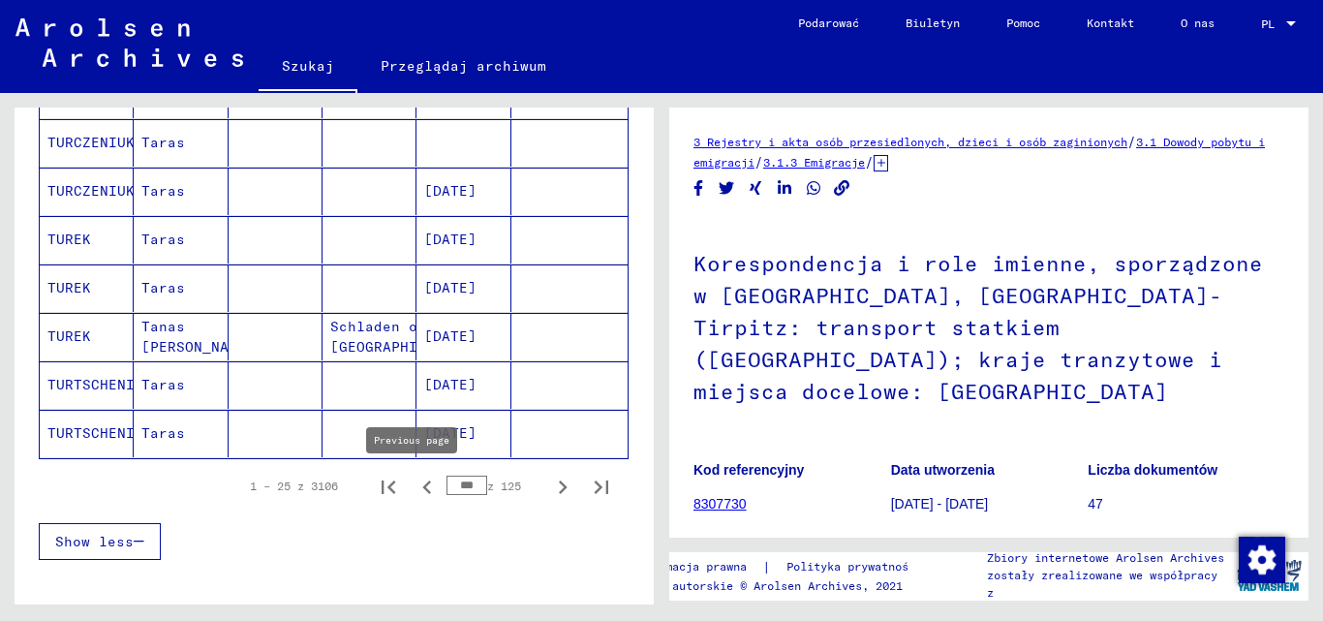
click at [417, 491] on icon "Poprzednia strona" at bounding box center [427, 487] width 27 height 27
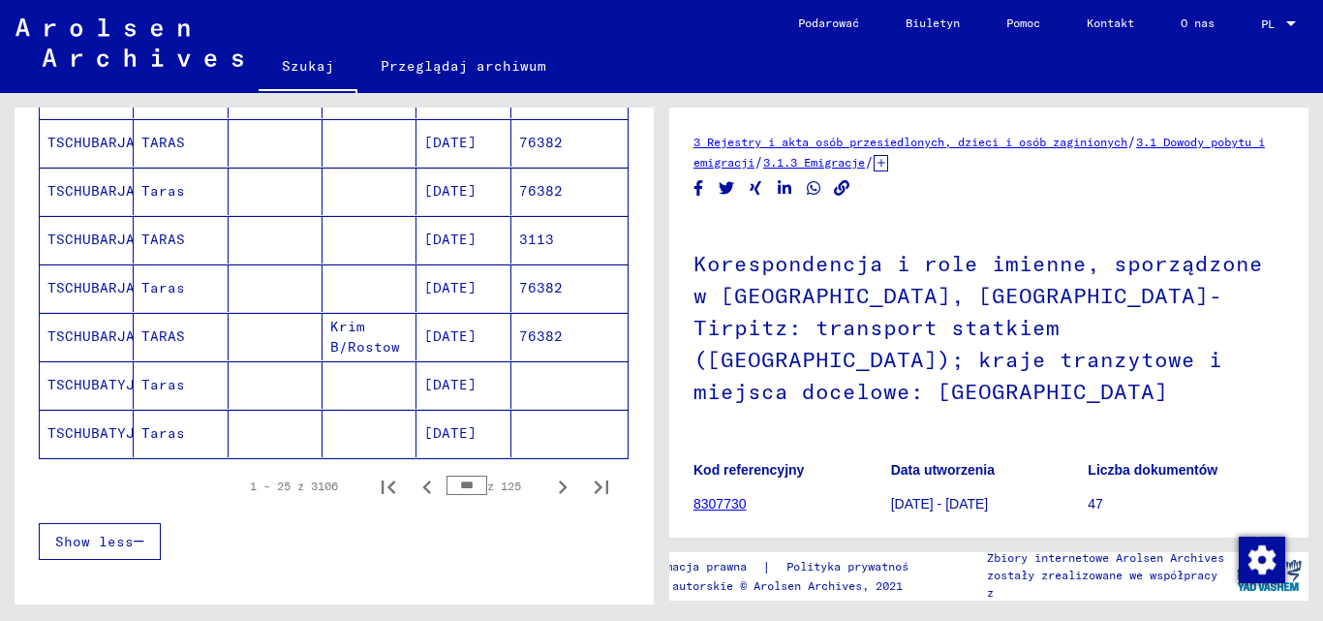
click at [414, 480] on icon "Poprzednia strona" at bounding box center [427, 487] width 27 height 27
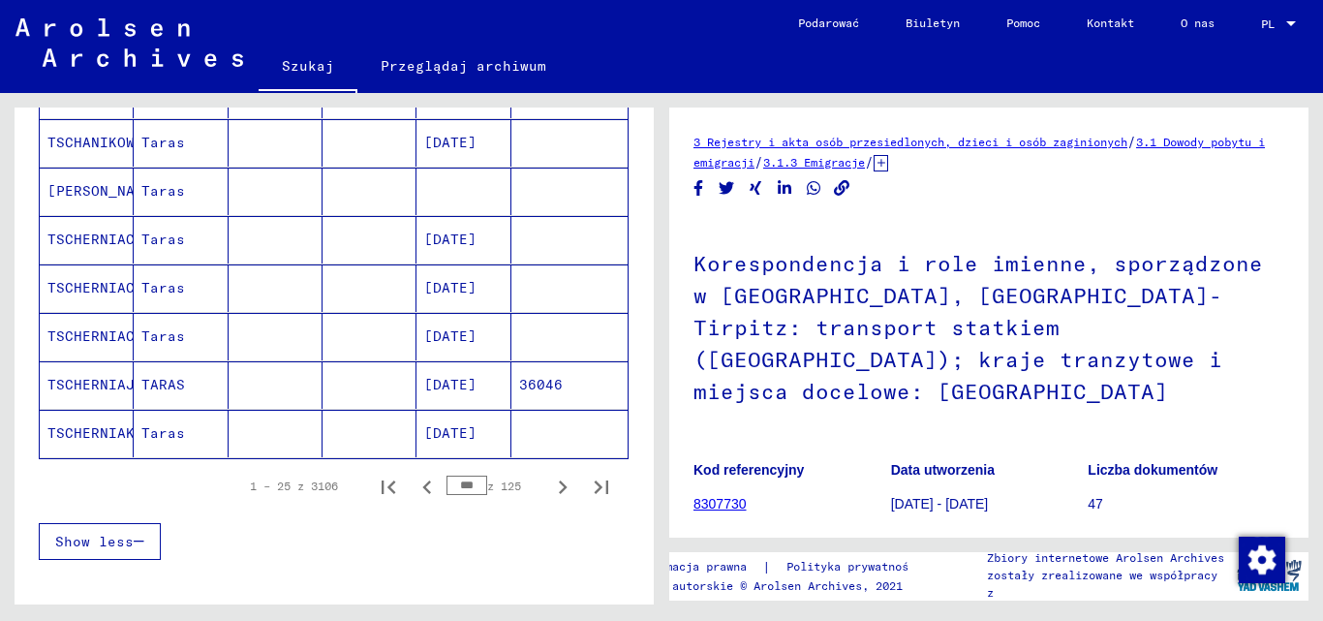
click at [414, 480] on icon "Poprzednia strona" at bounding box center [427, 487] width 27 height 27
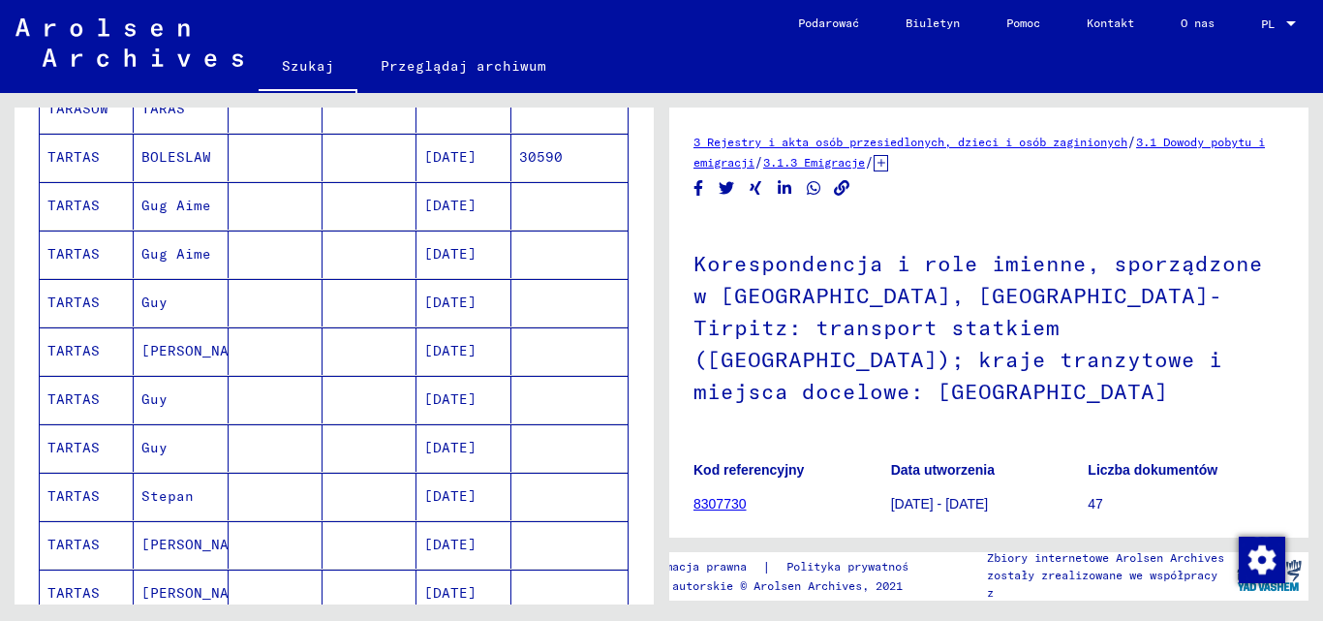
scroll to position [176, 0]
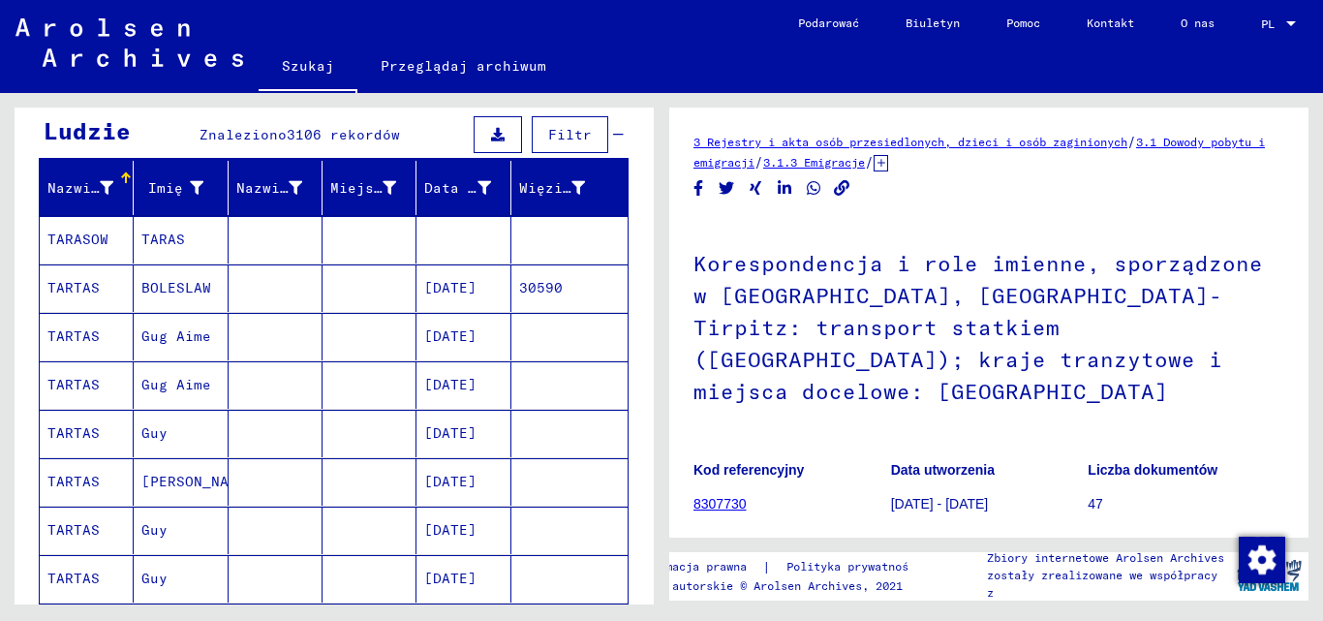
click at [177, 284] on mat-cell "BOLESLAW" at bounding box center [181, 287] width 94 height 47
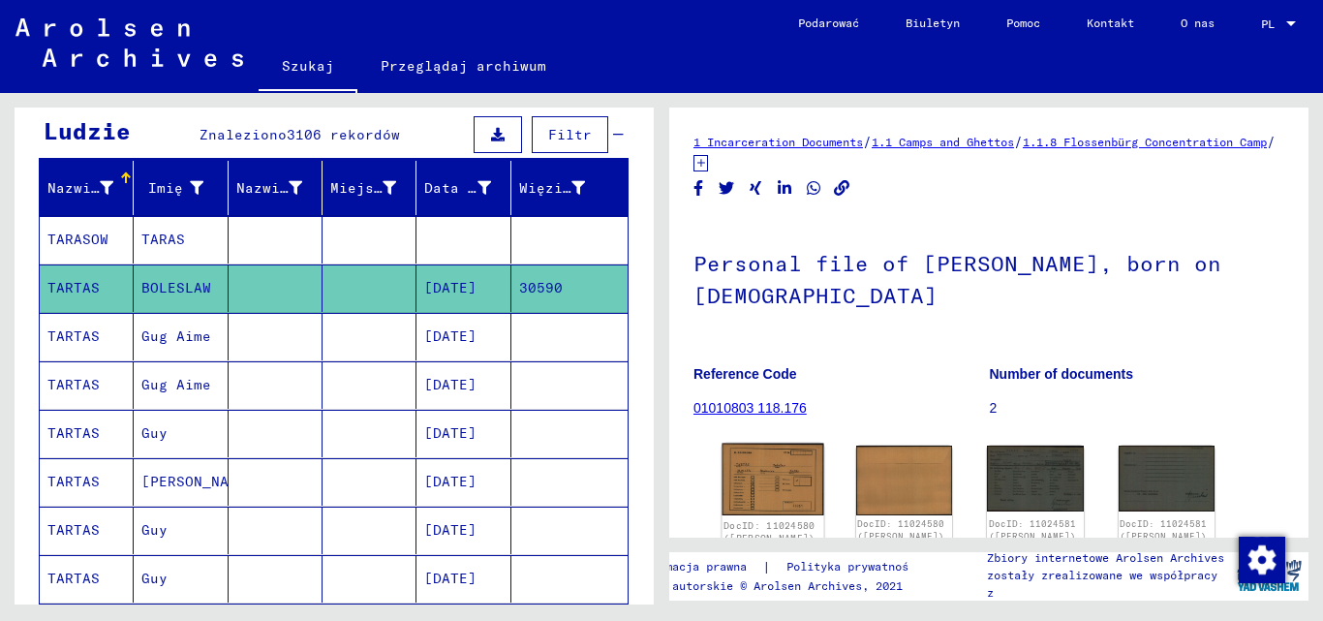
scroll to position [194, 0]
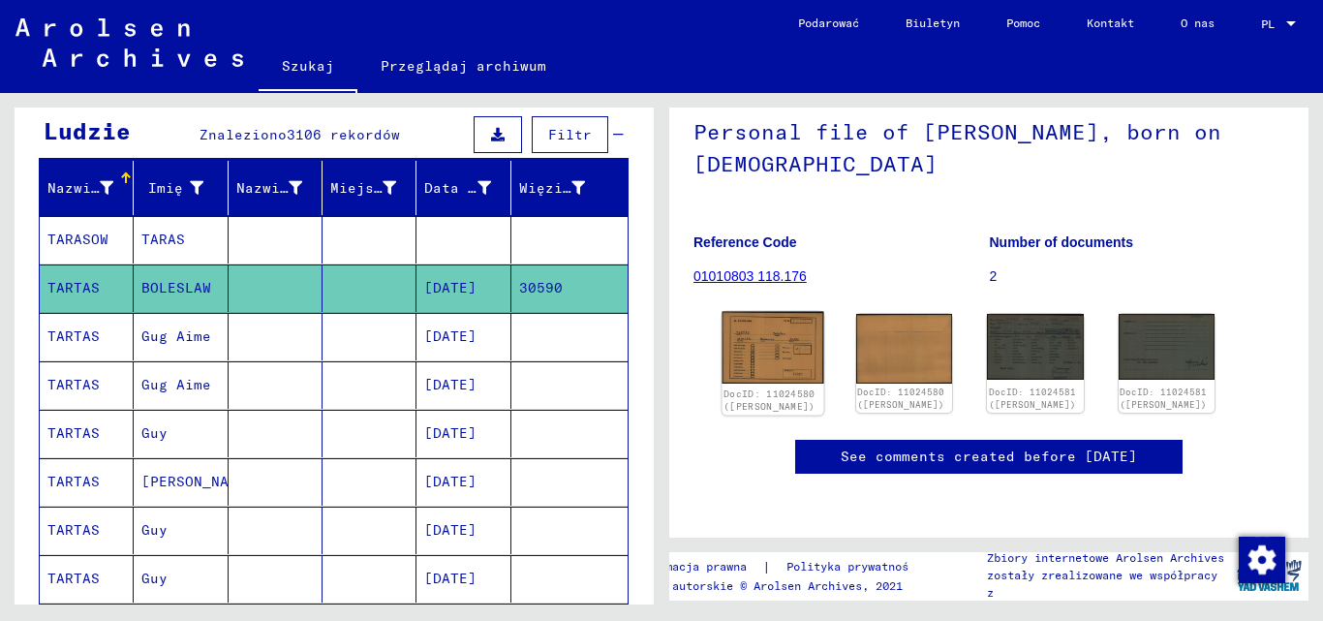
click at [777, 312] on img at bounding box center [772, 348] width 101 height 72
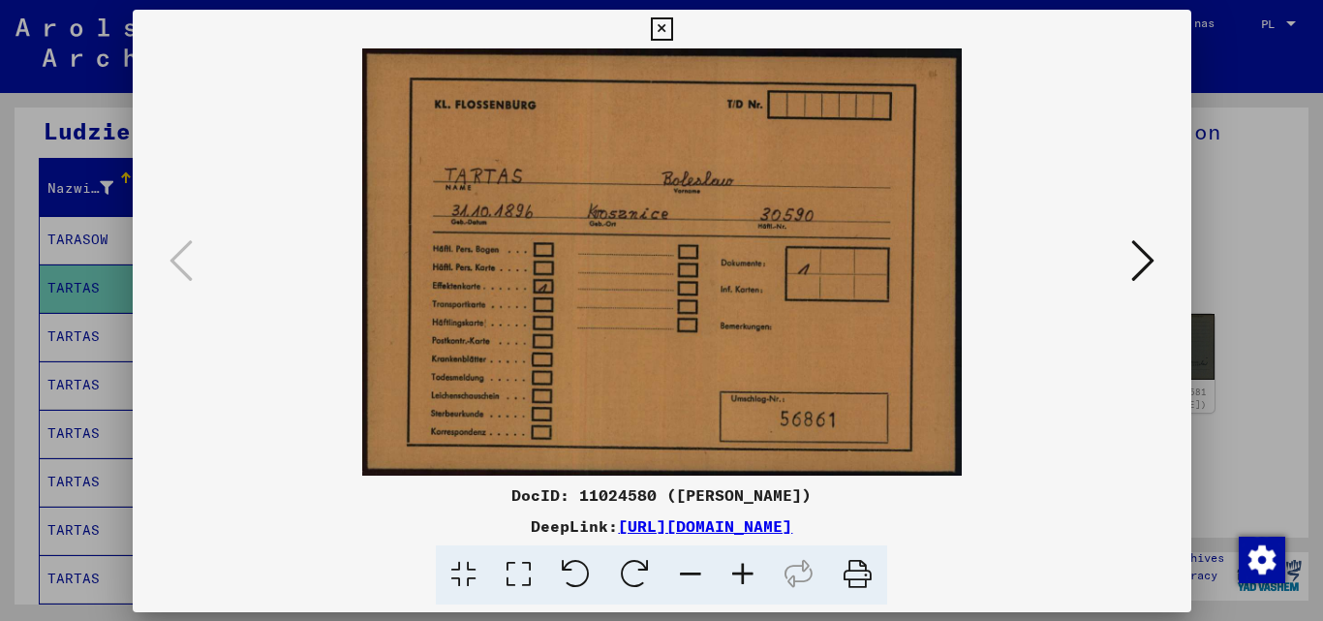
scroll to position [0, 0]
click at [1152, 253] on icon at bounding box center [1141, 260] width 23 height 46
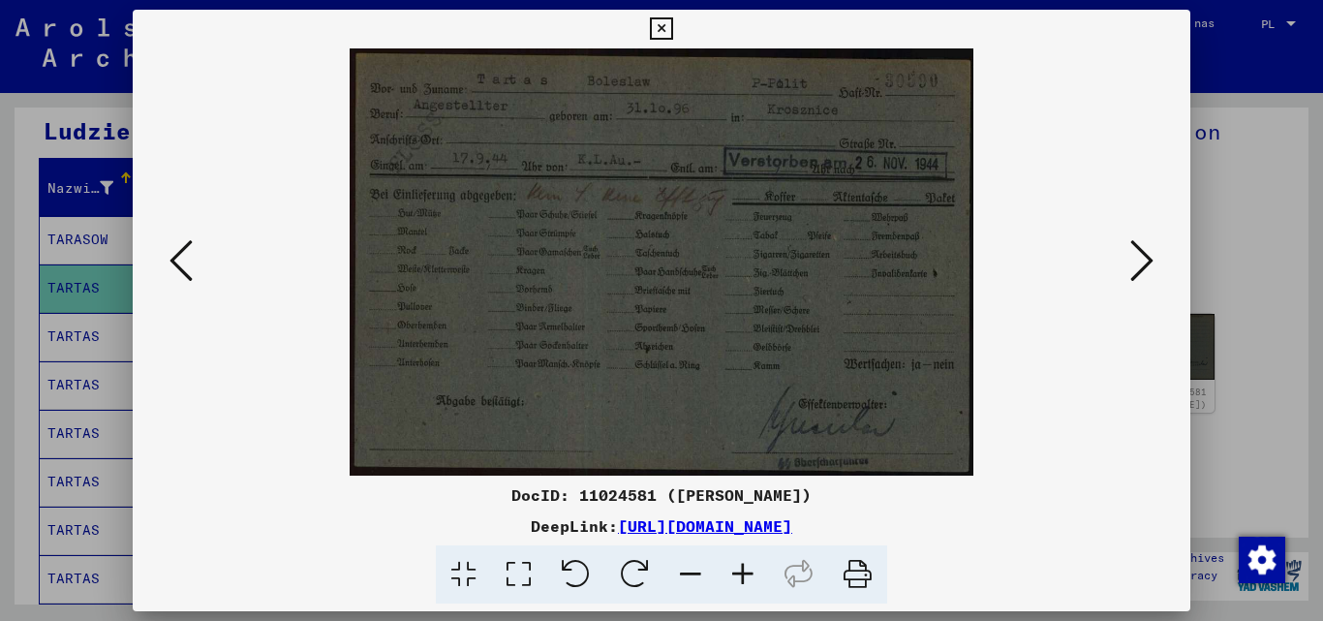
click at [1152, 253] on icon at bounding box center [1141, 260] width 23 height 46
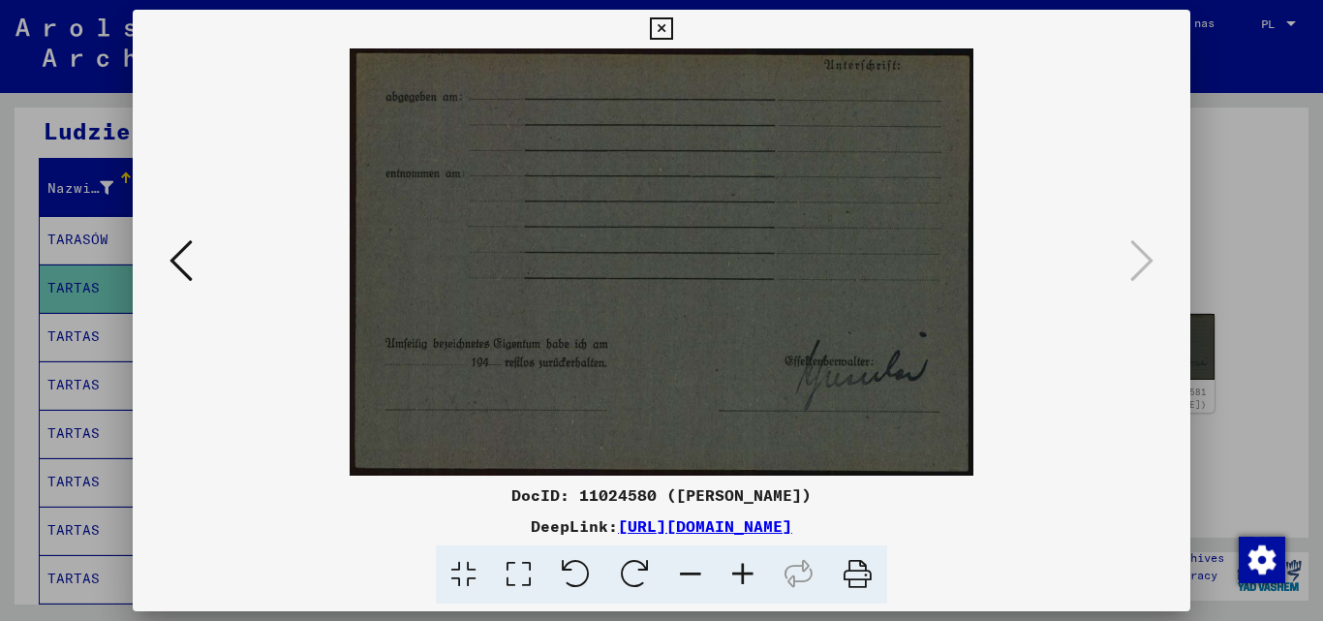
click at [649, 29] on button at bounding box center [661, 29] width 34 height 39
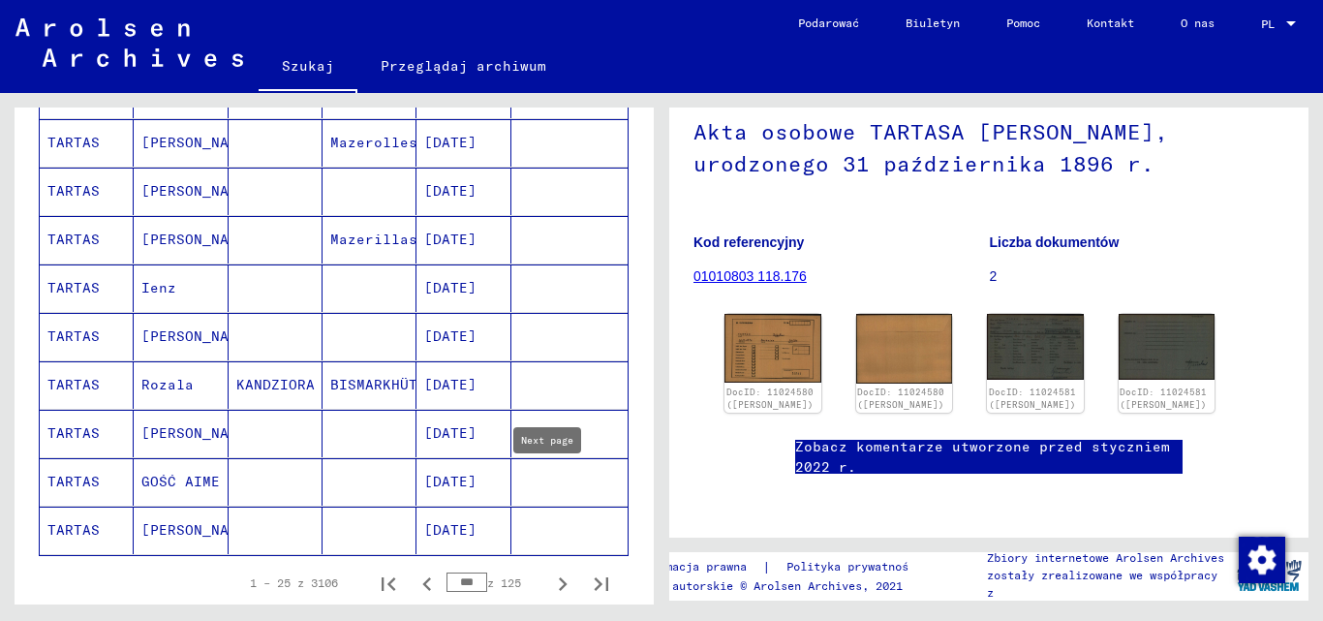
scroll to position [1145, 0]
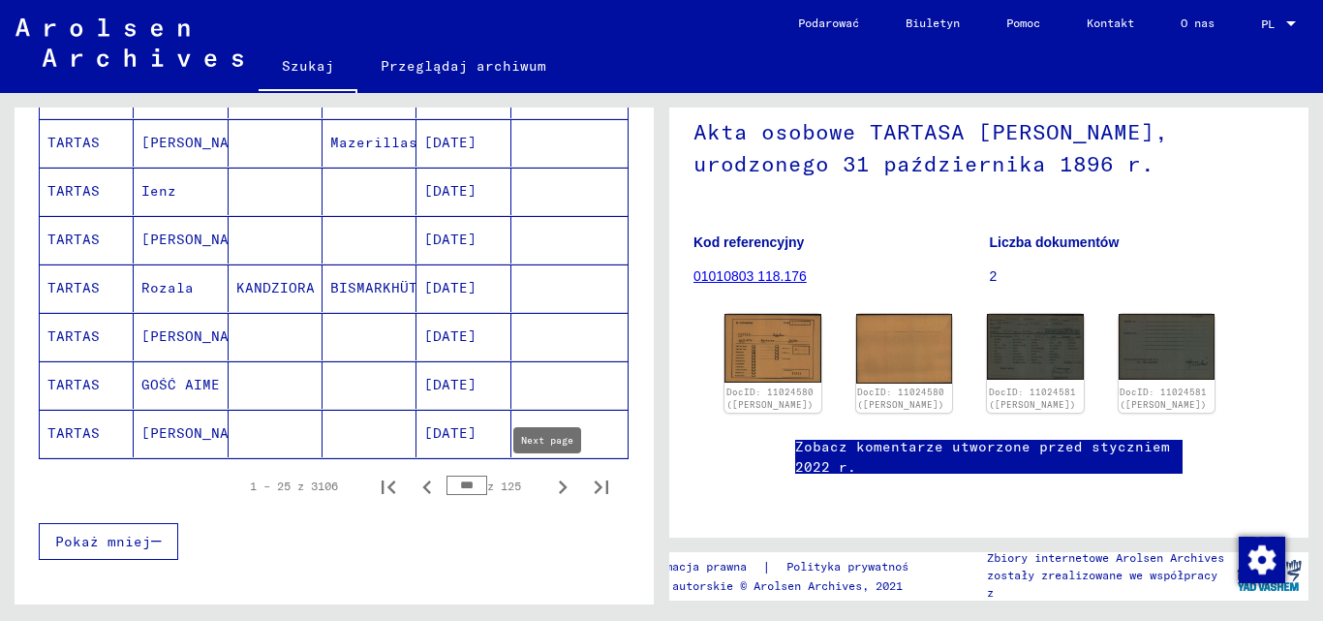
click at [559, 484] on icon "Następna strona" at bounding box center [563, 487] width 9 height 14
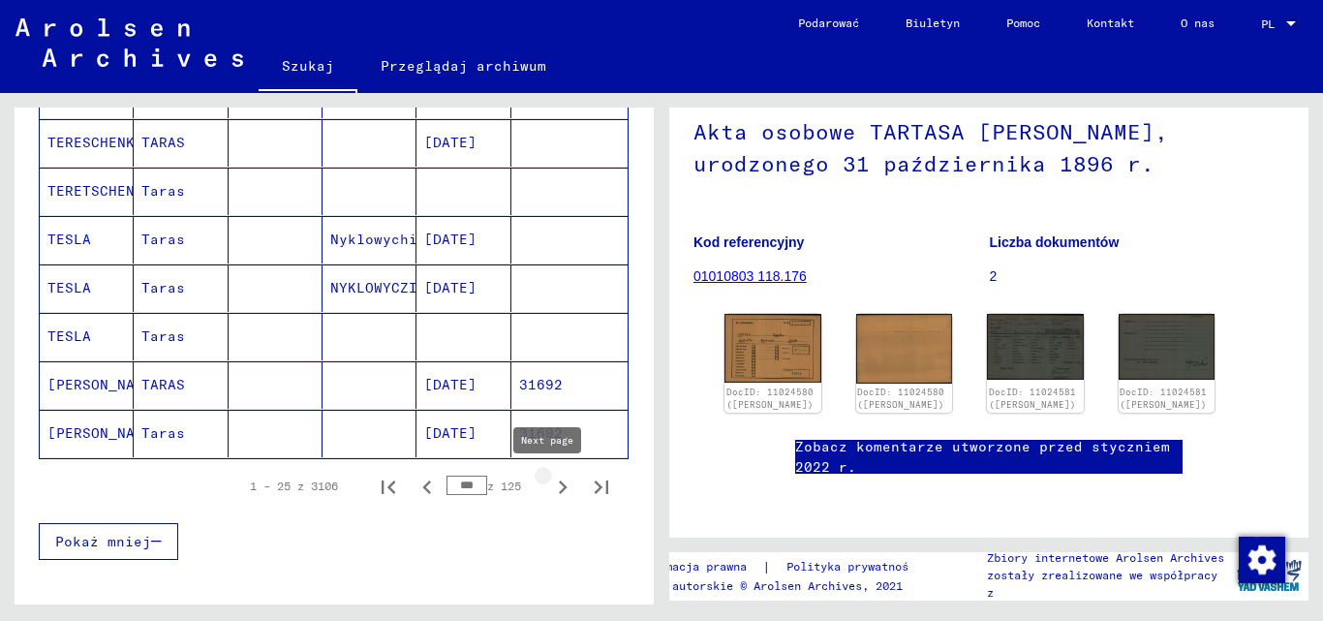
type input "***"
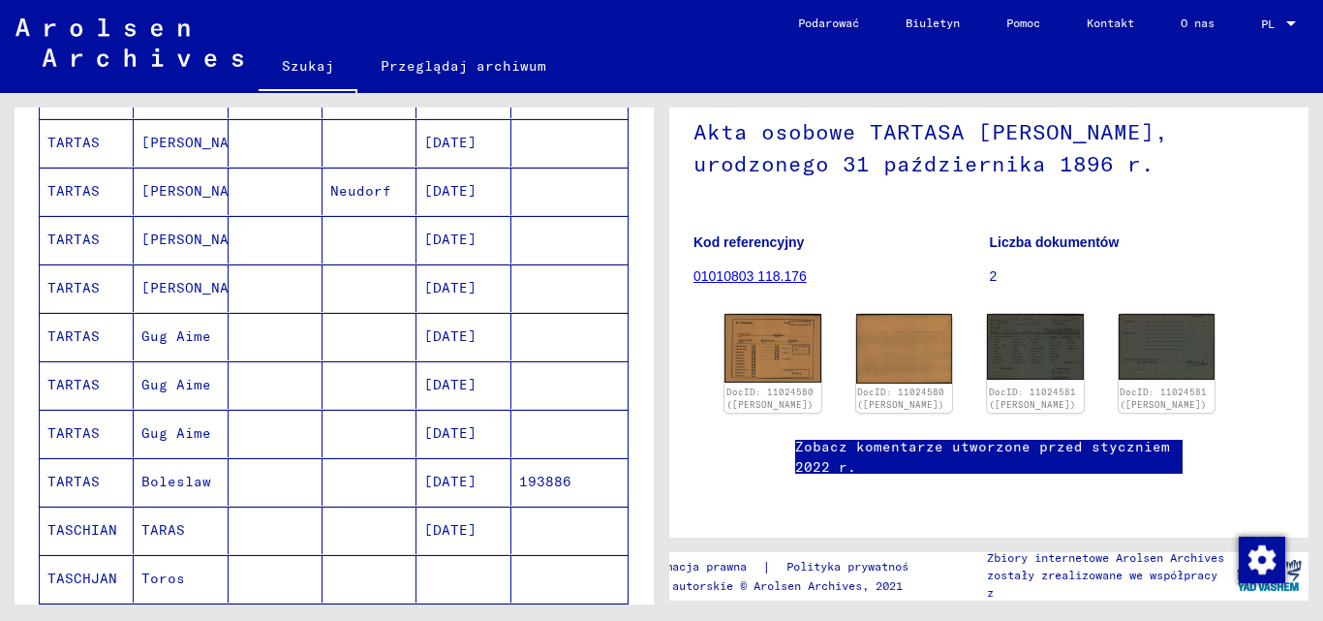
scroll to position [273, 0]
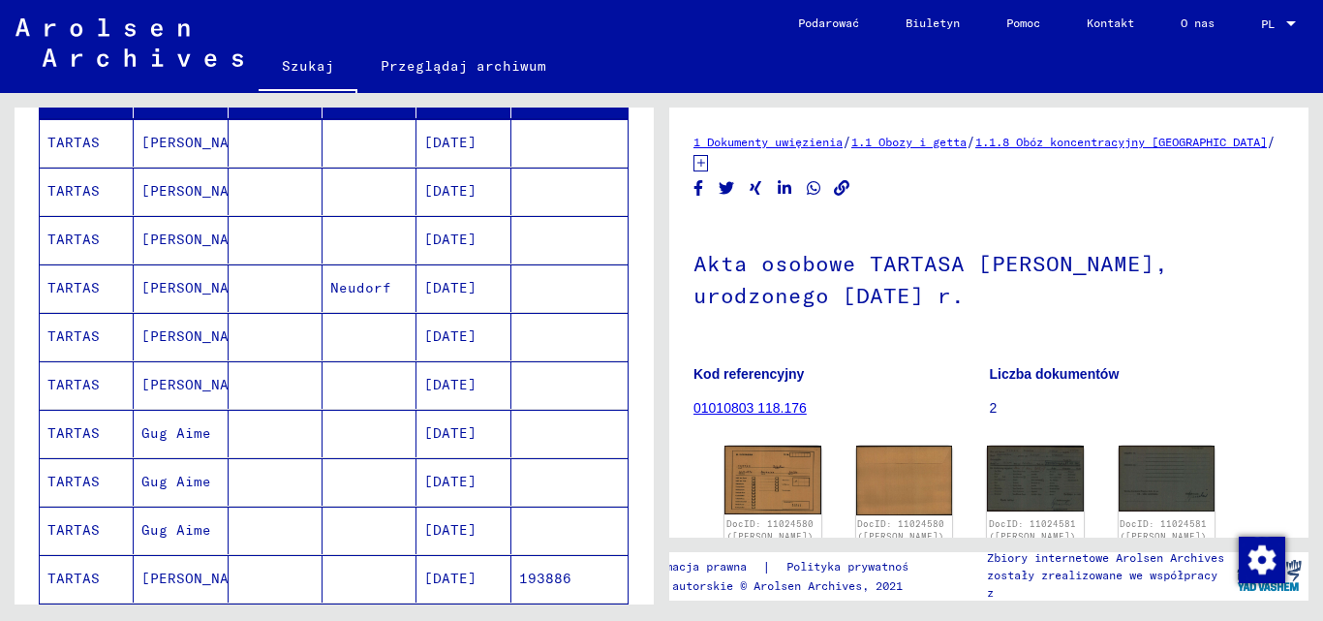
scroll to position [194, 0]
